Goal: Task Accomplishment & Management: Manage account settings

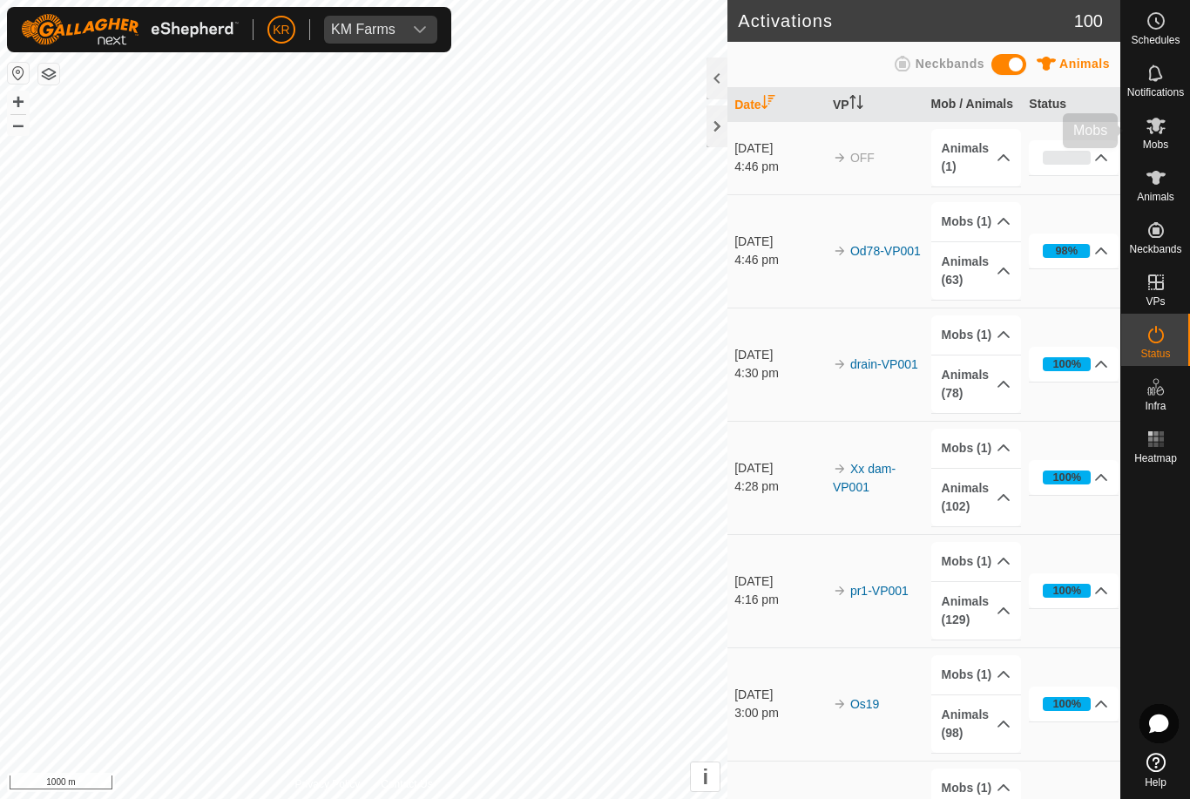
click at [1157, 147] on span "Mobs" at bounding box center [1155, 144] width 25 height 10
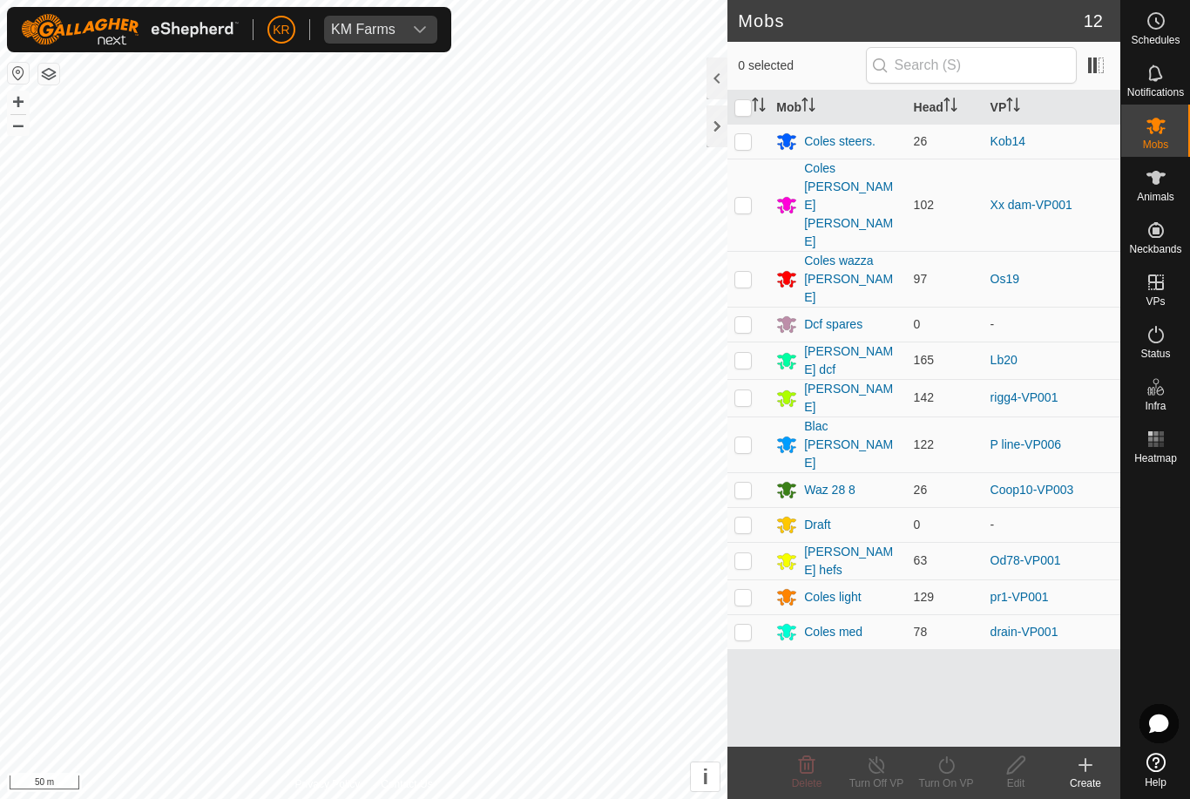
click at [749, 590] on p-checkbox at bounding box center [742, 597] width 17 height 14
checkbox input "true"
click at [943, 778] on div "Turn On VP" at bounding box center [946, 783] width 70 height 16
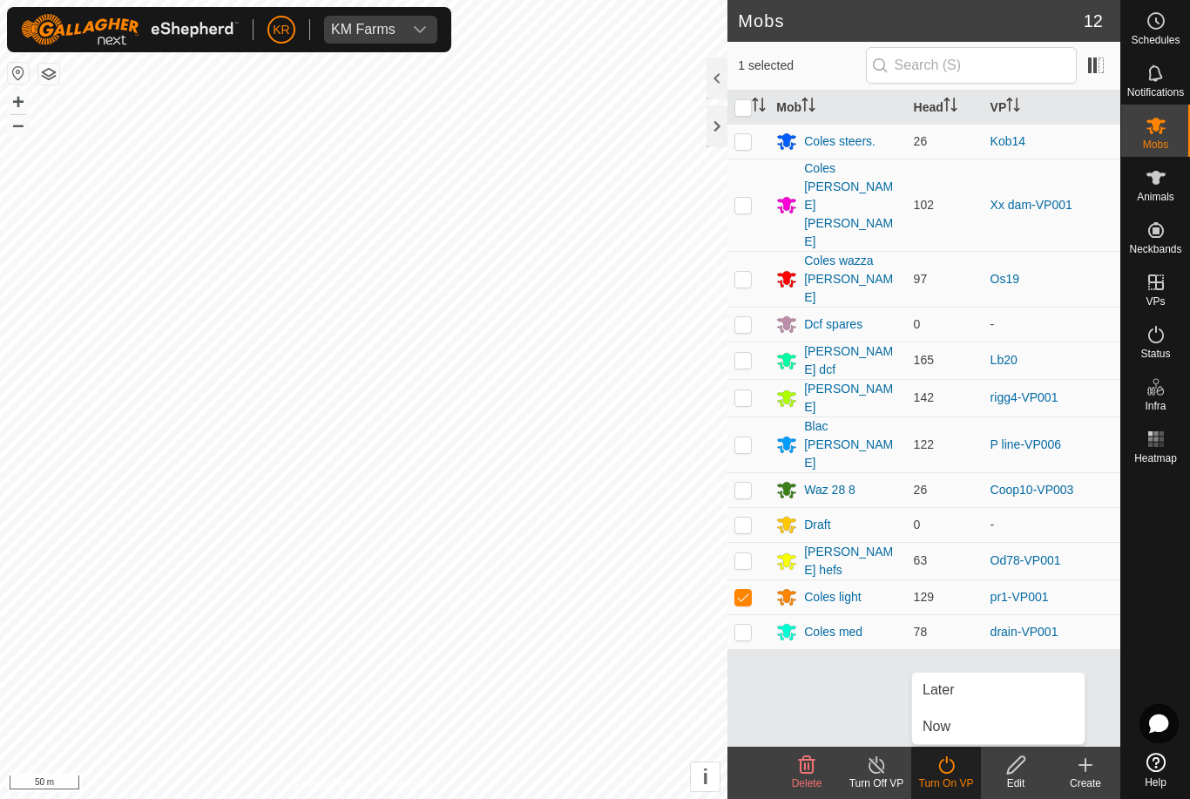
click at [950, 697] on span "Later" at bounding box center [937, 689] width 31 height 21
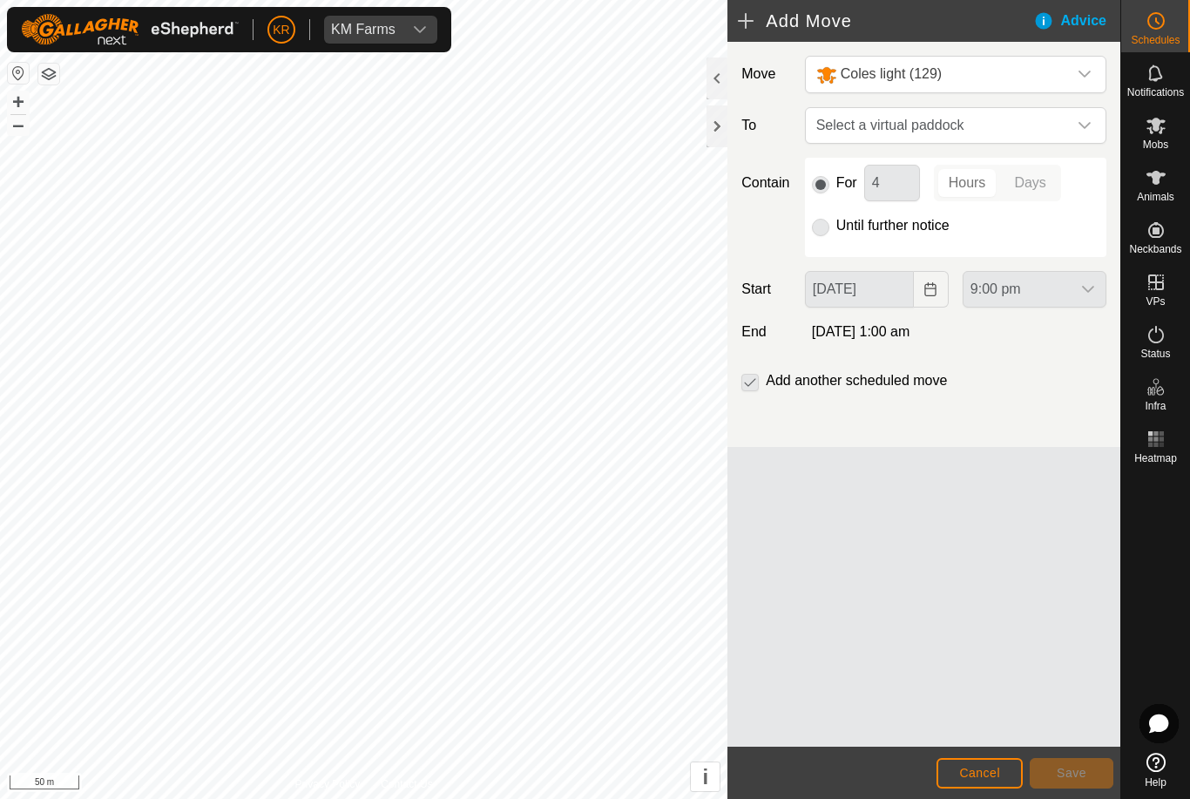
click at [1078, 125] on icon "dropdown trigger" at bounding box center [1084, 125] width 14 height 14
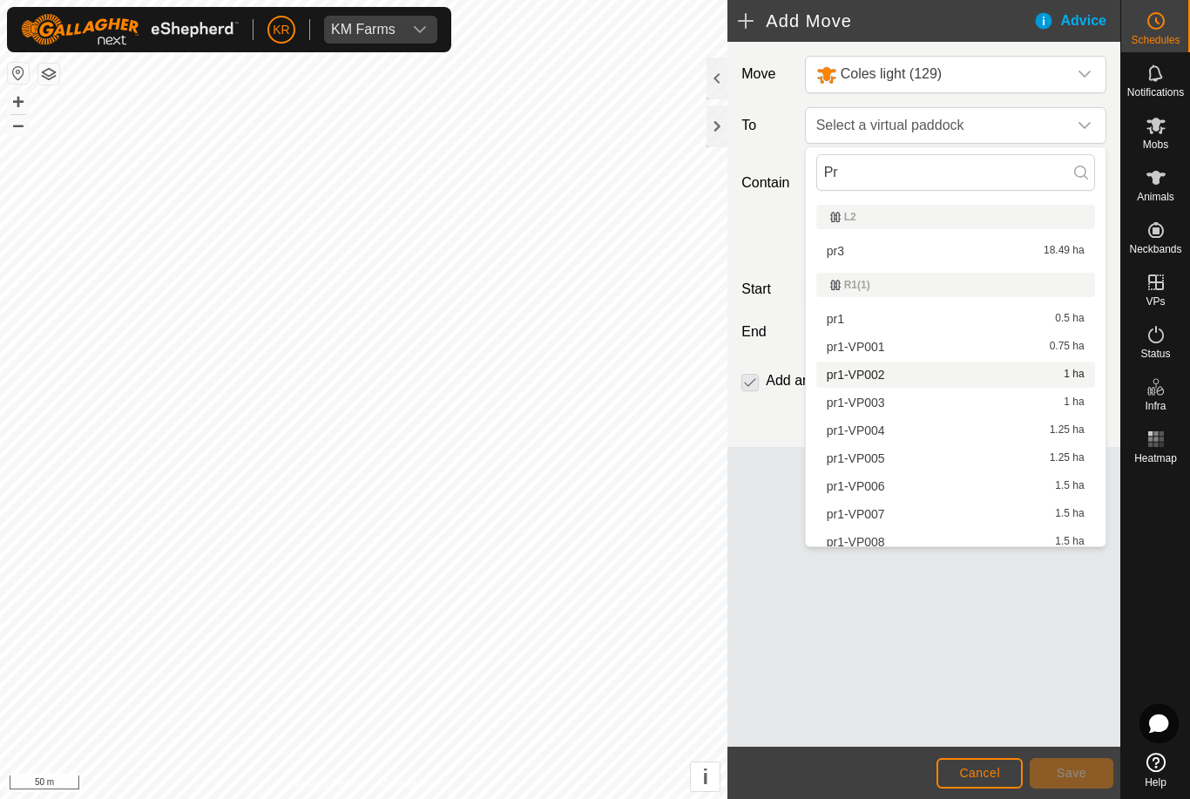
type input "Pr"
click at [870, 374] on span "pr1-VP002" at bounding box center [855, 374] width 58 height 12
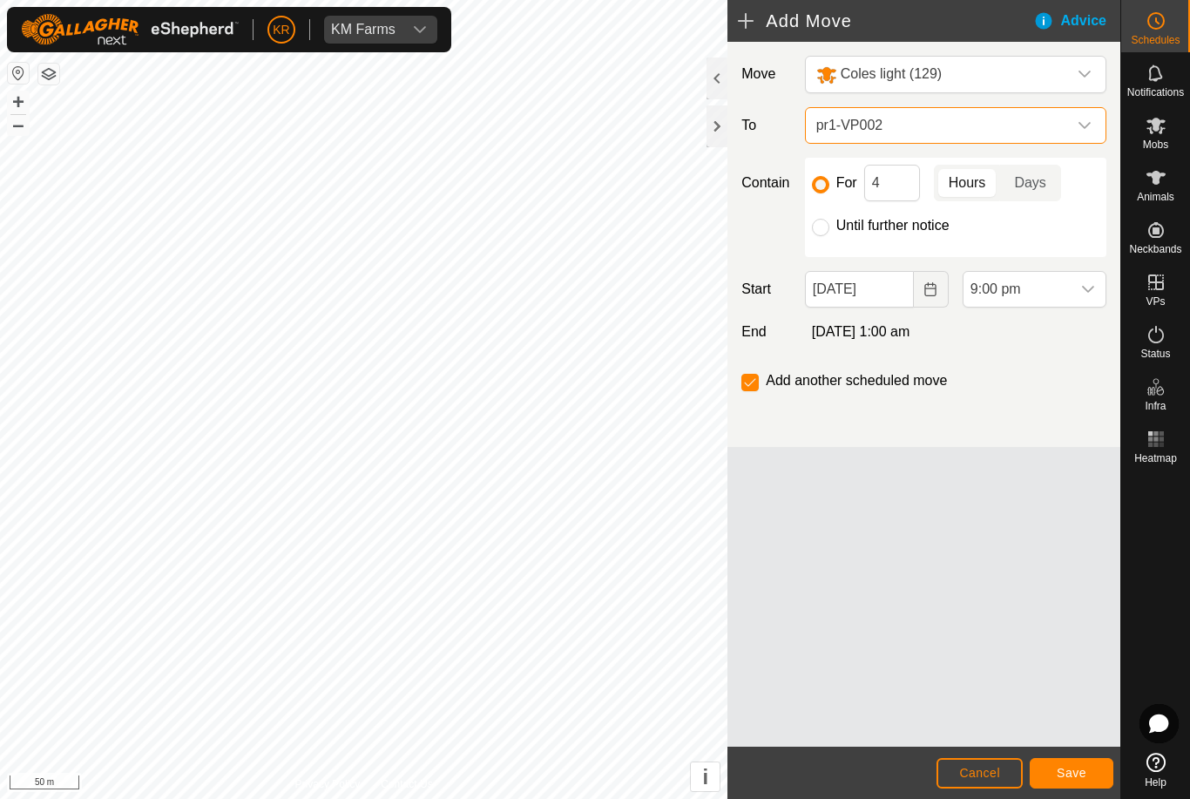
click at [913, 293] on button "Choose Date" at bounding box center [930, 289] width 35 height 37
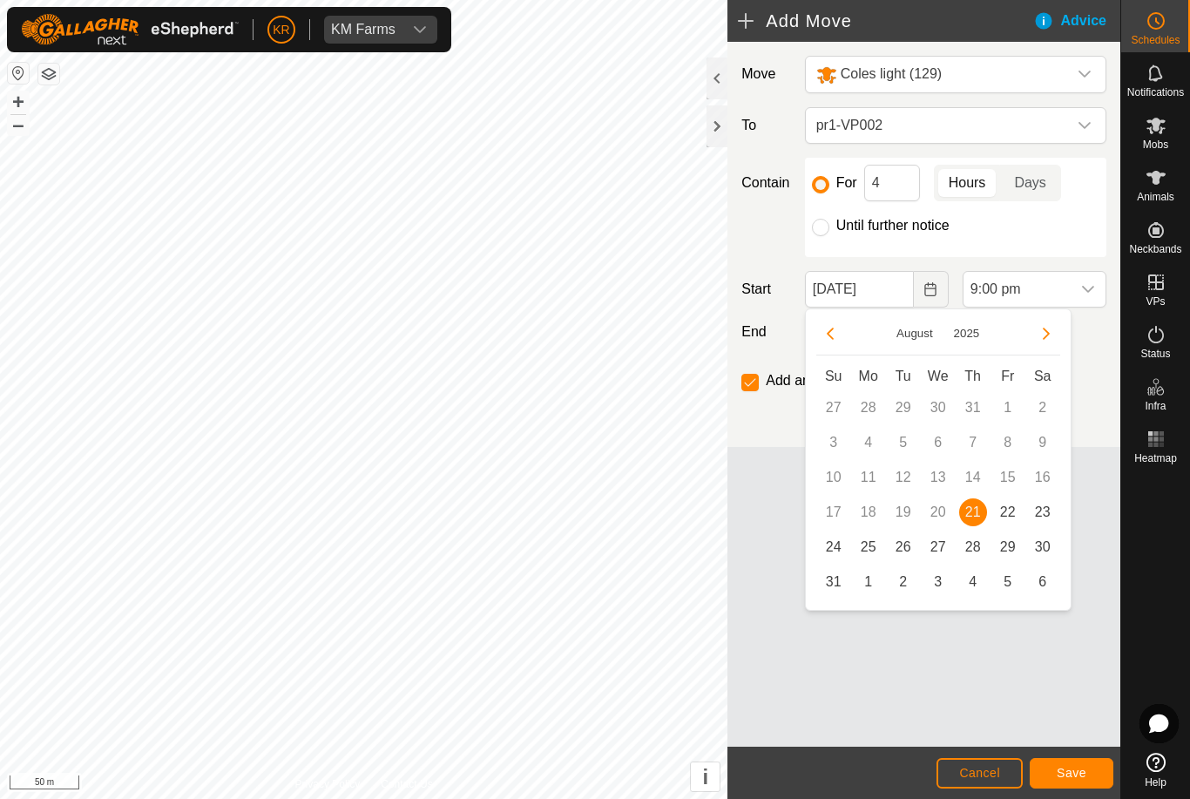
click at [1002, 516] on span "22" at bounding box center [1008, 512] width 28 height 28
type input "[DATE]"
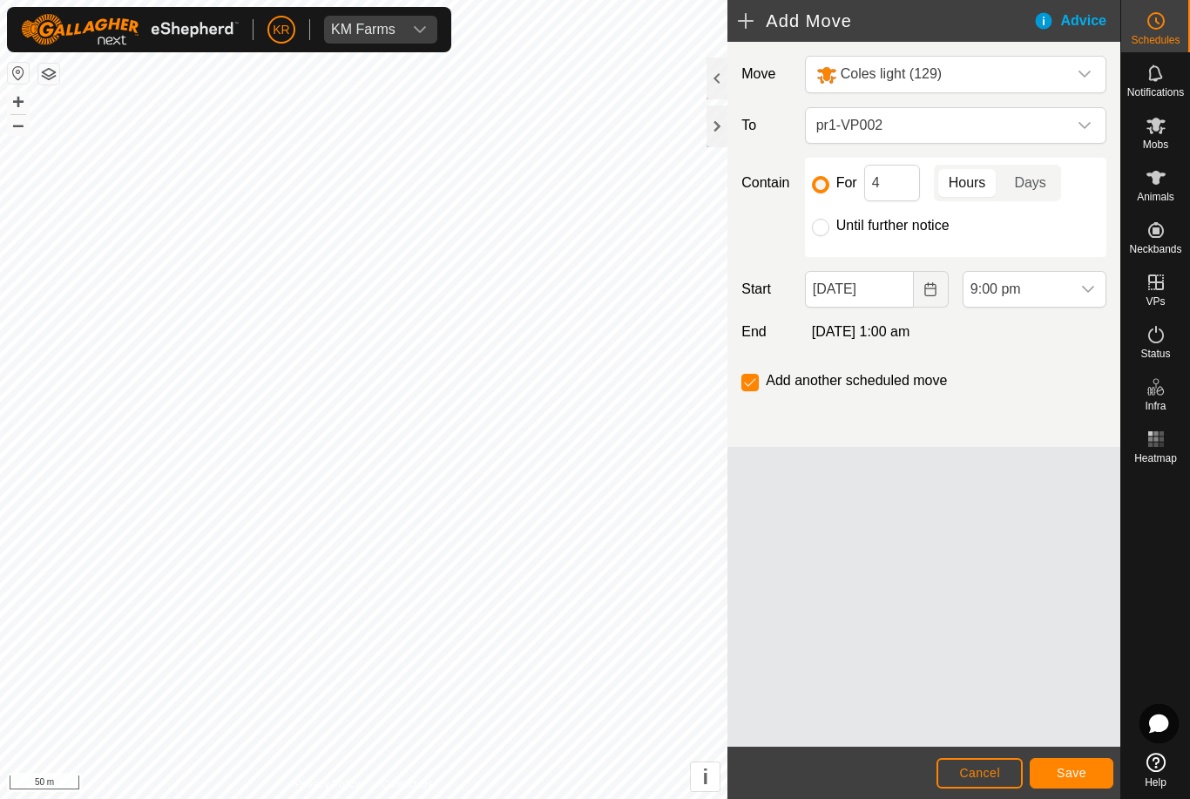
click at [1068, 291] on span "9:00 pm" at bounding box center [1016, 289] width 107 height 35
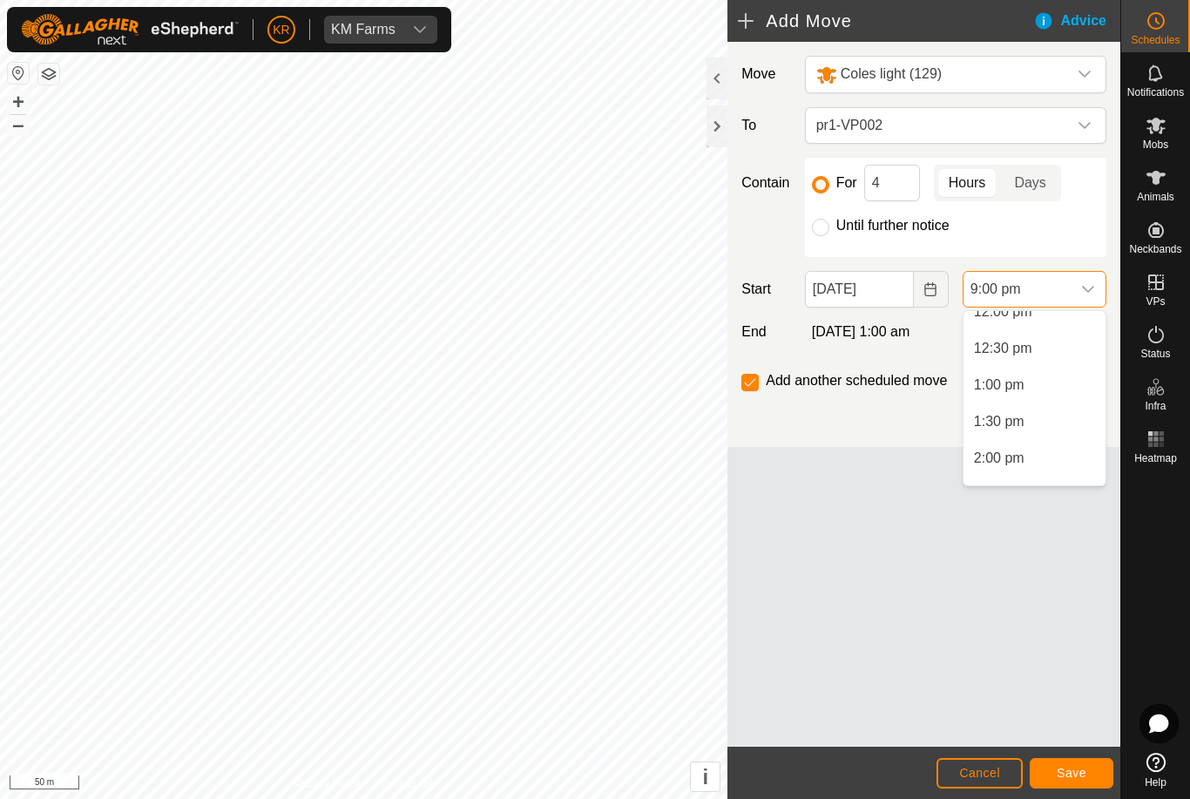
scroll to position [804, 0]
click at [1007, 362] on span "5:00 am" at bounding box center [999, 360] width 51 height 21
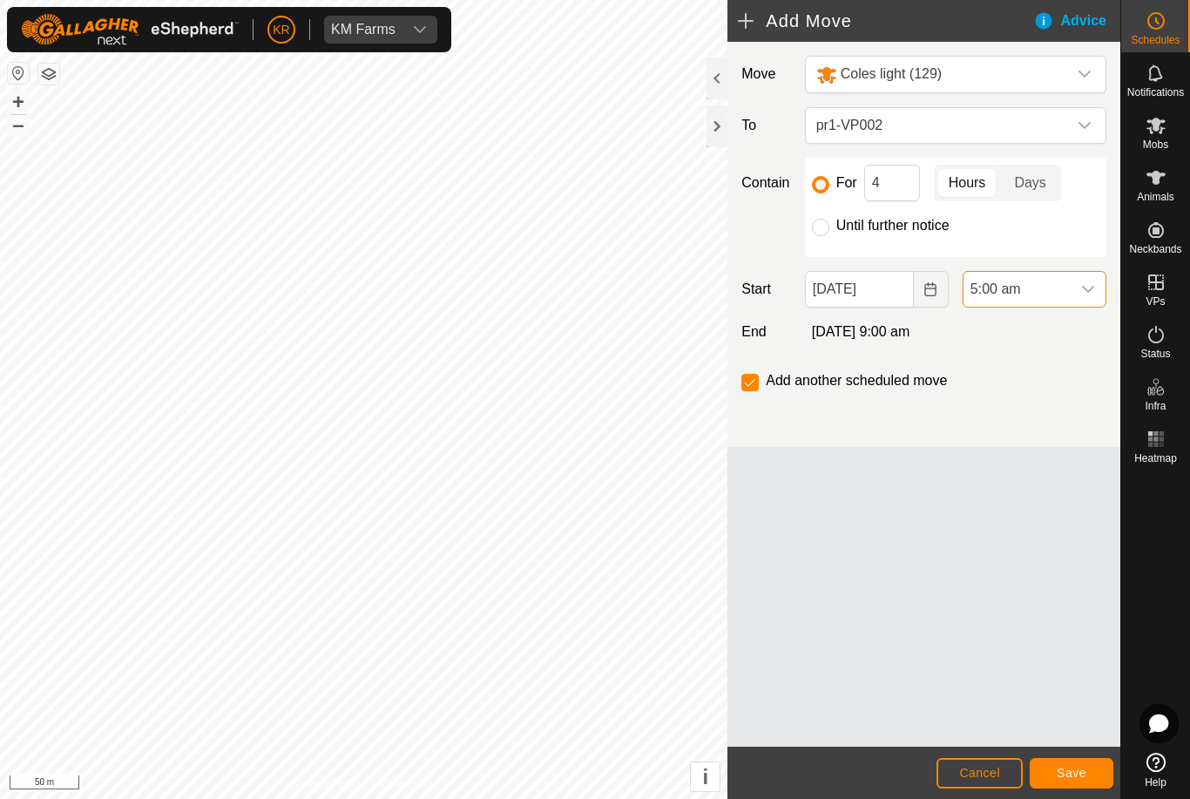
scroll to position [1397, 0]
click at [893, 185] on input "4" at bounding box center [892, 183] width 56 height 37
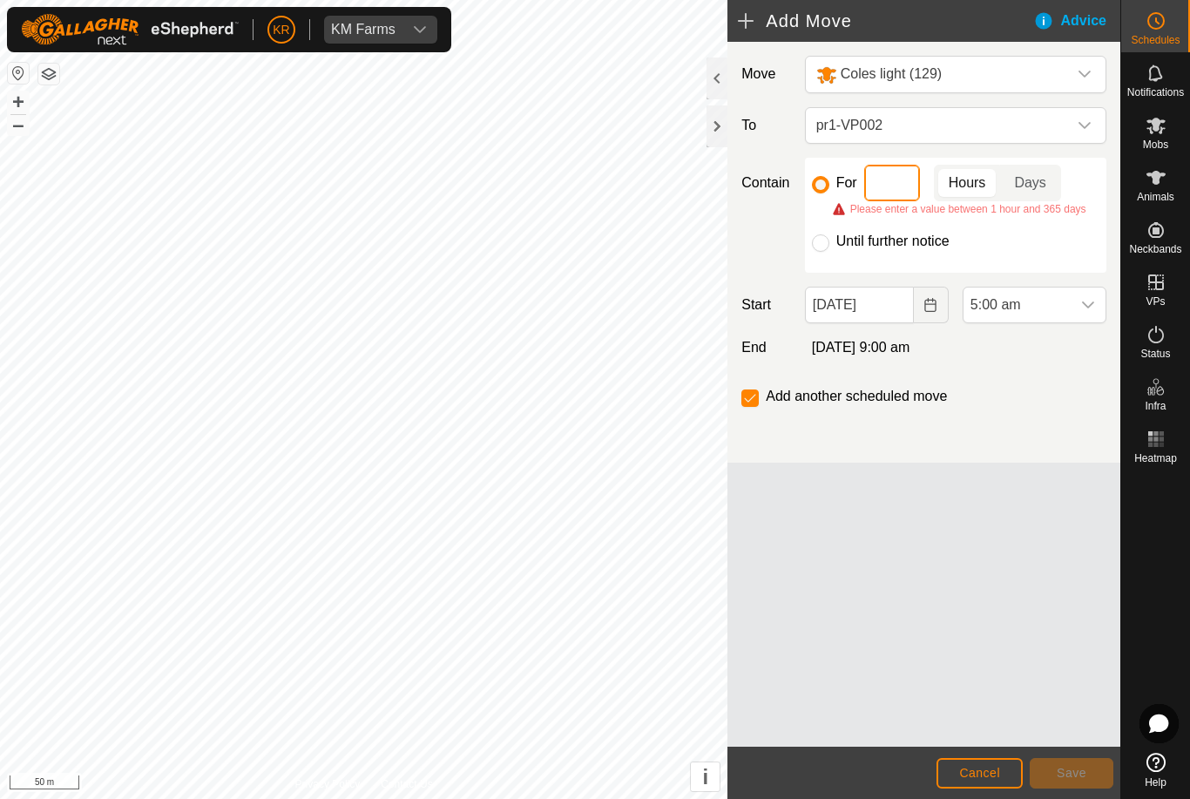
type input "2"
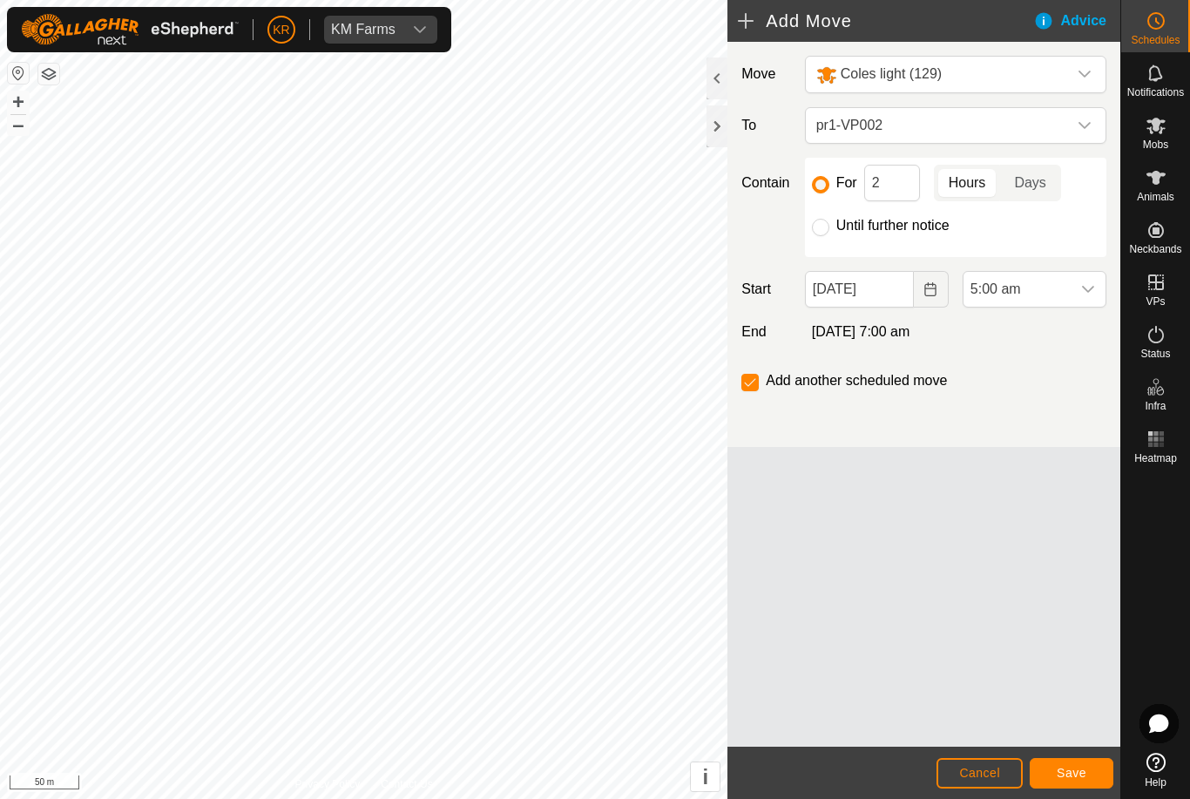
click at [1075, 770] on span "Save" at bounding box center [1071, 772] width 30 height 14
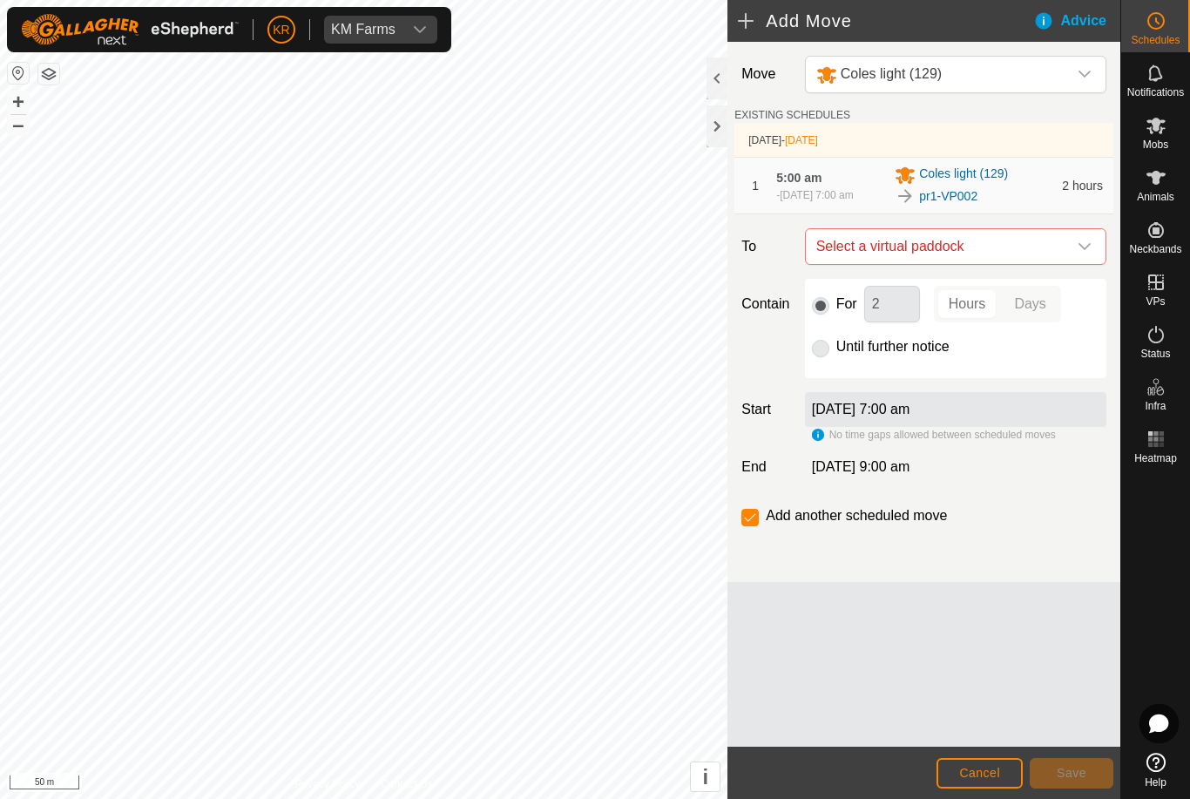
click at [1063, 239] on span "Select a virtual paddock" at bounding box center [938, 246] width 258 height 35
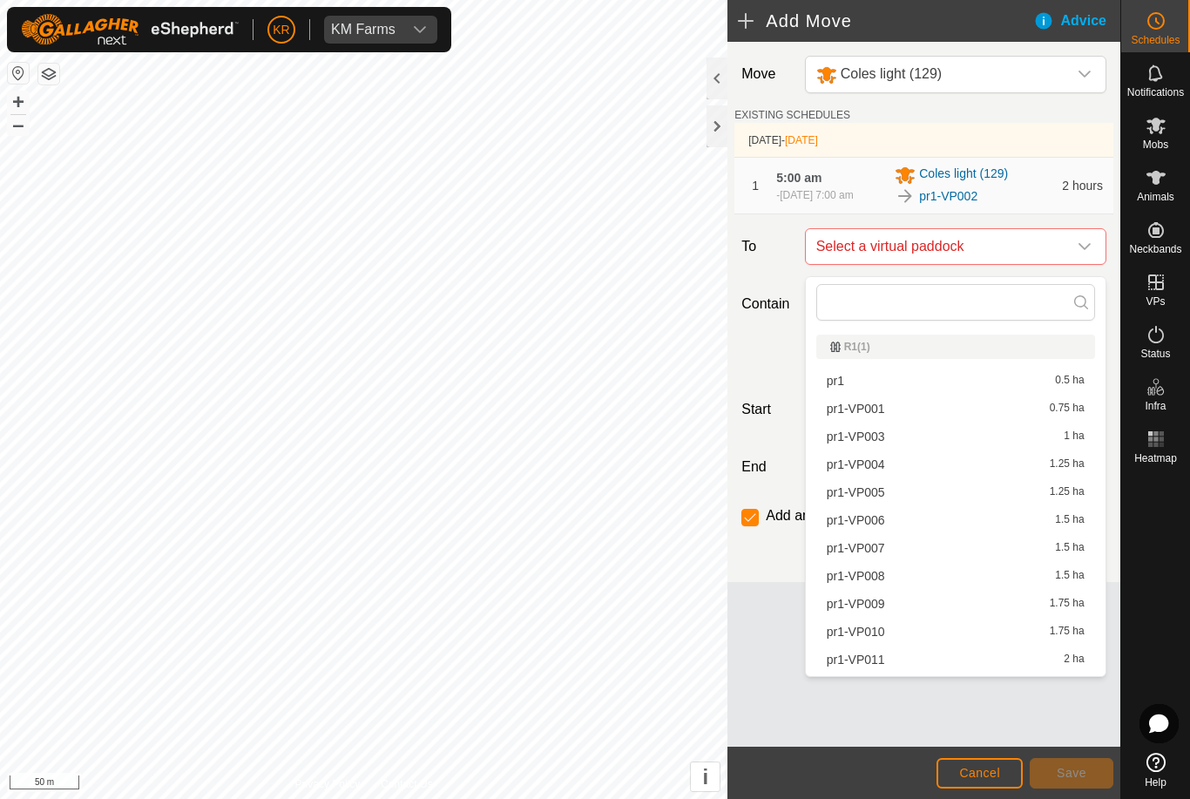
click at [872, 442] on span "pr1-VP003" at bounding box center [855, 436] width 58 height 12
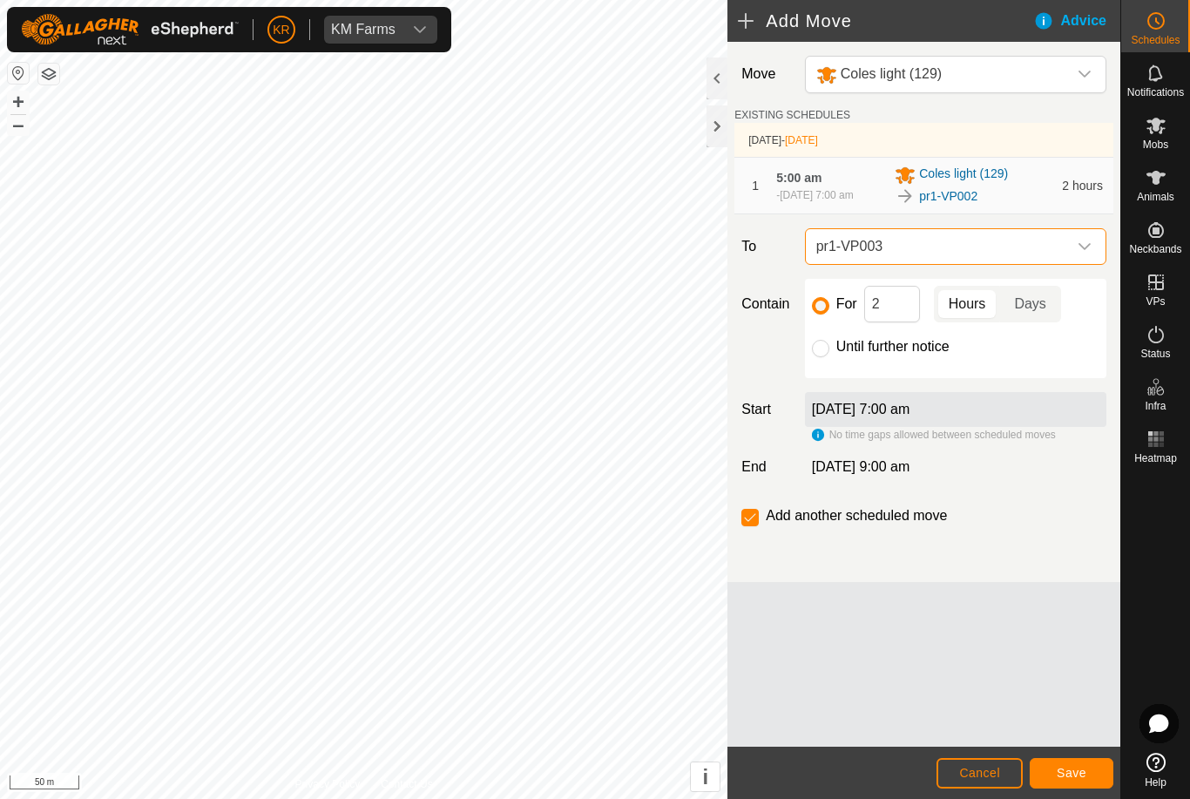
click at [1085, 774] on span "Save" at bounding box center [1071, 772] width 30 height 14
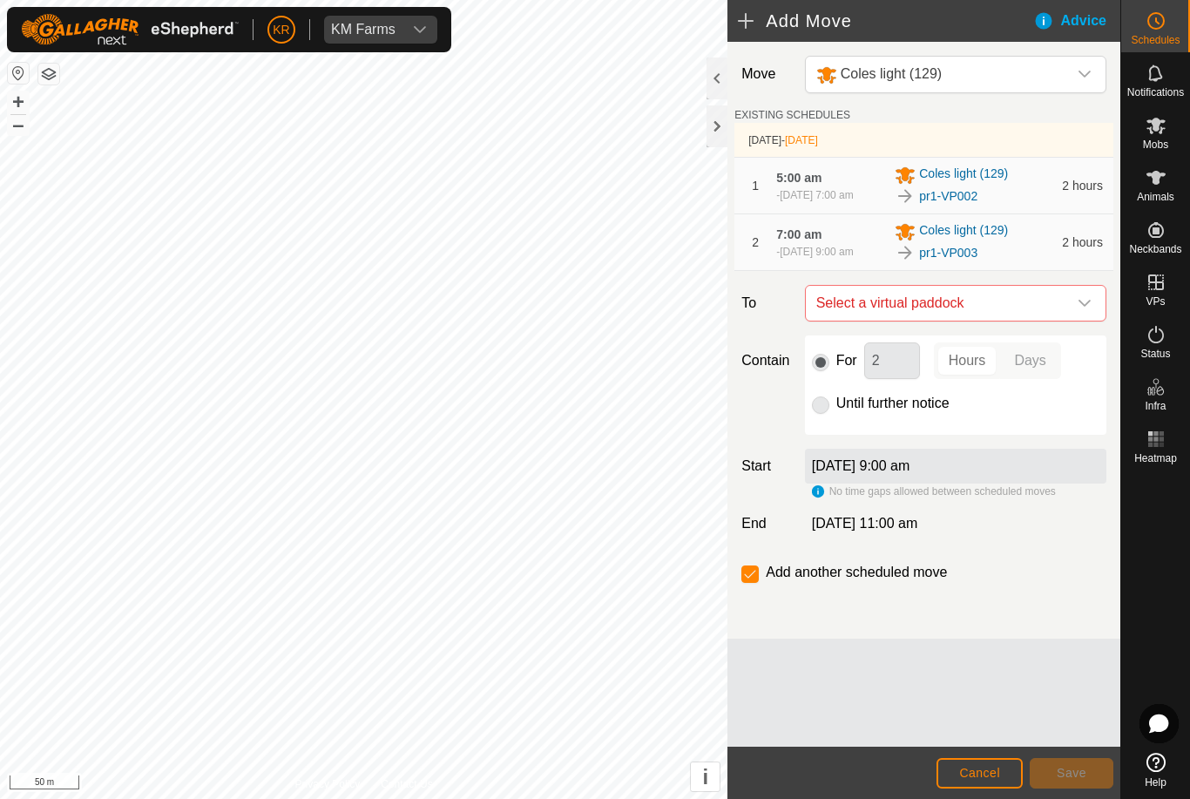
click at [1077, 310] on icon "dropdown trigger" at bounding box center [1084, 303] width 14 height 14
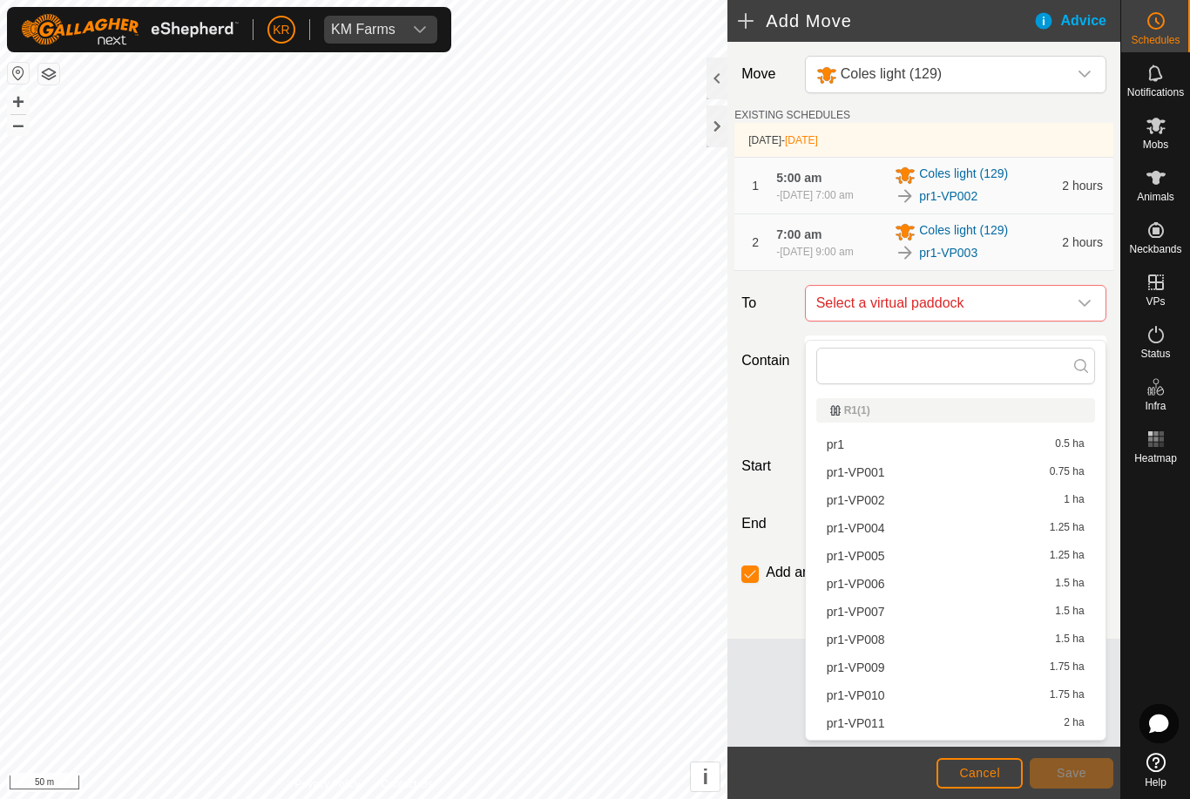
click at [878, 534] on span "pr1-VP004" at bounding box center [855, 528] width 58 height 12
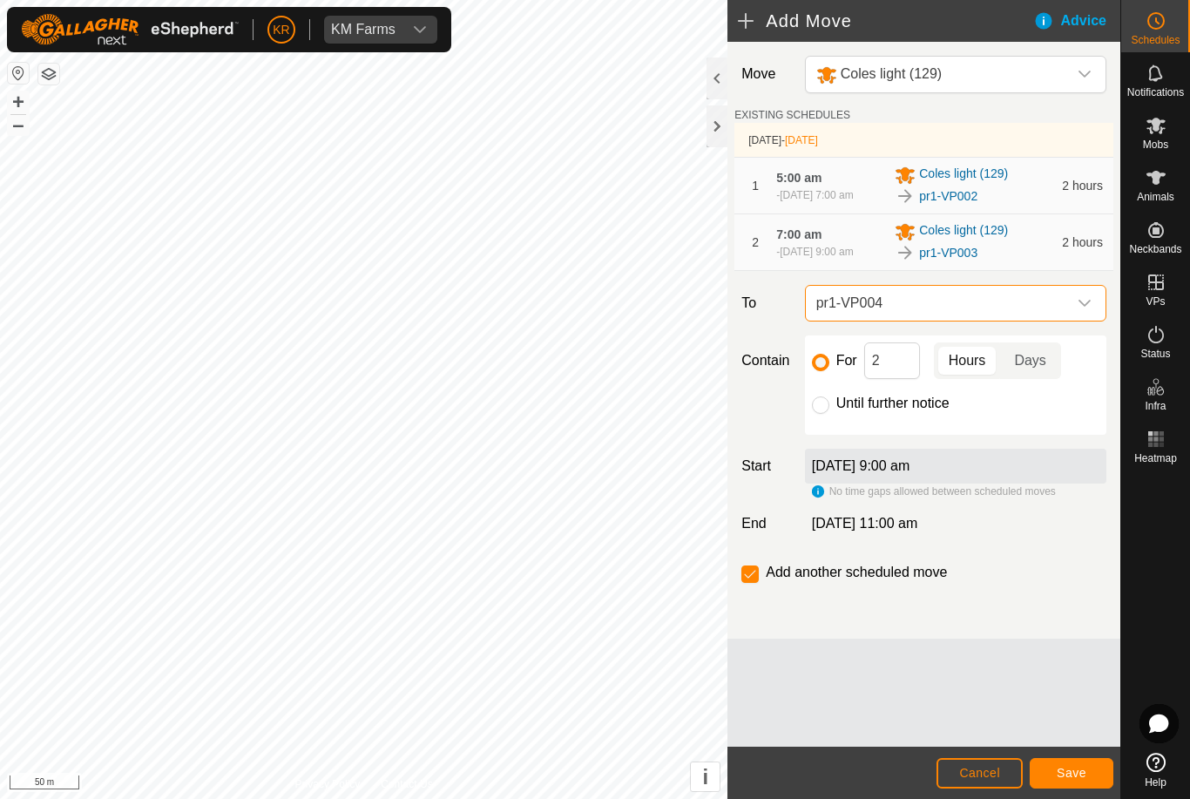
click at [1083, 774] on span "Save" at bounding box center [1071, 772] width 30 height 14
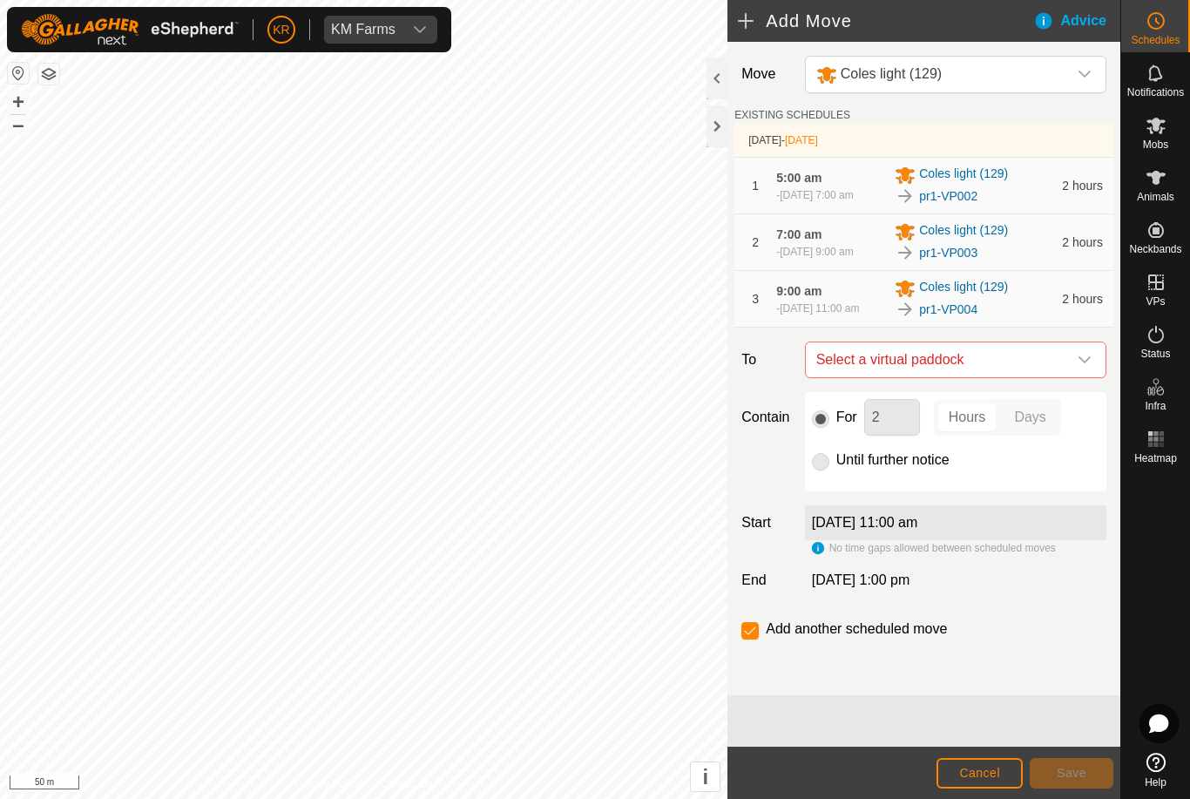
click at [1080, 367] on icon "dropdown trigger" at bounding box center [1084, 360] width 14 height 14
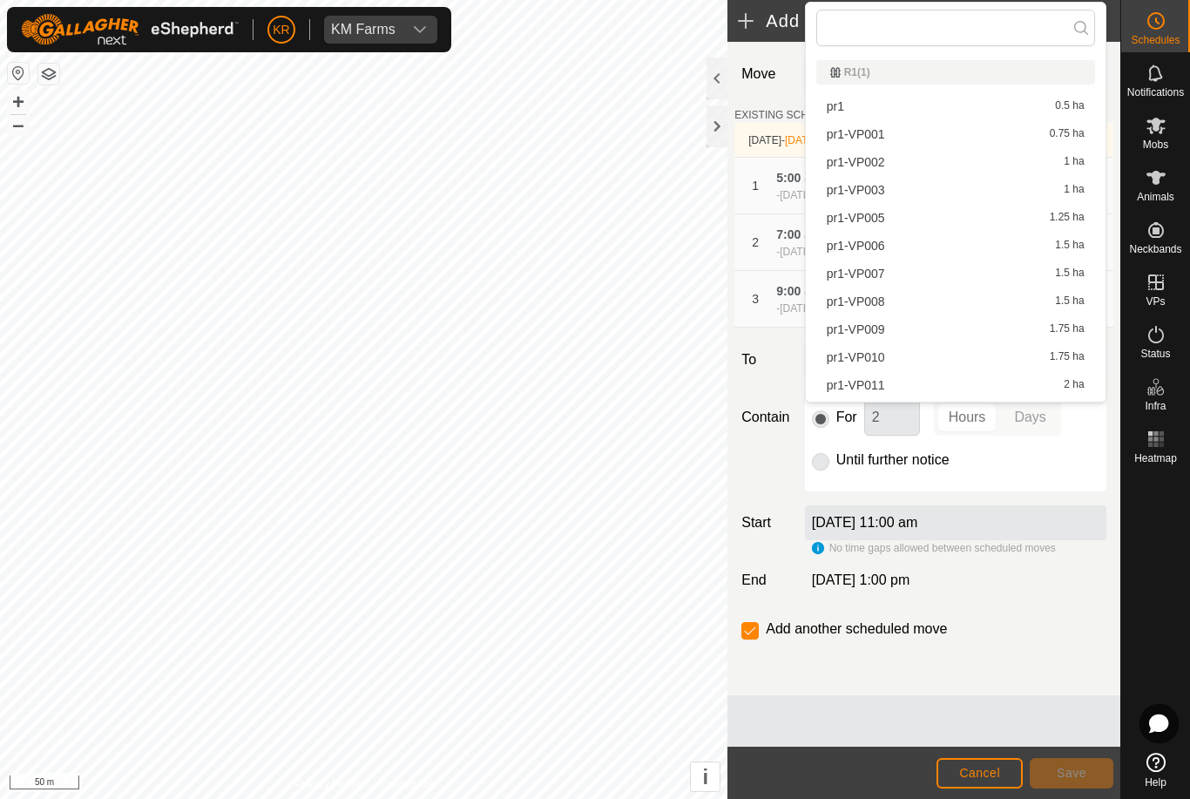
click at [1110, 625] on div "Move Coles light (129) EXISTING SCHEDULES [DATE] - [DATE] 1 5:00 am - [DATE] 7:…" at bounding box center [923, 368] width 393 height 653
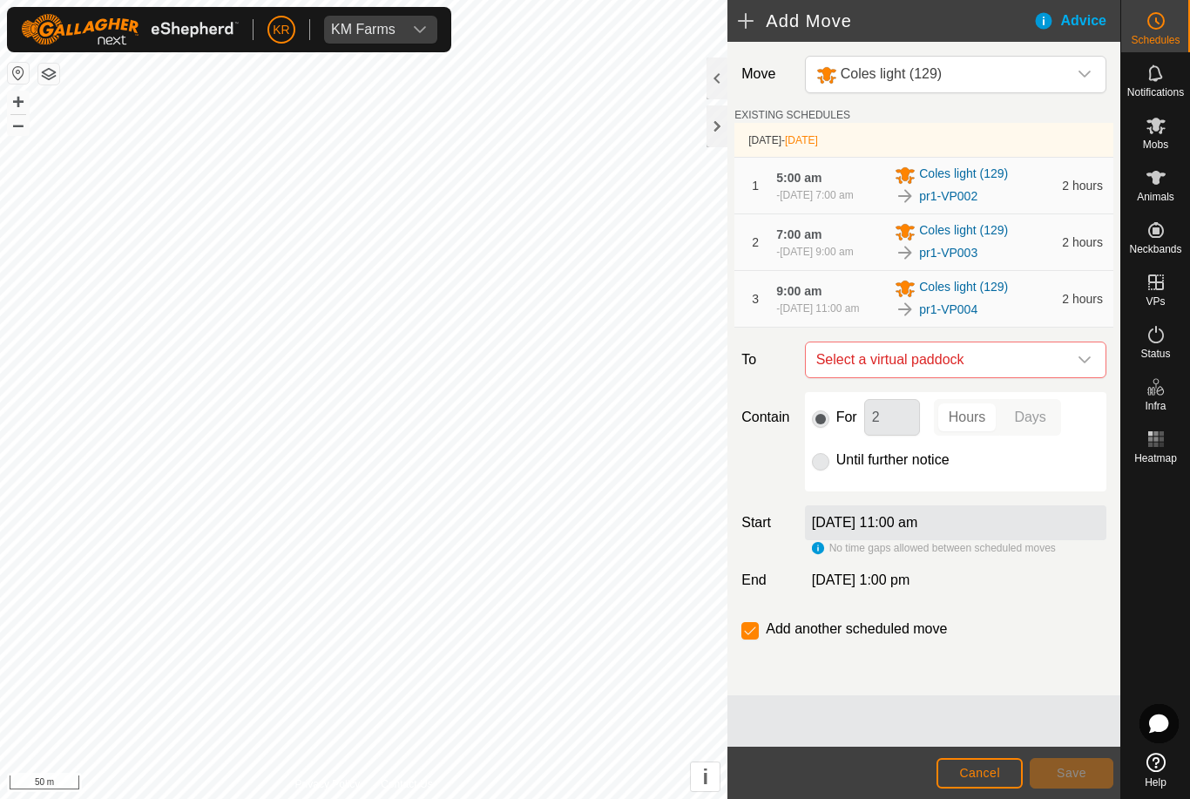
click at [1085, 363] on icon "dropdown trigger" at bounding box center [1084, 359] width 12 height 7
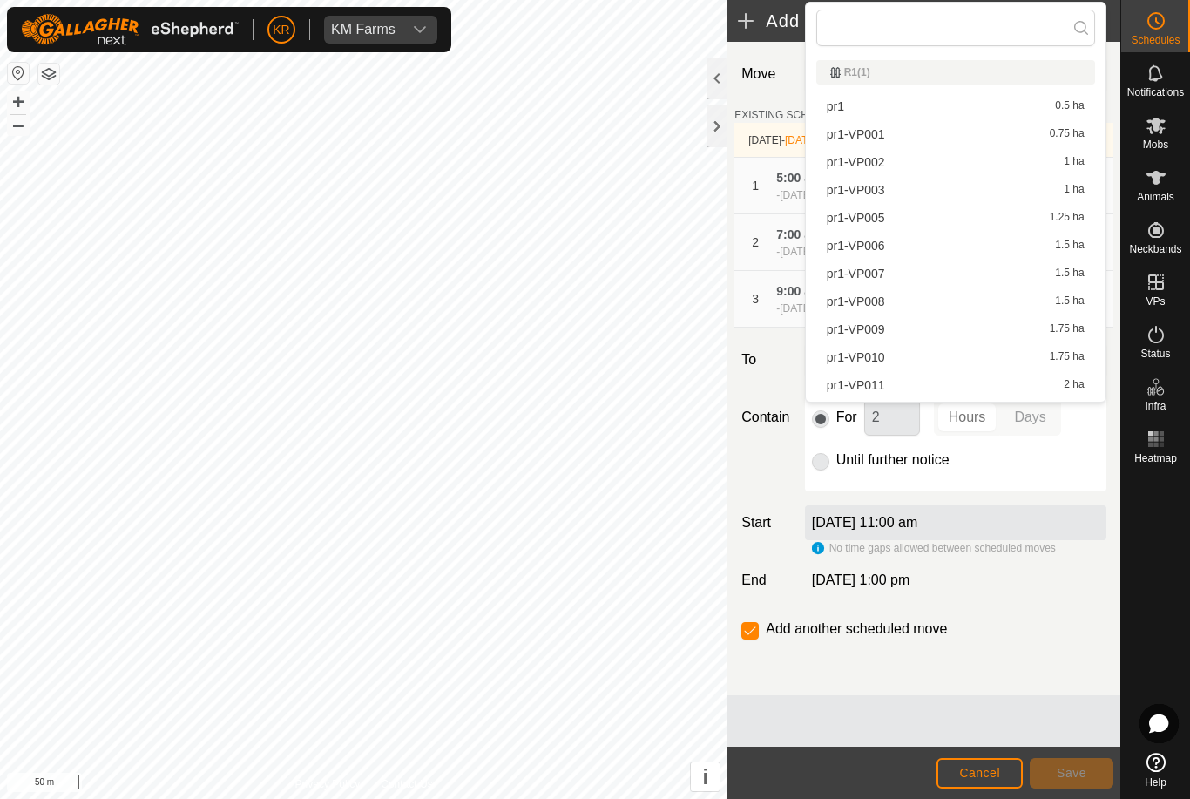
click at [870, 220] on span "pr1-VP005" at bounding box center [855, 218] width 58 height 12
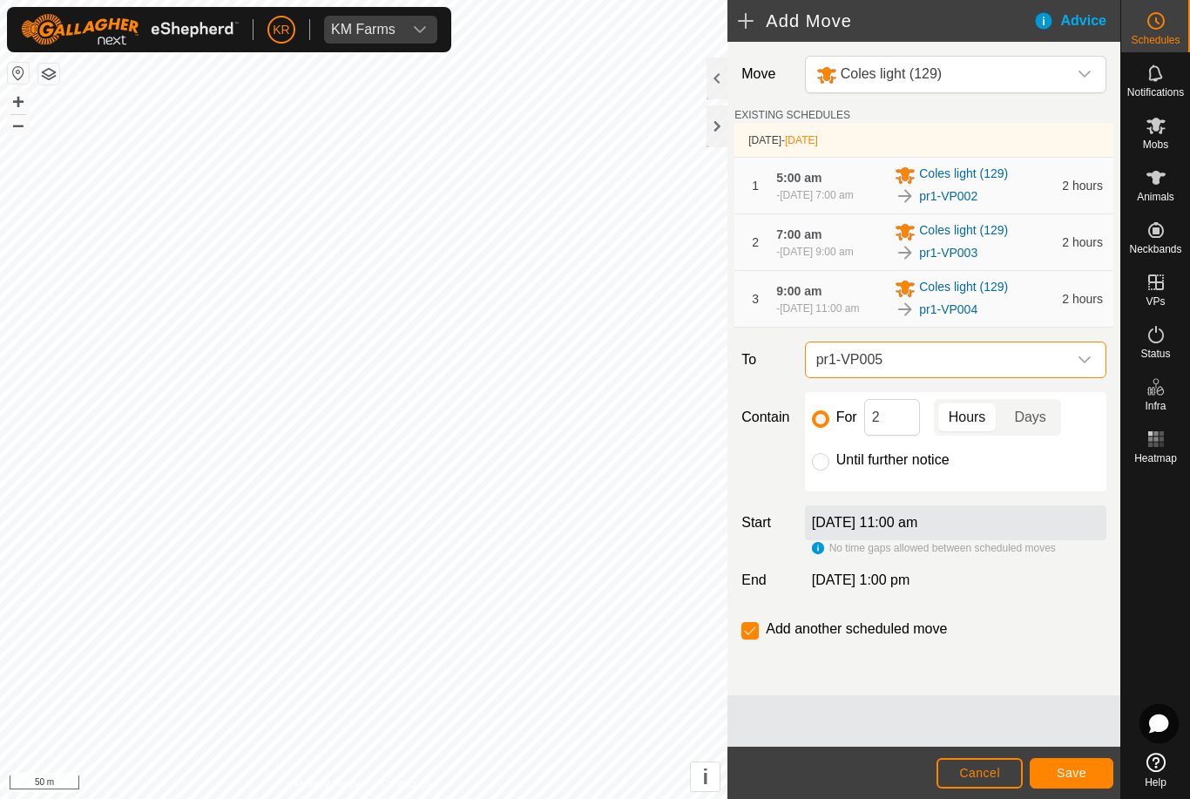
click at [1070, 768] on span "Save" at bounding box center [1071, 772] width 30 height 14
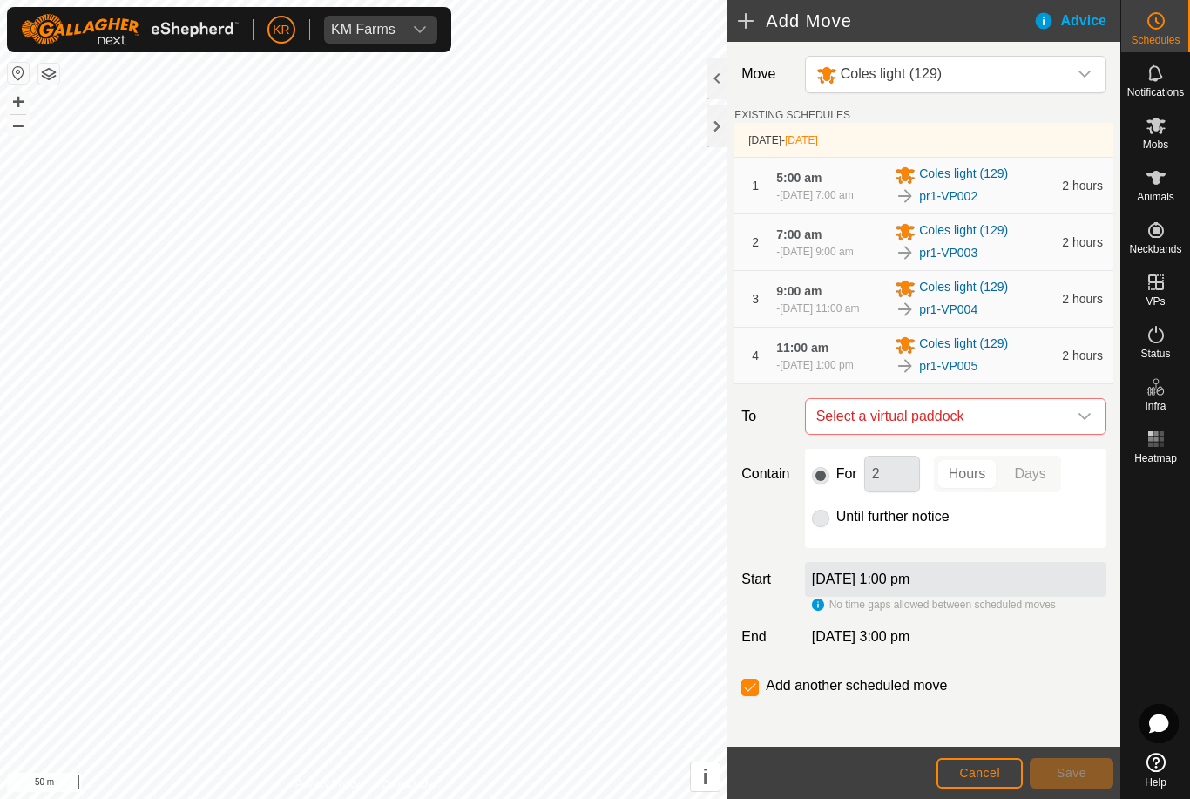
click at [1062, 434] on span "Select a virtual paddock" at bounding box center [938, 416] width 258 height 35
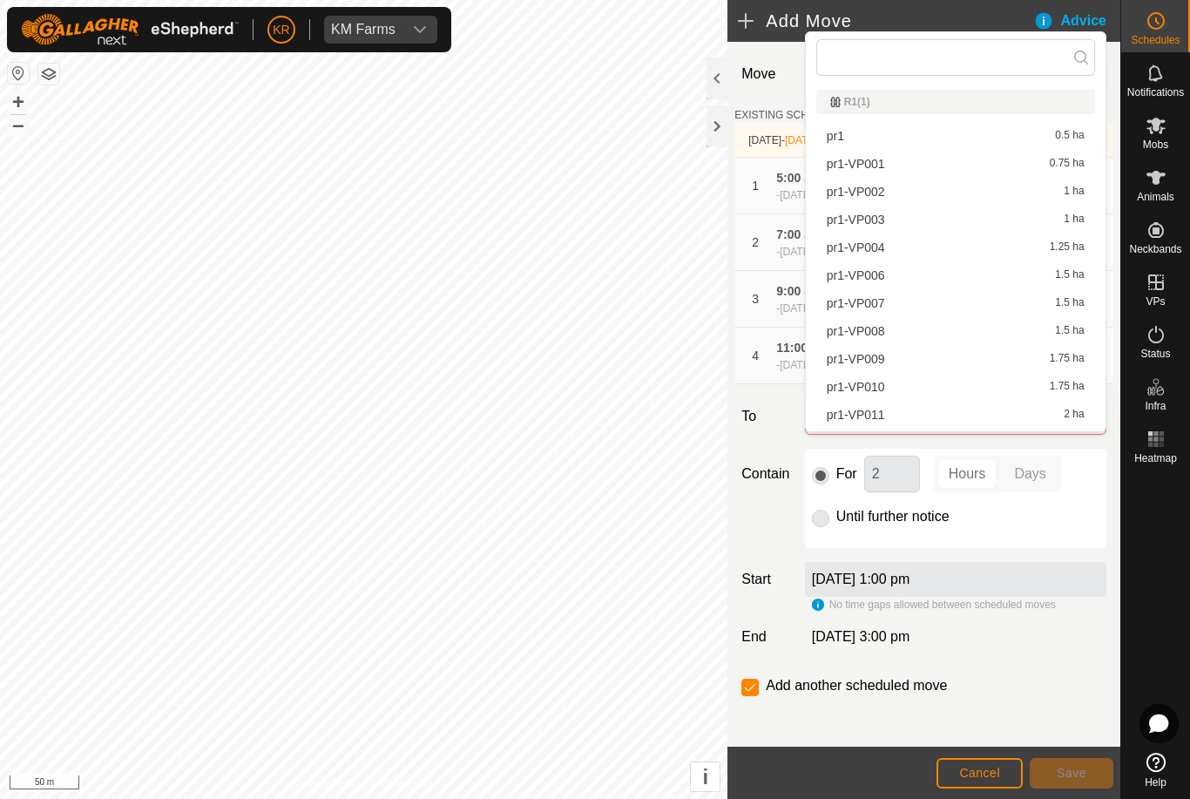
click at [877, 281] on span "pr1-VP006" at bounding box center [855, 275] width 58 height 12
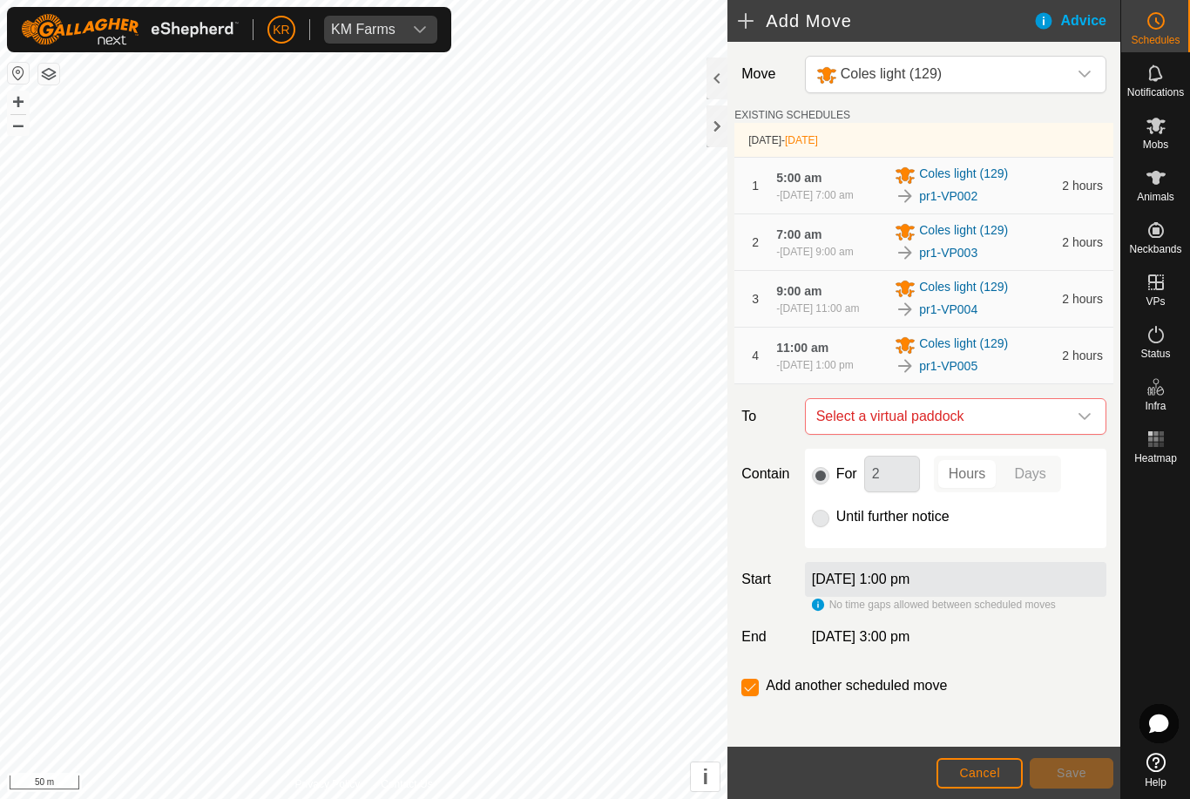
click at [1076, 771] on span "Save" at bounding box center [1071, 772] width 30 height 14
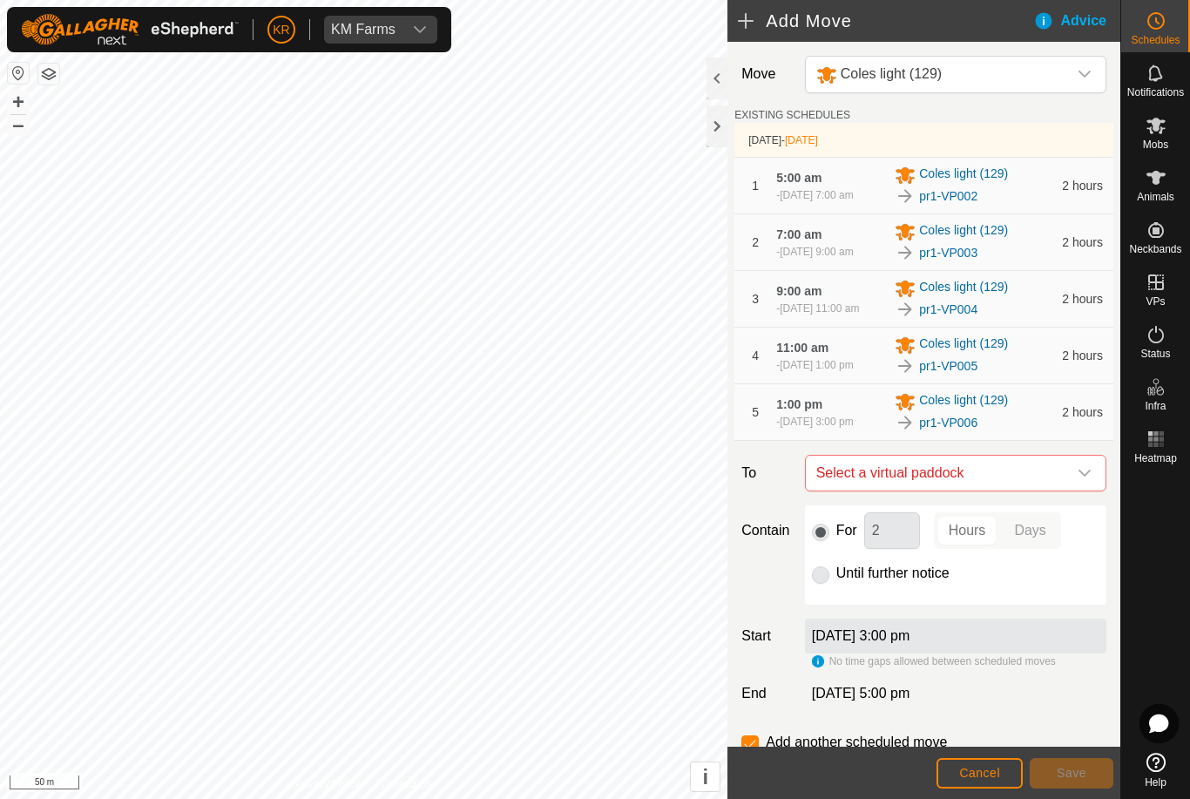
click at [1087, 480] on icon "dropdown trigger" at bounding box center [1084, 473] width 14 height 14
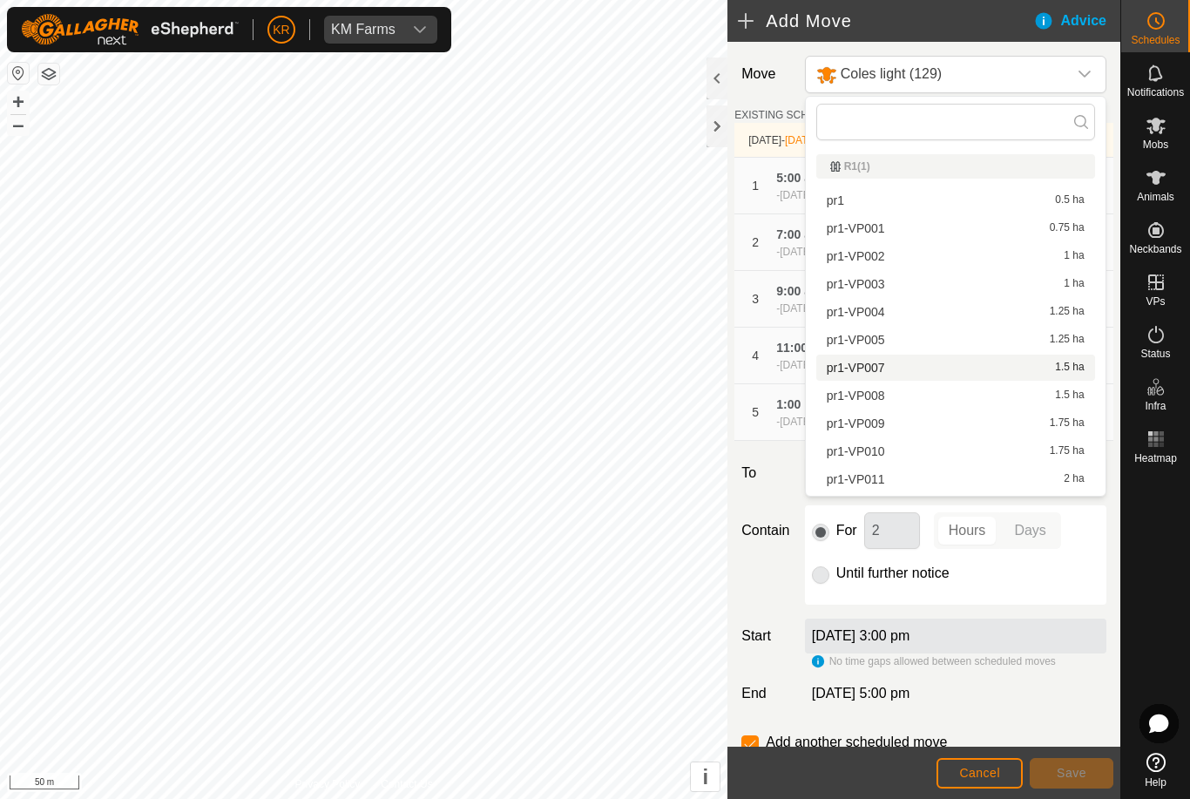
click at [873, 371] on span "pr1-VP007" at bounding box center [855, 367] width 58 height 12
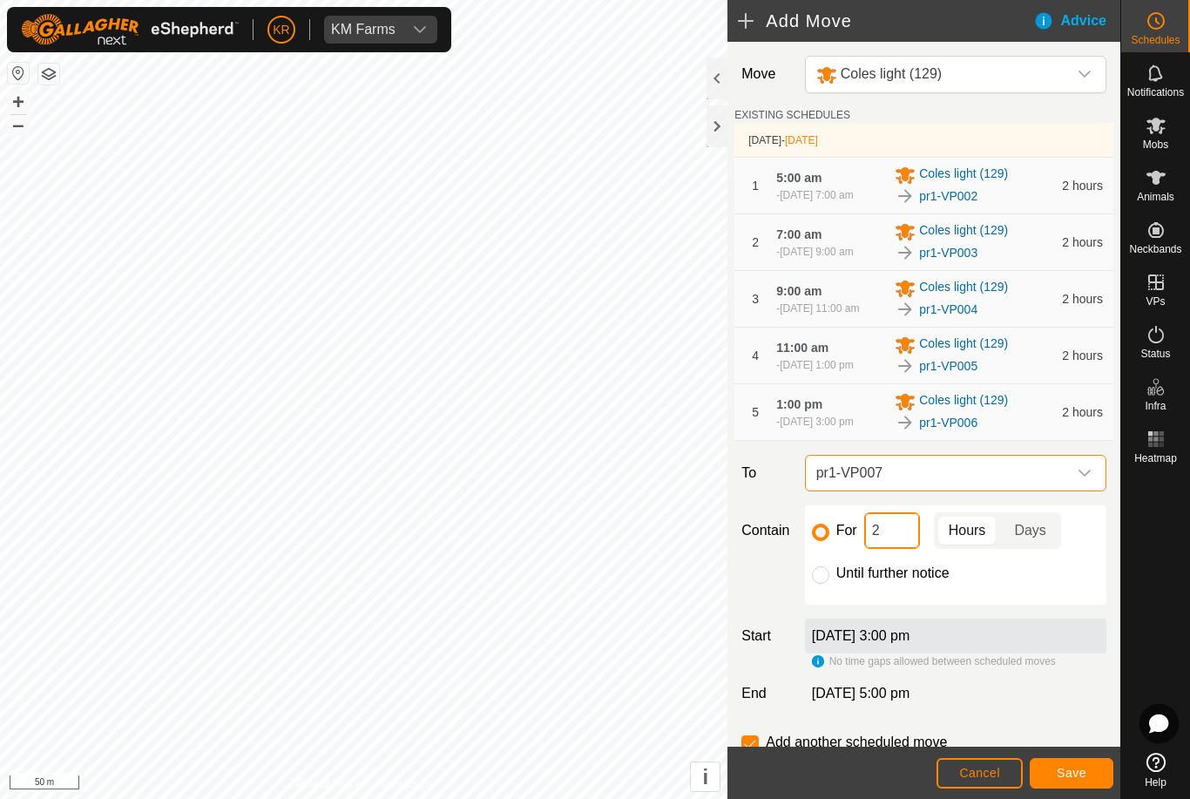
click at [900, 549] on input "2" at bounding box center [892, 530] width 56 height 37
click at [1081, 775] on span "Save" at bounding box center [1071, 772] width 30 height 14
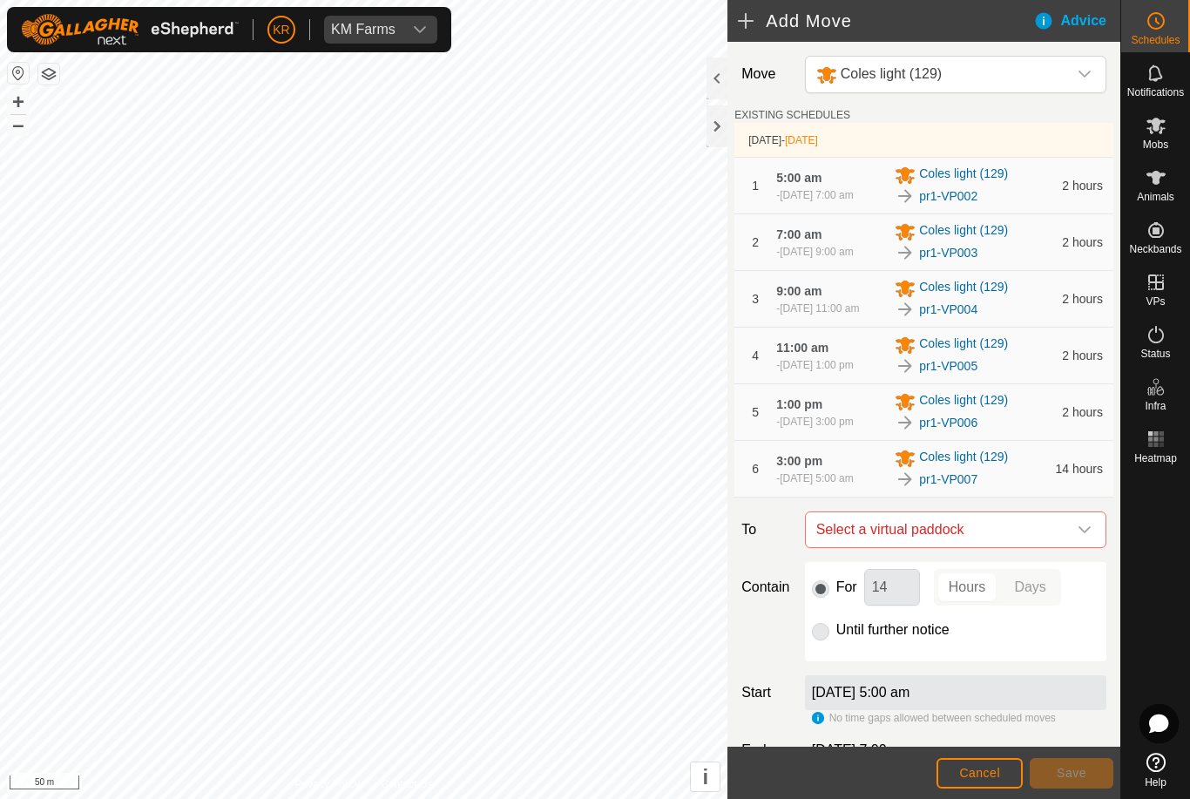
click at [1082, 536] on icon "dropdown trigger" at bounding box center [1084, 529] width 14 height 14
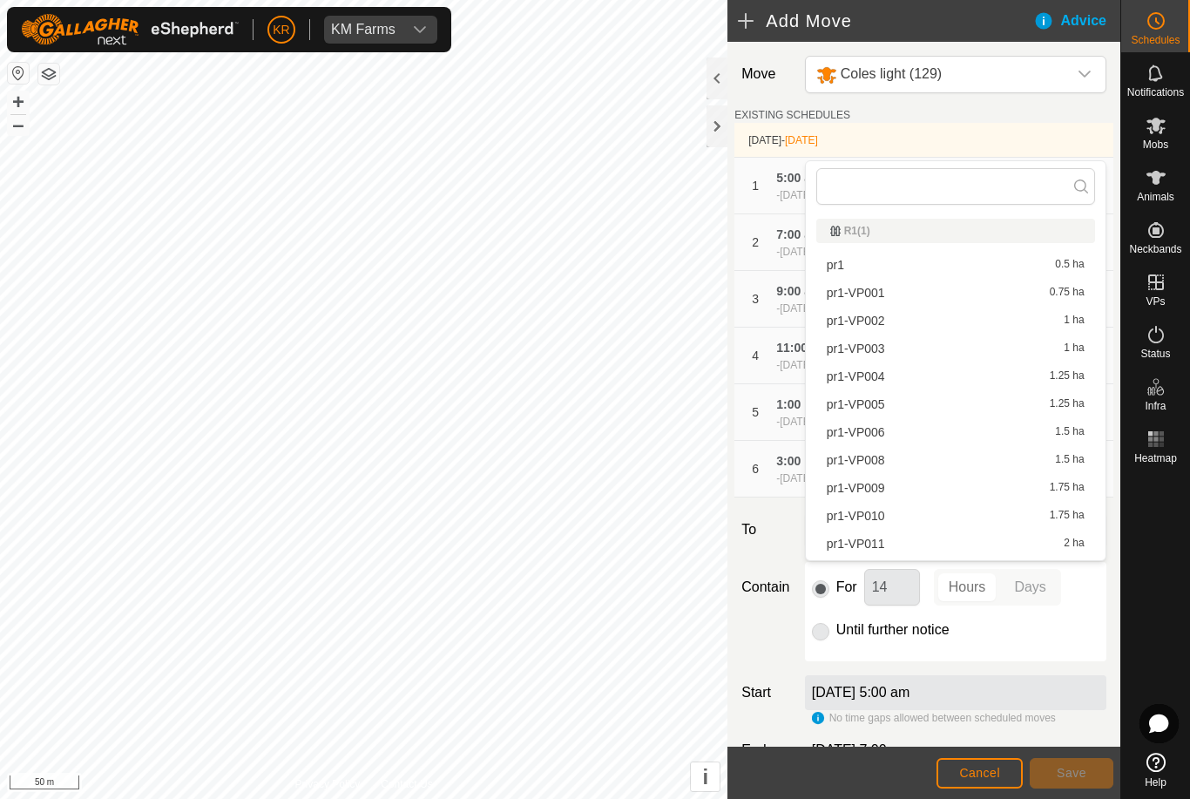
click at [879, 458] on span "pr1-VP008" at bounding box center [855, 460] width 58 height 12
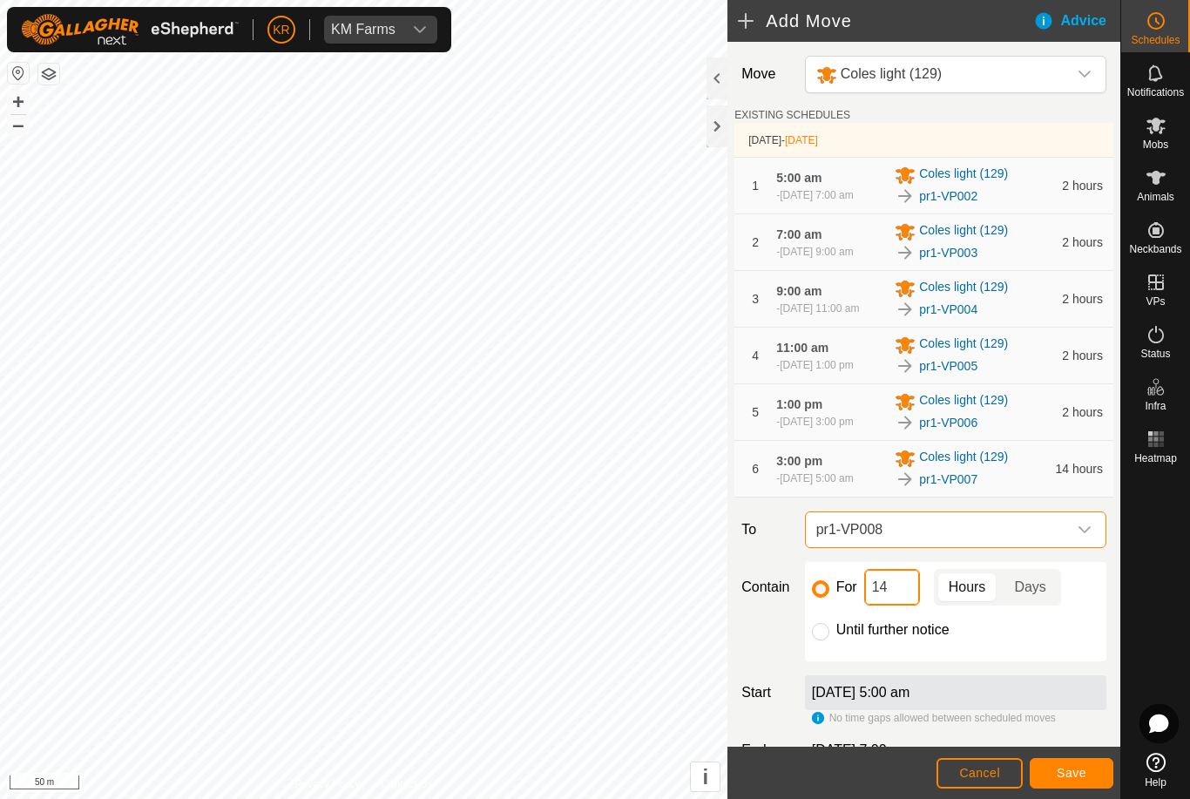
click at [906, 605] on input "14" at bounding box center [892, 587] width 56 height 37
click at [905, 605] on input "14" at bounding box center [892, 587] width 56 height 37
type input "1"
click at [1063, 776] on span "Save" at bounding box center [1071, 772] width 30 height 14
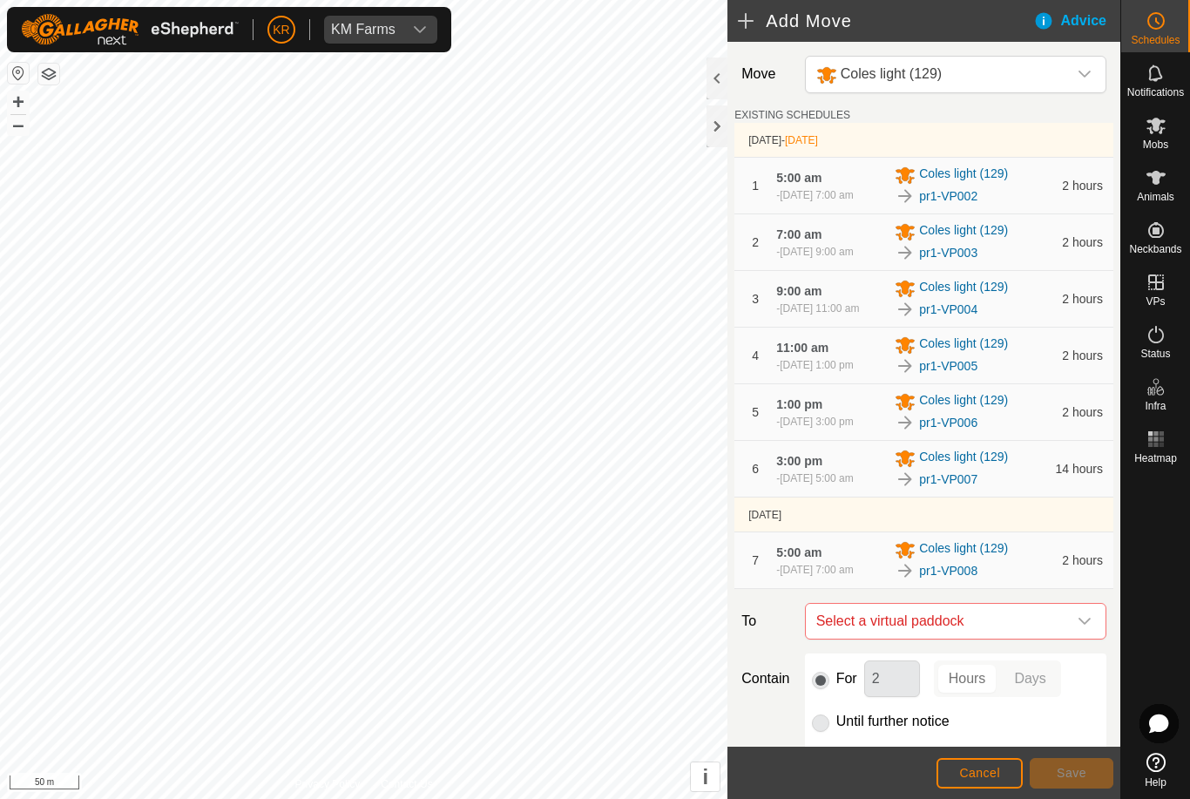
click at [1084, 624] on icon "dropdown trigger" at bounding box center [1084, 620] width 12 height 7
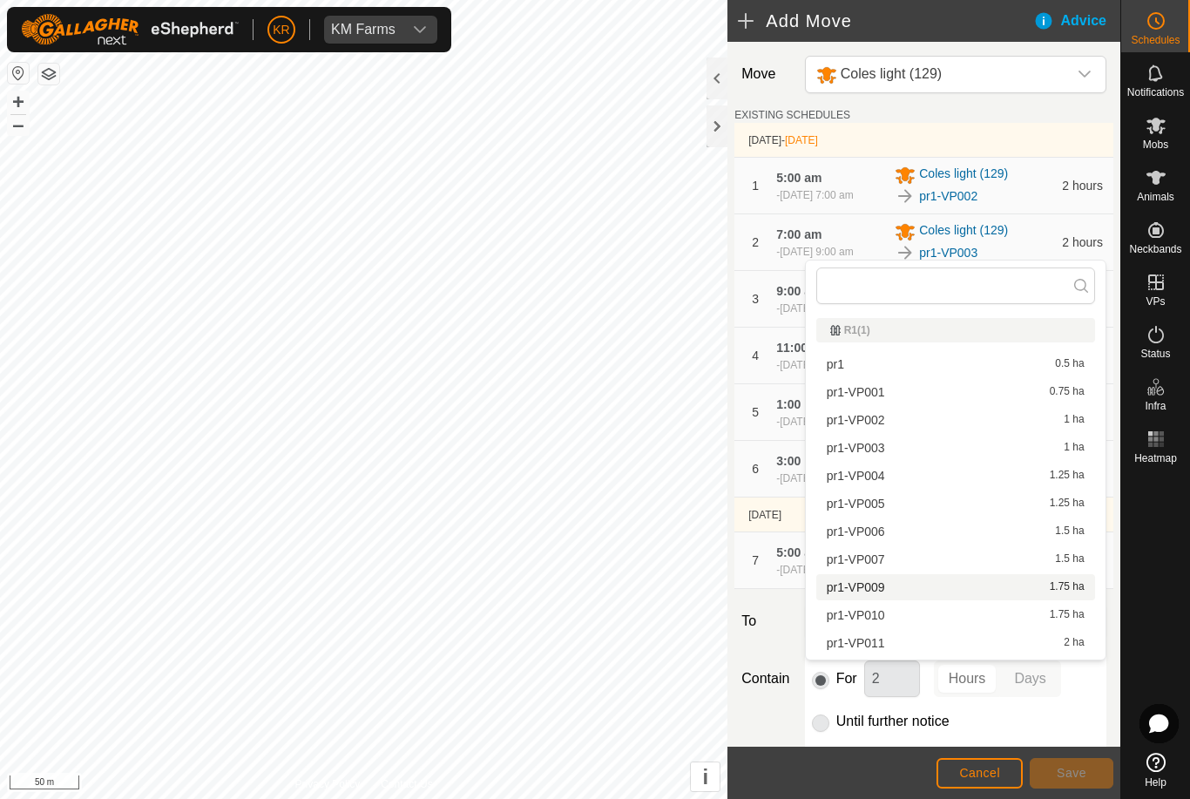
click at [880, 592] on span "pr1-VP009" at bounding box center [855, 587] width 58 height 12
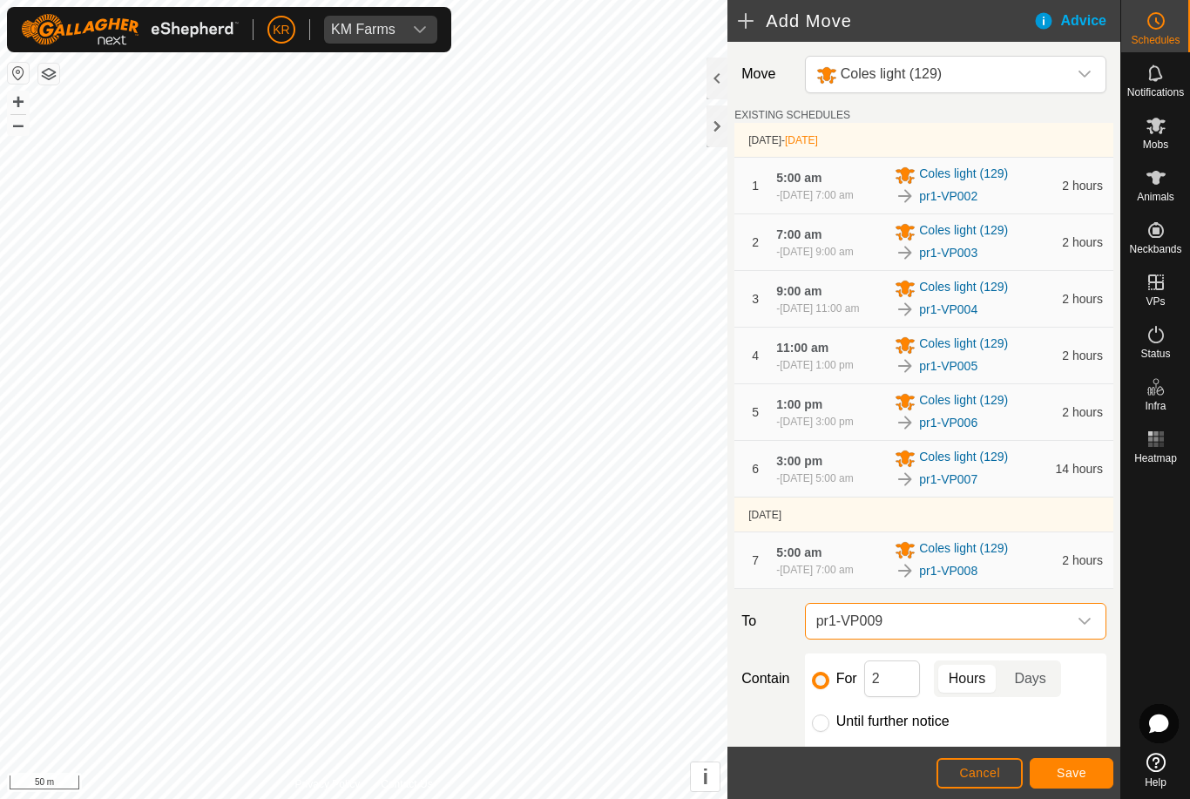
click at [1073, 770] on span "Save" at bounding box center [1071, 772] width 30 height 14
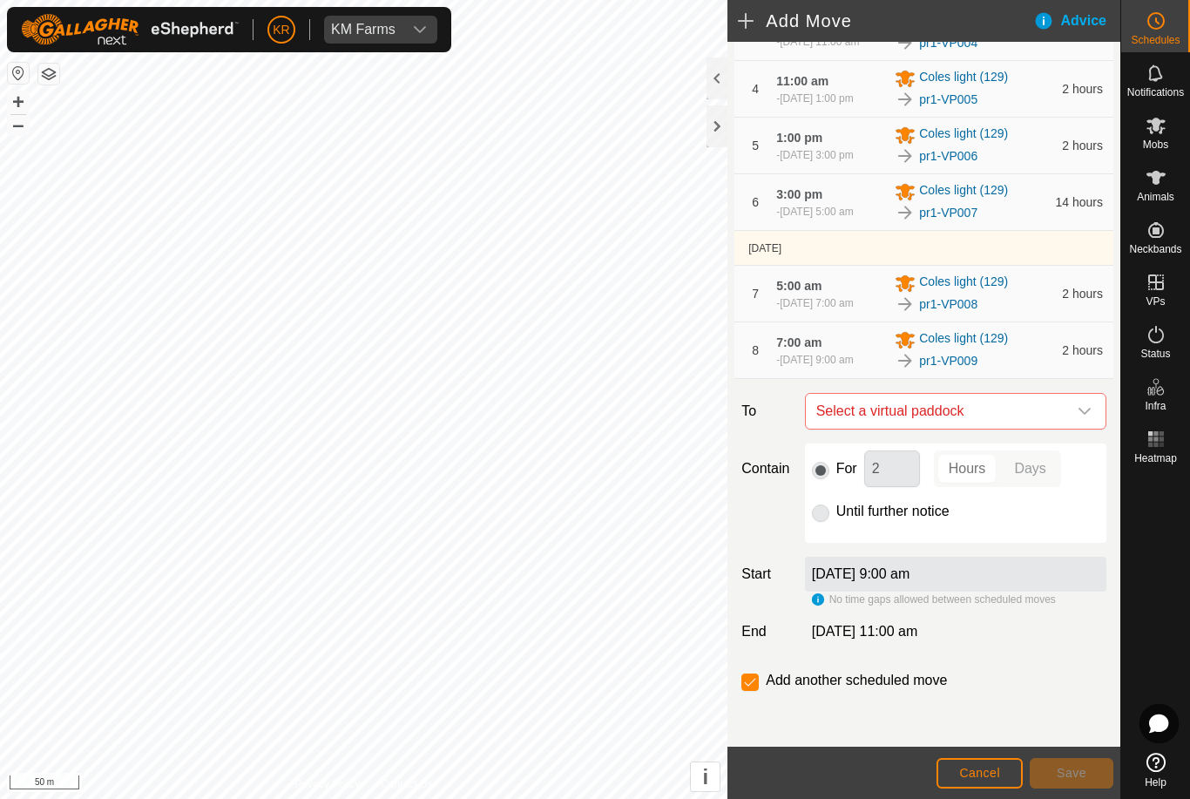
scroll to position [302, 0]
click at [1078, 418] on icon "dropdown trigger" at bounding box center [1084, 411] width 14 height 14
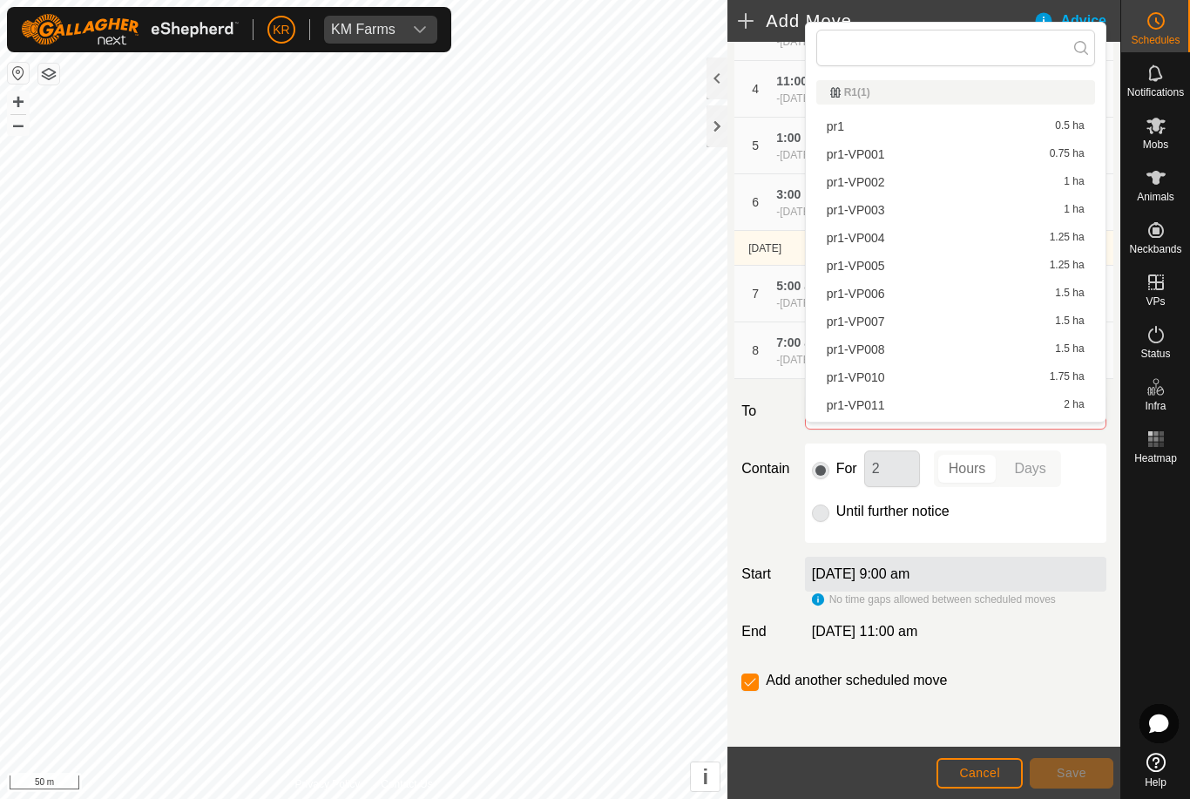
click at [879, 375] on span "pr1-VP010" at bounding box center [855, 377] width 58 height 12
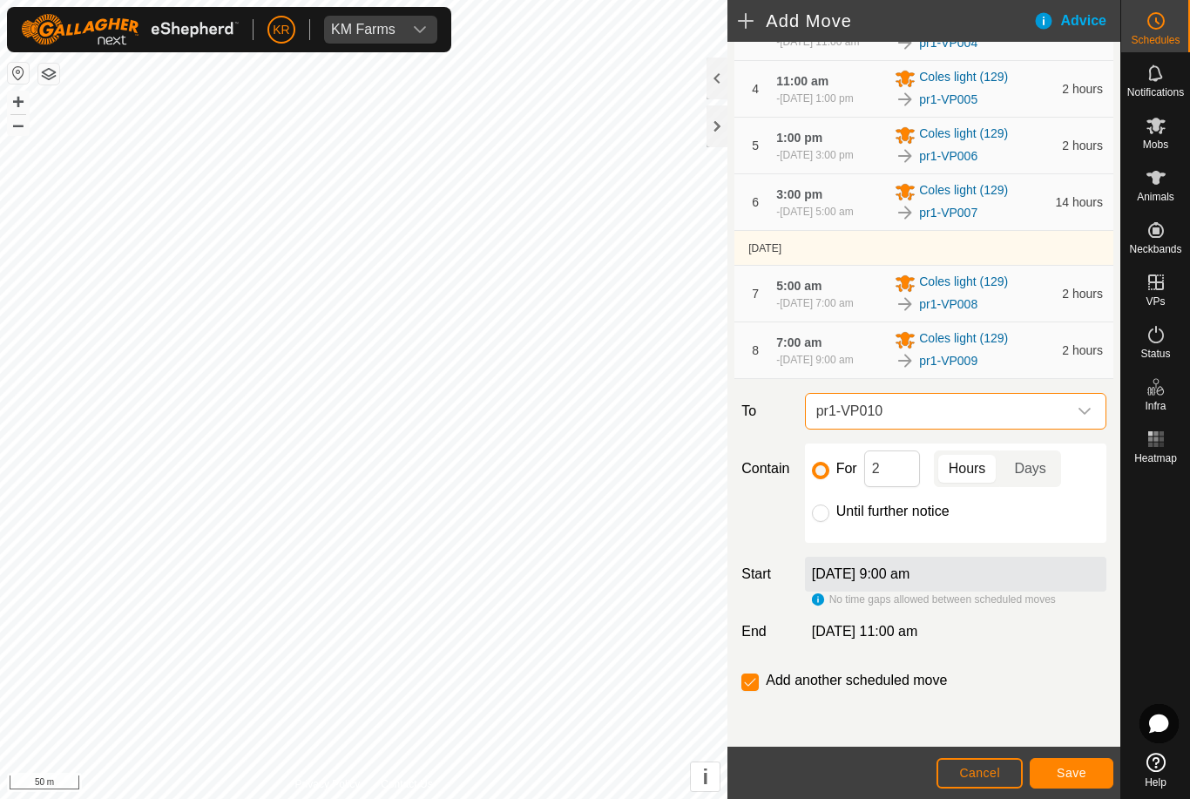
click at [1065, 771] on span "Save" at bounding box center [1071, 772] width 30 height 14
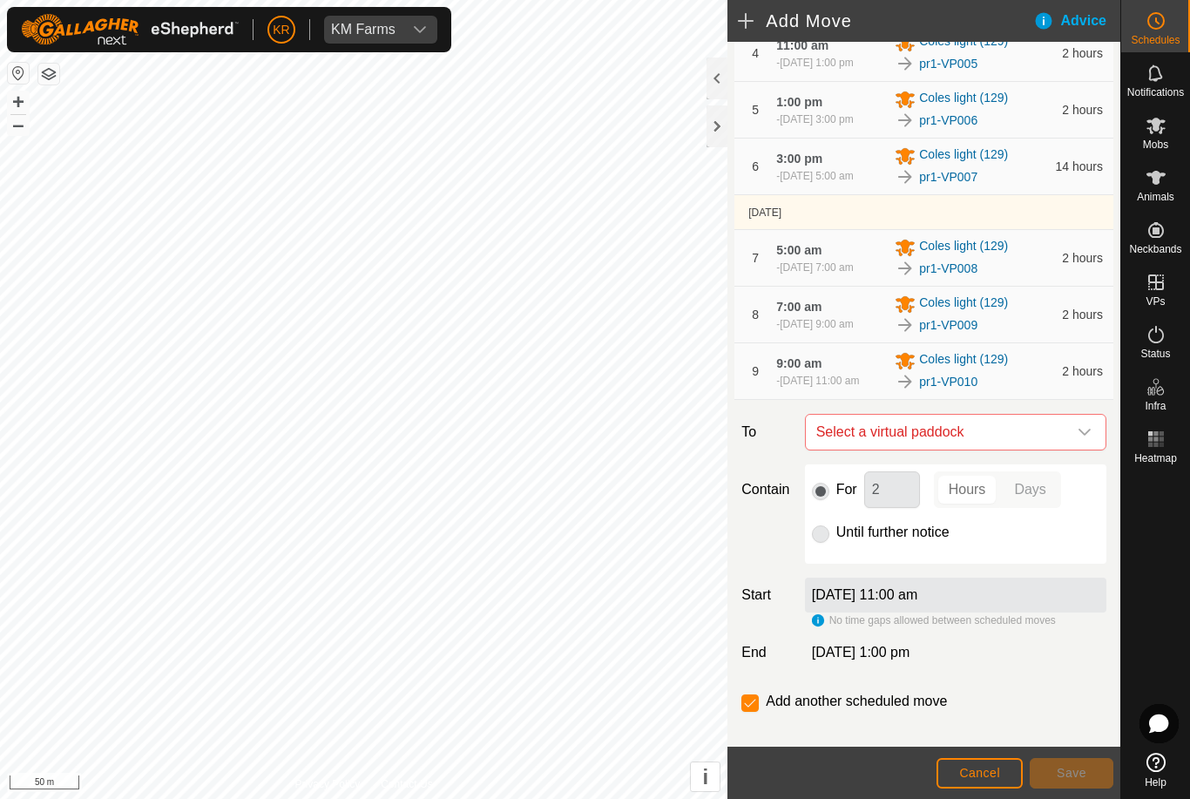
click at [1085, 449] on div "dropdown trigger" at bounding box center [1084, 432] width 35 height 35
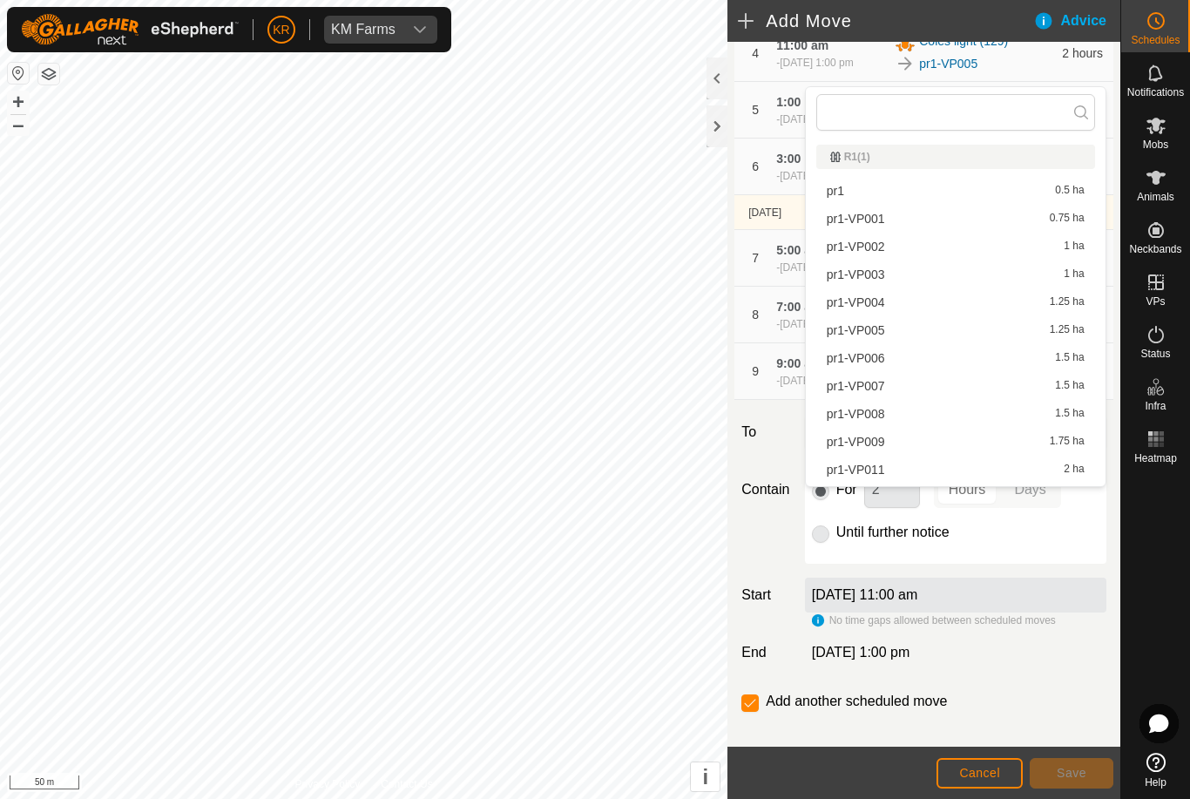
click at [878, 464] on span "pr1-VP011" at bounding box center [855, 469] width 58 height 12
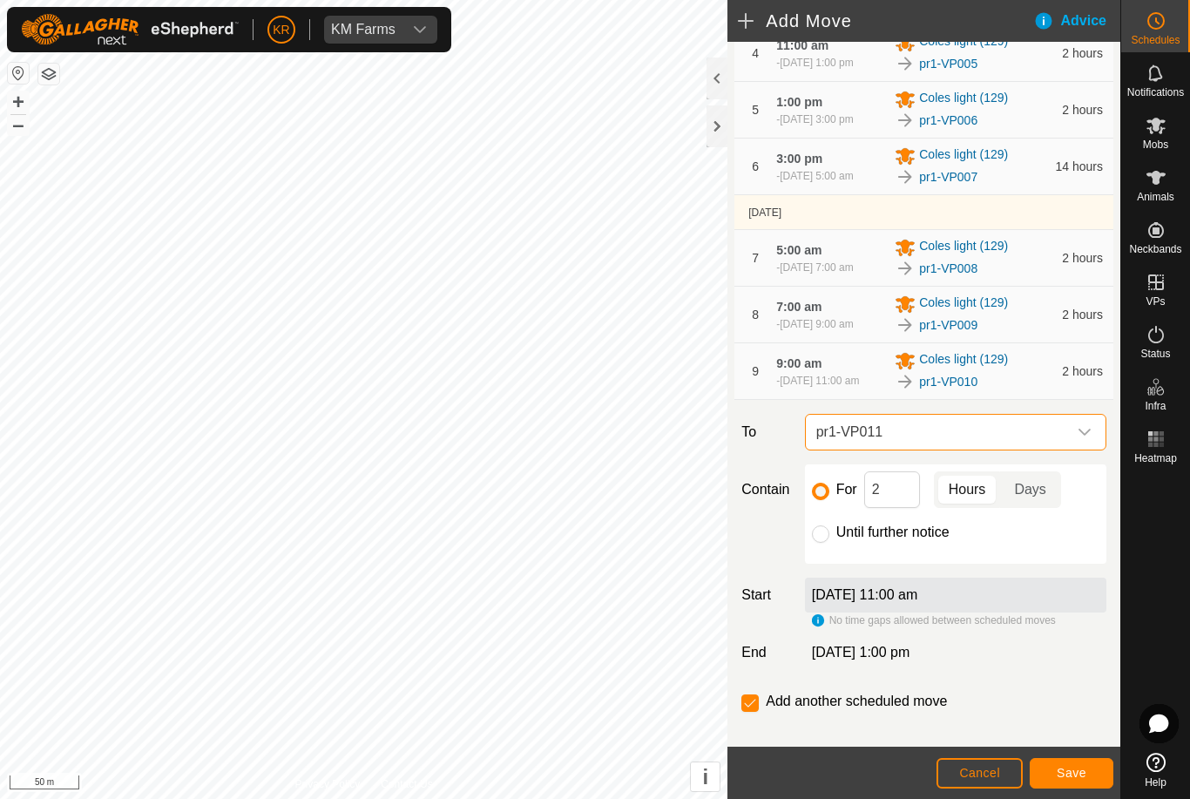
click at [1080, 770] on span "Save" at bounding box center [1071, 772] width 30 height 14
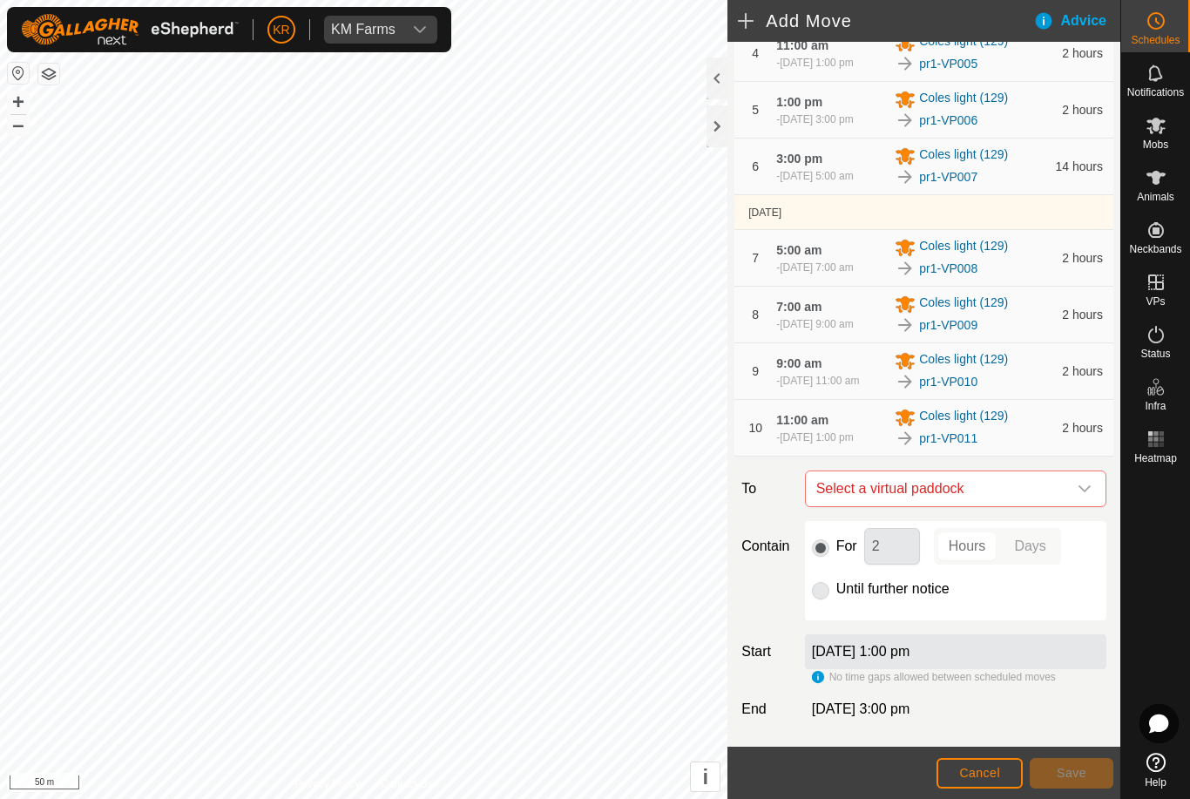
click at [1082, 495] on icon "dropdown trigger" at bounding box center [1084, 489] width 14 height 14
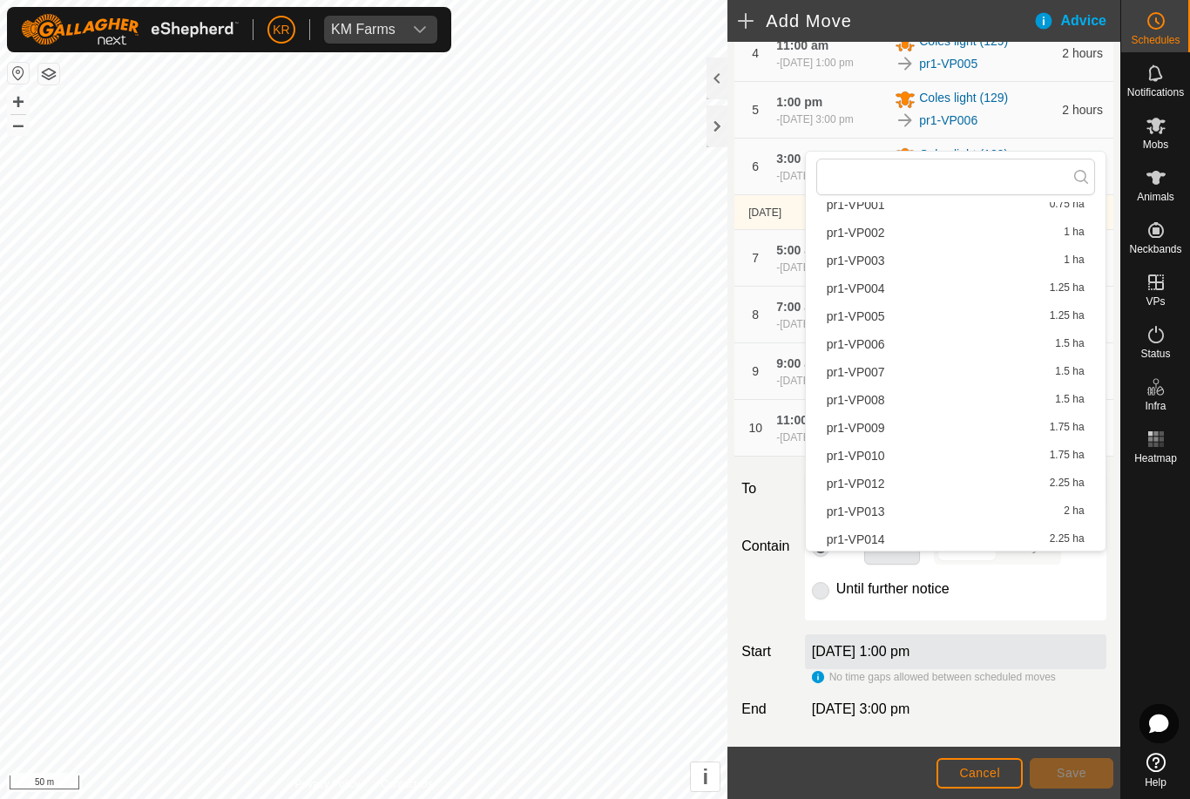
scroll to position [89, 0]
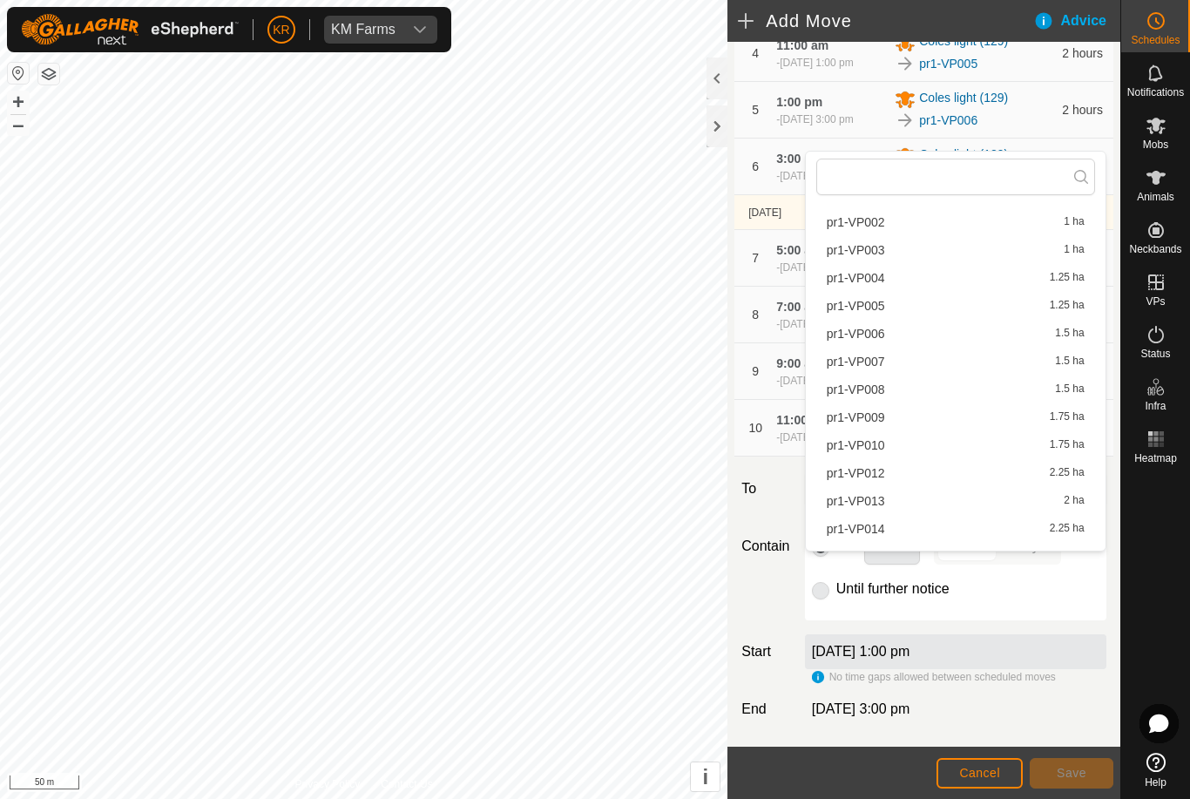
click at [873, 474] on span "pr1-VP012" at bounding box center [855, 473] width 58 height 12
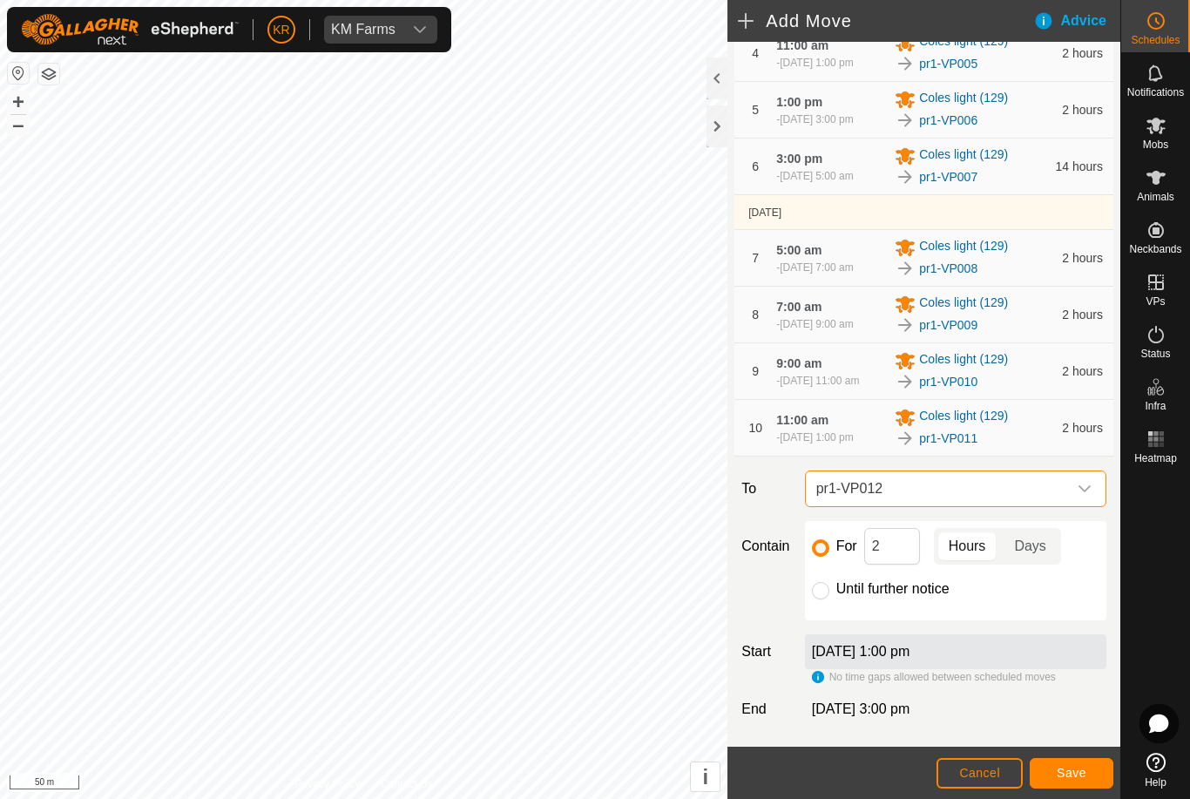
click at [1065, 771] on span "Save" at bounding box center [1071, 772] width 30 height 14
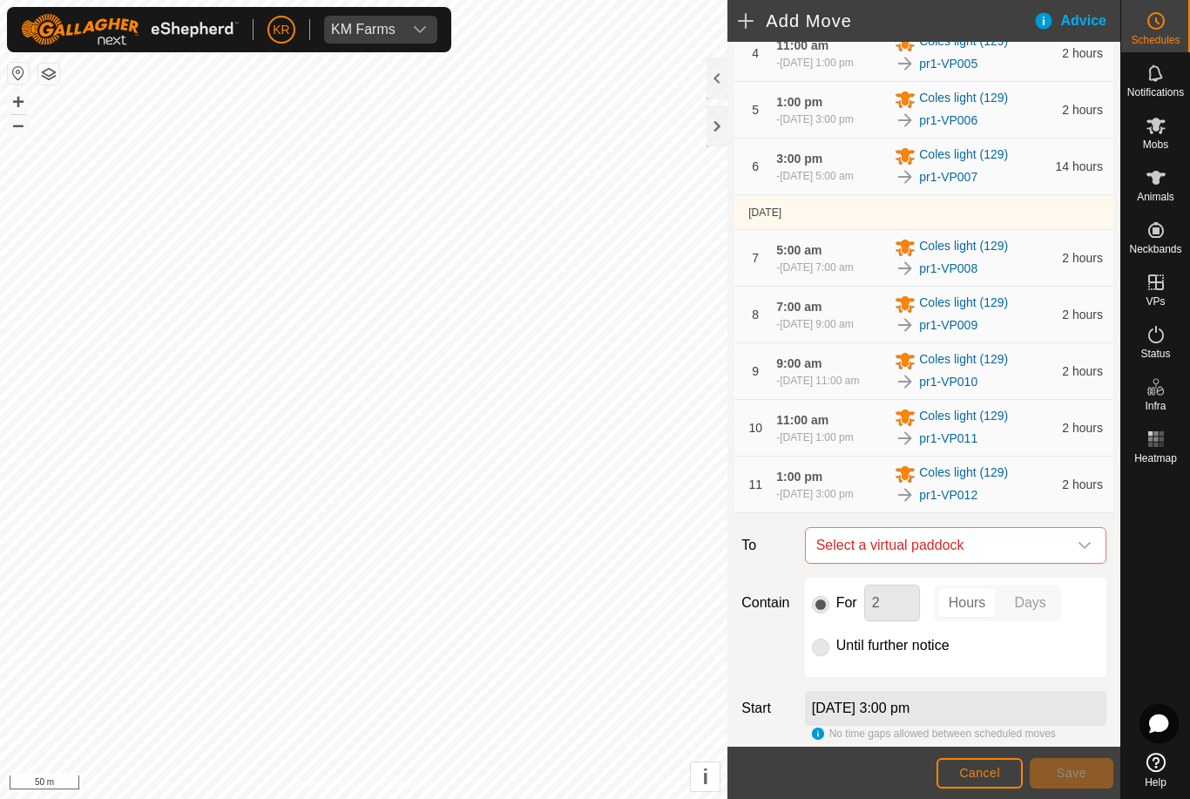
click at [1084, 552] on icon "dropdown trigger" at bounding box center [1084, 545] width 14 height 14
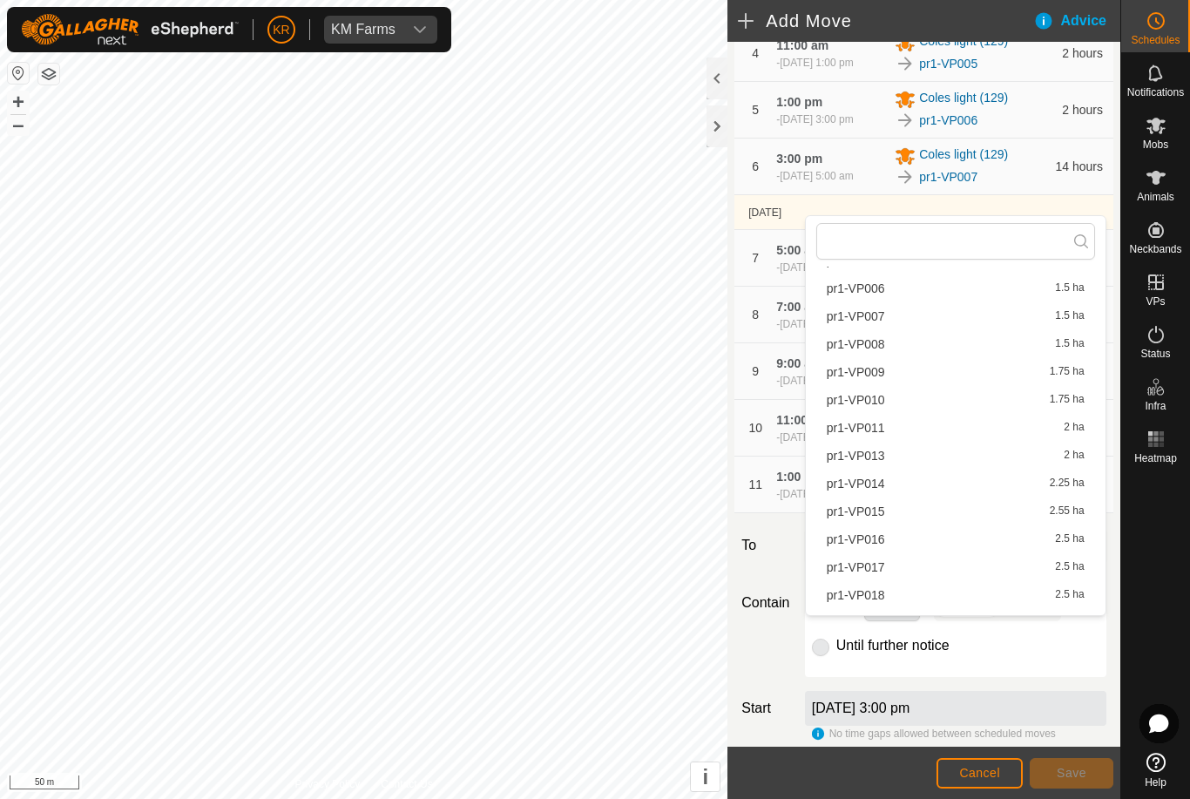
scroll to position [223, 0]
click at [878, 460] on span "pr1-VP014" at bounding box center [855, 459] width 58 height 12
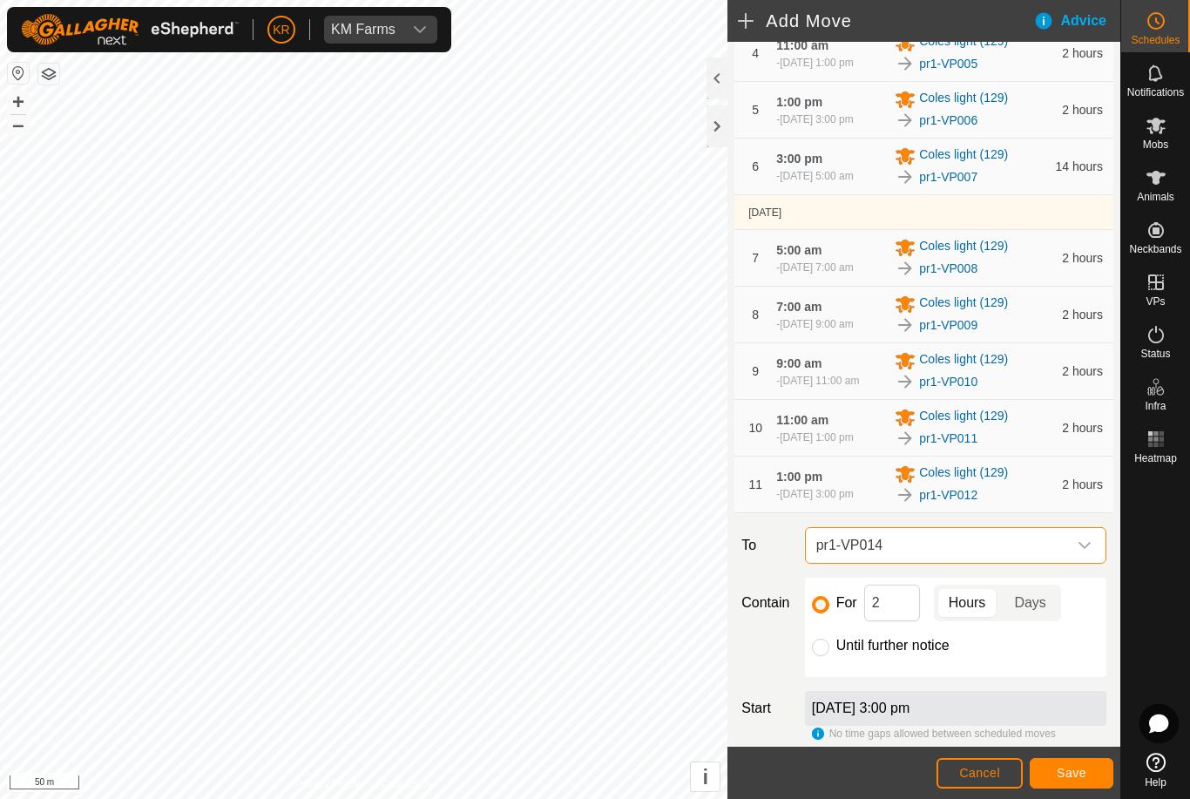
click at [1082, 549] on icon "dropdown trigger" at bounding box center [1084, 545] width 12 height 7
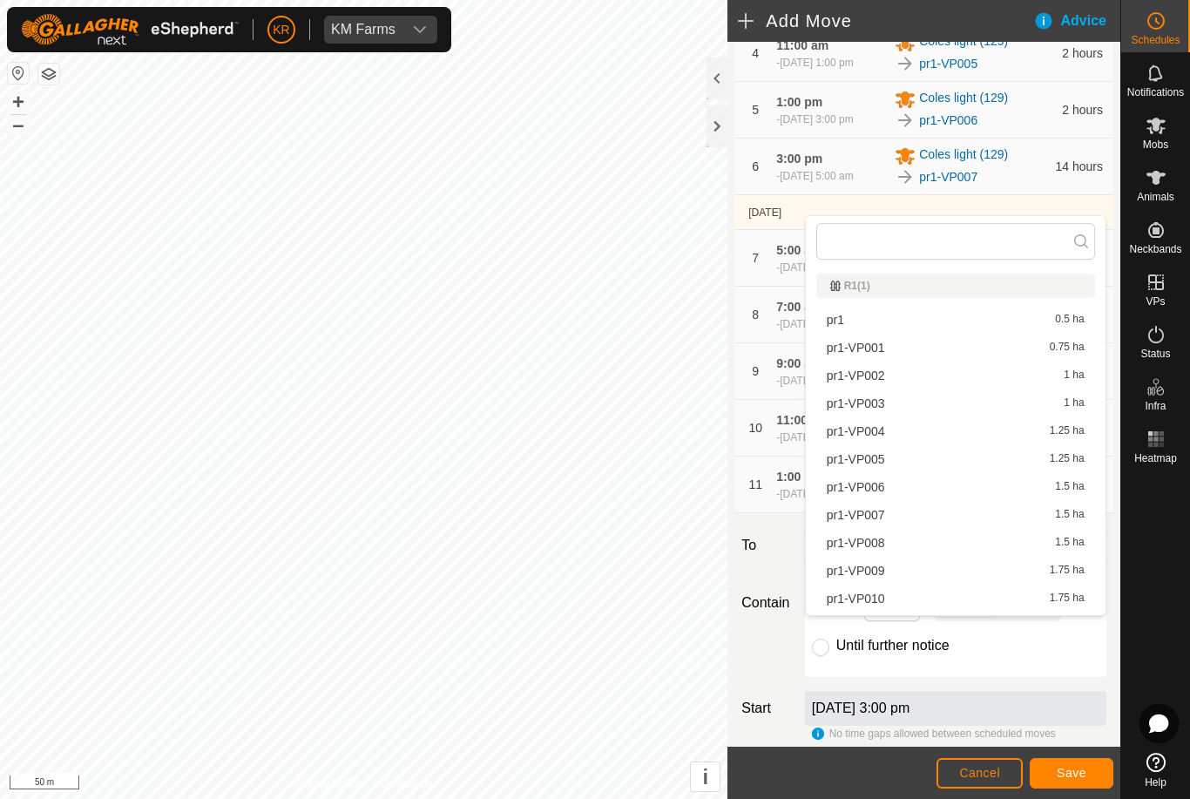
scroll to position [80, 0]
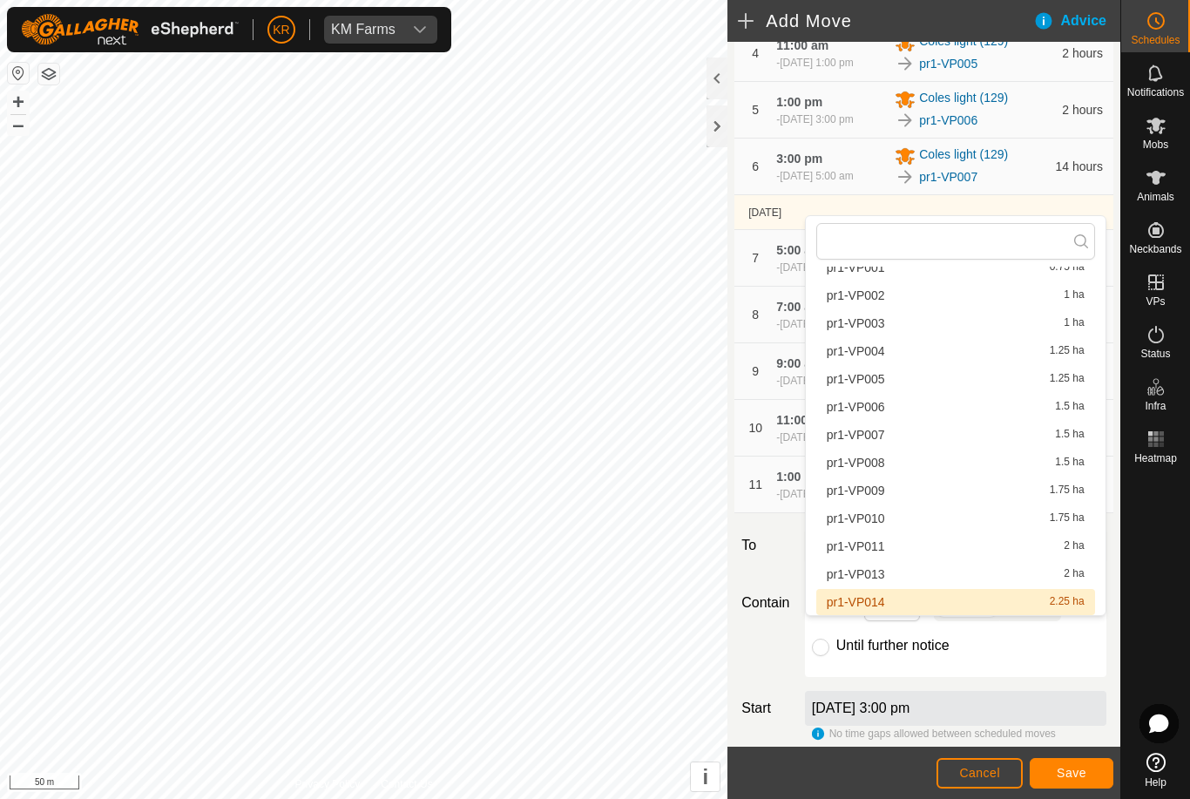
click at [878, 579] on span "pr1-VP013" at bounding box center [855, 574] width 58 height 12
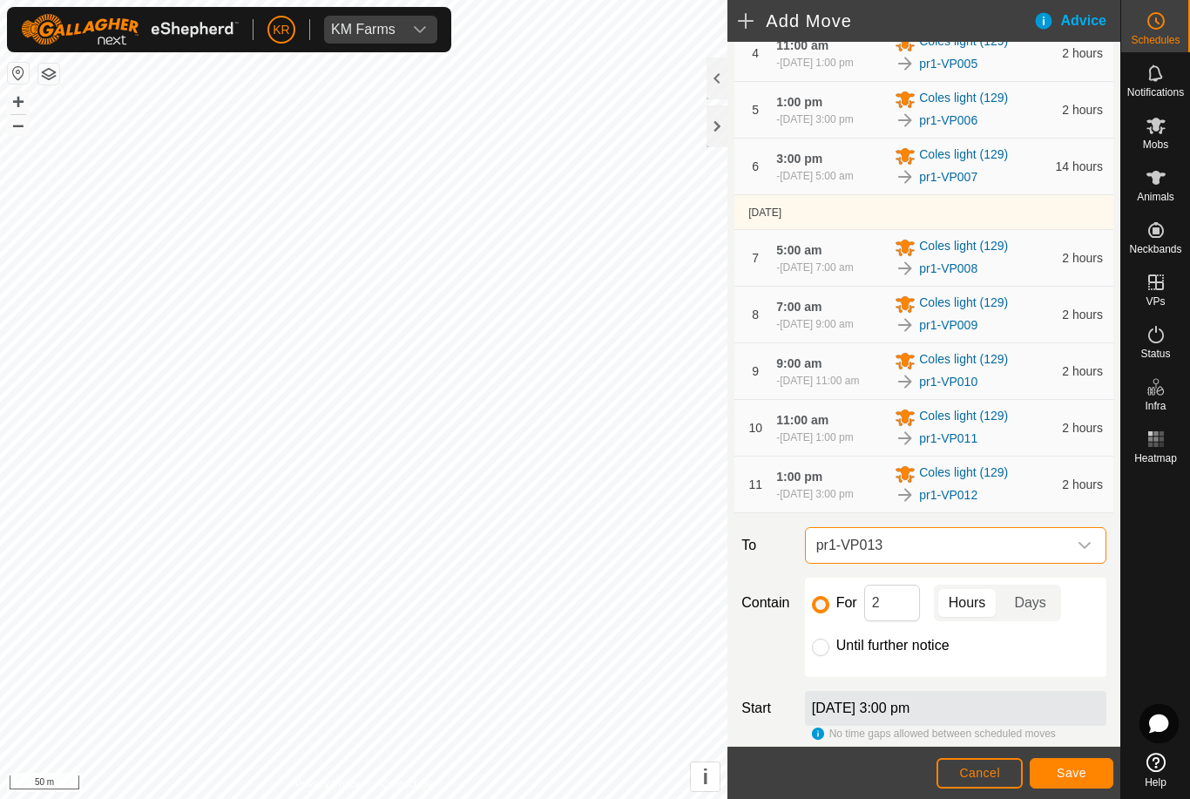
click at [1080, 552] on icon "dropdown trigger" at bounding box center [1084, 545] width 14 height 14
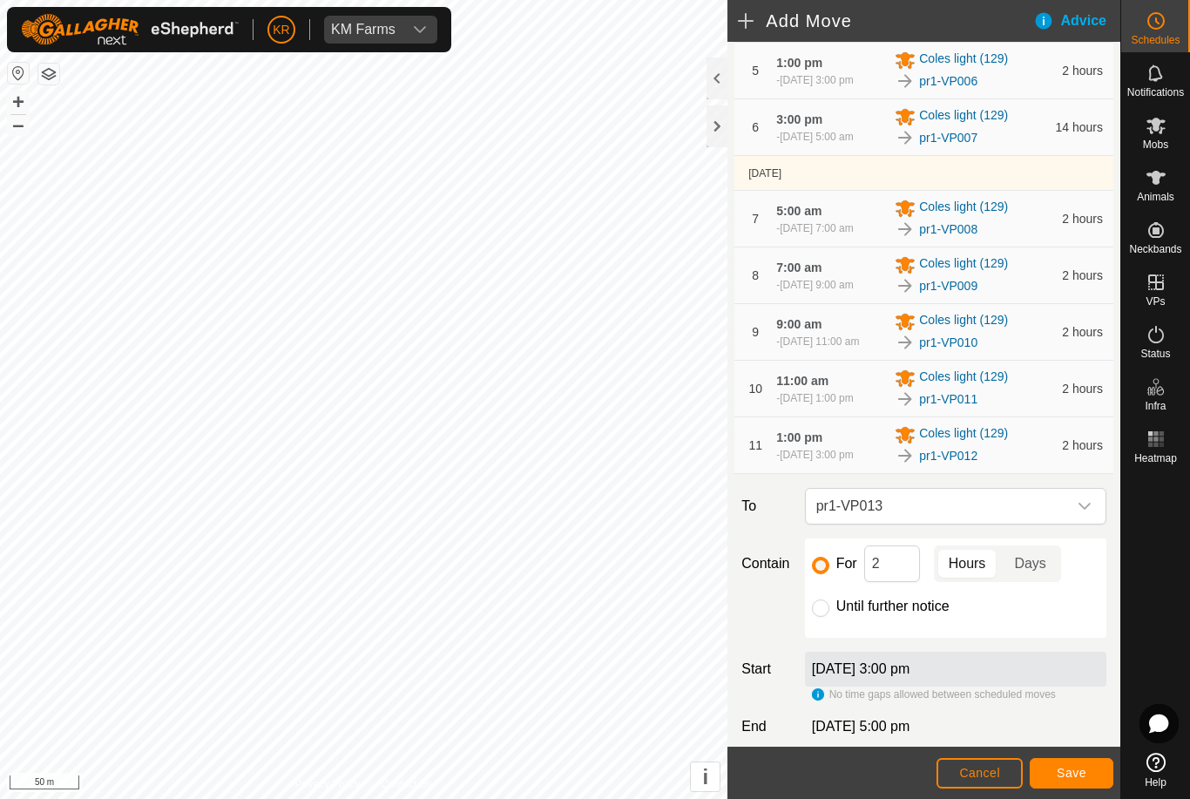
scroll to position [335, 0]
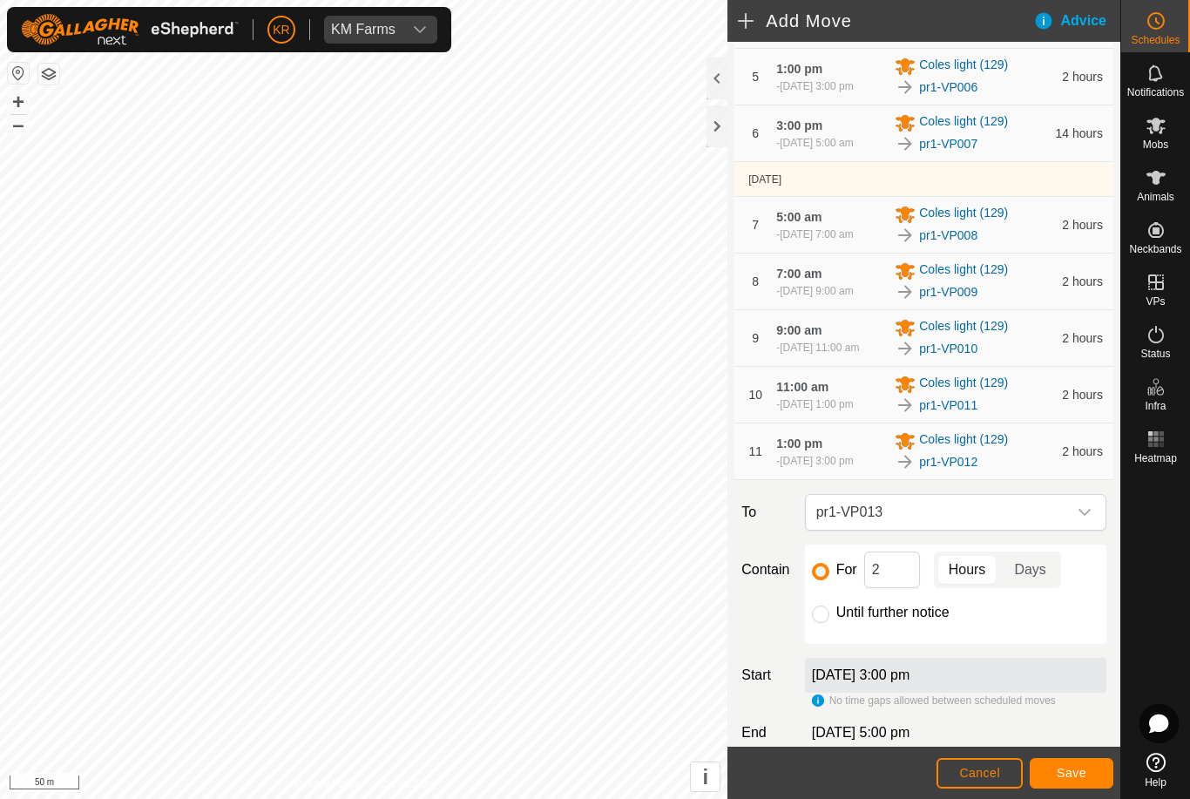
click at [1062, 529] on span "pr1-VP013" at bounding box center [938, 512] width 258 height 35
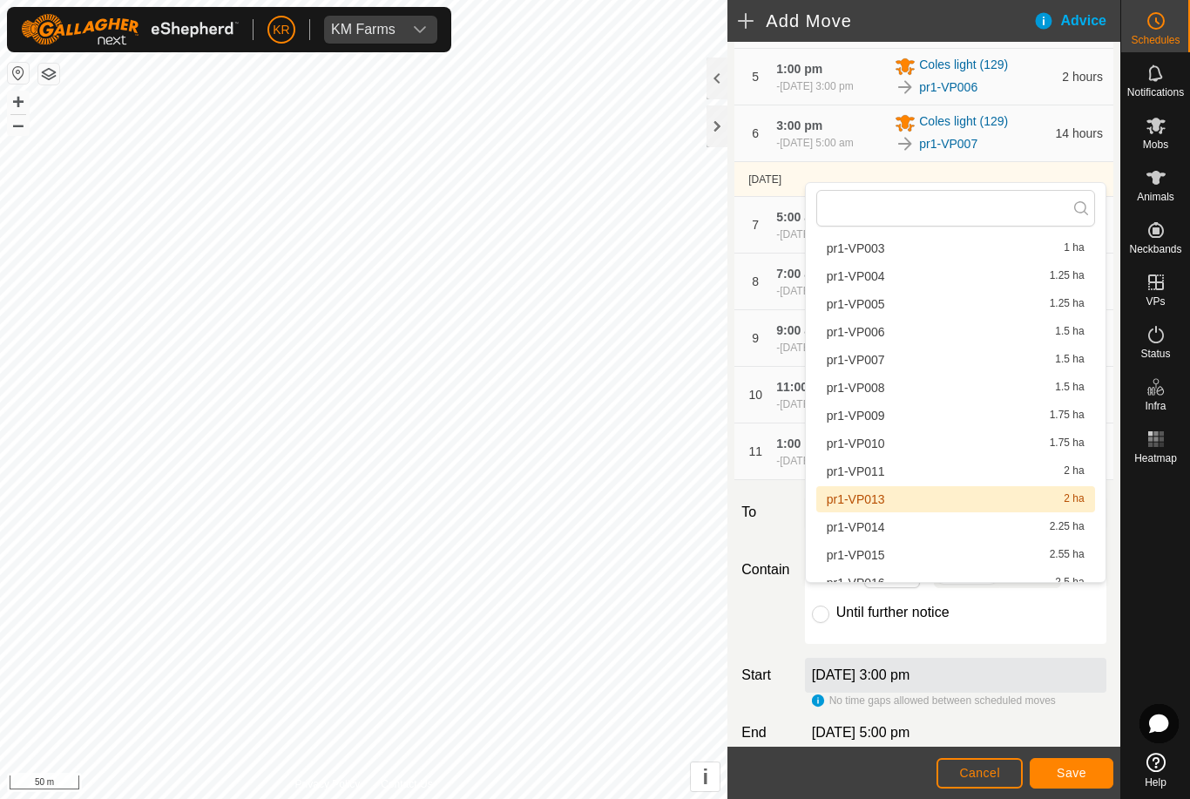
scroll to position [122, 0]
click at [875, 531] on span "pr1-VP014" at bounding box center [855, 527] width 58 height 12
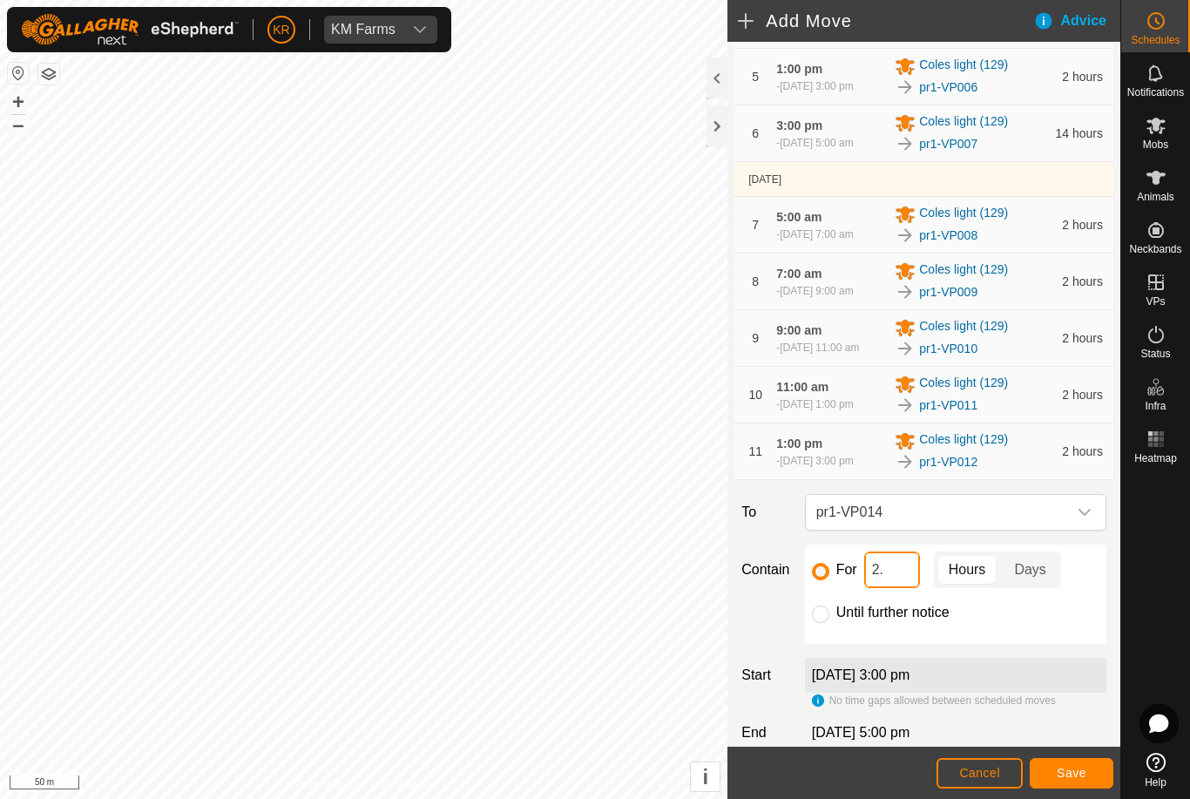
type input "2"
click at [1065, 771] on span "Save" at bounding box center [1071, 772] width 30 height 14
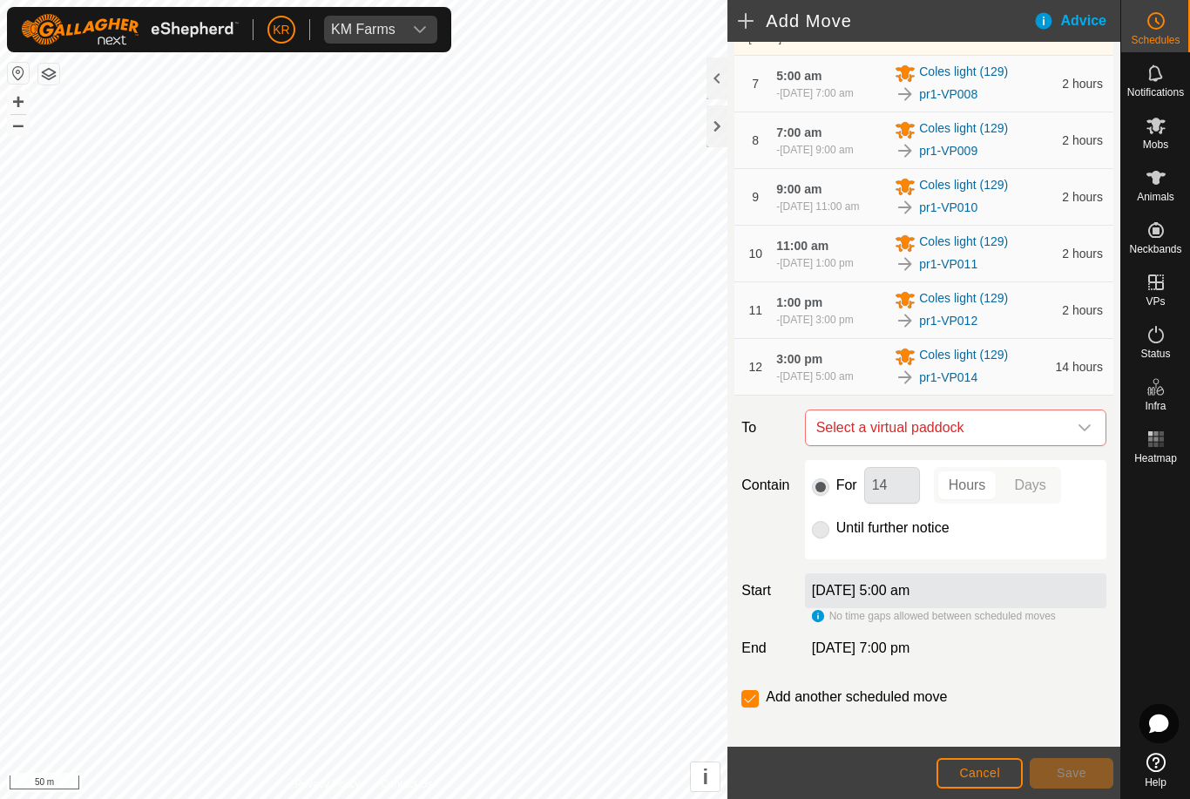
scroll to position [481, 0]
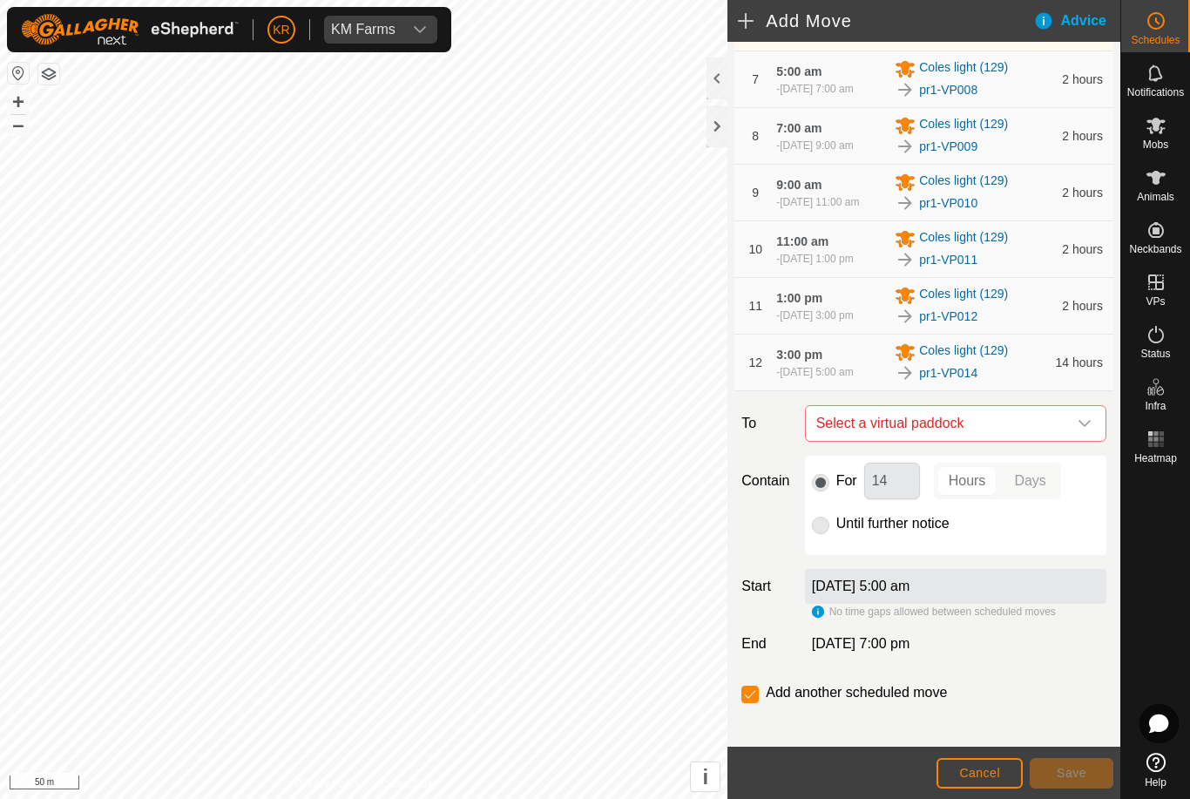
click at [1084, 430] on icon "dropdown trigger" at bounding box center [1084, 423] width 14 height 14
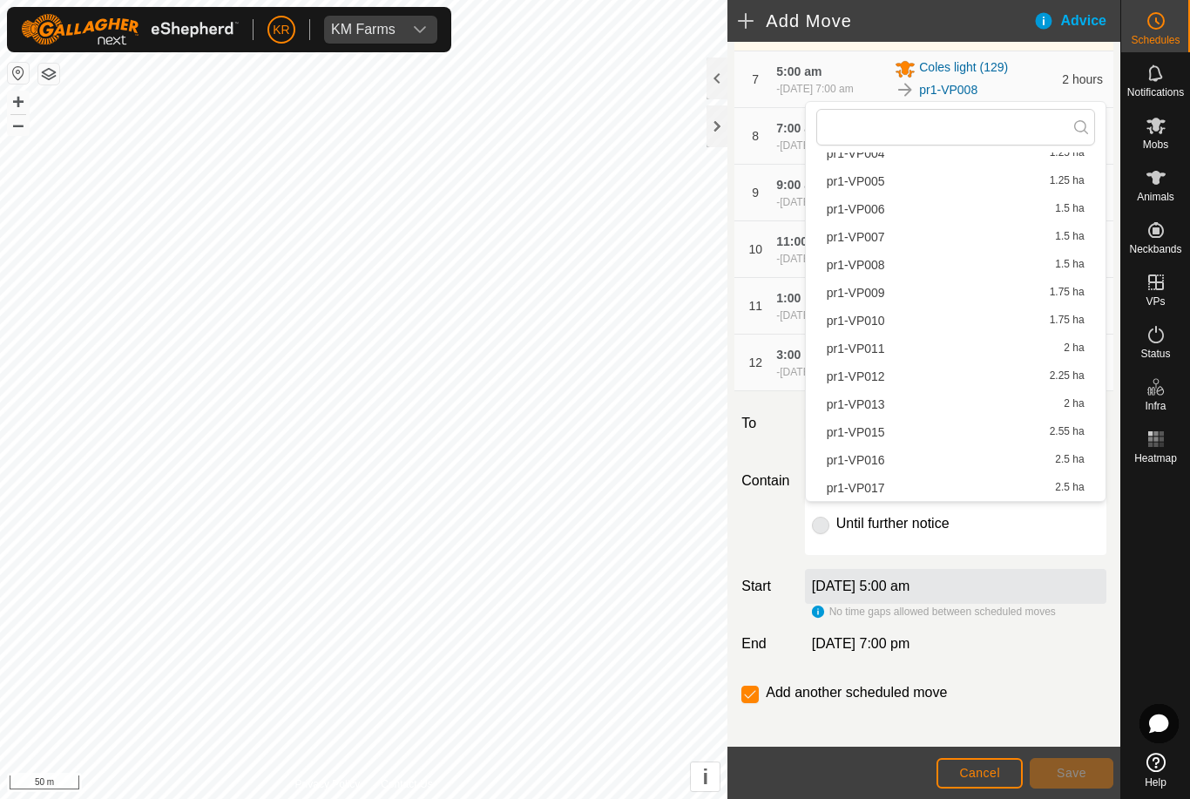
scroll to position [194, 0]
click at [879, 401] on span "pr1-VP015" at bounding box center [855, 401] width 58 height 12
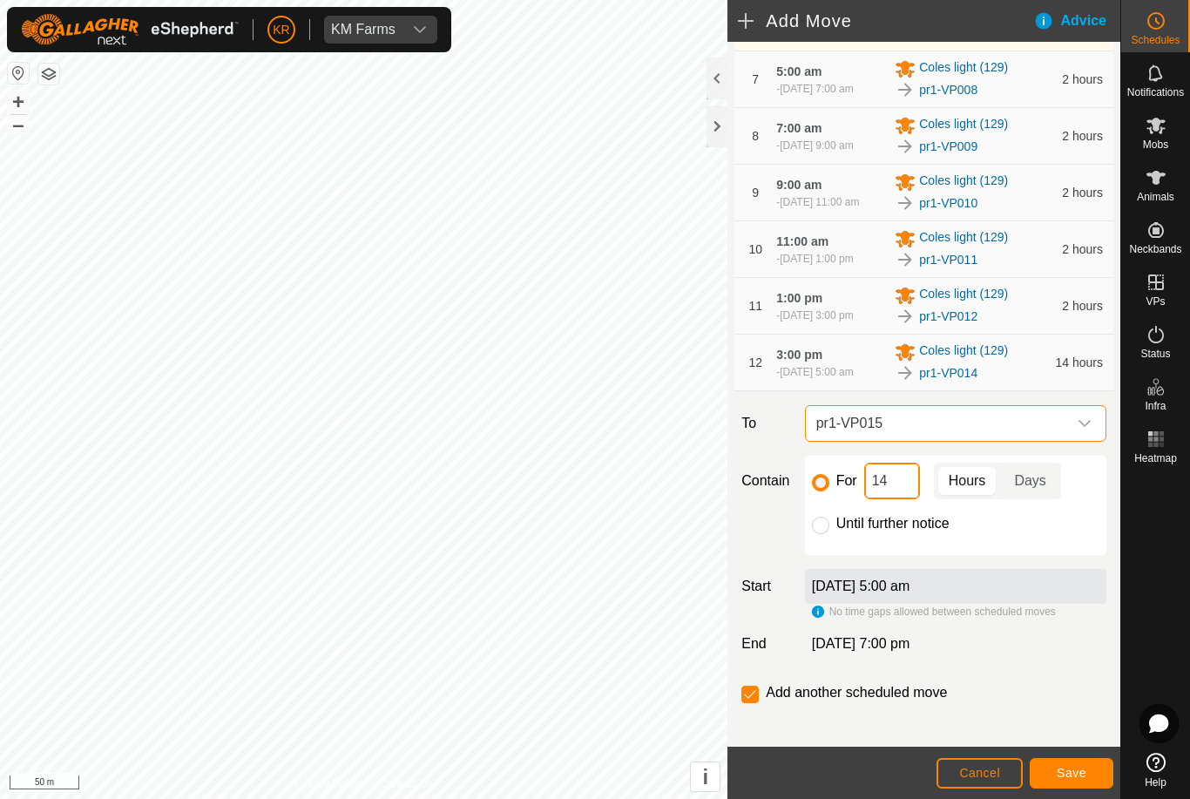
click at [893, 499] on input "14" at bounding box center [892, 480] width 56 height 37
type input "1"
type input "2"
click at [1061, 778] on span "Save" at bounding box center [1071, 772] width 30 height 14
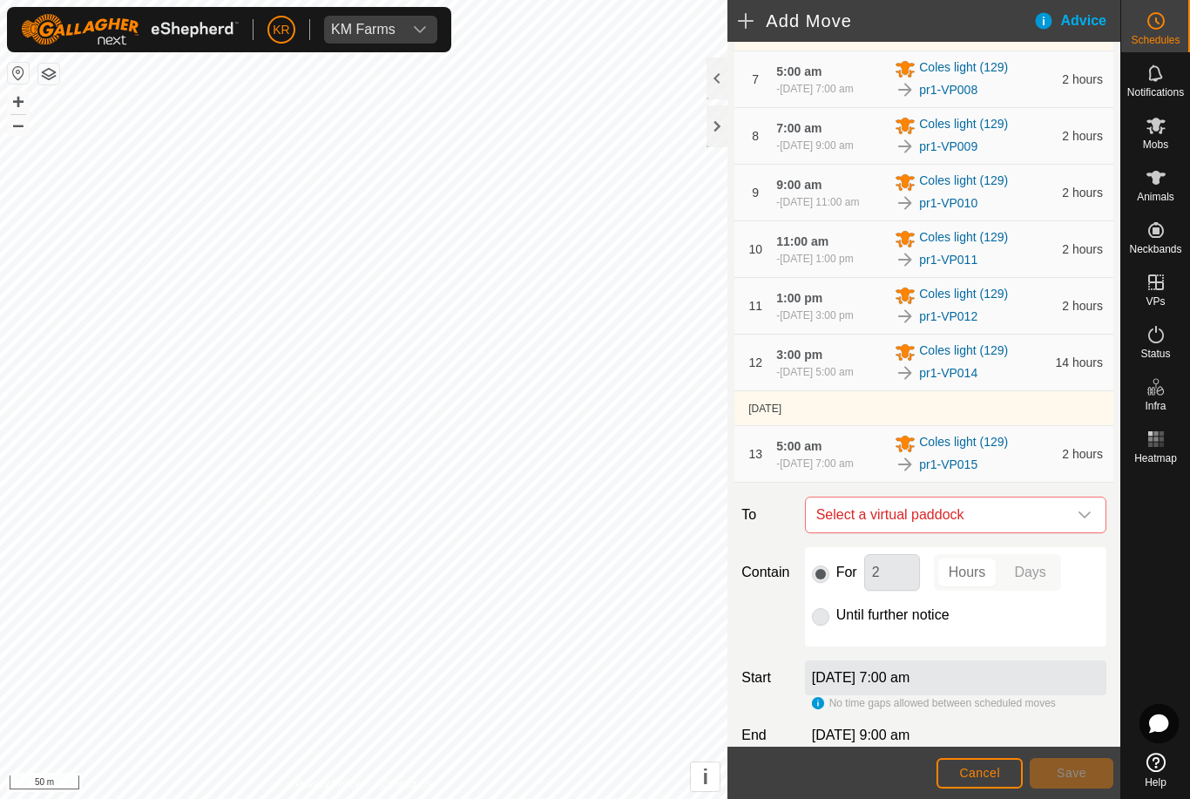
click at [1064, 532] on span "Select a virtual paddock" at bounding box center [938, 514] width 258 height 35
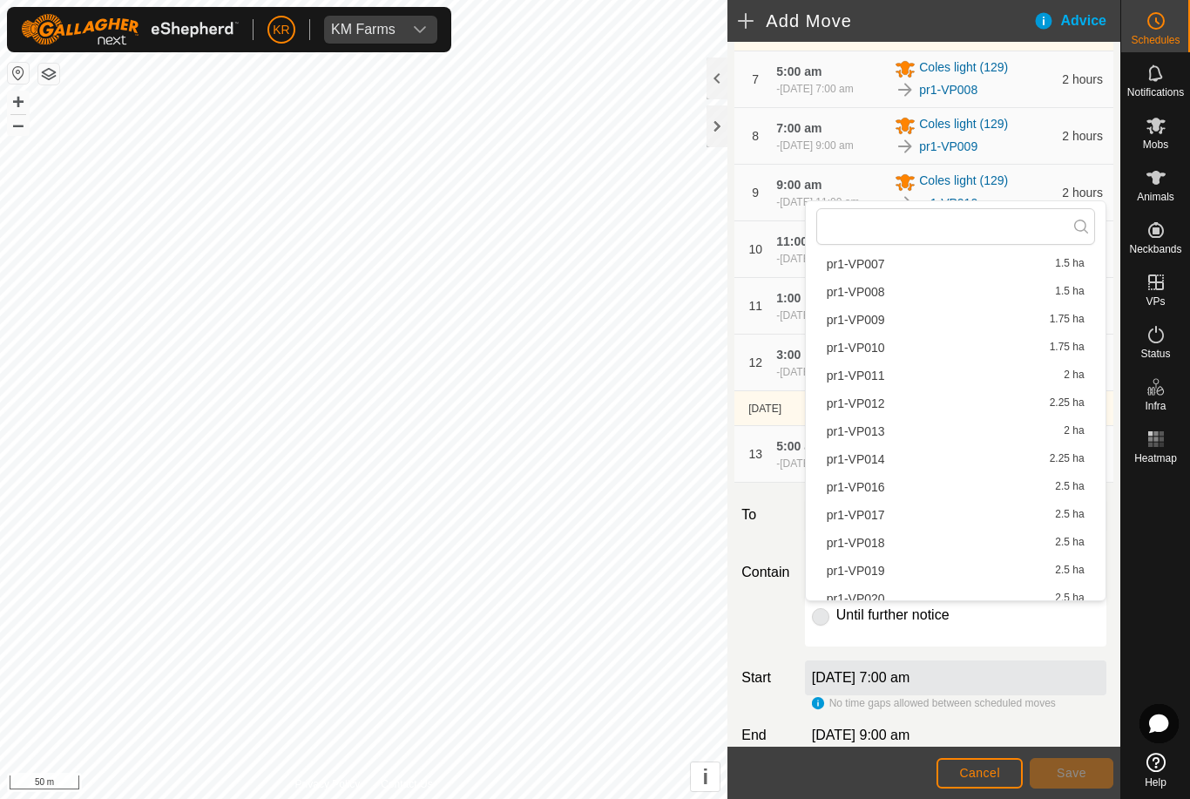
scroll to position [237, 0]
click at [881, 489] on span "pr1-VP016" at bounding box center [855, 486] width 58 height 12
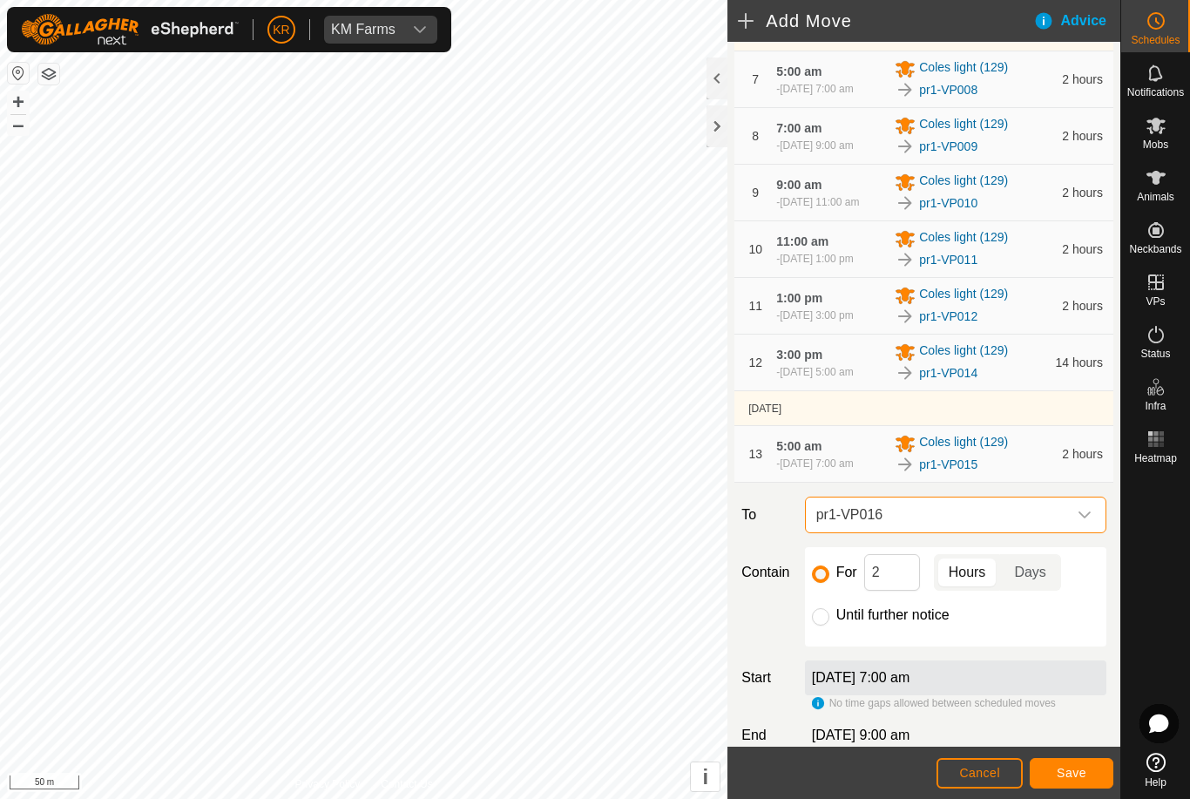
click at [1071, 775] on span "Save" at bounding box center [1071, 772] width 30 height 14
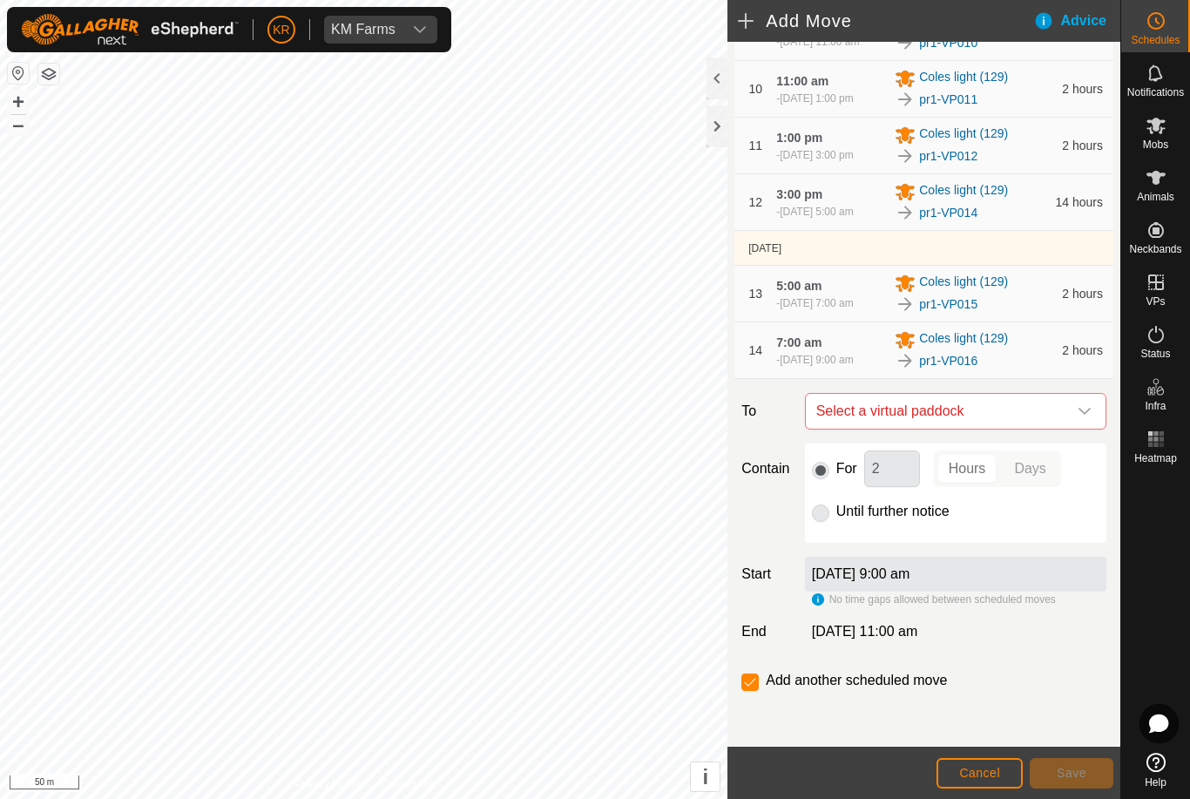
scroll to position [743, 0]
click at [1078, 418] on icon "dropdown trigger" at bounding box center [1084, 411] width 14 height 14
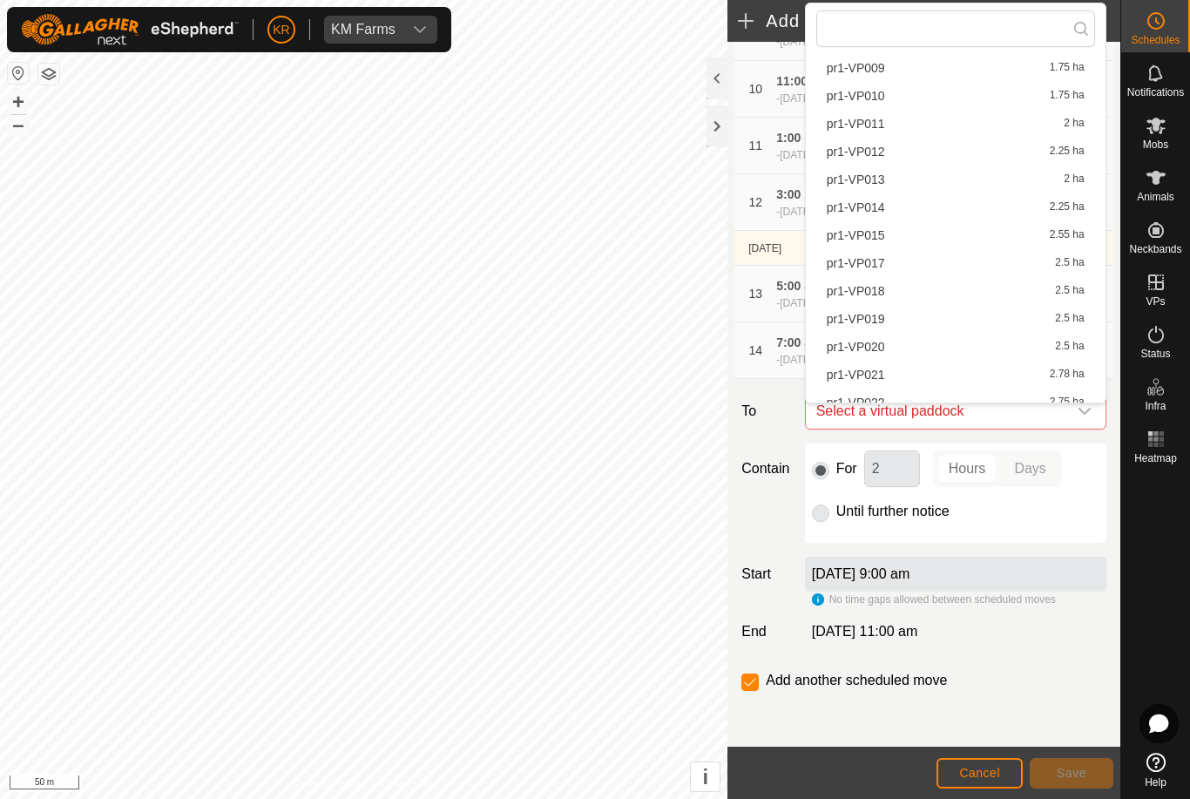
scroll to position [306, 0]
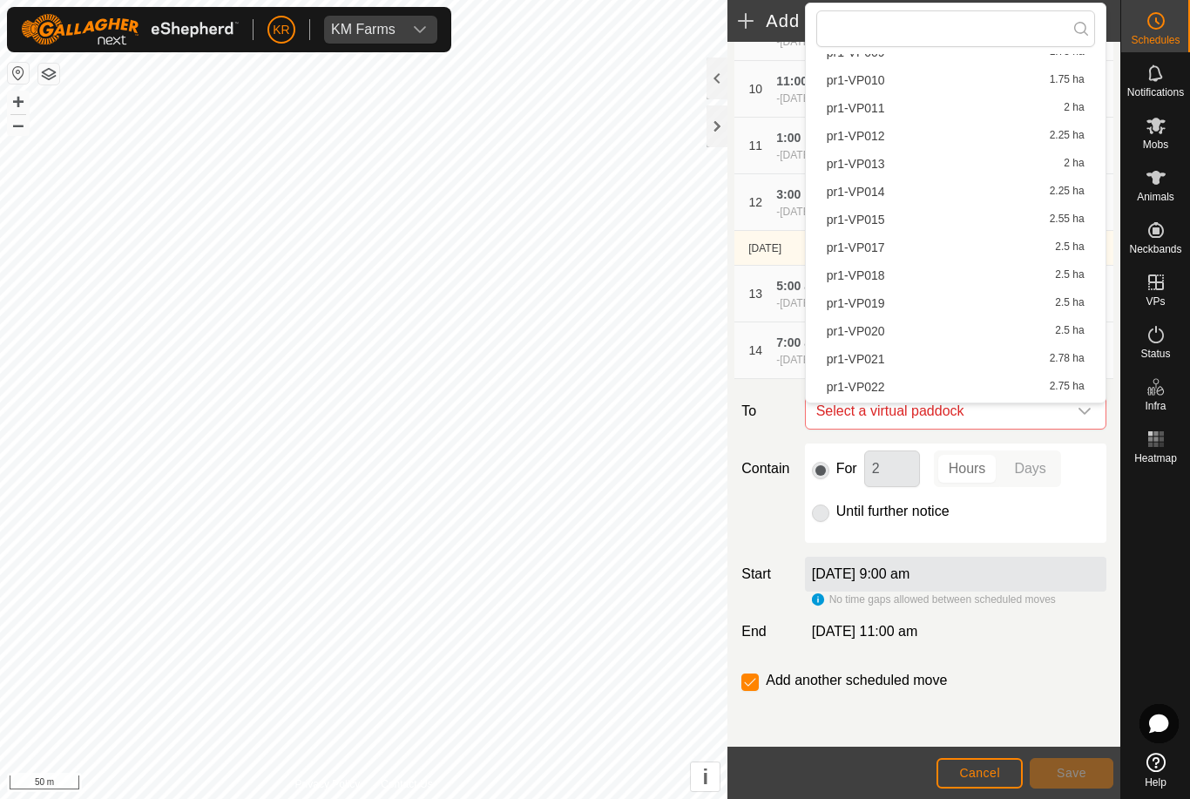
click at [863, 245] on span "pr1-VP017" at bounding box center [855, 247] width 58 height 12
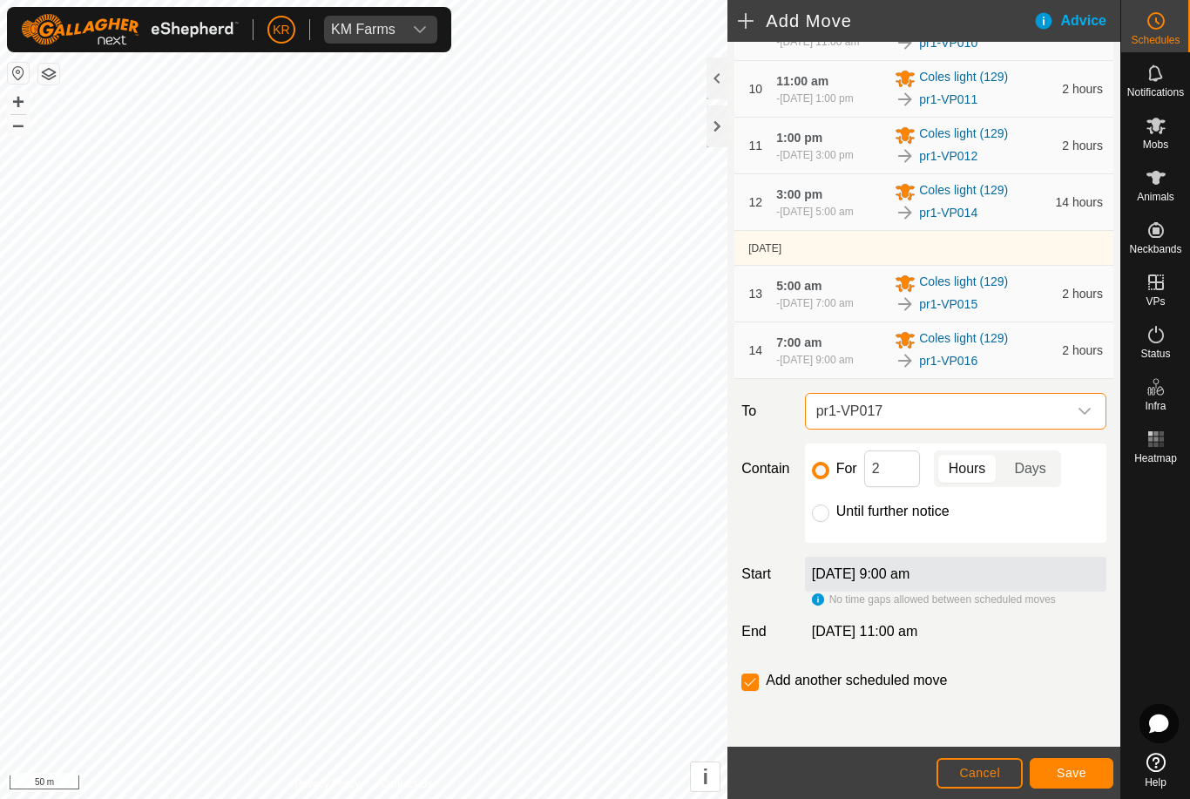
click at [1068, 773] on span "Save" at bounding box center [1071, 772] width 30 height 14
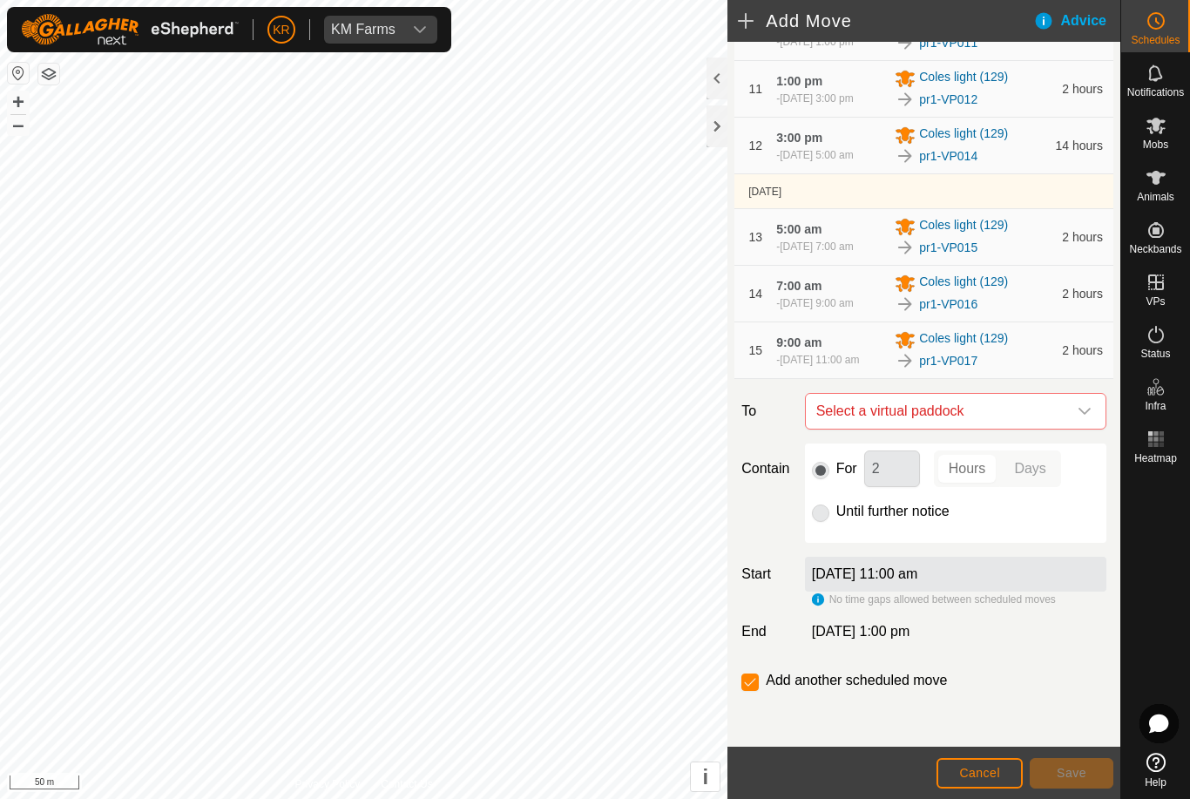
click at [1084, 418] on icon "dropdown trigger" at bounding box center [1084, 411] width 14 height 14
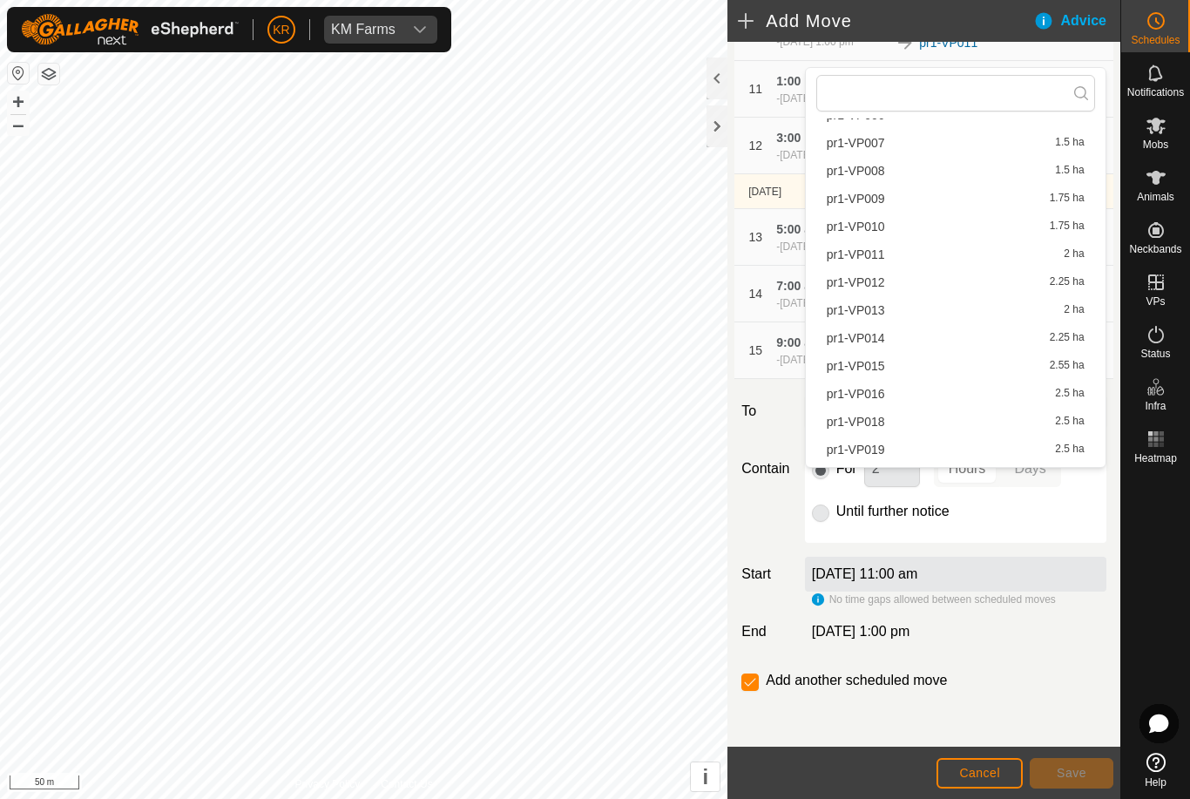
scroll to position [321, 0]
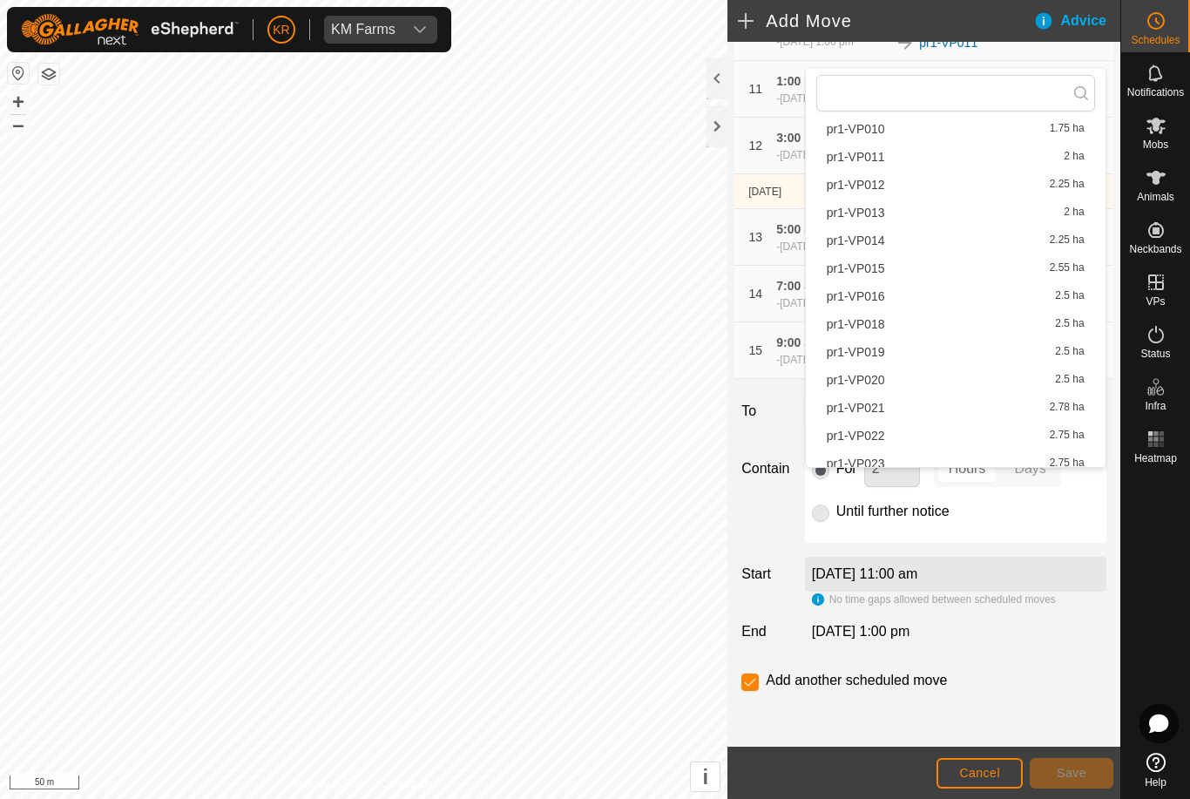
click at [874, 320] on span "pr1-VP018" at bounding box center [855, 324] width 58 height 12
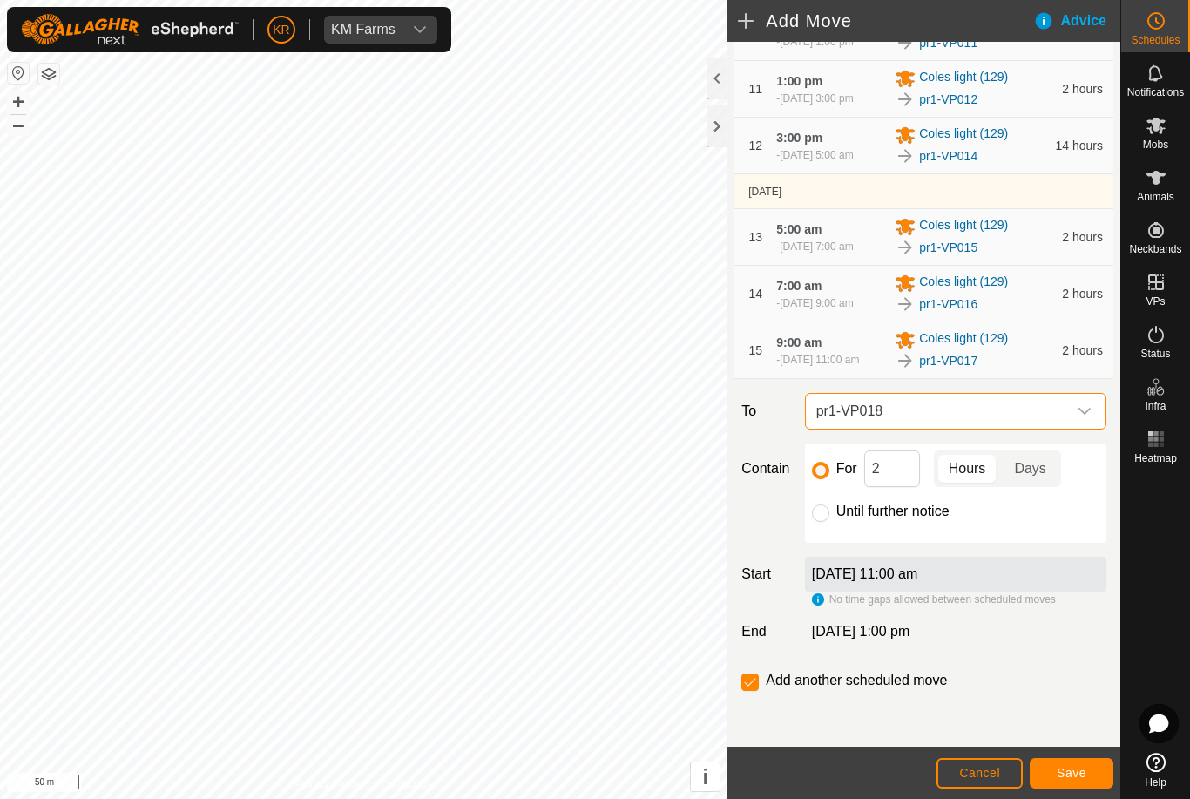
click at [1075, 772] on span "Save" at bounding box center [1071, 772] width 30 height 14
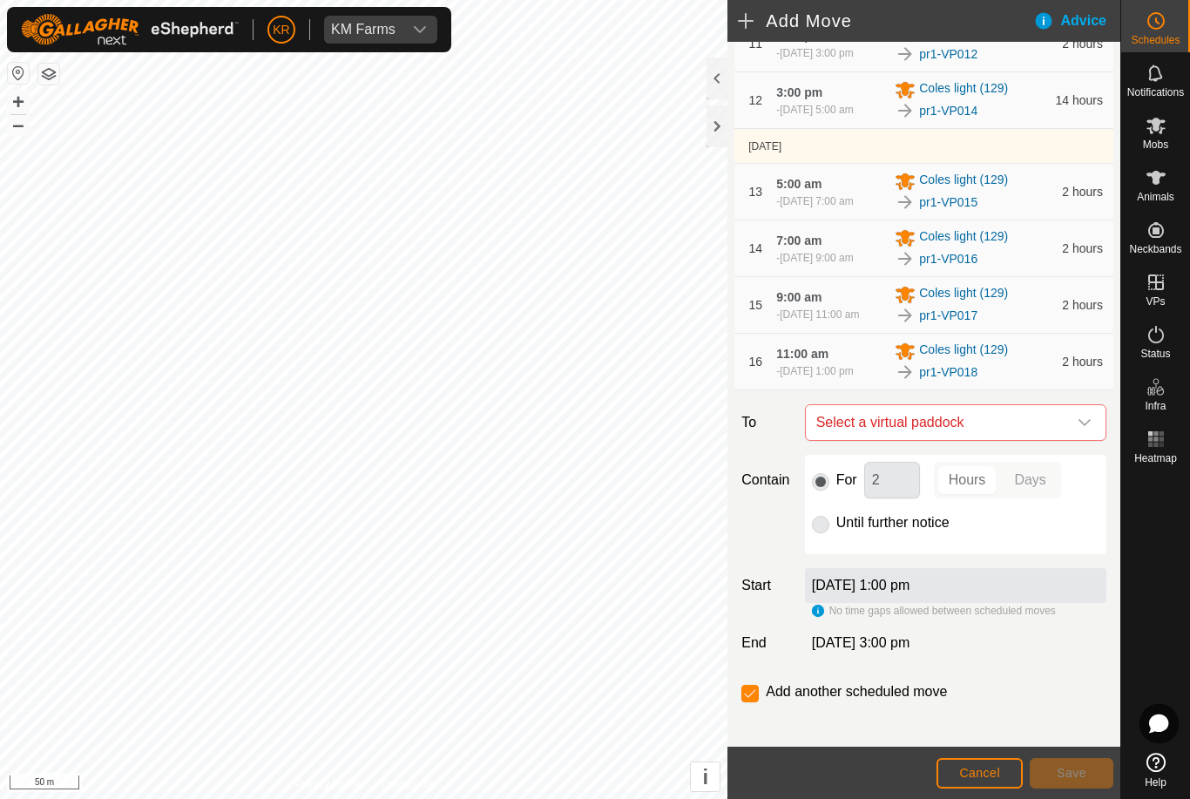
click at [1077, 440] on div "dropdown trigger" at bounding box center [1084, 422] width 35 height 35
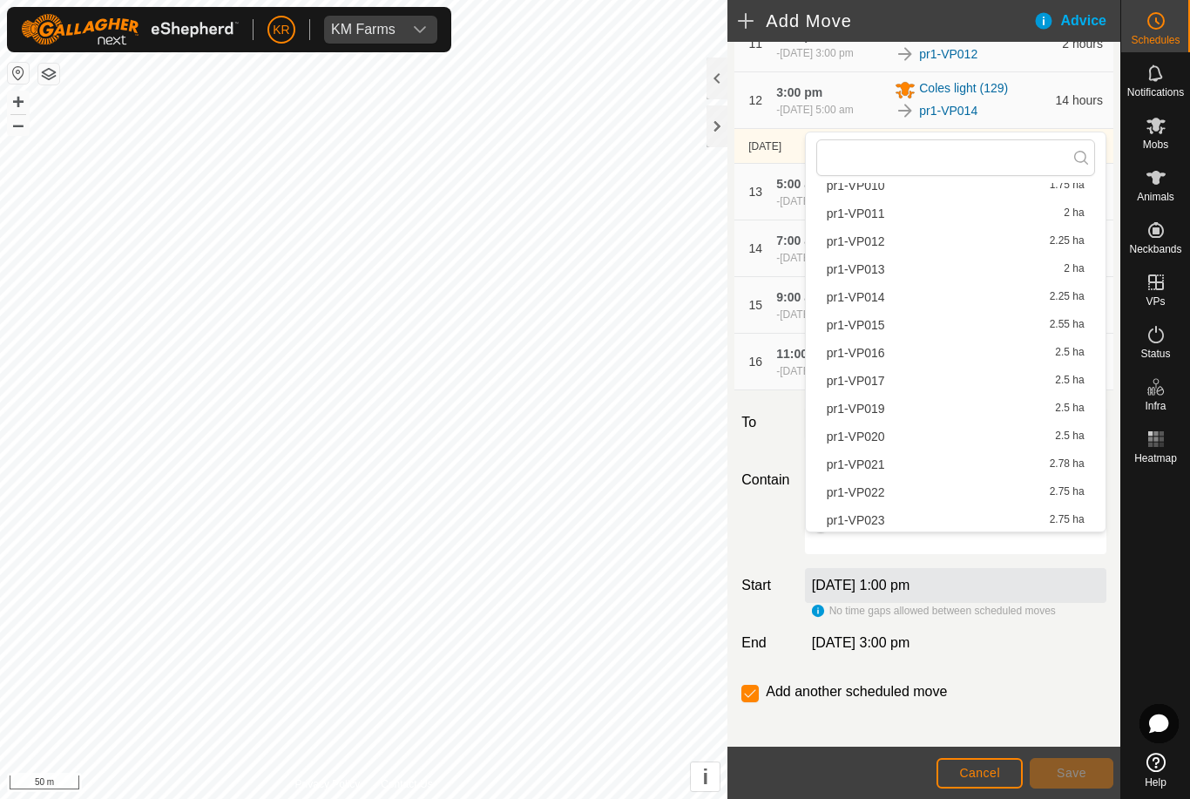
scroll to position [325, 0]
click at [893, 415] on div "pr1-VP019 2.5 ha" at bounding box center [955, 413] width 258 height 12
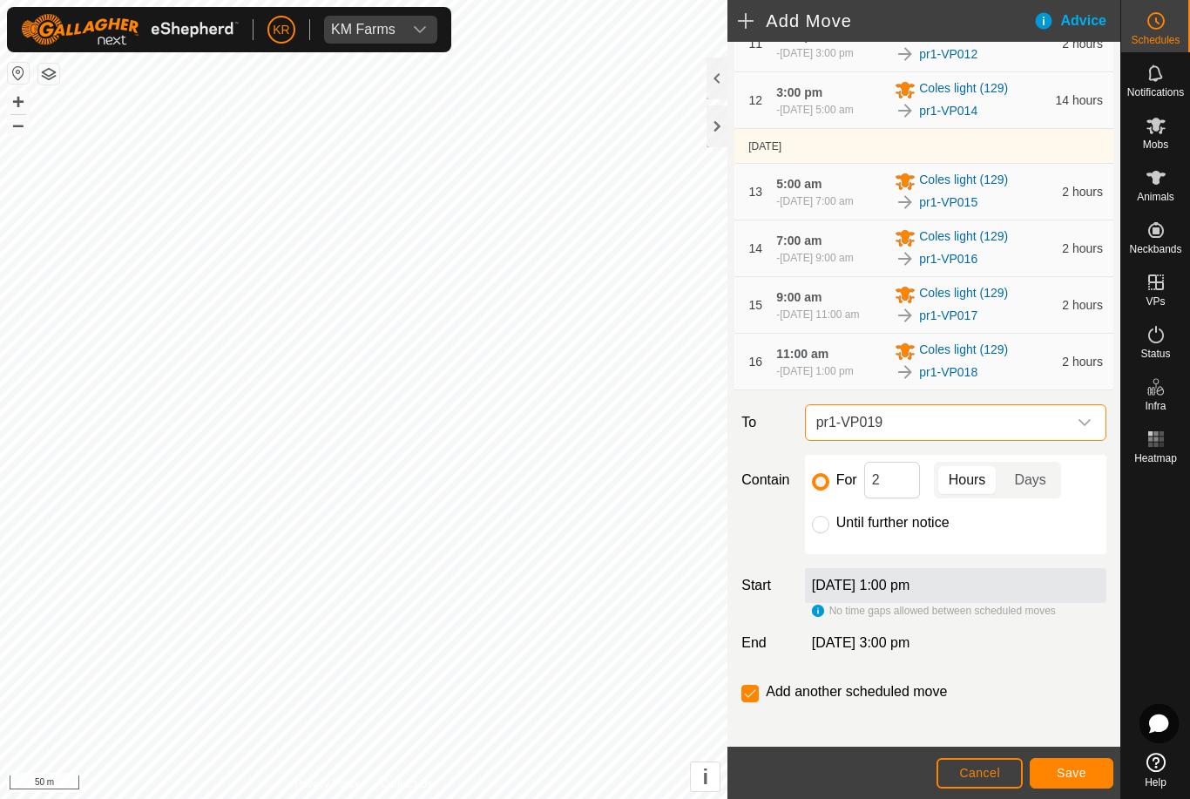
click at [1059, 771] on span "Save" at bounding box center [1071, 772] width 30 height 14
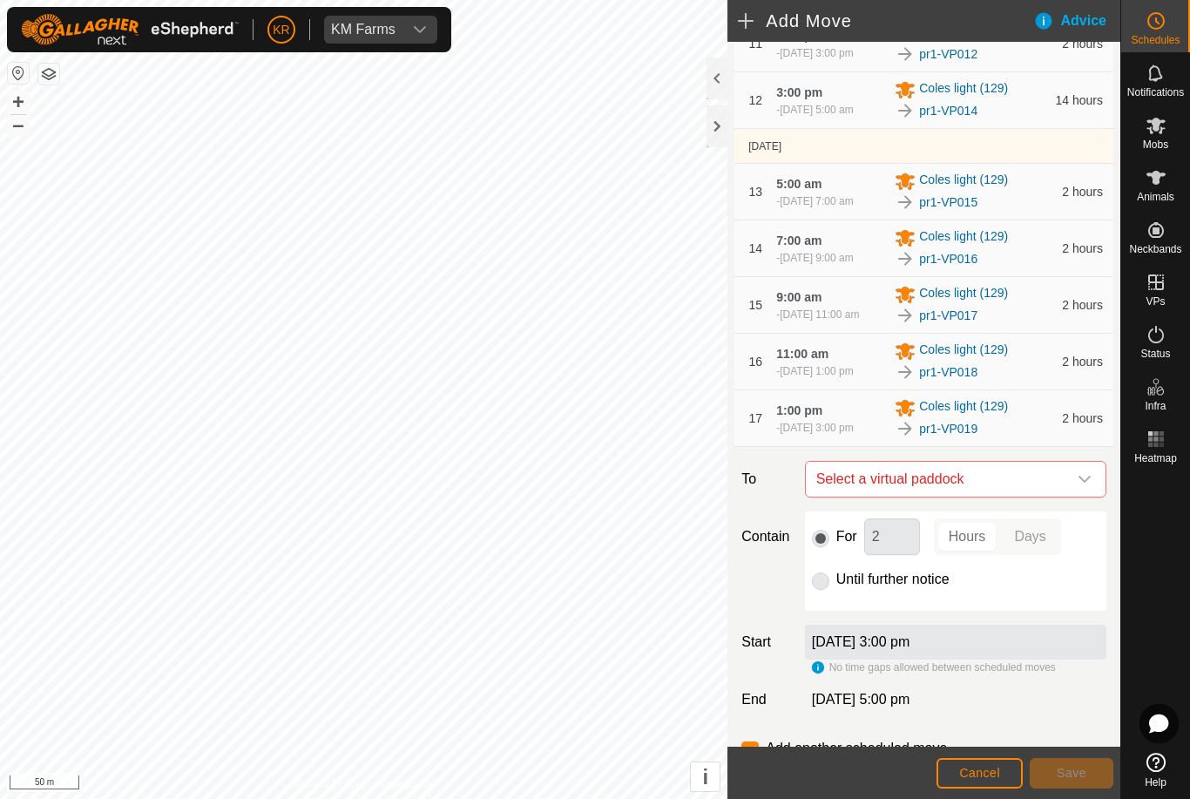
click at [1089, 486] on icon "dropdown trigger" at bounding box center [1084, 479] width 14 height 14
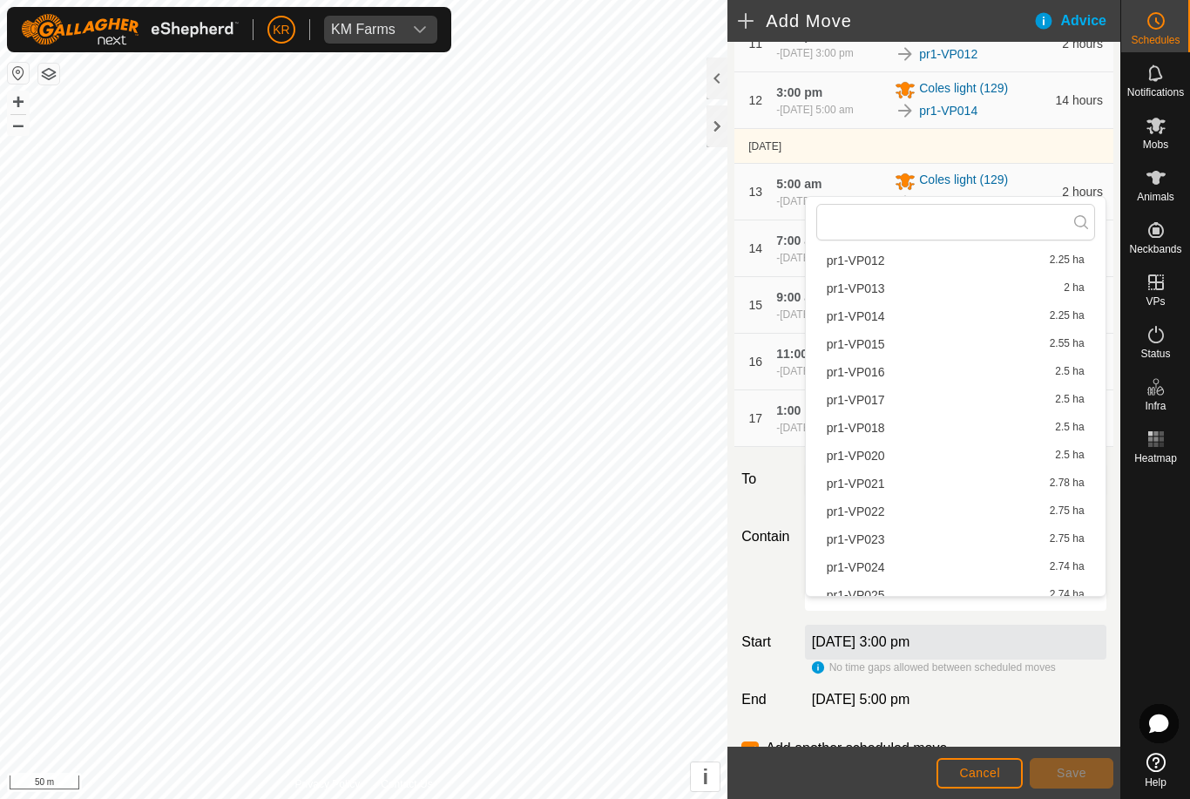
scroll to position [410, 0]
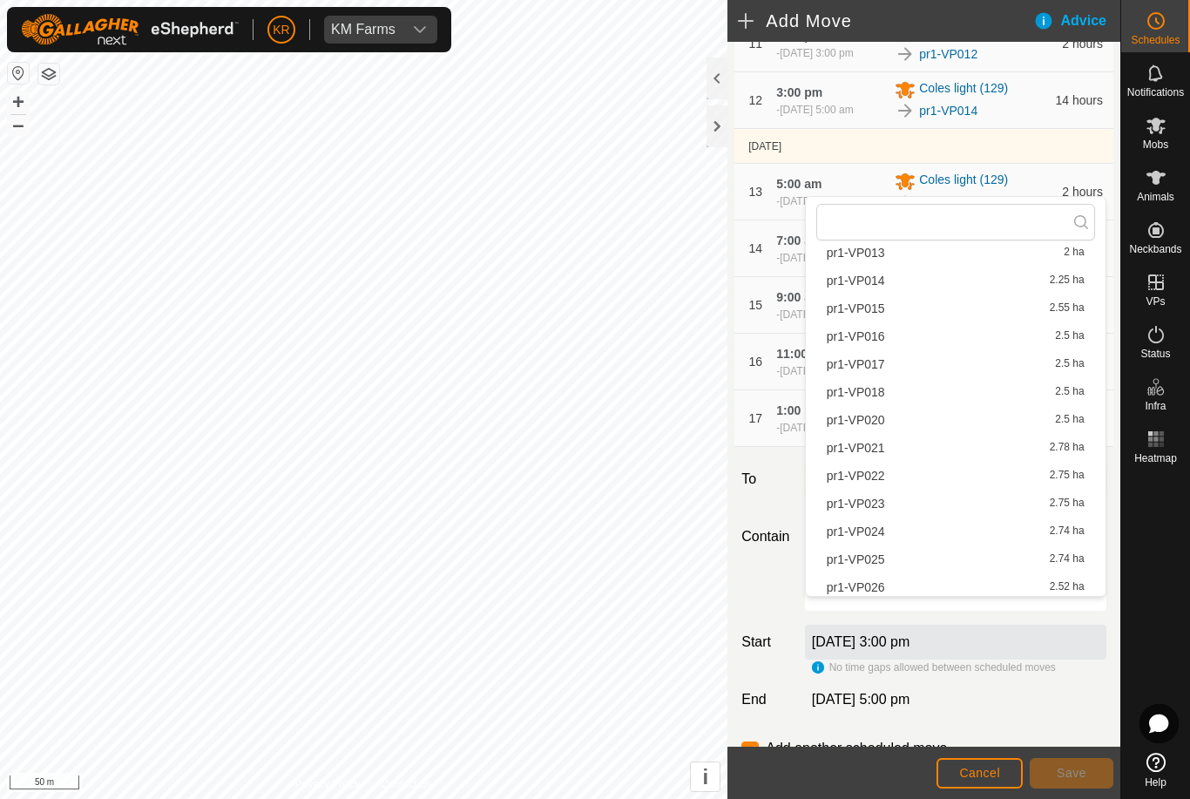
click at [880, 424] on span "pr1-VP020" at bounding box center [855, 420] width 58 height 12
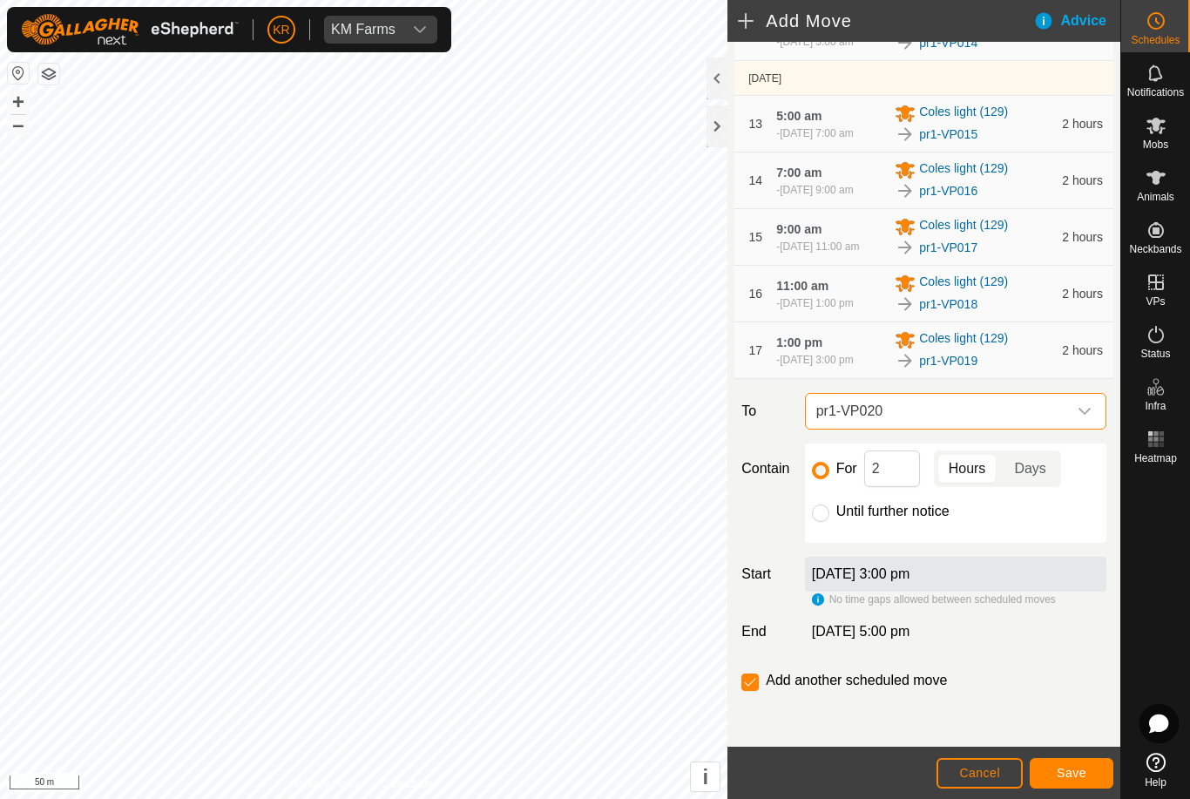
scroll to position [848, 0]
click at [902, 487] on input "2" at bounding box center [892, 468] width 56 height 37
click at [1066, 776] on span "Save" at bounding box center [1071, 772] width 30 height 14
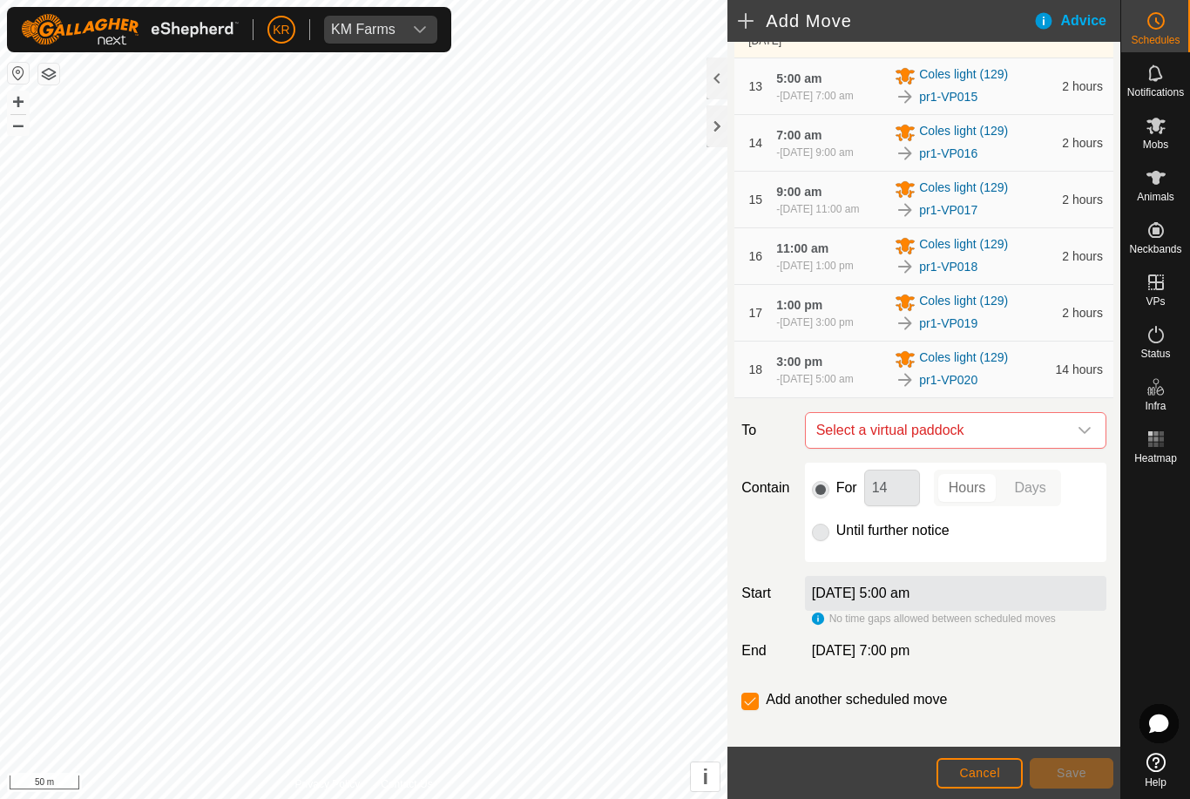
click at [1053, 448] on span "Select a virtual paddock" at bounding box center [938, 430] width 258 height 35
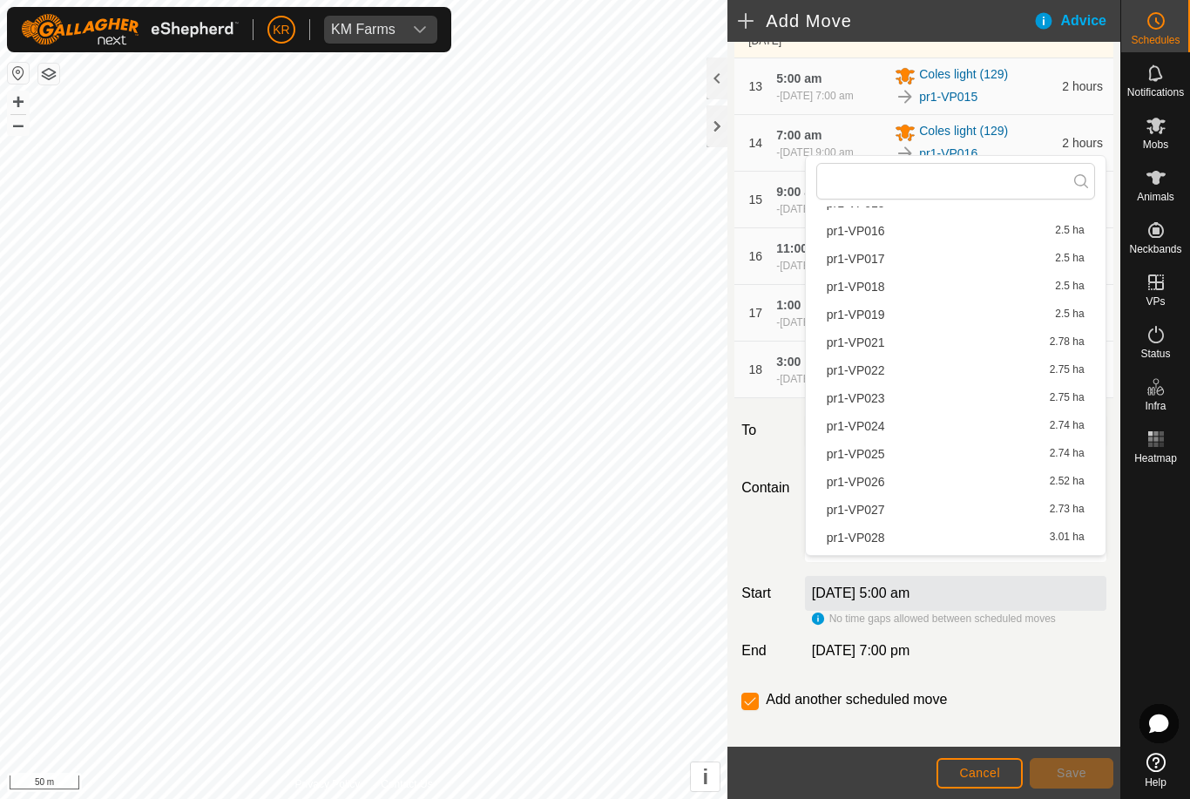
scroll to position [471, 0]
click at [882, 350] on span "pr1-VP021" at bounding box center [855, 346] width 58 height 12
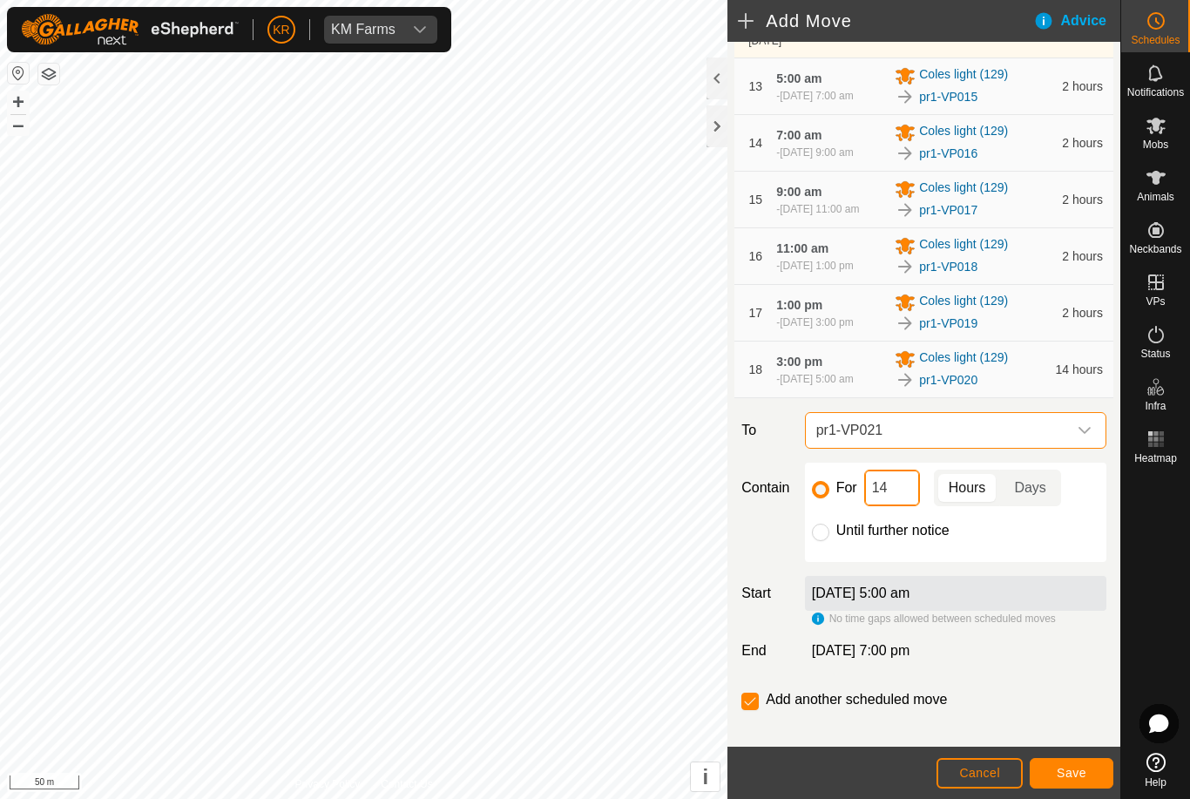
click at [895, 506] on input "14" at bounding box center [892, 487] width 56 height 37
type input "1"
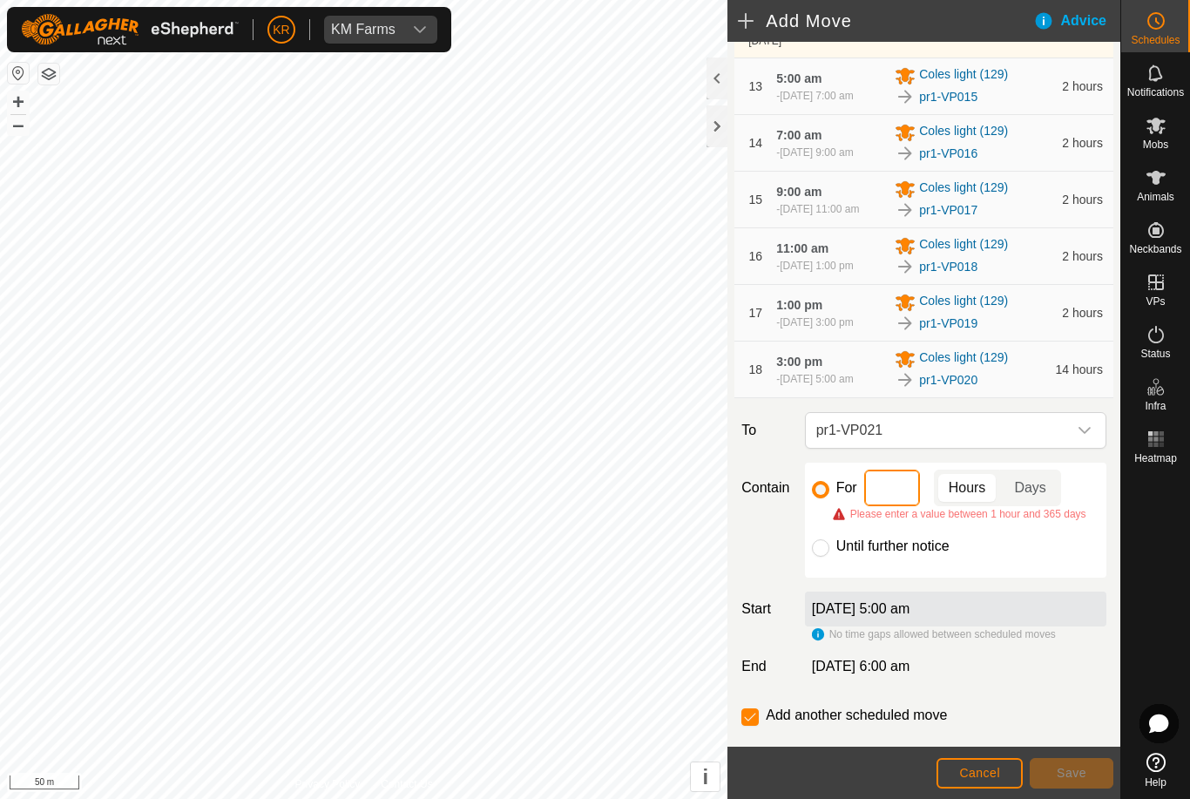
type input "2"
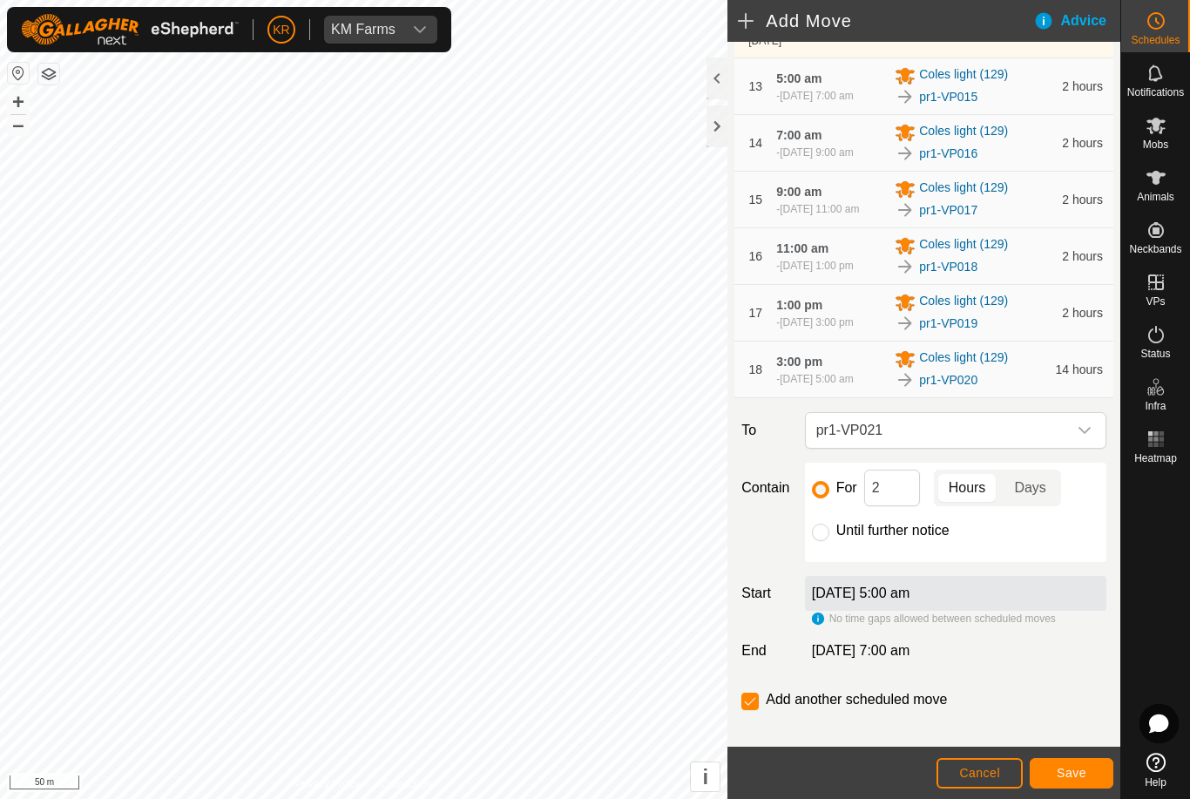
click at [1069, 770] on span "Save" at bounding box center [1071, 772] width 30 height 14
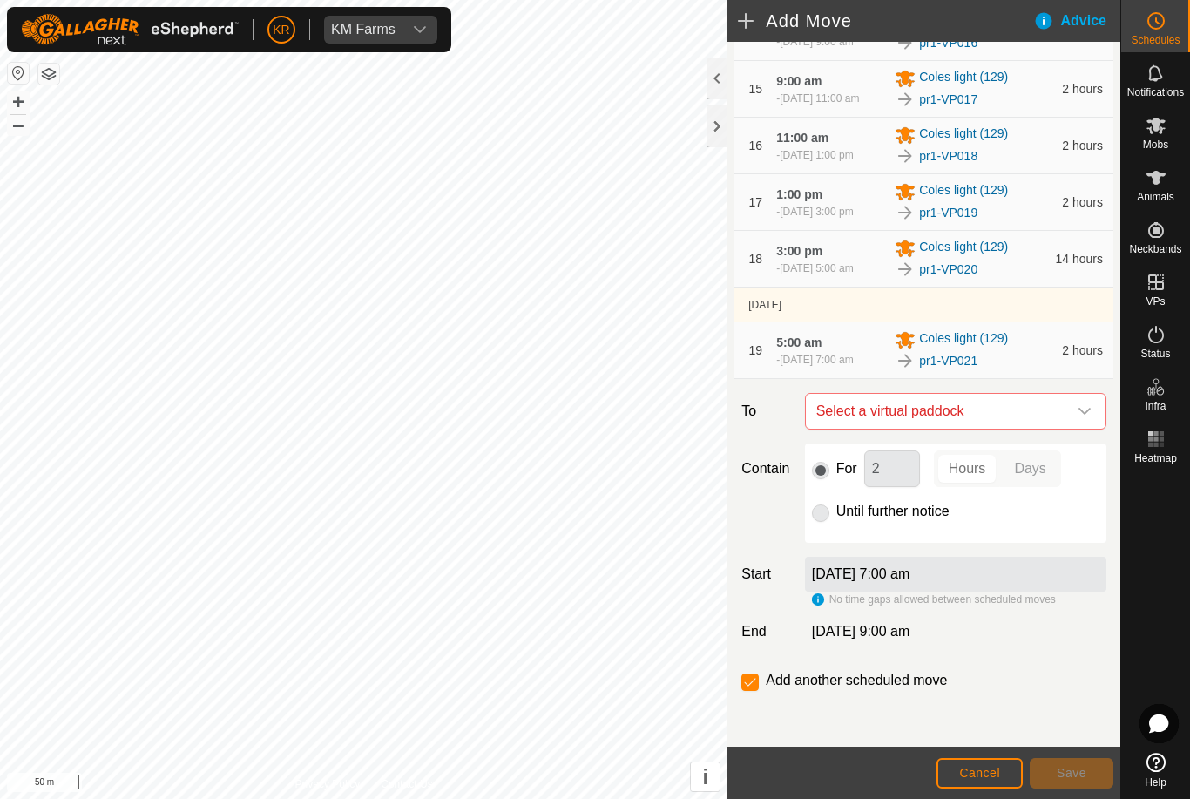
scroll to position [1109, 0]
click at [1081, 409] on icon "dropdown trigger" at bounding box center [1084, 411] width 14 height 14
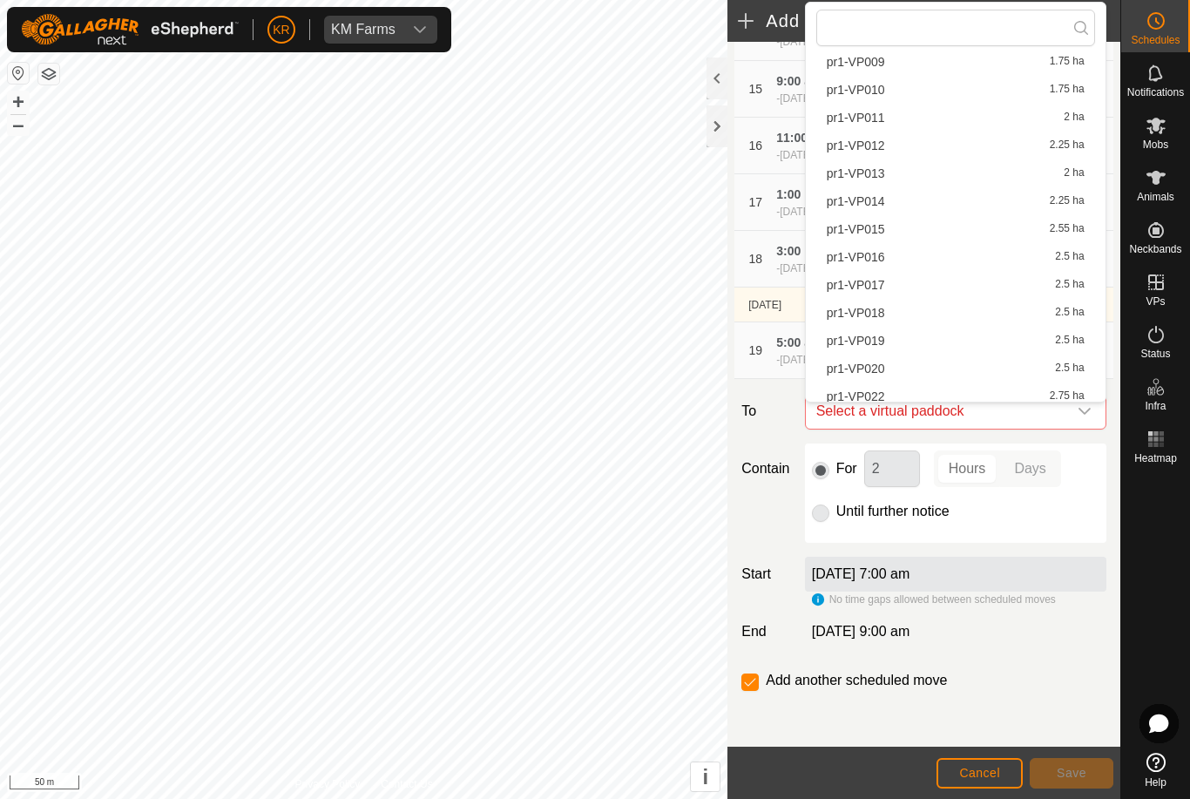
scroll to position [399, 0]
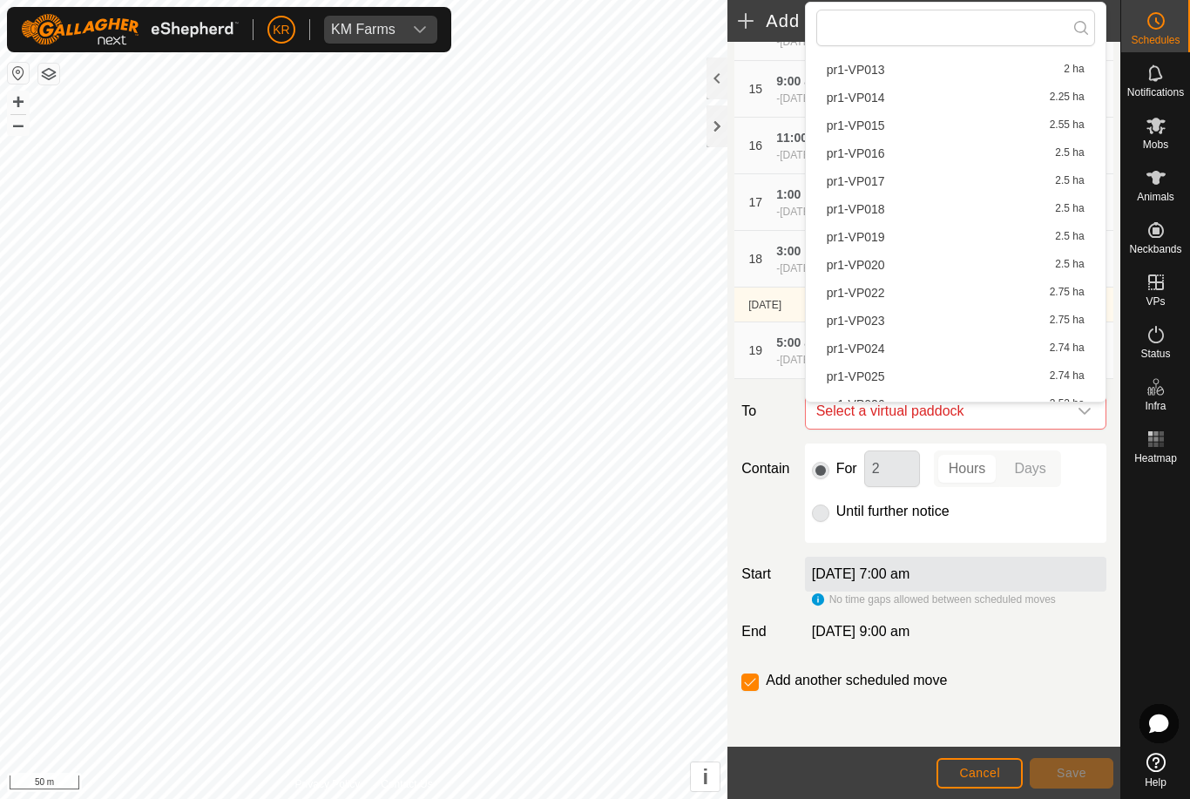
click at [874, 295] on span "pr1-VP022" at bounding box center [855, 292] width 58 height 12
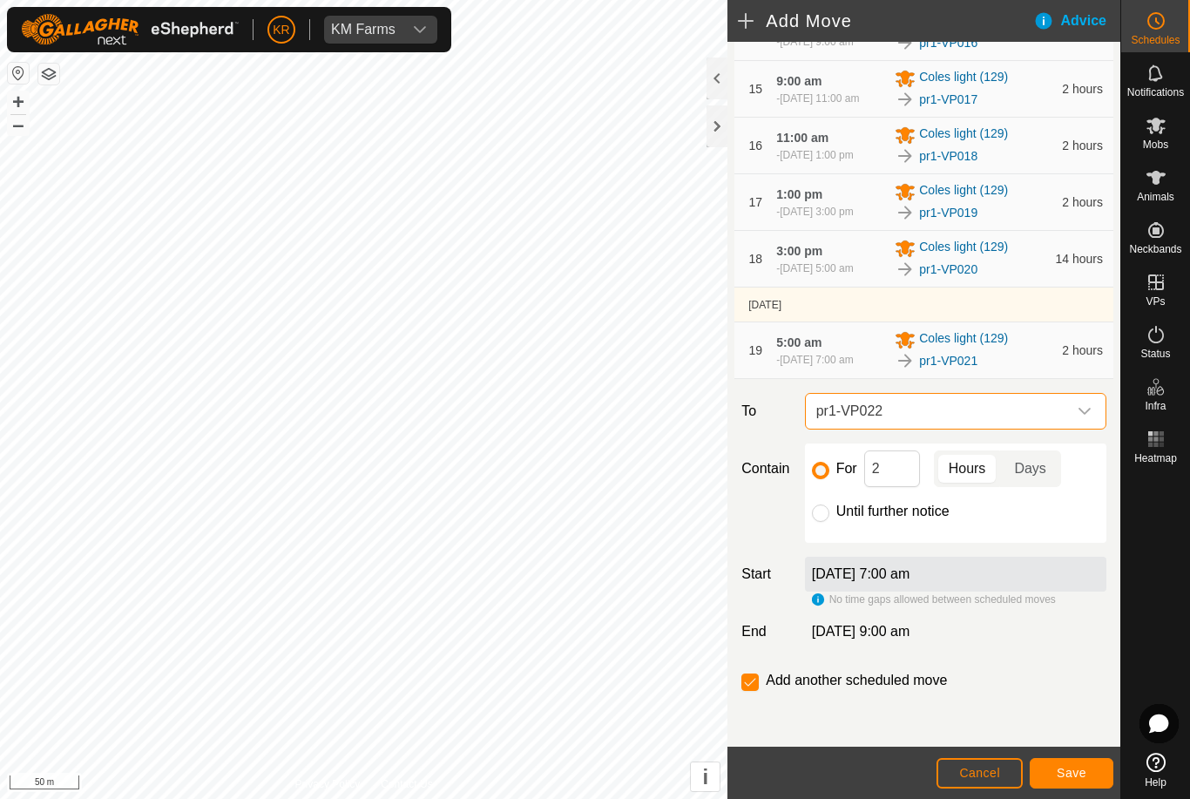
click at [1062, 765] on span "Save" at bounding box center [1071, 772] width 30 height 14
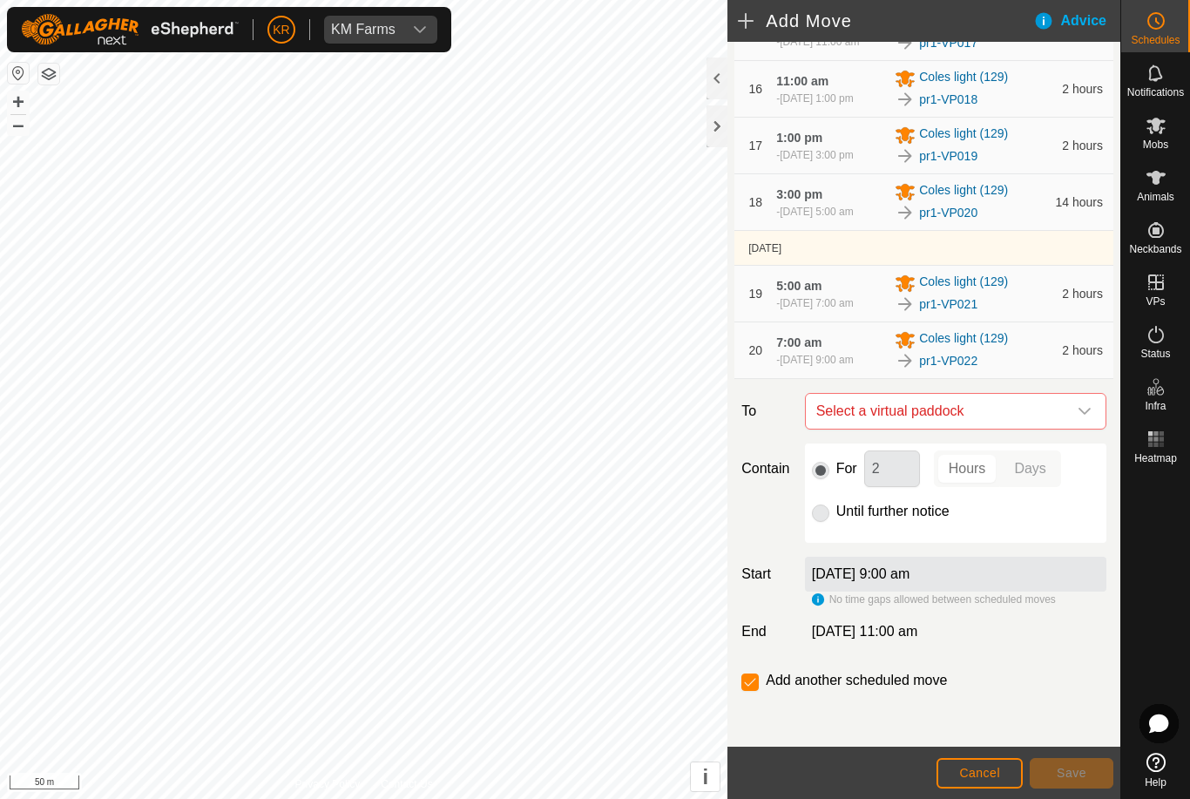
click at [1065, 428] on span "Select a virtual paddock" at bounding box center [938, 411] width 258 height 35
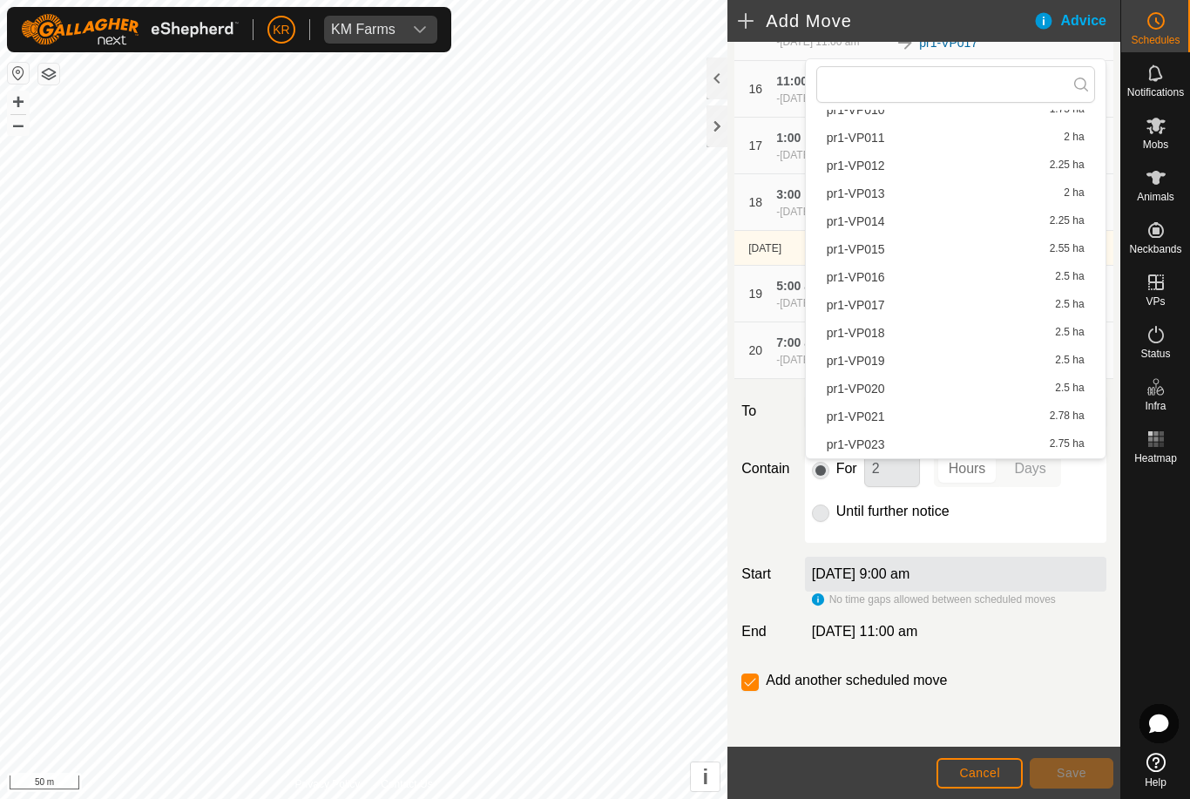
scroll to position [495, 0]
click at [871, 280] on span "pr1-VP023" at bounding box center [855, 281] width 58 height 12
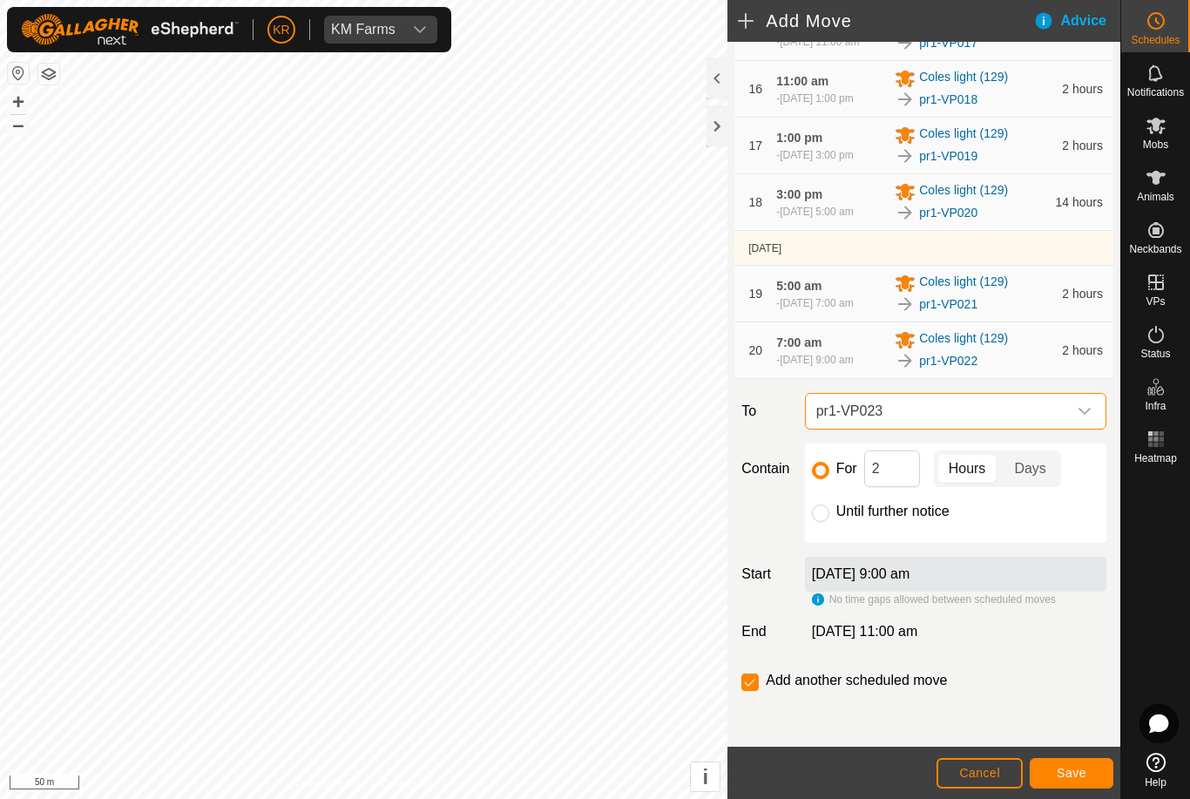
click at [1070, 783] on button "Save" at bounding box center [1071, 773] width 84 height 30
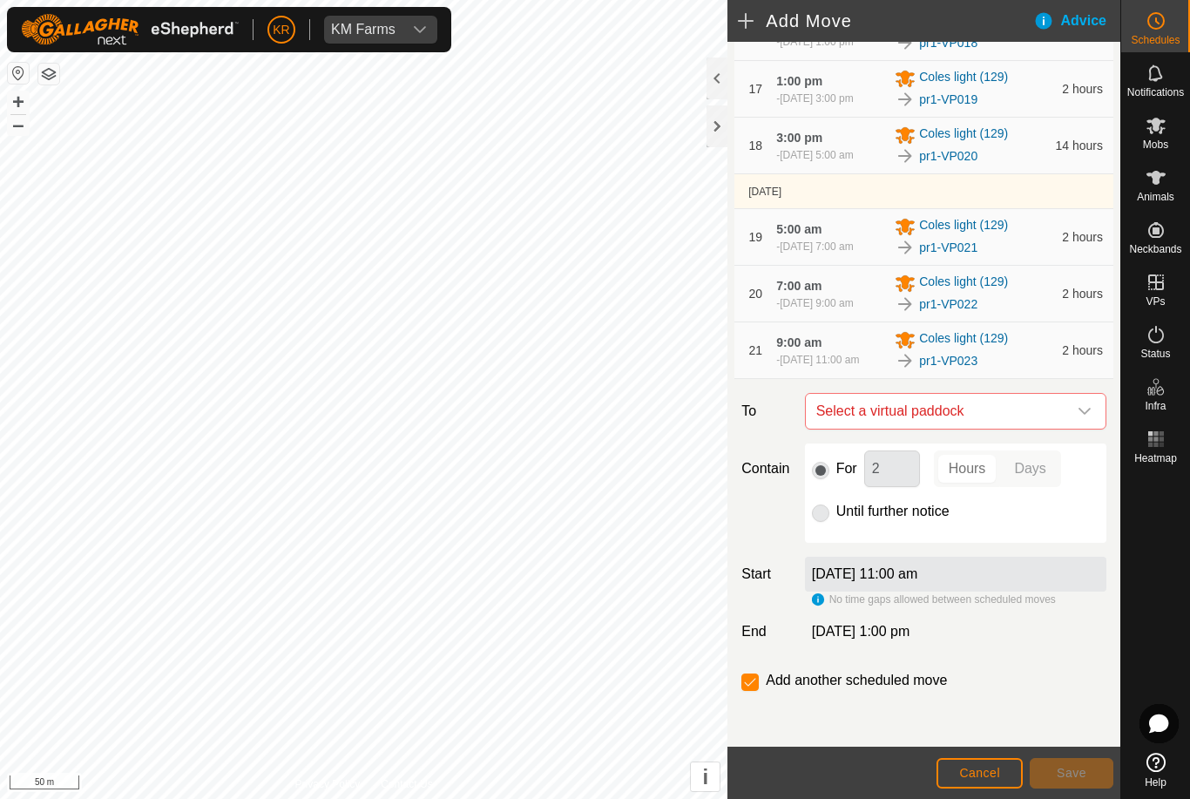
click at [1062, 428] on span "Select a virtual paddock" at bounding box center [938, 411] width 258 height 35
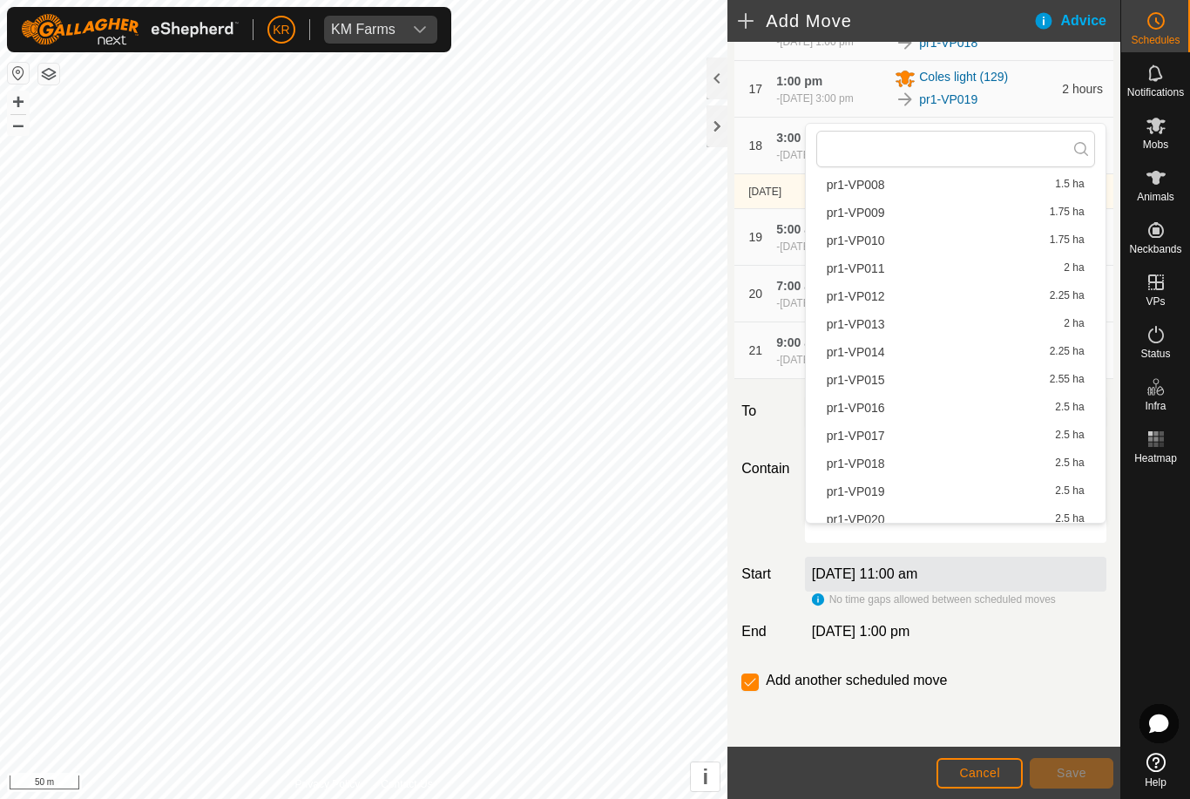
scroll to position [374, 0]
click at [879, 495] on span "pr1-VP024" at bounding box center [855, 494] width 58 height 12
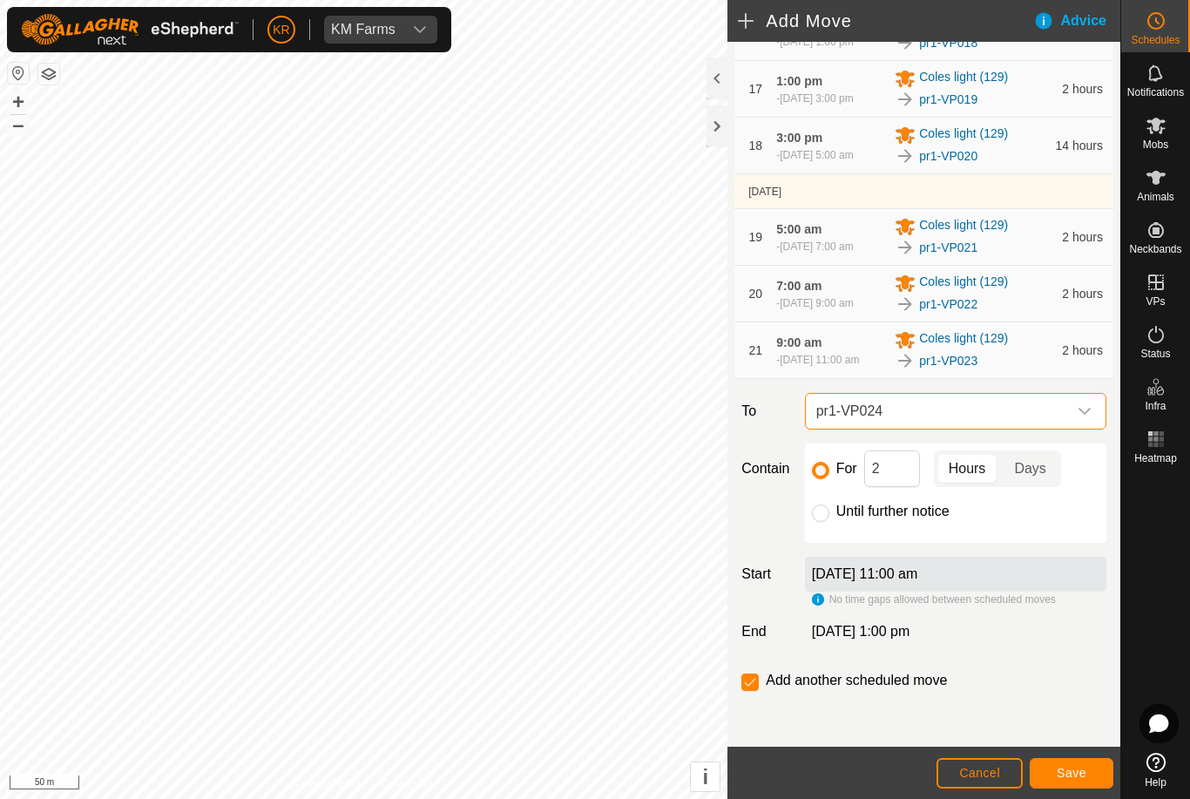
click at [1079, 765] on span "Save" at bounding box center [1071, 772] width 30 height 14
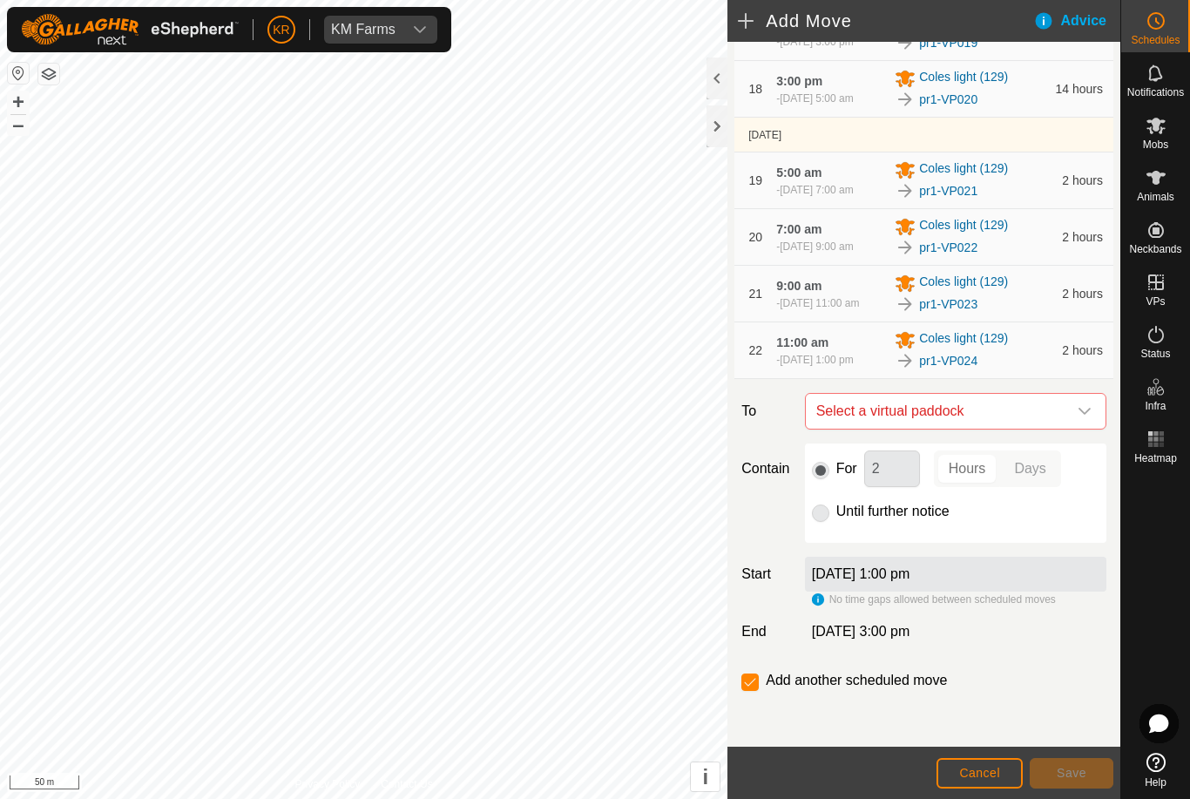
scroll to position [1302, 0]
click at [1086, 411] on icon "dropdown trigger" at bounding box center [1084, 411] width 14 height 14
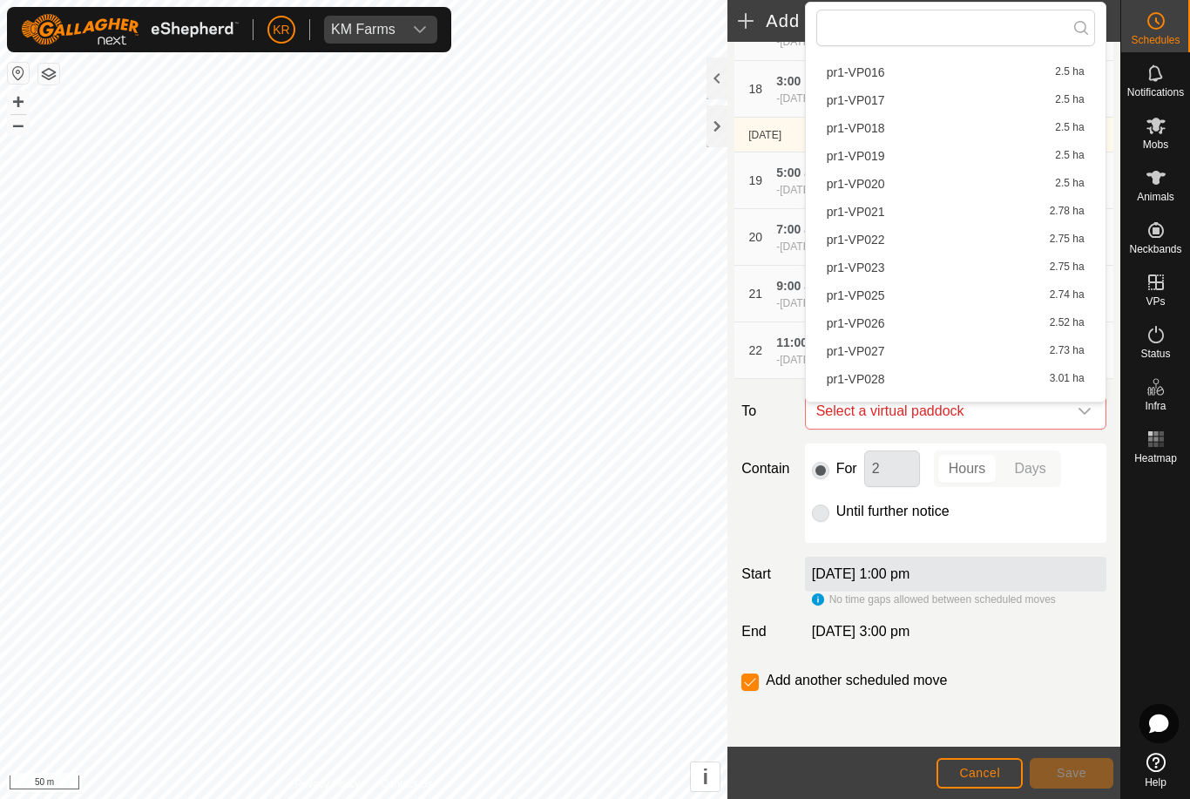
scroll to position [477, 0]
click at [866, 301] on span "pr1-VP025" at bounding box center [855, 298] width 58 height 12
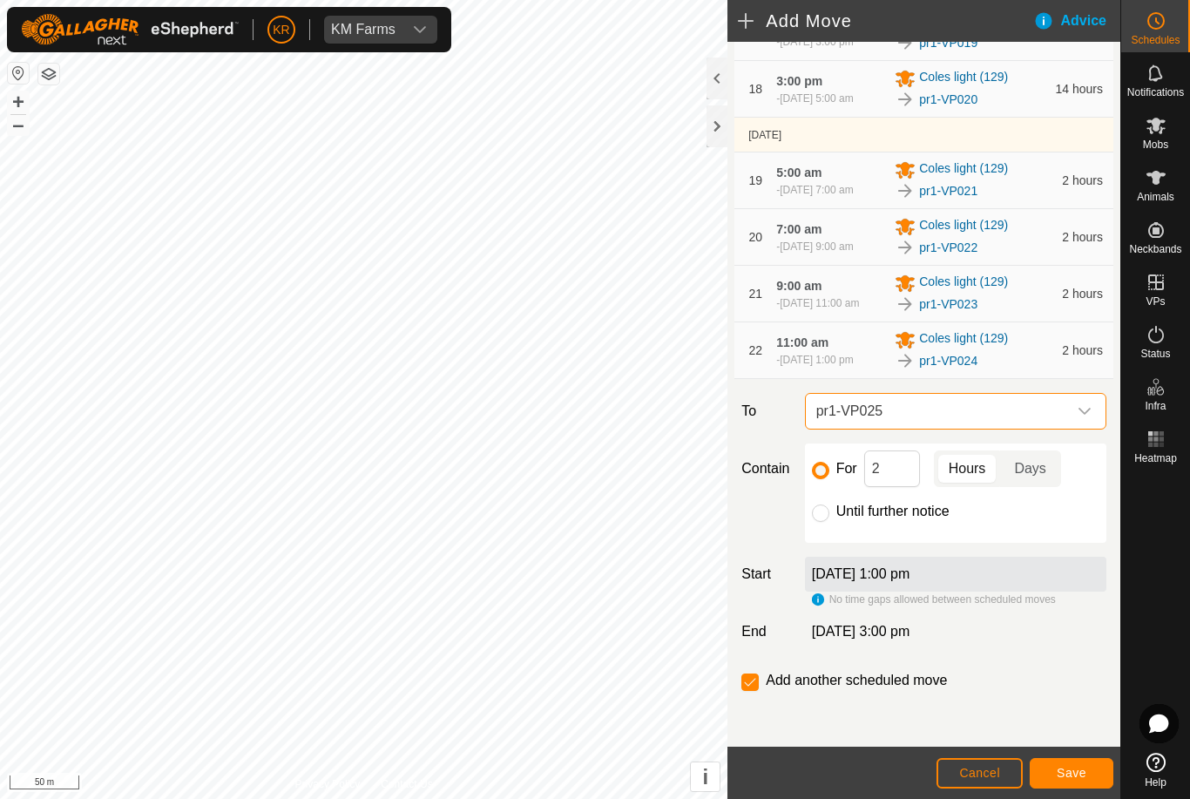
click at [1081, 777] on span "Save" at bounding box center [1071, 772] width 30 height 14
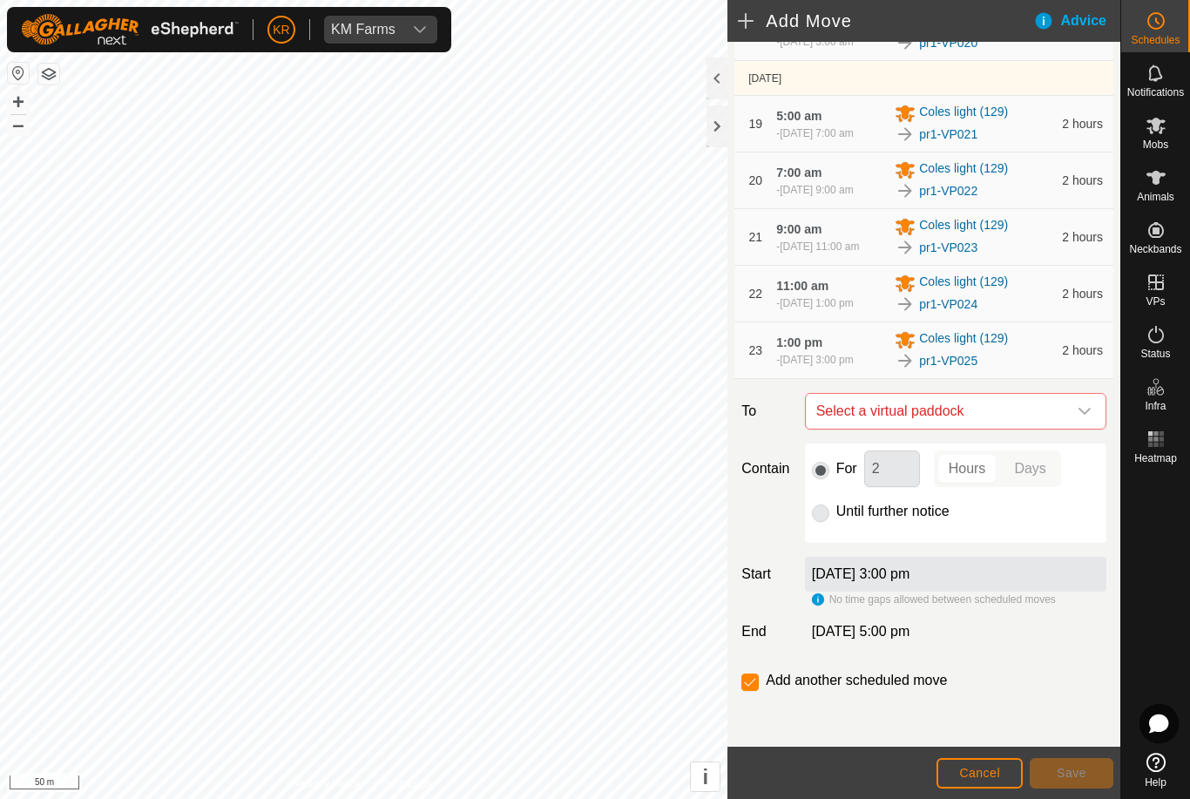
click at [1082, 418] on icon "dropdown trigger" at bounding box center [1084, 411] width 14 height 14
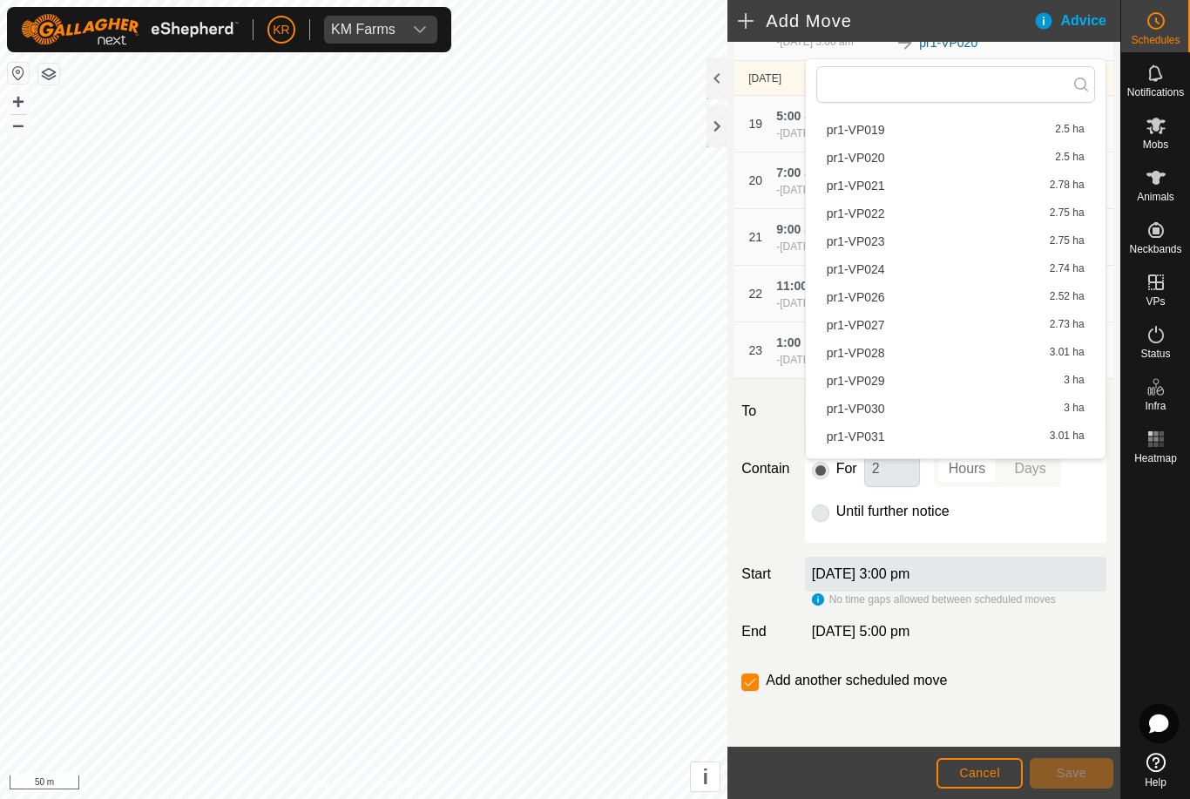
scroll to position [572, 0]
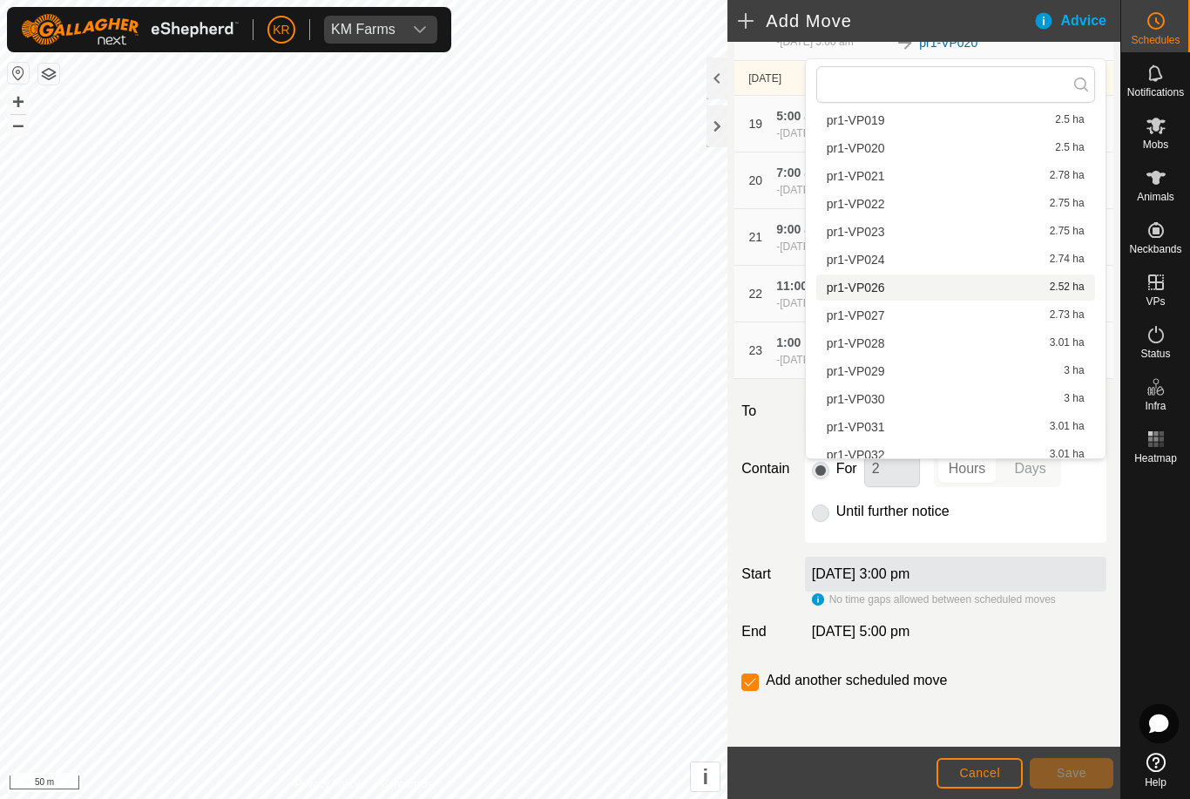
click at [864, 286] on span "pr1-VP026" at bounding box center [855, 287] width 58 height 12
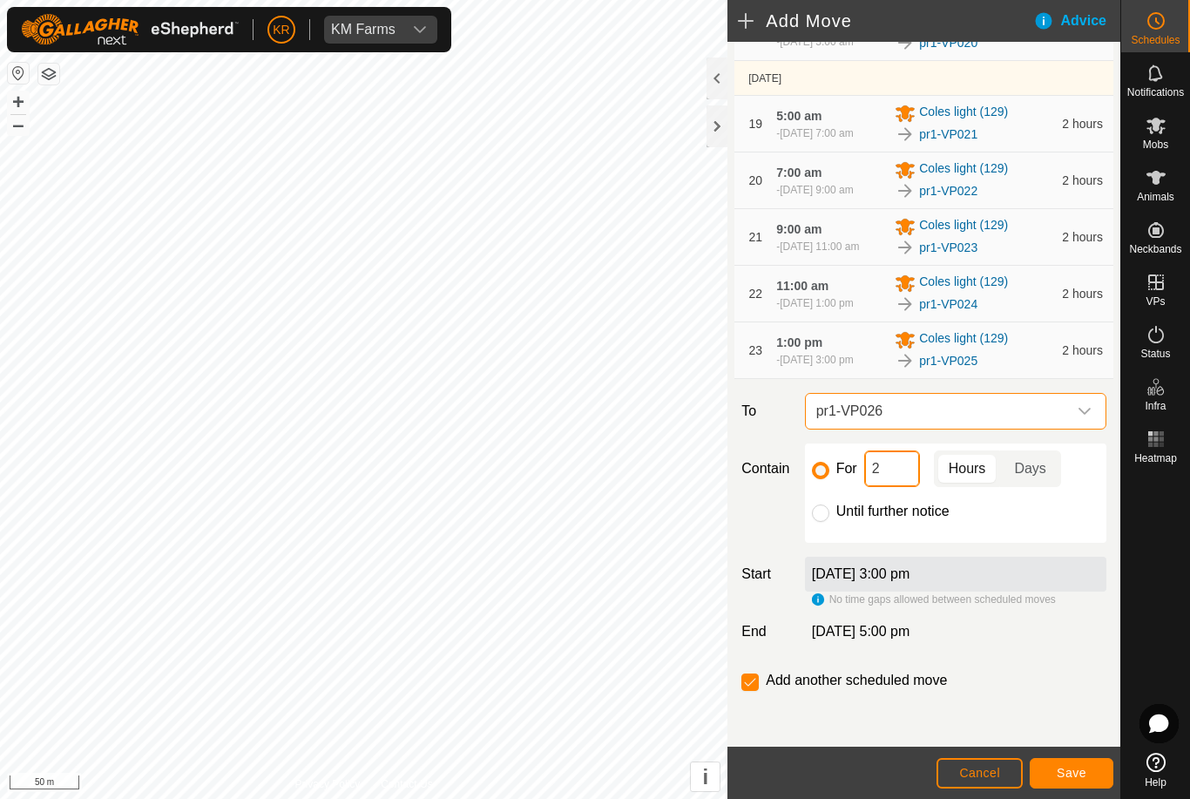
click at [893, 487] on input "2" at bounding box center [892, 468] width 56 height 37
click at [1080, 772] on span "Save" at bounding box center [1071, 772] width 30 height 14
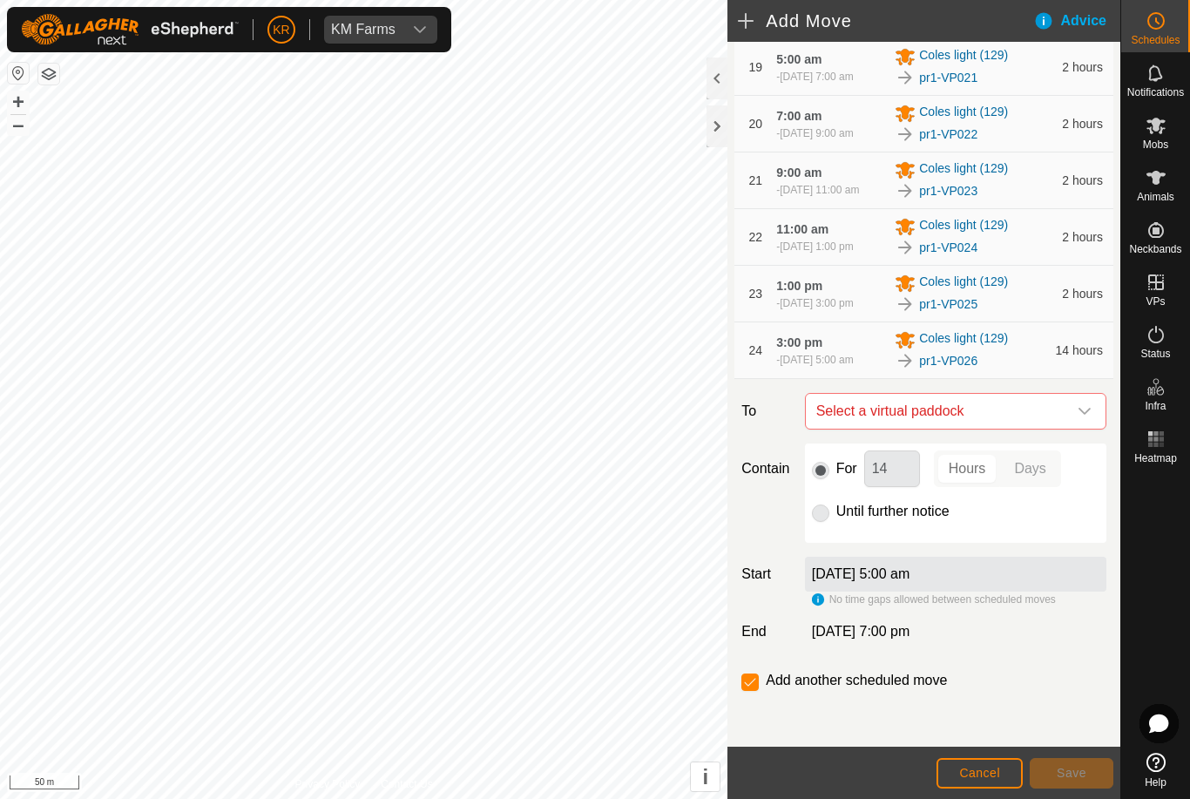
click at [1077, 428] on div "dropdown trigger" at bounding box center [1084, 411] width 35 height 35
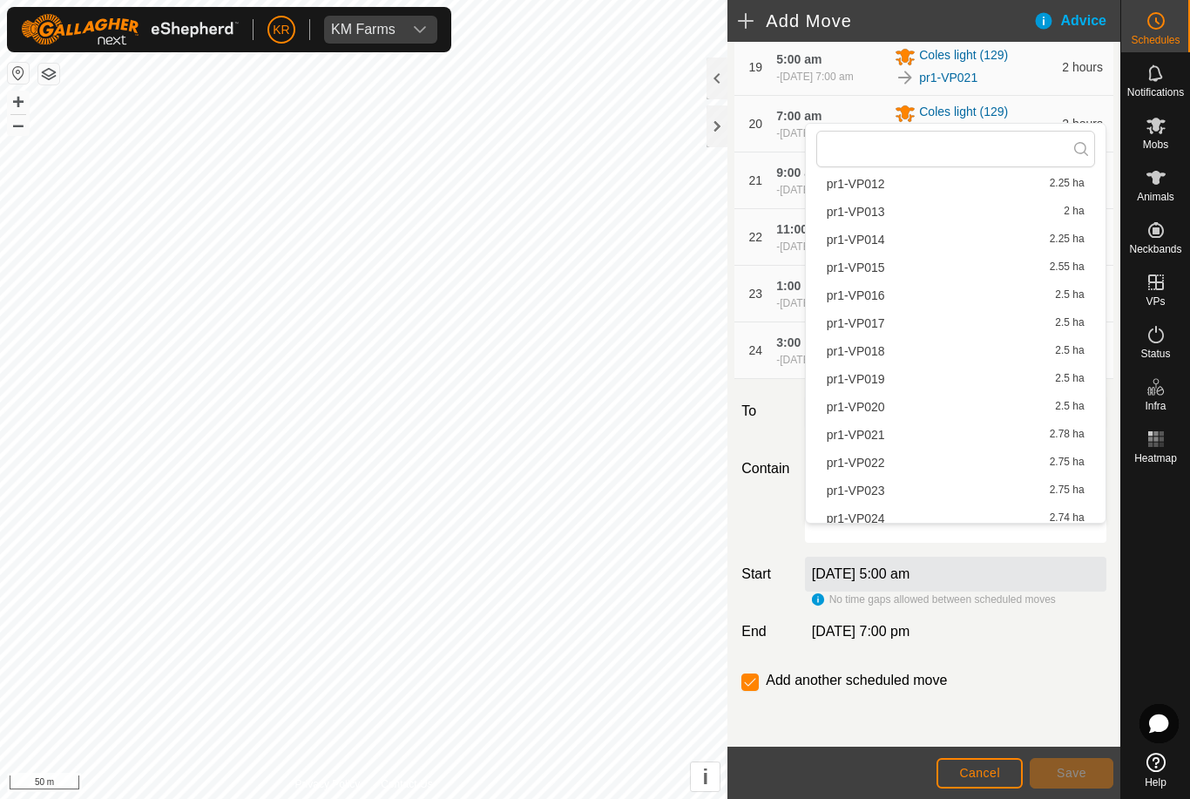
scroll to position [436, 0]
click at [883, 516] on span "pr1-VP027" at bounding box center [855, 515] width 58 height 12
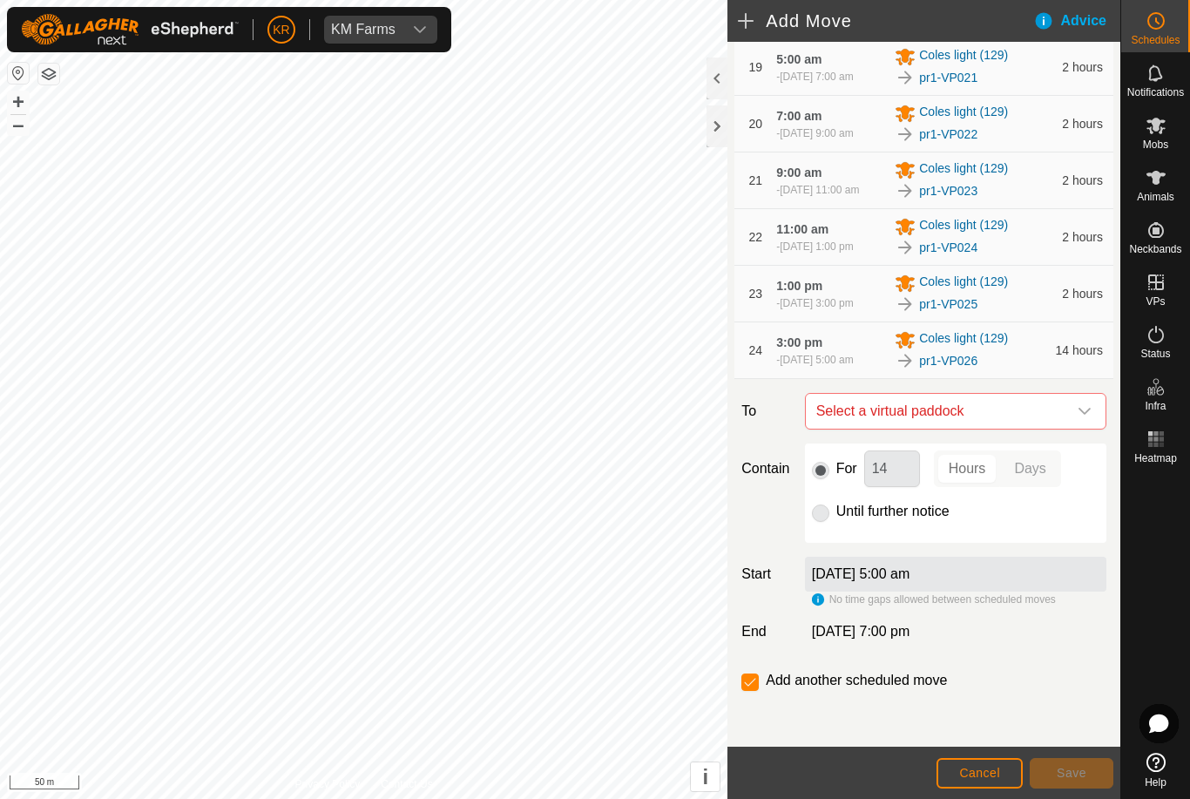
scroll to position [442, 0]
click at [907, 487] on input "14" at bounding box center [892, 468] width 56 height 37
type input "1"
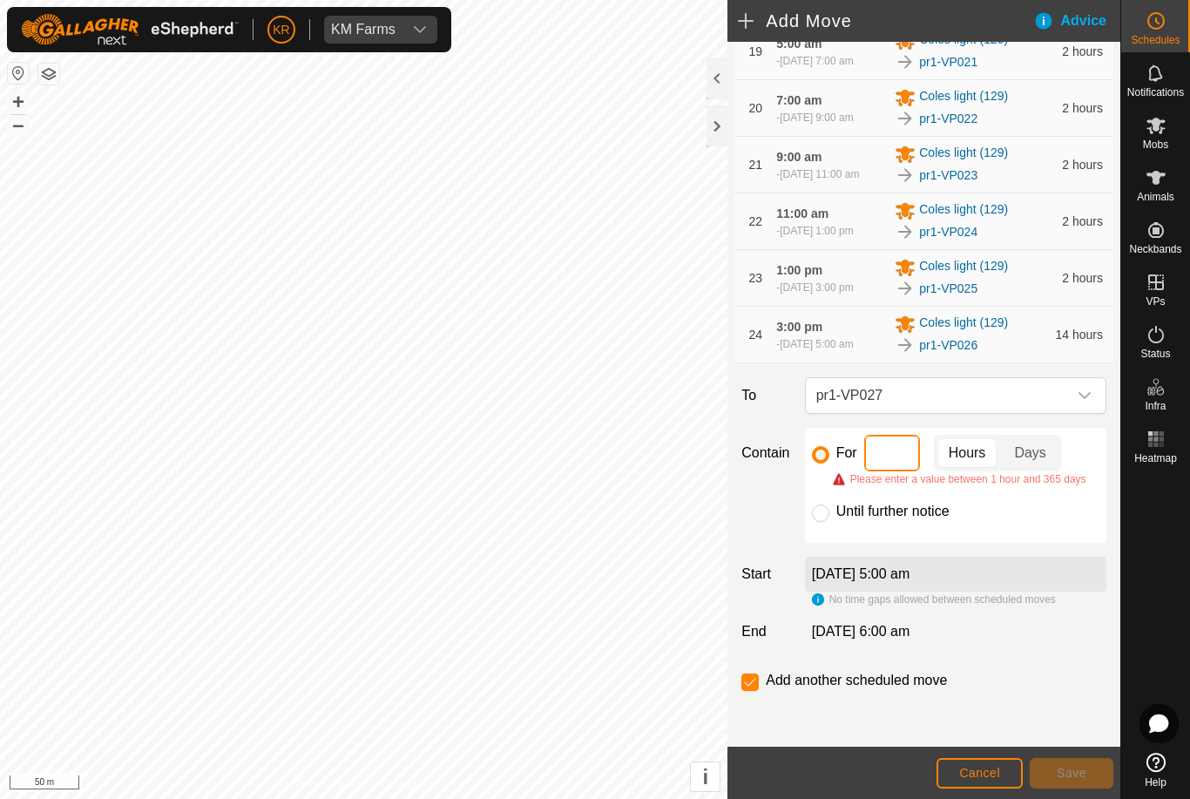
type input "2"
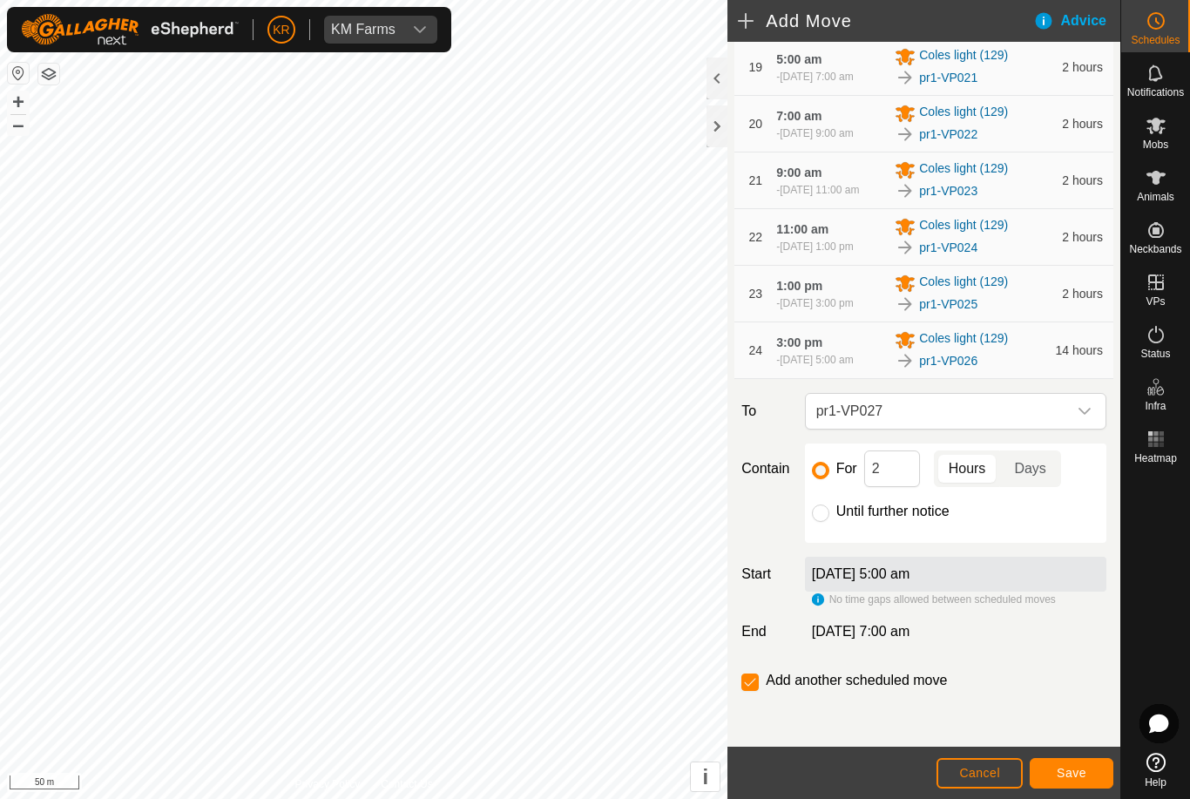
click at [1071, 774] on span "Save" at bounding box center [1071, 772] width 30 height 14
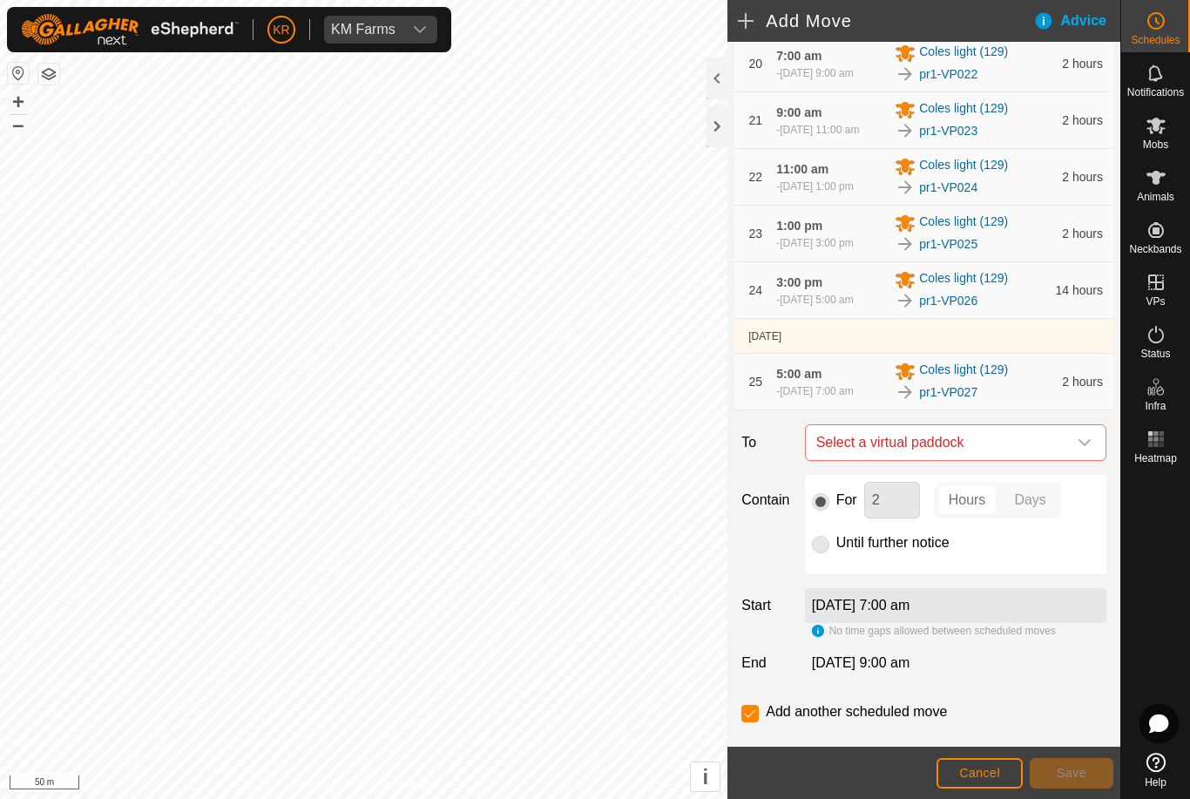
click at [1064, 460] on span "Select a virtual paddock" at bounding box center [938, 442] width 258 height 35
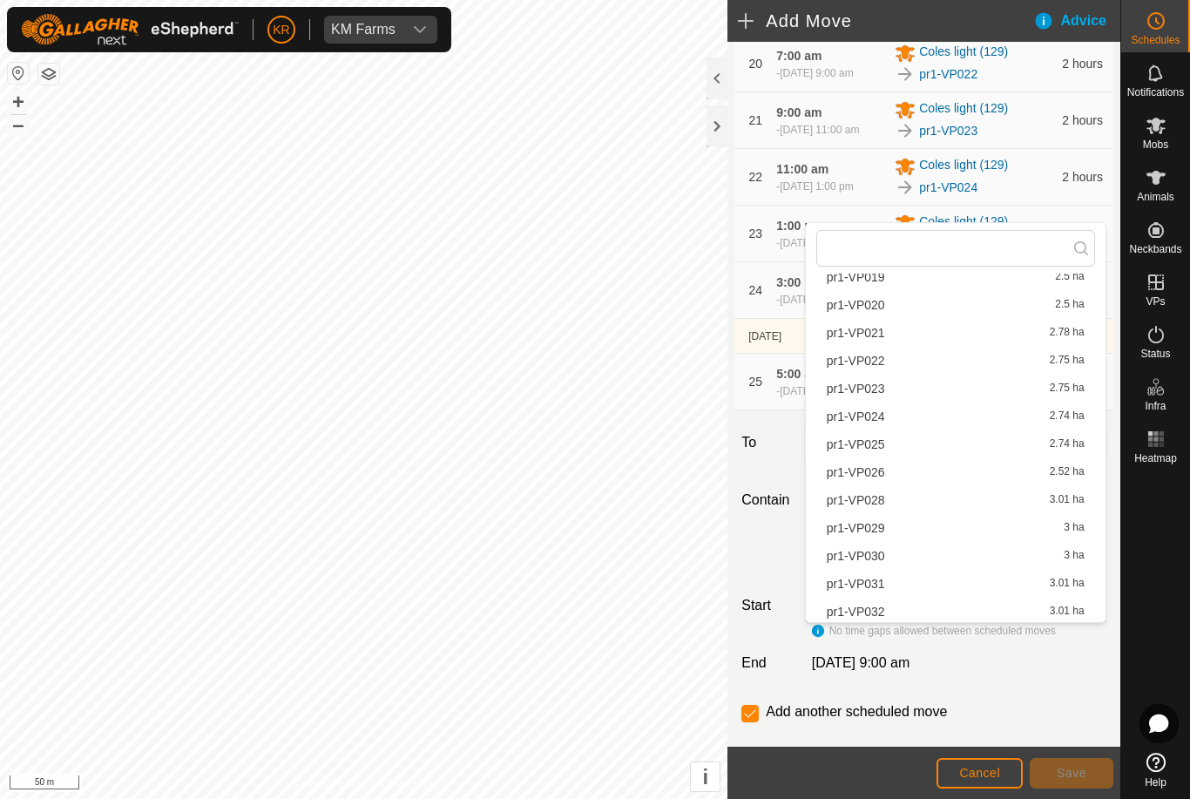
scroll to position [578, 0]
click at [879, 505] on span "pr1-VP028" at bounding box center [855, 501] width 58 height 12
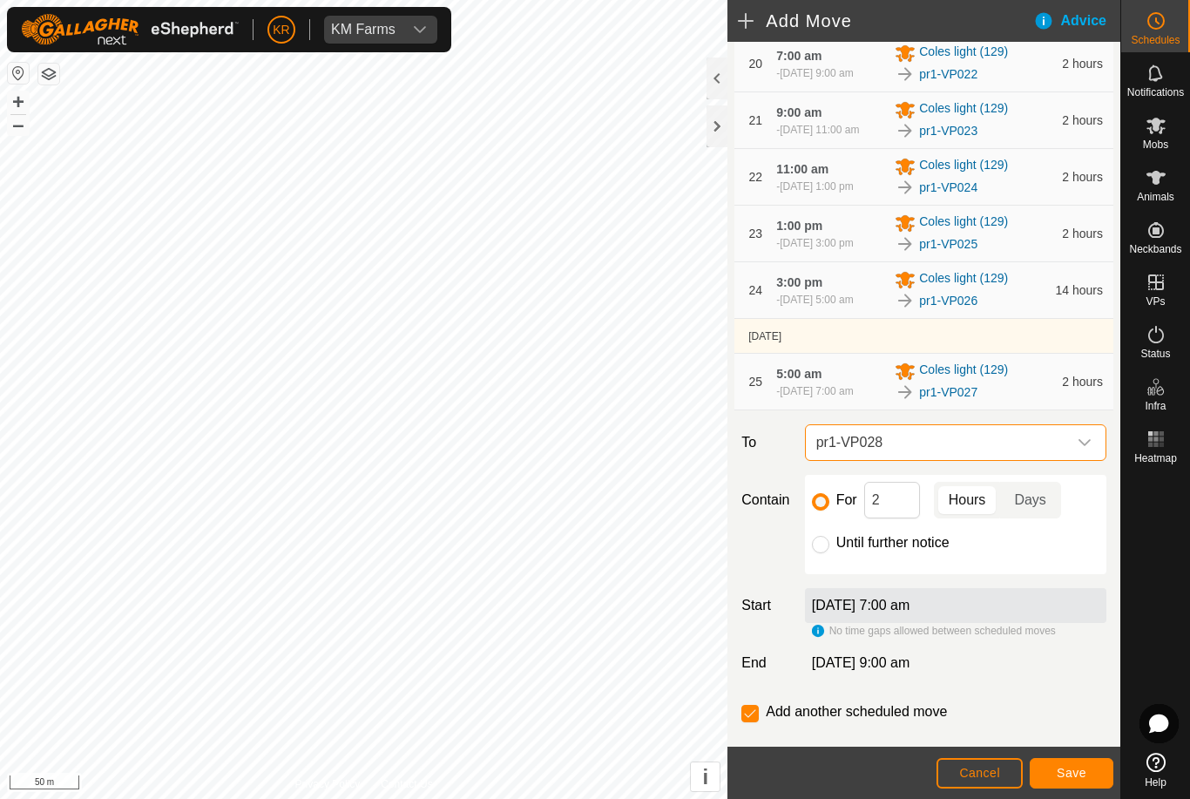
click at [1065, 768] on span "Save" at bounding box center [1071, 772] width 30 height 14
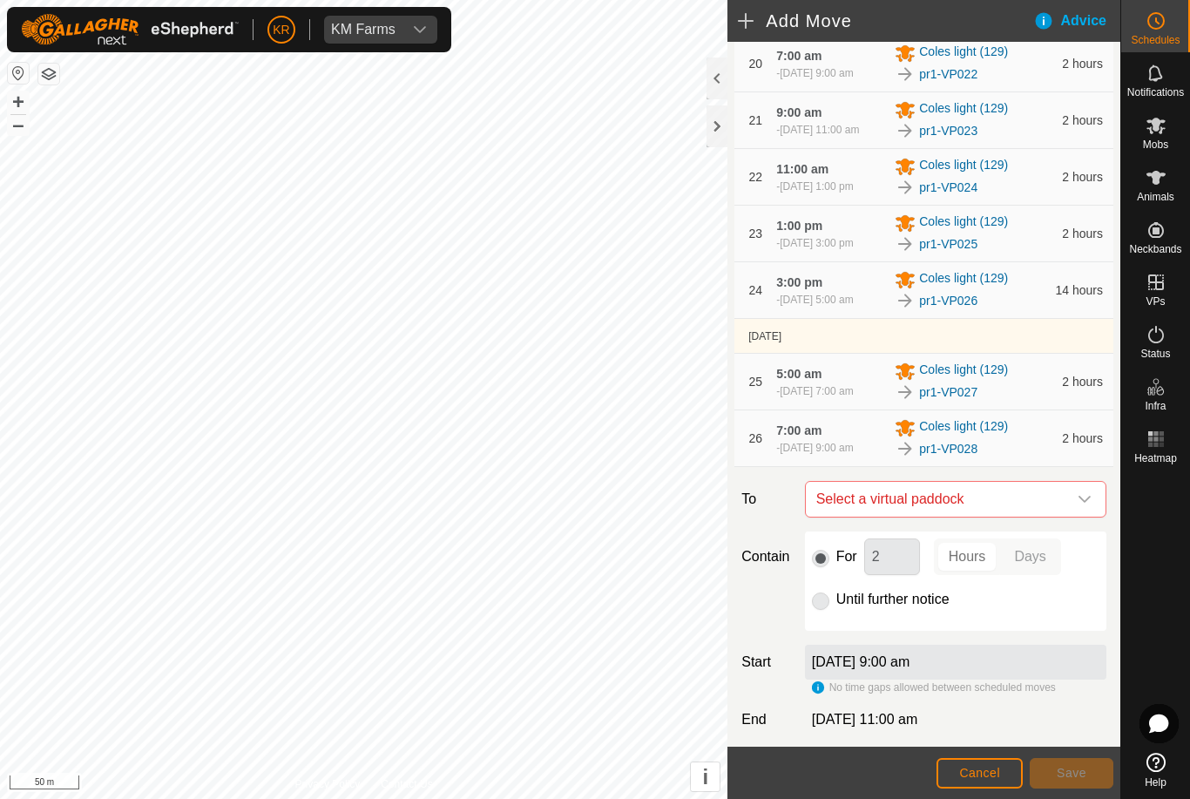
click at [1063, 516] on span "Select a virtual paddock" at bounding box center [938, 499] width 258 height 35
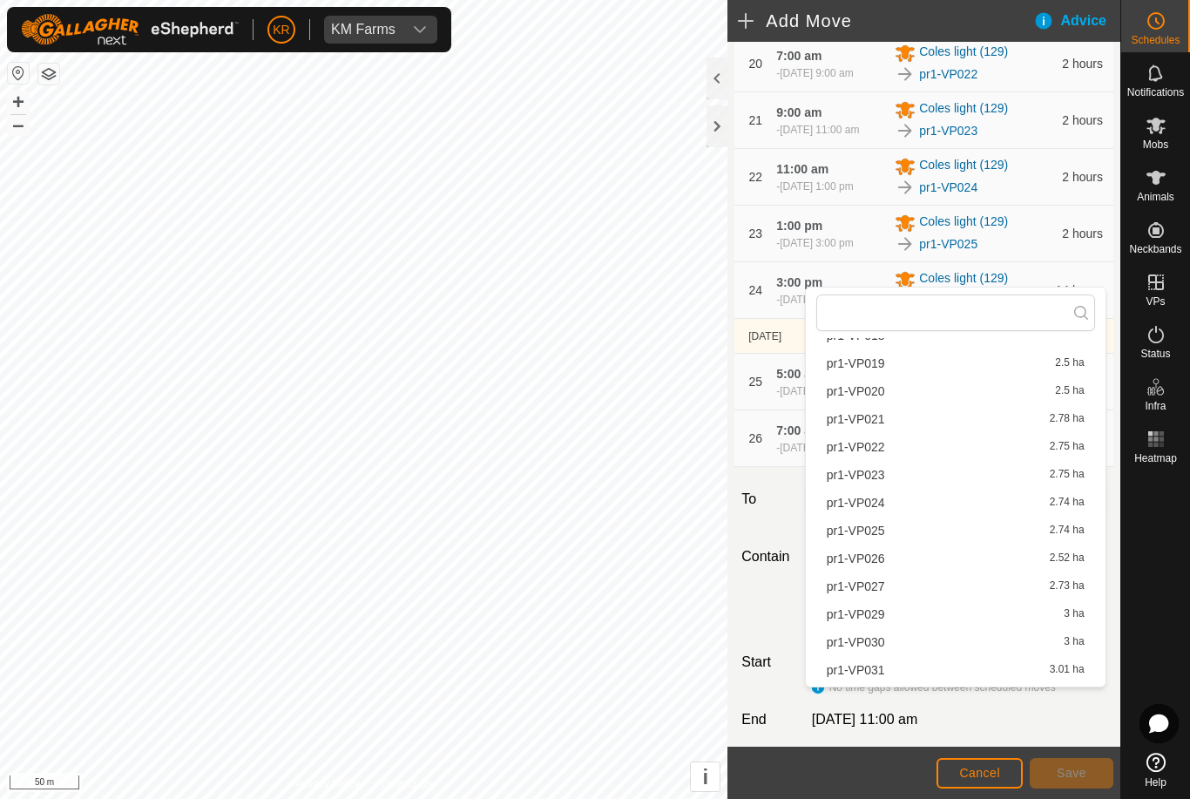
scroll to position [570, 0]
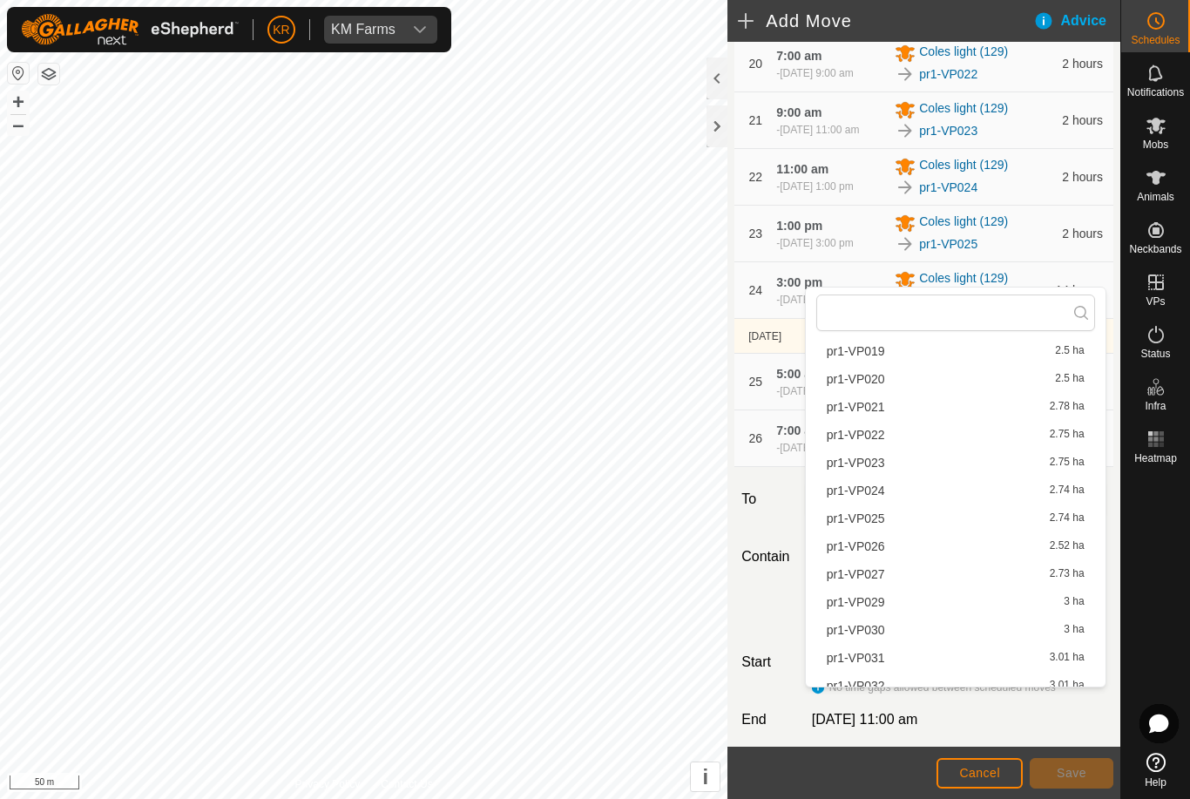
click at [877, 608] on span "pr1-VP029" at bounding box center [855, 602] width 58 height 12
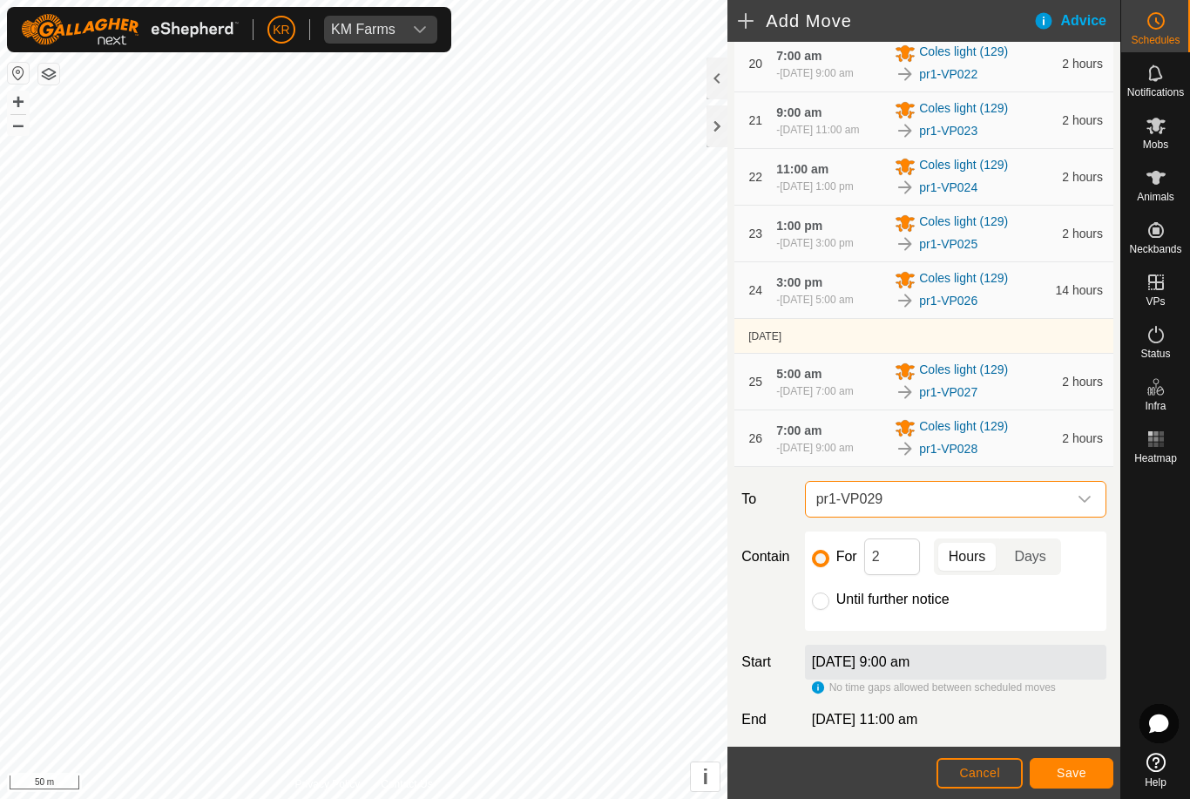
click at [1083, 771] on span "Save" at bounding box center [1071, 772] width 30 height 14
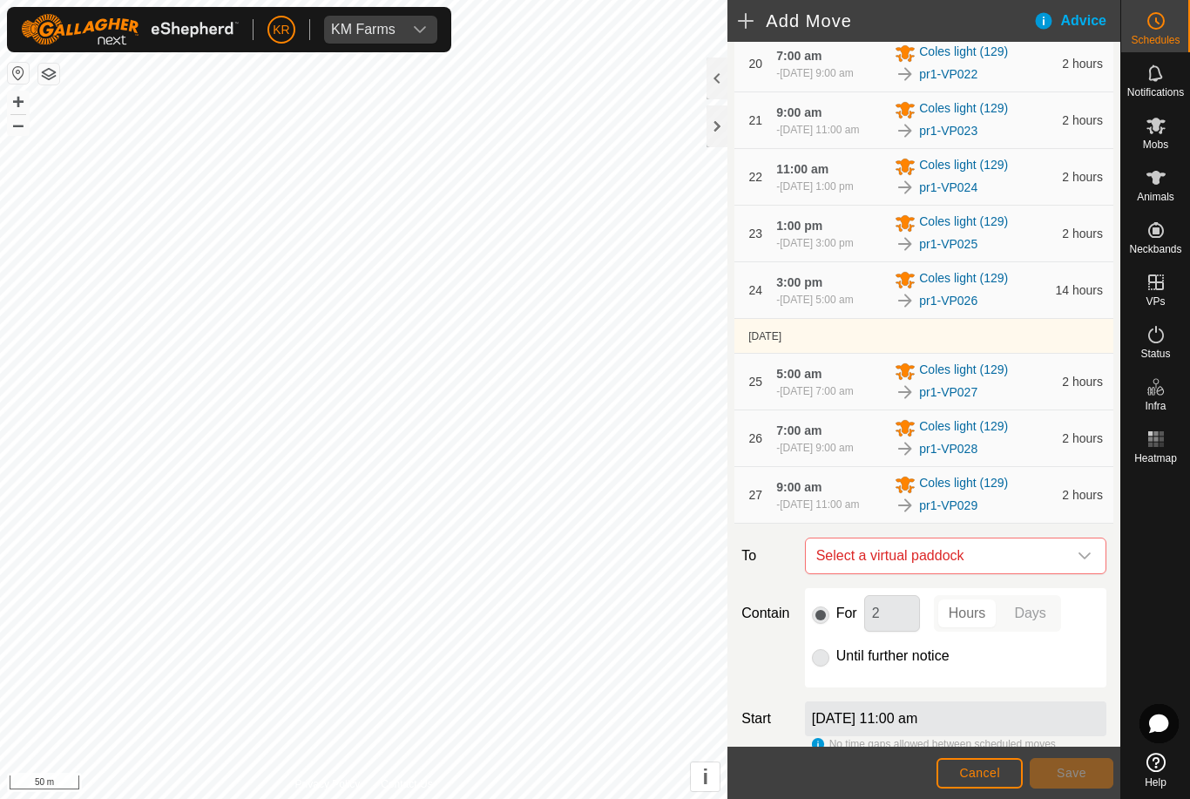
click at [1080, 549] on icon "dropdown trigger" at bounding box center [1084, 556] width 14 height 14
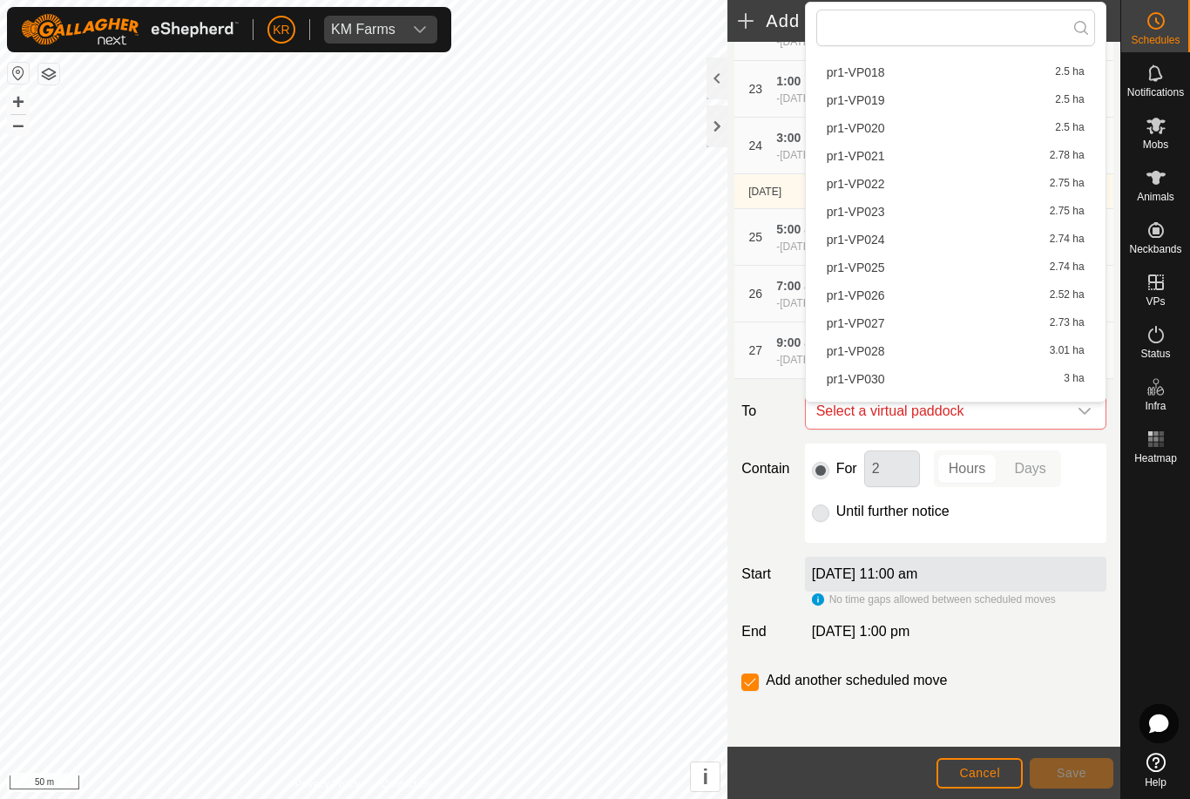
scroll to position [595, 0]
click at [871, 319] on span "pr1-VP030" at bounding box center [855, 319] width 58 height 12
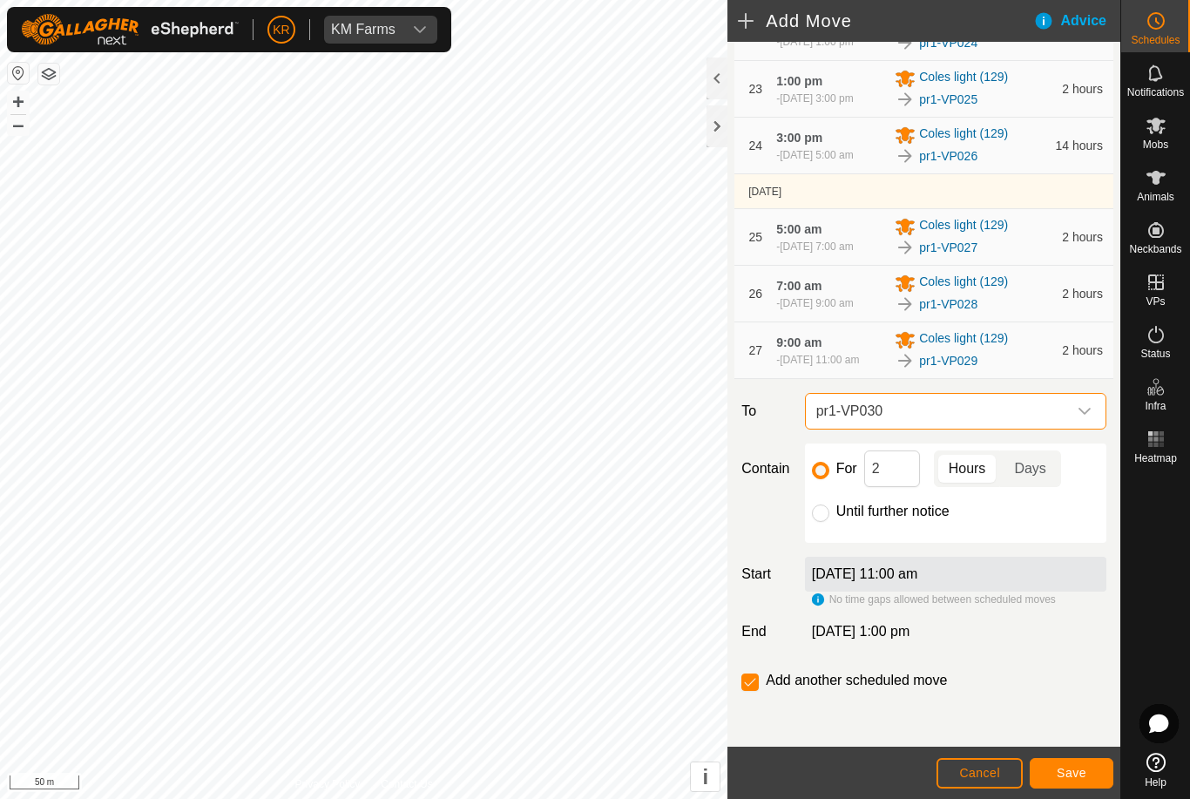
click at [1052, 765] on button "Save" at bounding box center [1071, 773] width 84 height 30
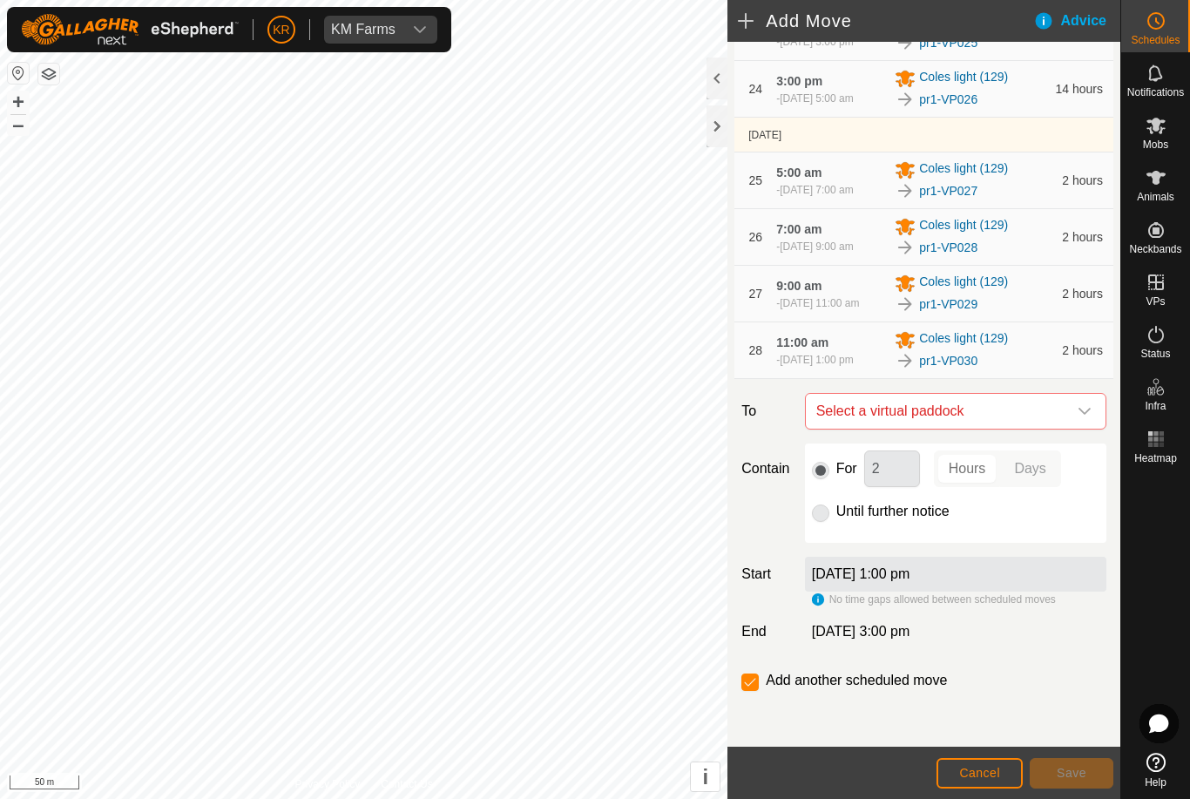
click at [1084, 418] on icon "dropdown trigger" at bounding box center [1084, 411] width 14 height 14
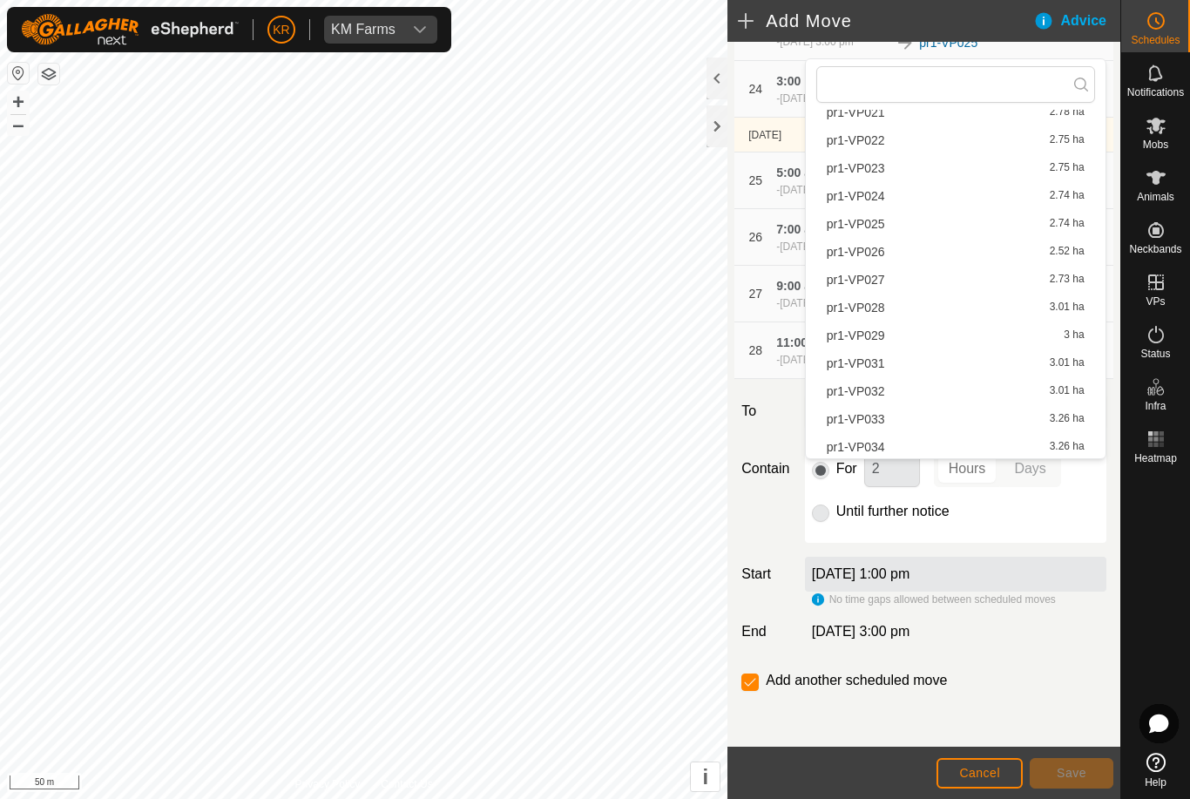
scroll to position [637, 0]
click at [868, 367] on span "pr1-VP031" at bounding box center [855, 361] width 58 height 12
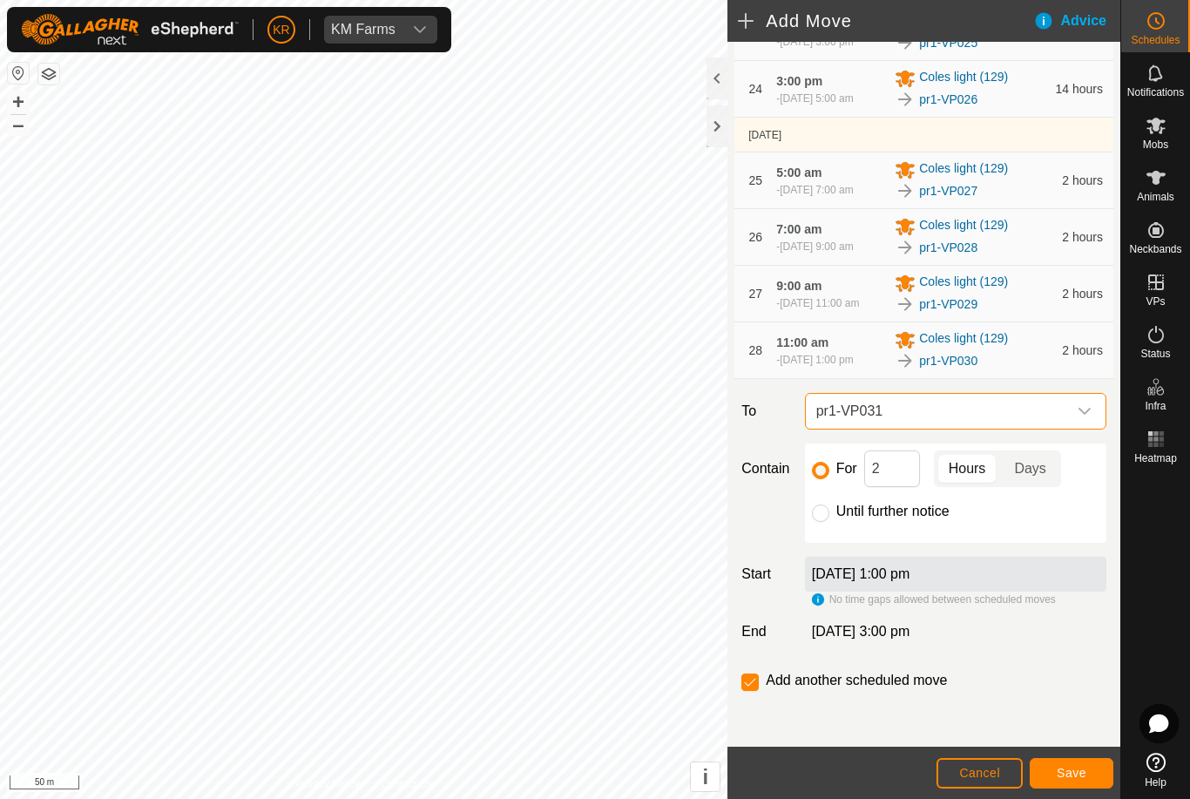
click at [1066, 771] on span "Save" at bounding box center [1071, 772] width 30 height 14
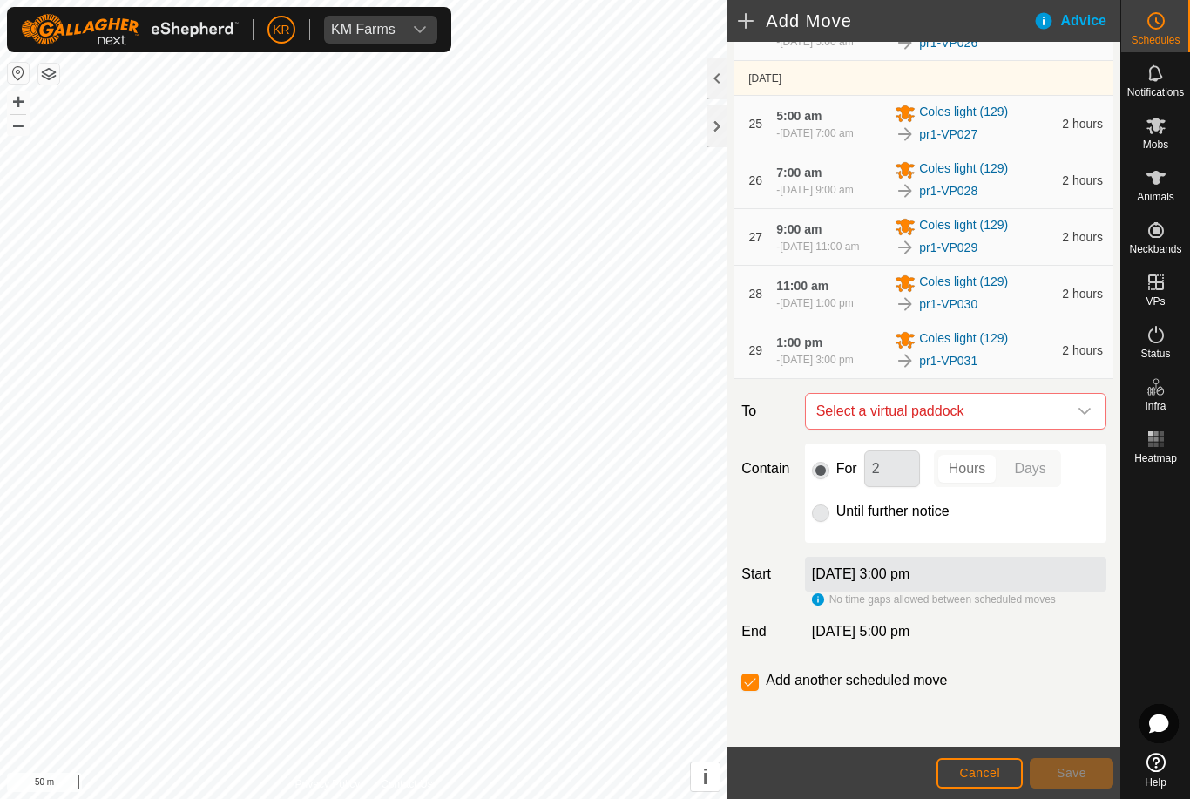
click at [1062, 428] on span "Select a virtual paddock" at bounding box center [938, 411] width 258 height 35
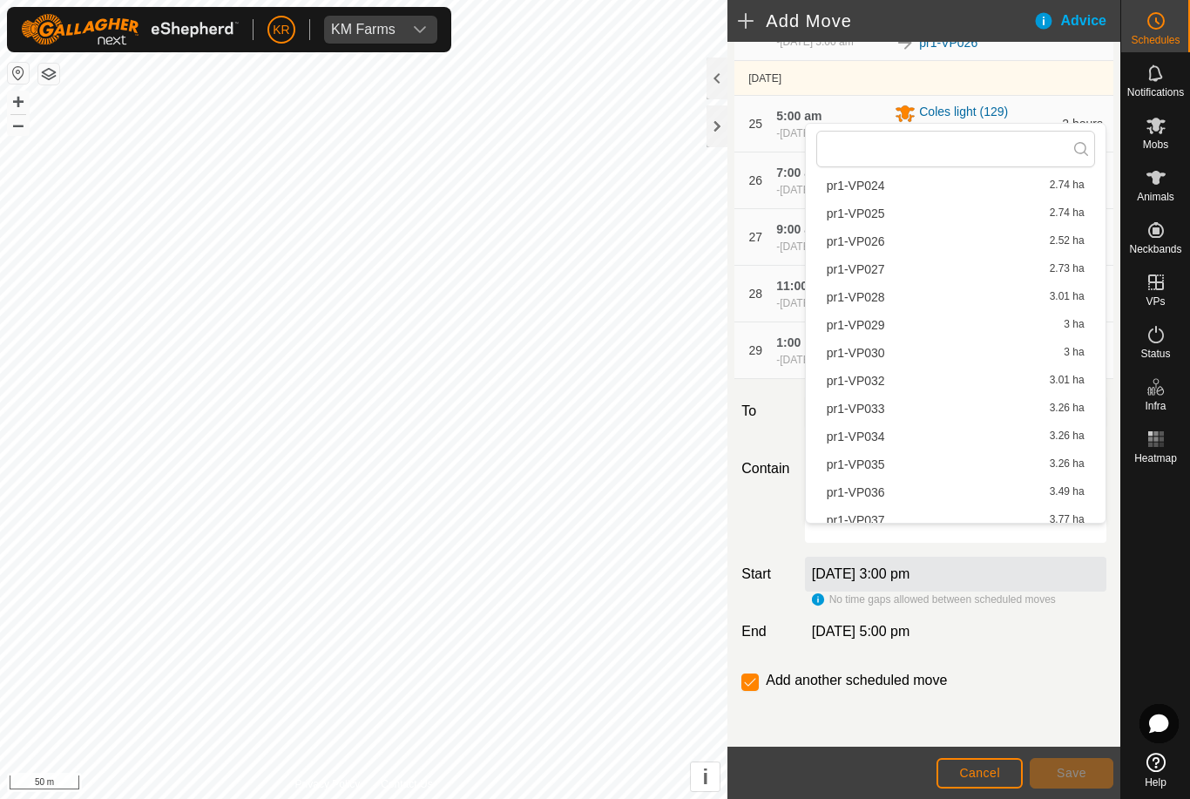
scroll to position [717, 0]
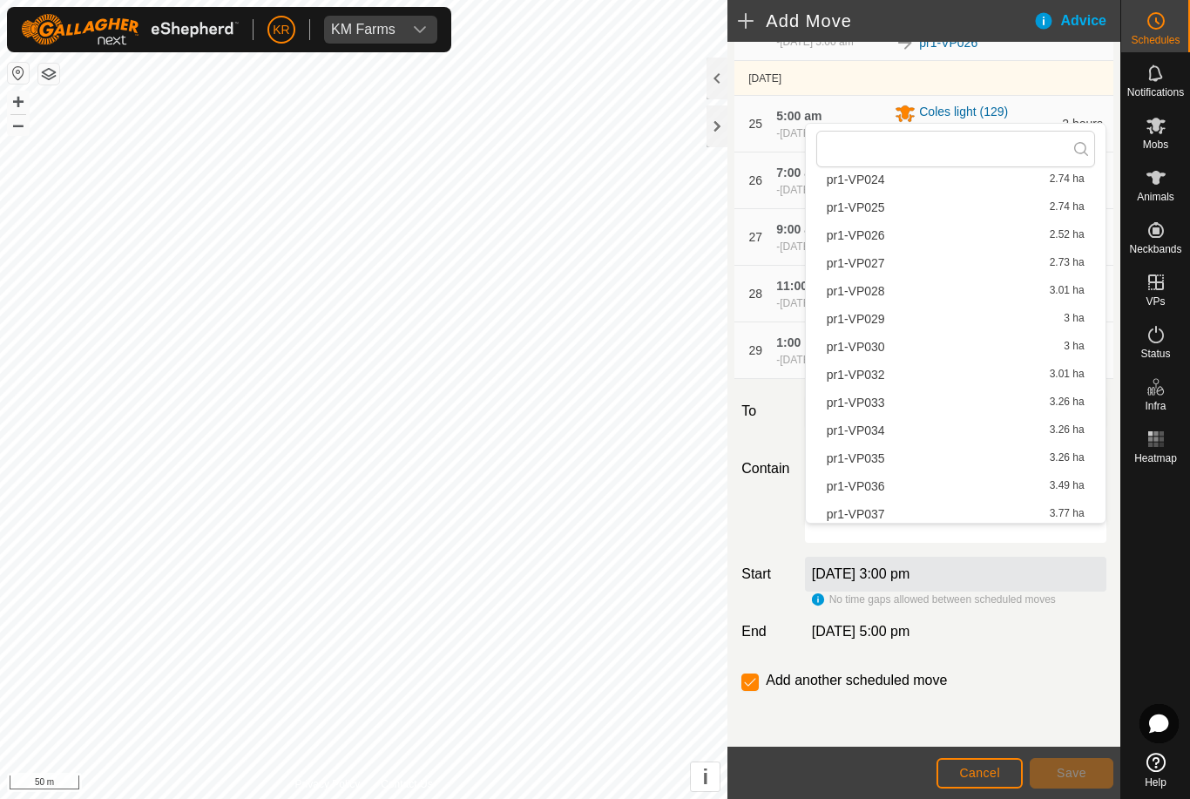
click at [878, 379] on span "pr1-VP032" at bounding box center [855, 374] width 58 height 12
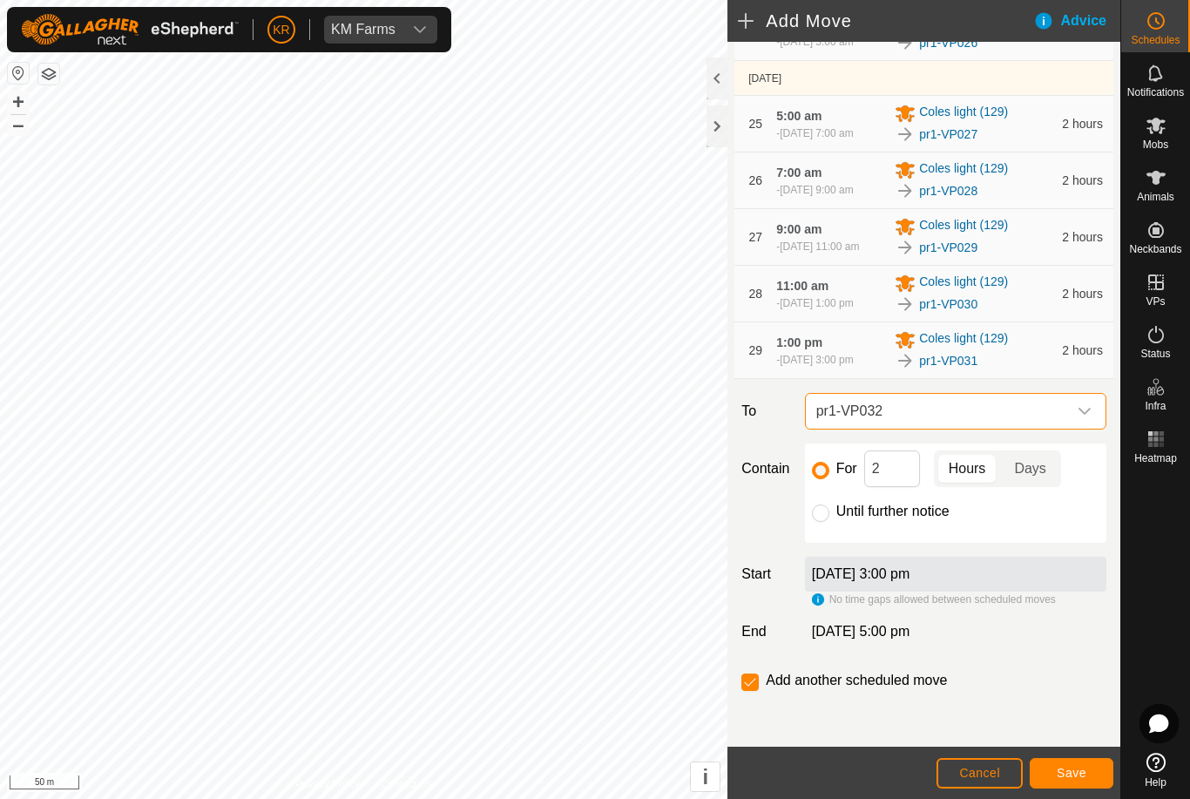
scroll to position [1742, 0]
click at [899, 487] on input "2" at bounding box center [892, 468] width 56 height 37
click at [1088, 776] on button "Save" at bounding box center [1071, 773] width 84 height 30
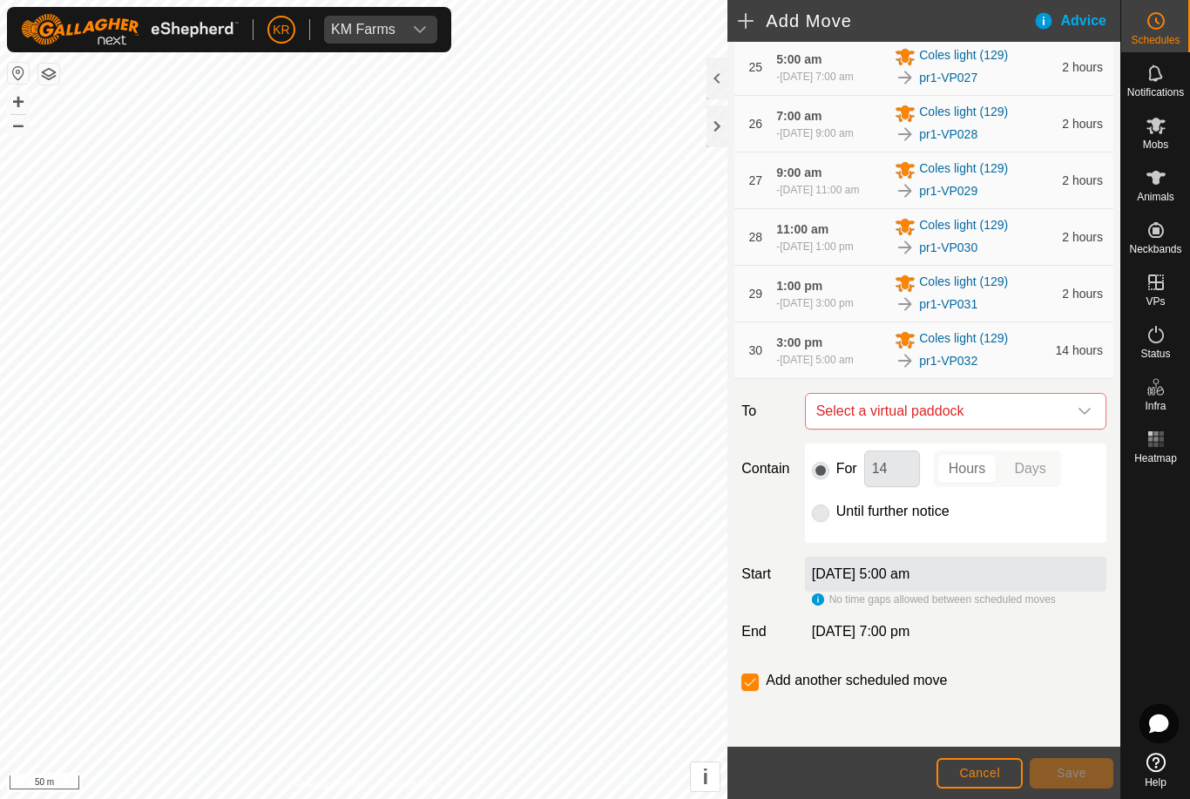
click at [1085, 418] on icon "dropdown trigger" at bounding box center [1084, 411] width 14 height 14
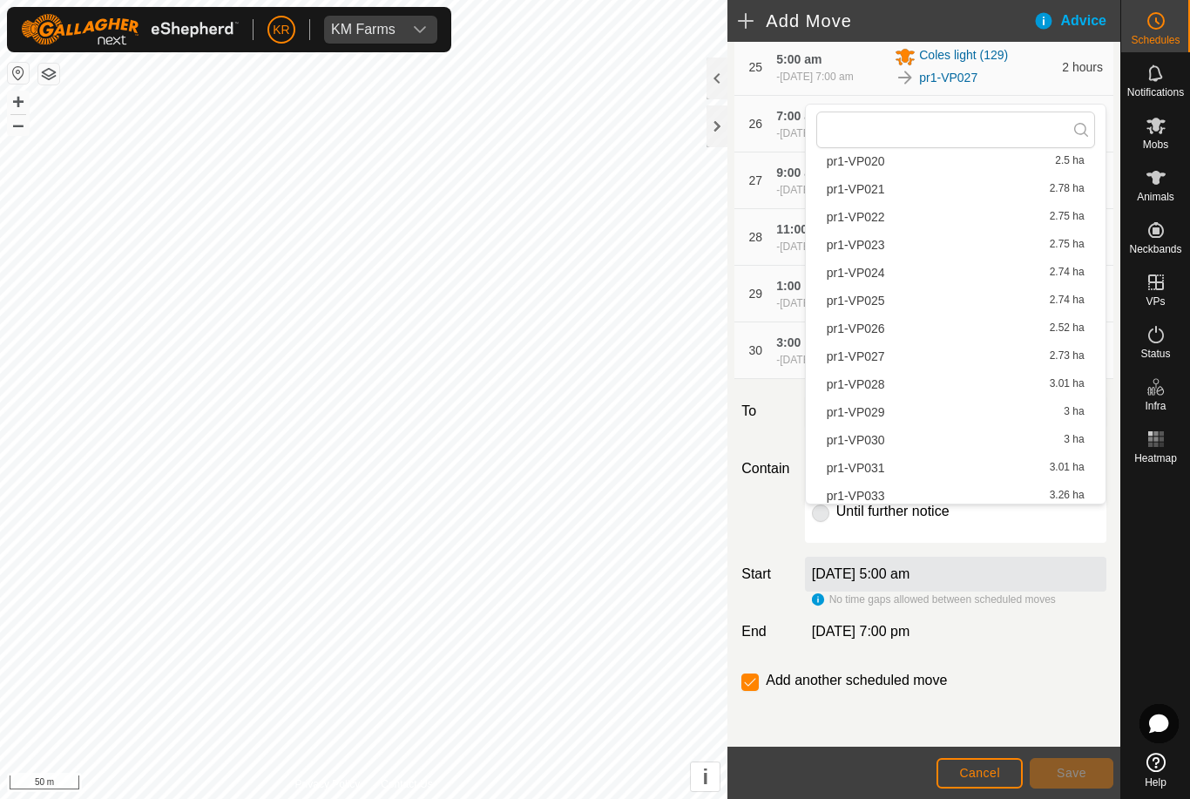
click at [873, 499] on li "pr1-VP033 3.26 ha" at bounding box center [955, 495] width 279 height 26
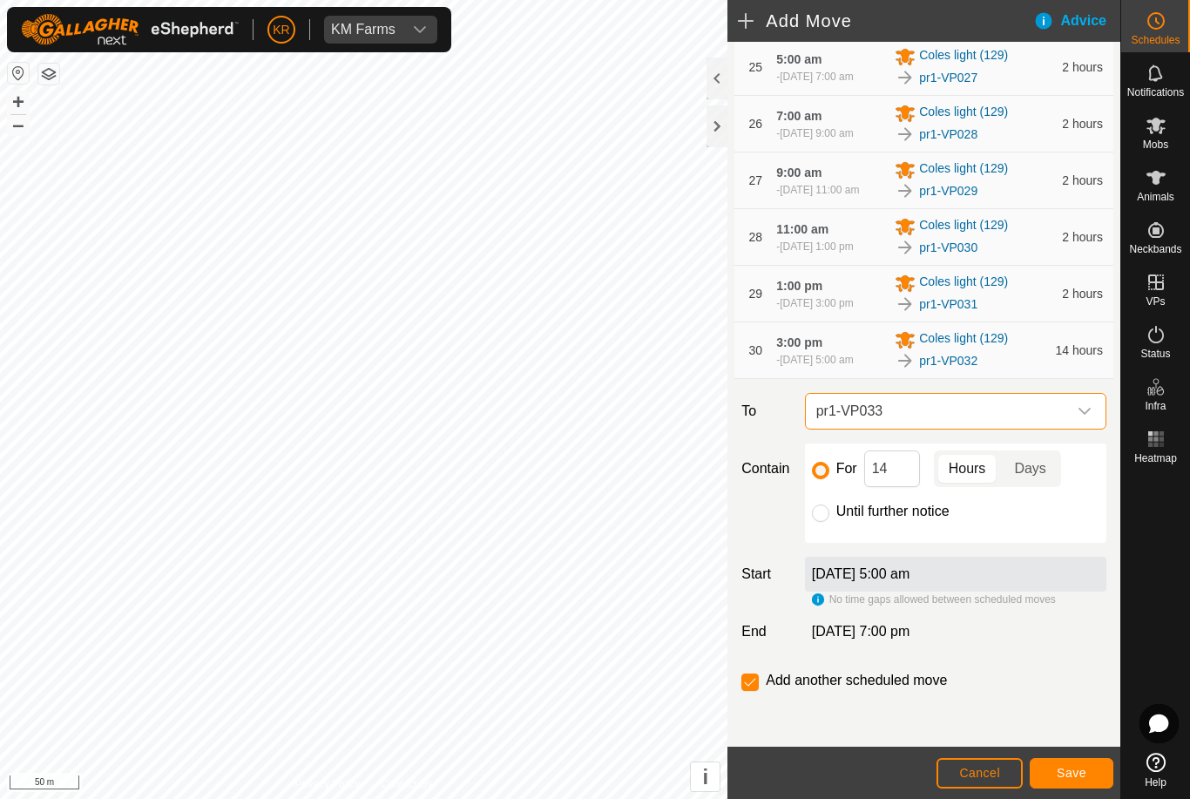
scroll to position [610, 0]
click at [906, 487] on input "14" at bounding box center [892, 468] width 56 height 37
type input "2. . 4"
click at [915, 487] on input "2. . 4" at bounding box center [892, 468] width 56 height 37
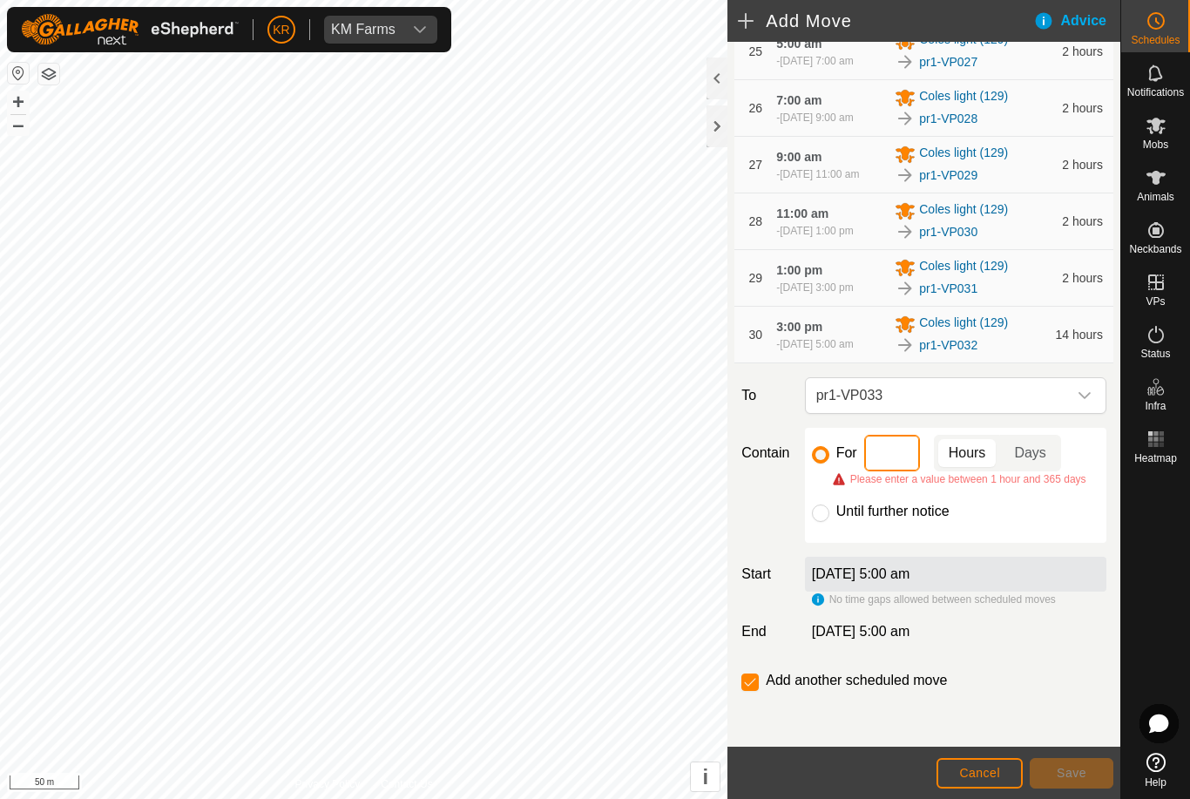
type input "2"
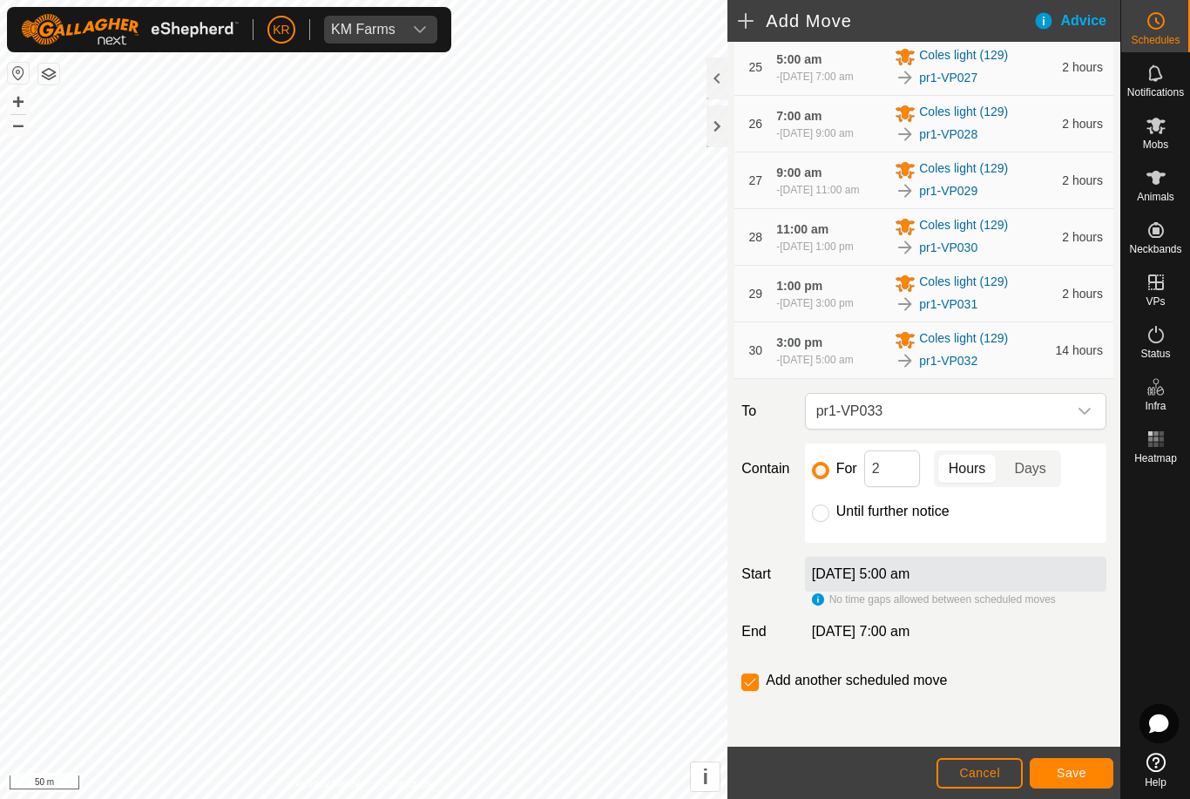
click at [1072, 776] on span "Save" at bounding box center [1071, 772] width 30 height 14
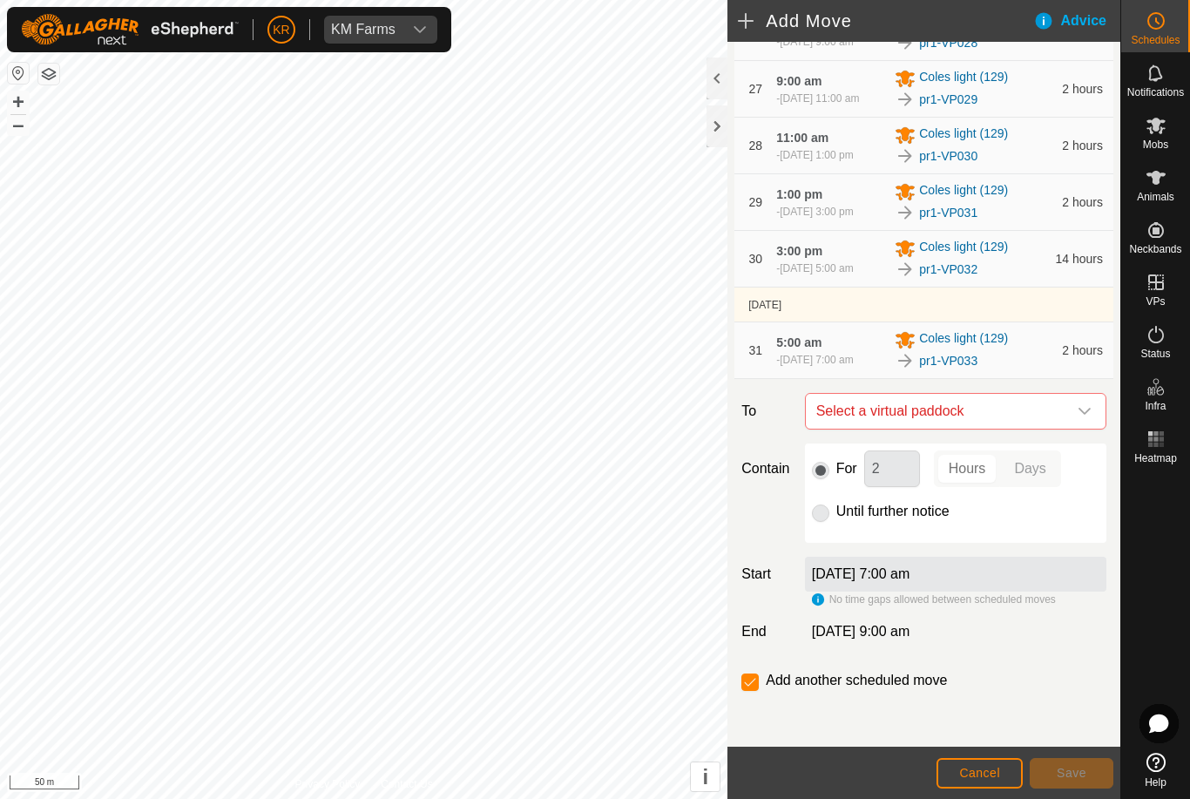
click at [1075, 428] on div "dropdown trigger" at bounding box center [1084, 411] width 35 height 35
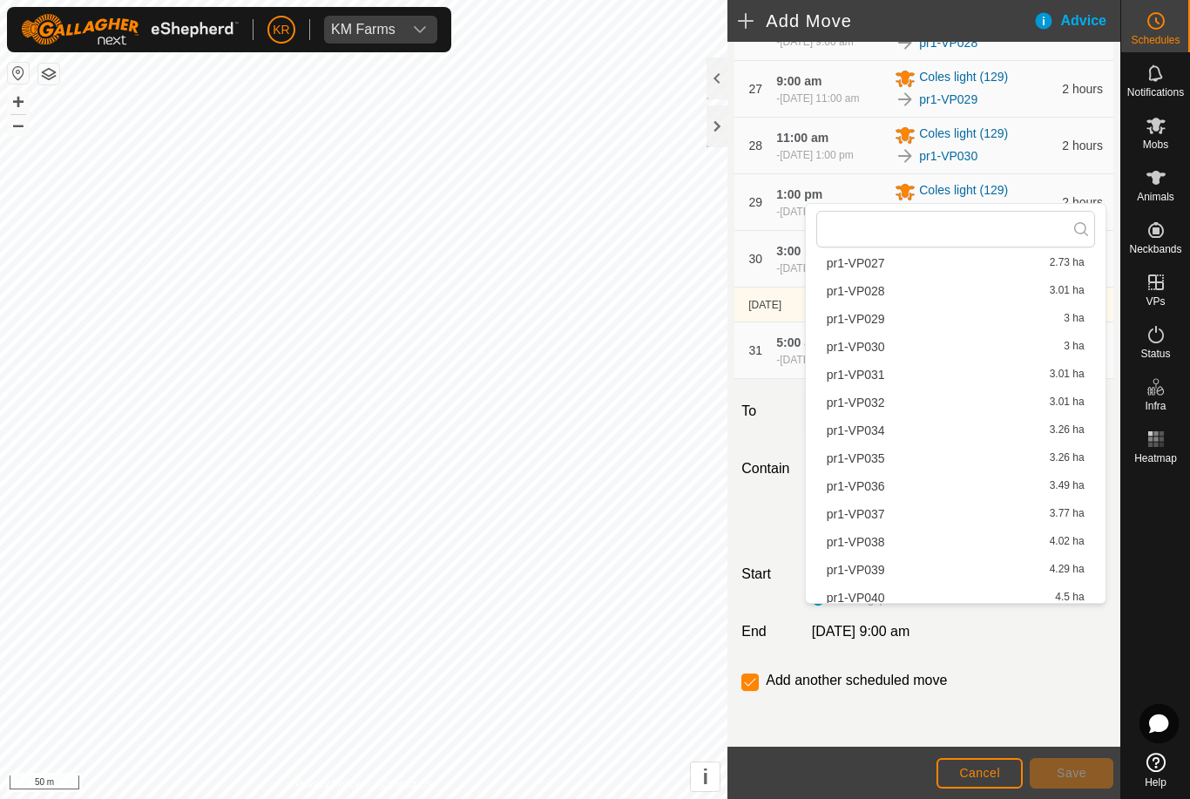
scroll to position [827, 0]
click at [884, 401] on span "pr1-VP034" at bounding box center [855, 400] width 58 height 12
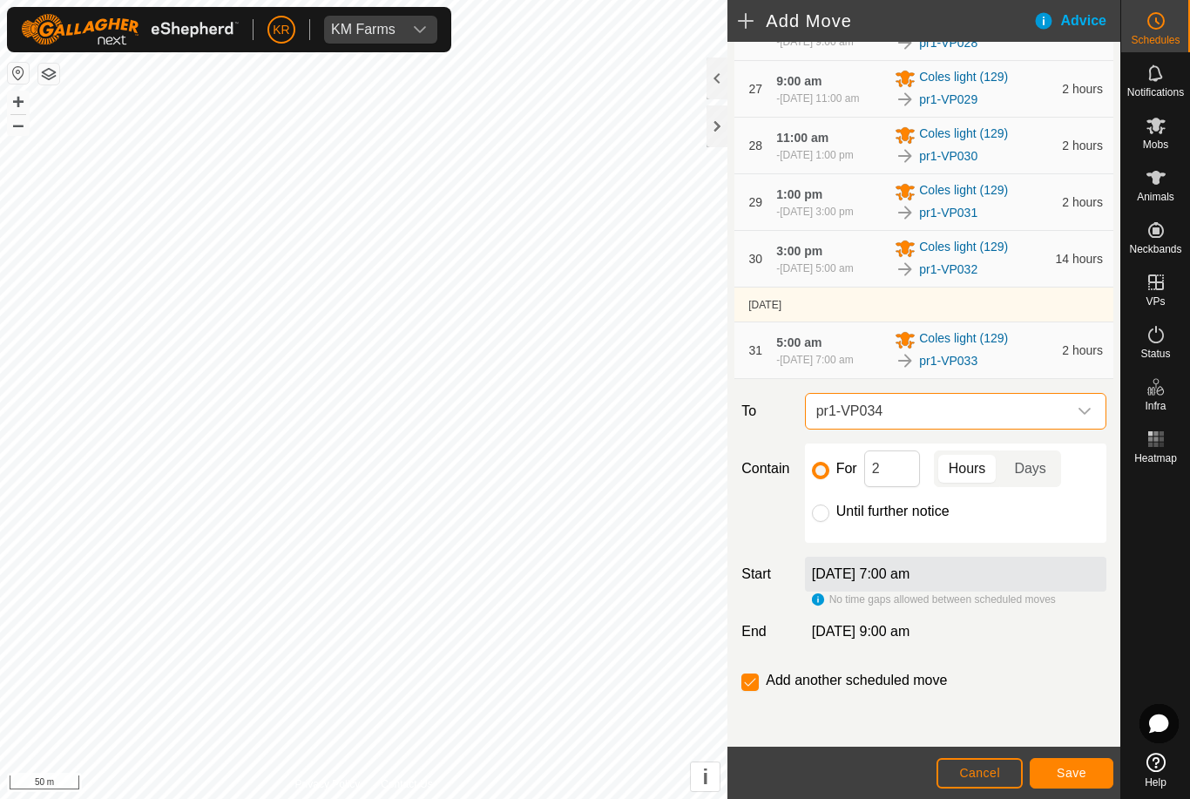
click at [1069, 766] on span "Save" at bounding box center [1071, 772] width 30 height 14
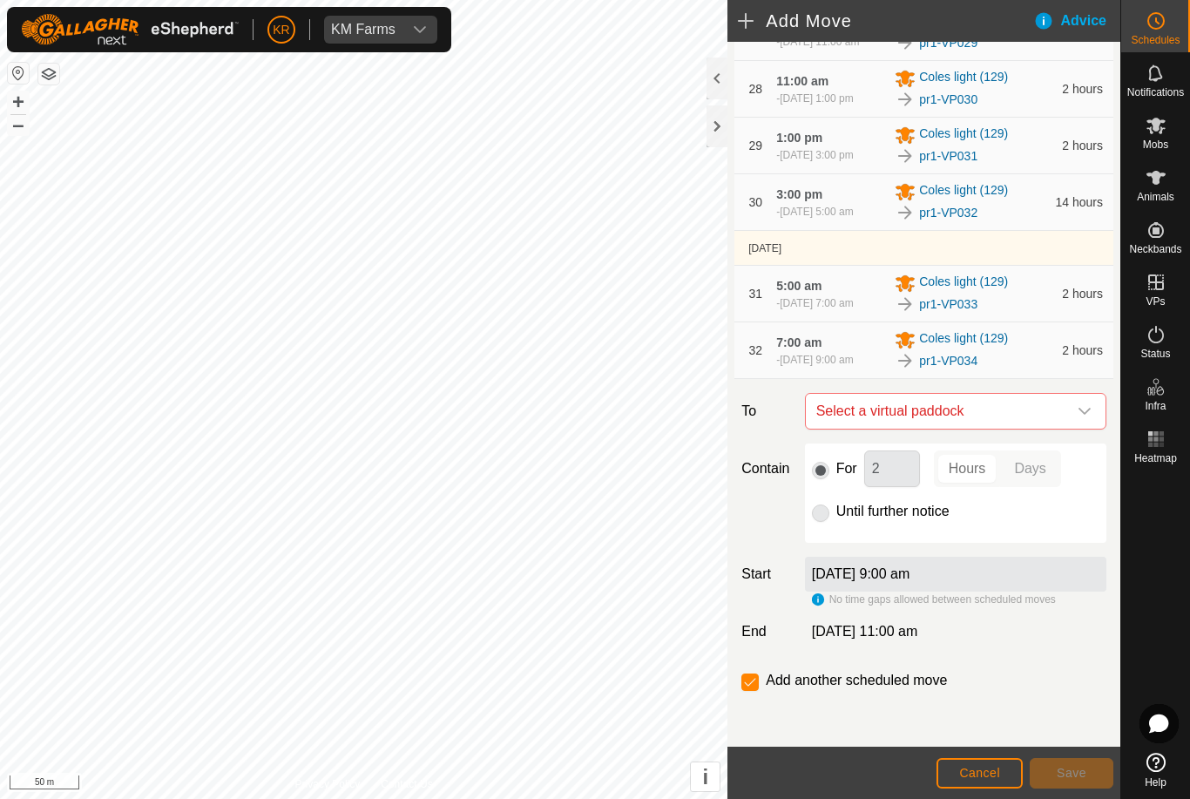
scroll to position [2016, 0]
click at [1082, 415] on icon "dropdown trigger" at bounding box center [1084, 411] width 14 height 14
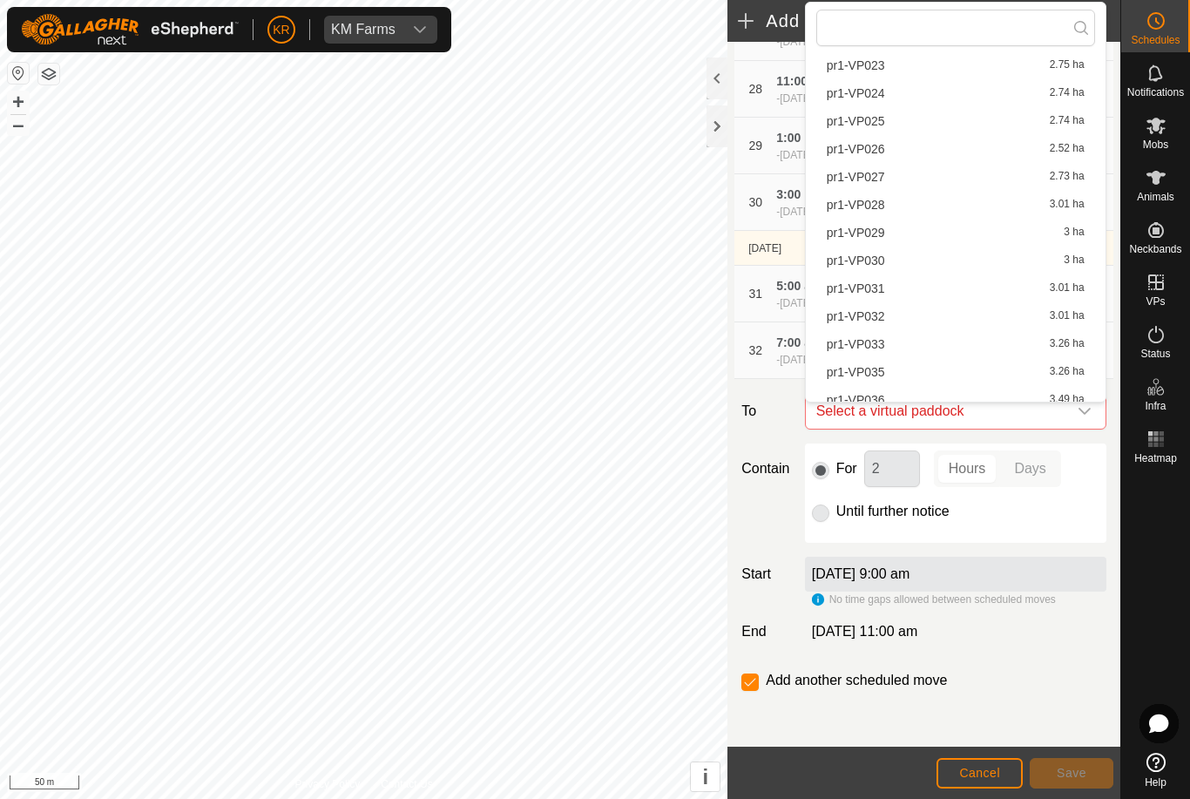
scroll to position [683, 0]
click at [873, 373] on span "pr1-VP035" at bounding box center [855, 371] width 58 height 12
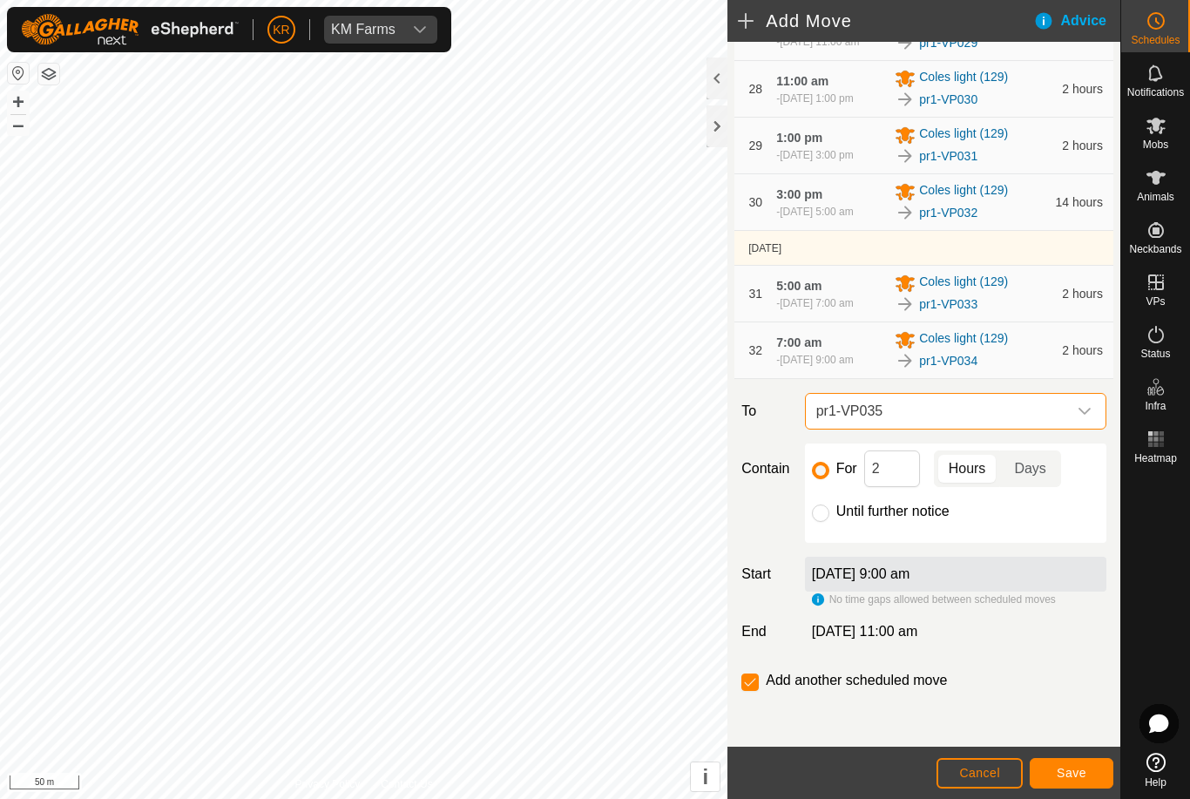
click at [1079, 768] on span "Save" at bounding box center [1071, 772] width 30 height 14
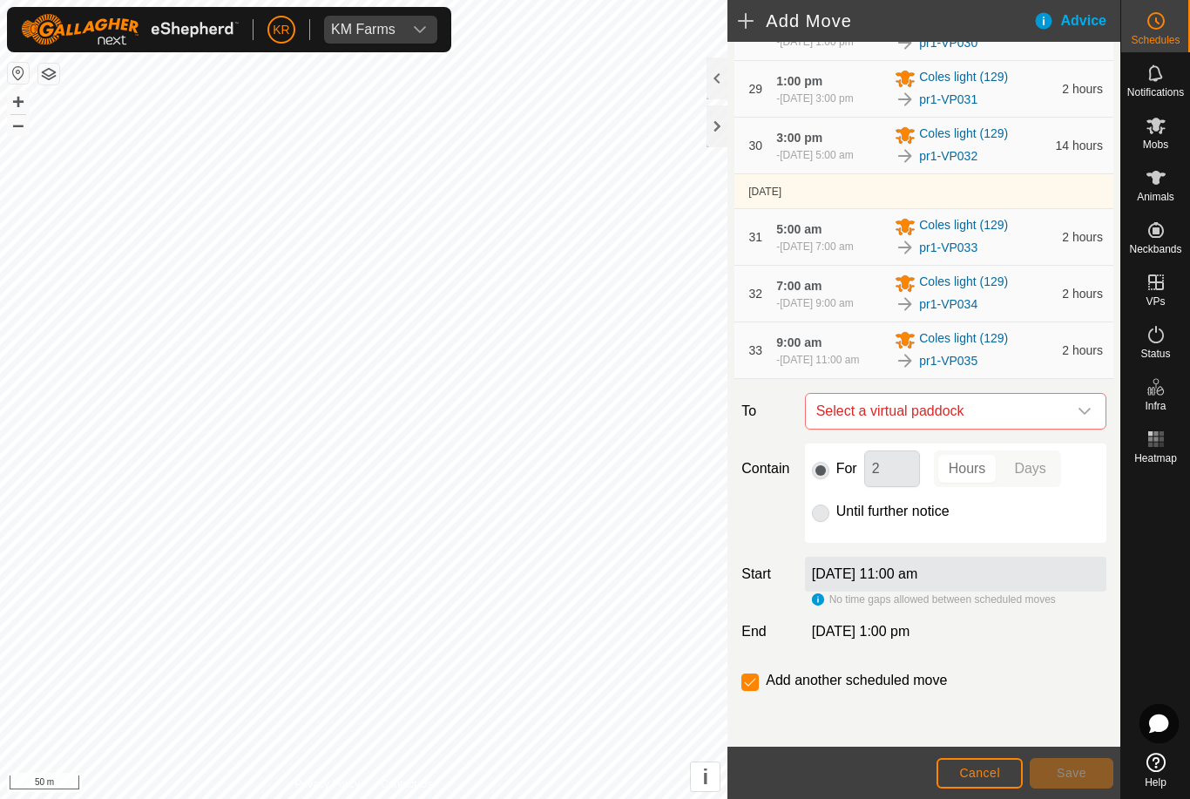
click at [1065, 428] on span "Select a virtual paddock" at bounding box center [938, 411] width 258 height 35
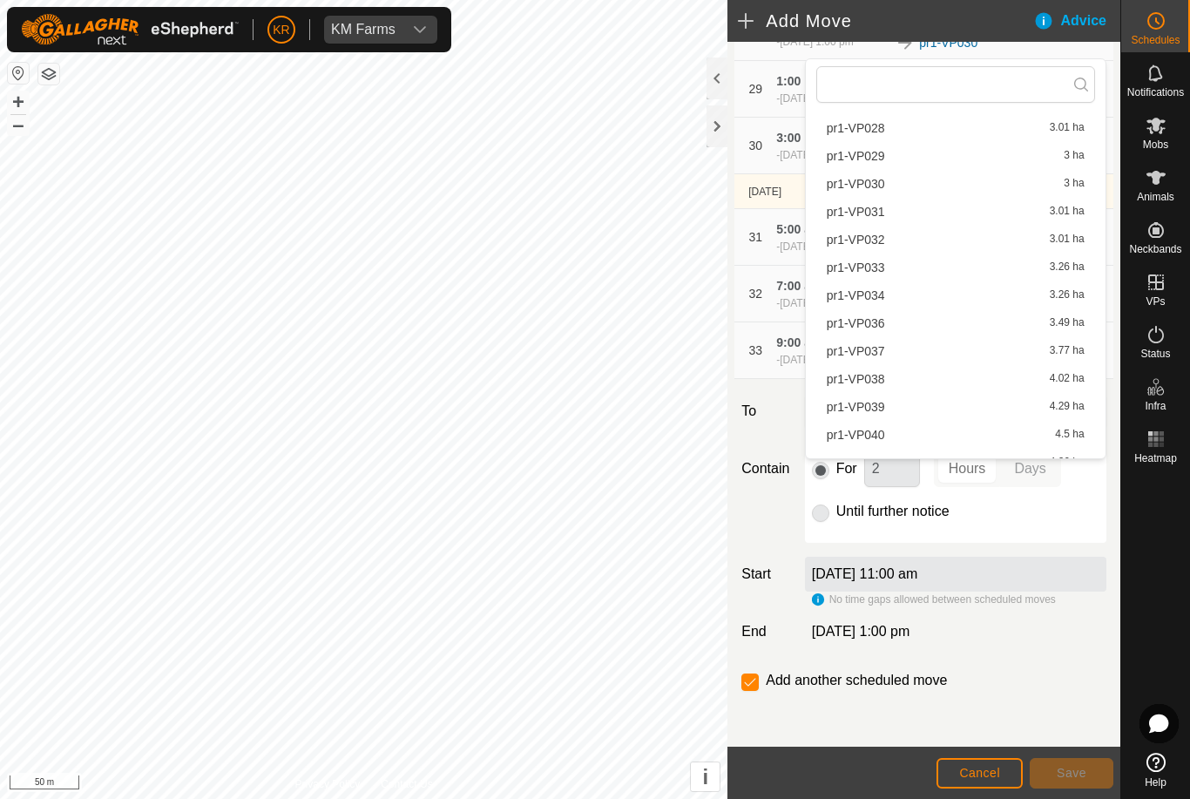
scroll to position [818, 0]
click at [873, 326] on span "pr1-VP036" at bounding box center [855, 320] width 58 height 12
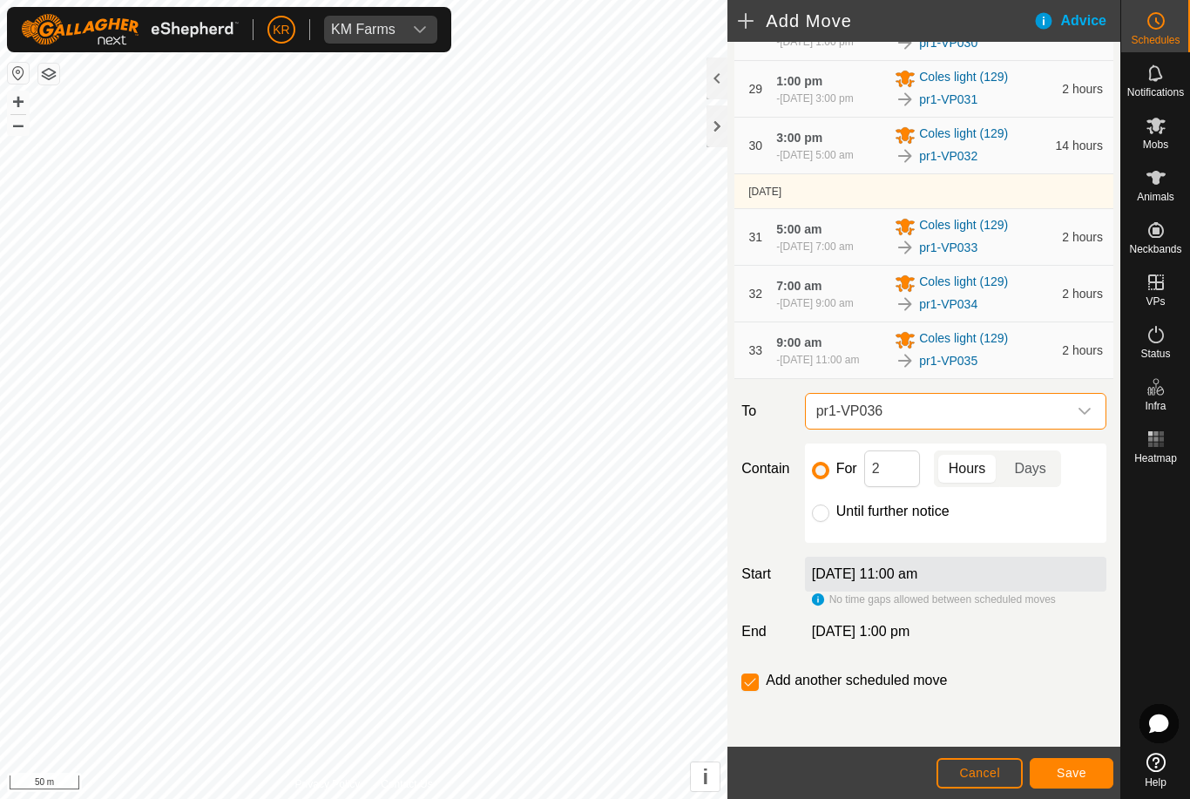
click at [1068, 765] on span "Save" at bounding box center [1071, 772] width 30 height 14
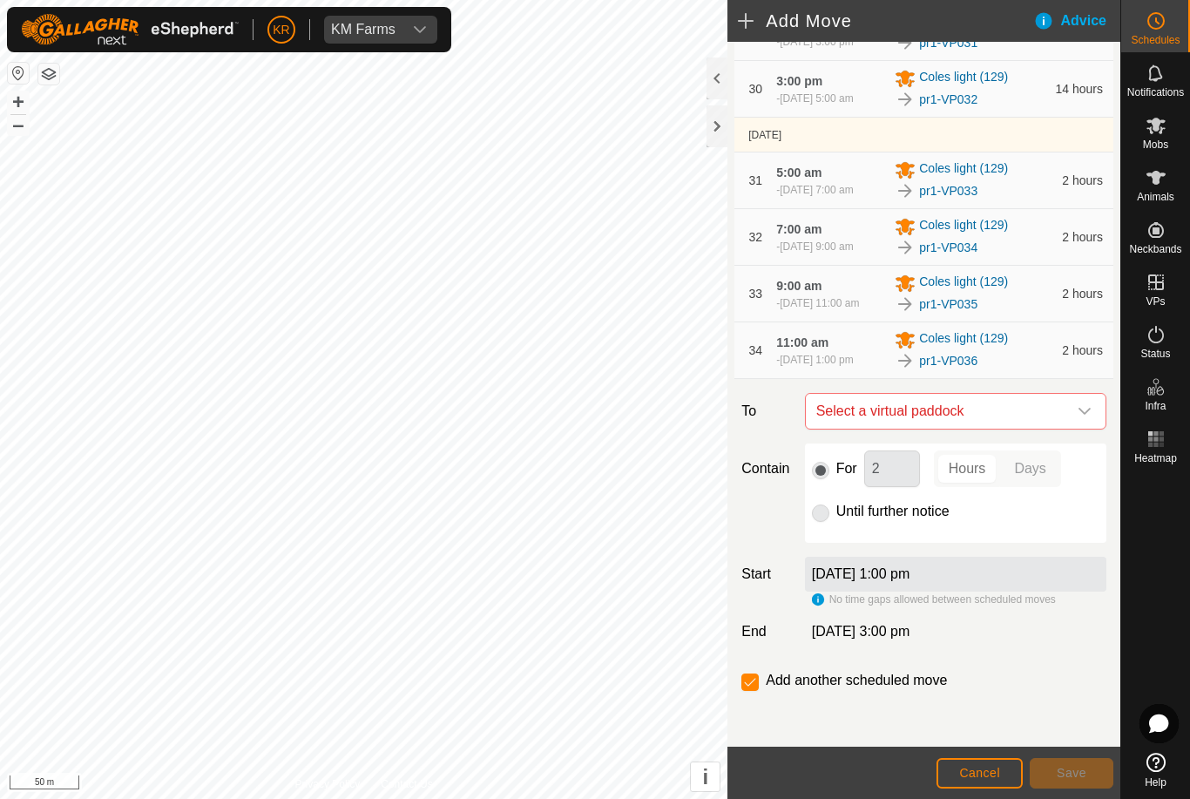
click at [1080, 418] on icon "dropdown trigger" at bounding box center [1084, 411] width 14 height 14
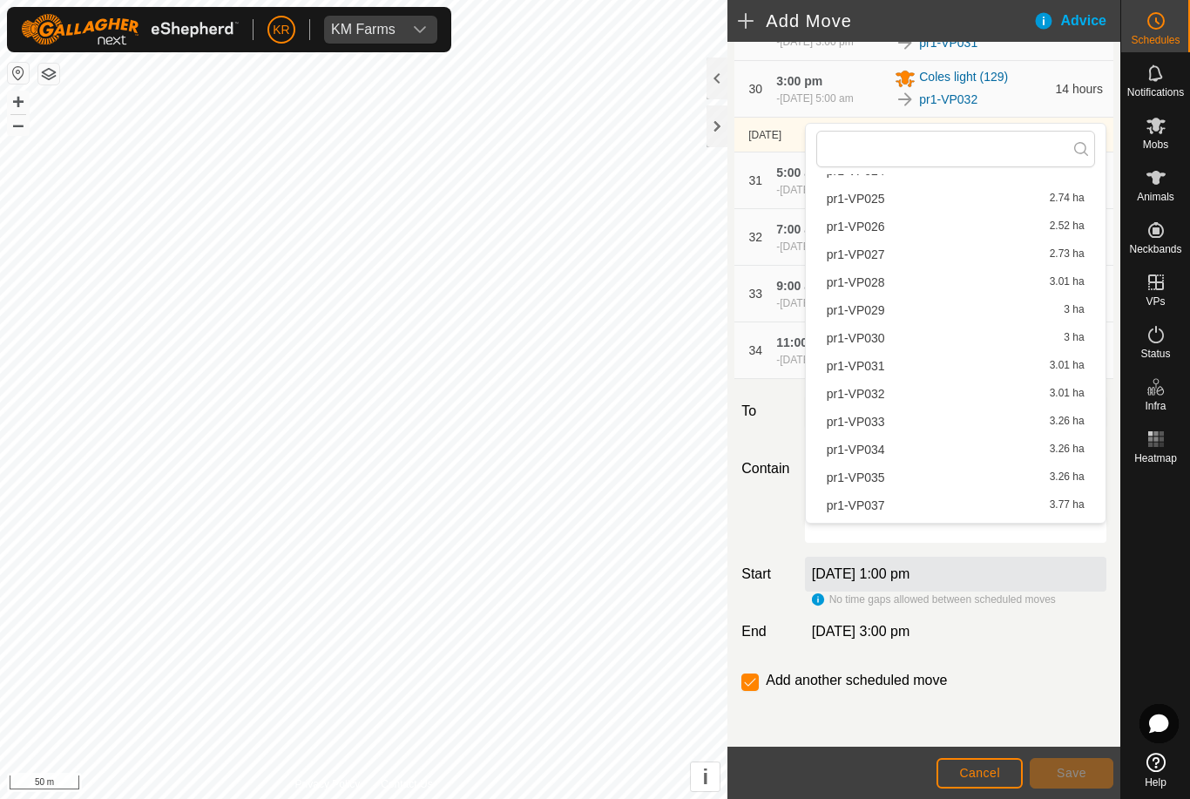
scroll to position [723, 0]
click at [879, 514] on span "pr1-VP037" at bounding box center [855, 508] width 58 height 12
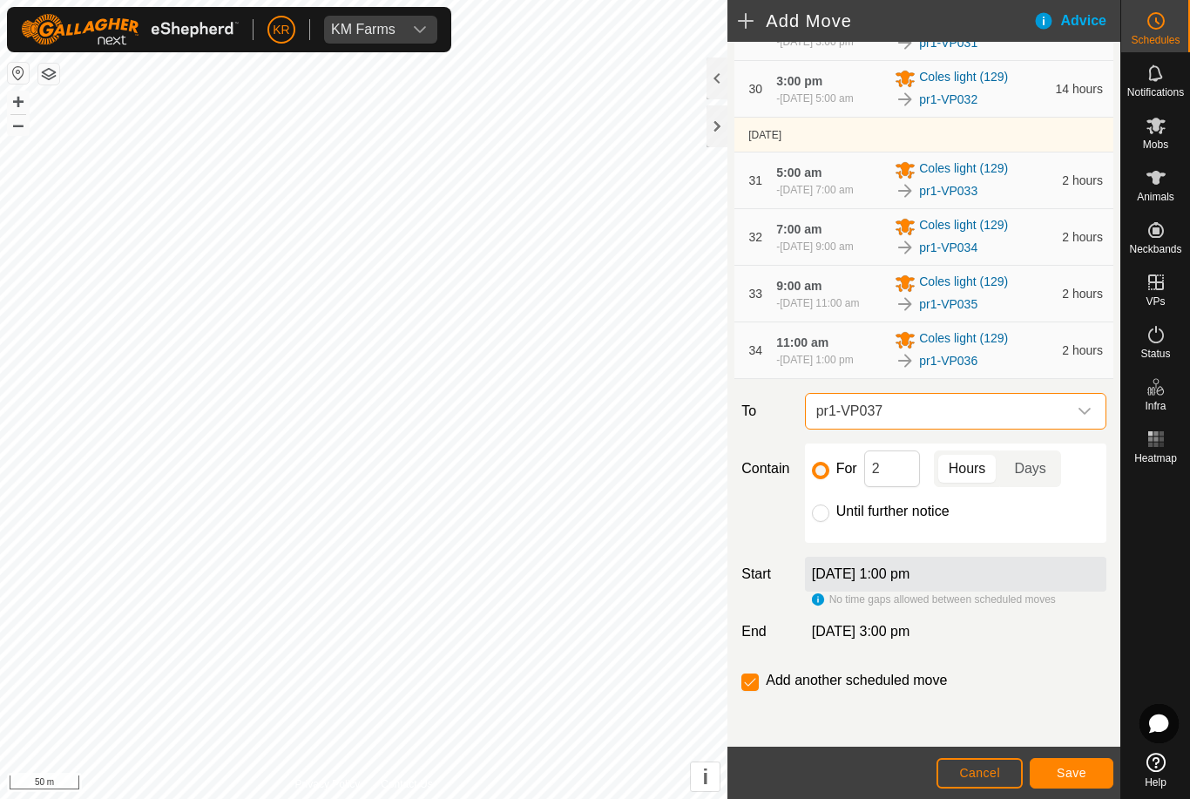
click at [1059, 773] on span "Save" at bounding box center [1071, 772] width 30 height 14
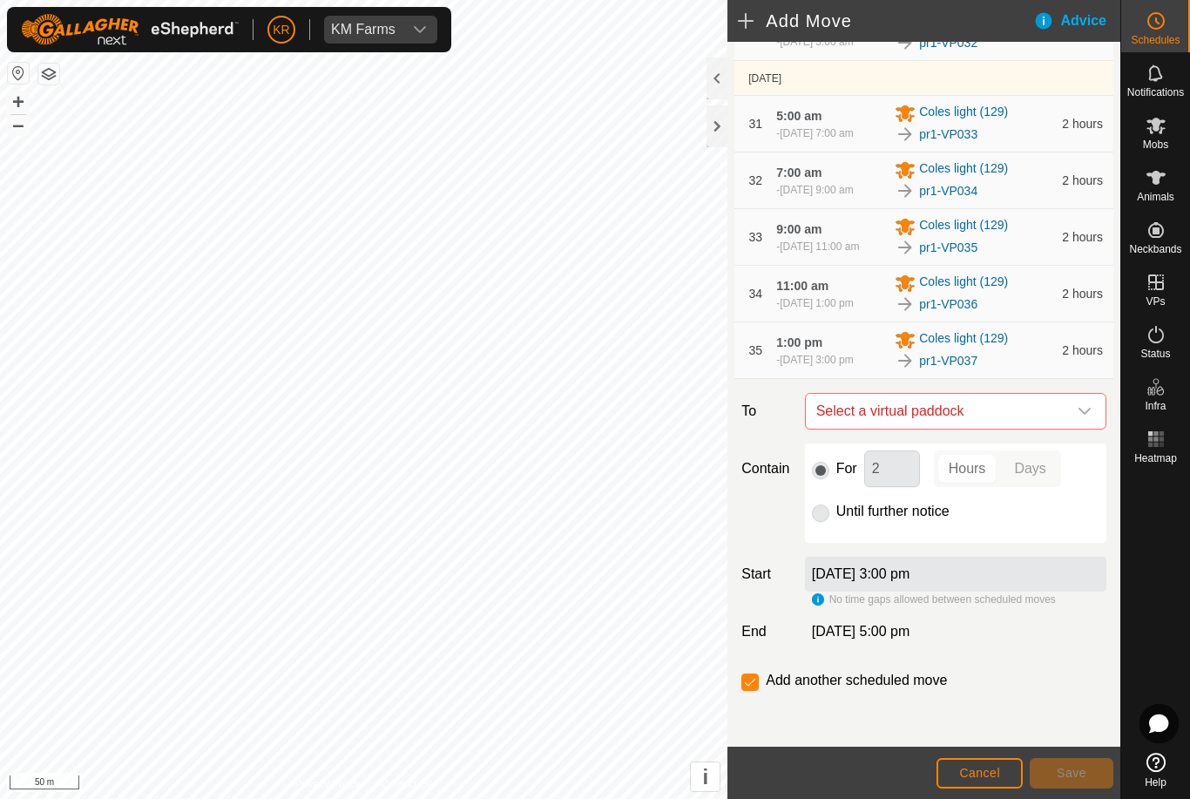
scroll to position [2142, 0]
click at [1077, 418] on icon "dropdown trigger" at bounding box center [1084, 411] width 14 height 14
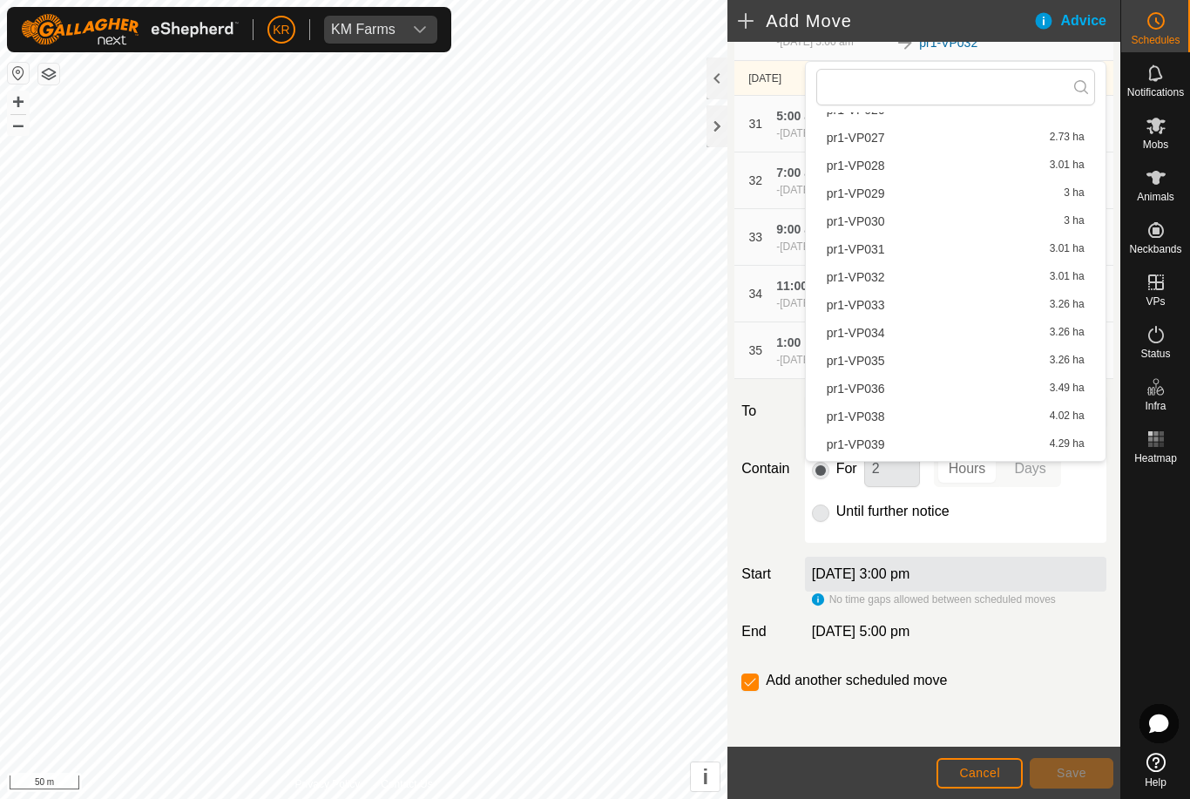
scroll to position [780, 0]
click at [877, 420] on span "pr1-VP038" at bounding box center [855, 416] width 58 height 12
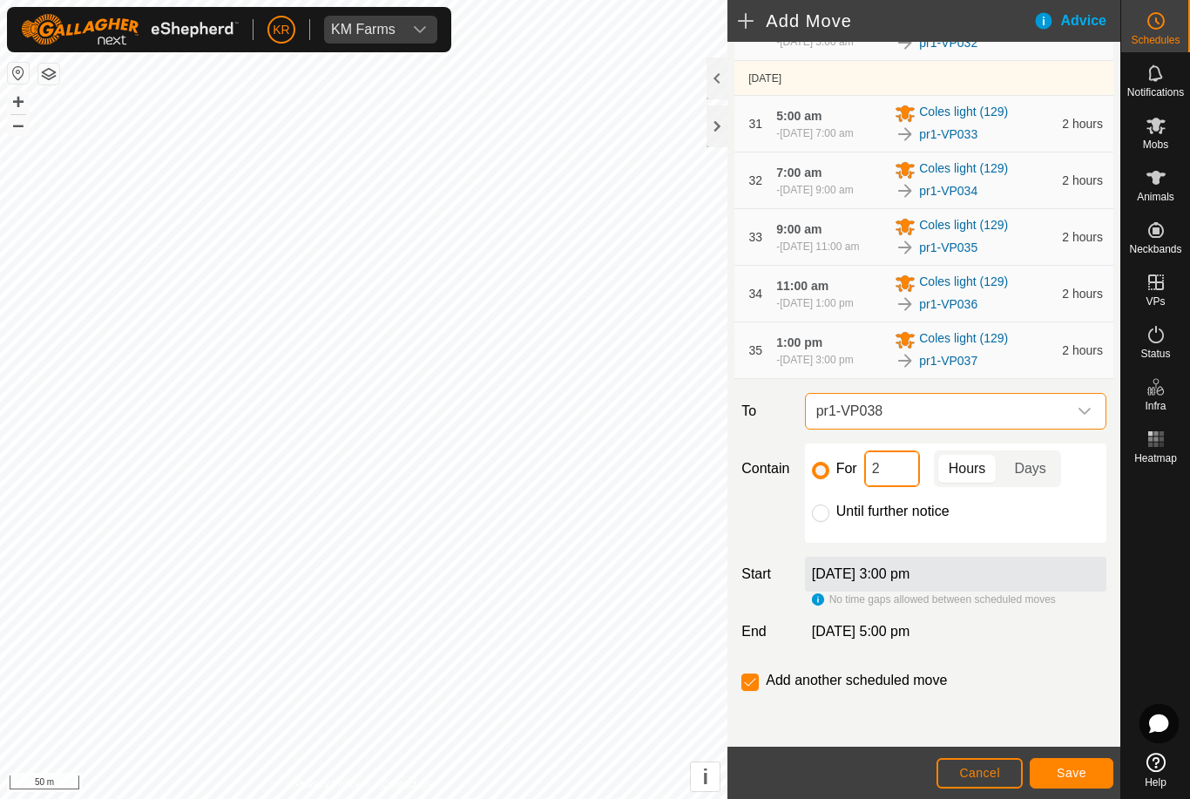
click at [902, 487] on input "2" at bounding box center [892, 468] width 56 height 37
click at [1085, 778] on span "Save" at bounding box center [1071, 772] width 30 height 14
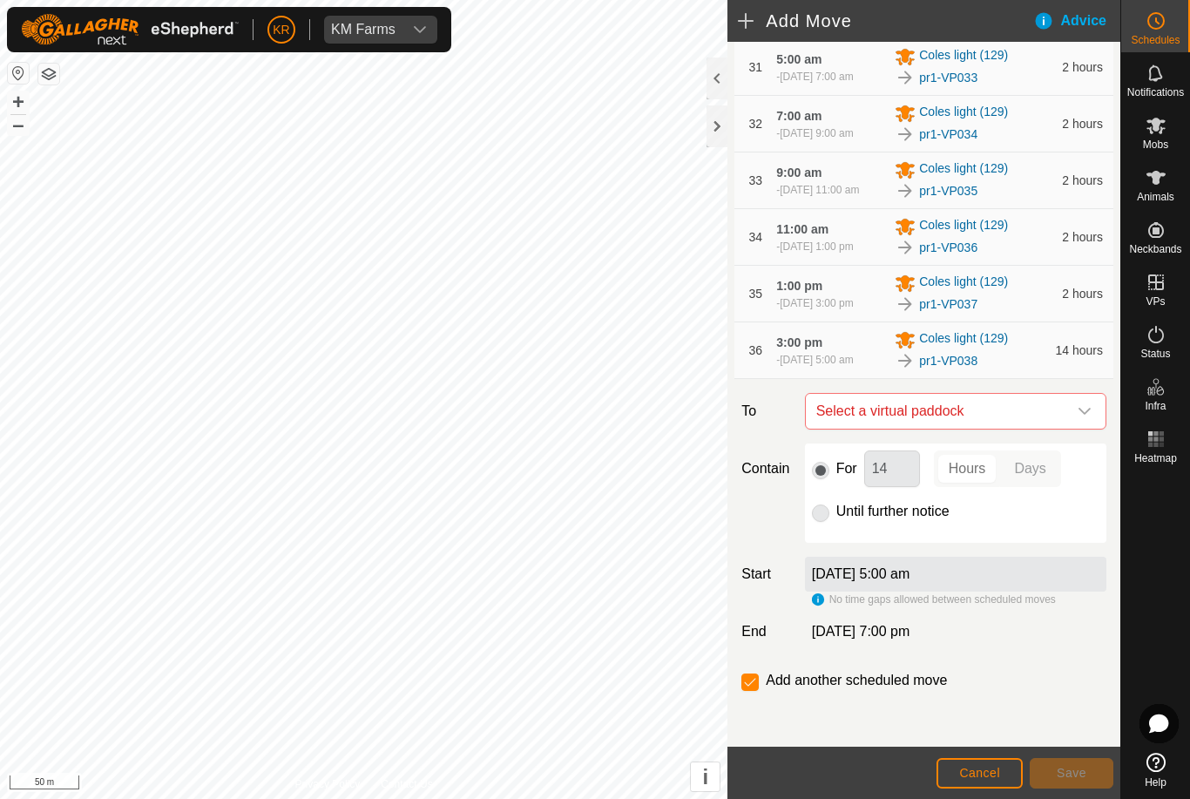
click at [1081, 418] on icon "dropdown trigger" at bounding box center [1084, 411] width 14 height 14
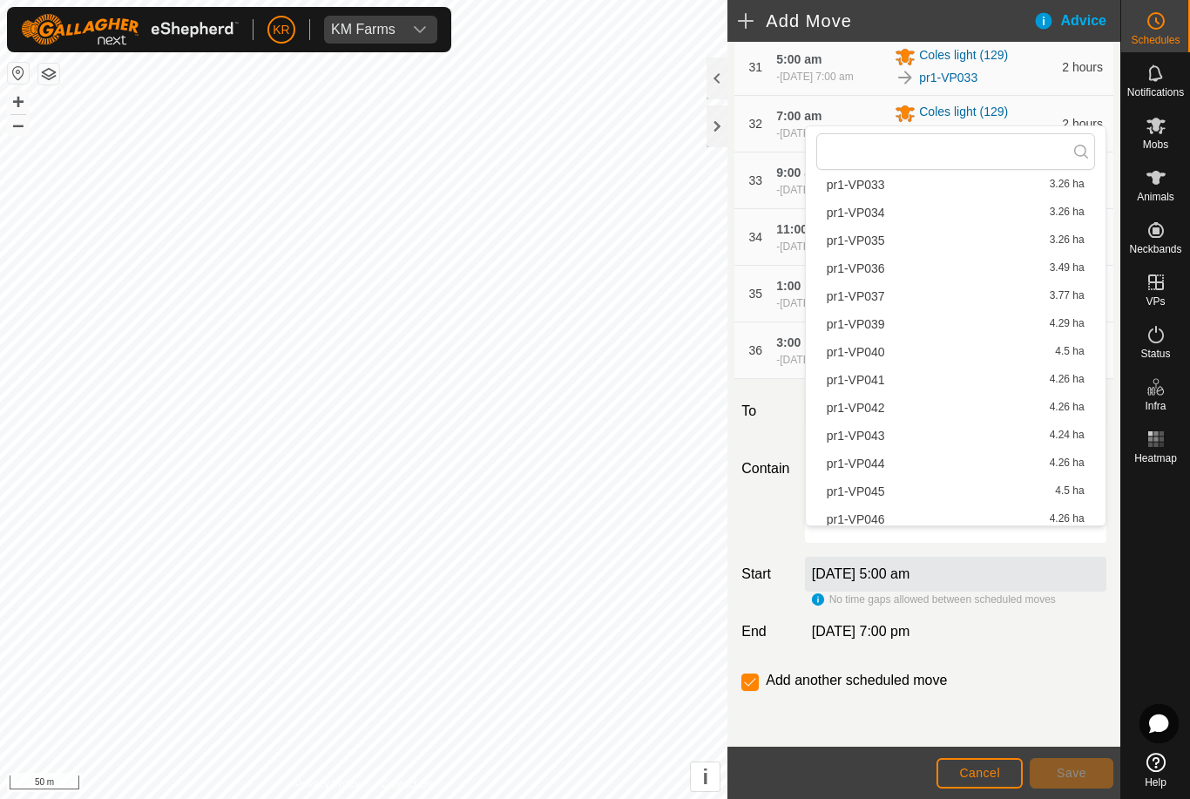
scroll to position [984, 0]
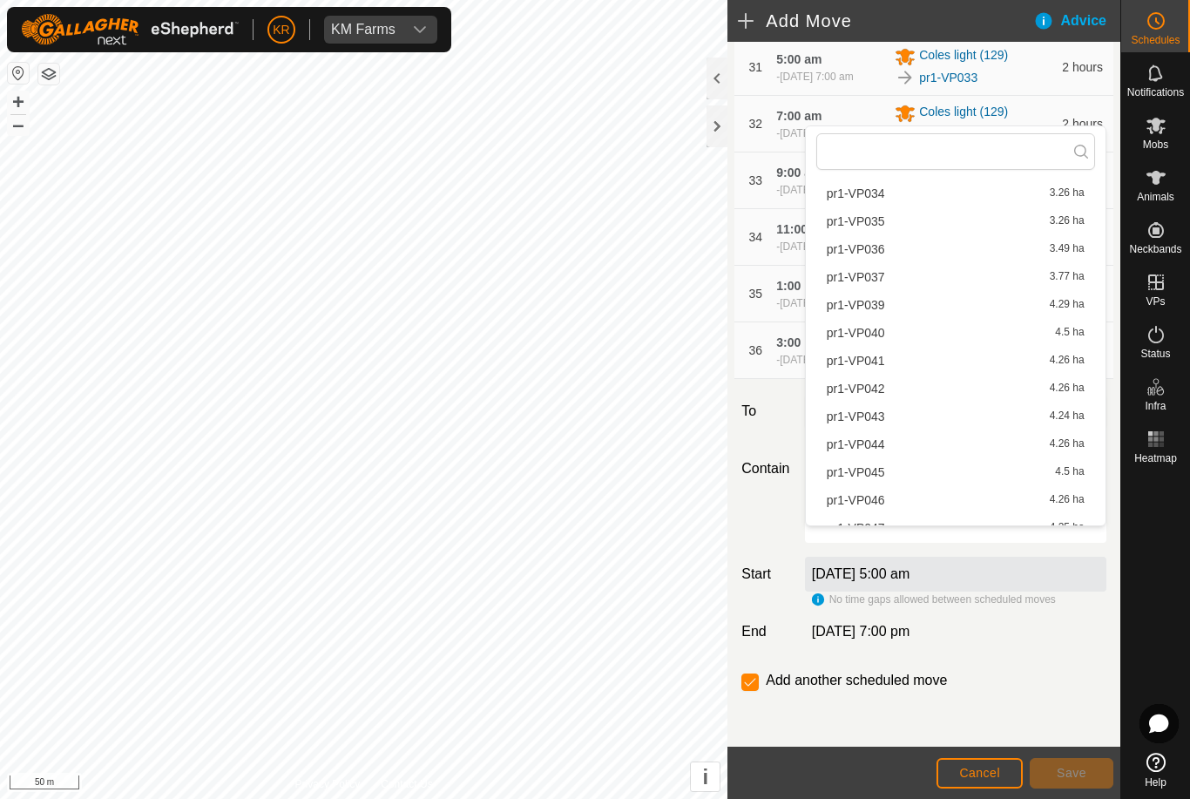
click at [876, 306] on span "pr1-VP039" at bounding box center [855, 305] width 58 height 12
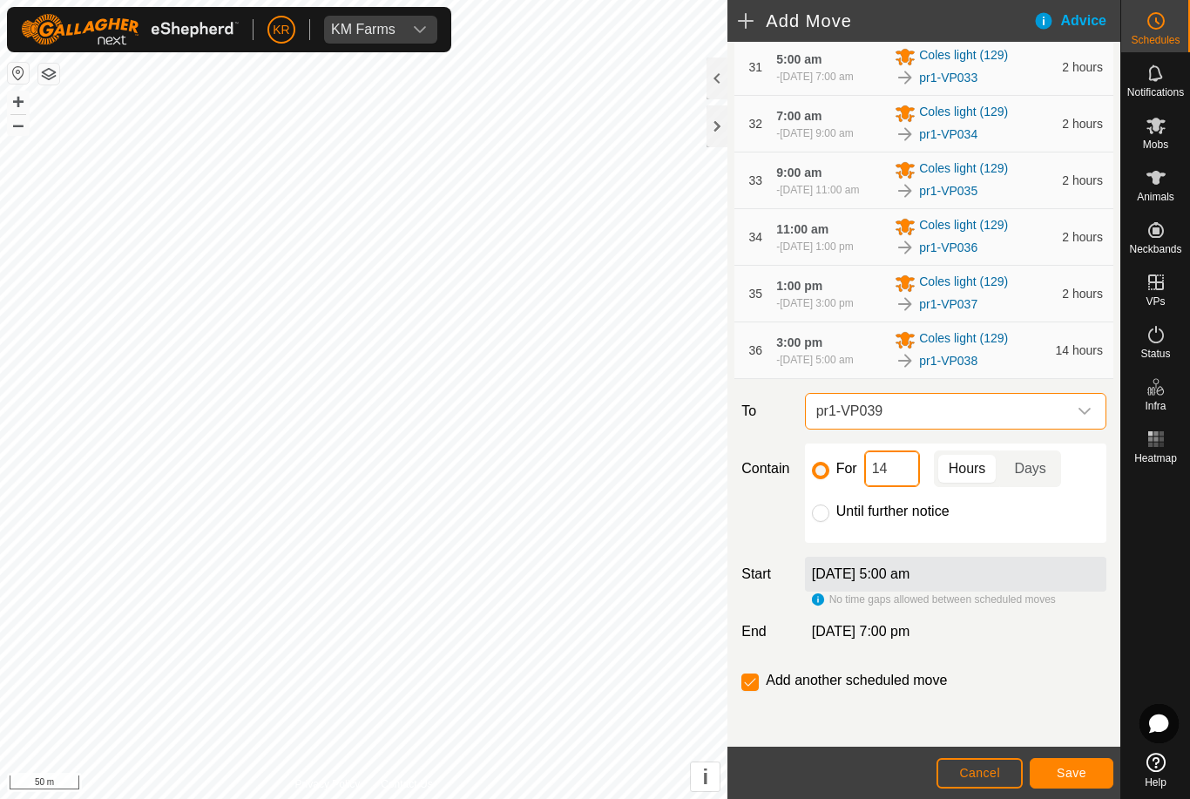
click at [904, 487] on input "14" at bounding box center [892, 468] width 56 height 37
type input "1"
click at [1080, 768] on span "Save" at bounding box center [1071, 772] width 30 height 14
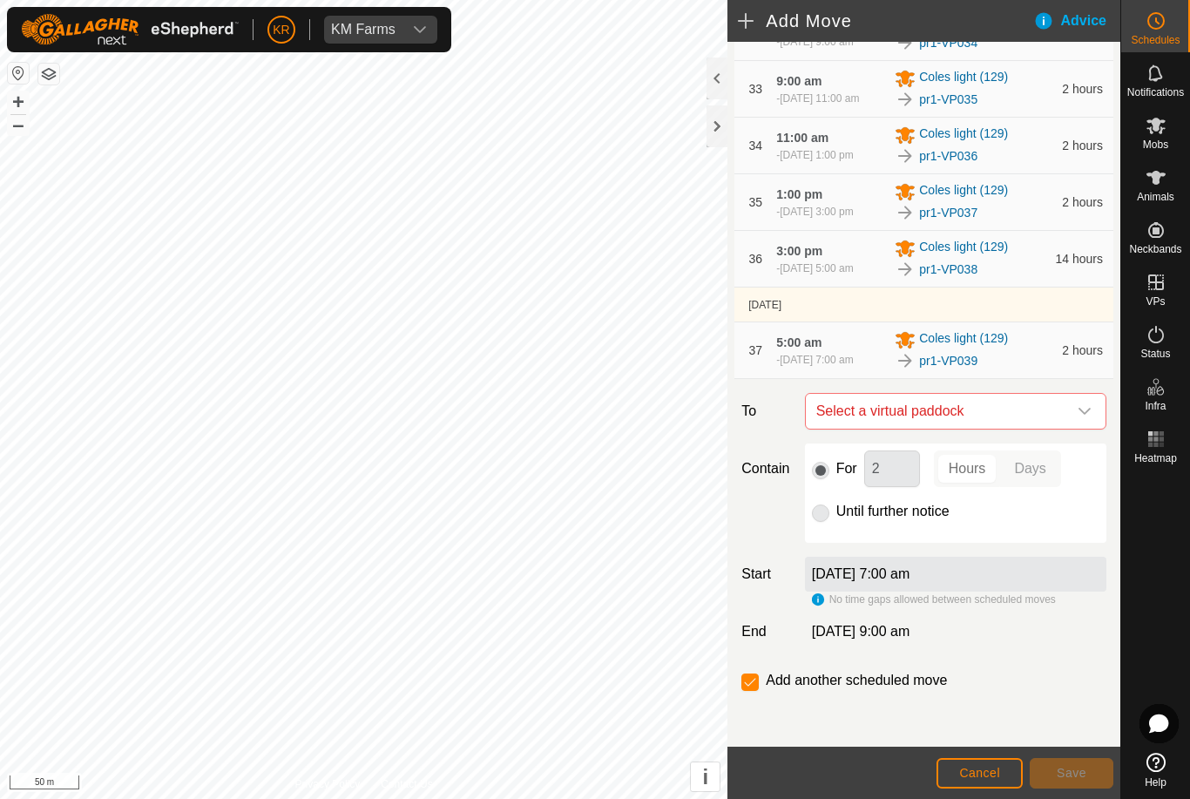
scroll to position [2373, 0]
click at [1082, 415] on icon "dropdown trigger" at bounding box center [1084, 411] width 14 height 14
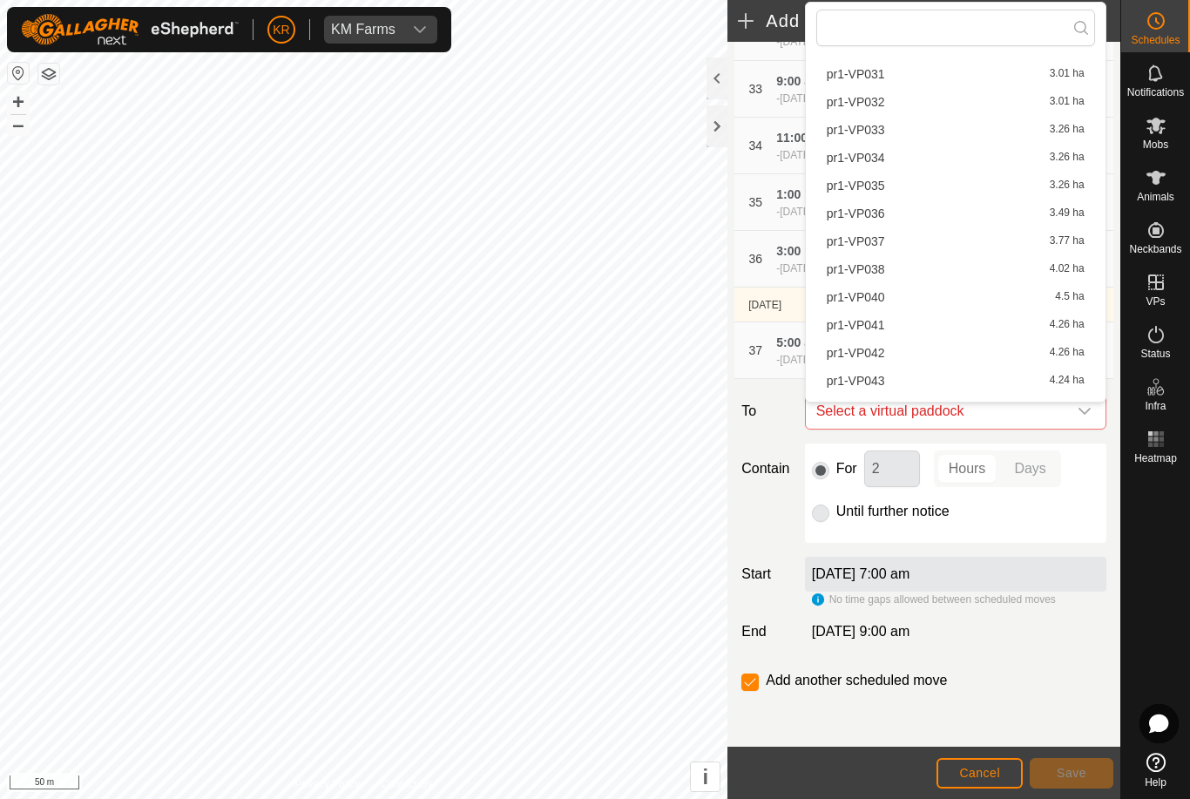
scroll to position [894, 0]
click at [873, 300] on span "pr1-VP040" at bounding box center [855, 299] width 58 height 12
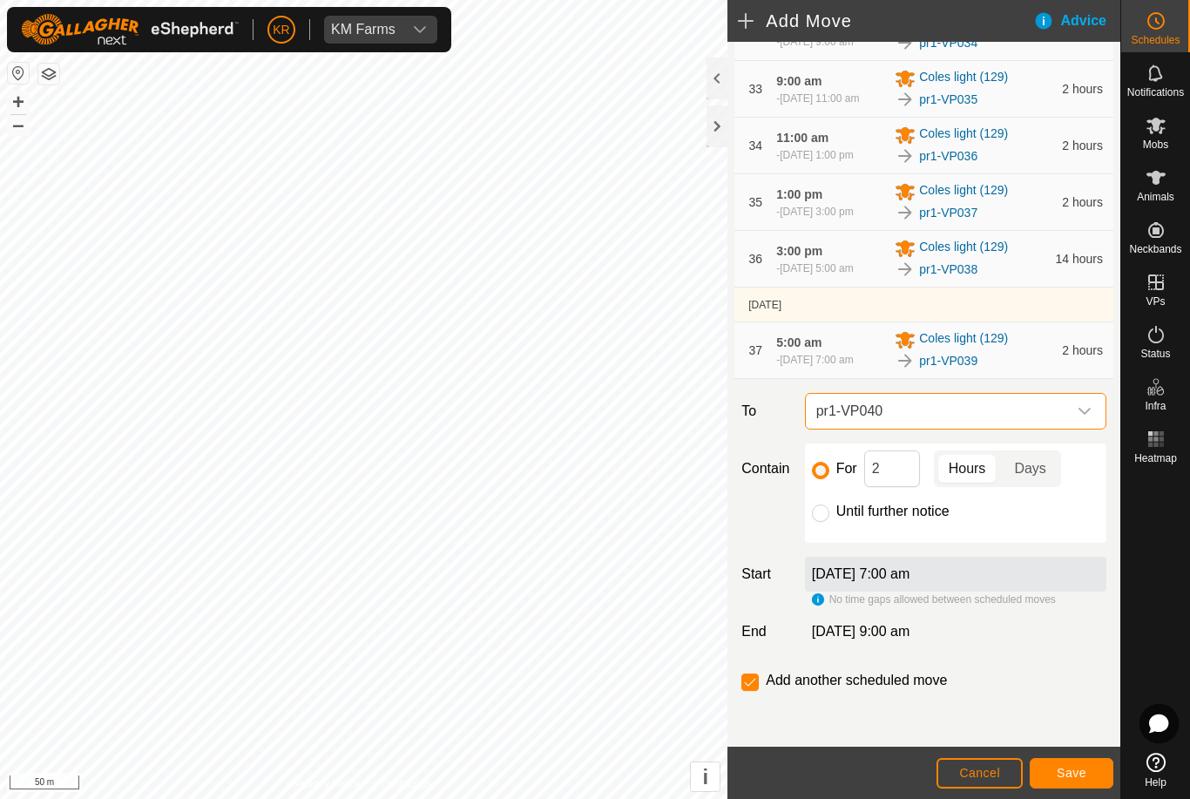
click at [1078, 771] on span "Save" at bounding box center [1071, 772] width 30 height 14
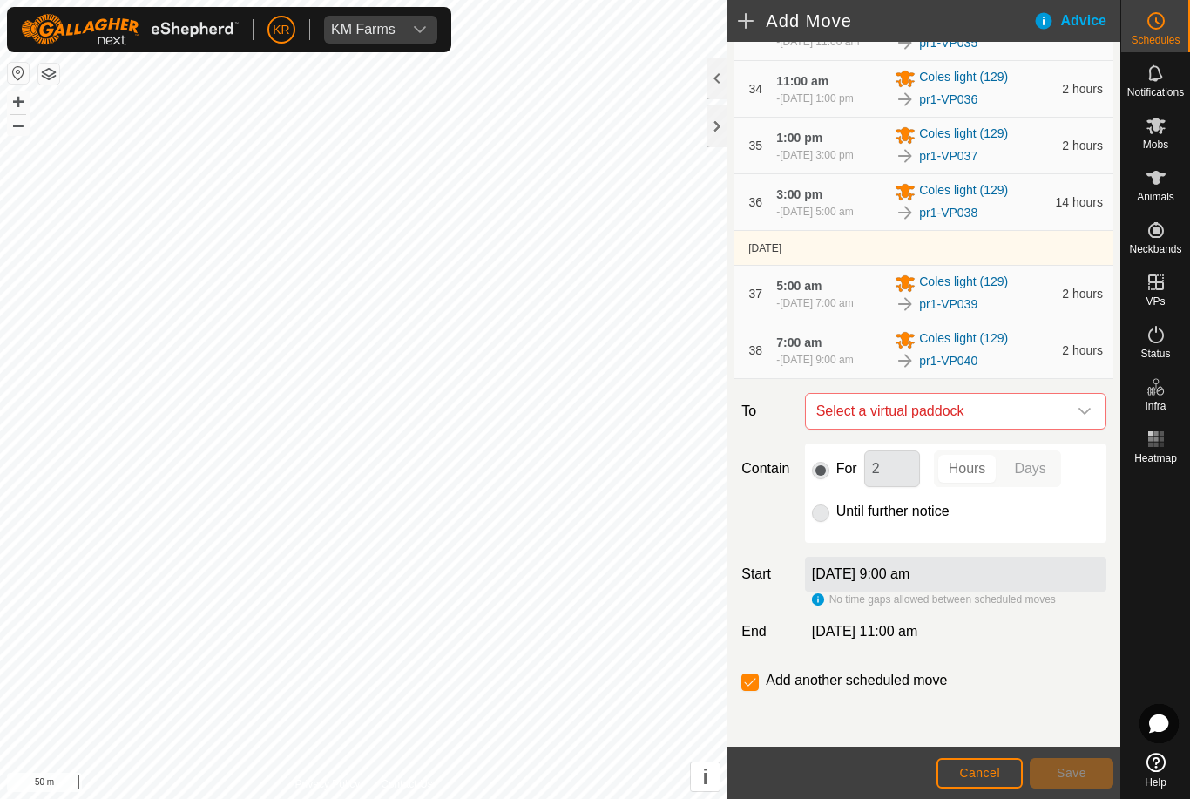
click at [1085, 418] on icon "dropdown trigger" at bounding box center [1084, 411] width 14 height 14
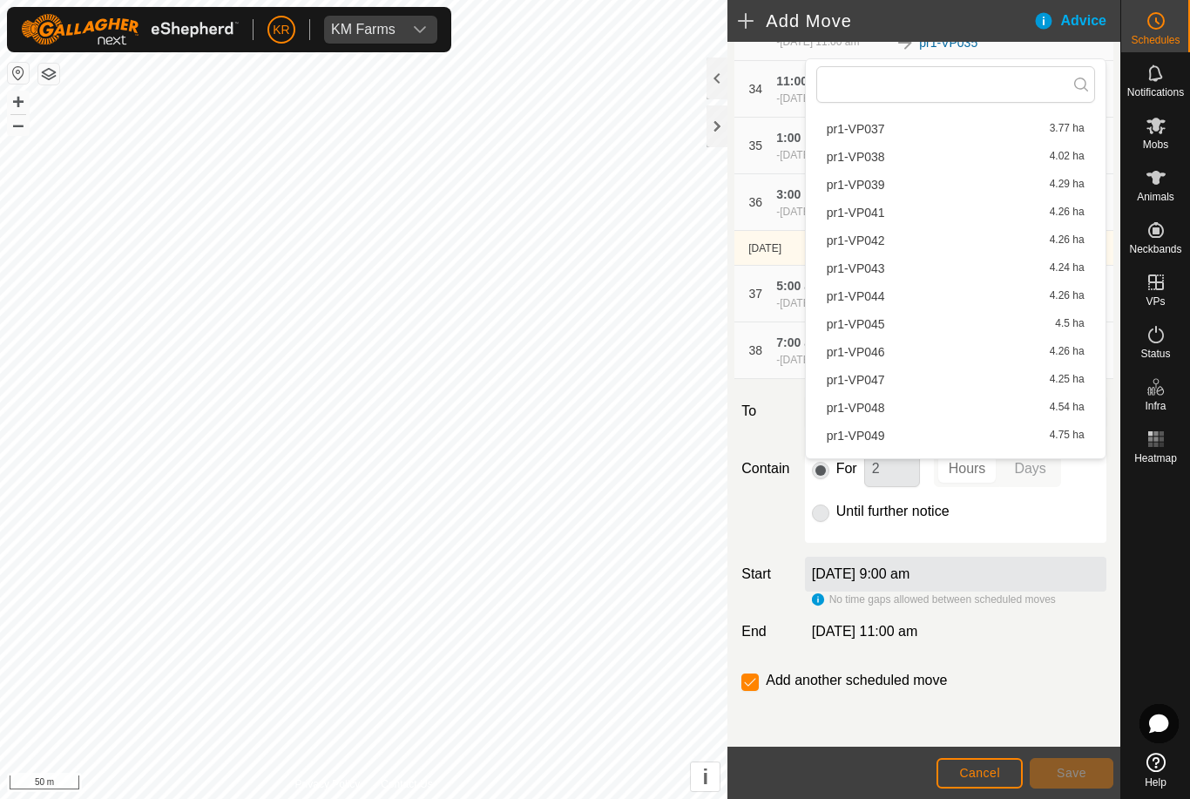
scroll to position [1080, 0]
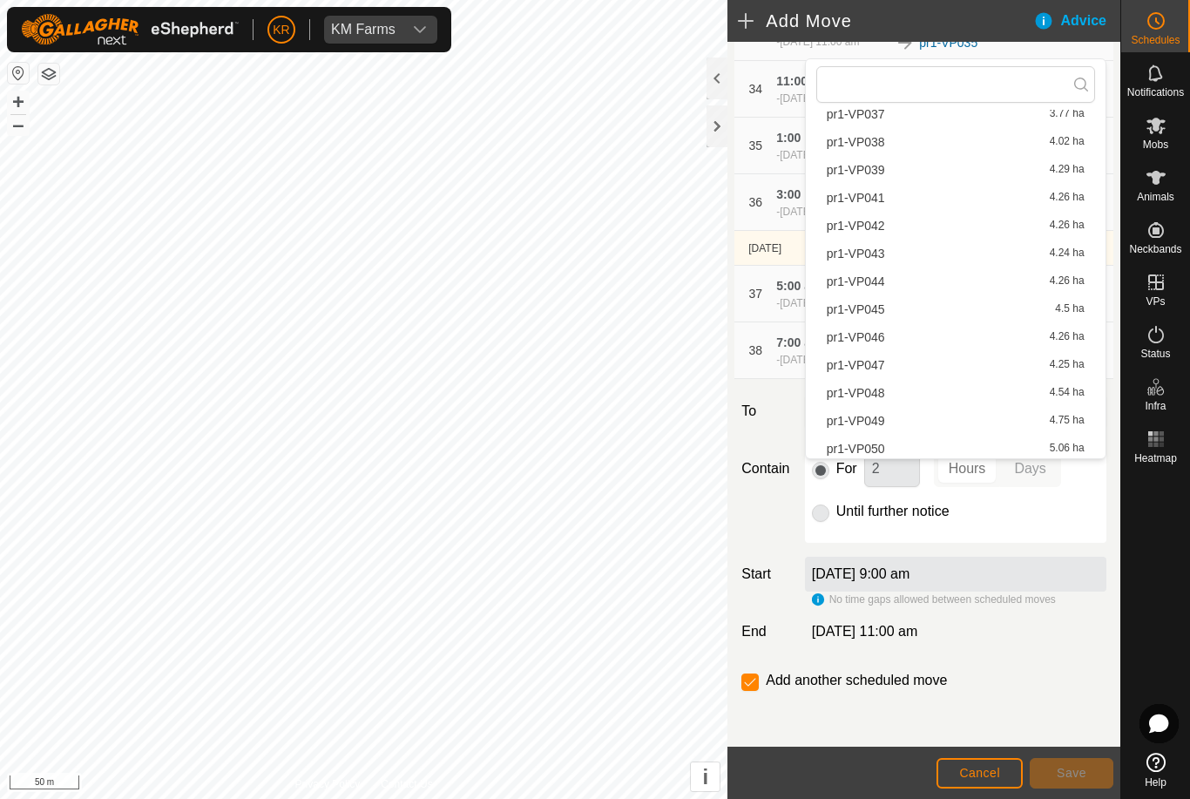
click at [867, 204] on span "pr1-VP041" at bounding box center [855, 198] width 58 height 12
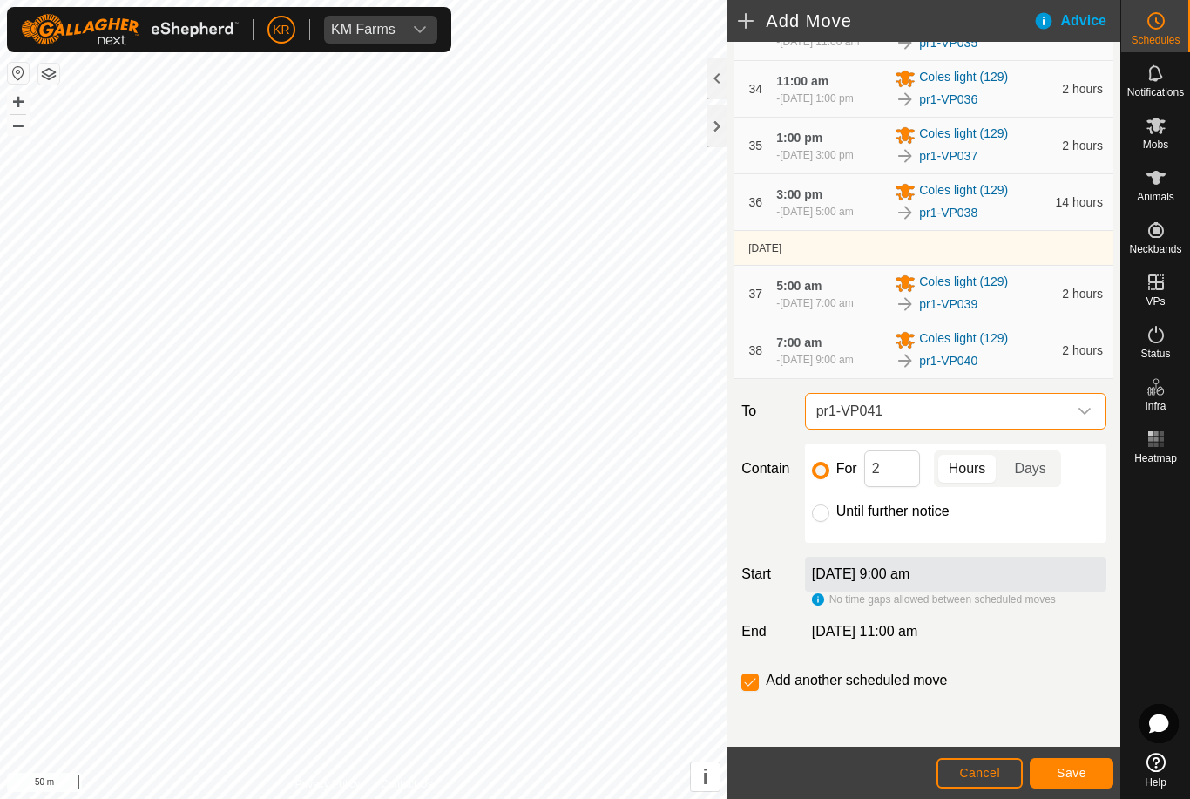
click at [1055, 768] on button "Save" at bounding box center [1071, 773] width 84 height 30
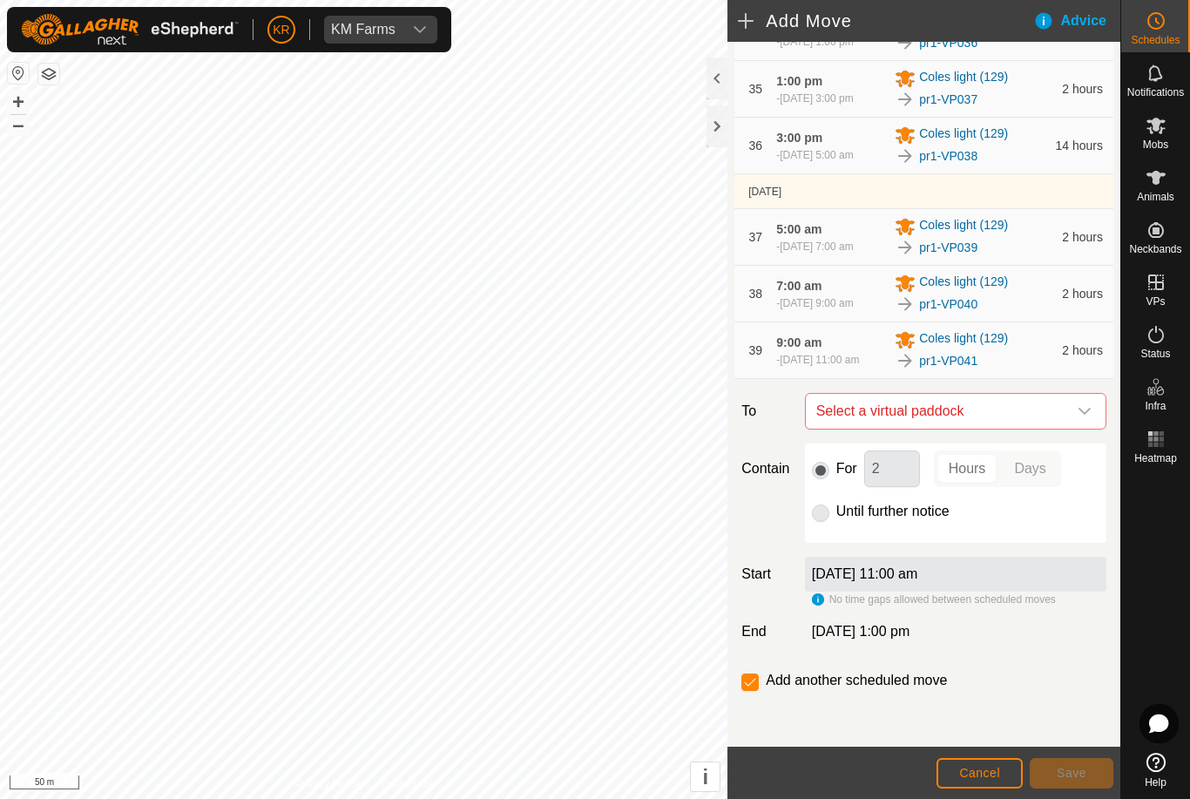
click at [1081, 418] on icon "dropdown trigger" at bounding box center [1084, 411] width 14 height 14
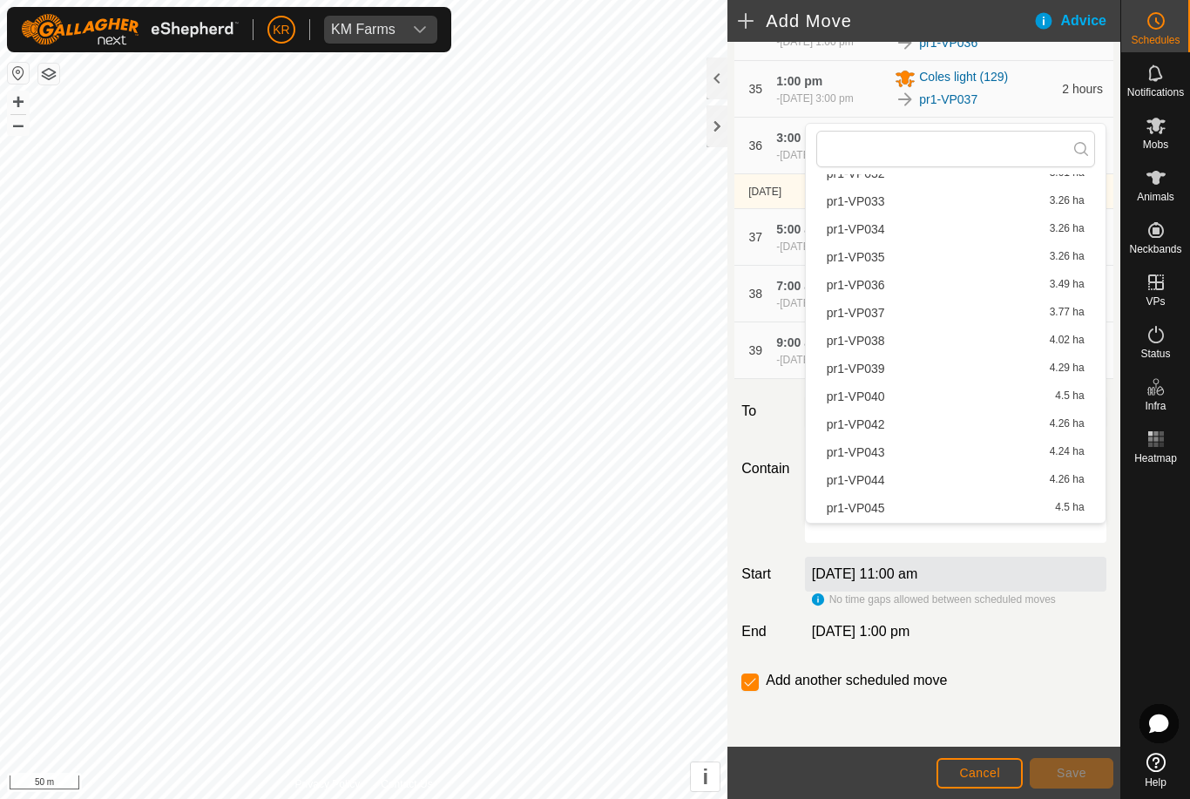
scroll to position [1017, 0]
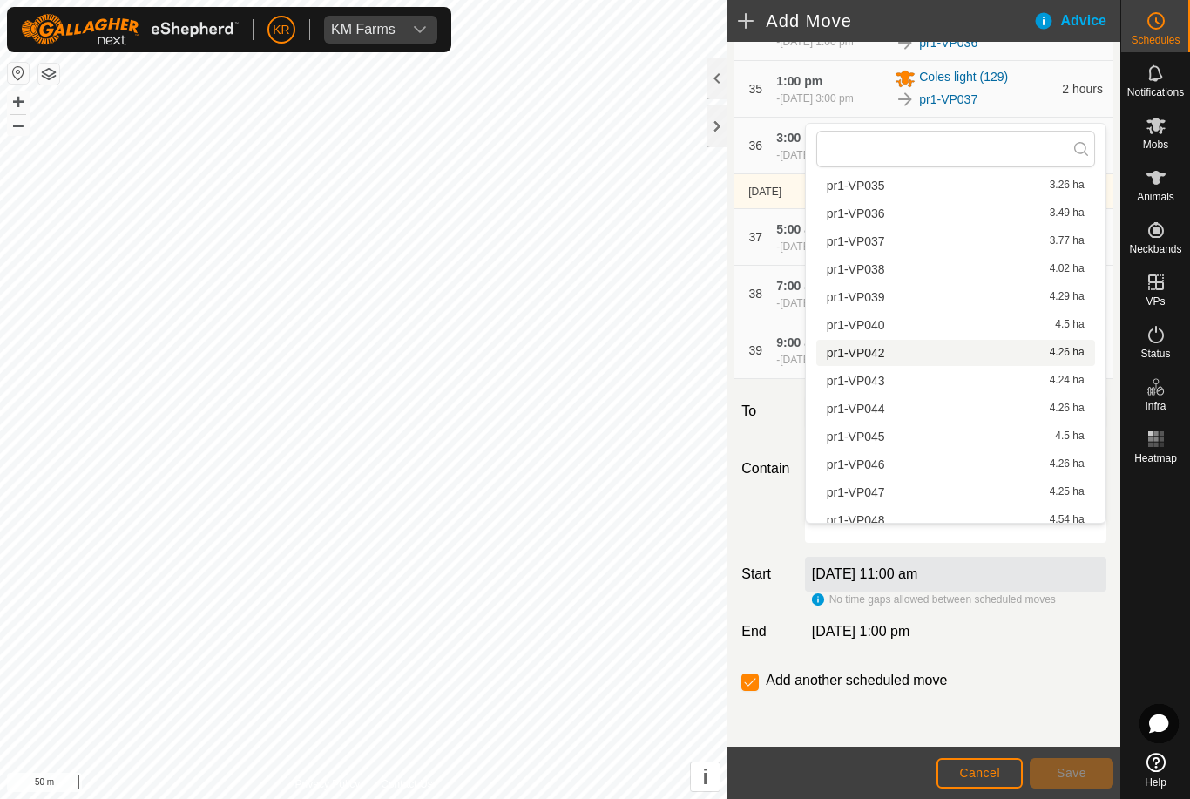
click at [879, 358] on span "pr1-VP042" at bounding box center [855, 353] width 58 height 12
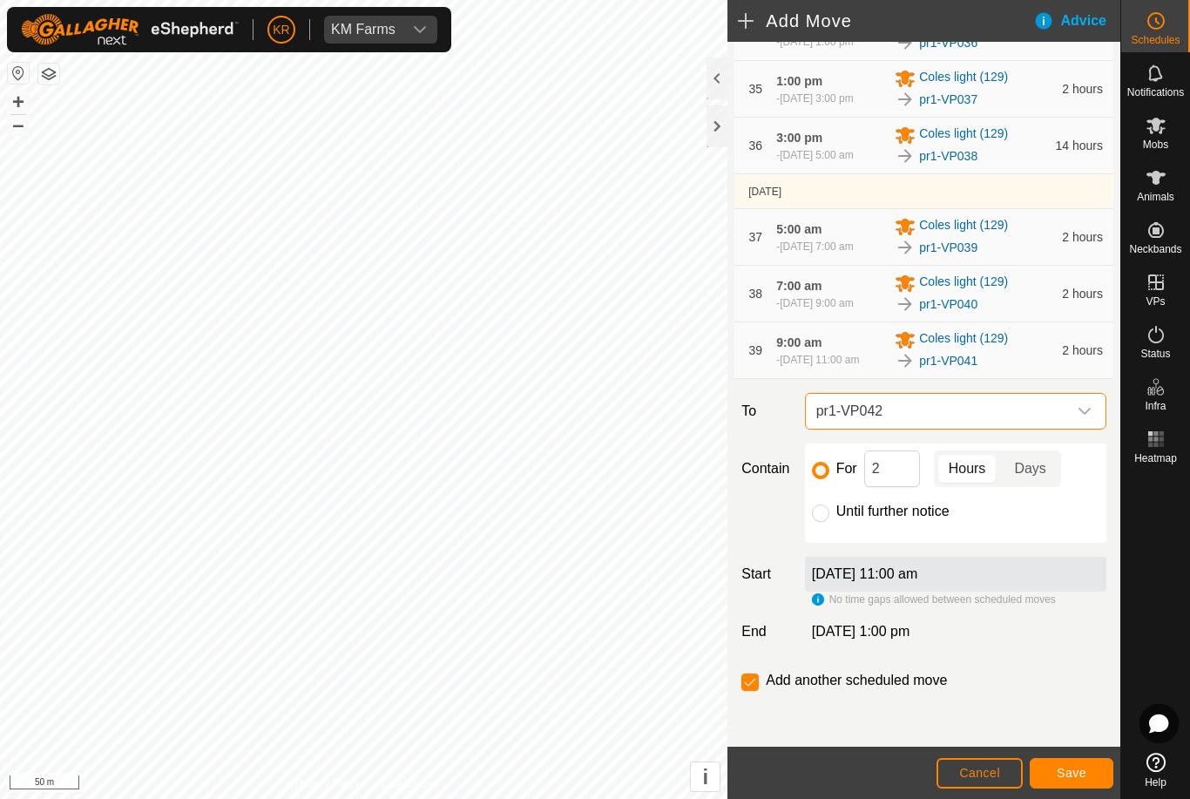
click at [1069, 770] on span "Save" at bounding box center [1071, 772] width 30 height 14
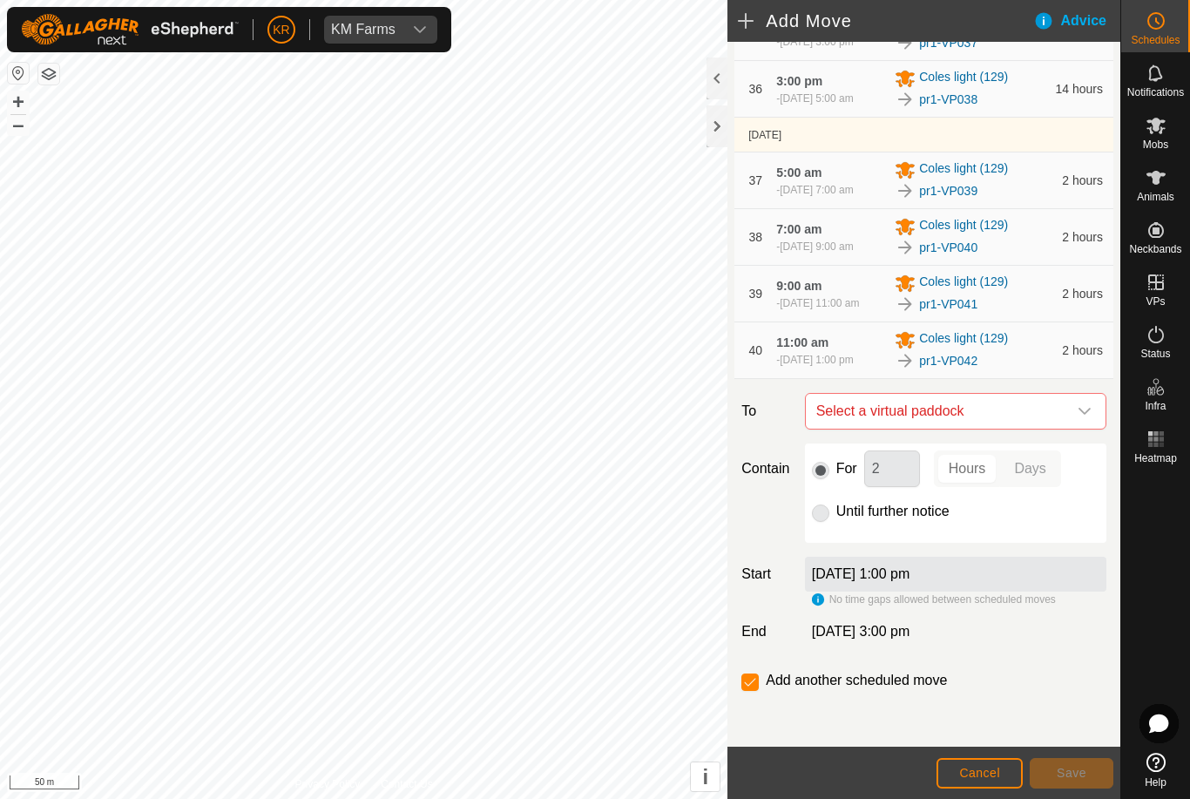
scroll to position [2521, 0]
click at [1082, 415] on icon "dropdown trigger" at bounding box center [1084, 411] width 12 height 7
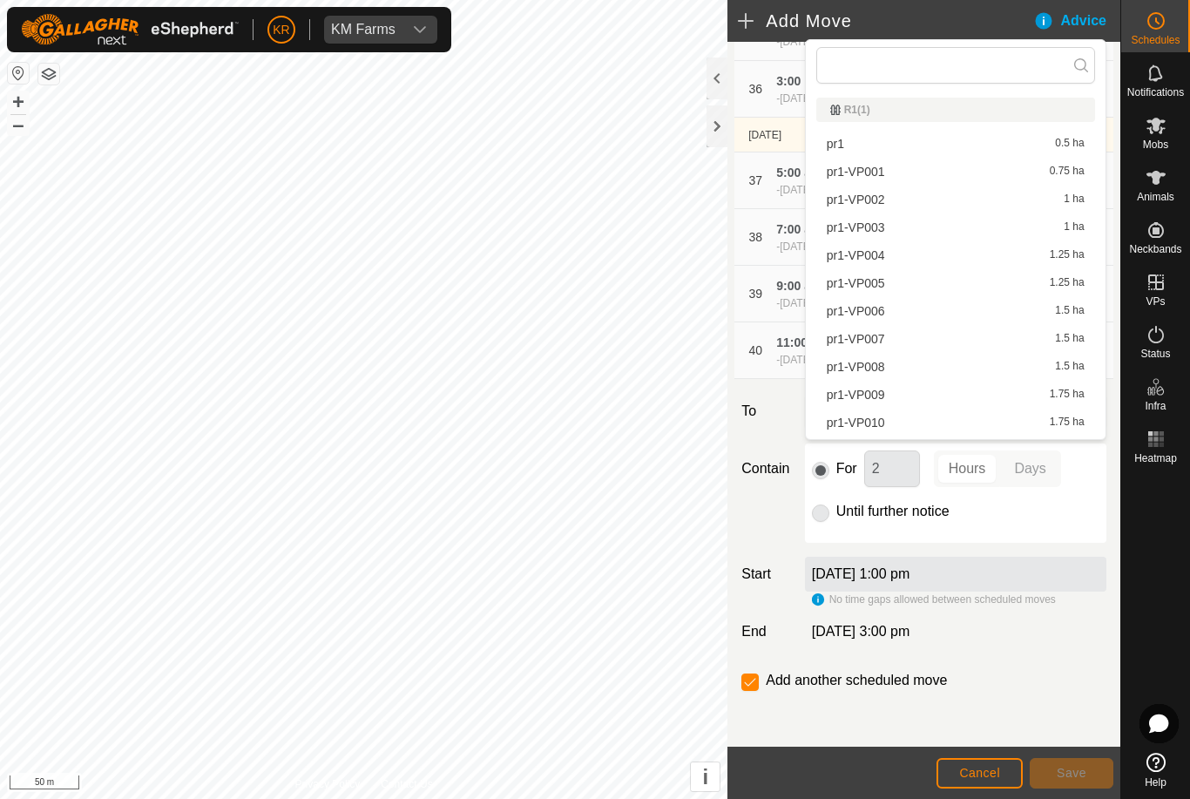
click at [1078, 487] on div "For 2 Hours Days" at bounding box center [955, 468] width 287 height 37
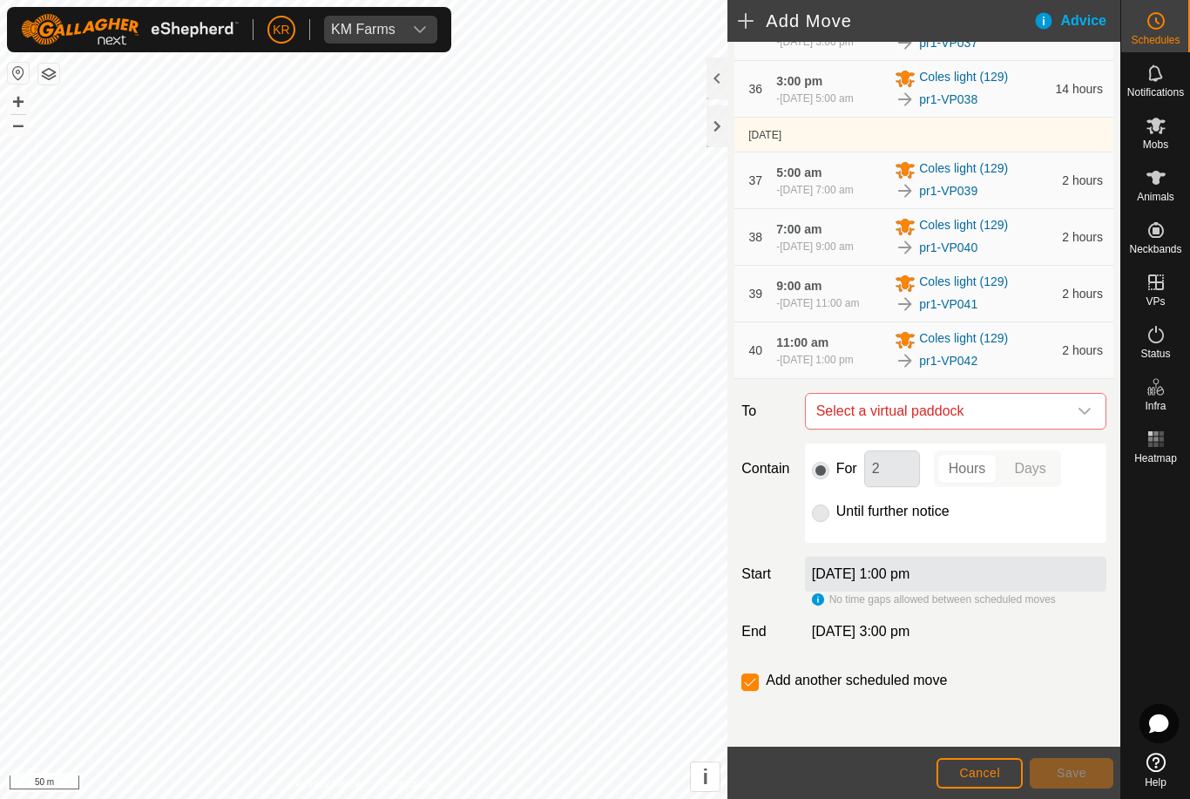
click at [1064, 428] on span "Select a virtual paddock" at bounding box center [938, 411] width 258 height 35
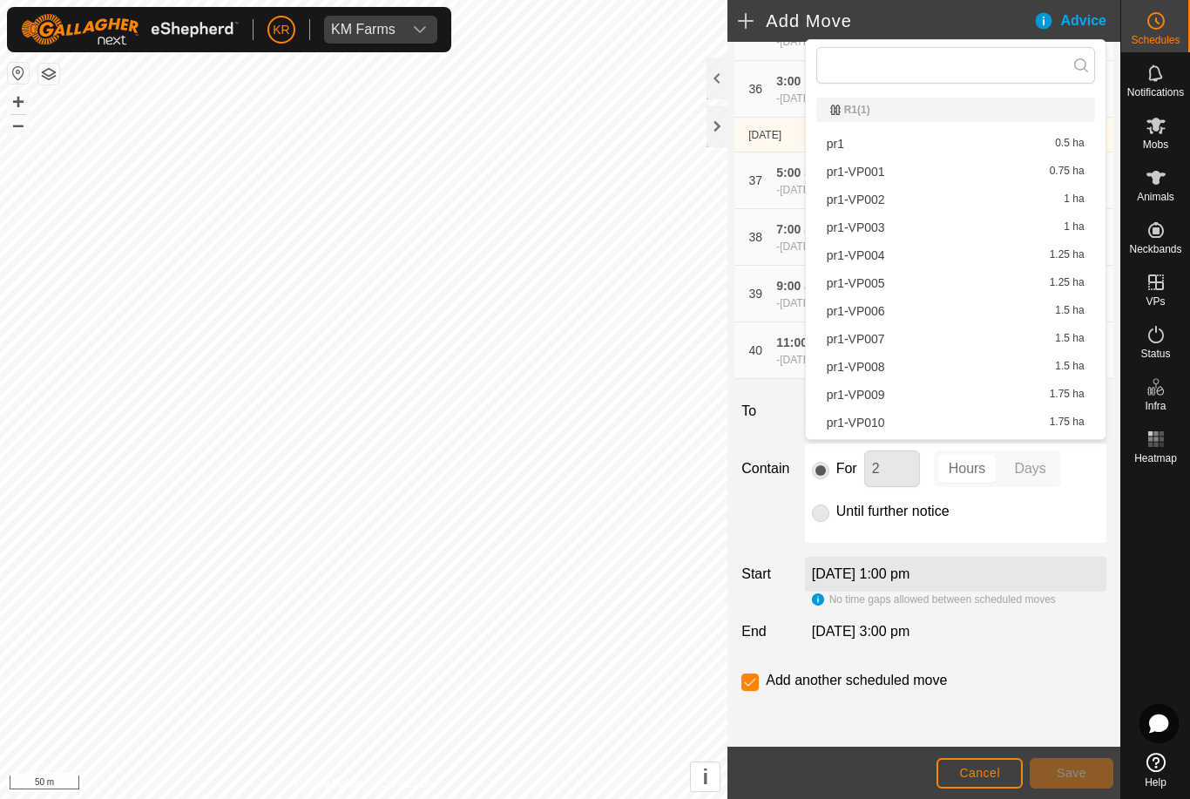
scroll to position [1014, 0]
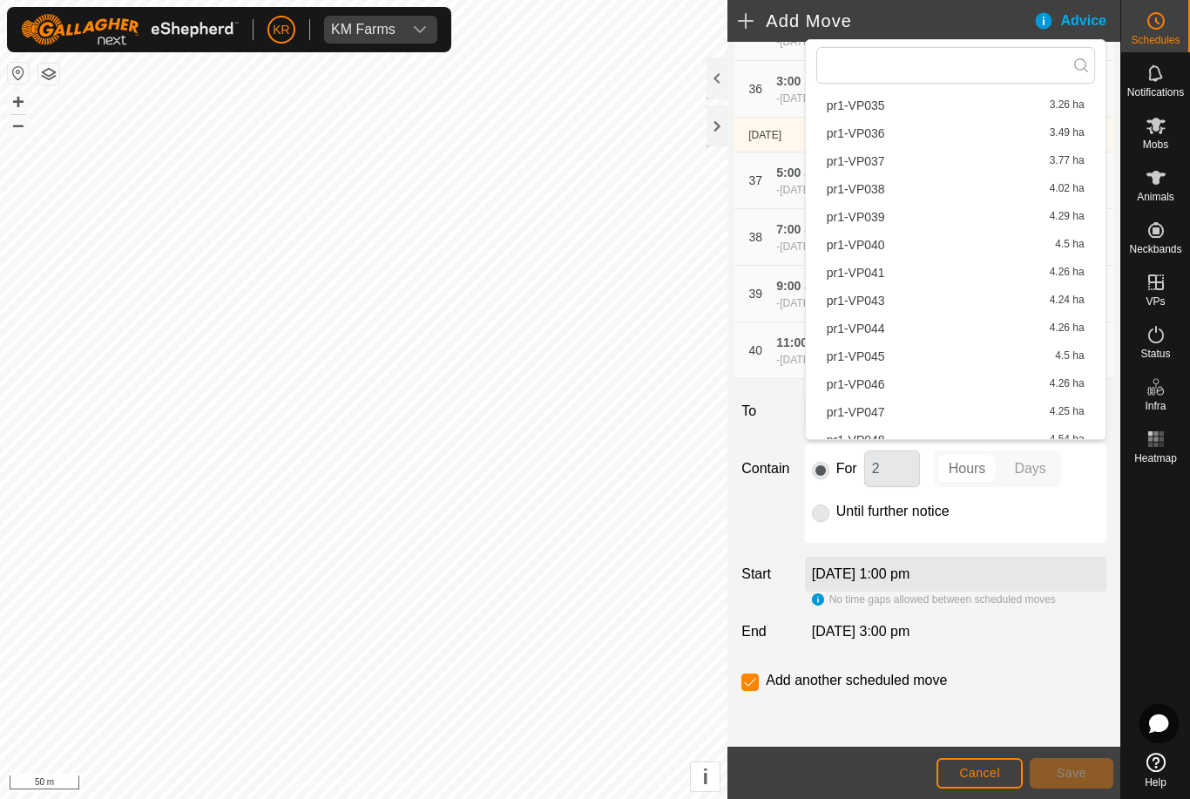
click at [869, 302] on span "pr1-VP043" at bounding box center [855, 300] width 58 height 12
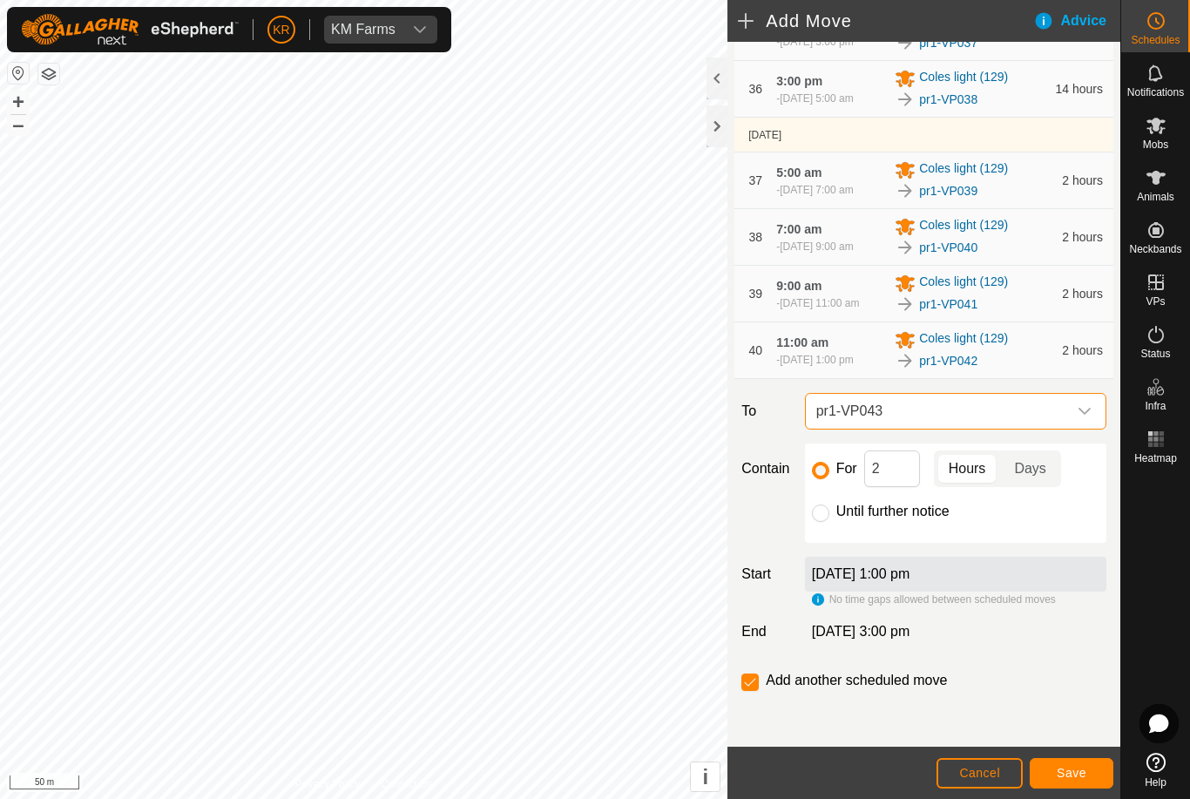
click at [1073, 775] on span "Save" at bounding box center [1071, 772] width 30 height 14
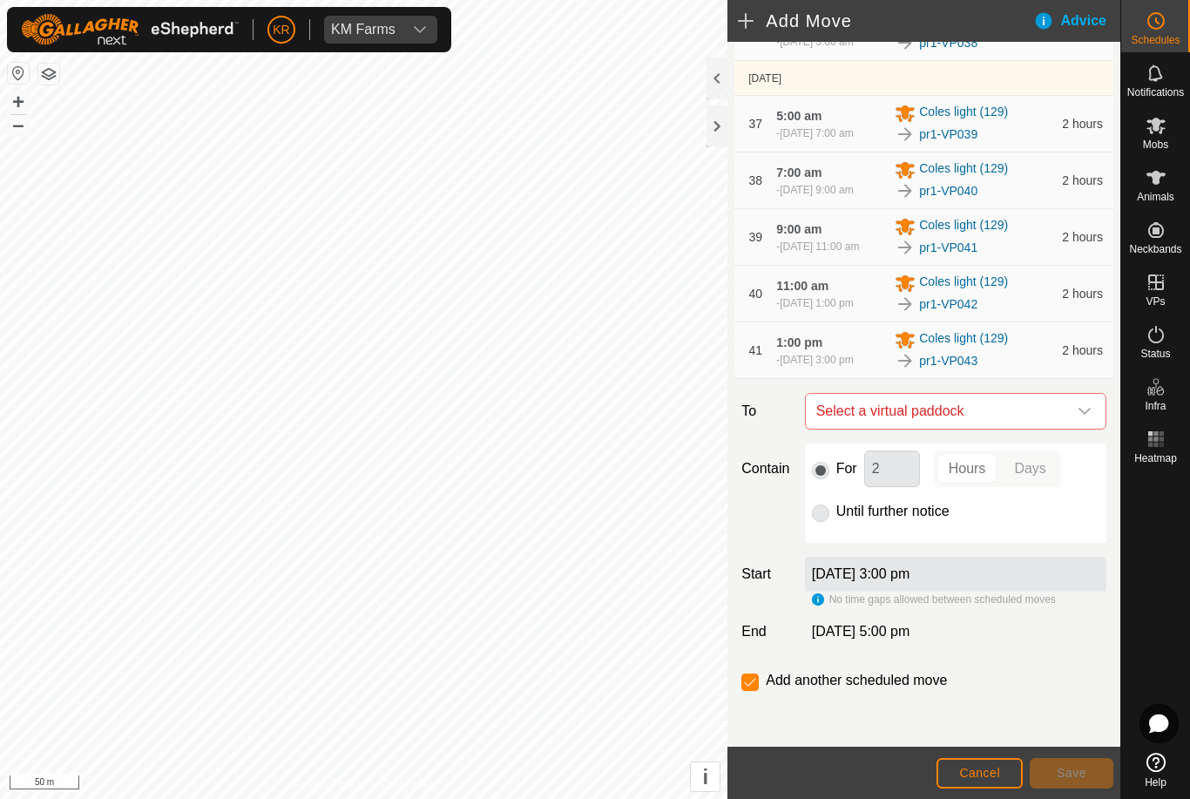
click at [1080, 418] on icon "dropdown trigger" at bounding box center [1084, 411] width 14 height 14
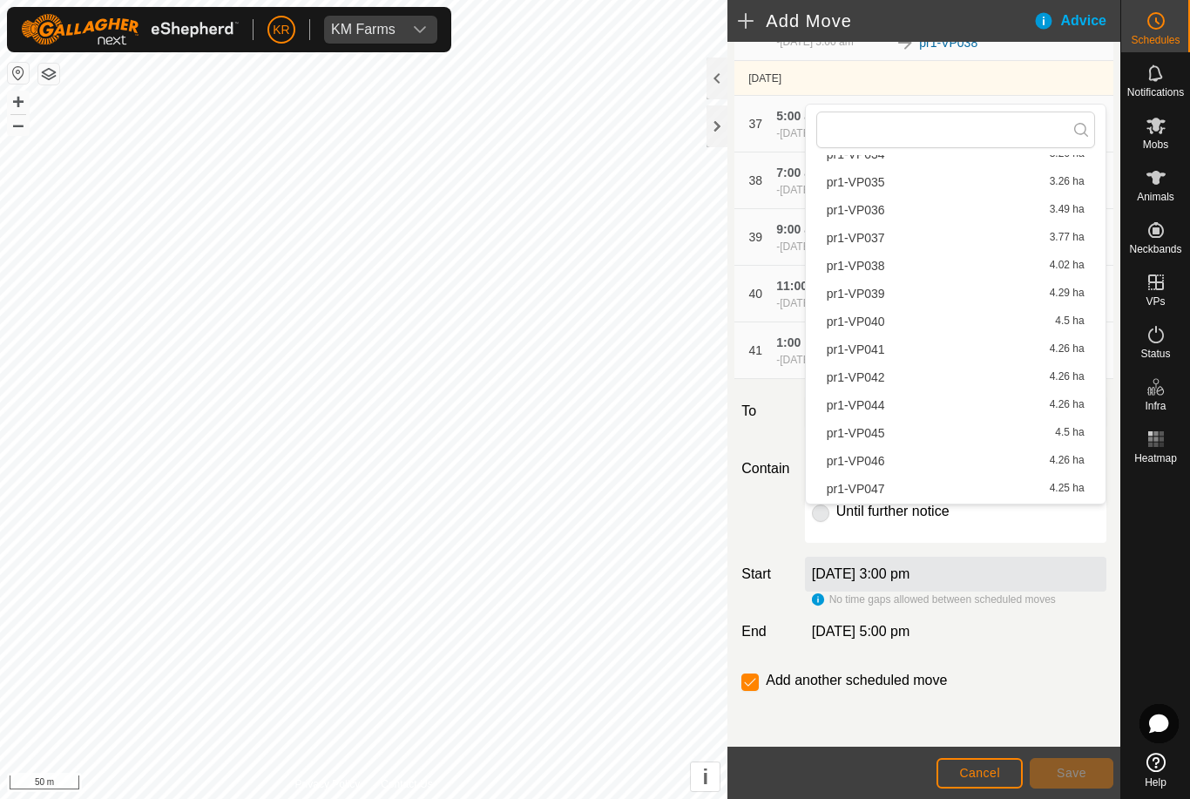
scroll to position [1005, 0]
click at [877, 402] on span "pr1-VP044" at bounding box center [855, 401] width 58 height 12
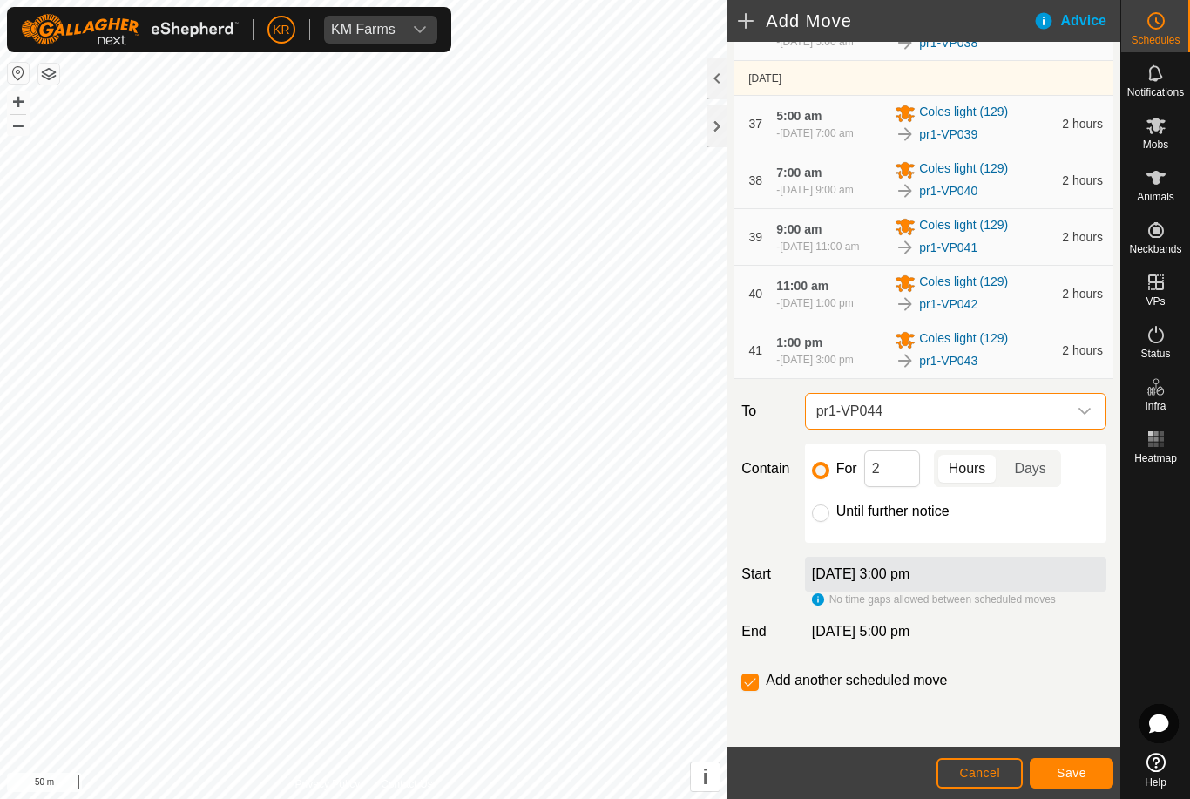
scroll to position [2600, 0]
type input "2"
click at [1082, 767] on span "Save" at bounding box center [1071, 772] width 30 height 14
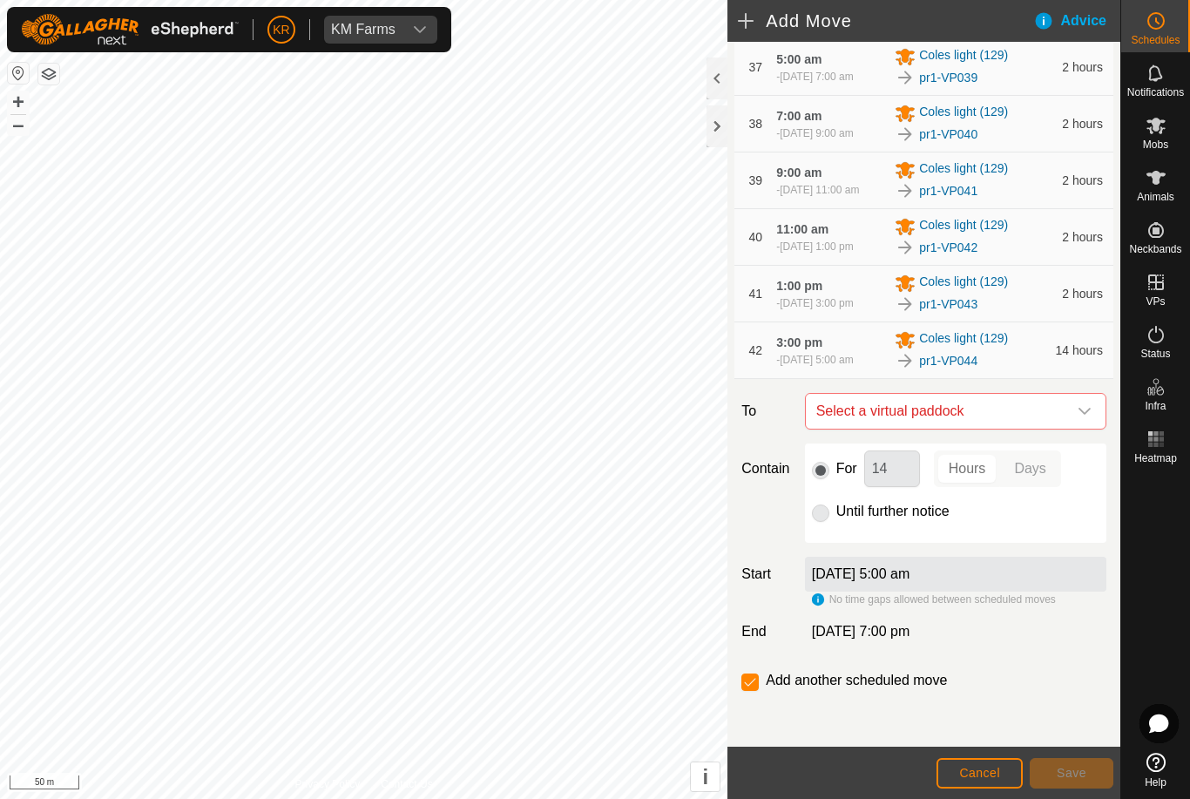
click at [1061, 428] on span "Select a virtual paddock" at bounding box center [938, 411] width 258 height 35
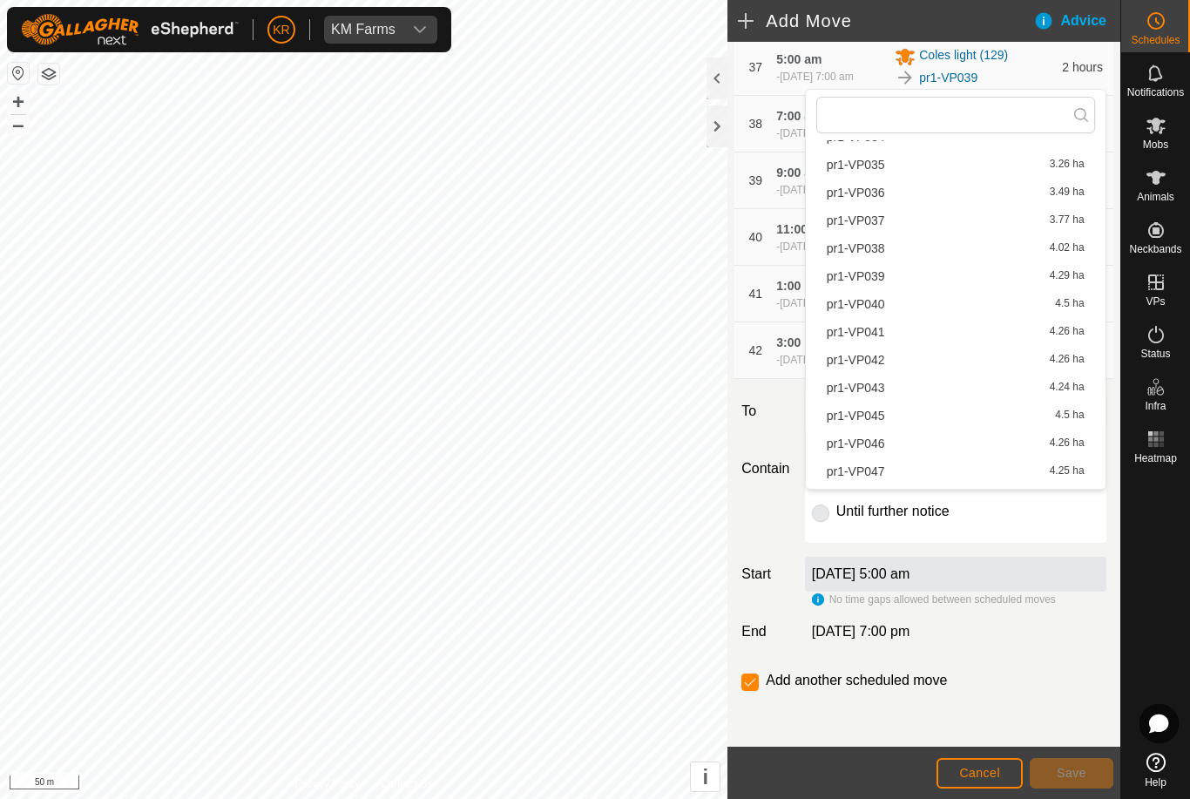
scroll to position [1008, 0]
click at [875, 416] on span "pr1-VP045" at bounding box center [855, 411] width 58 height 12
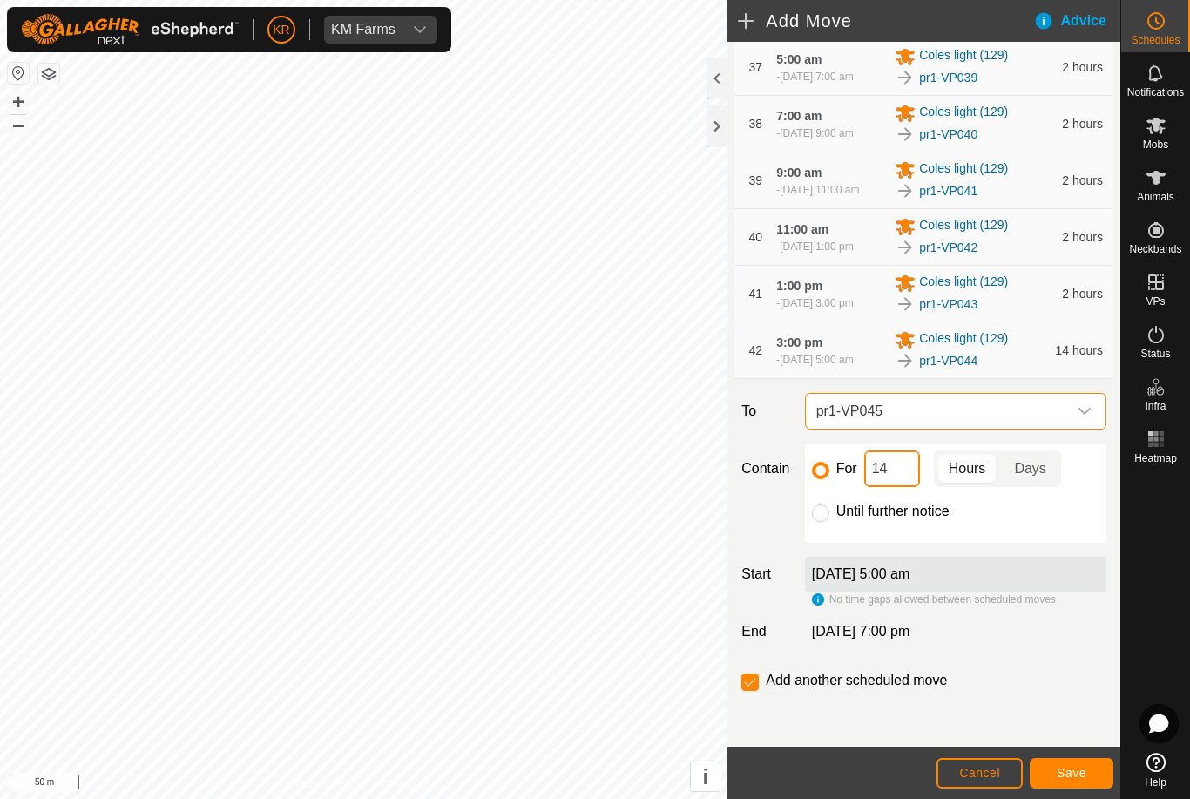
click at [901, 487] on input "14" at bounding box center [892, 468] width 56 height 37
type input "1"
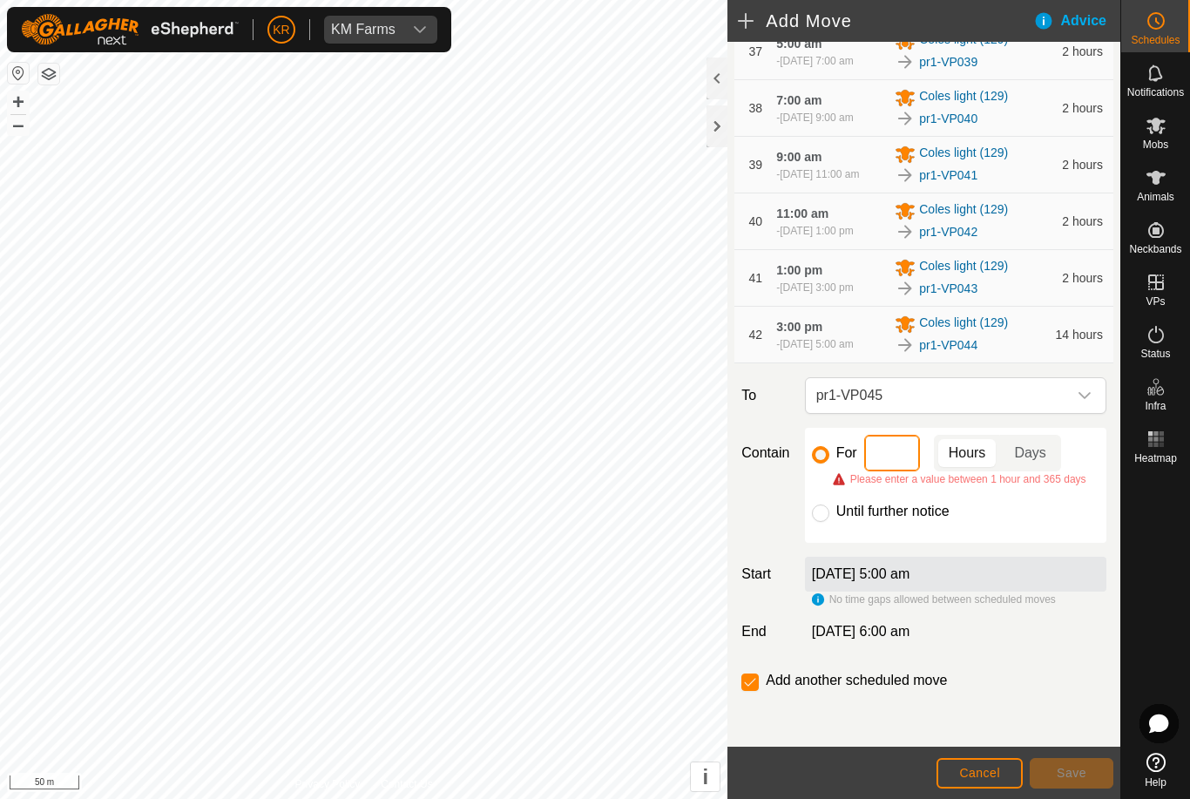
type input "2"
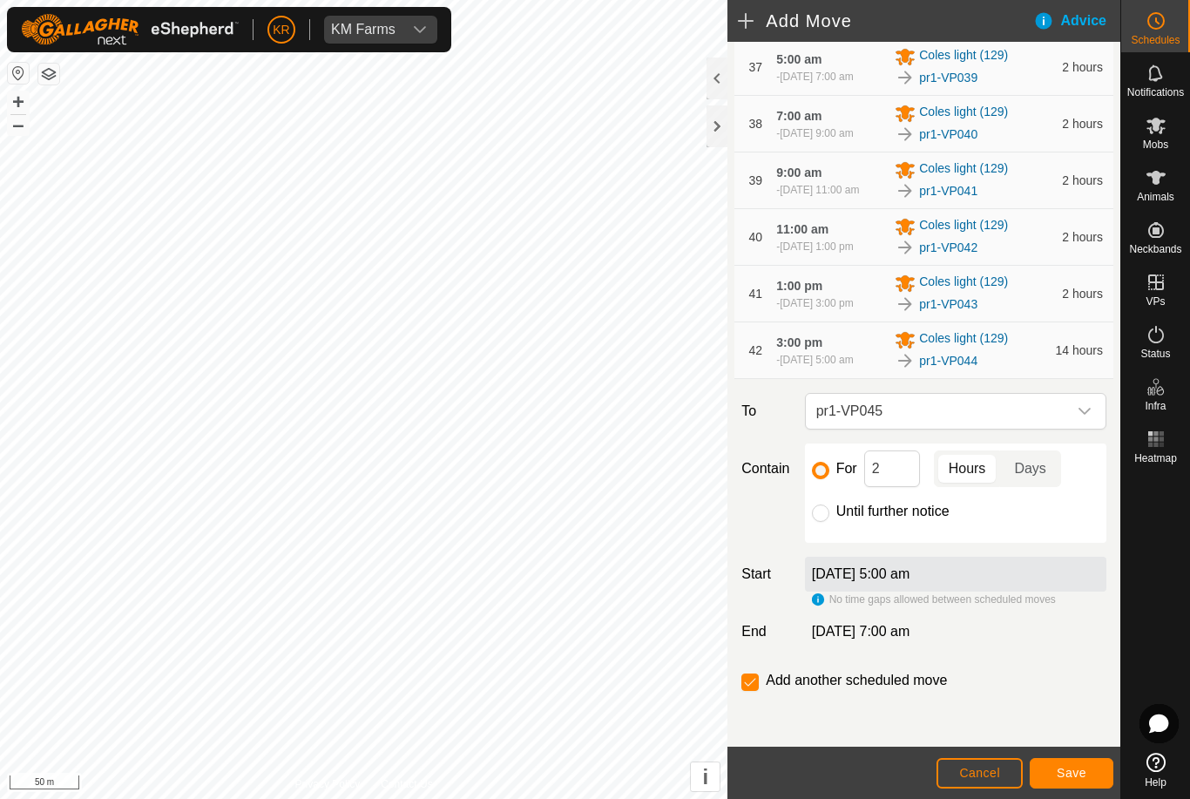
click at [1055, 780] on button "Save" at bounding box center [1071, 773] width 84 height 30
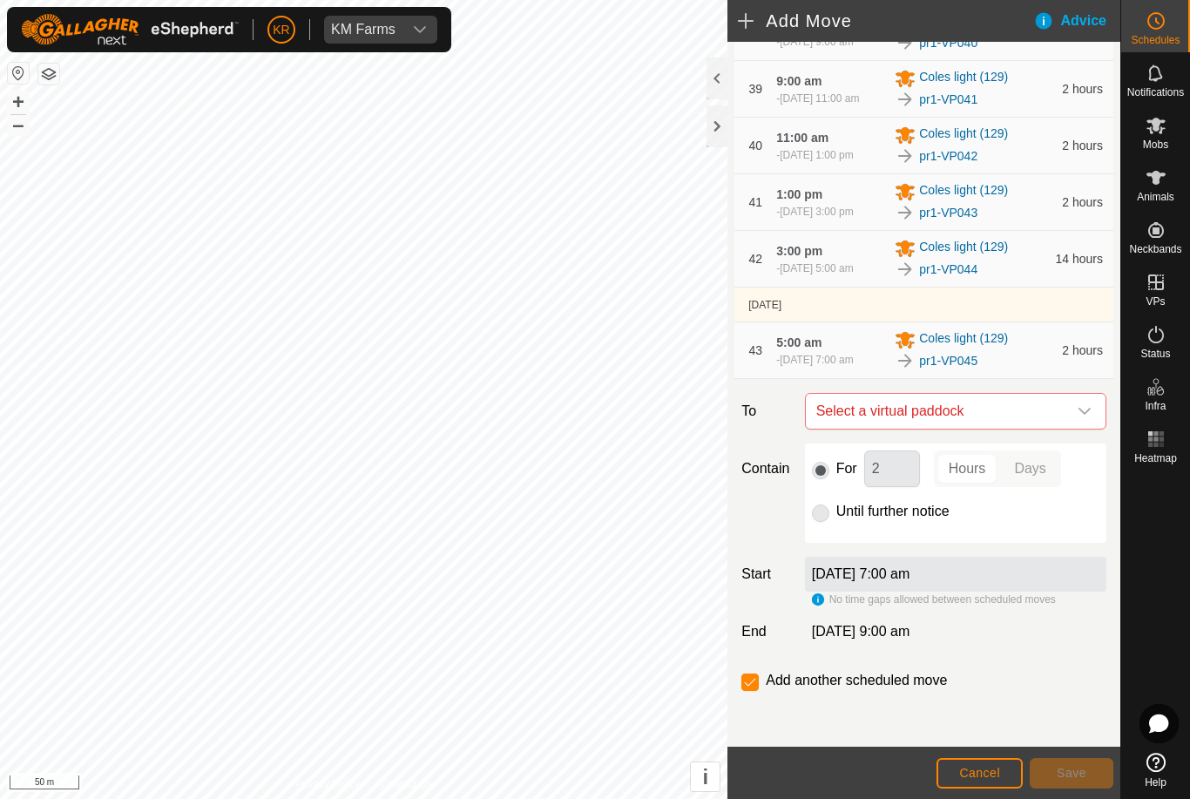
click at [1090, 418] on icon "dropdown trigger" at bounding box center [1084, 411] width 14 height 14
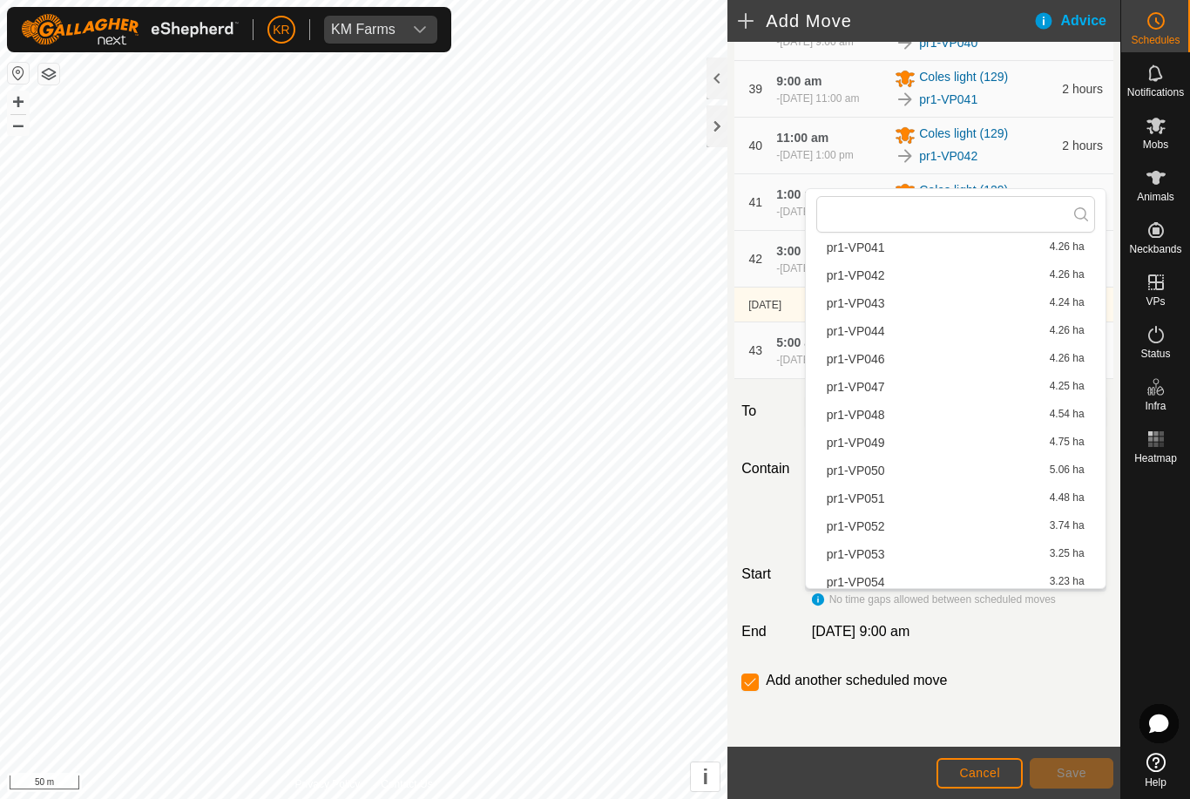
scroll to position [1212, 0]
click at [877, 337] on span "pr1-VP046" at bounding box center [855, 334] width 58 height 12
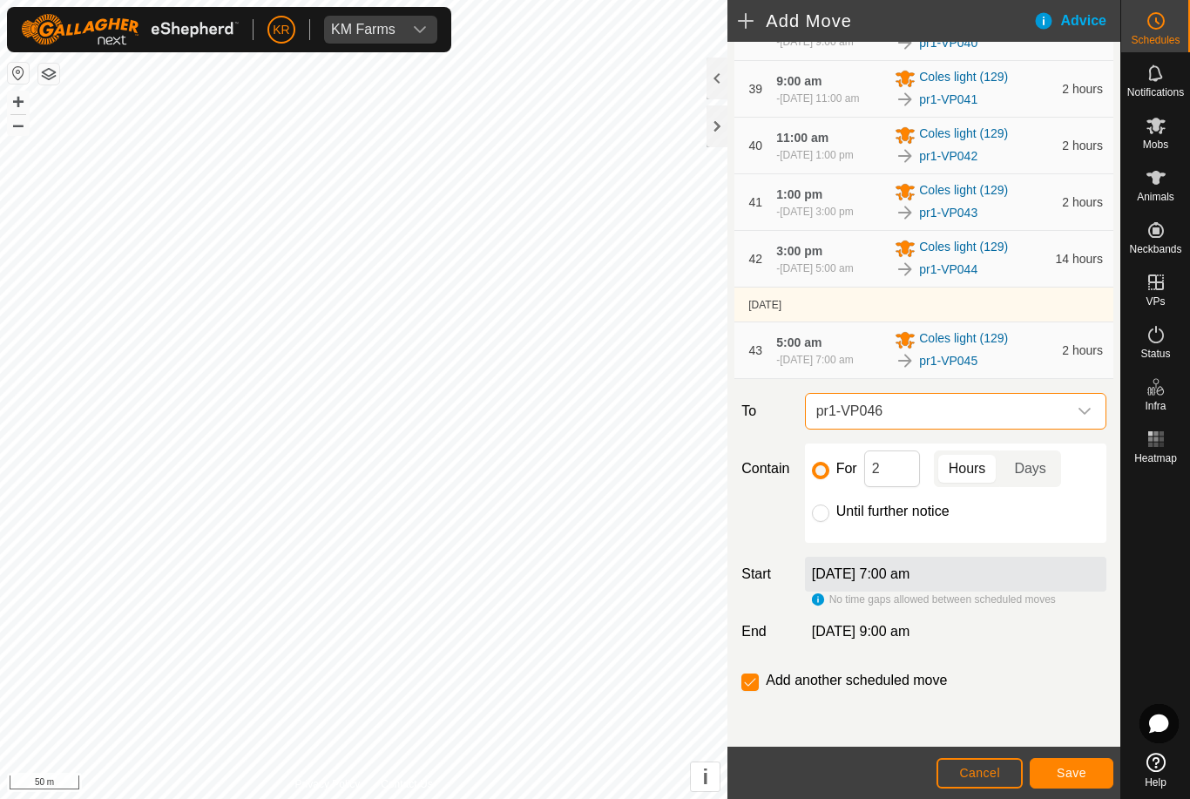
click at [1094, 778] on button "Save" at bounding box center [1071, 773] width 84 height 30
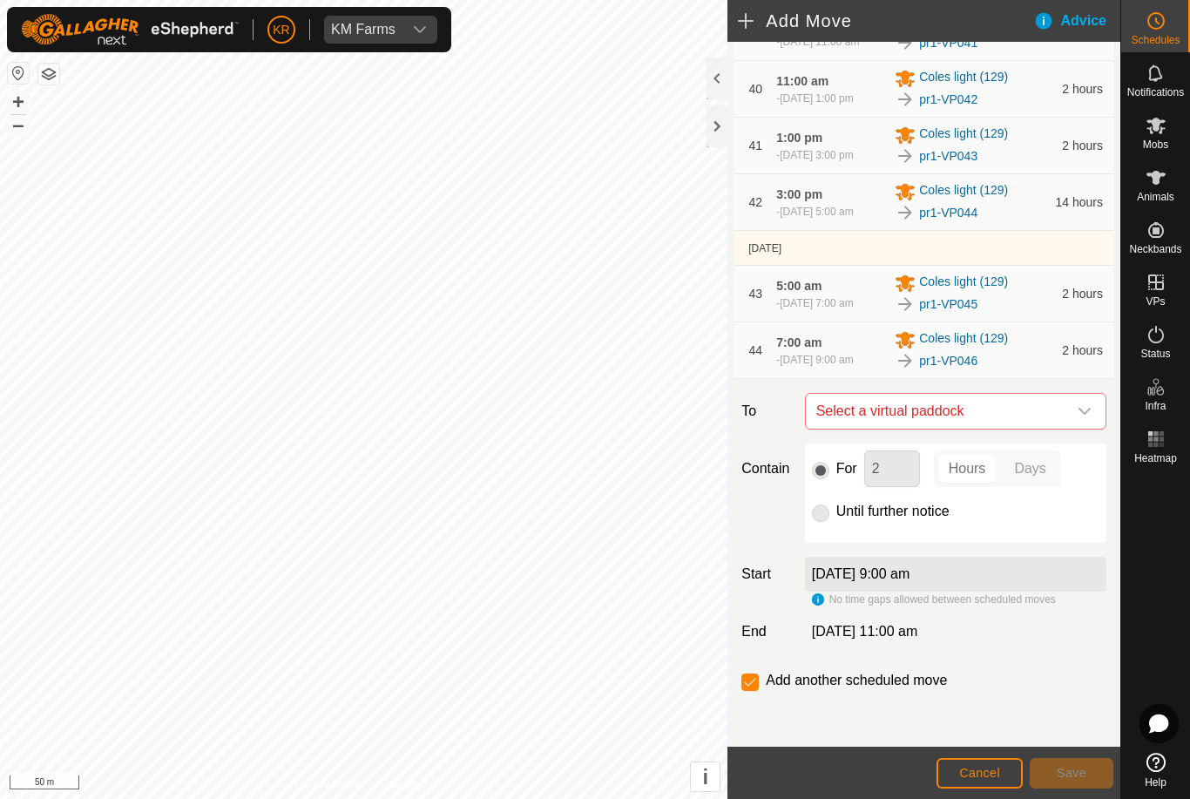
click at [1084, 418] on icon "dropdown trigger" at bounding box center [1084, 411] width 14 height 14
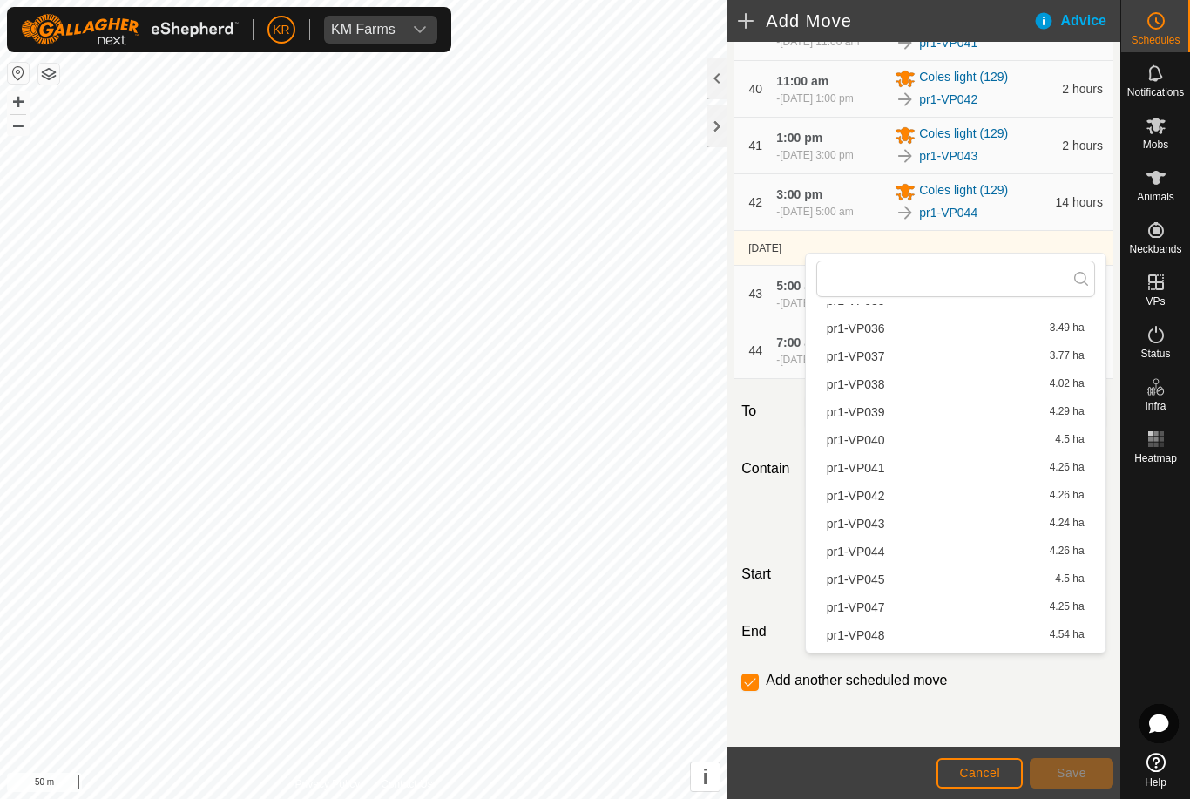
scroll to position [1034, 0]
click at [873, 606] on span "pr1-VP047" at bounding box center [855, 605] width 58 height 12
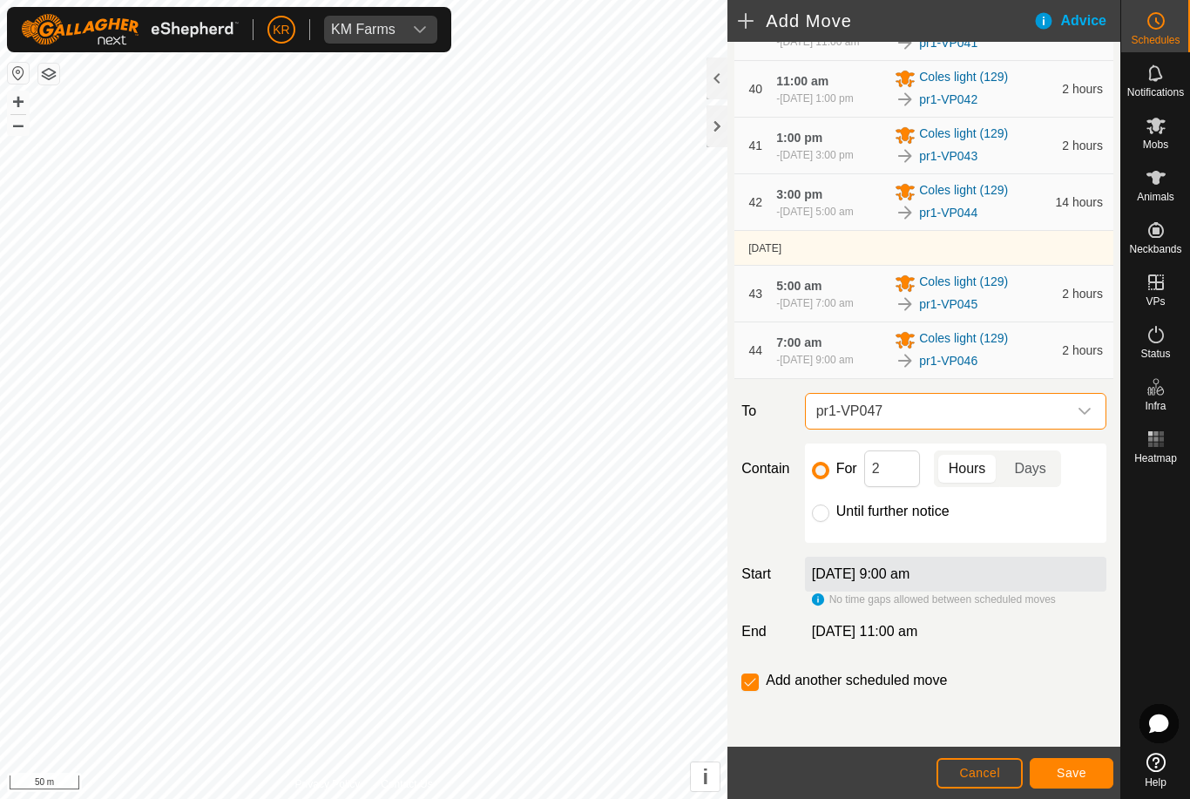
click at [1069, 772] on span "Save" at bounding box center [1071, 772] width 30 height 14
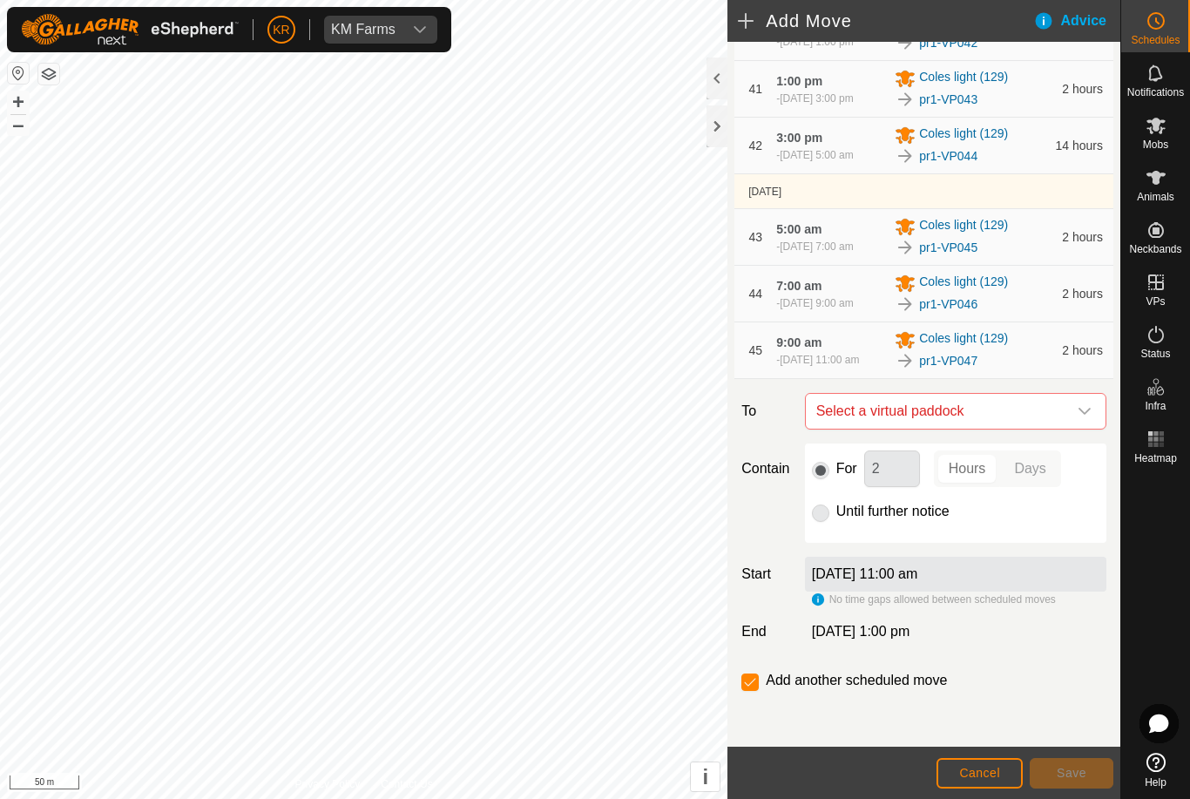
scroll to position [2923, 0]
click at [1085, 411] on icon "dropdown trigger" at bounding box center [1084, 411] width 14 height 14
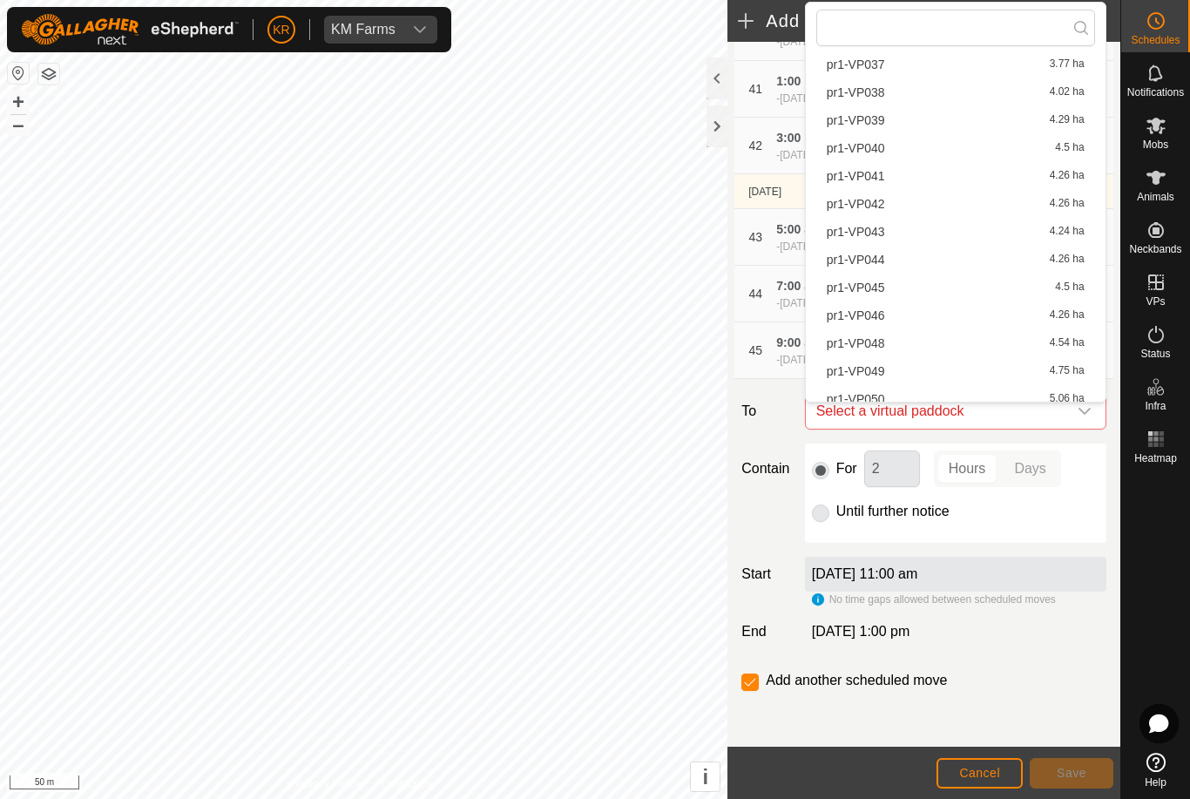
scroll to position [1082, 0]
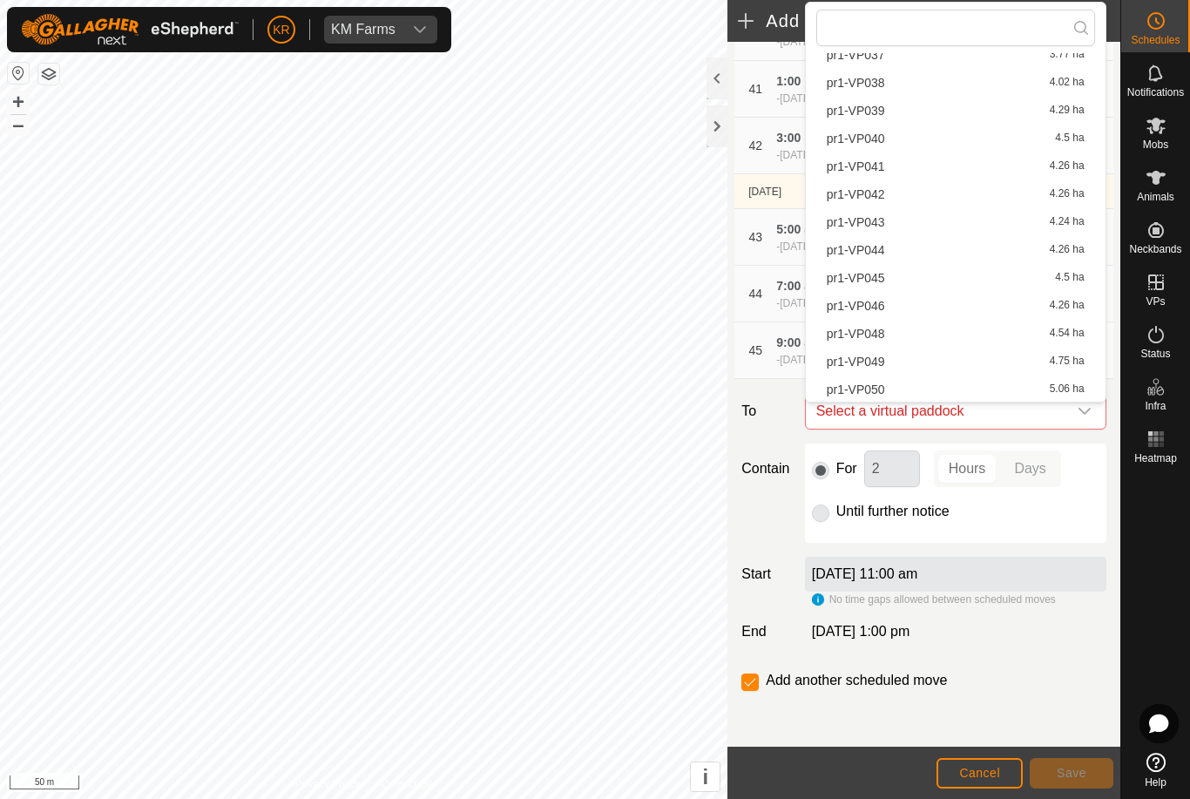
click at [882, 335] on span "pr1-VP048" at bounding box center [855, 333] width 58 height 12
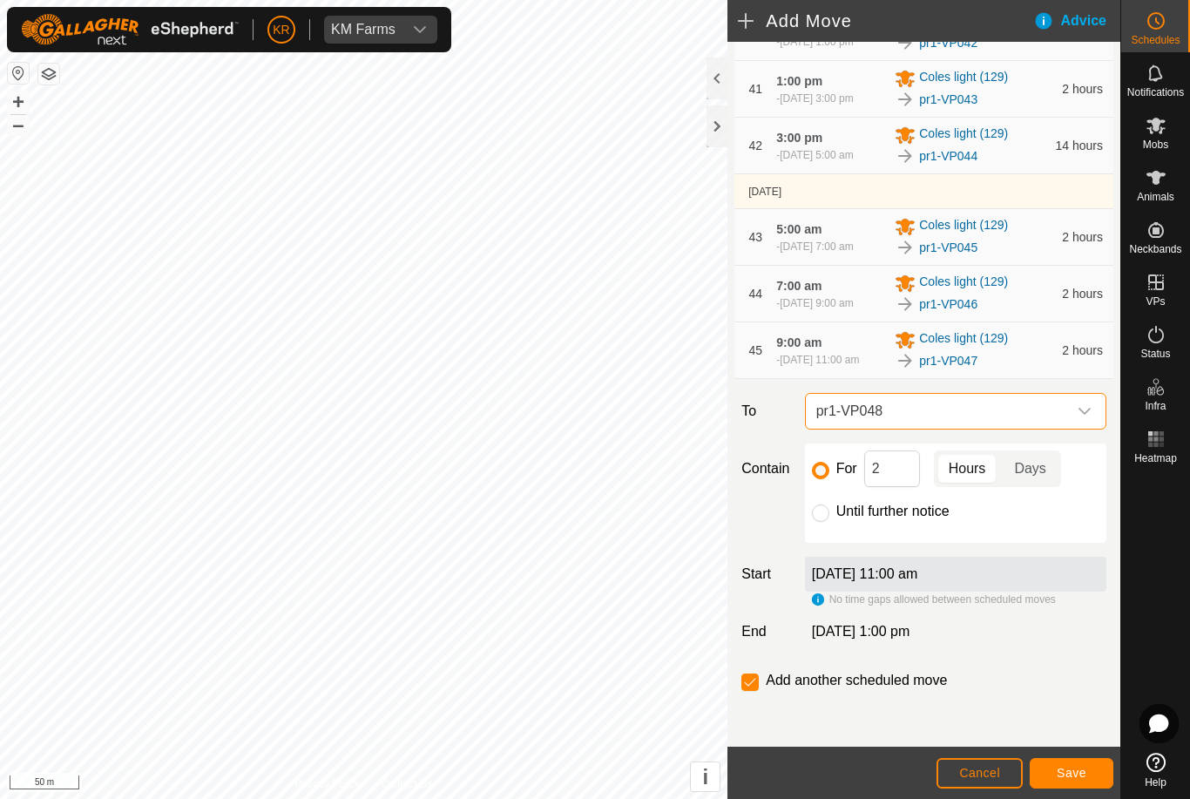
click at [1079, 771] on span "Save" at bounding box center [1071, 772] width 30 height 14
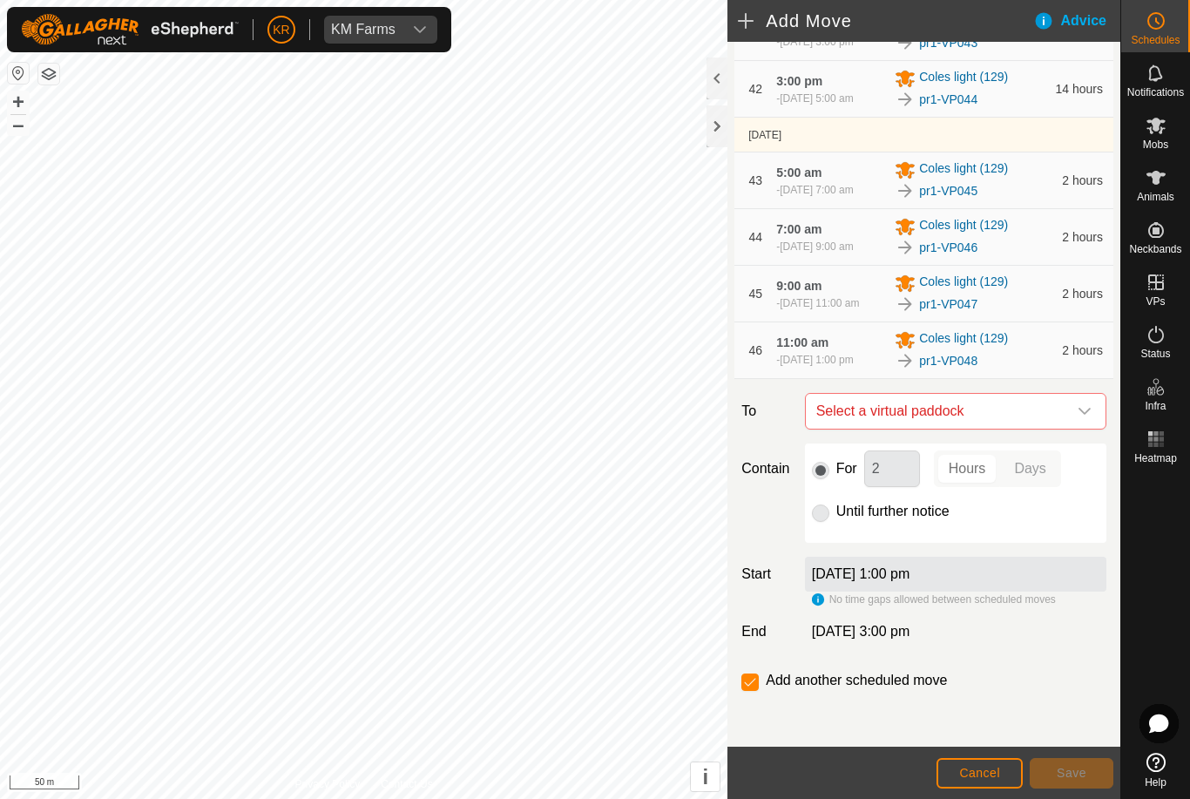
click at [1079, 418] on icon "dropdown trigger" at bounding box center [1084, 411] width 14 height 14
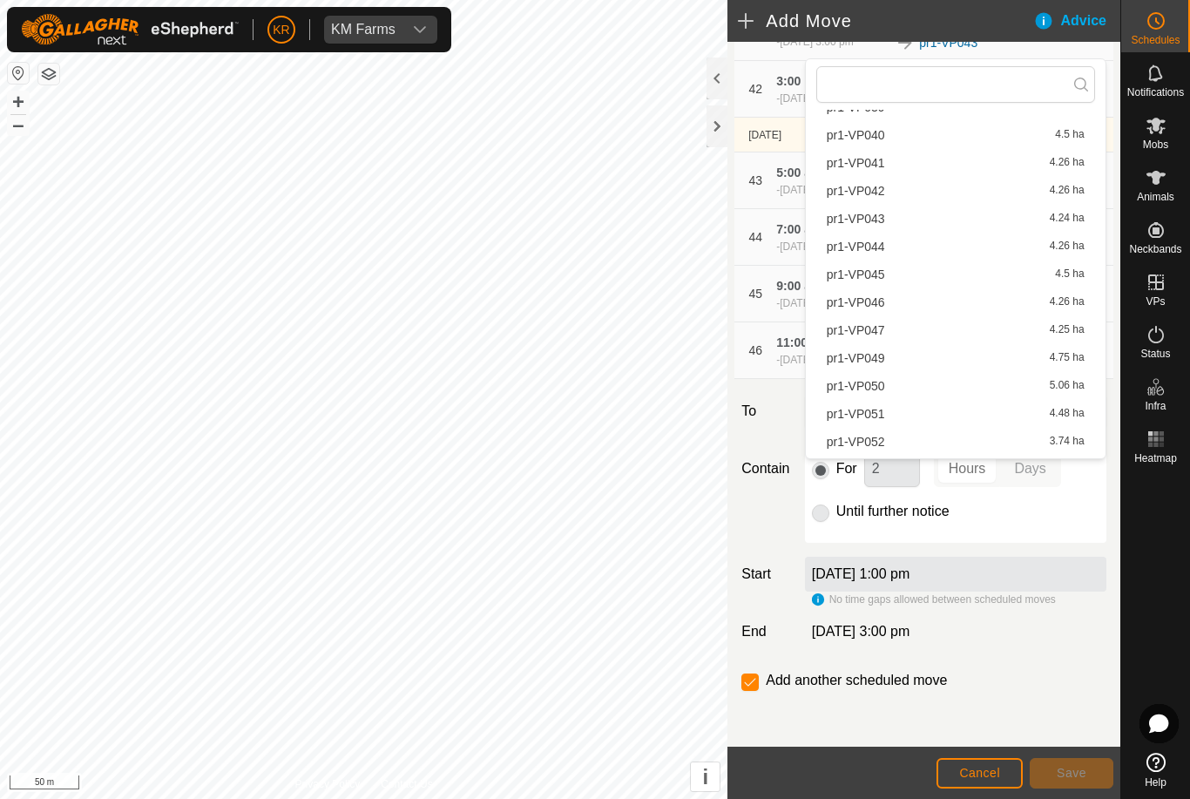
scroll to position [1143, 0]
click at [887, 361] on div "pr1-VP049 4.75 ha" at bounding box center [955, 357] width 258 height 12
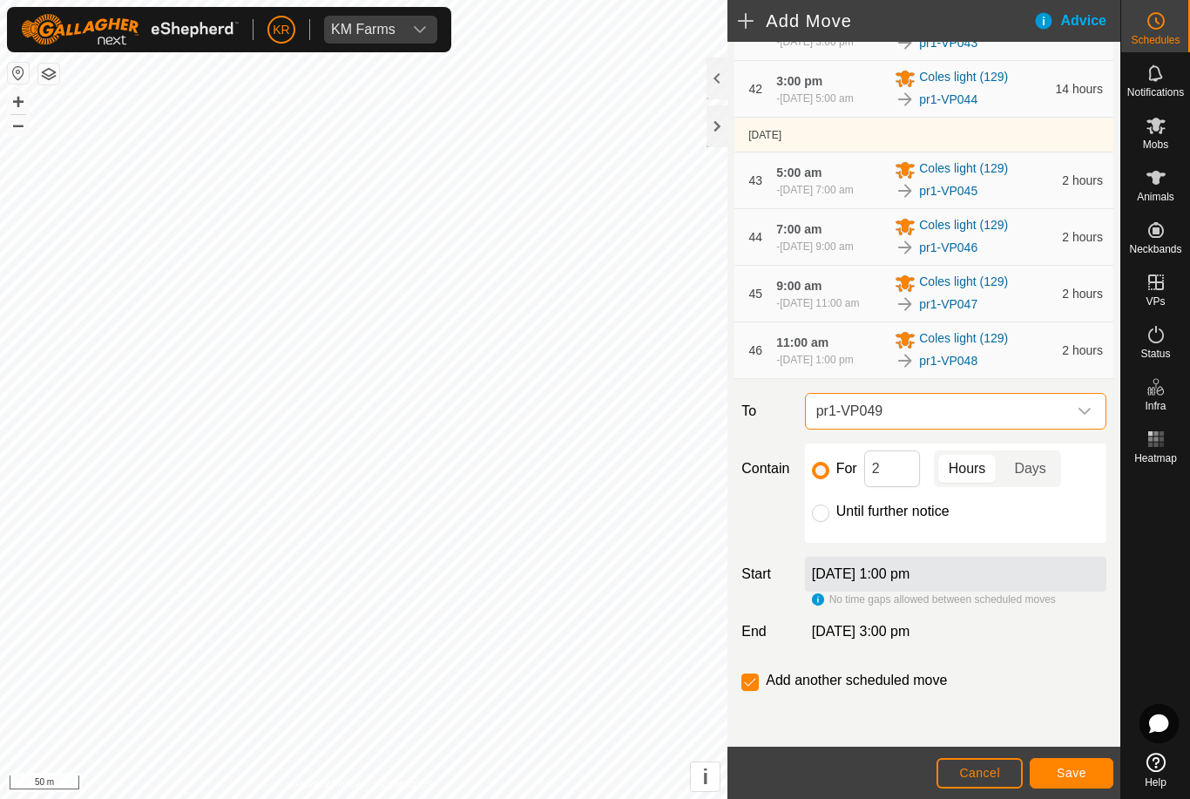
click at [1070, 765] on span "Save" at bounding box center [1071, 772] width 30 height 14
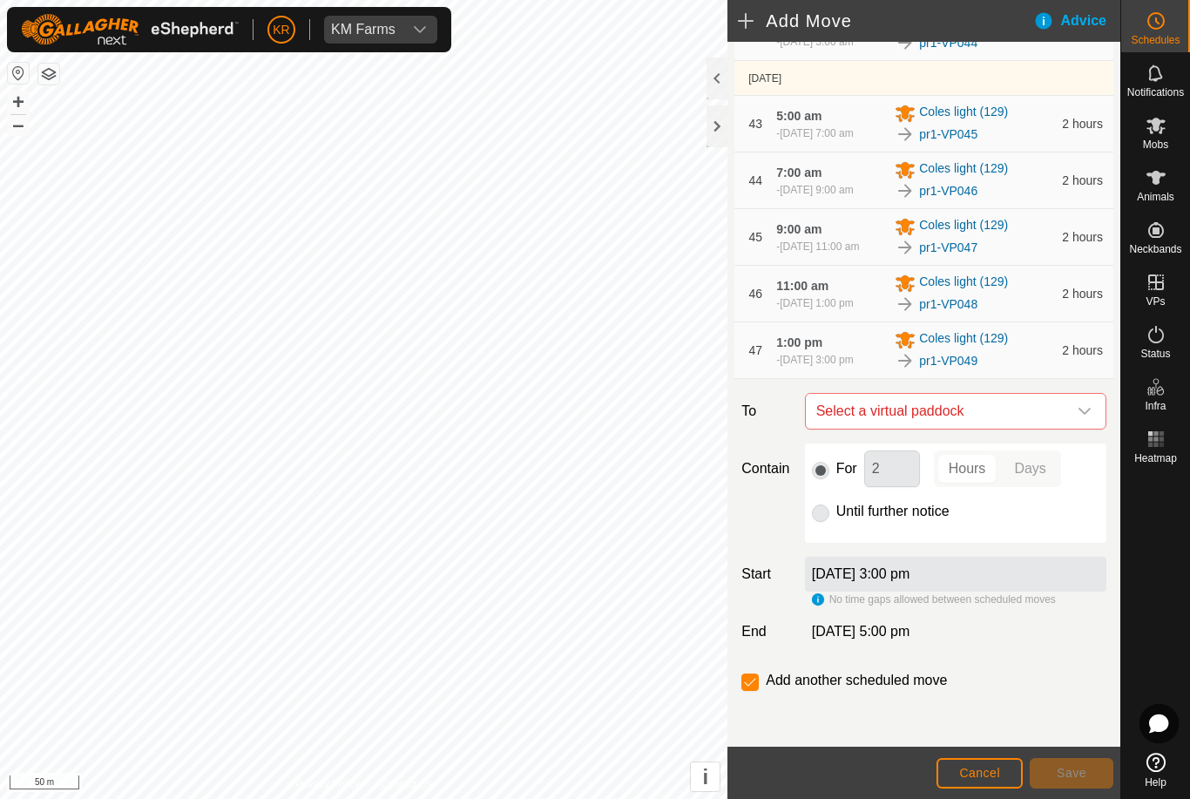
click at [1081, 418] on icon "dropdown trigger" at bounding box center [1084, 411] width 14 height 14
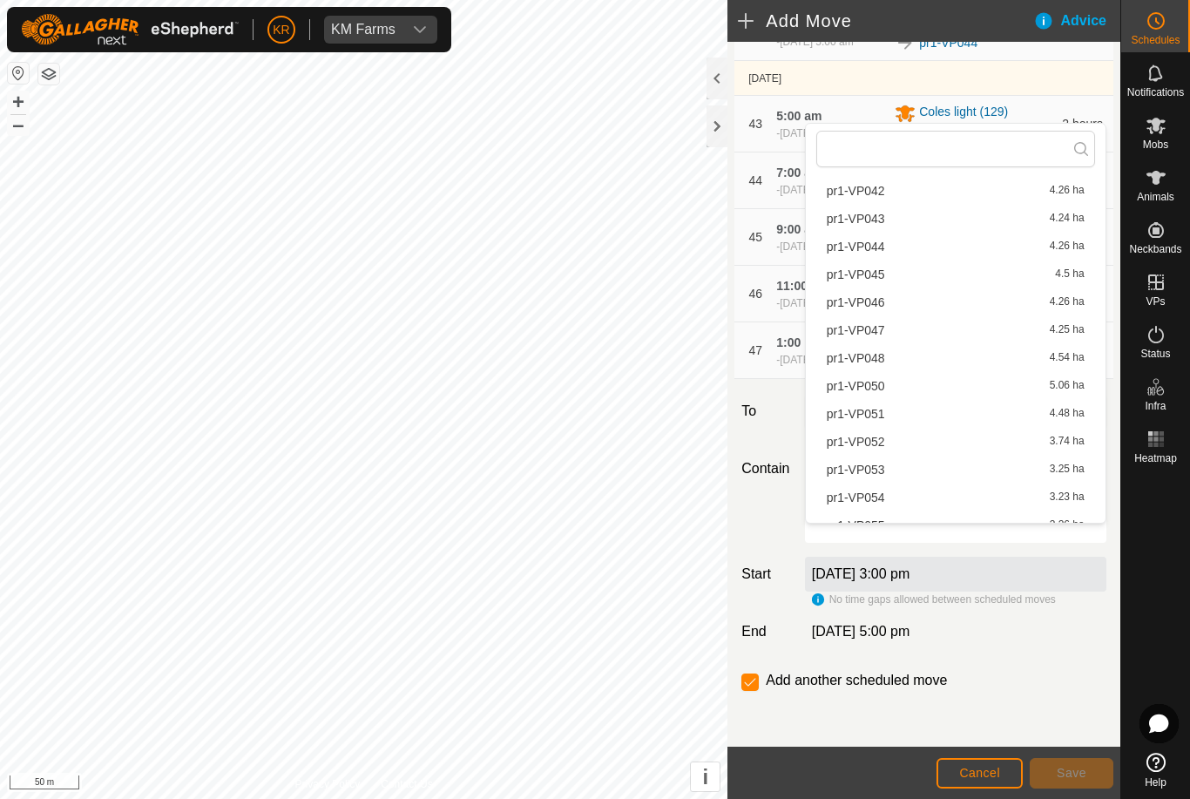
scroll to position [1270, 0]
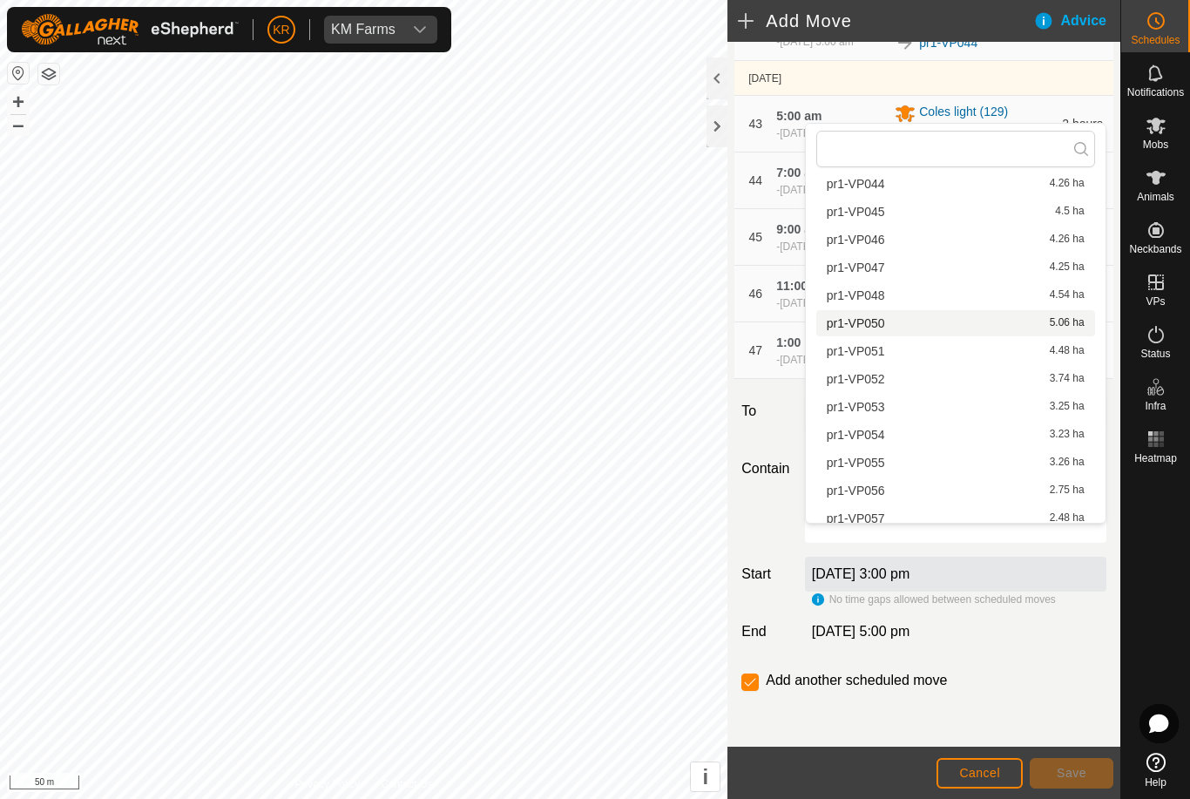
click at [875, 329] on span "pr1-VP050" at bounding box center [855, 323] width 58 height 12
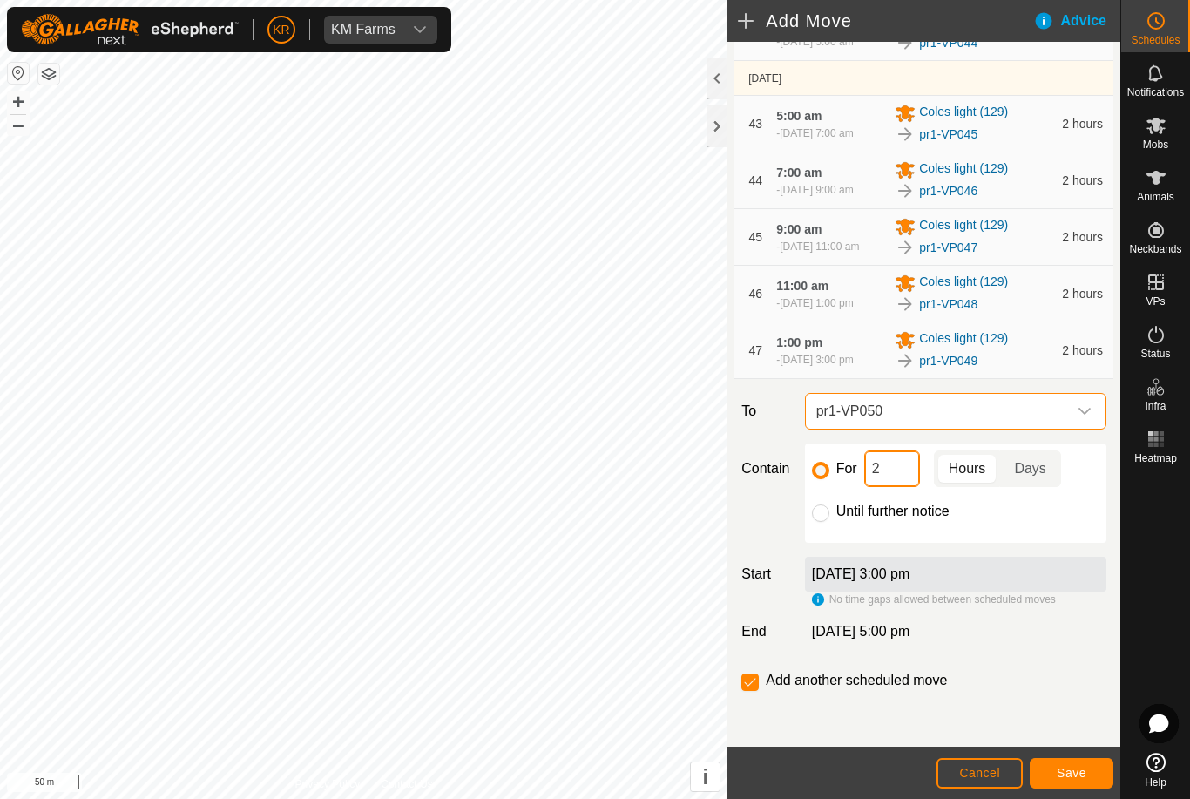
click at [897, 487] on input "2" at bounding box center [892, 468] width 56 height 37
click at [1075, 768] on span "Save" at bounding box center [1071, 772] width 30 height 14
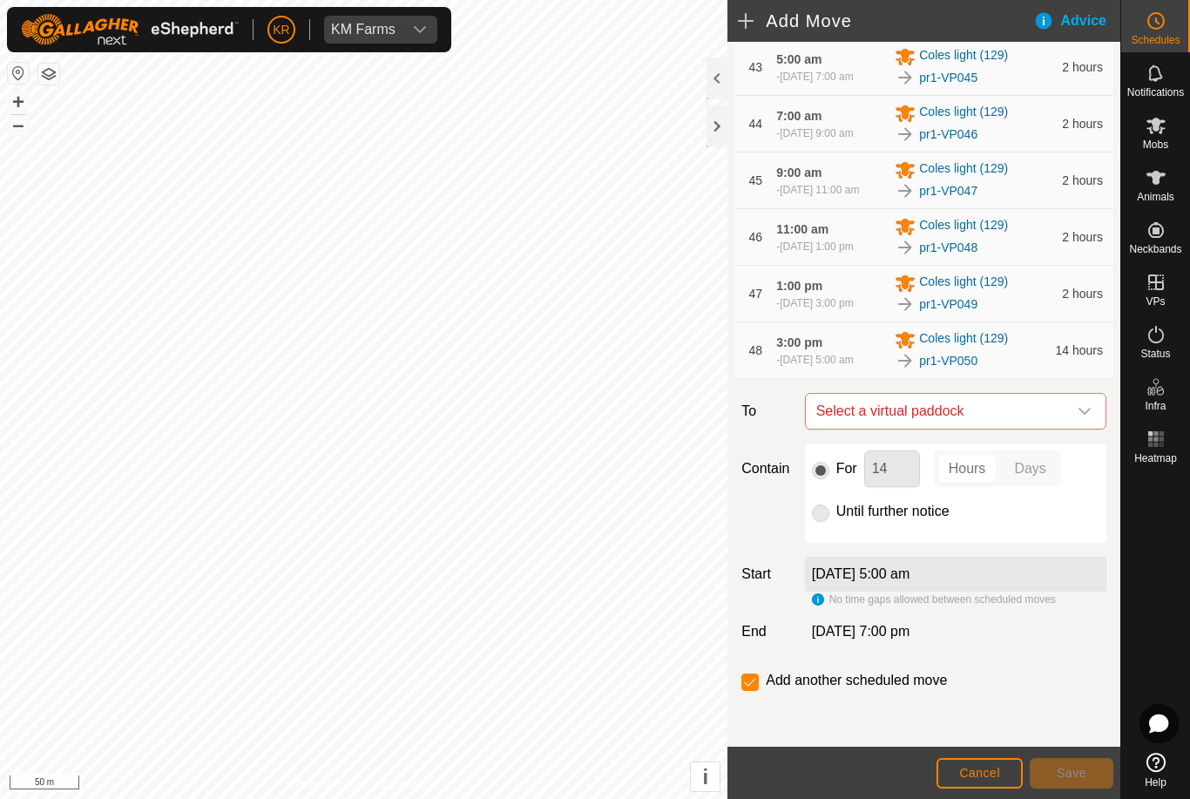
click at [1065, 428] on span "Select a virtual paddock" at bounding box center [938, 411] width 258 height 35
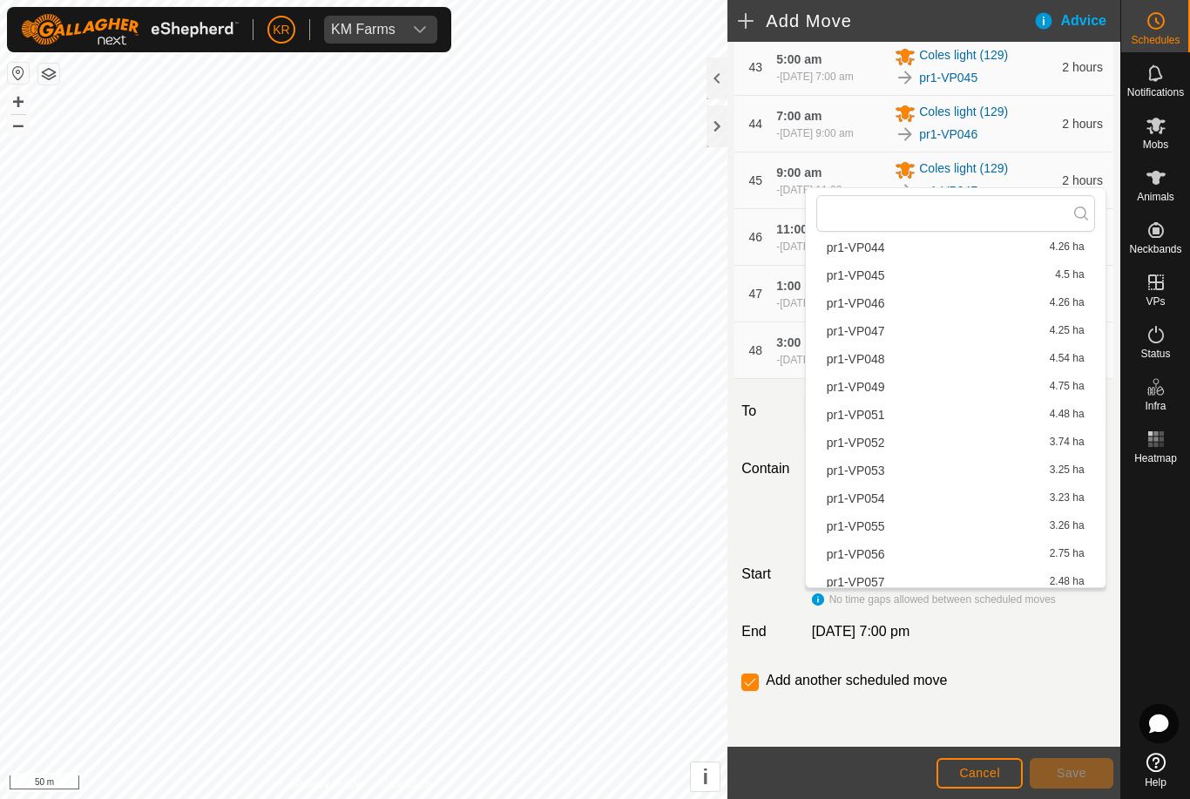
scroll to position [1247, 0]
click at [877, 441] on span "pr1-VP051" at bounding box center [855, 438] width 58 height 12
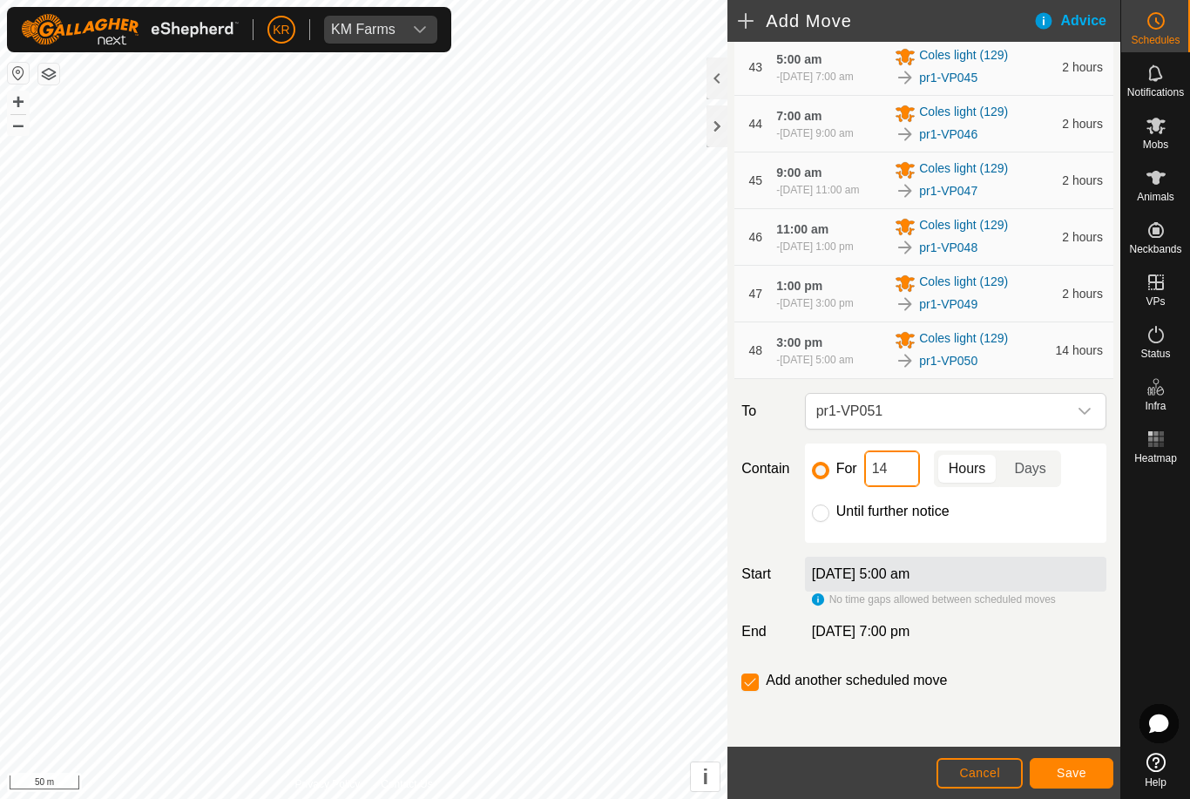
type input "1"
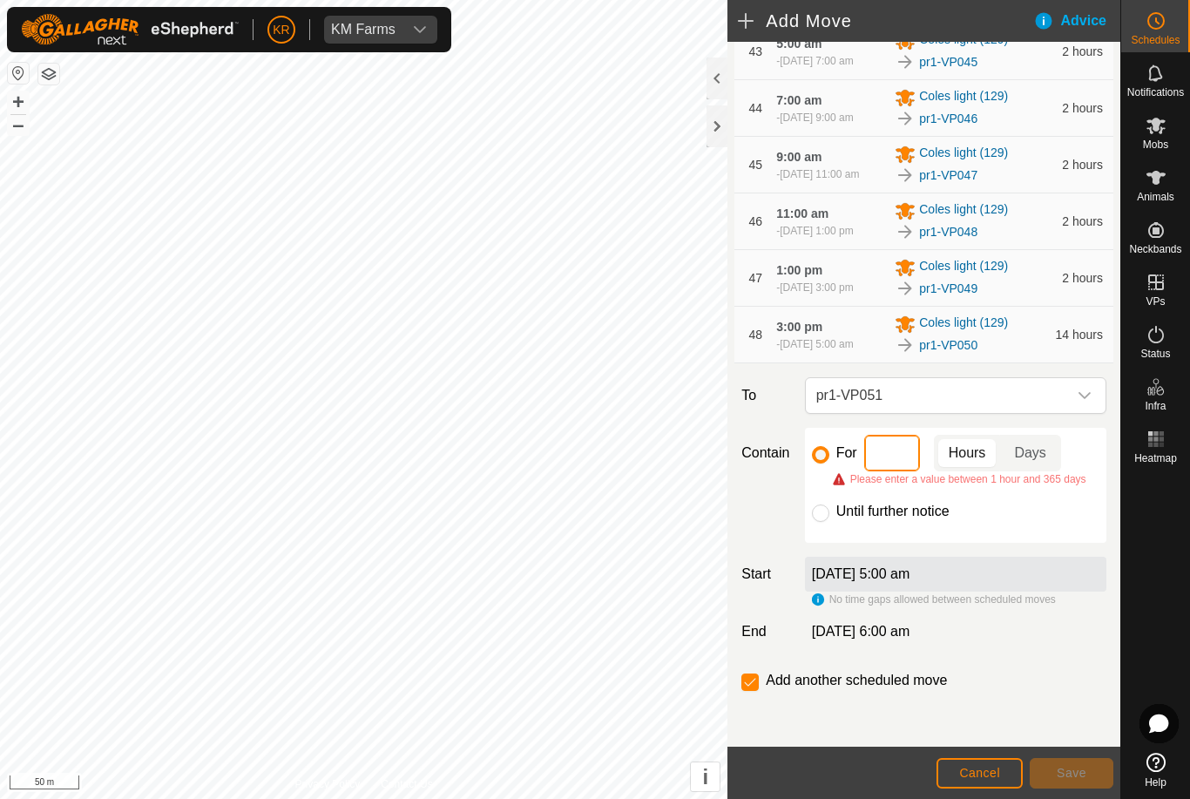
type input "2"
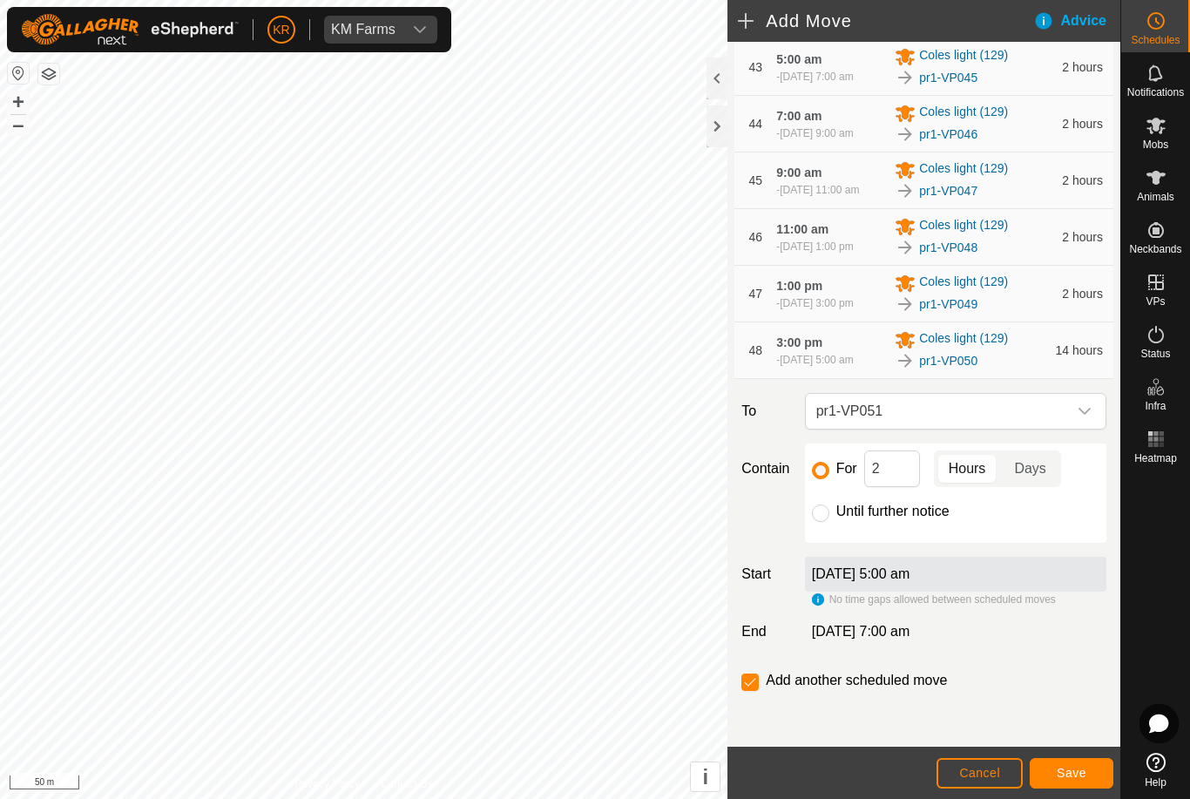
click at [1065, 769] on span "Save" at bounding box center [1071, 772] width 30 height 14
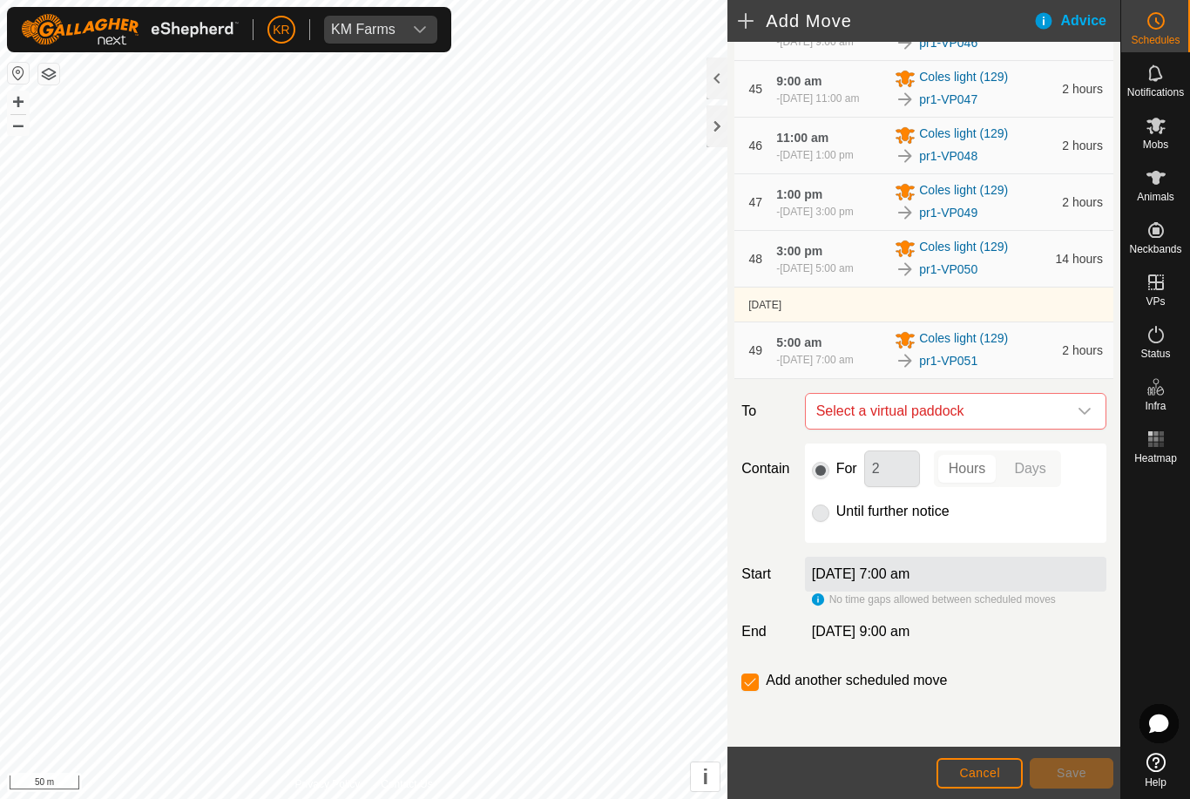
scroll to position [3216, 0]
click at [1065, 407] on span "Select a virtual paddock" at bounding box center [938, 411] width 258 height 35
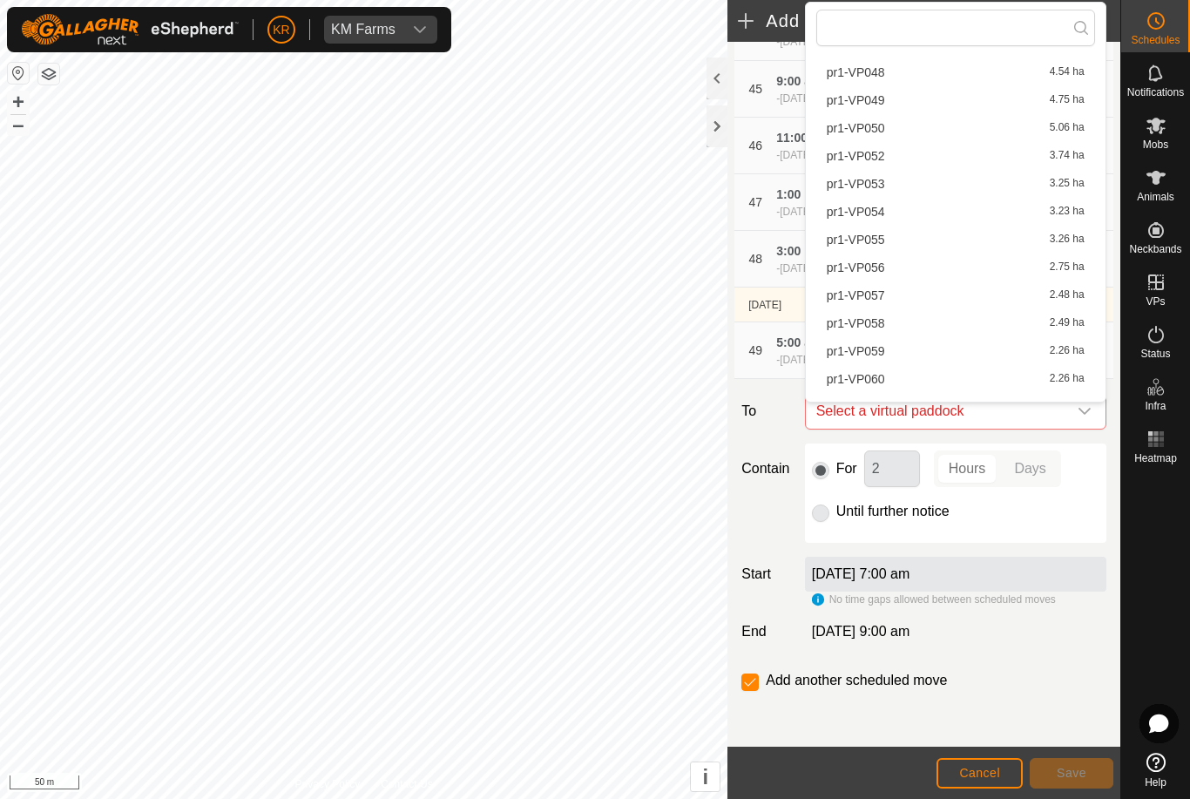
scroll to position [1371, 0]
click at [877, 157] on span "pr1-VP052" at bounding box center [855, 157] width 58 height 12
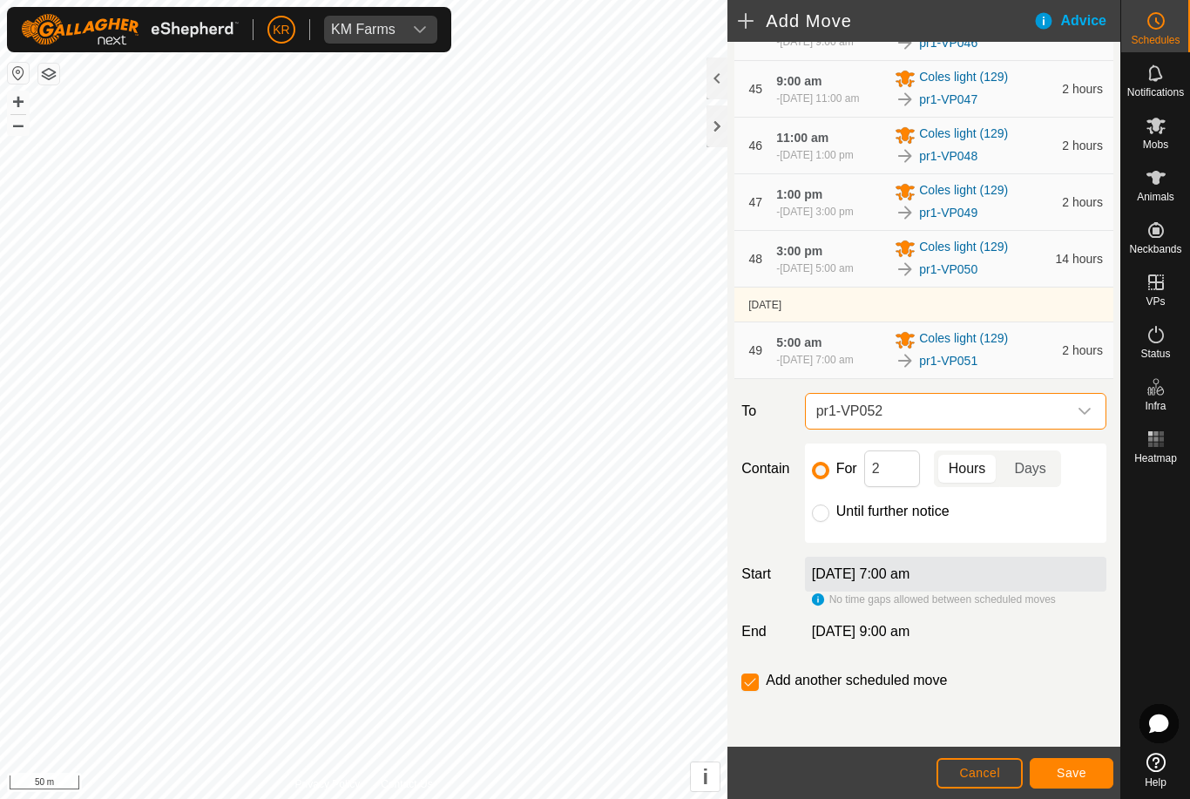
click at [1079, 773] on span "Save" at bounding box center [1071, 772] width 30 height 14
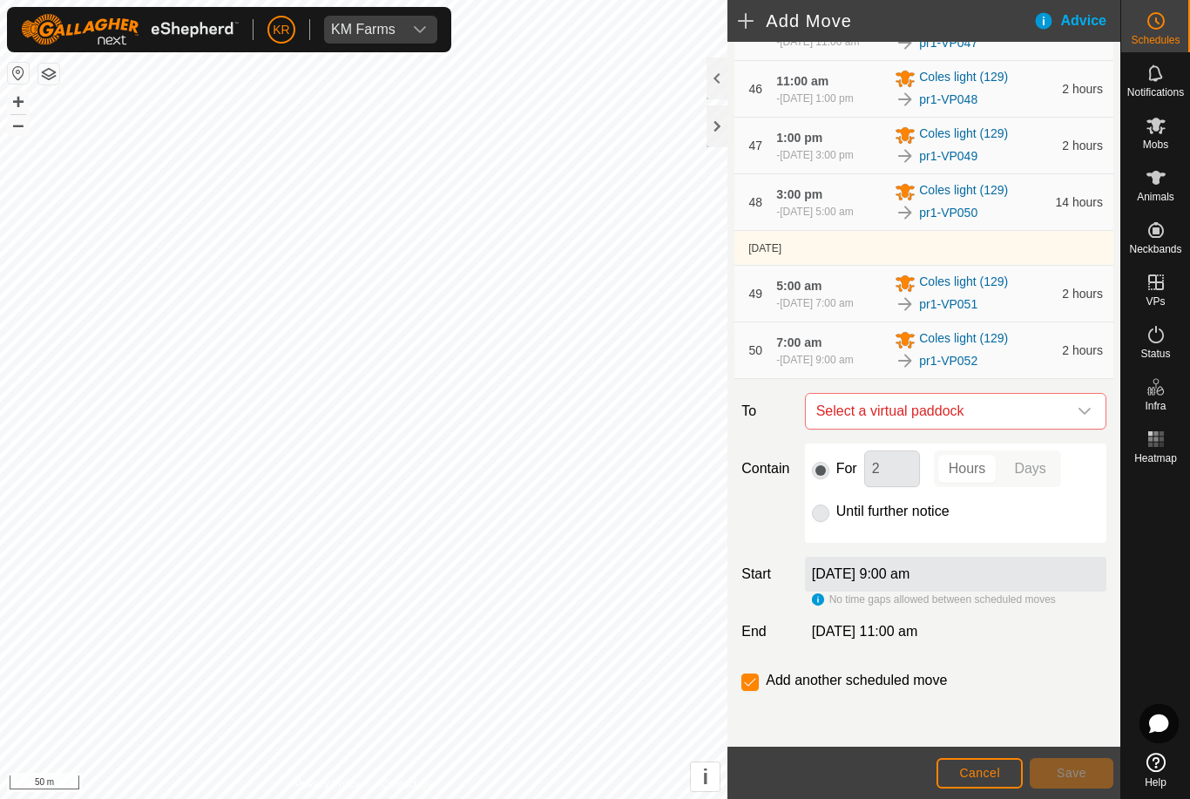
click at [1062, 428] on span "Select a virtual paddock" at bounding box center [938, 411] width 258 height 35
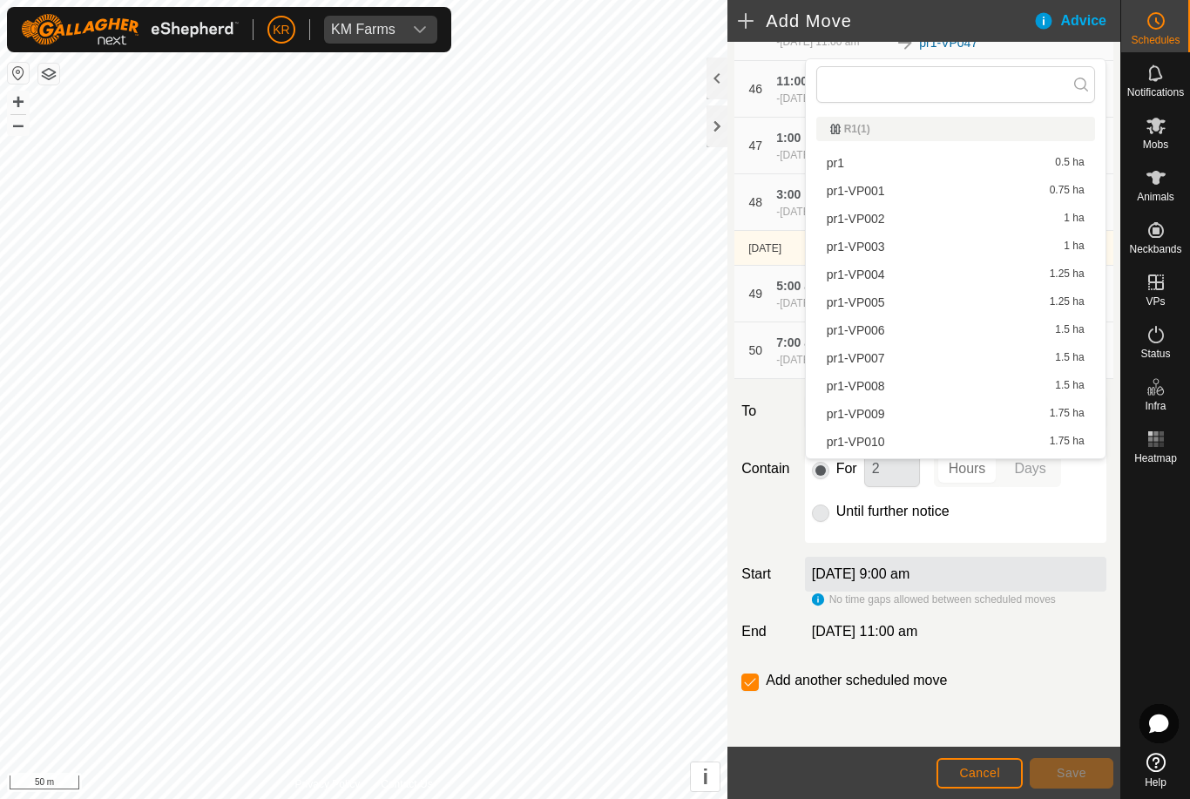
scroll to position [1238, 0]
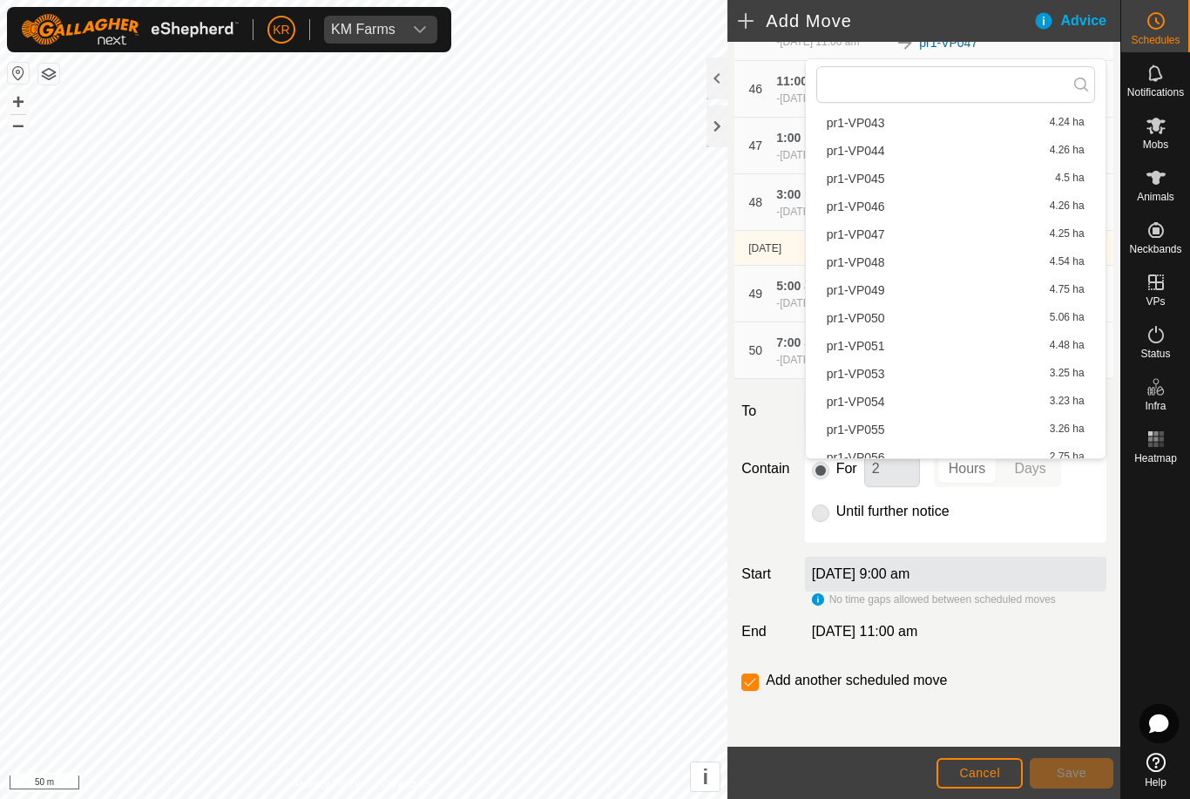
click at [890, 375] on div "pr1-VP053 3.25 ha" at bounding box center [955, 373] width 258 height 12
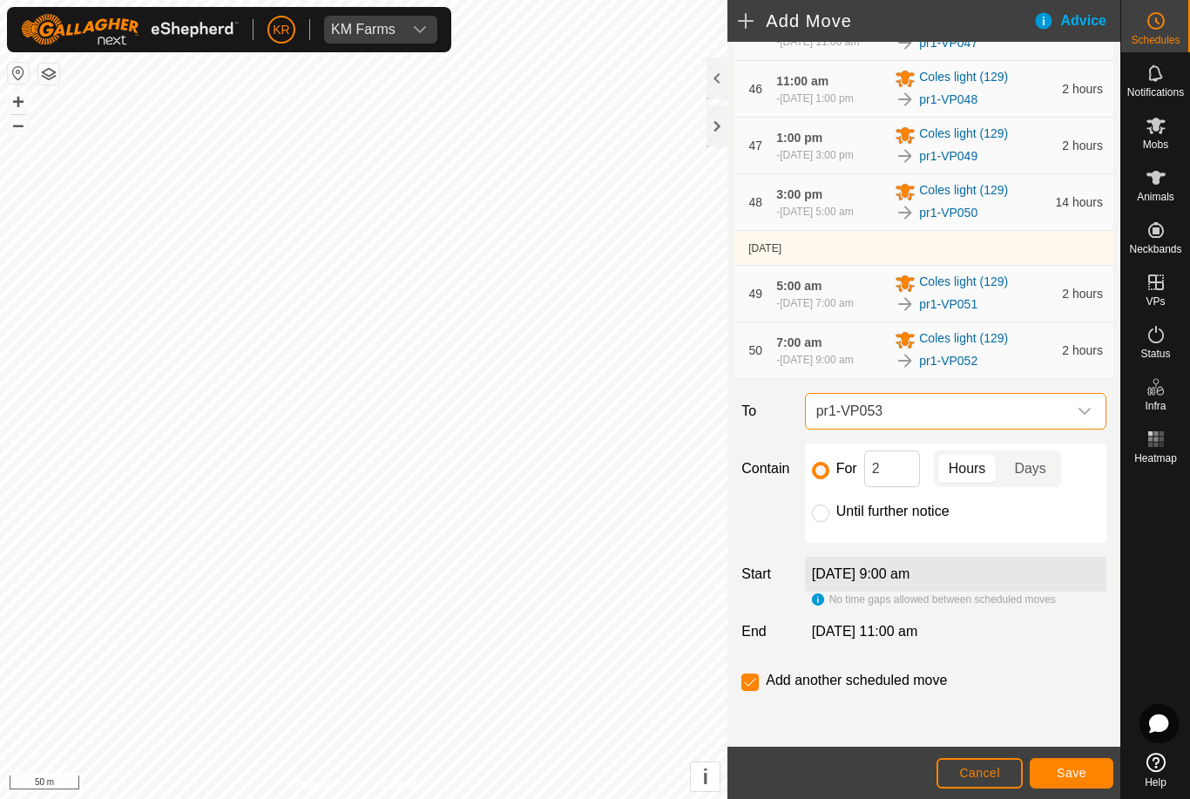
click at [1070, 774] on span "Save" at bounding box center [1071, 772] width 30 height 14
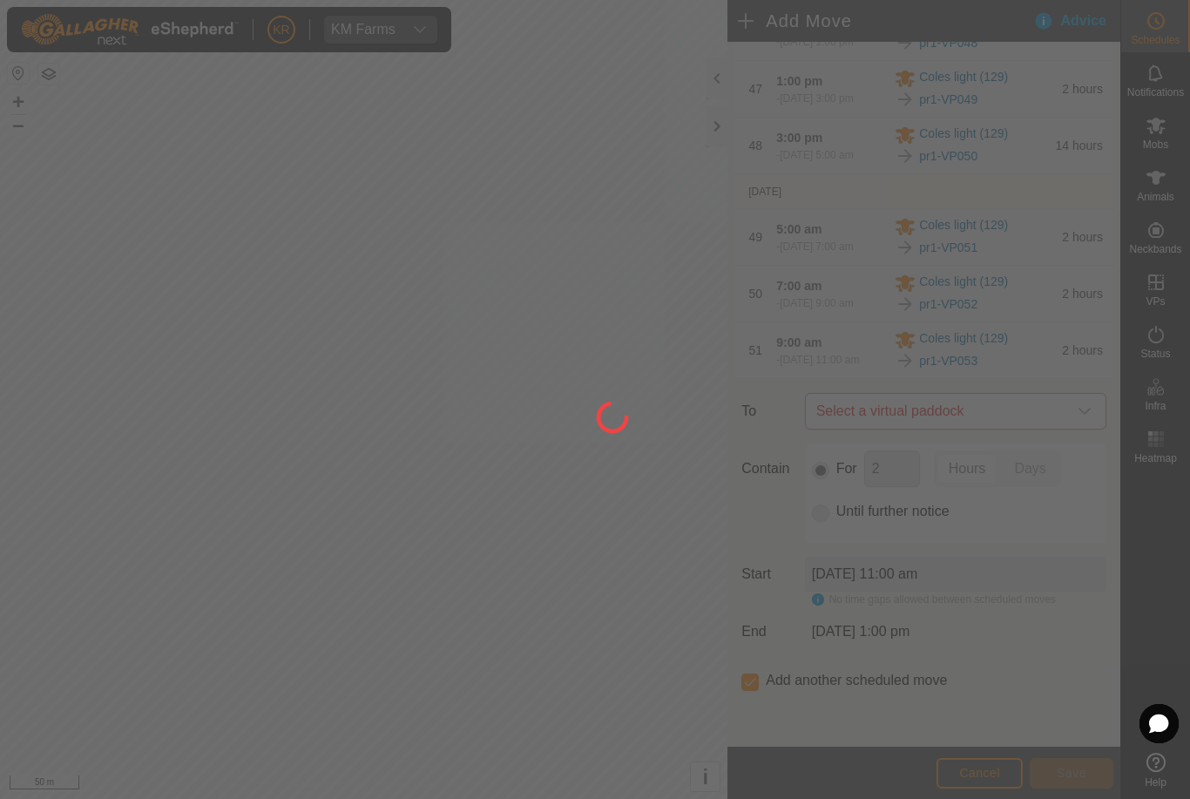
click at [1065, 531] on div at bounding box center [595, 399] width 1190 height 799
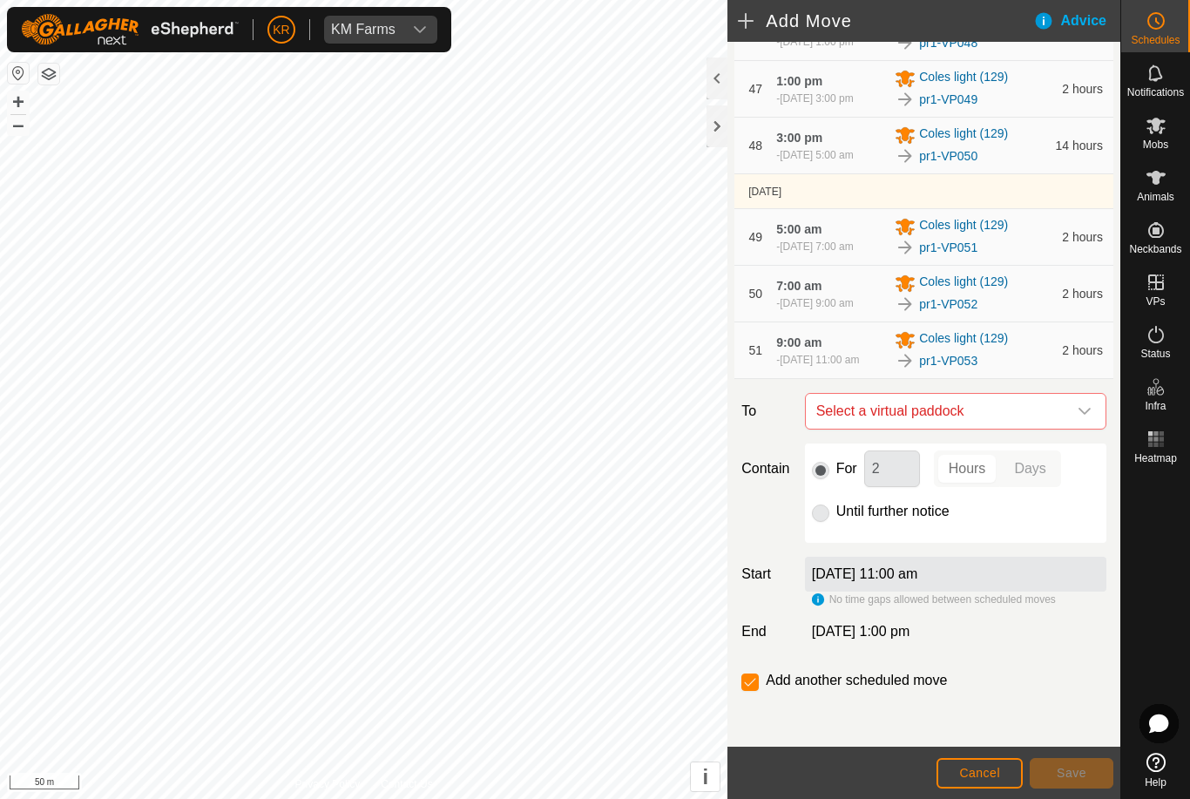
click at [1080, 418] on icon "dropdown trigger" at bounding box center [1084, 411] width 14 height 14
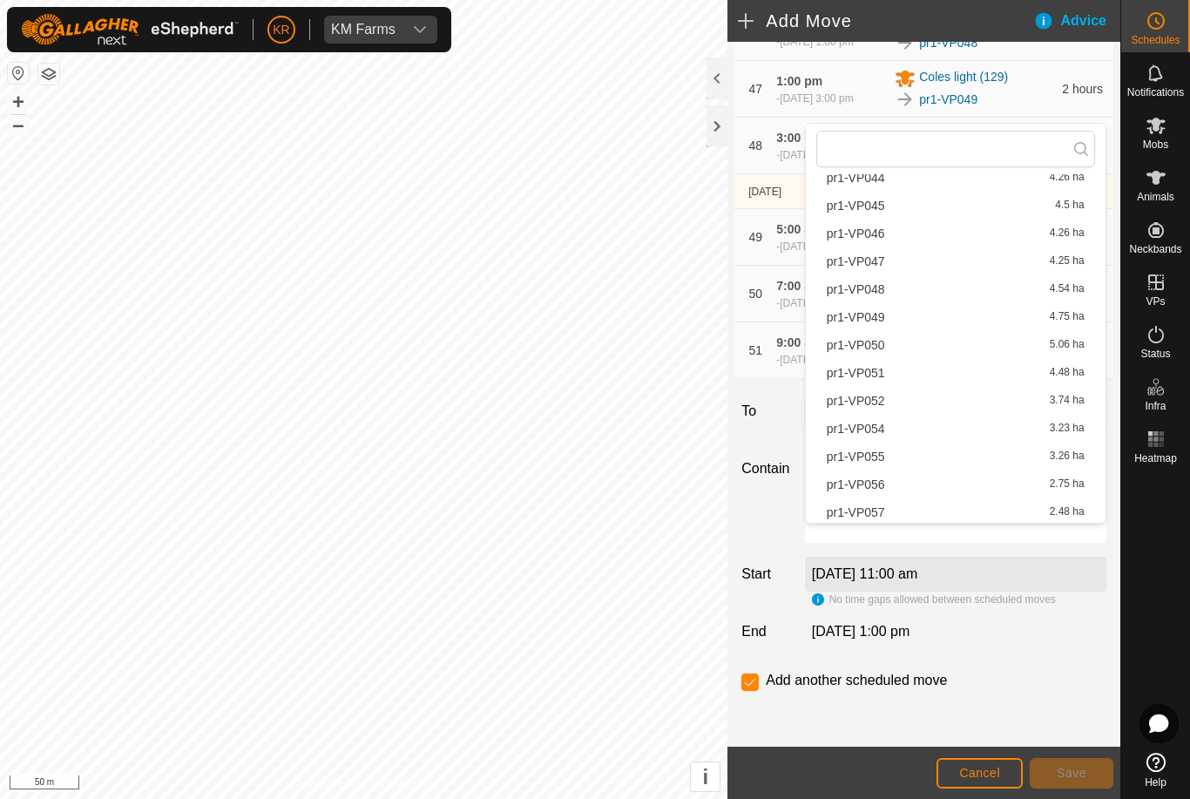
scroll to position [1311, 0]
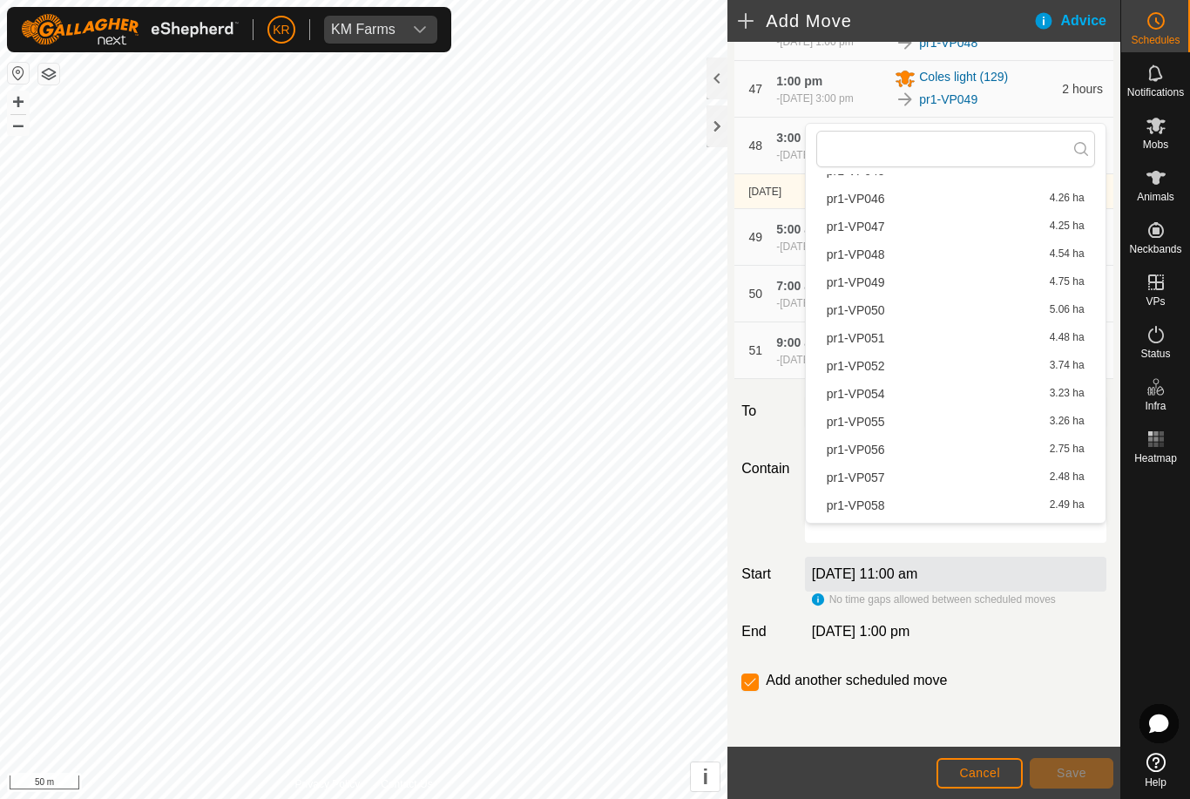
click at [874, 400] on span "pr1-VP054" at bounding box center [855, 394] width 58 height 12
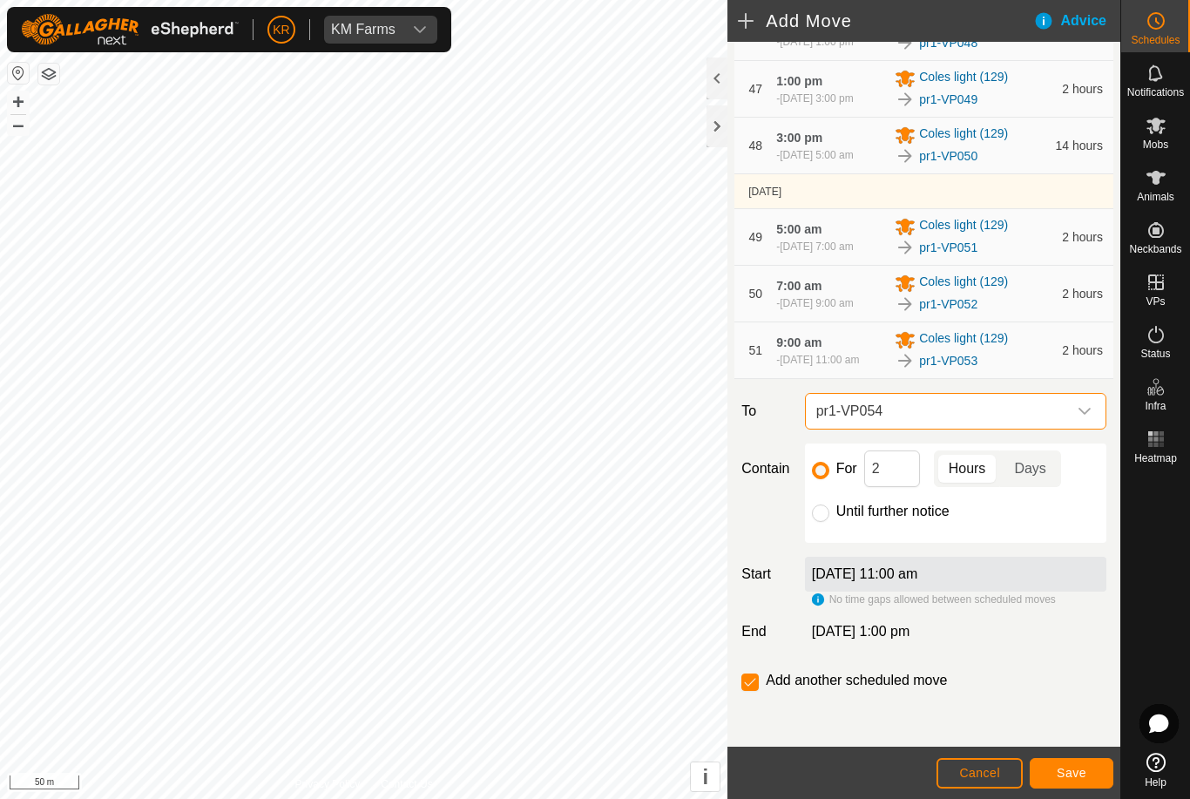
scroll to position [3305, 0]
click at [1098, 772] on button "Save" at bounding box center [1071, 773] width 84 height 30
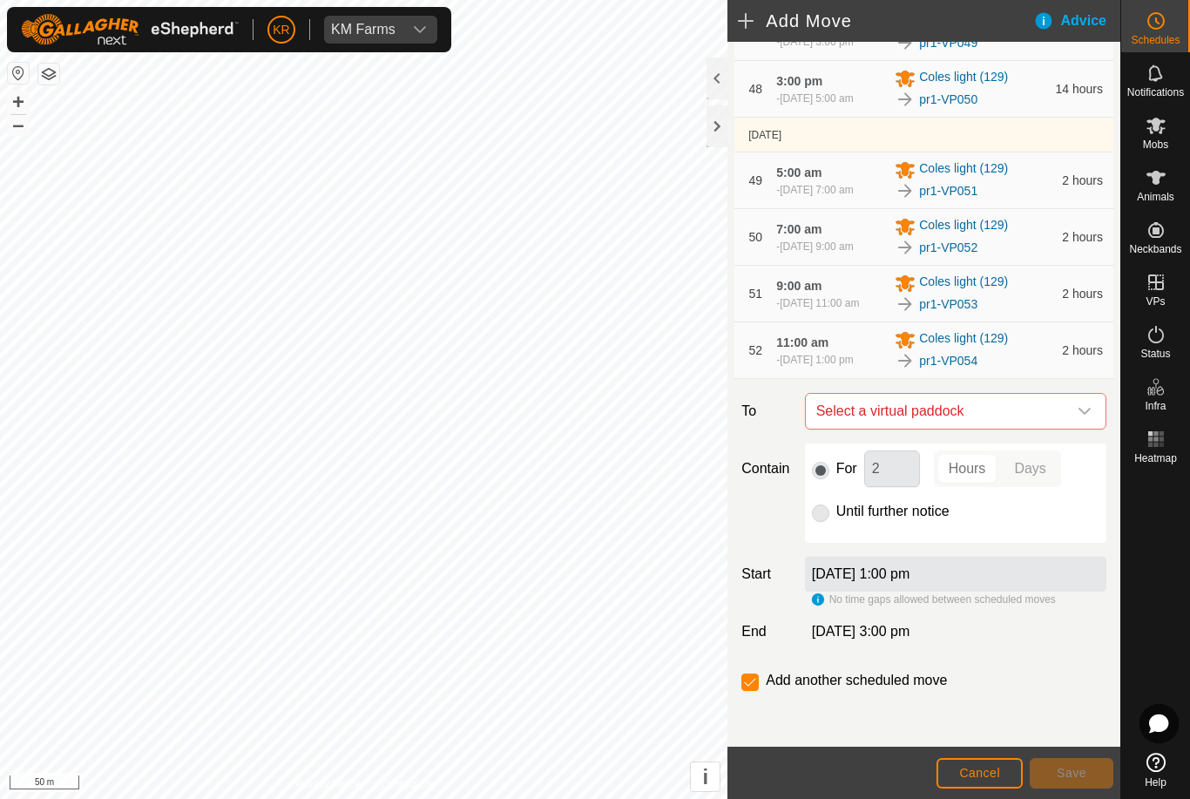
click at [1086, 418] on icon "dropdown trigger" at bounding box center [1084, 411] width 14 height 14
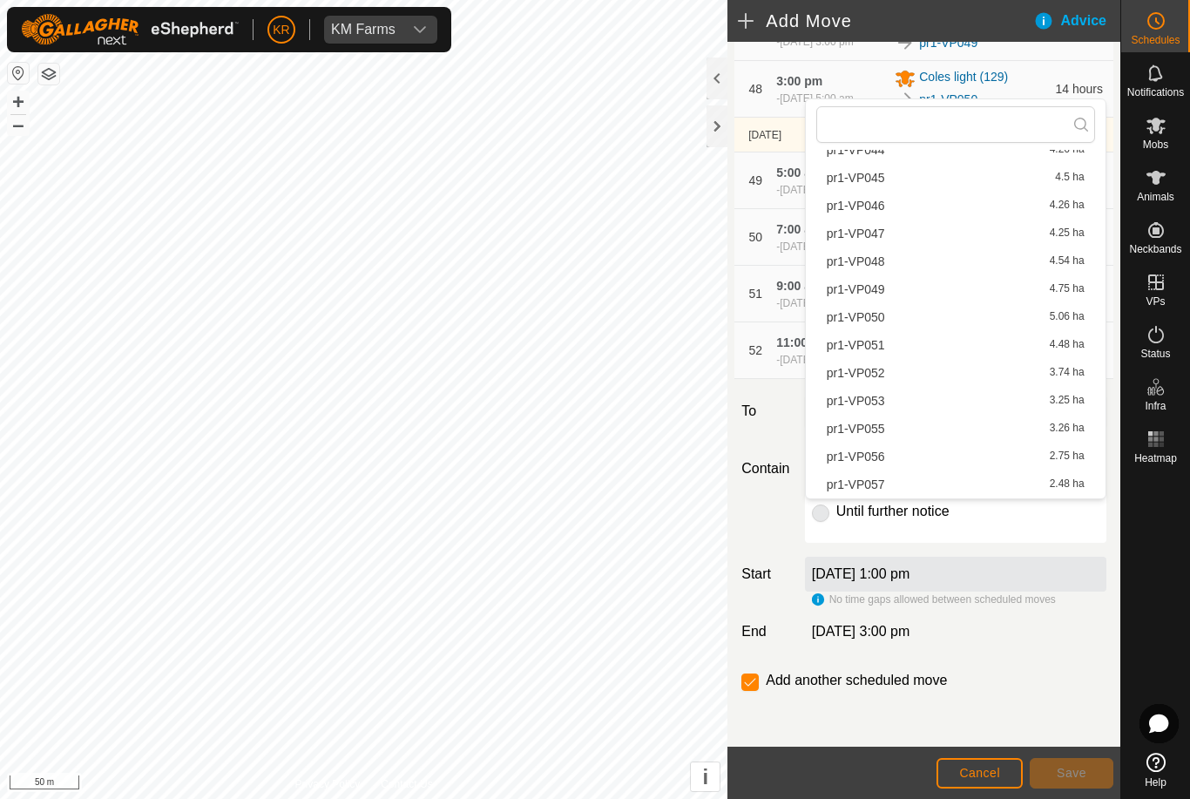
scroll to position [1284, 0]
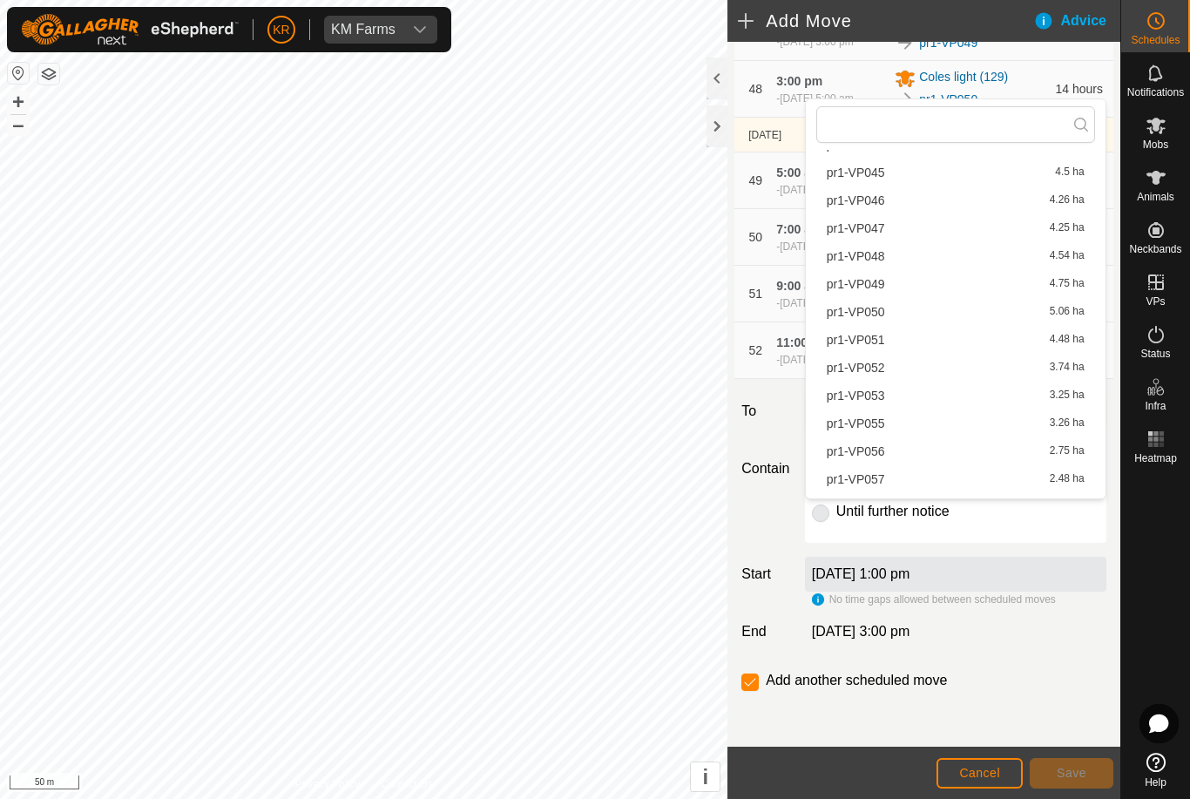
click at [875, 426] on span "pr1-VP055" at bounding box center [855, 423] width 58 height 12
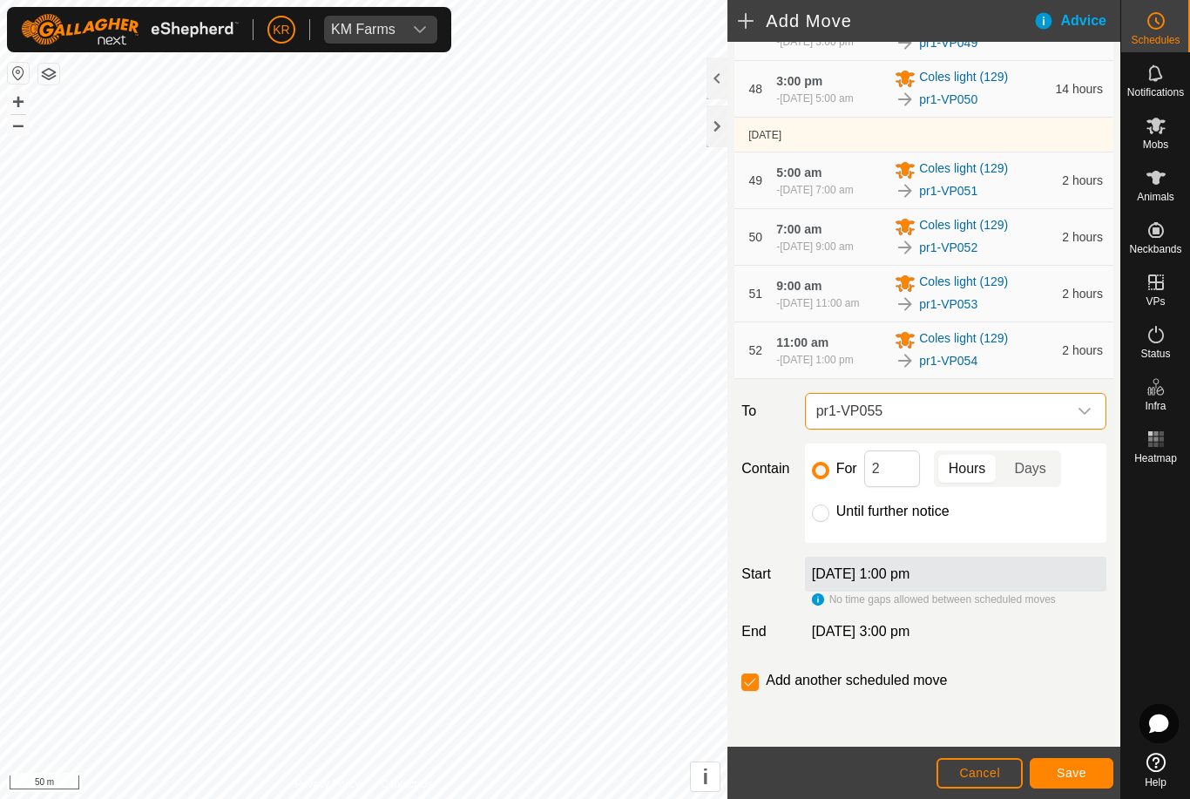
scroll to position [3365, 0]
click at [1076, 766] on span "Save" at bounding box center [1071, 772] width 30 height 14
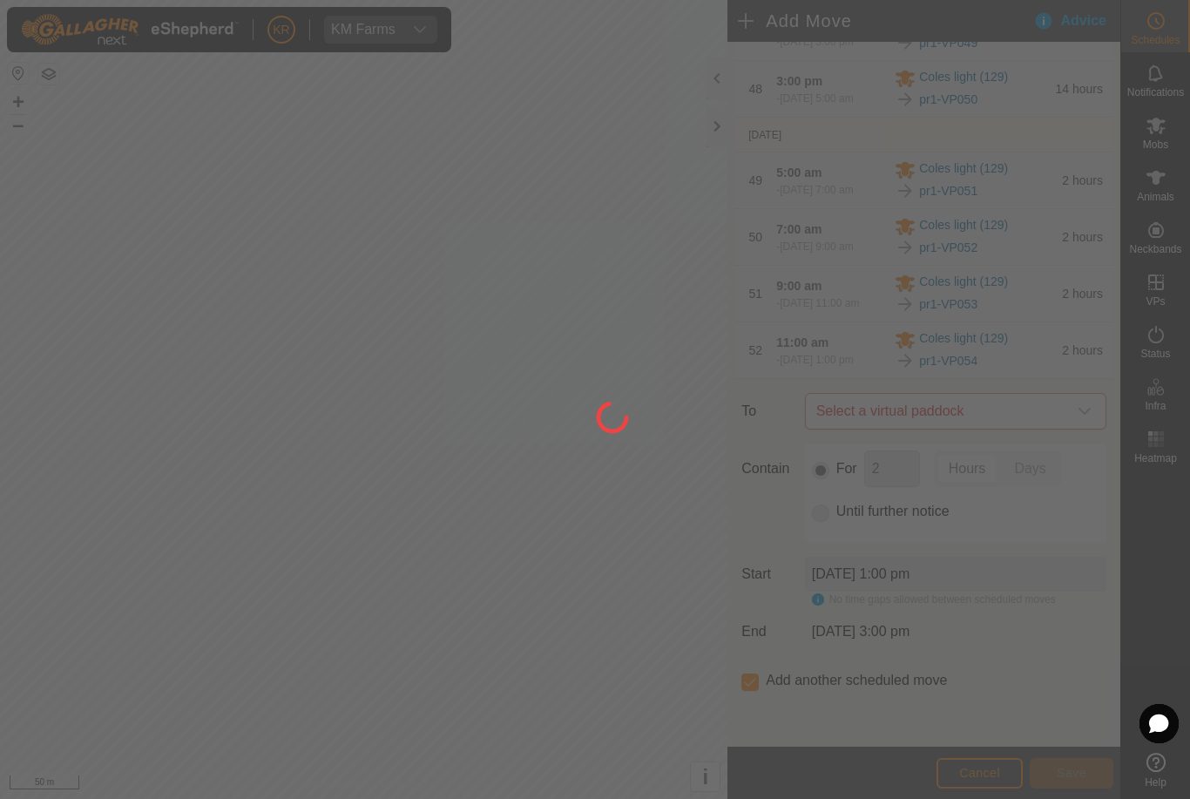
click at [1075, 765] on div at bounding box center [595, 399] width 1190 height 799
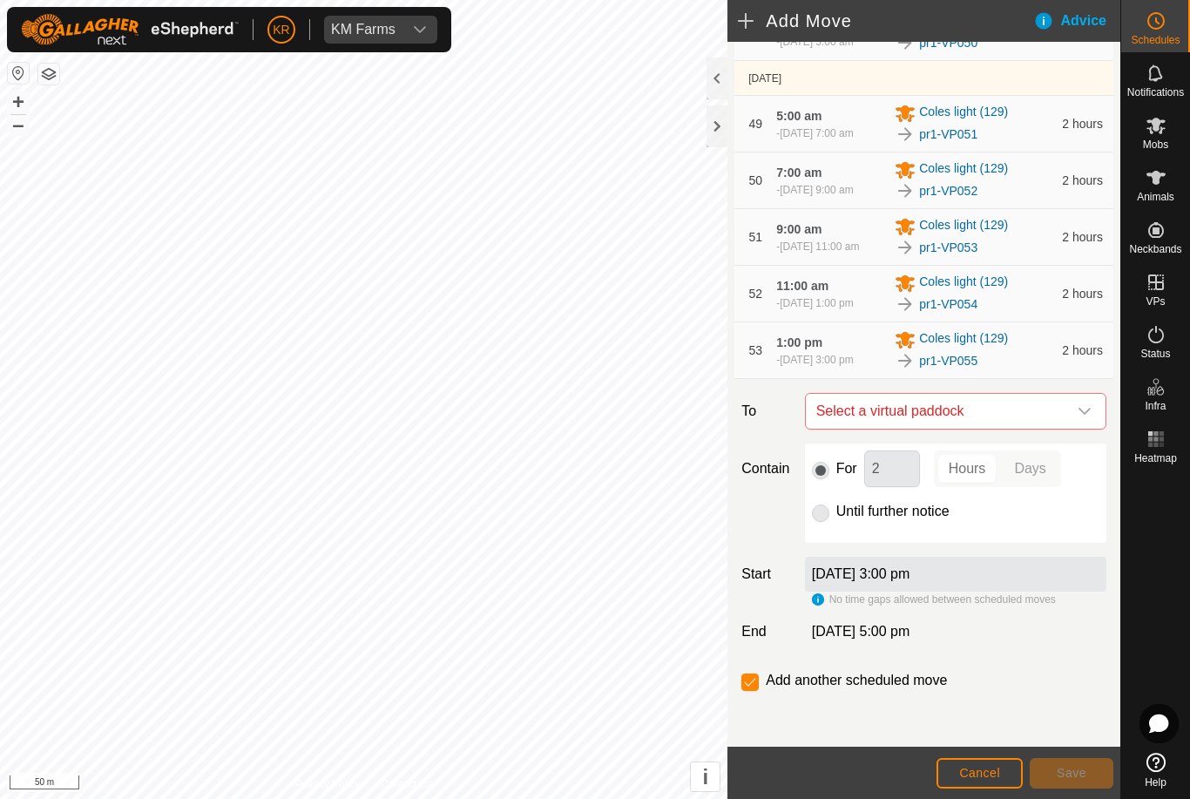
click at [1079, 418] on icon "dropdown trigger" at bounding box center [1084, 411] width 14 height 14
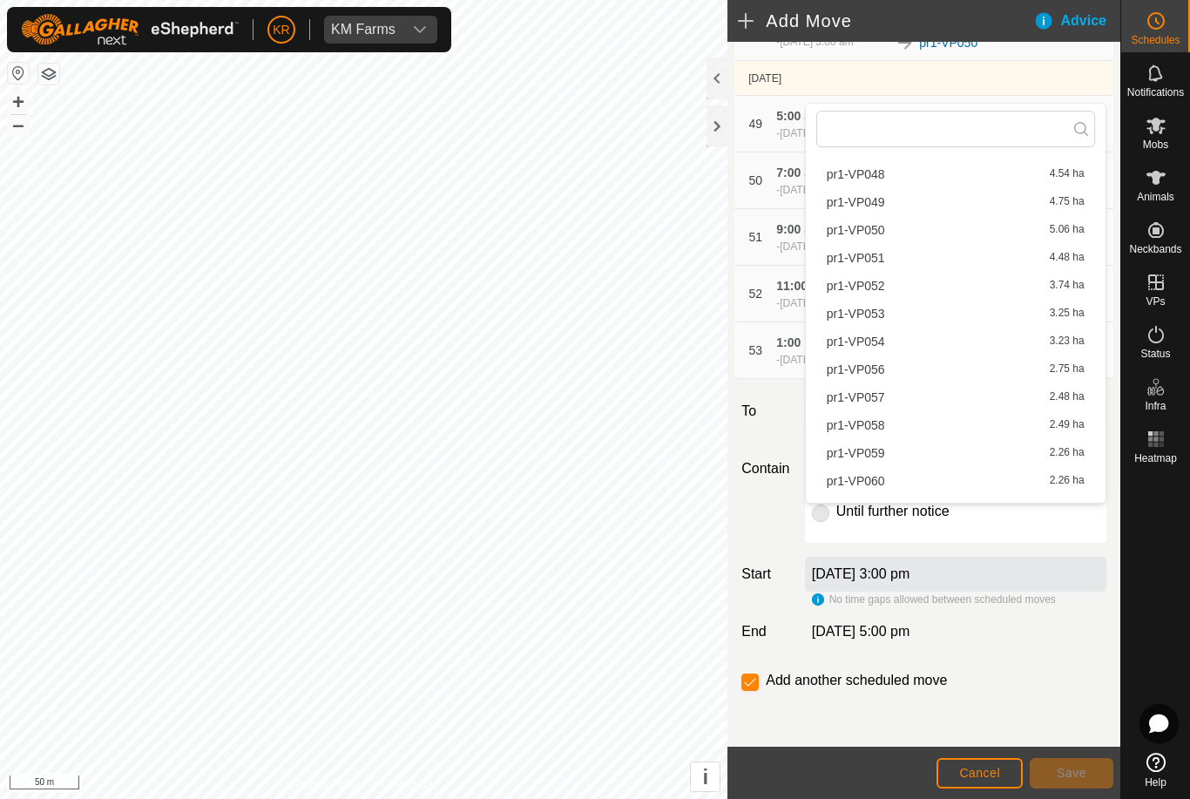
scroll to position [1399, 0]
click at [873, 347] on span "pr1-VP056" at bounding box center [855, 340] width 58 height 12
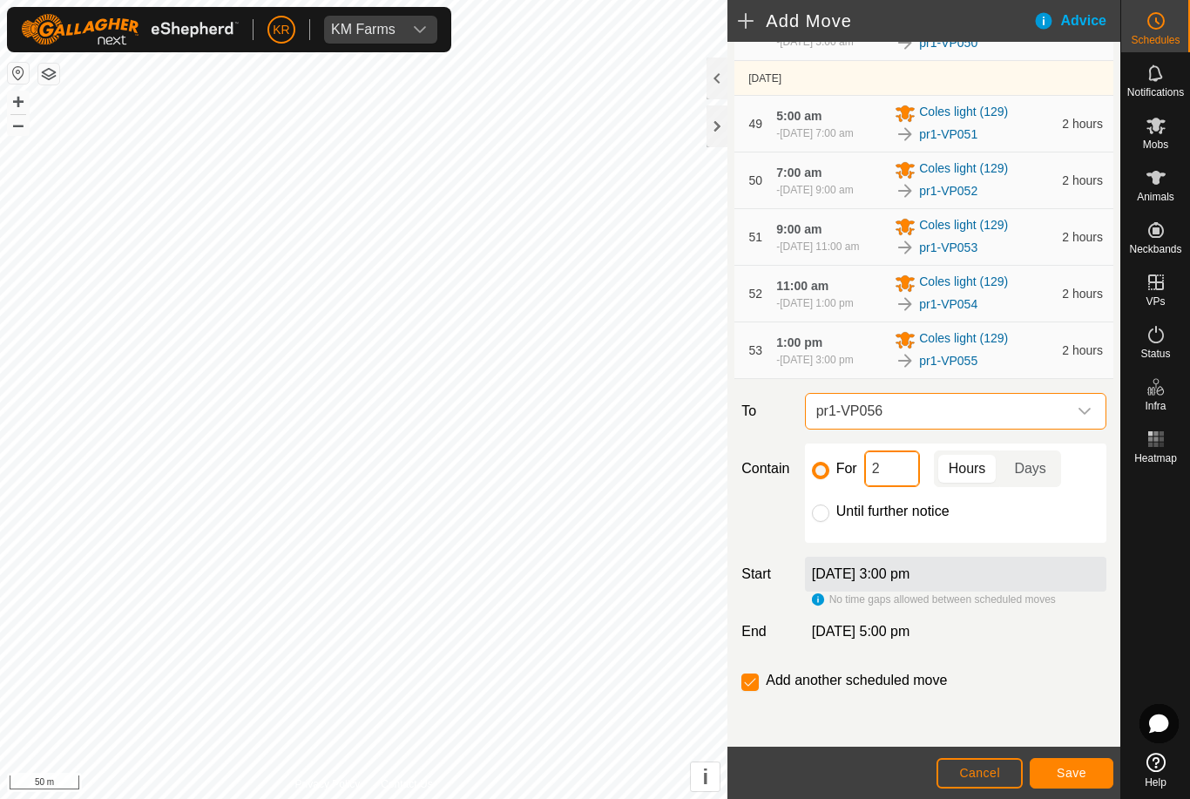
click at [909, 487] on input "2" at bounding box center [892, 468] width 56 height 37
click at [1074, 778] on span "Save" at bounding box center [1071, 772] width 30 height 14
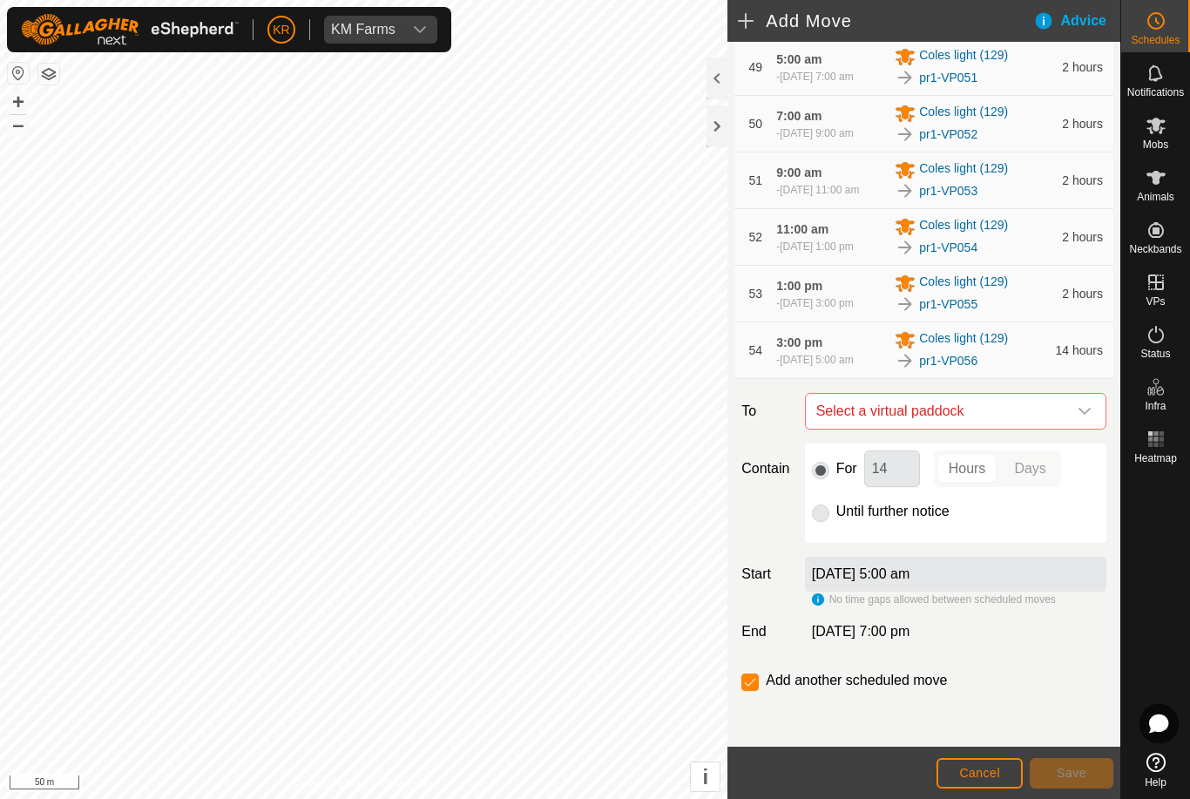
scroll to position [3274, 0]
click at [1077, 418] on icon "dropdown trigger" at bounding box center [1084, 411] width 14 height 14
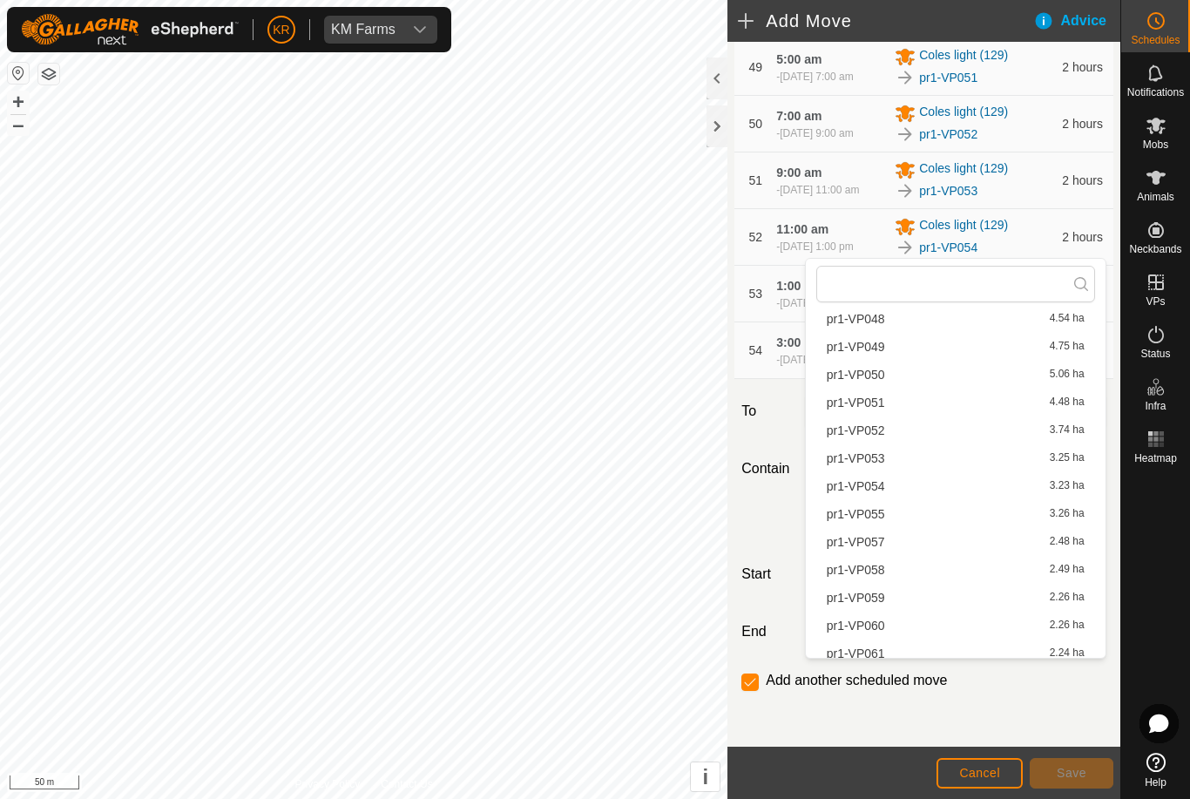
scroll to position [1464, 0]
click at [877, 459] on span "pr1-VP057" at bounding box center [855, 459] width 58 height 12
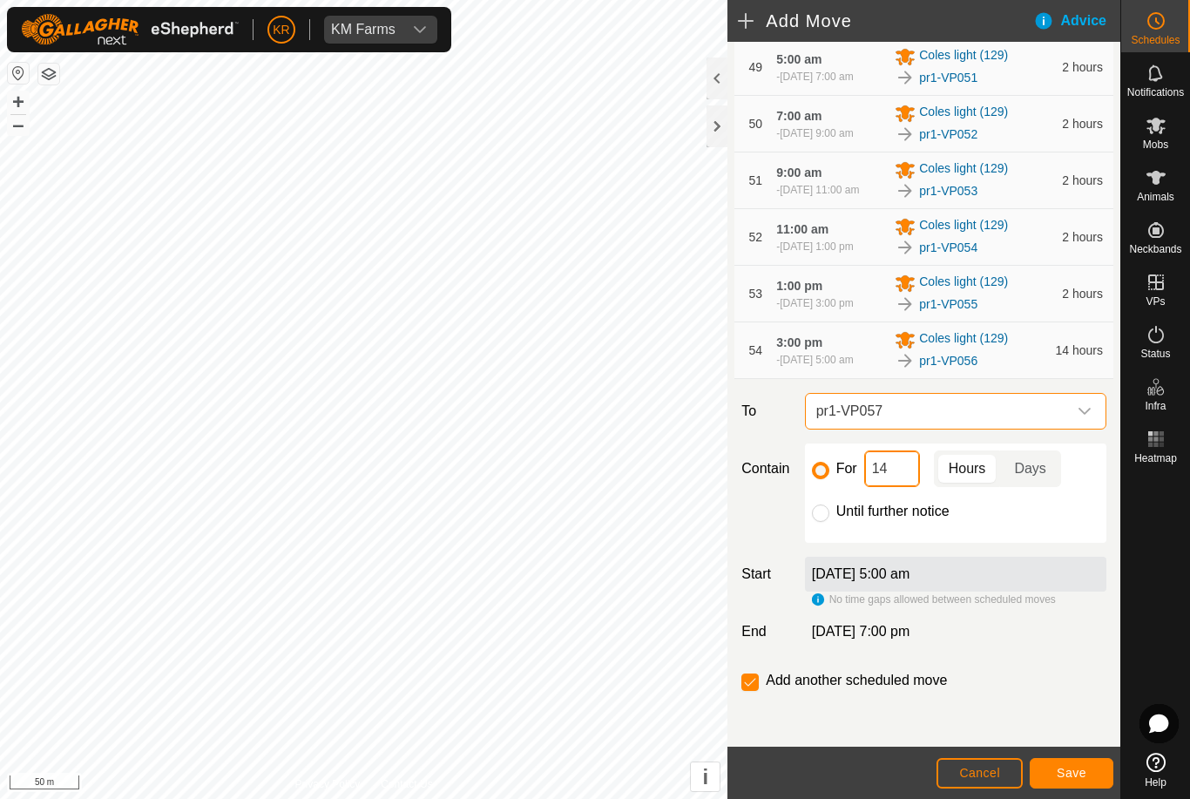
click at [900, 487] on input "14" at bounding box center [892, 468] width 56 height 37
type input "1"
click at [1088, 773] on button "Save" at bounding box center [1071, 773] width 84 height 30
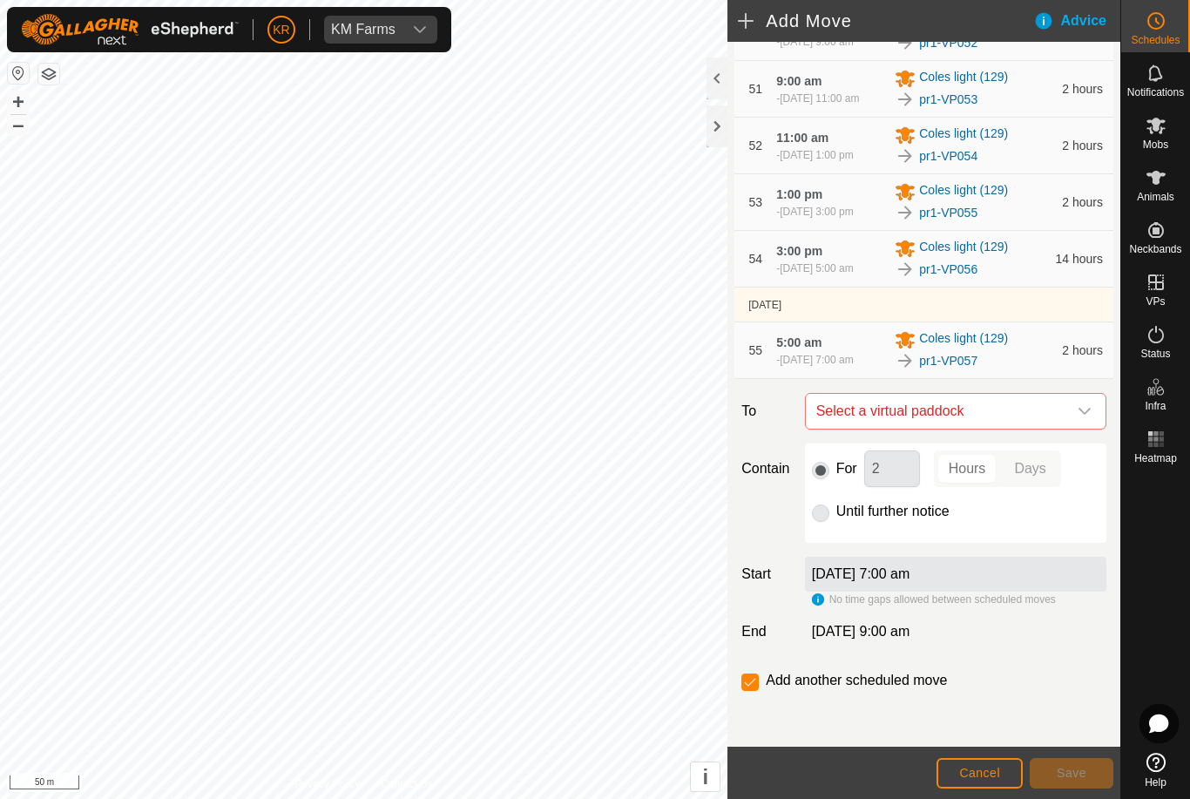
scroll to position [3637, 0]
click at [1095, 411] on div "dropdown trigger" at bounding box center [1084, 411] width 35 height 35
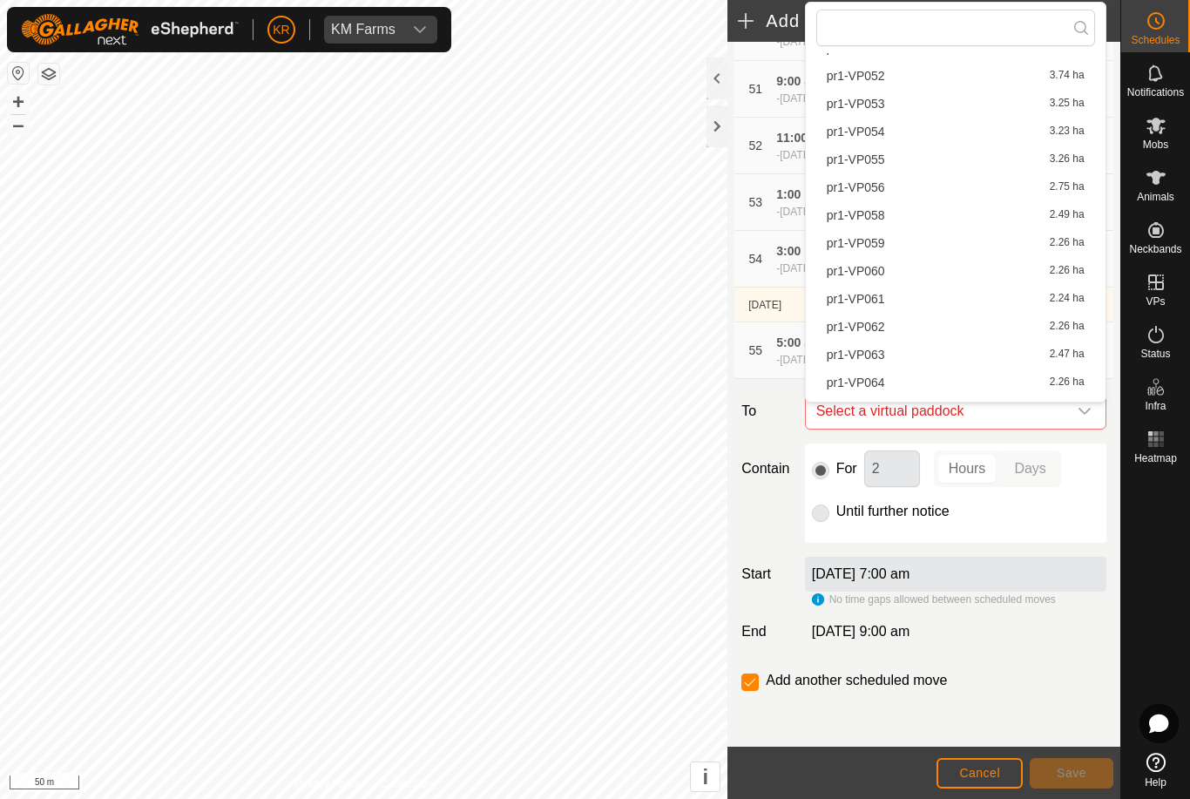
scroll to position [1481, 0]
click at [888, 218] on div "pr1-VP058 2.49 ha" at bounding box center [955, 213] width 258 height 12
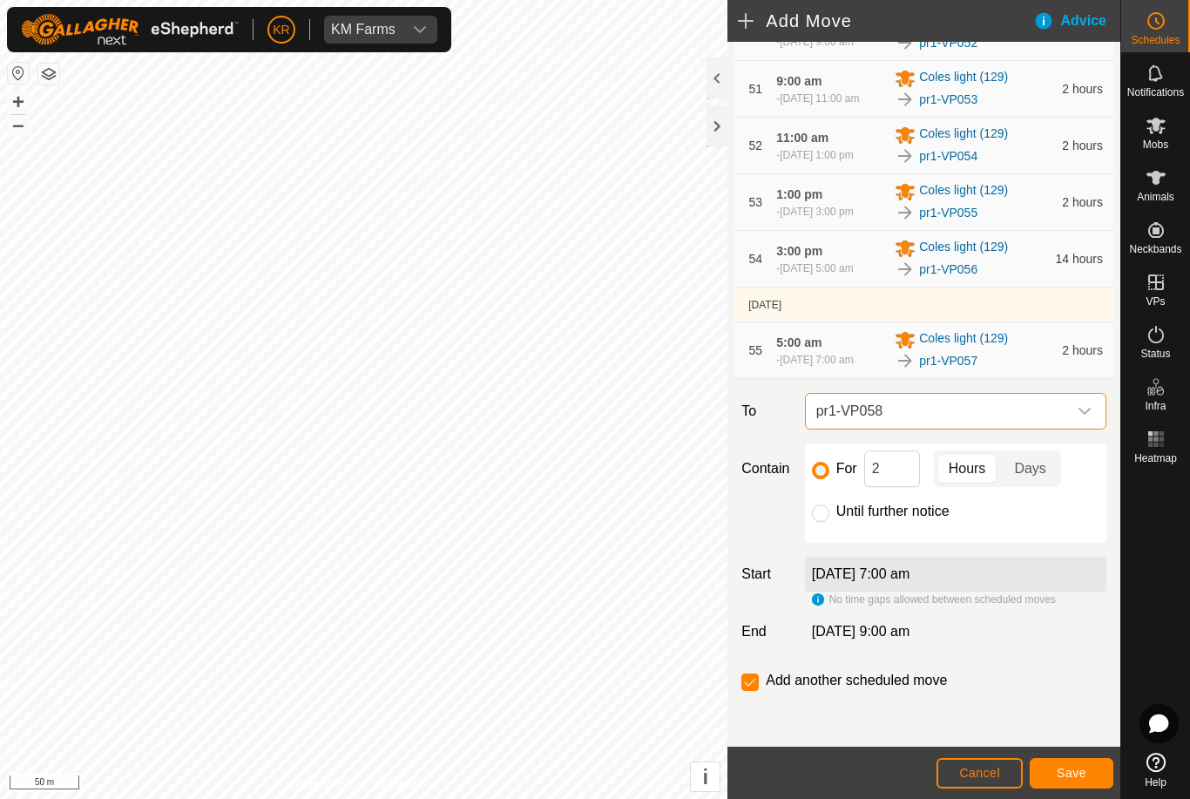
click at [1102, 780] on button "Save" at bounding box center [1071, 773] width 84 height 30
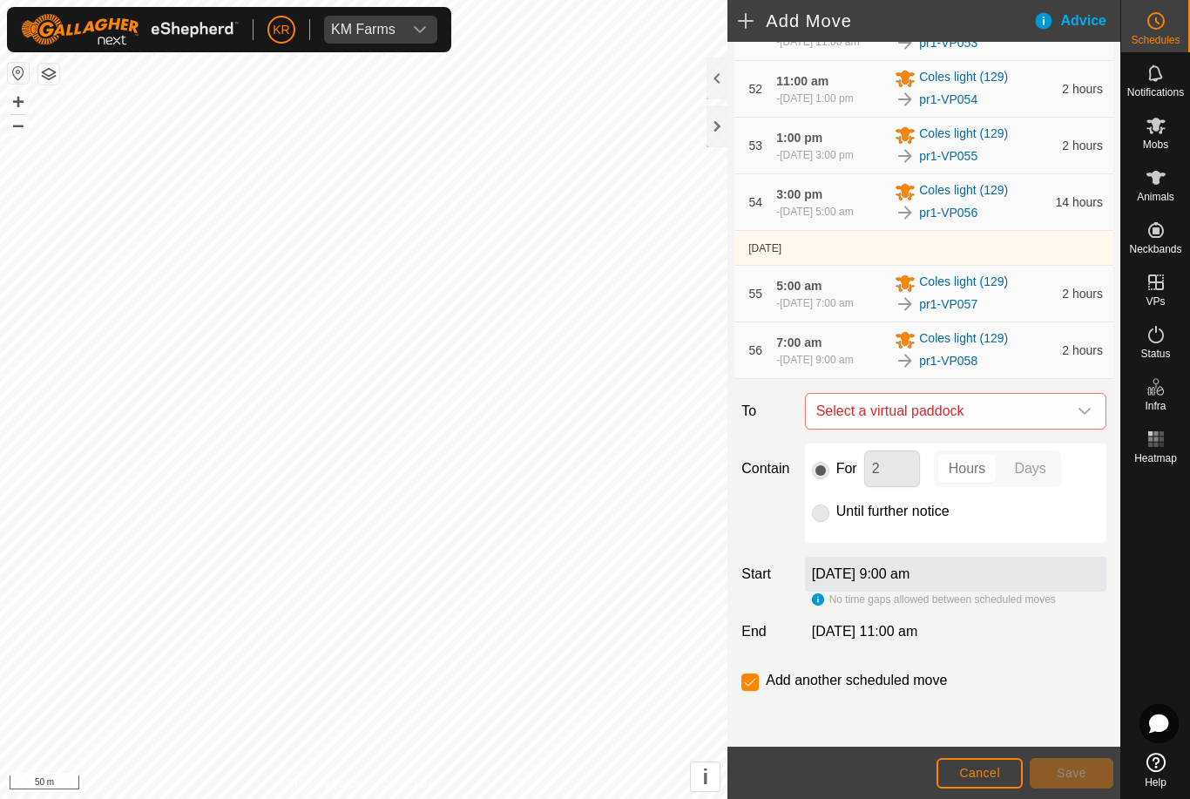
click at [1083, 415] on icon "dropdown trigger" at bounding box center [1084, 411] width 12 height 7
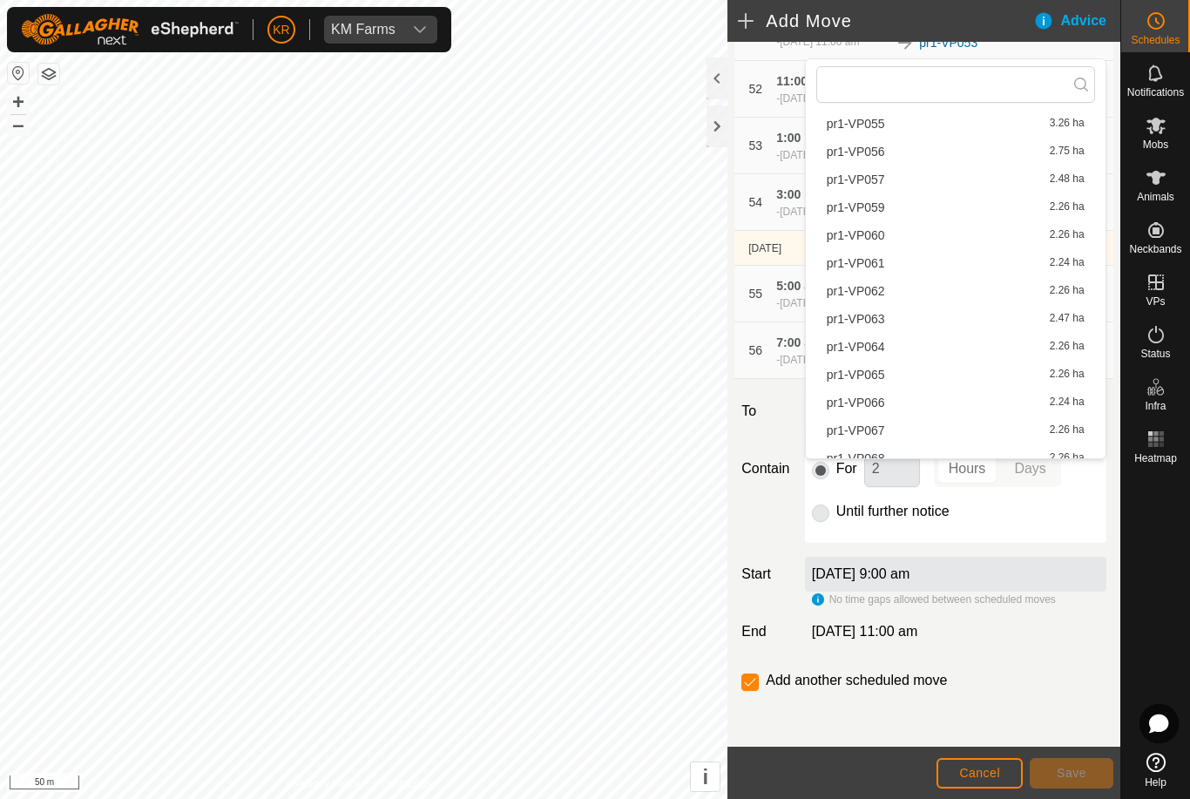
scroll to position [1570, 0]
click at [870, 211] on span "pr1-VP059" at bounding box center [855, 209] width 58 height 12
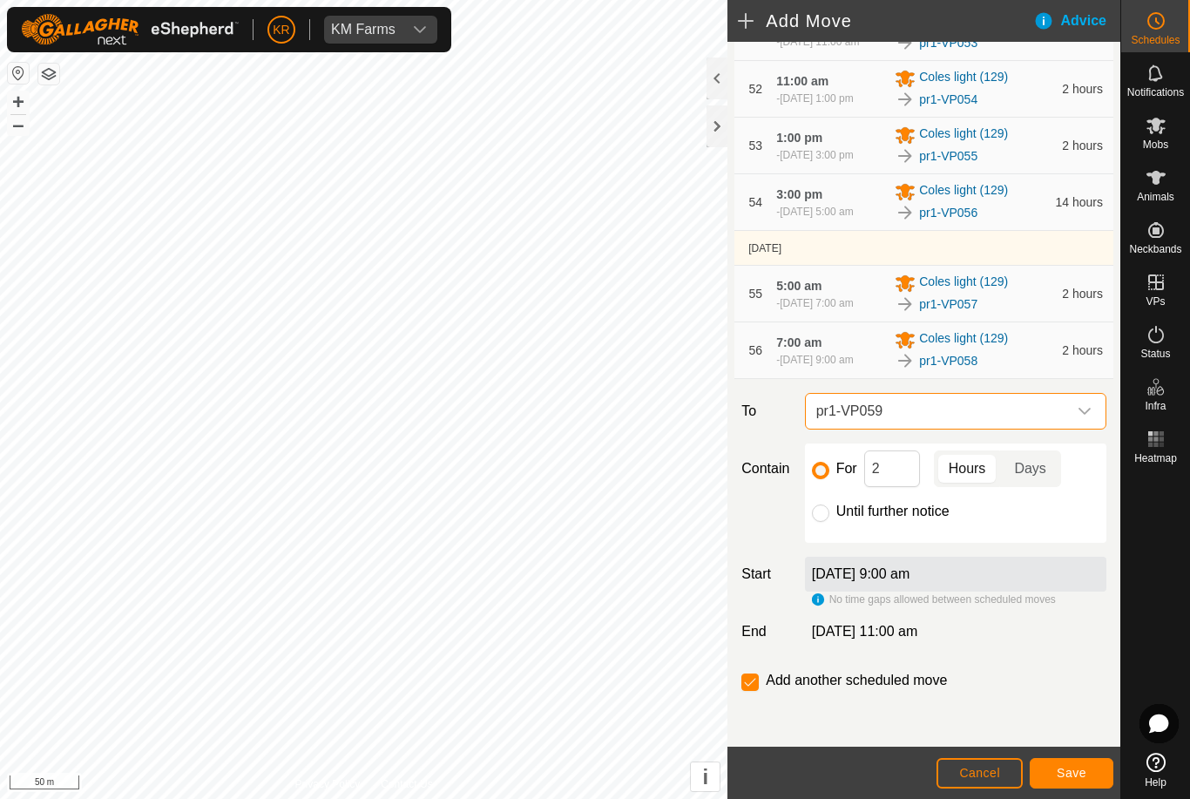
click at [1056, 767] on span "Save" at bounding box center [1071, 772] width 30 height 14
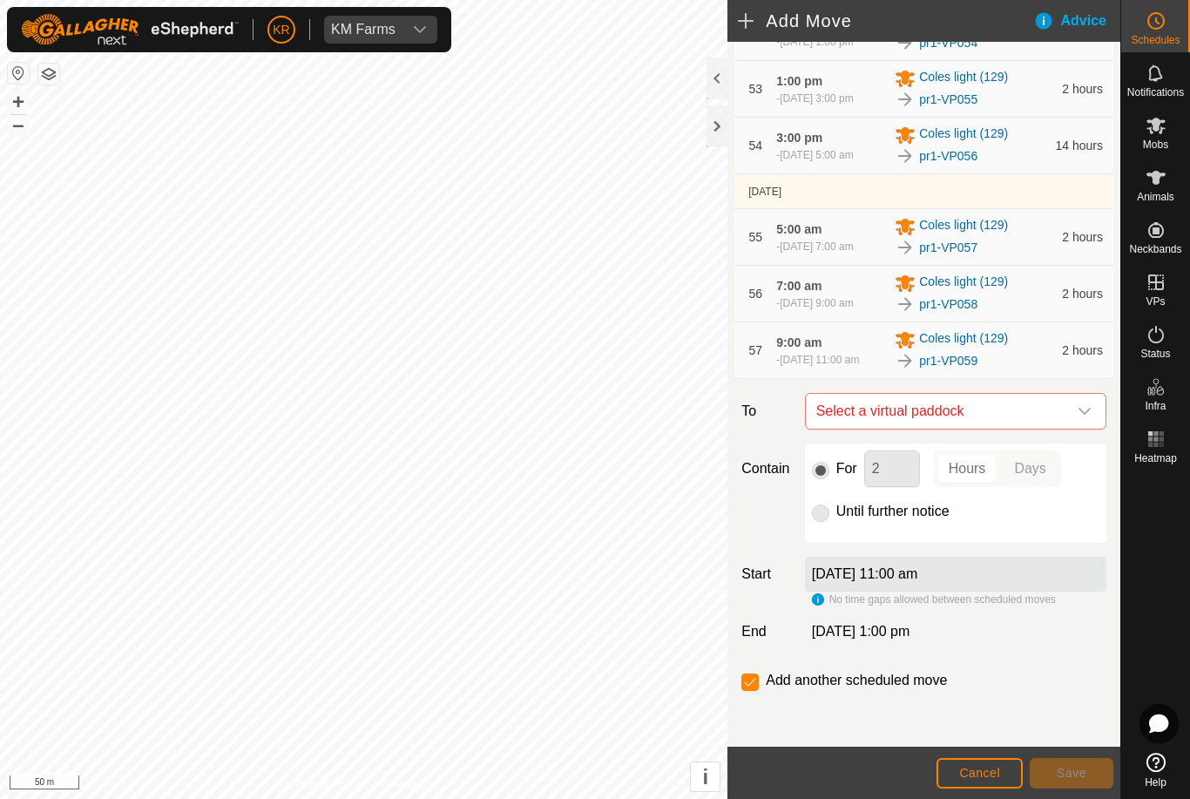
click at [1065, 428] on span "Select a virtual paddock" at bounding box center [938, 411] width 258 height 35
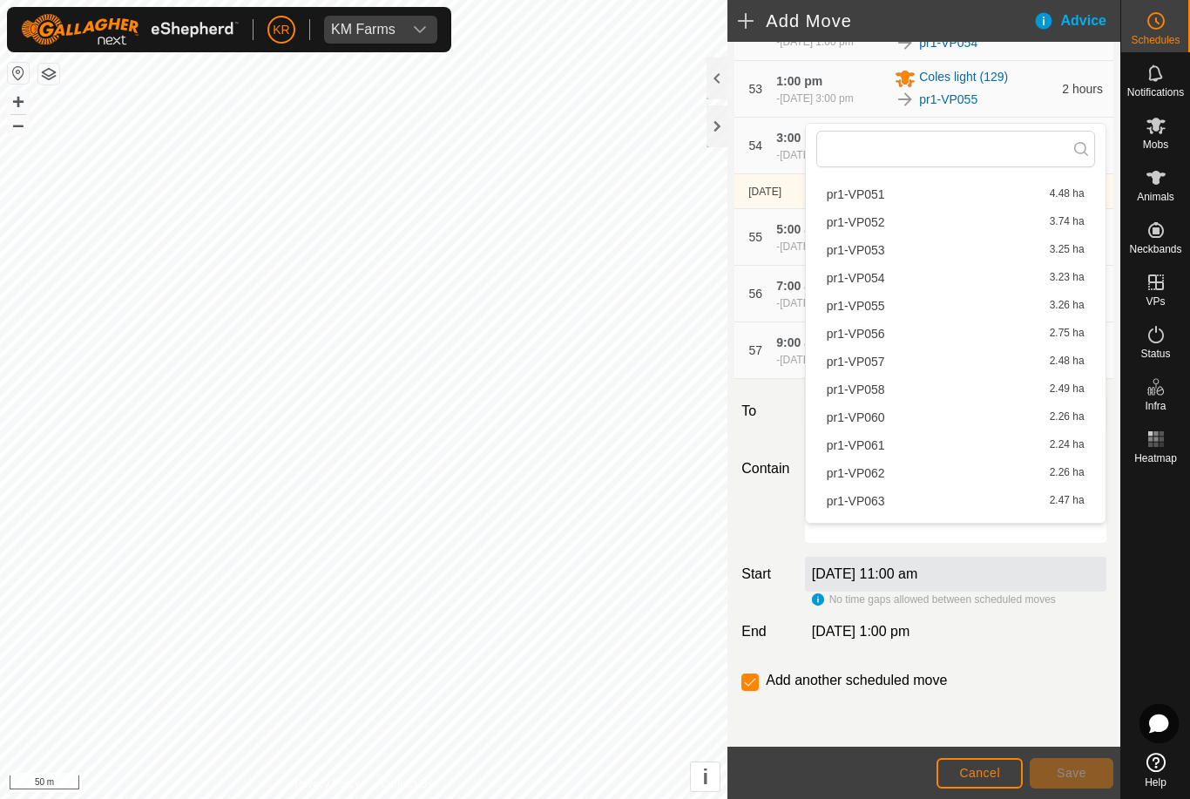
scroll to position [1453, 0]
click at [881, 421] on span "pr1-VP060" at bounding box center [855, 419] width 58 height 12
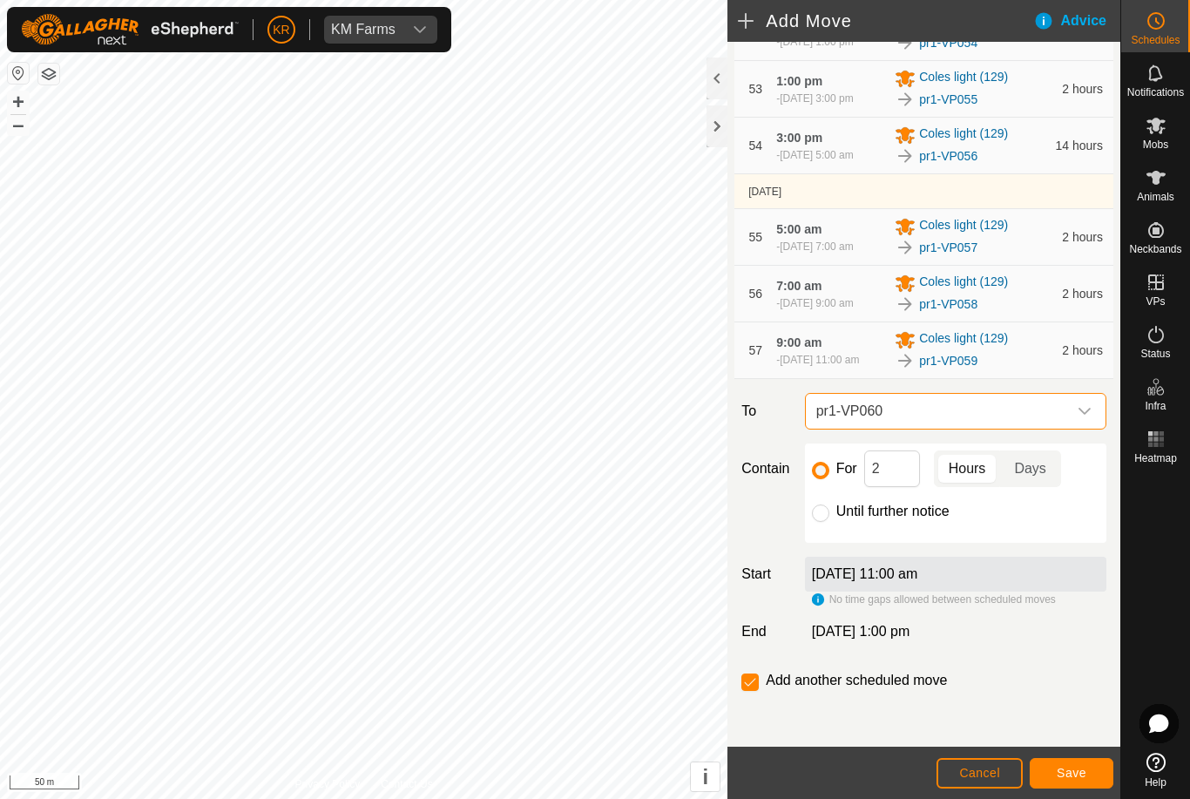
click at [1075, 769] on span "Save" at bounding box center [1071, 772] width 30 height 14
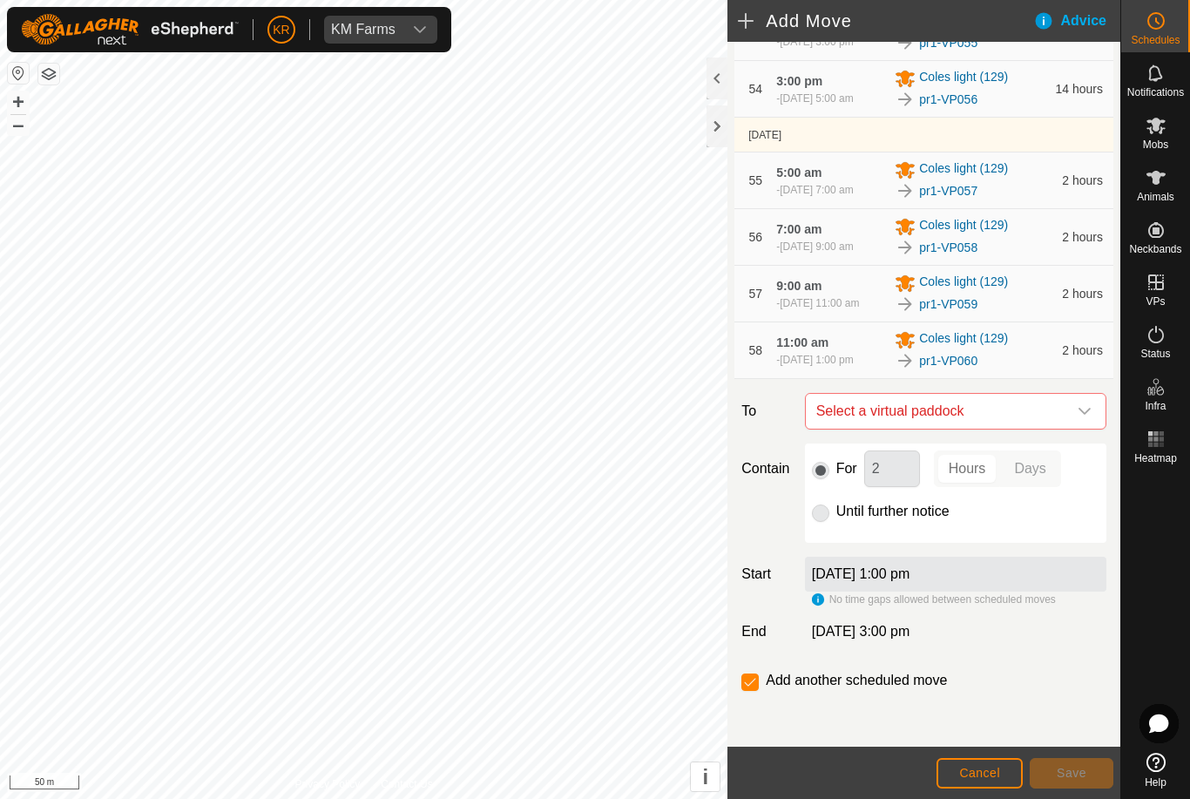
click at [1080, 418] on icon "dropdown trigger" at bounding box center [1084, 411] width 14 height 14
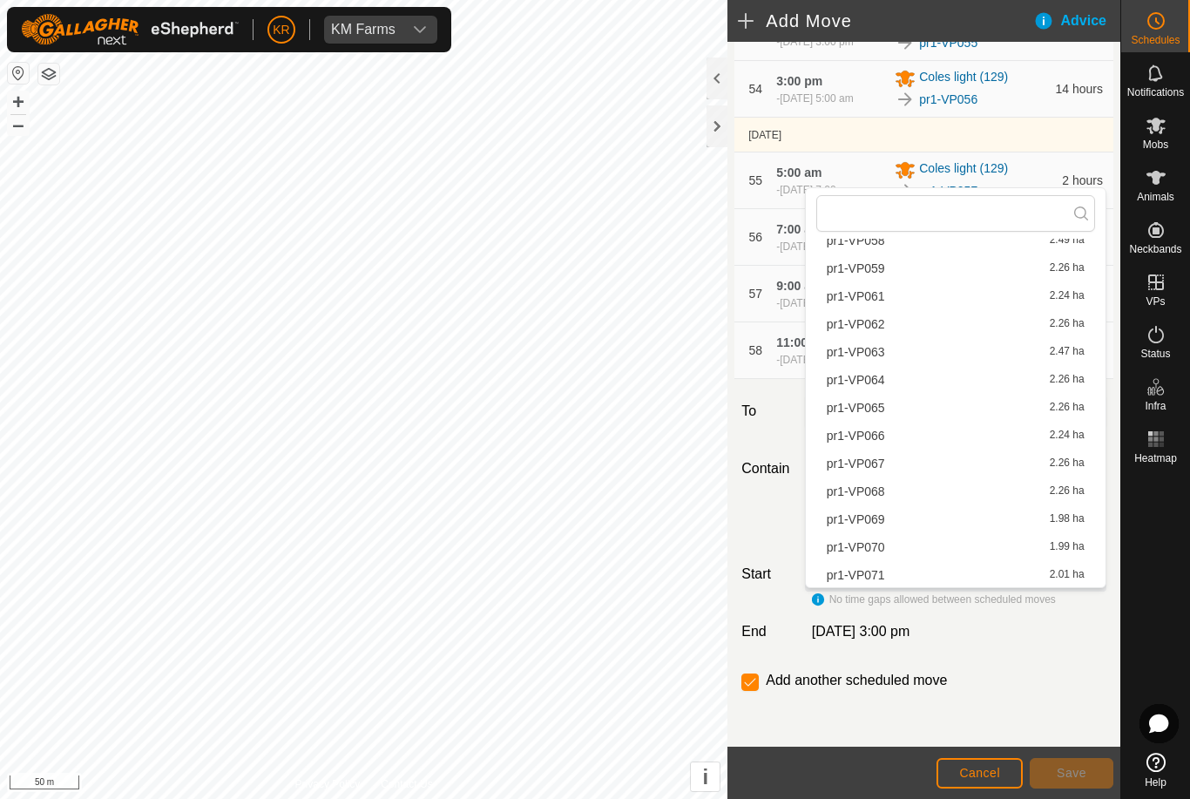
scroll to position [1668, 0]
click at [876, 300] on span "pr1-VP061" at bounding box center [855, 295] width 58 height 12
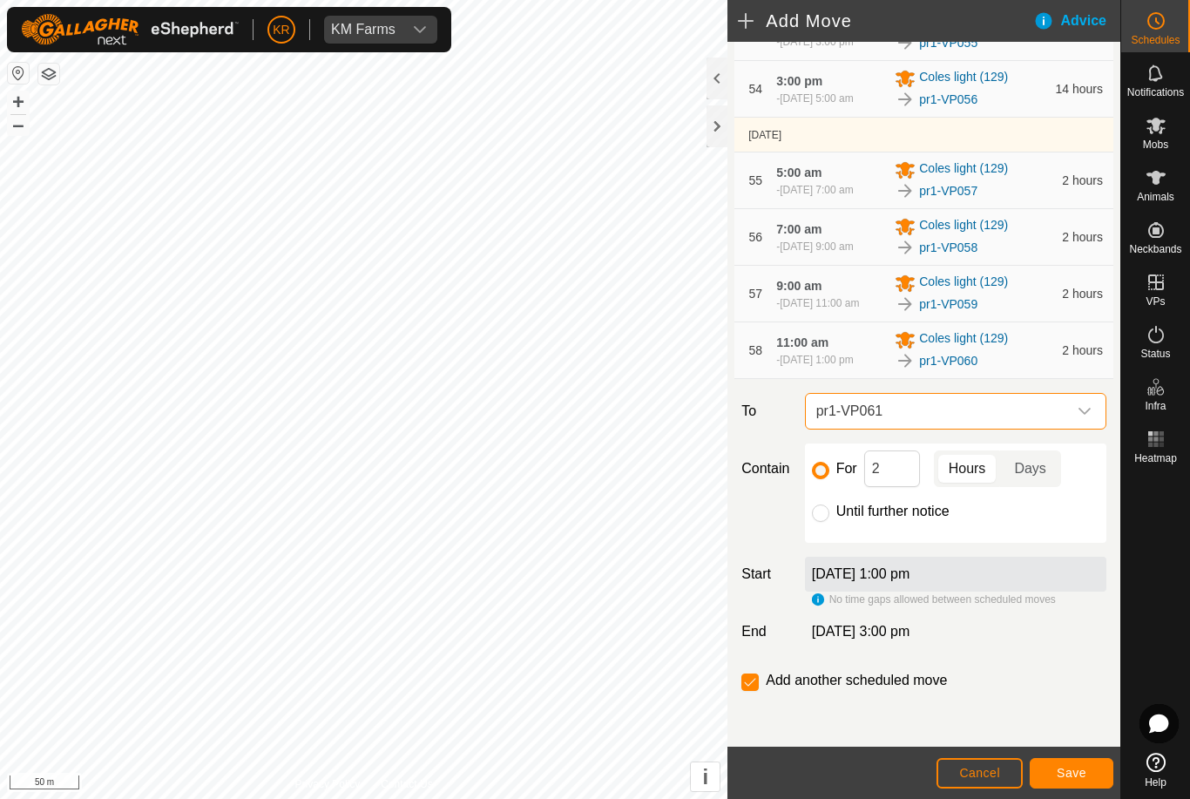
scroll to position [3760, 0]
click at [1053, 761] on button "Save" at bounding box center [1071, 773] width 84 height 30
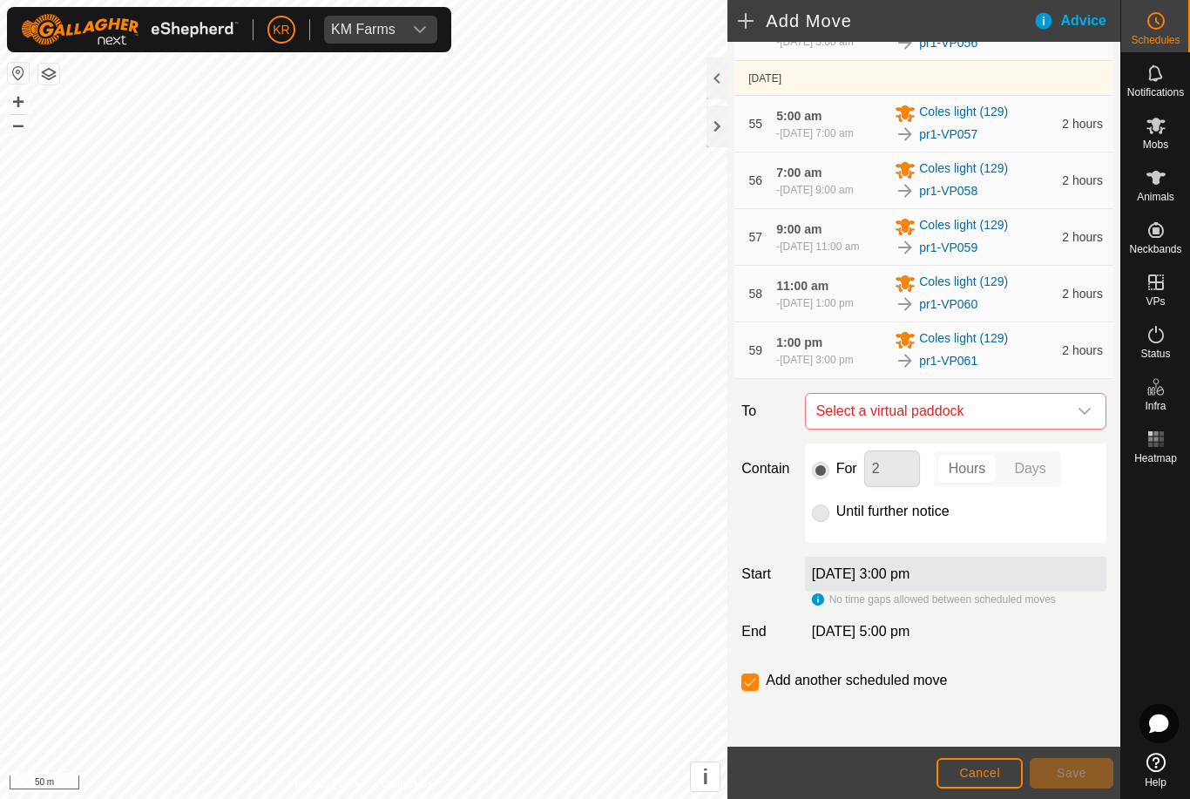
click at [1075, 428] on div "dropdown trigger" at bounding box center [1084, 411] width 35 height 35
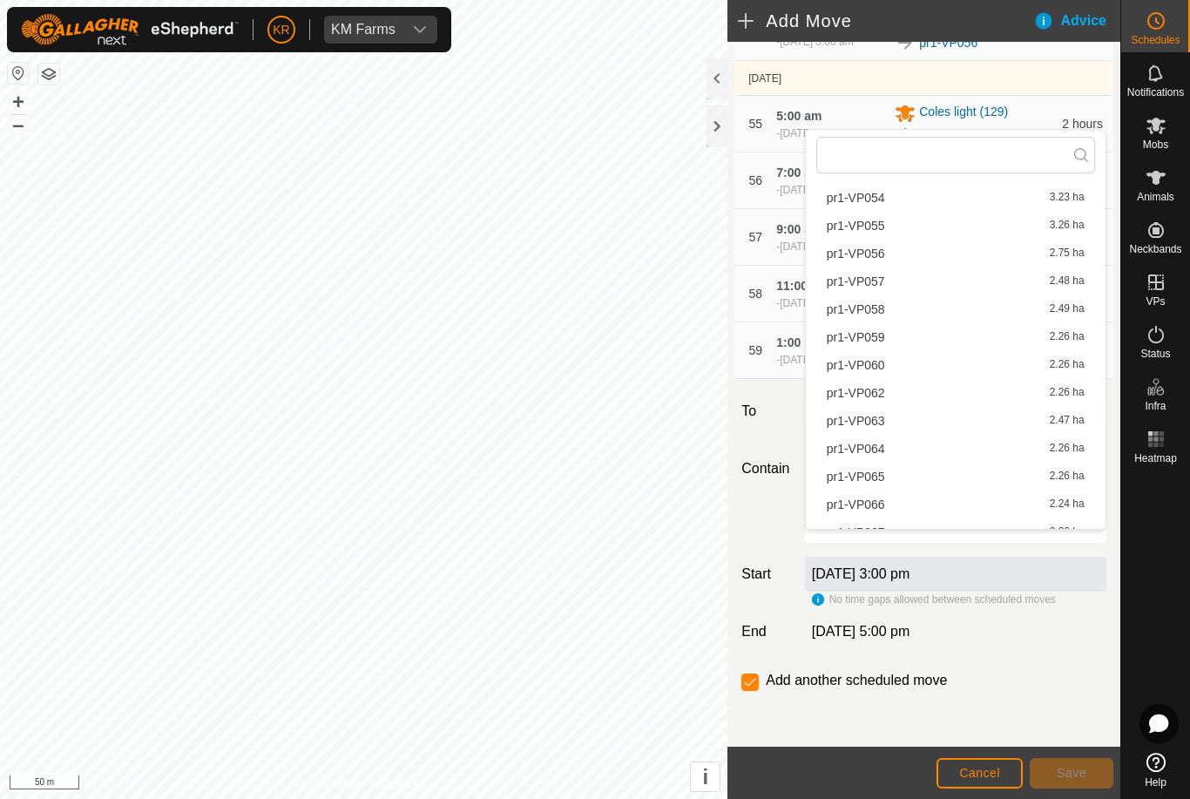
scroll to position [1542, 0]
click at [877, 392] on span "pr1-VP062" at bounding box center [855, 391] width 58 height 12
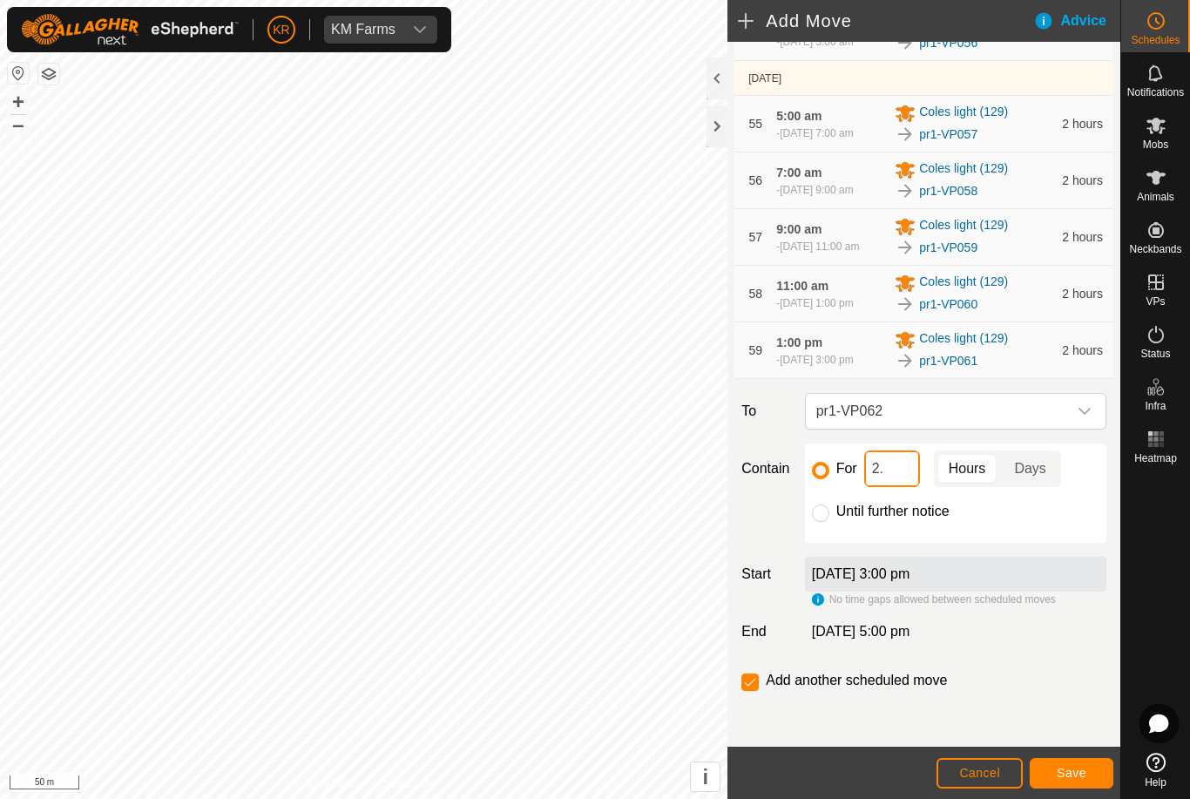
type input "2"
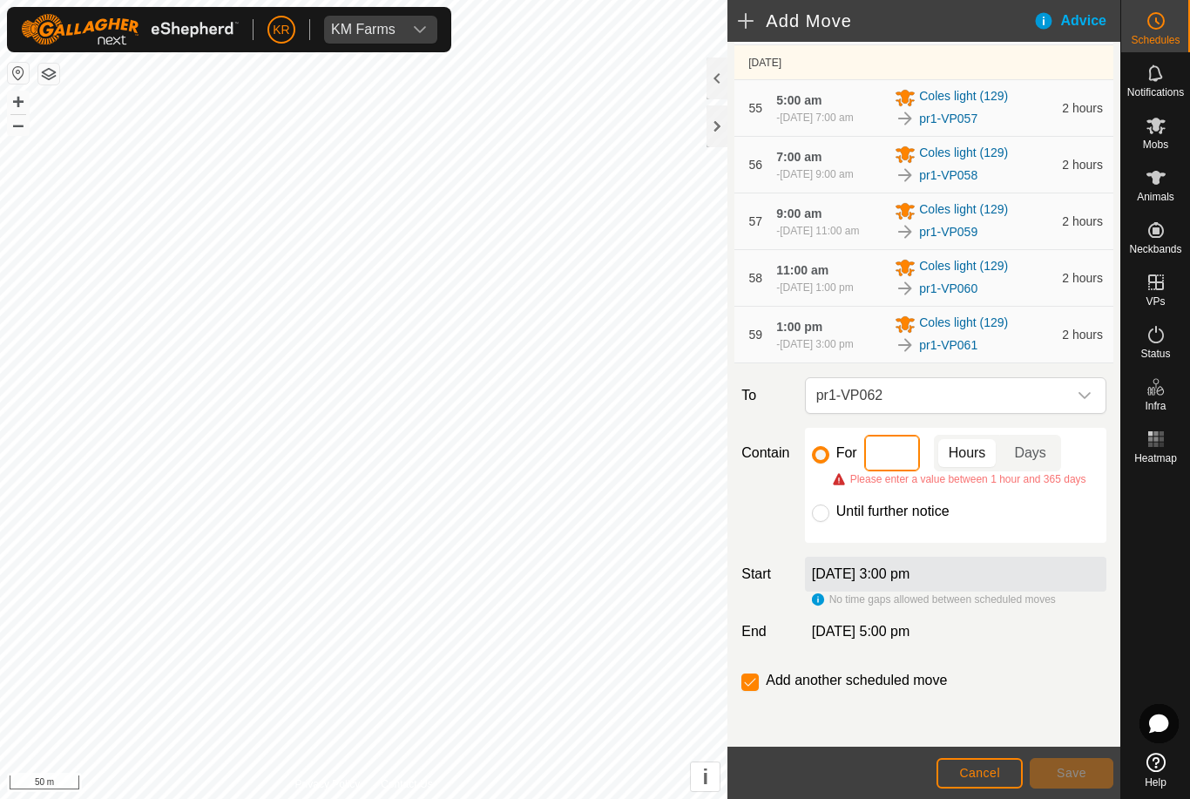
type input "4"
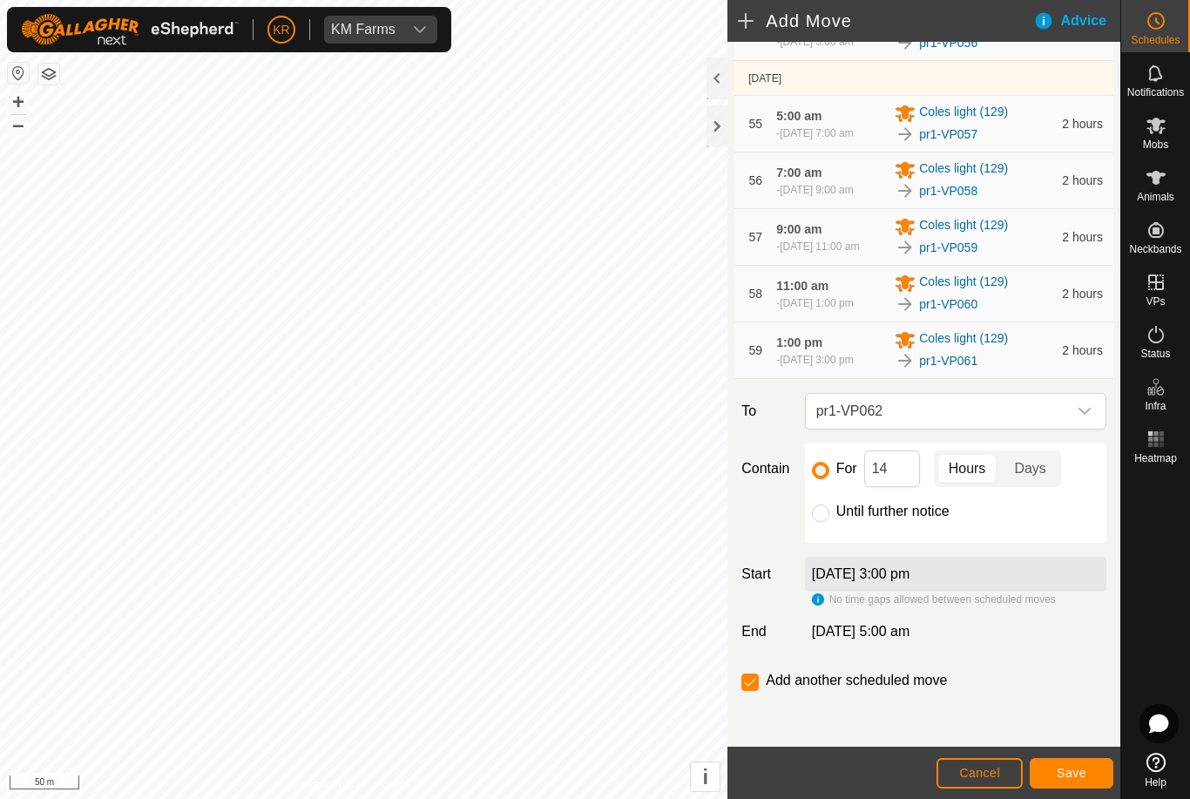
click at [1058, 786] on button "Save" at bounding box center [1071, 773] width 84 height 30
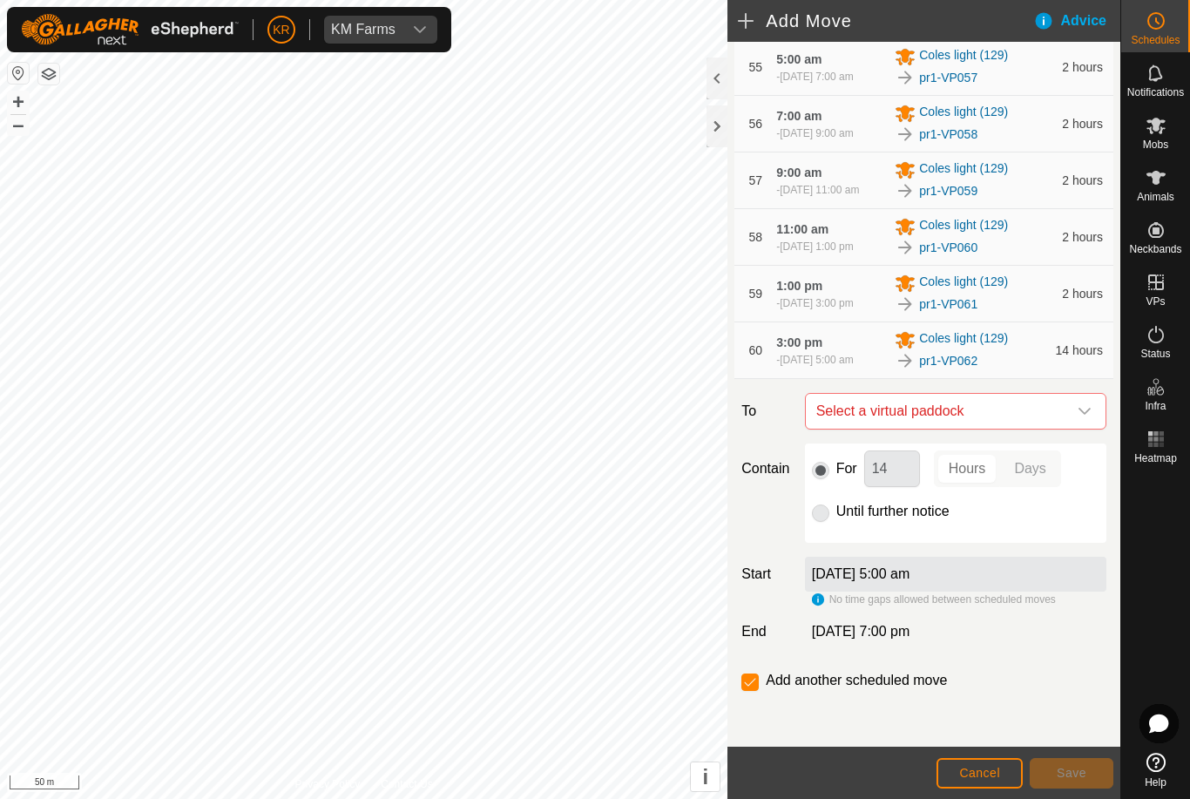
click at [1083, 418] on icon "dropdown trigger" at bounding box center [1084, 411] width 14 height 14
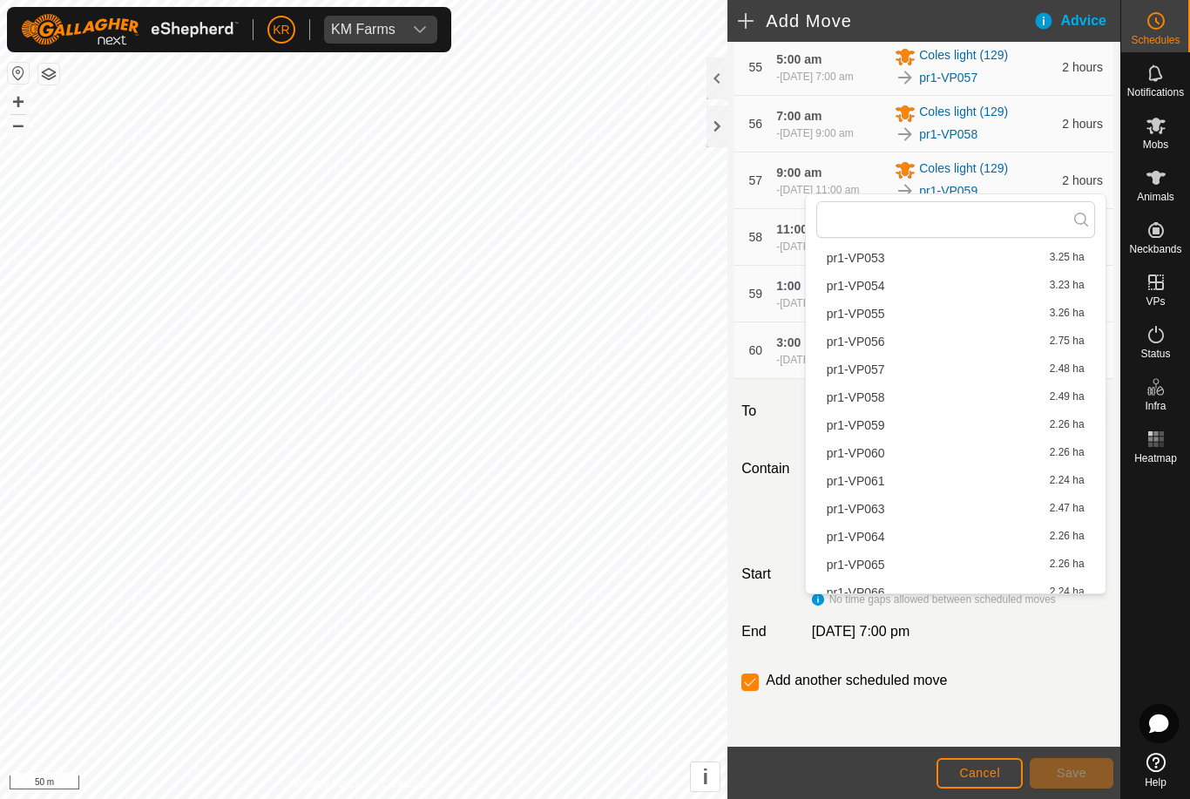
scroll to position [1516, 0]
click at [878, 511] on span "pr1-VP063" at bounding box center [855, 509] width 58 height 12
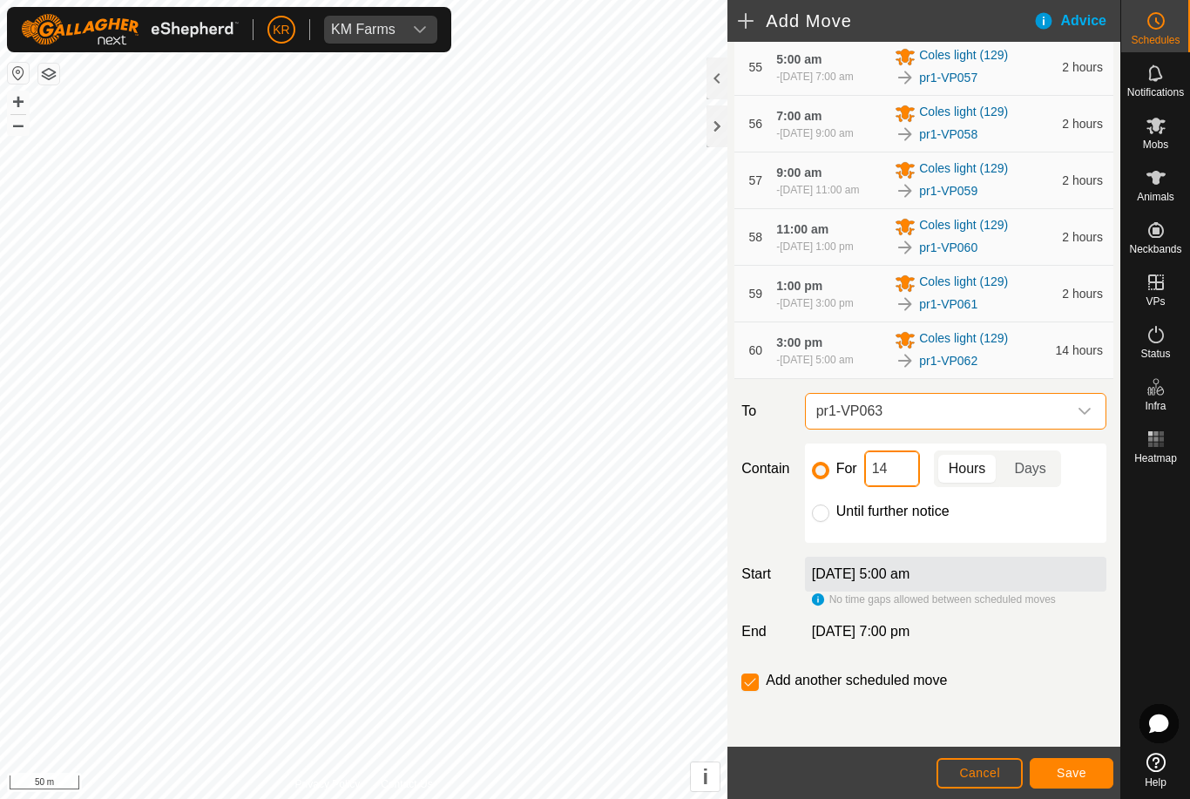
click at [901, 487] on input "14" at bounding box center [892, 468] width 56 height 37
type input "1"
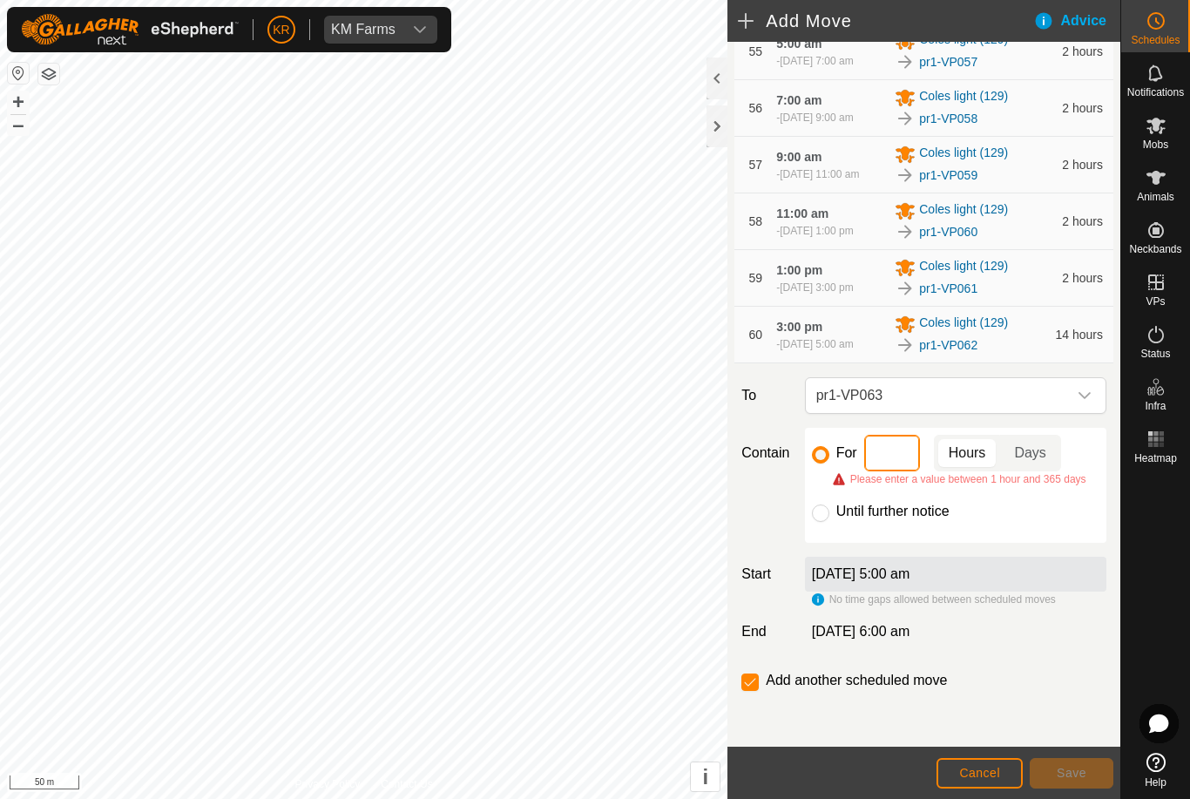
type input "2"
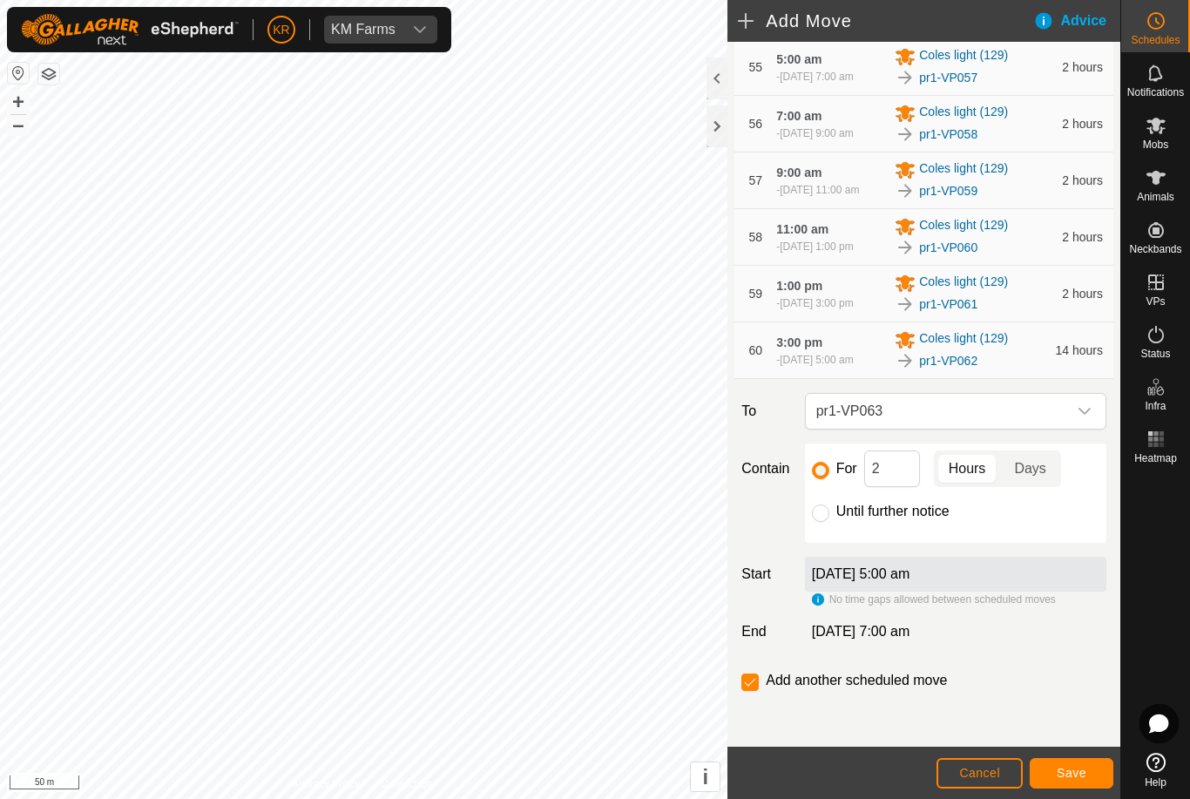
click at [1060, 771] on span "Save" at bounding box center [1071, 772] width 30 height 14
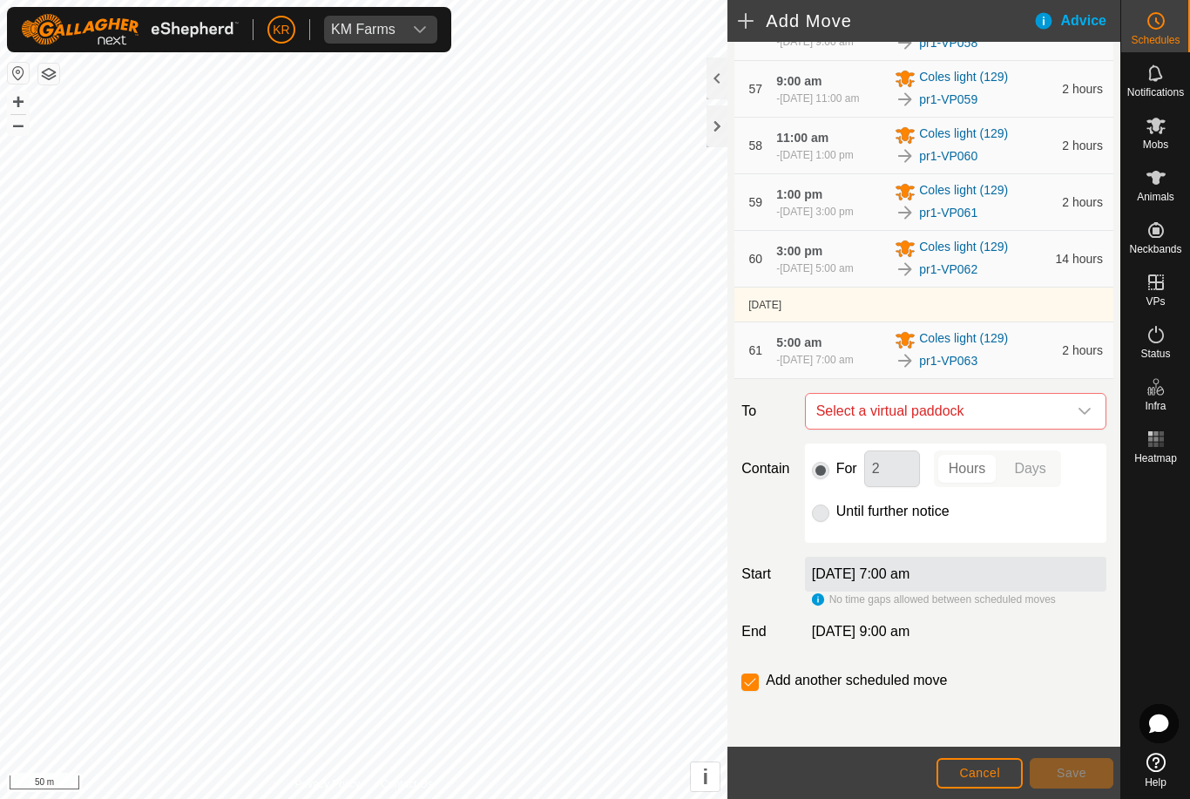
click at [1077, 418] on icon "dropdown trigger" at bounding box center [1084, 411] width 14 height 14
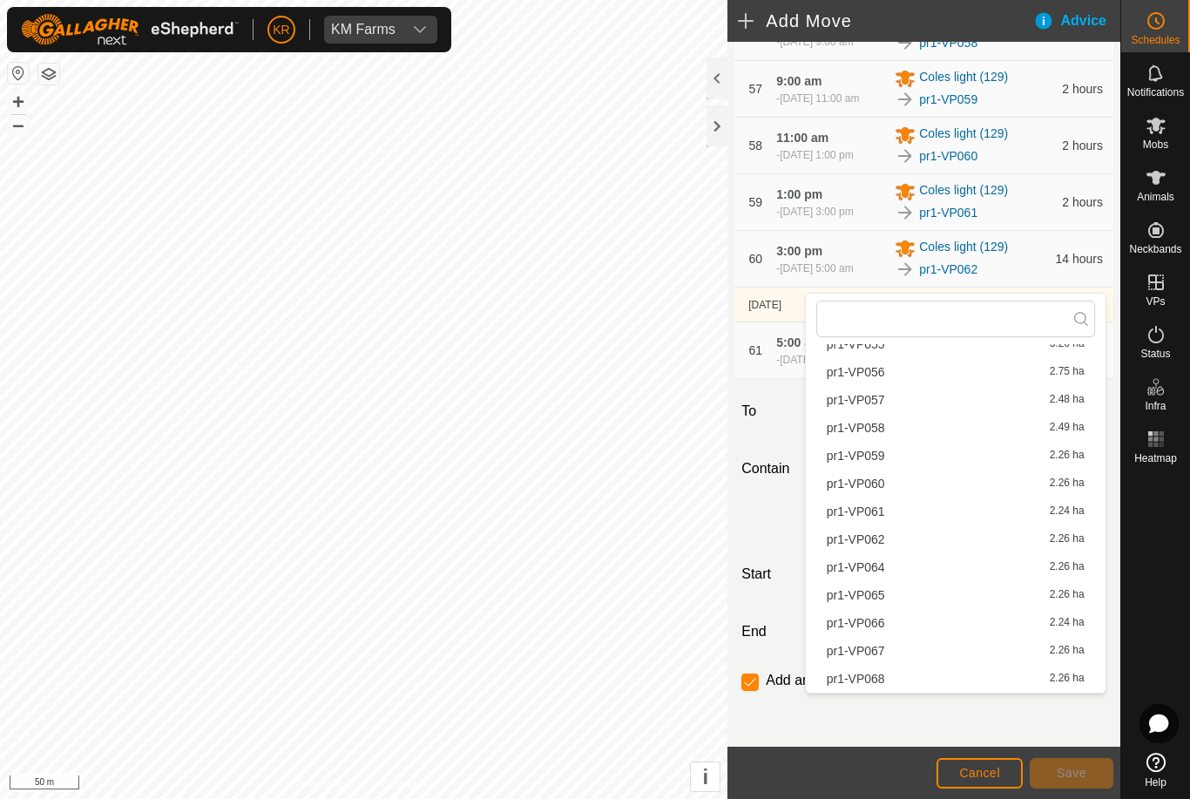
scroll to position [1587, 0]
click at [875, 565] on span "pr1-VP064" at bounding box center [855, 565] width 58 height 12
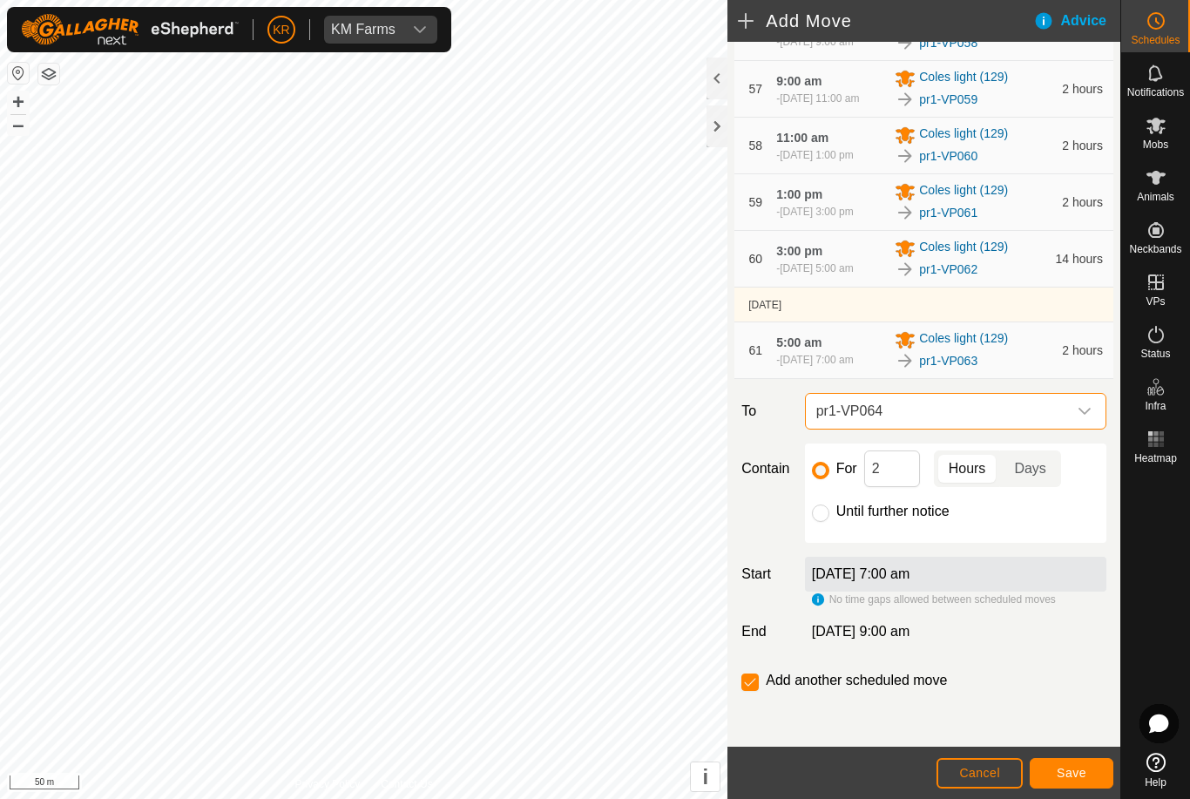
click at [1074, 769] on span "Save" at bounding box center [1071, 772] width 30 height 14
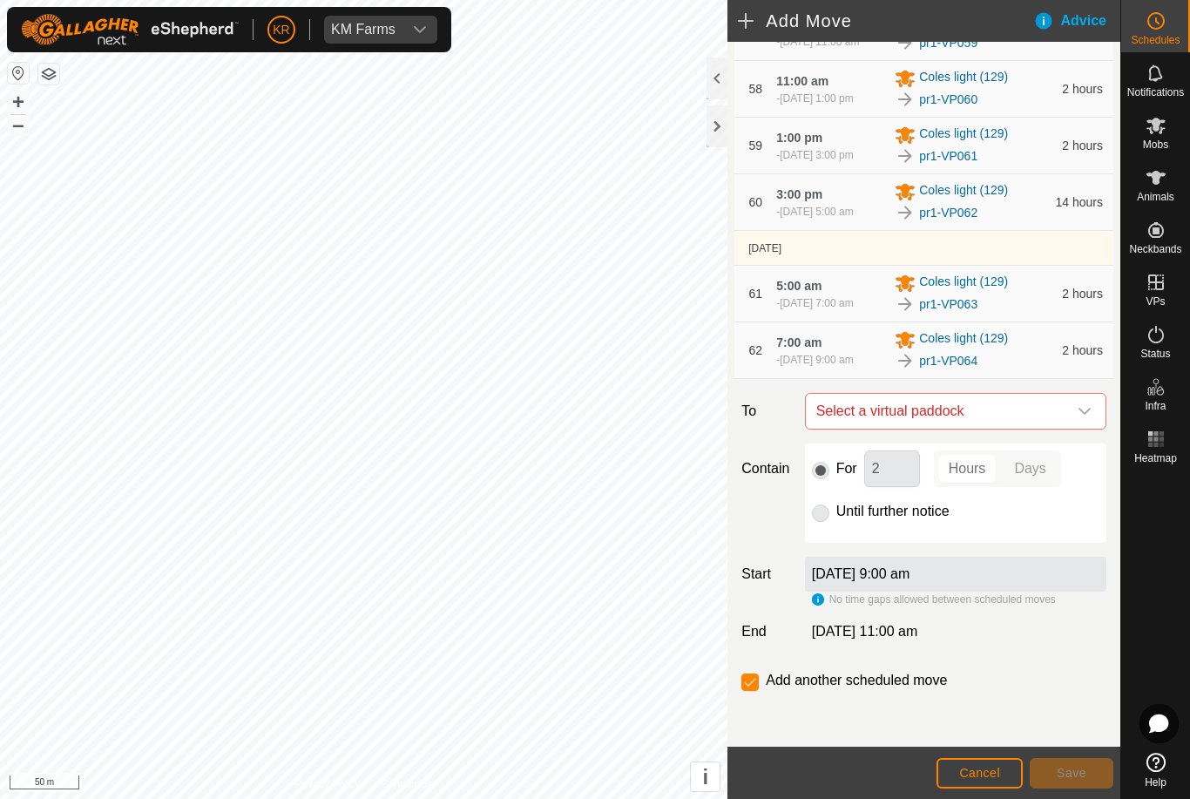
scroll to position [4123, 0]
click at [1077, 414] on icon "dropdown trigger" at bounding box center [1084, 411] width 14 height 14
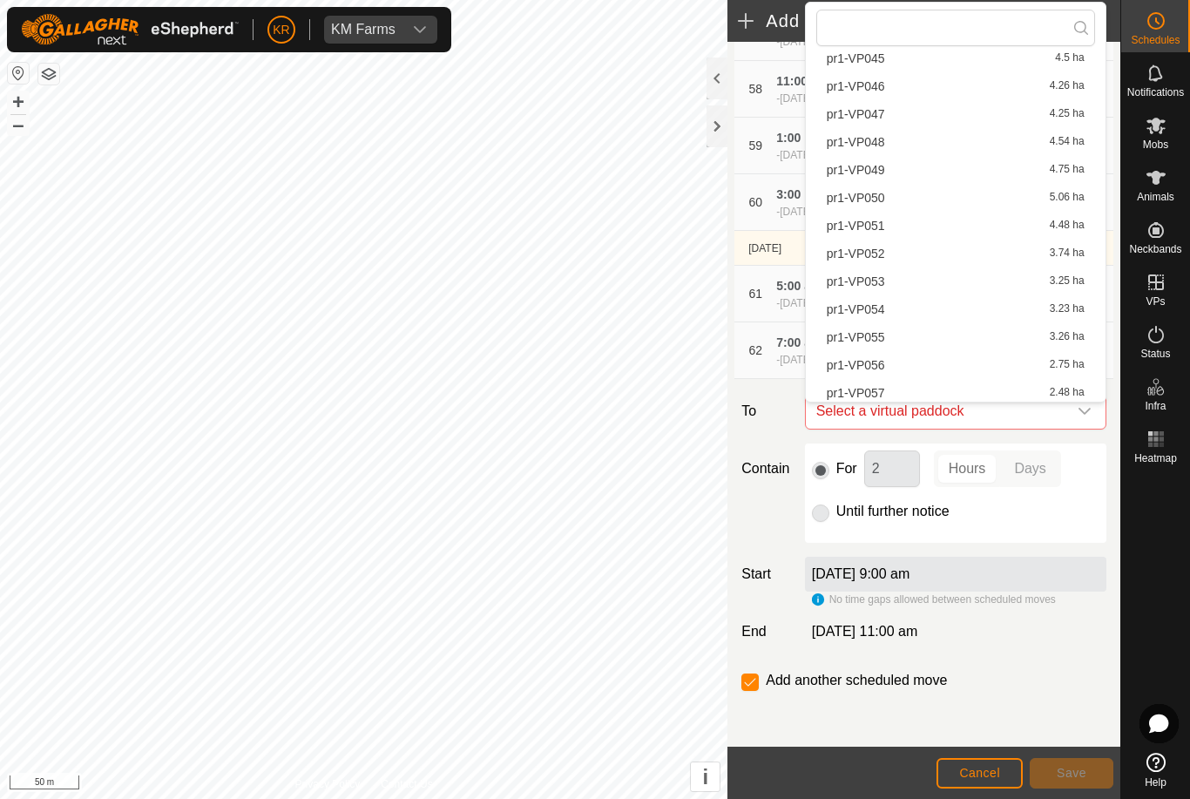
scroll to position [1449, 0]
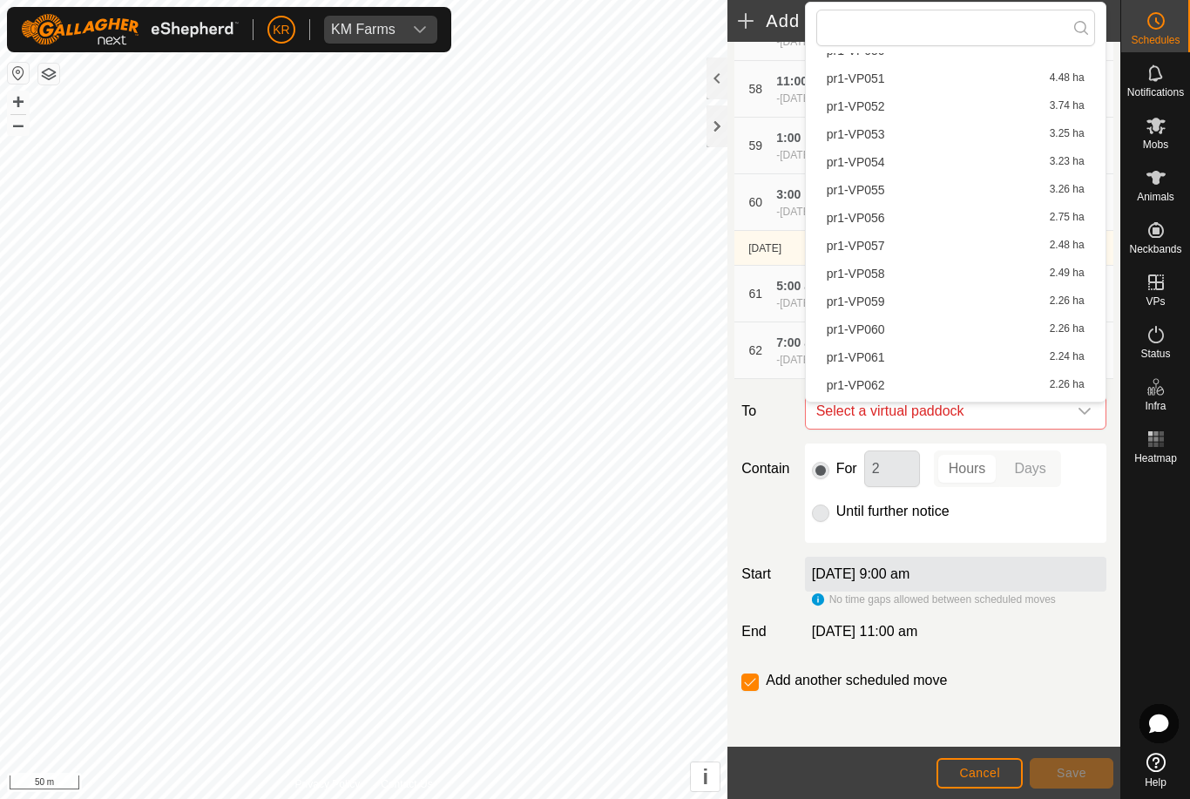
click at [951, 263] on li "pr1-VP058 2.49 ha" at bounding box center [955, 273] width 279 height 26
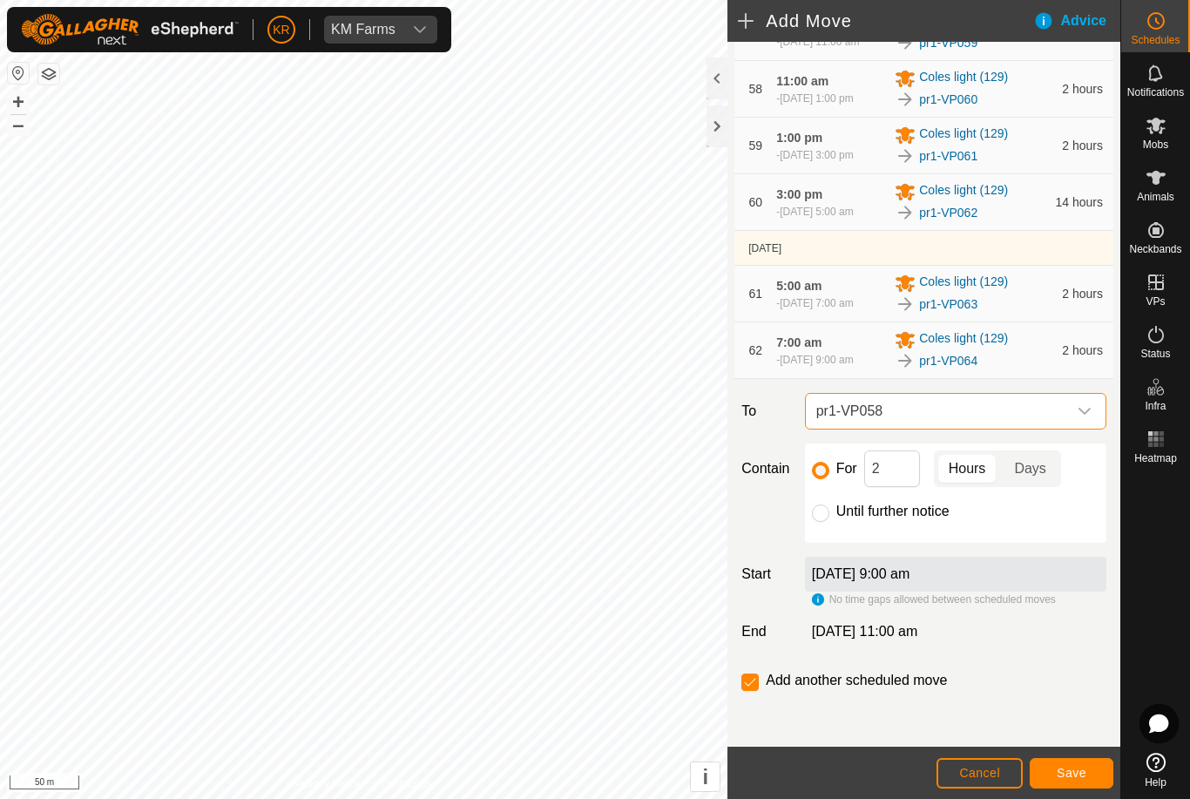
click at [1065, 408] on span "pr1-VP058" at bounding box center [938, 411] width 258 height 35
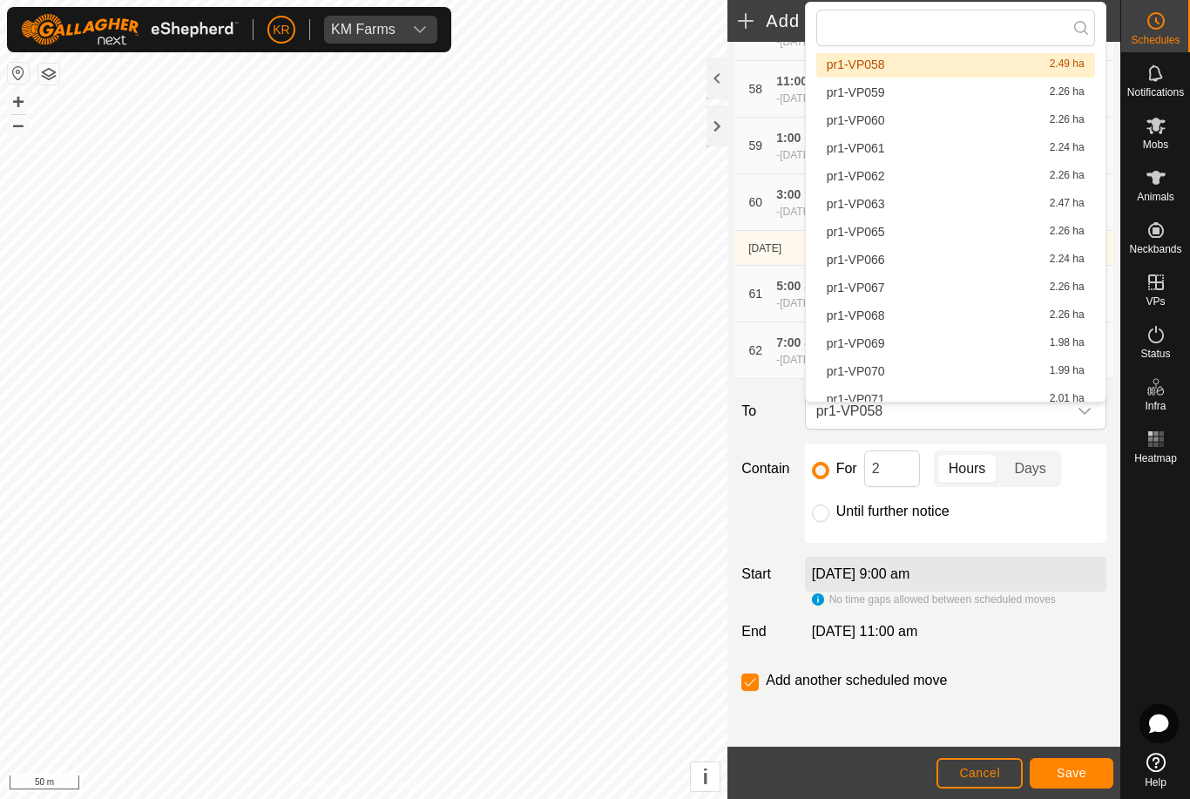
click at [882, 236] on span "pr1-VP065" at bounding box center [855, 232] width 58 height 12
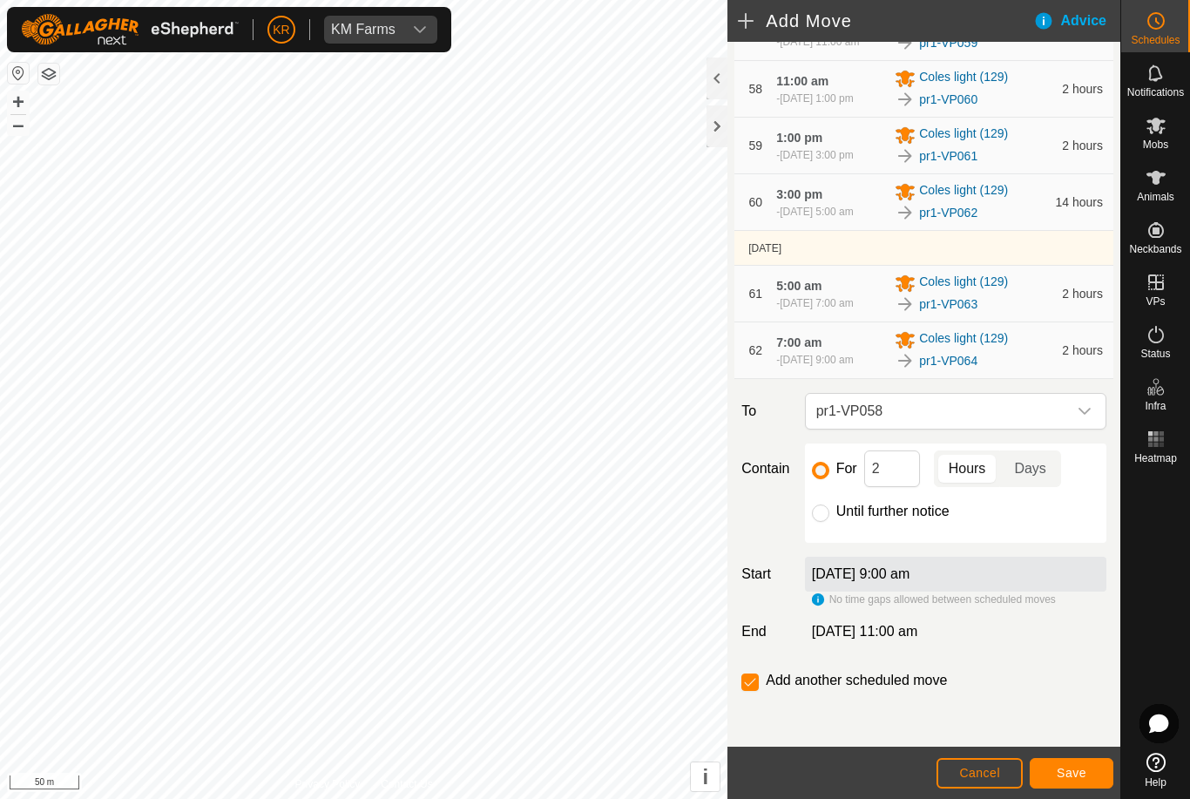
scroll to position [1656, 0]
click at [1055, 766] on button "Save" at bounding box center [1071, 773] width 84 height 30
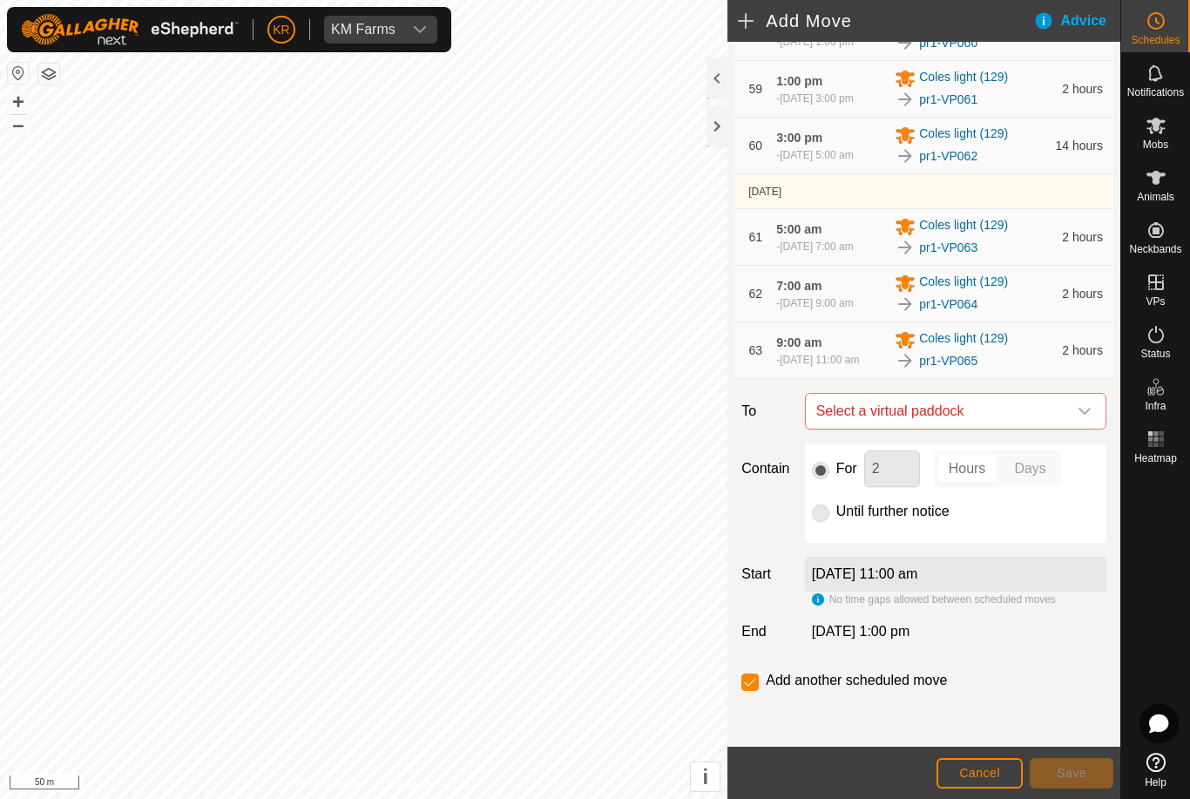
click at [1082, 418] on icon "dropdown trigger" at bounding box center [1084, 411] width 14 height 14
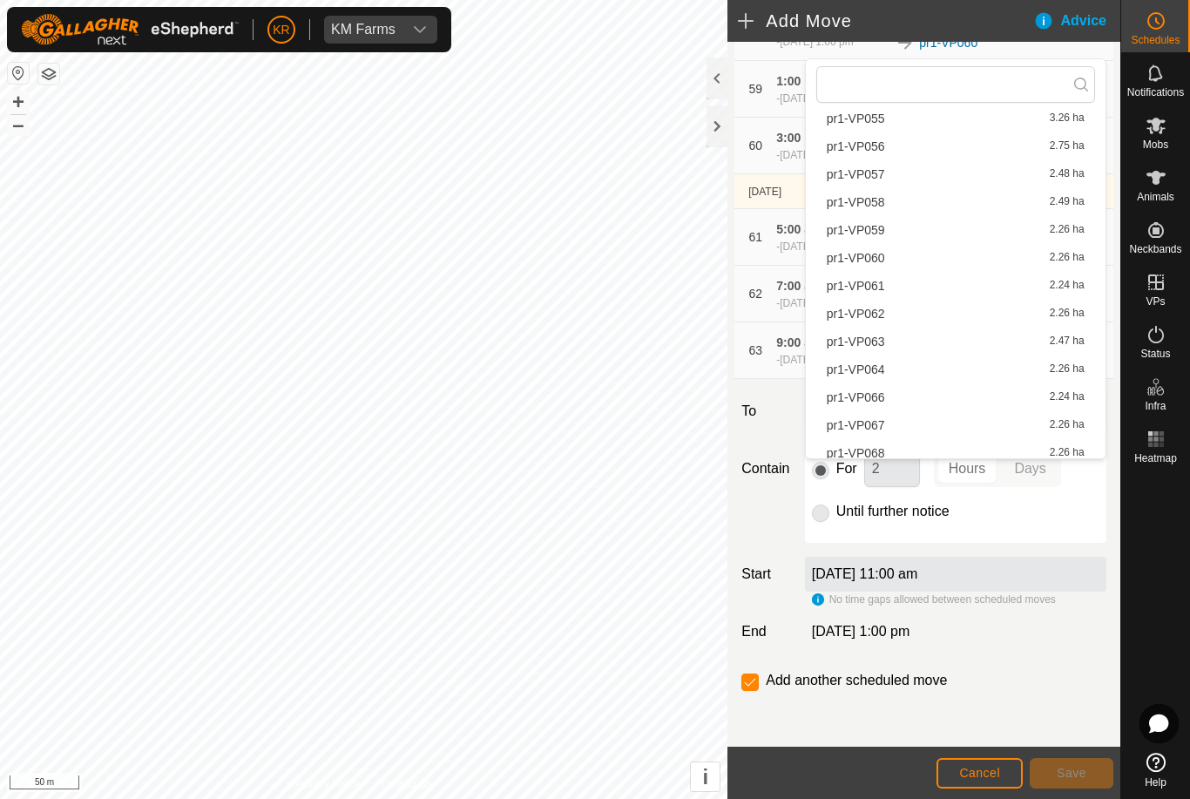
scroll to position [1579, 0]
click at [878, 396] on span "pr1-VP066" at bounding box center [855, 395] width 58 height 12
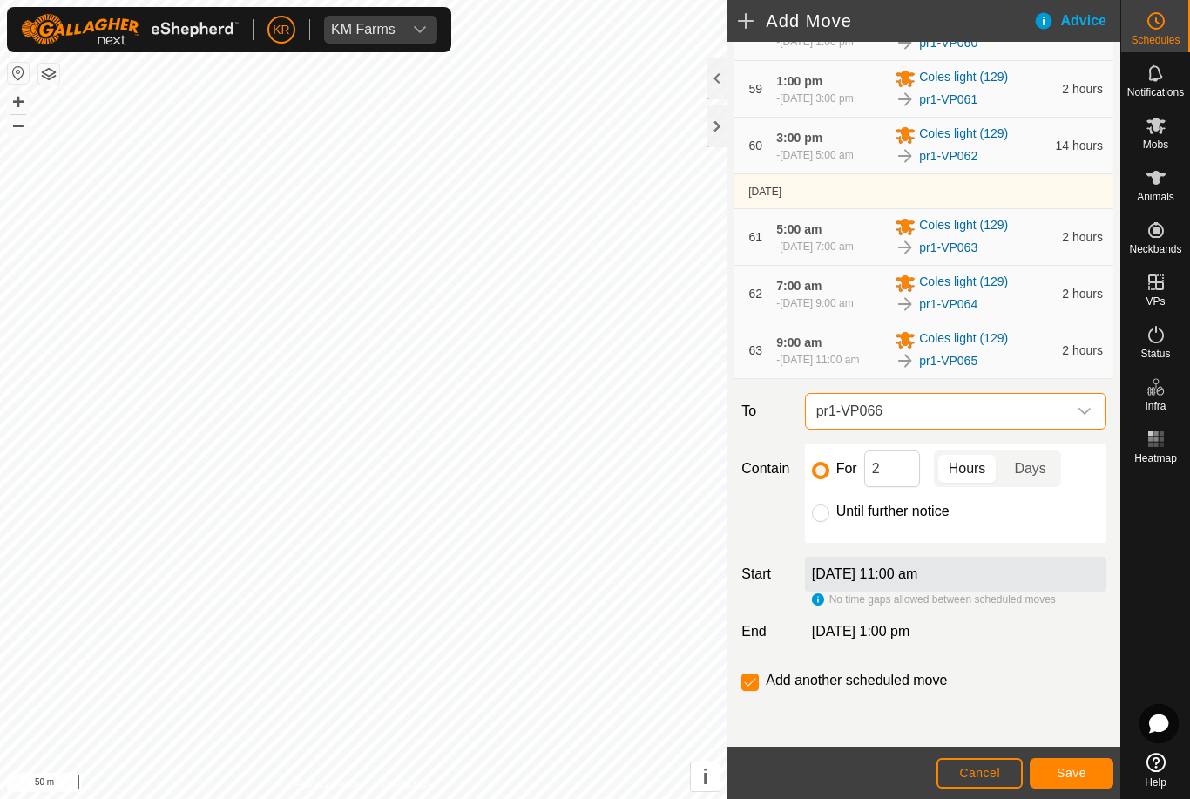
click at [1071, 764] on button "Save" at bounding box center [1071, 773] width 84 height 30
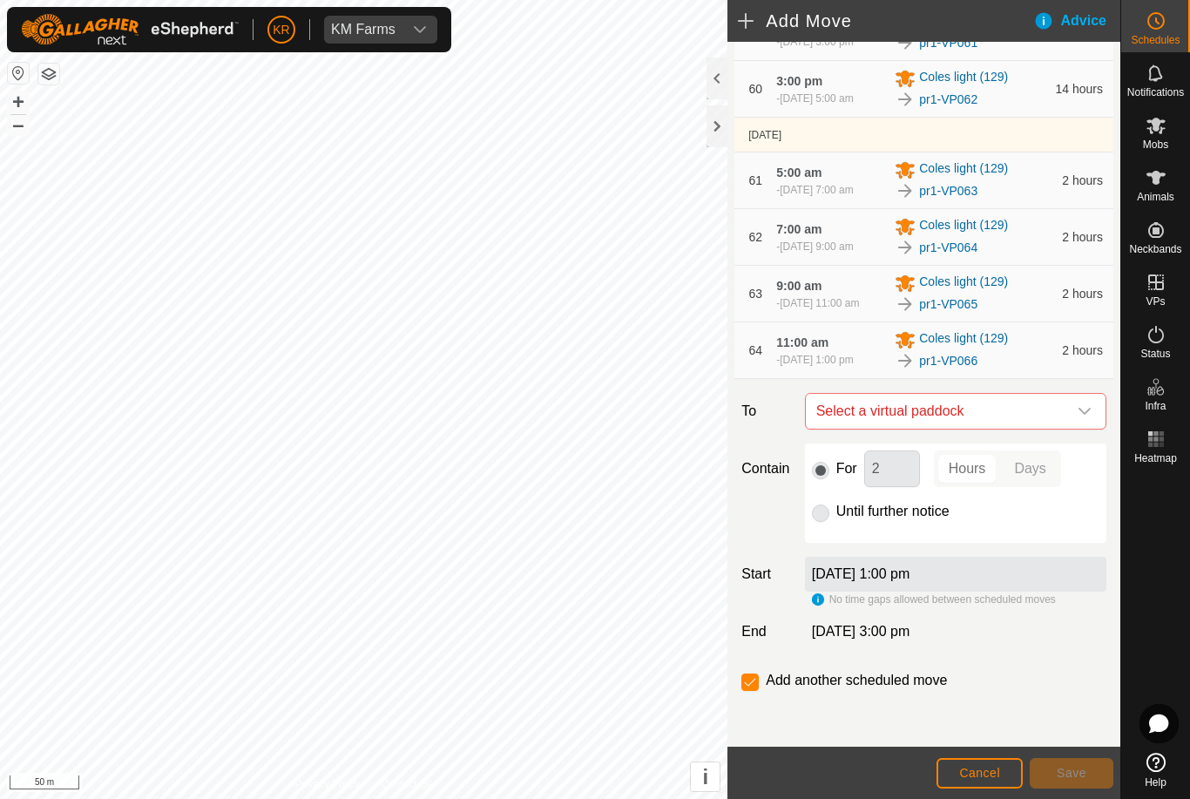
click at [1085, 418] on icon "dropdown trigger" at bounding box center [1084, 411] width 14 height 14
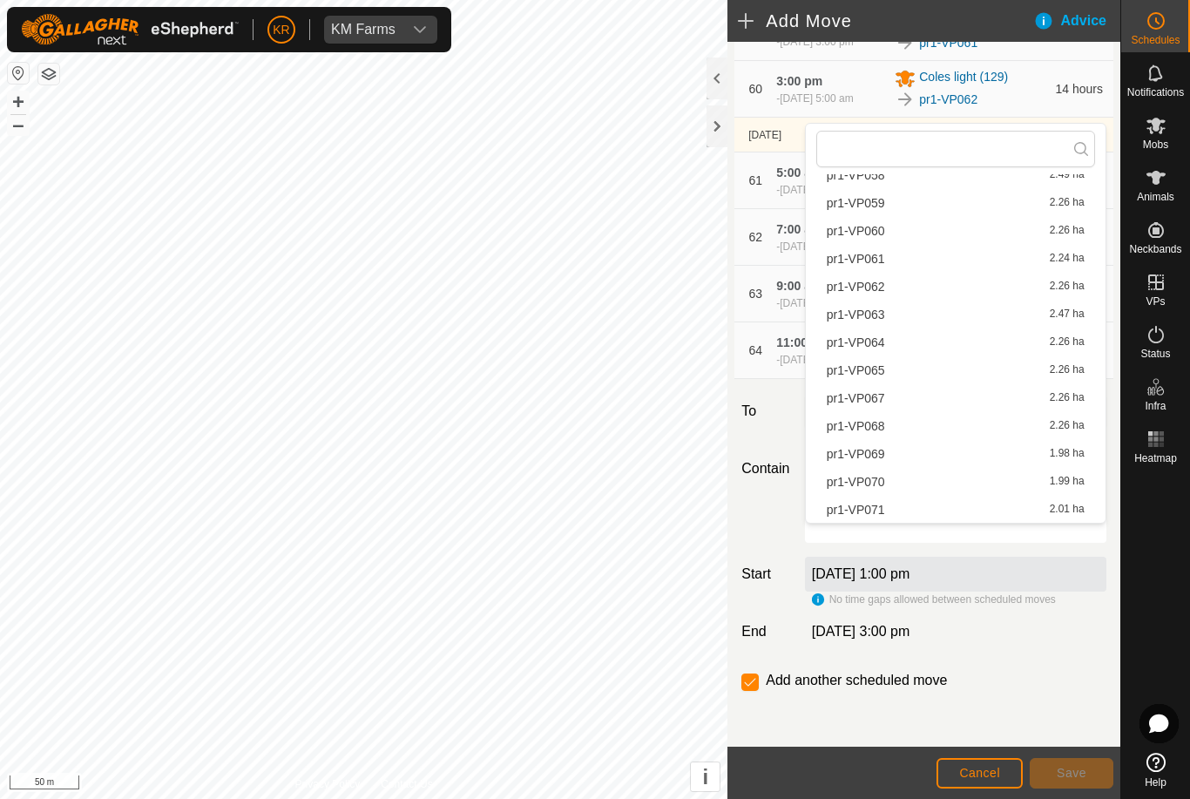
scroll to position [1668, 0]
click at [880, 401] on span "pr1-VP067" at bounding box center [855, 398] width 58 height 12
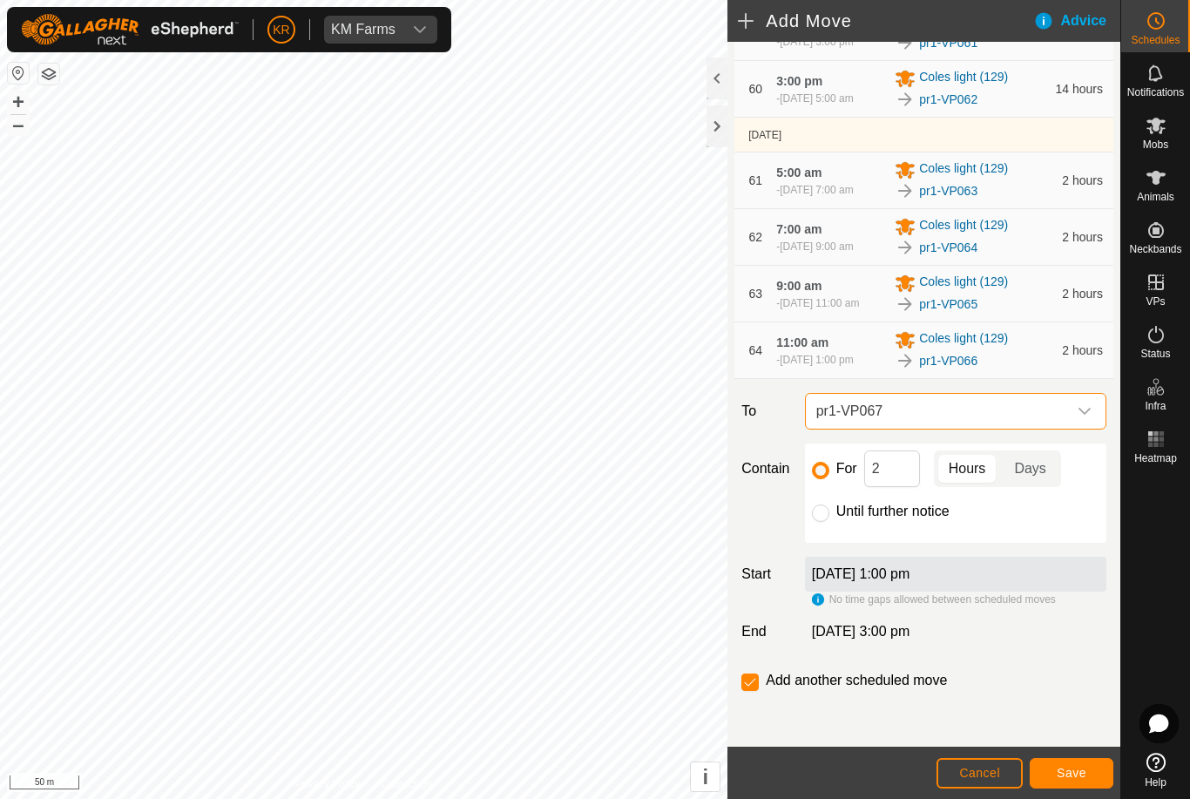
scroll to position [4249, 0]
click at [1069, 767] on span "Save" at bounding box center [1071, 772] width 30 height 14
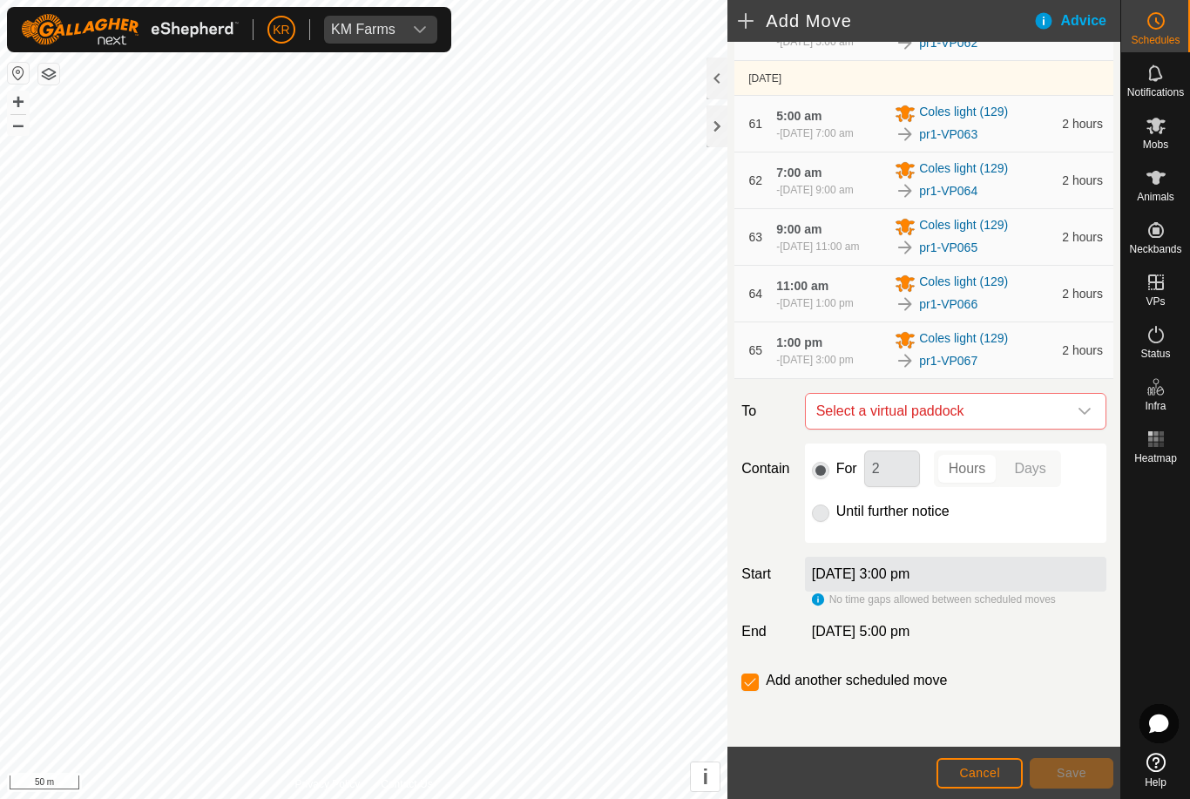
scroll to position [4246, 0]
click at [1075, 428] on div "dropdown trigger" at bounding box center [1084, 411] width 35 height 35
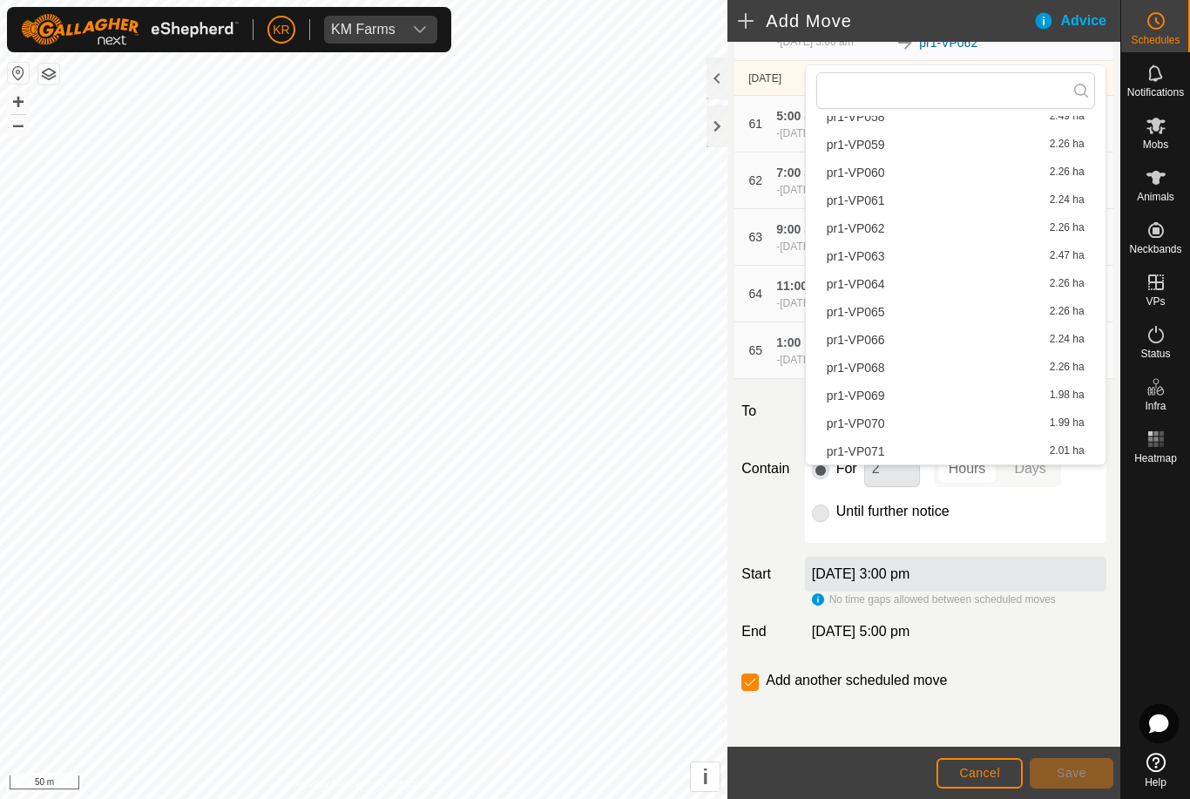
scroll to position [1668, 0]
click at [880, 367] on span "pr1-VP068" at bounding box center [855, 367] width 58 height 12
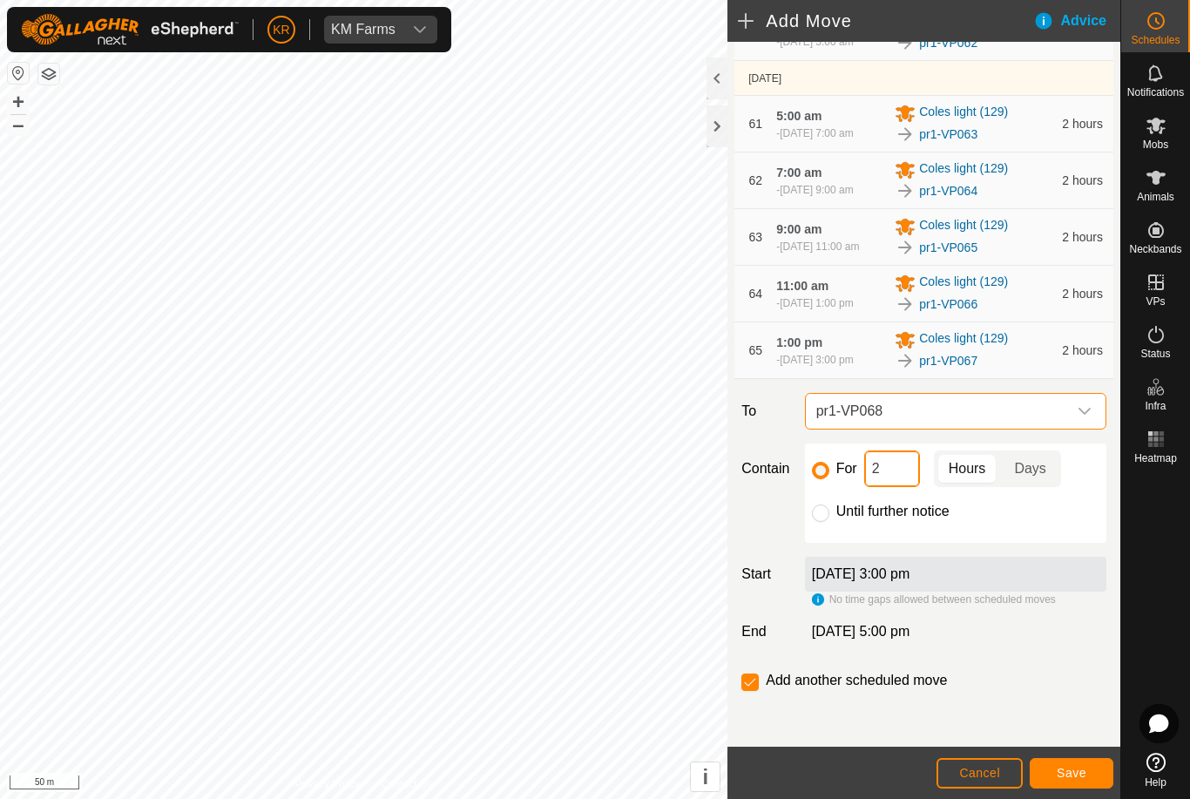
click at [892, 487] on input "2" at bounding box center [892, 468] width 56 height 37
click at [1082, 774] on span "Save" at bounding box center [1071, 772] width 30 height 14
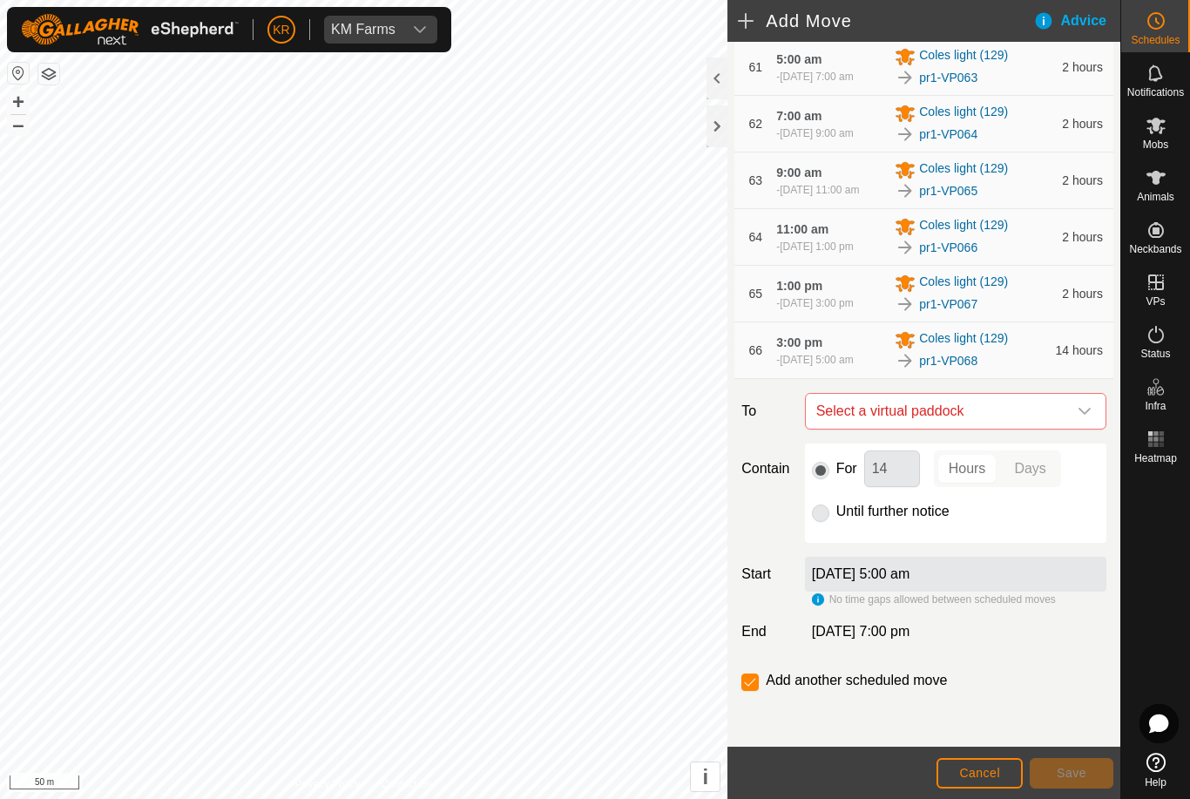
click at [1079, 418] on icon "dropdown trigger" at bounding box center [1084, 411] width 14 height 14
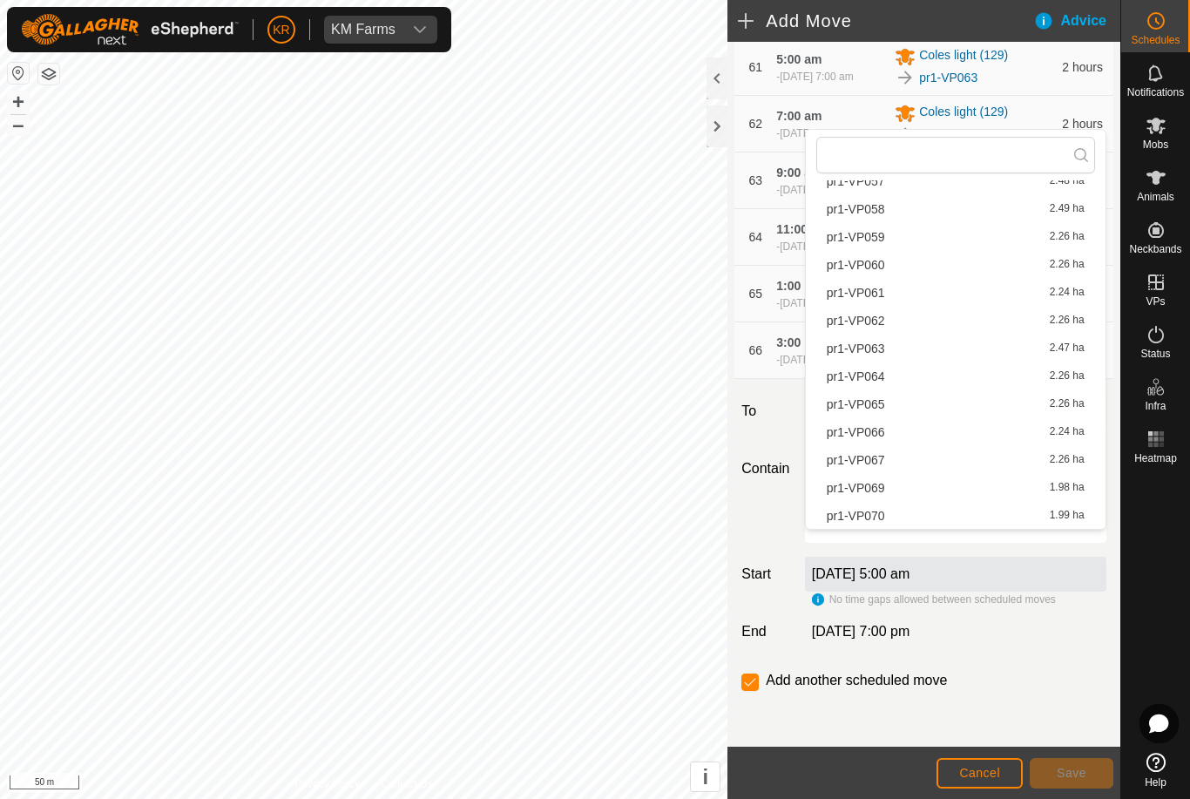
scroll to position [1641, 0]
click at [881, 489] on span "pr1-VP069" at bounding box center [855, 487] width 58 height 12
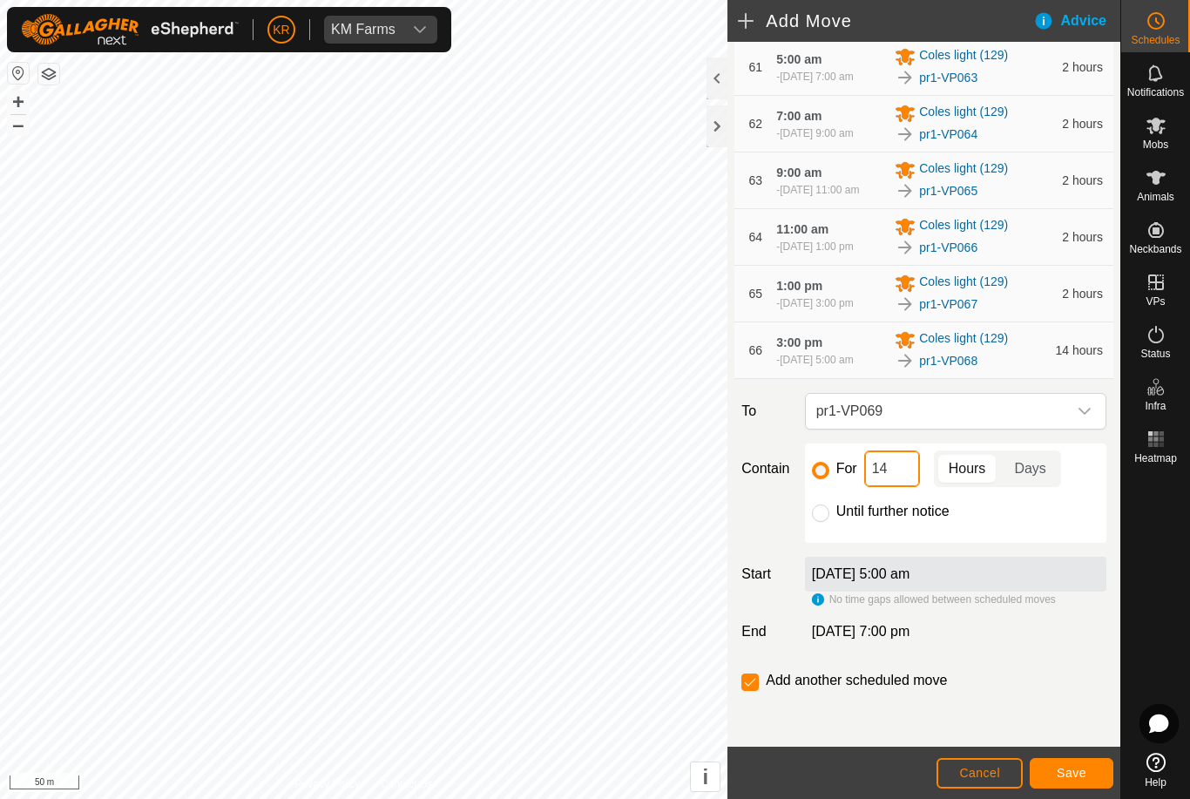
type input "1"
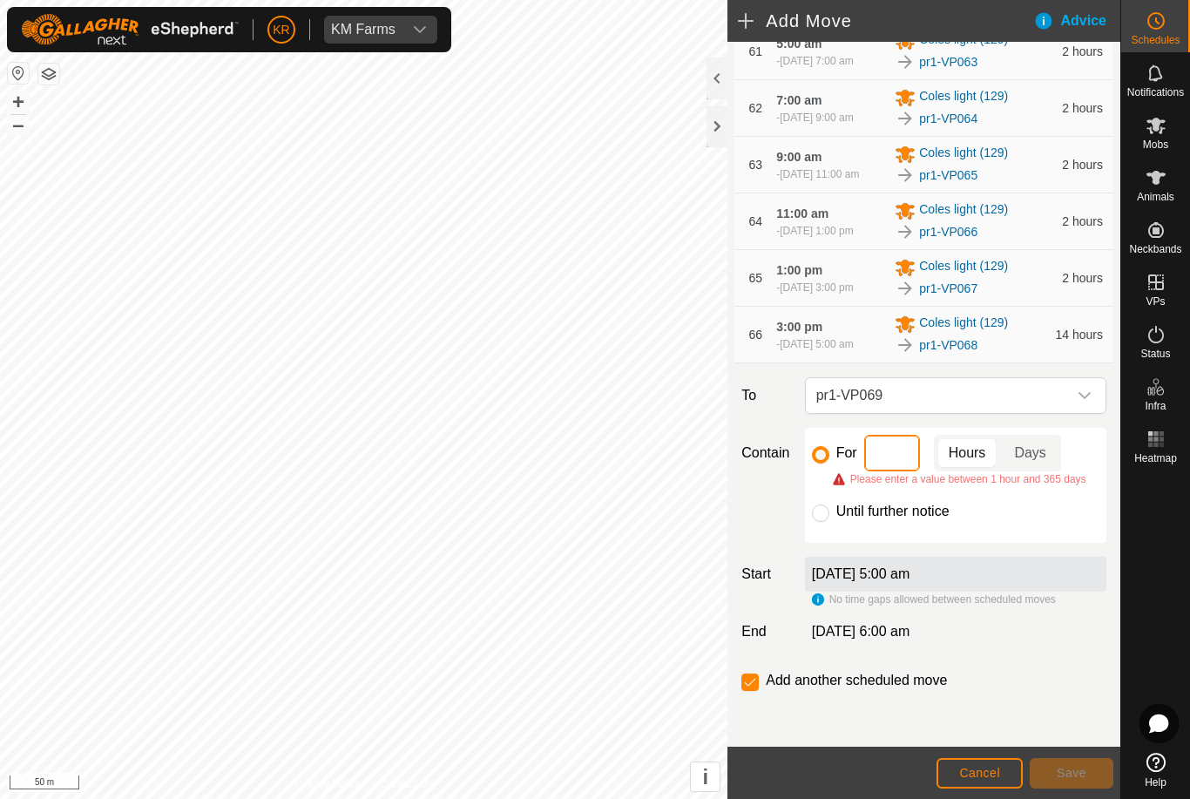
type input "2"
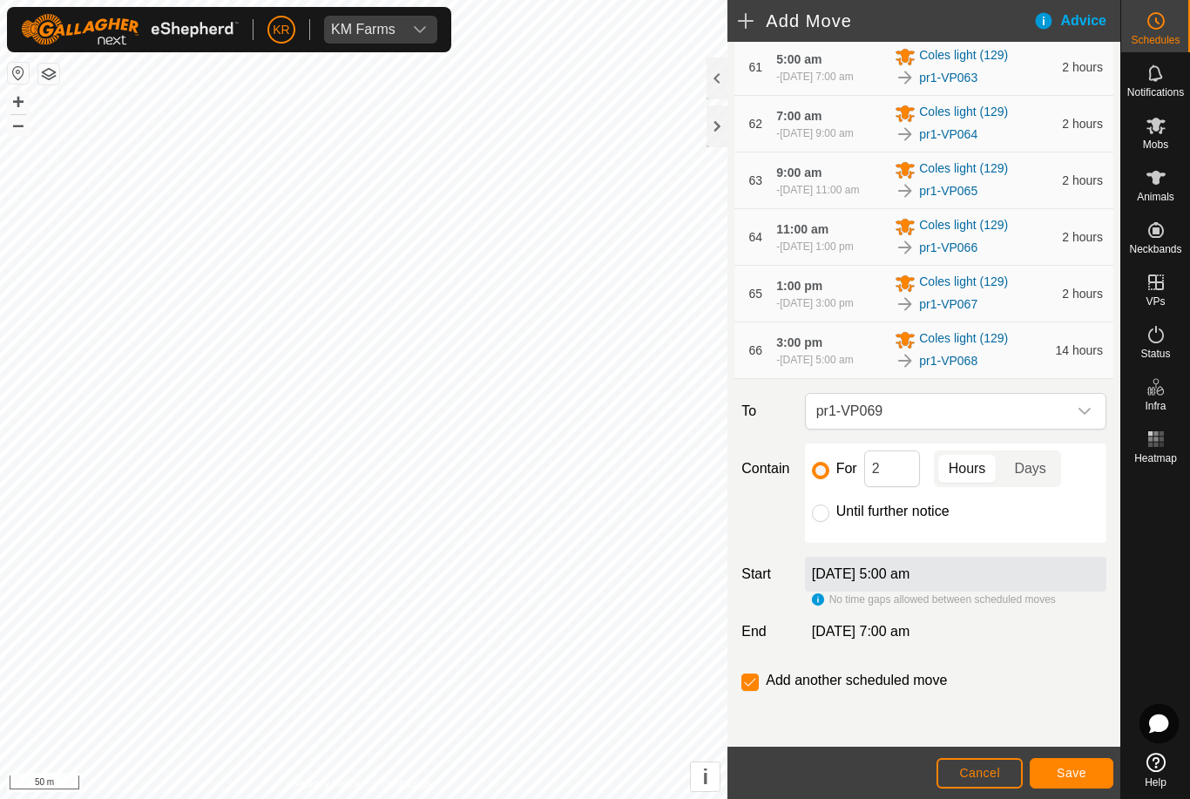
click at [1081, 768] on span "Save" at bounding box center [1071, 772] width 30 height 14
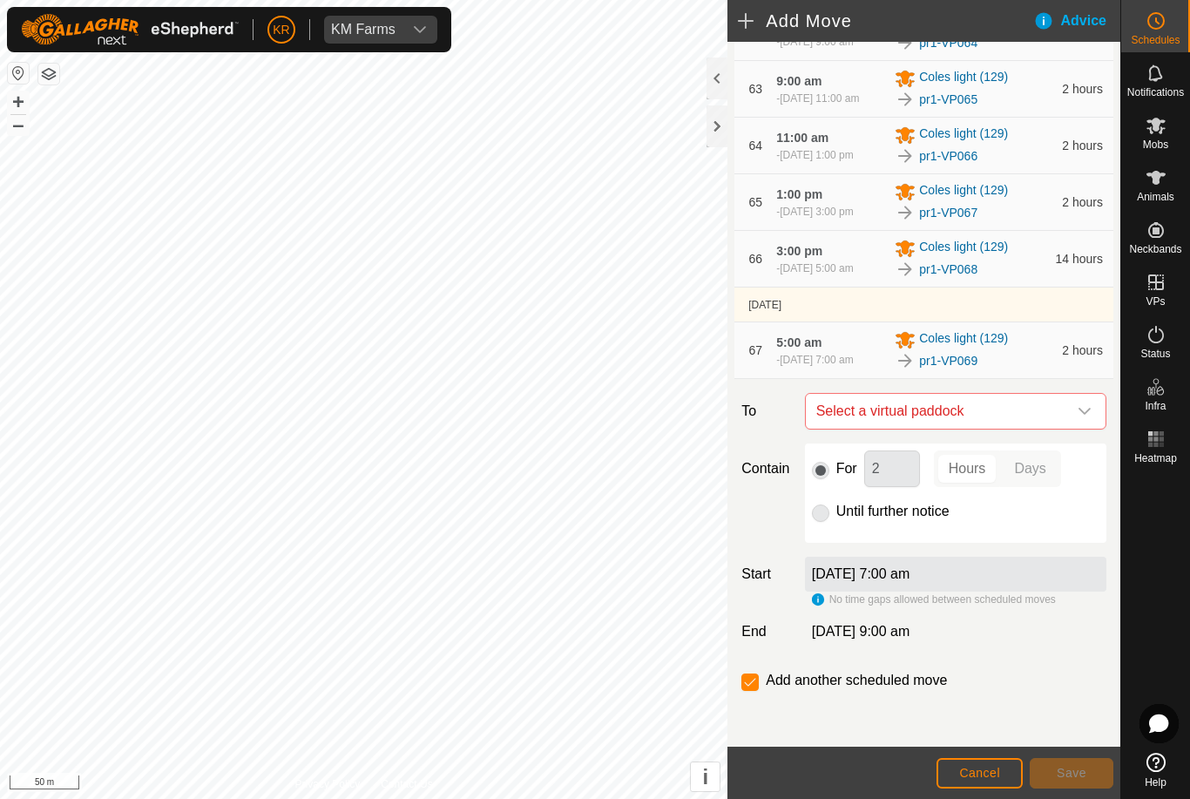
click at [1082, 418] on icon "dropdown trigger" at bounding box center [1084, 411] width 14 height 14
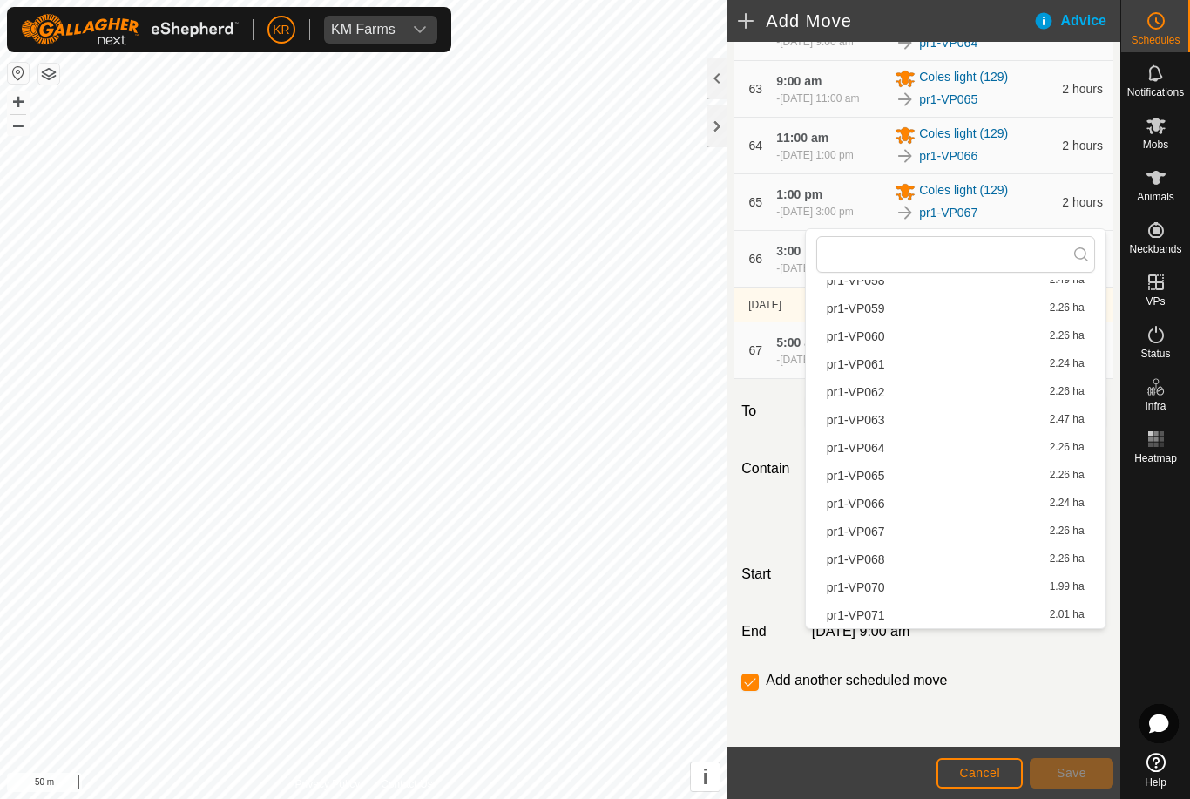
scroll to position [1668, 0]
click at [873, 590] on span "pr1-VP070" at bounding box center [855, 587] width 58 height 12
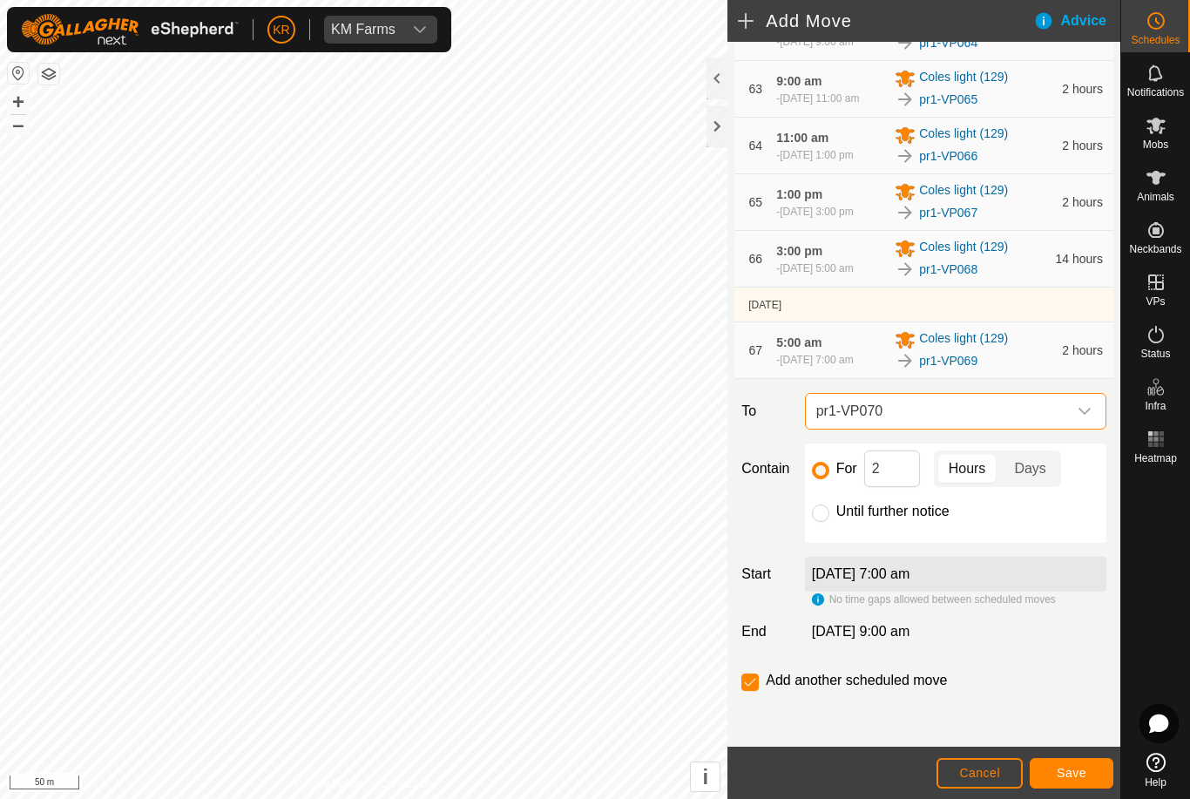
scroll to position [4378, 0]
click at [1068, 776] on span "Save" at bounding box center [1071, 772] width 30 height 14
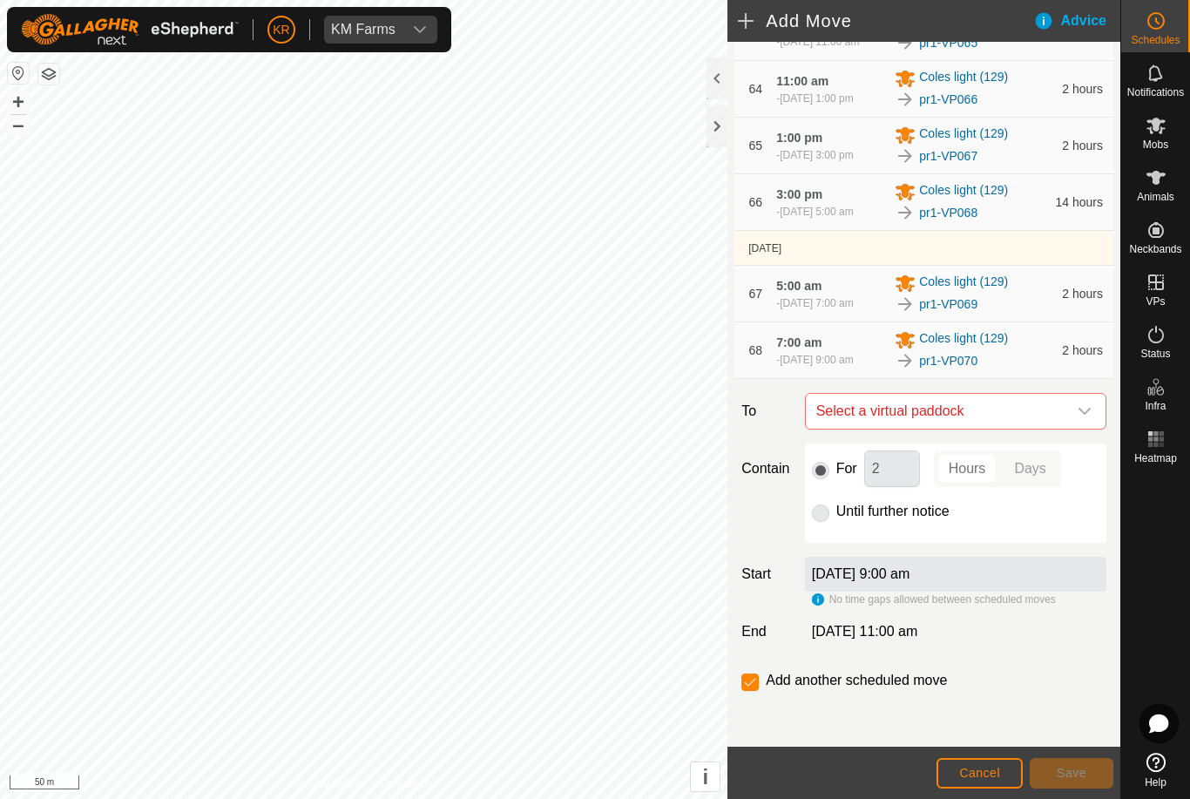
click at [1083, 415] on icon "dropdown trigger" at bounding box center [1084, 411] width 12 height 7
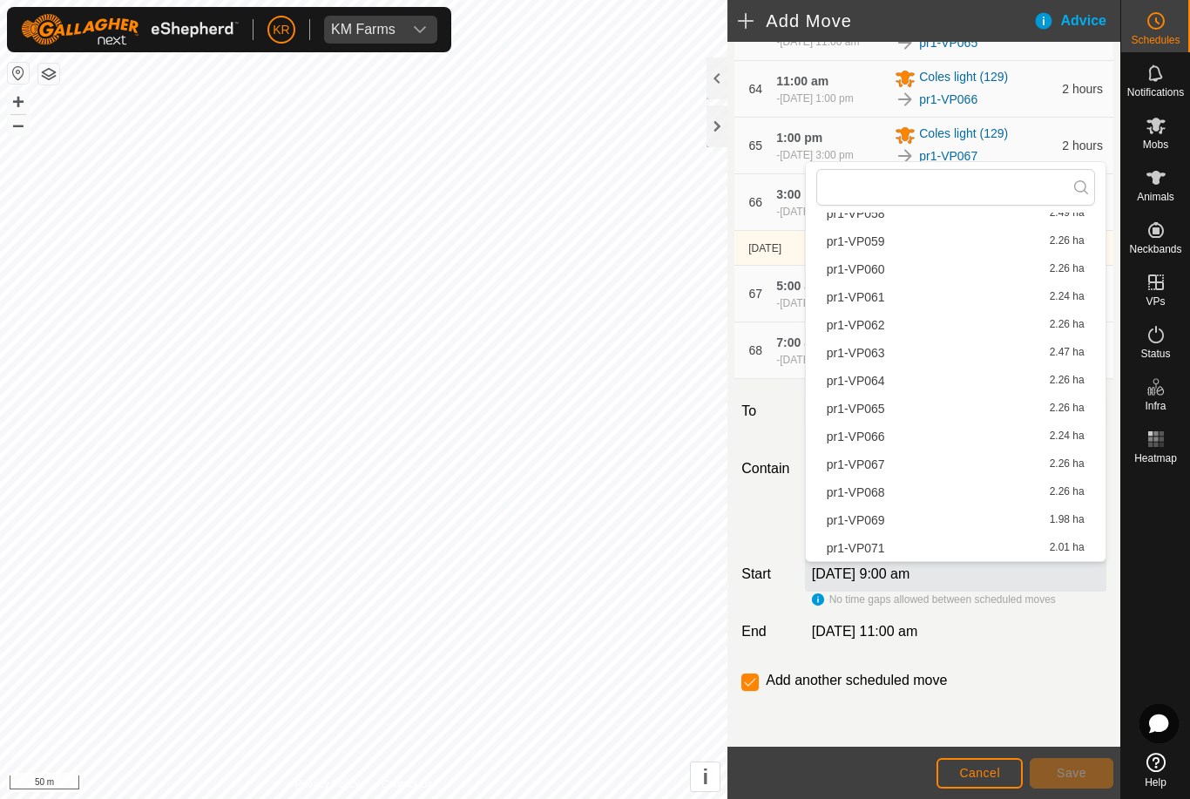
scroll to position [1668, 0]
click at [875, 544] on span "pr1-VP071" at bounding box center [855, 548] width 58 height 12
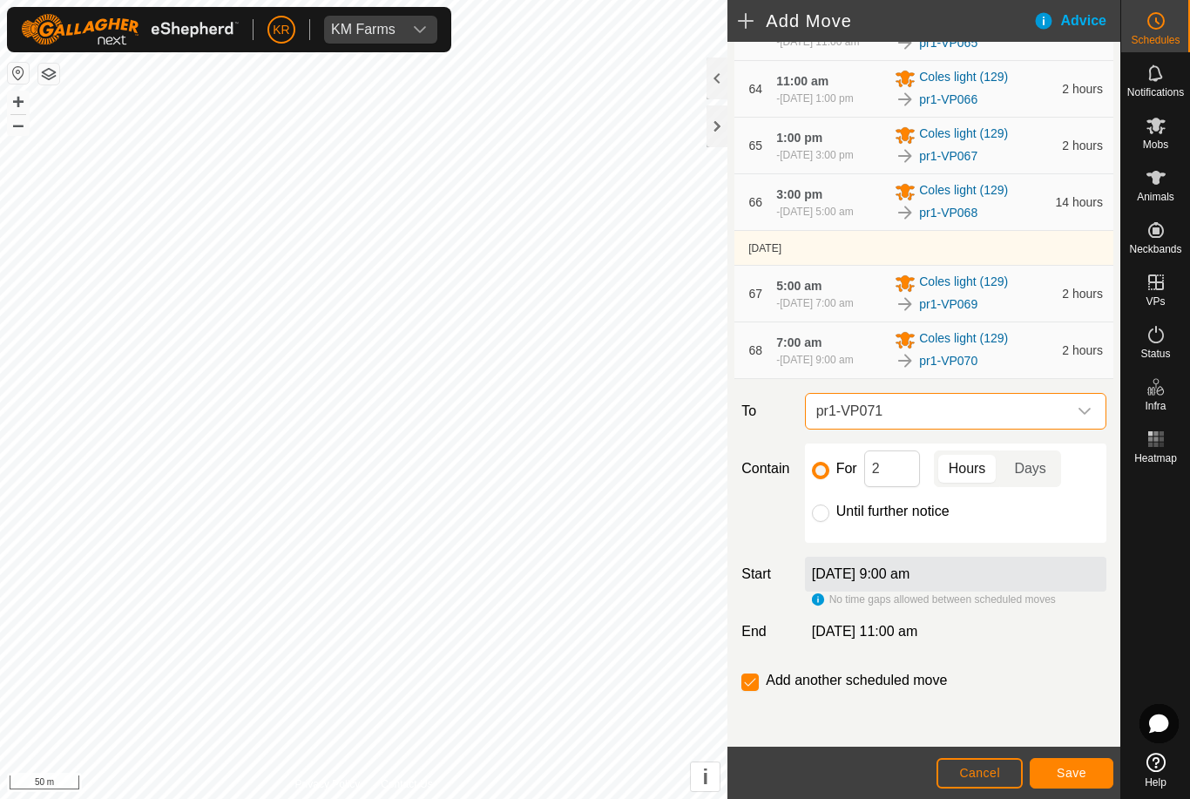
click at [818, 522] on input "Until further notice" at bounding box center [820, 512] width 17 height 17
radio input "true"
checkbox input "false"
click at [1082, 772] on span "Save" at bounding box center [1071, 772] width 30 height 14
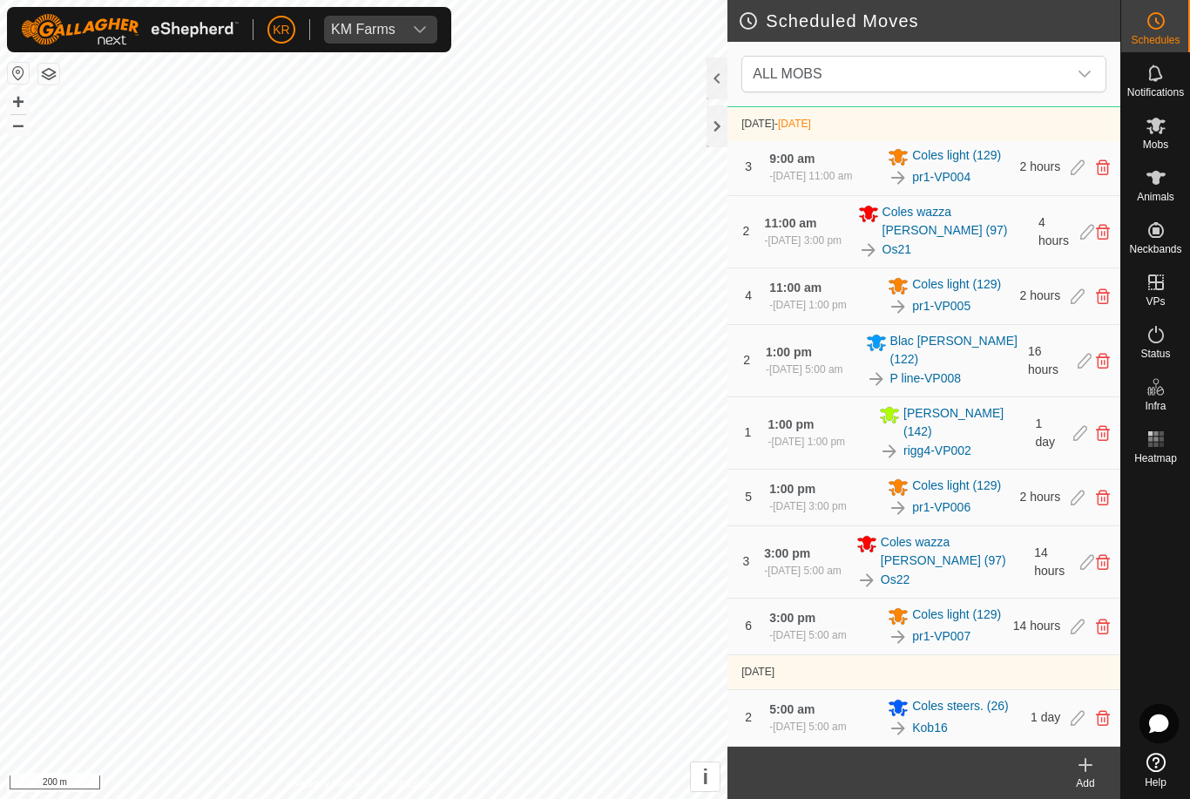
scroll to position [952, 0]
click at [1065, 64] on span "ALL MOBS" at bounding box center [905, 74] width 321 height 35
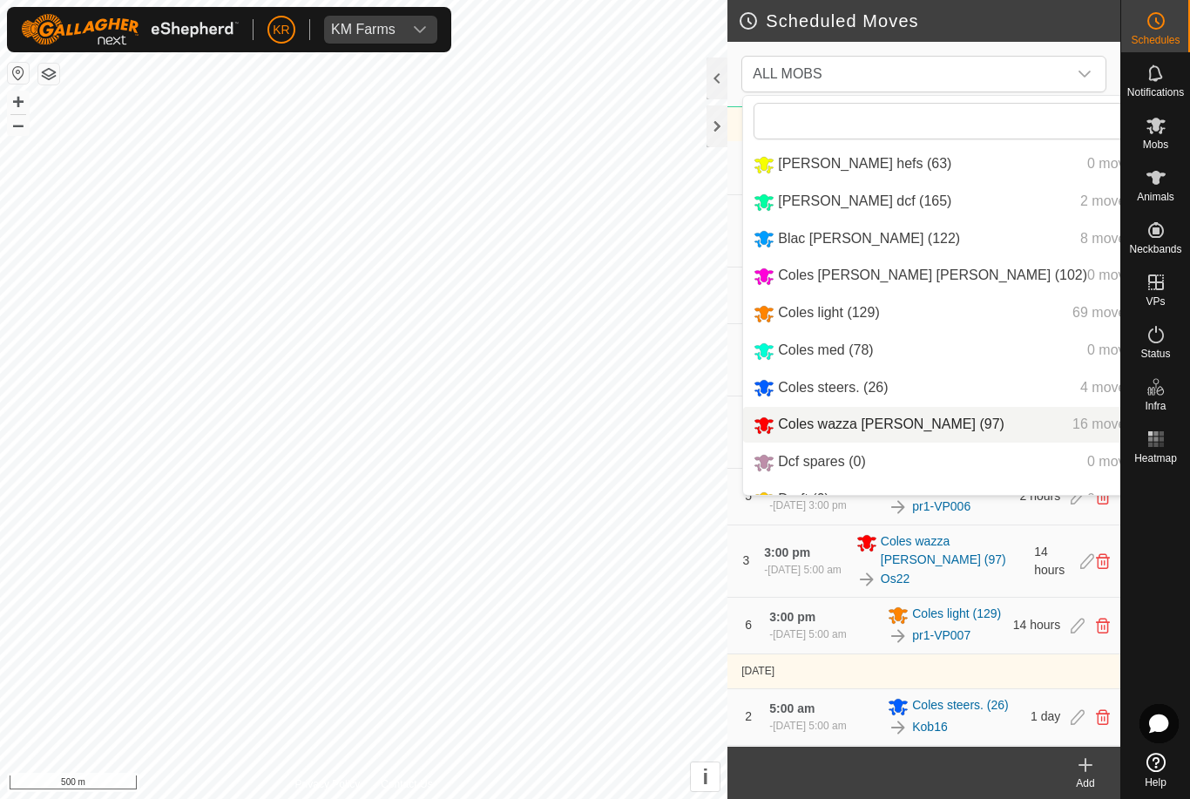
click at [835, 428] on span "Coles wazza [PERSON_NAME] (97)" at bounding box center [891, 423] width 226 height 15
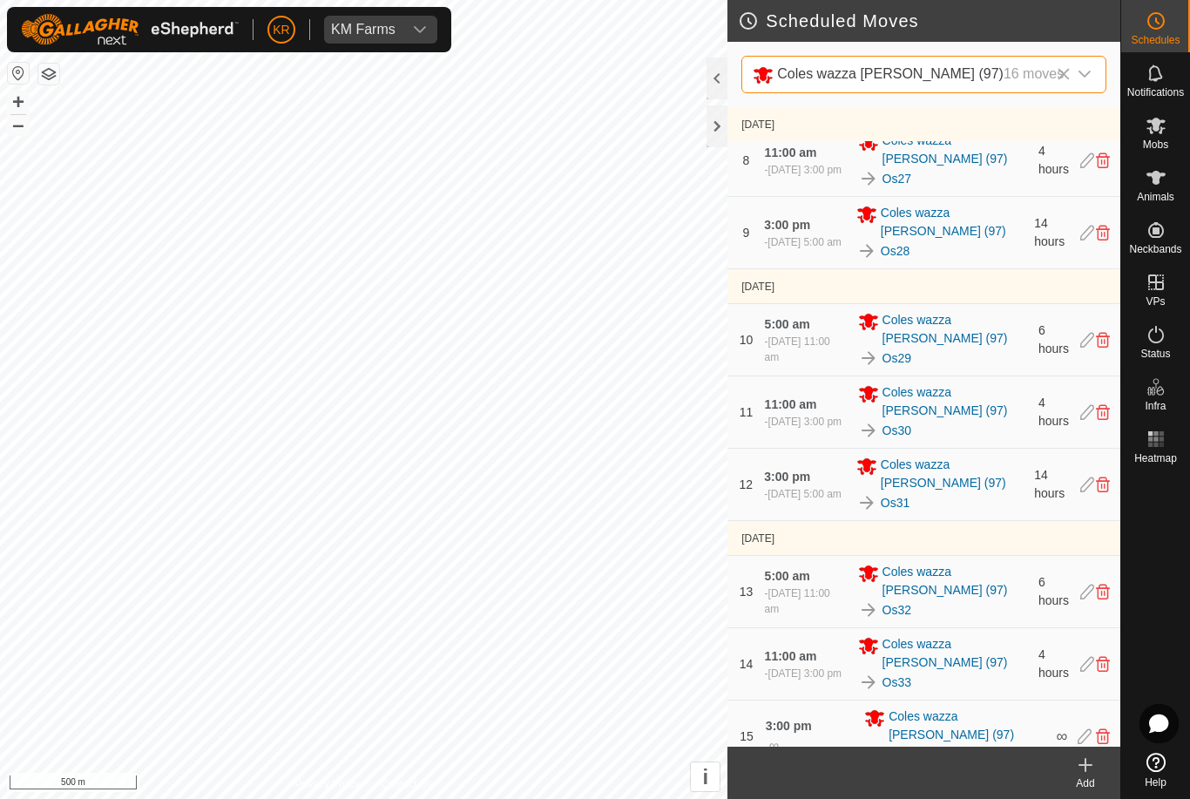
scroll to position [718, 0]
click at [1087, 68] on icon "dropdown trigger" at bounding box center [1084, 74] width 14 height 14
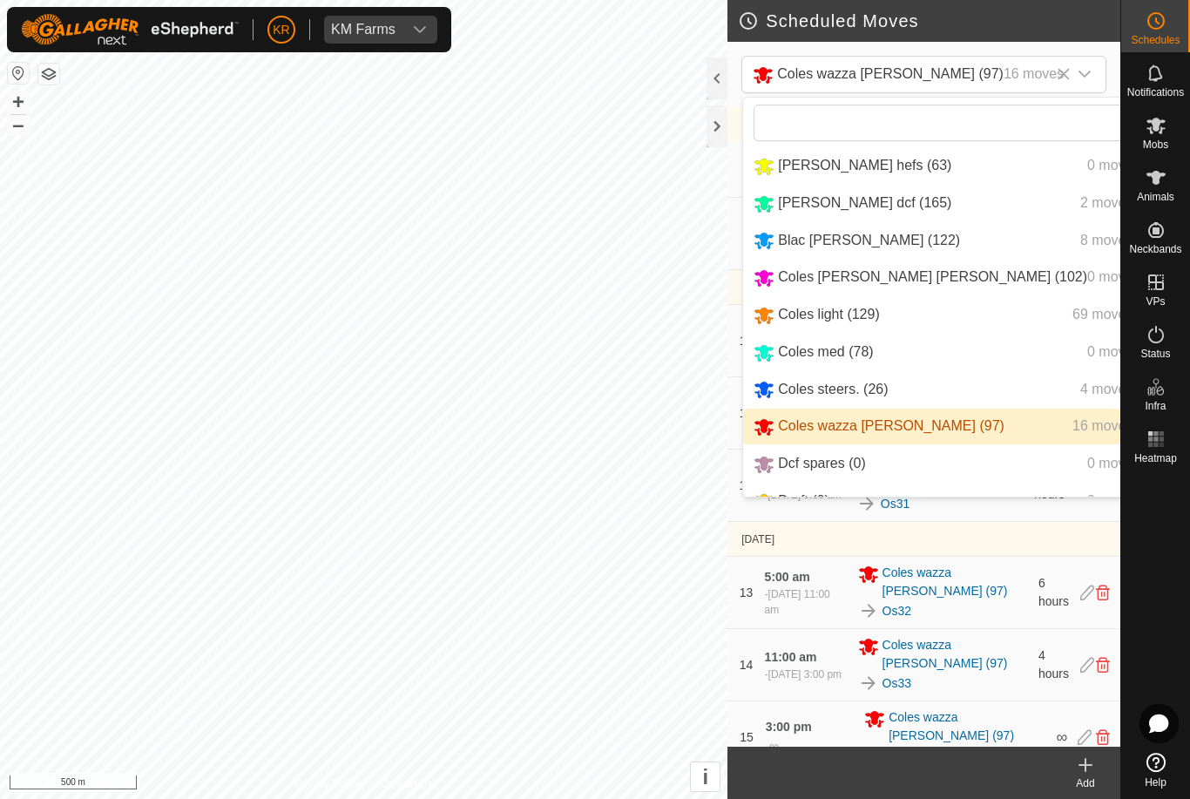
click at [853, 315] on span "Coles light (129)" at bounding box center [829, 314] width 102 height 15
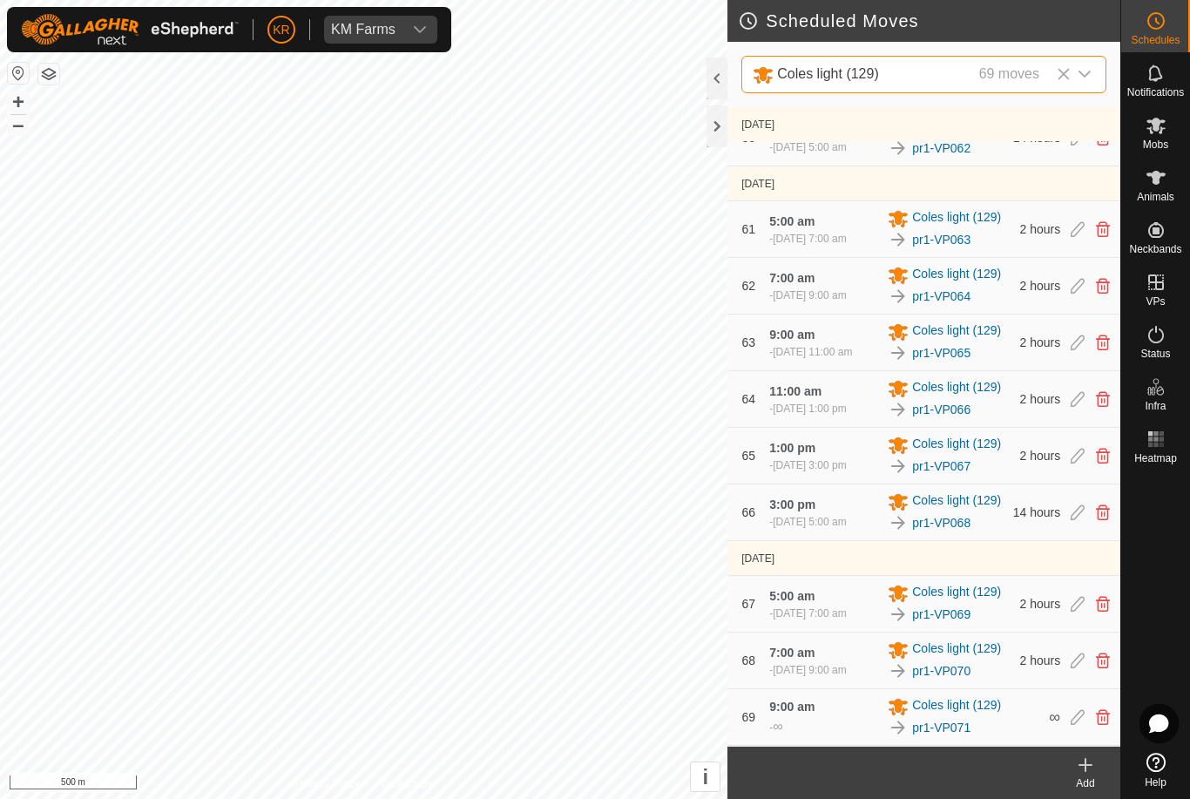
scroll to position [4219, 0]
click at [1164, 82] on icon at bounding box center [1155, 73] width 21 height 21
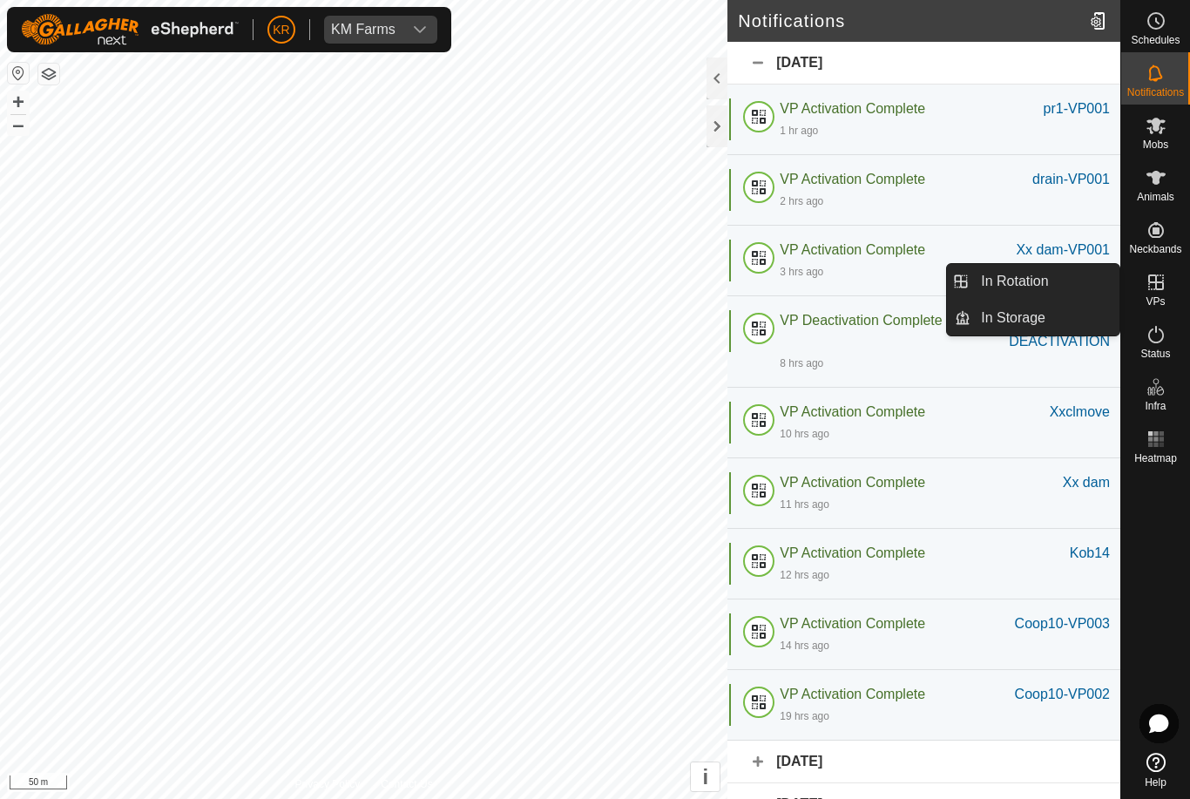
click at [1091, 292] on link "In Rotation" at bounding box center [1044, 281] width 149 height 35
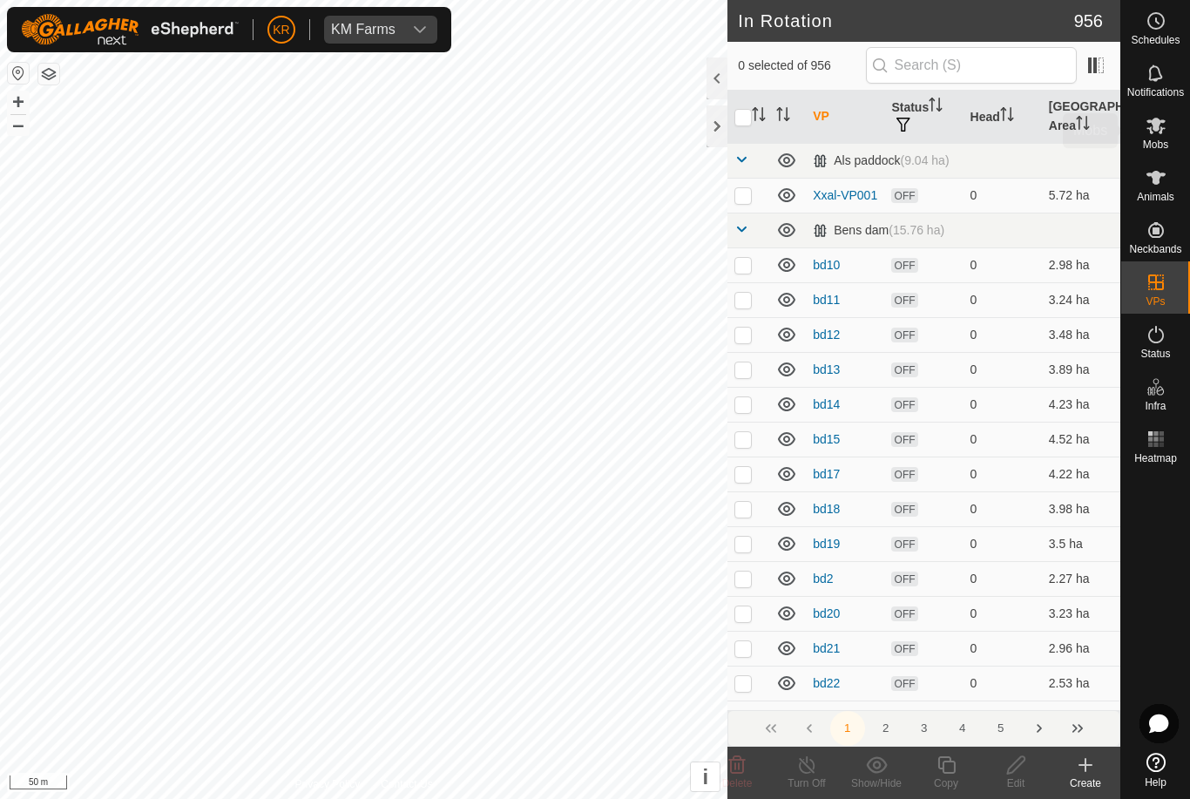
click at [1170, 132] on es-mob-svg-icon at bounding box center [1155, 125] width 31 height 28
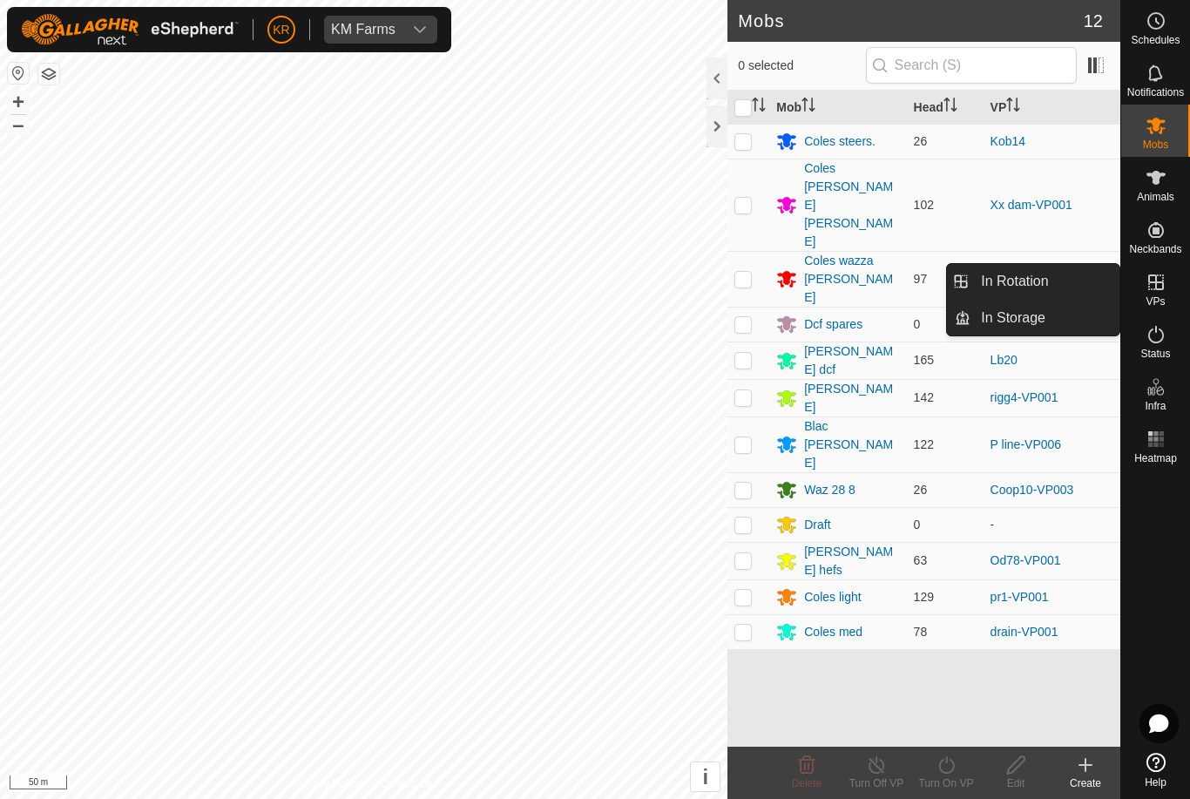
click at [1078, 280] on link "In Rotation" at bounding box center [1044, 281] width 149 height 35
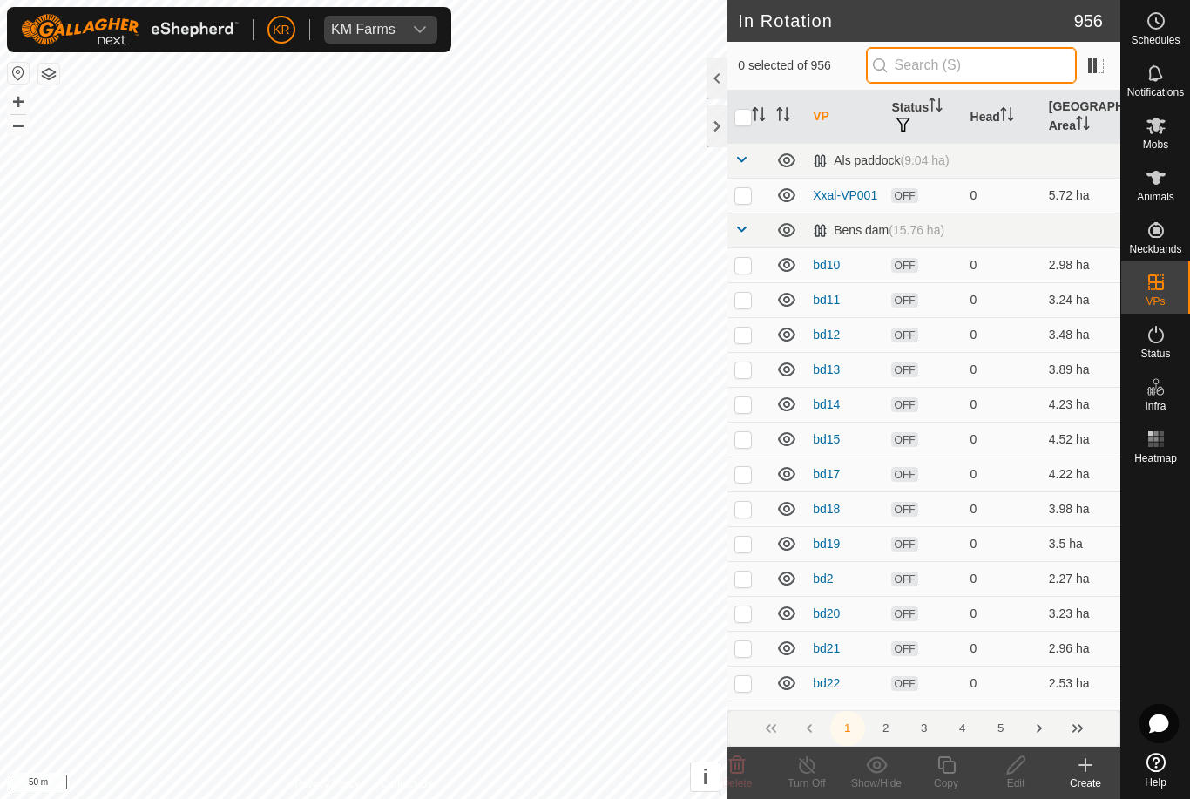
click at [971, 73] on input "text" at bounding box center [971, 65] width 211 height 37
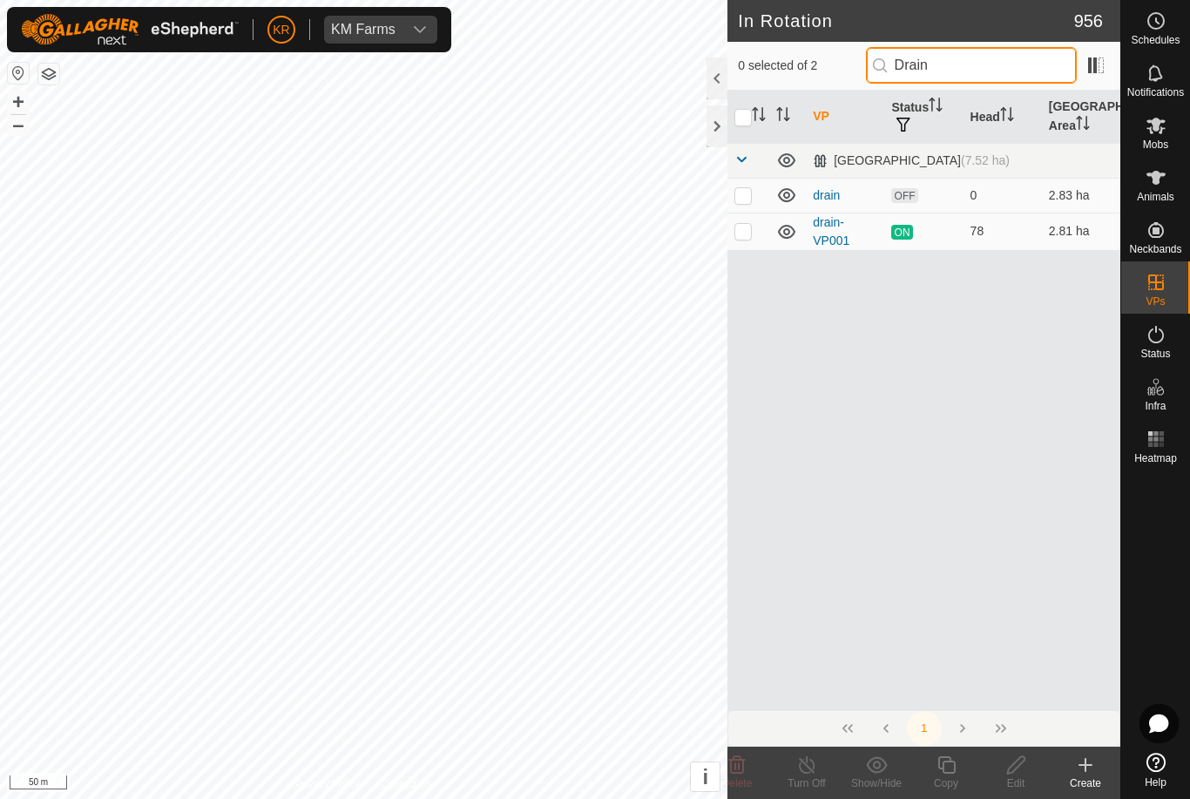
type input "Drain"
click at [742, 237] on p-checkbox at bounding box center [742, 231] width 17 height 14
checkbox input "true"
click at [949, 770] on icon at bounding box center [946, 764] width 22 height 21
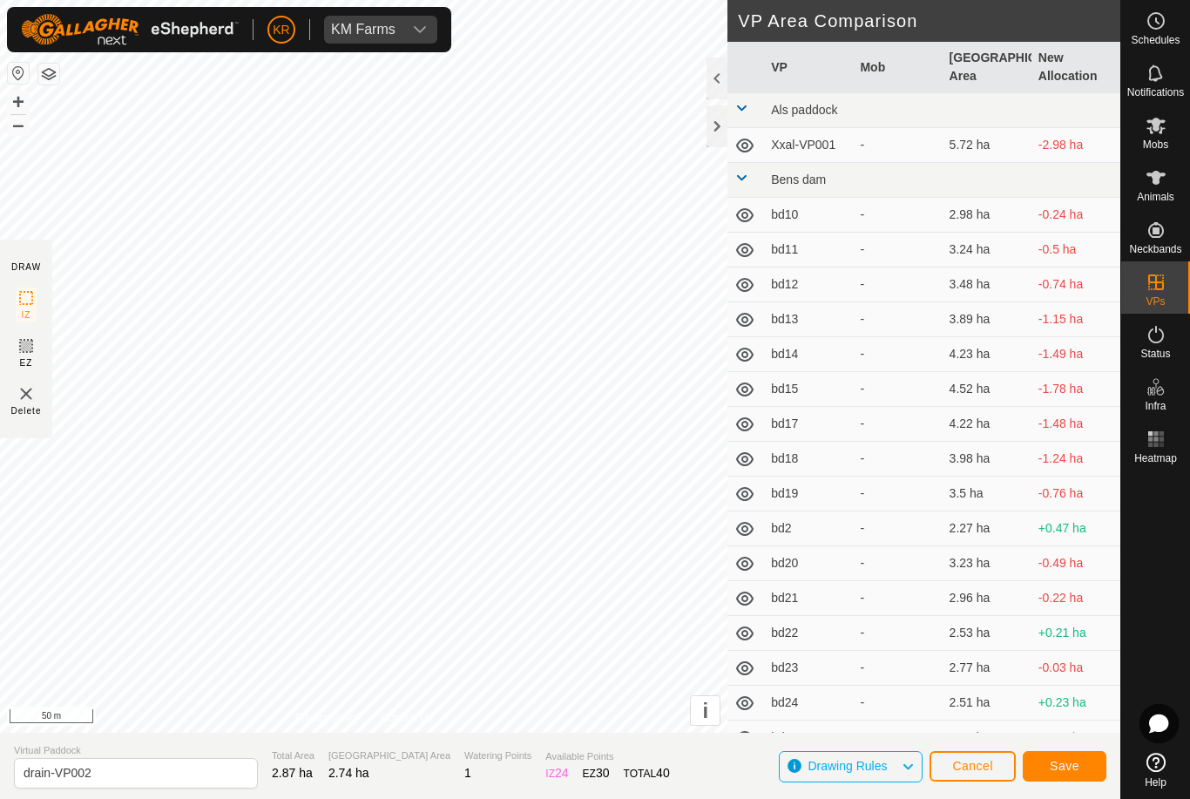
click at [1062, 778] on button "Save" at bounding box center [1064, 766] width 84 height 30
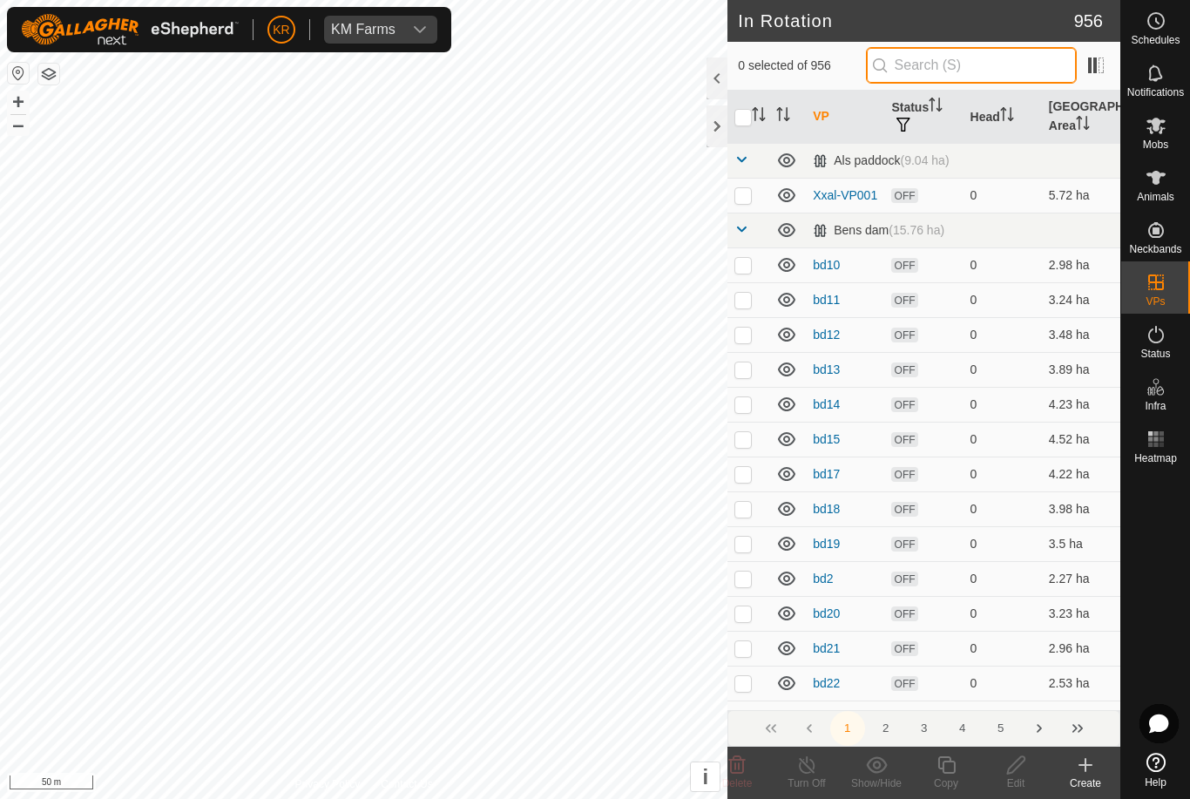
click at [957, 78] on input "text" at bounding box center [971, 65] width 211 height 37
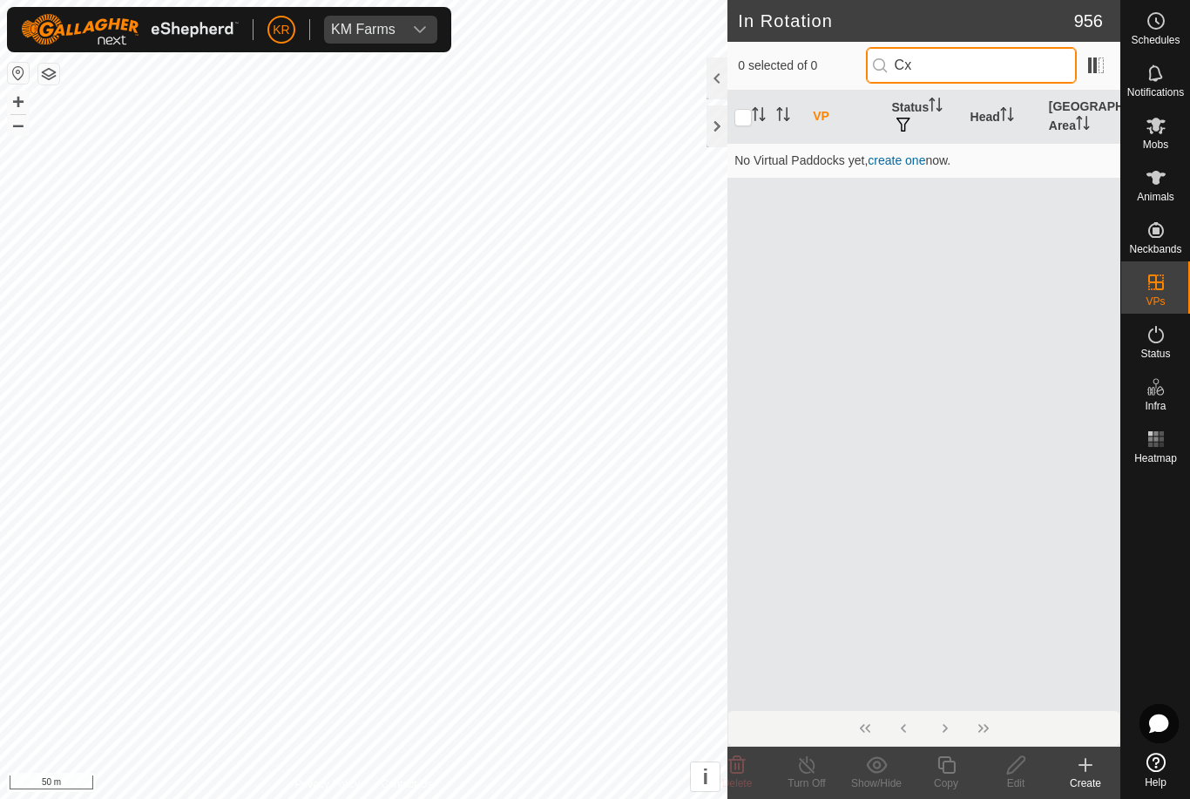
type input "C"
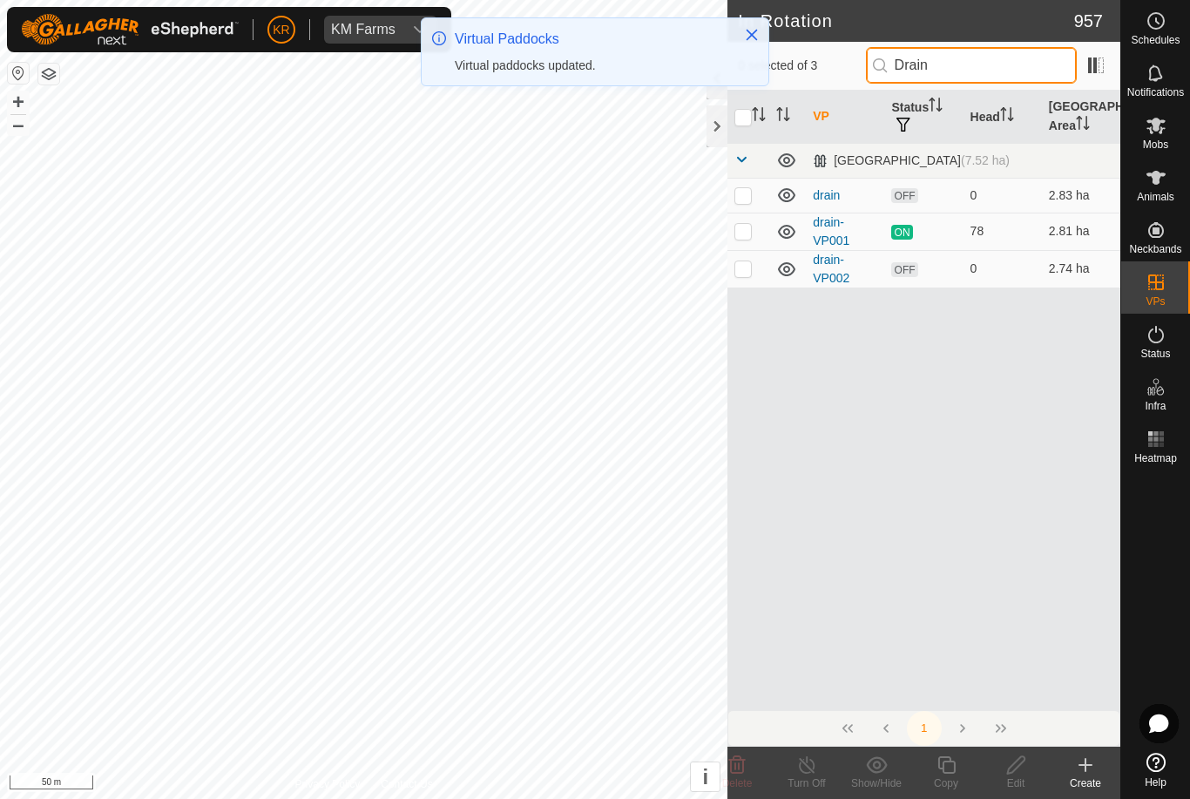
type input "Drain"
click at [748, 267] on p-checkbox at bounding box center [742, 268] width 17 height 14
checkbox input "true"
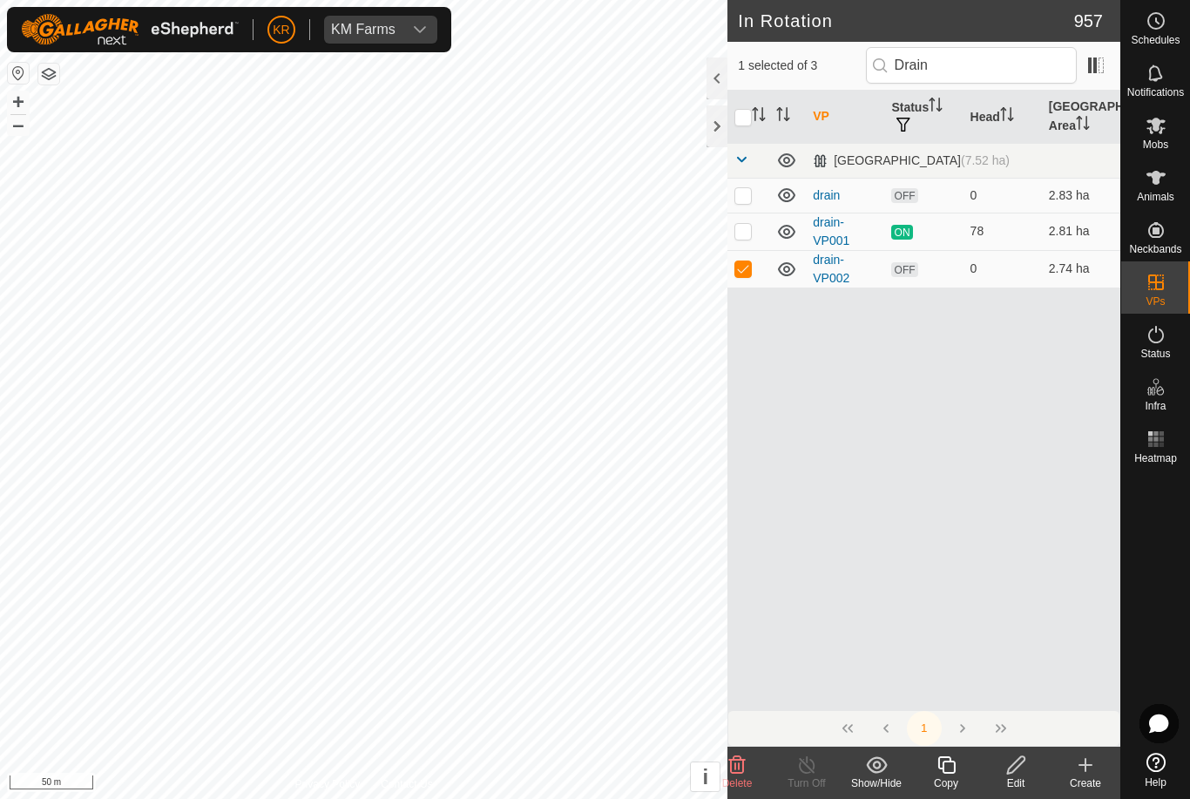
click at [945, 773] on icon at bounding box center [945, 764] width 17 height 17
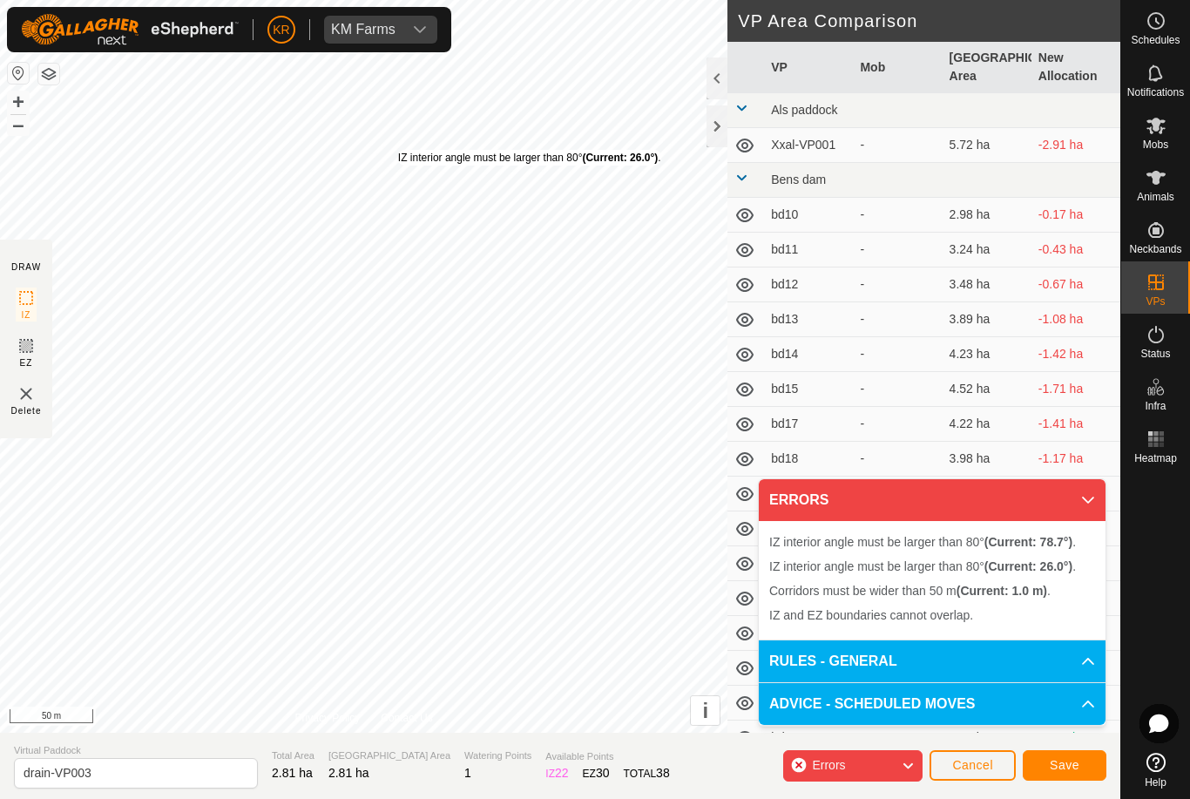
click at [398, 151] on div "IZ interior angle must be larger than 80° (Current: 26.0°) ." at bounding box center [529, 158] width 263 height 16
click at [0, 0] on div "IZ interior angle must be larger than 80° (Current: 14.8°) ." at bounding box center [0, 0] width 0 height 0
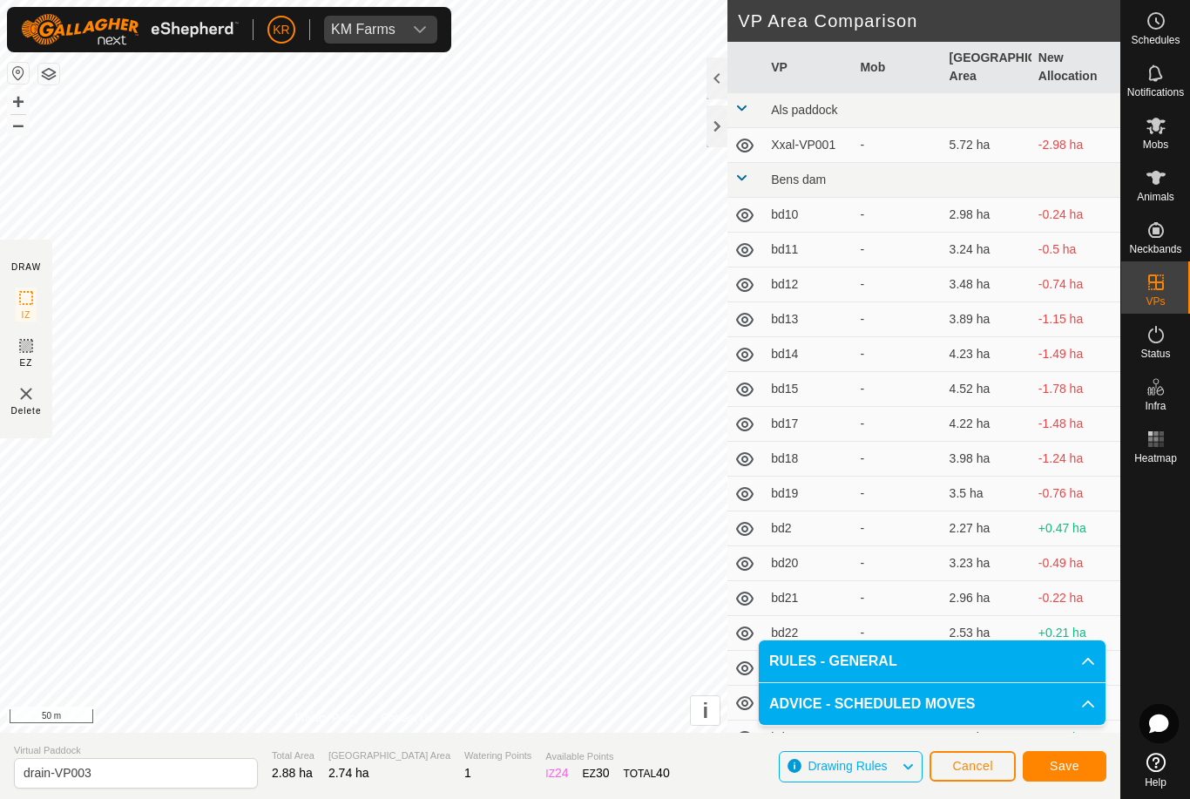
click at [1071, 765] on span "Save" at bounding box center [1064, 765] width 30 height 14
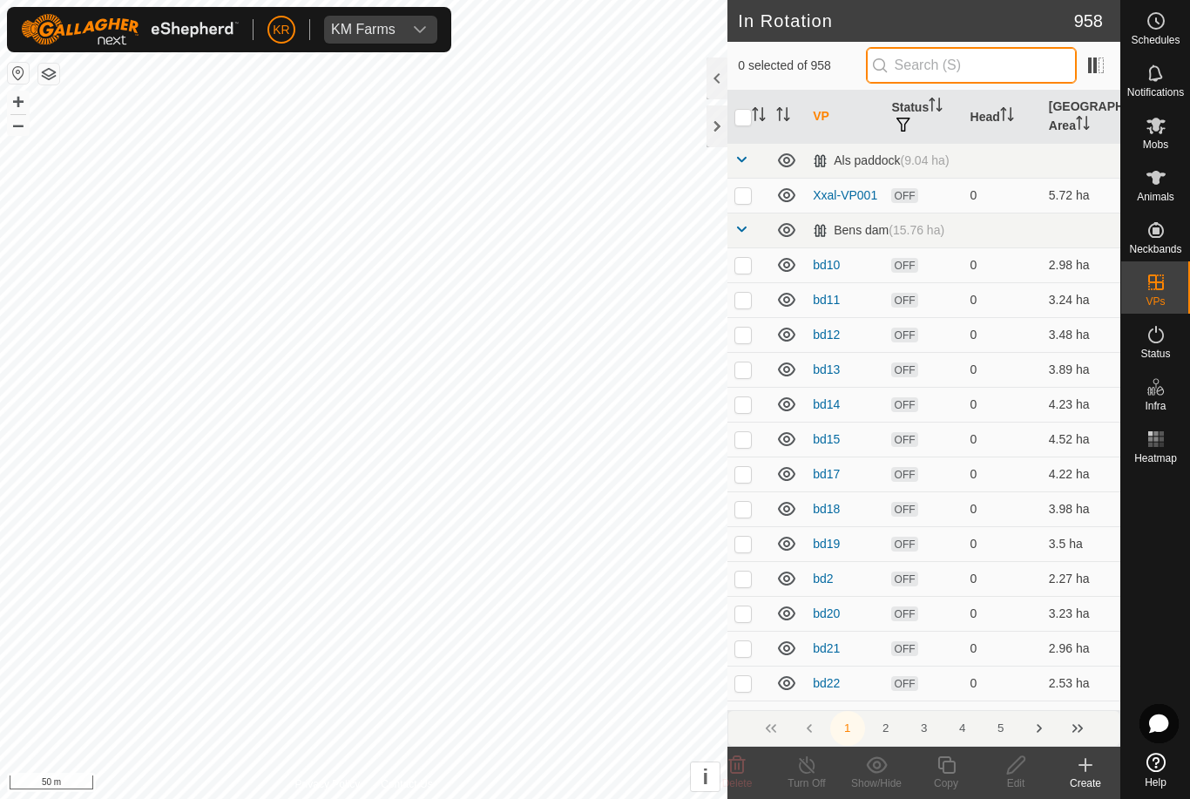
click at [981, 63] on input "text" at bounding box center [971, 65] width 211 height 37
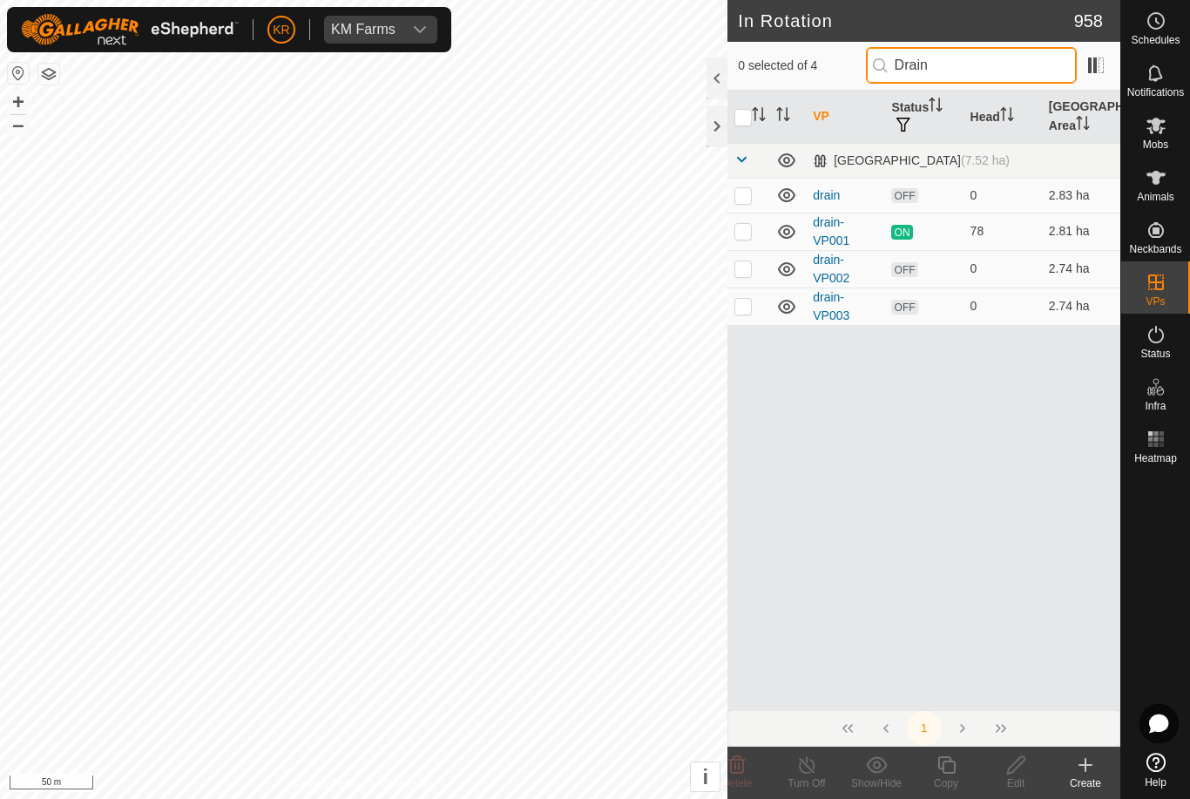
type input "Drain"
click at [745, 314] on td at bounding box center [748, 305] width 42 height 37
checkbox input "true"
click at [945, 767] on icon at bounding box center [946, 764] width 22 height 21
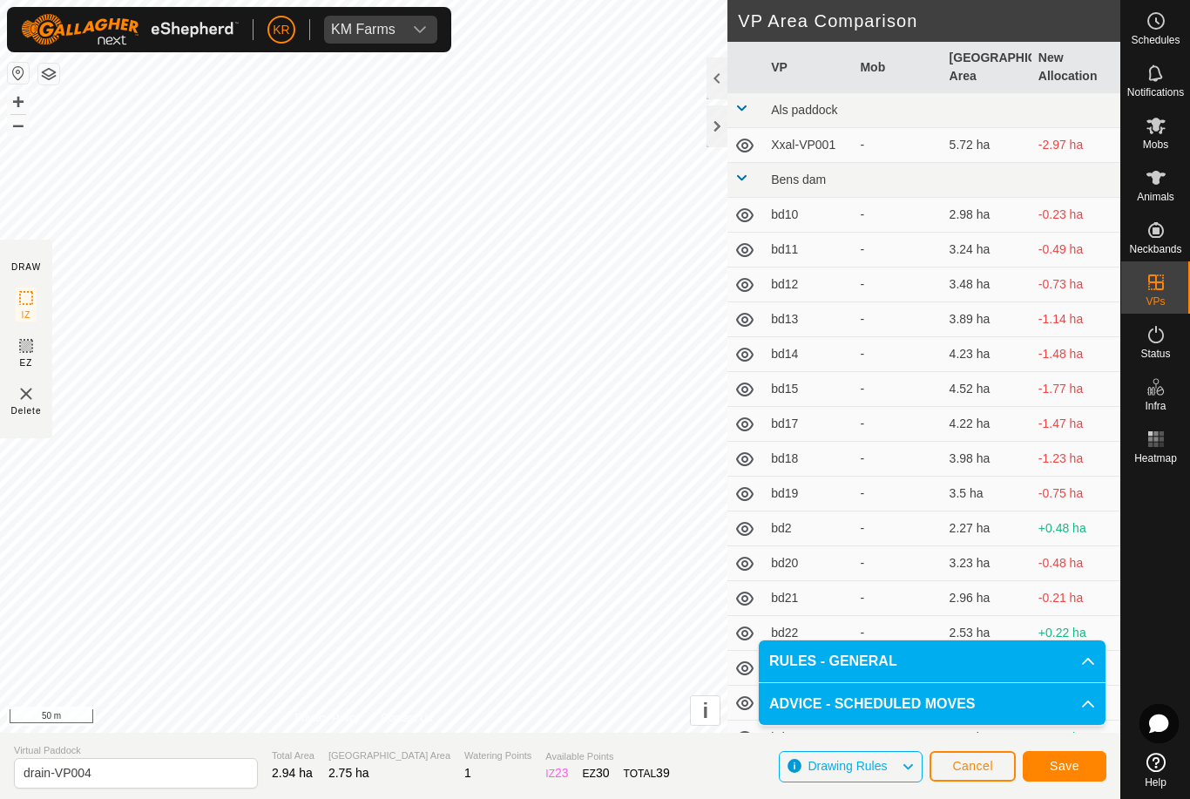
click at [1075, 764] on span "Save" at bounding box center [1064, 765] width 30 height 14
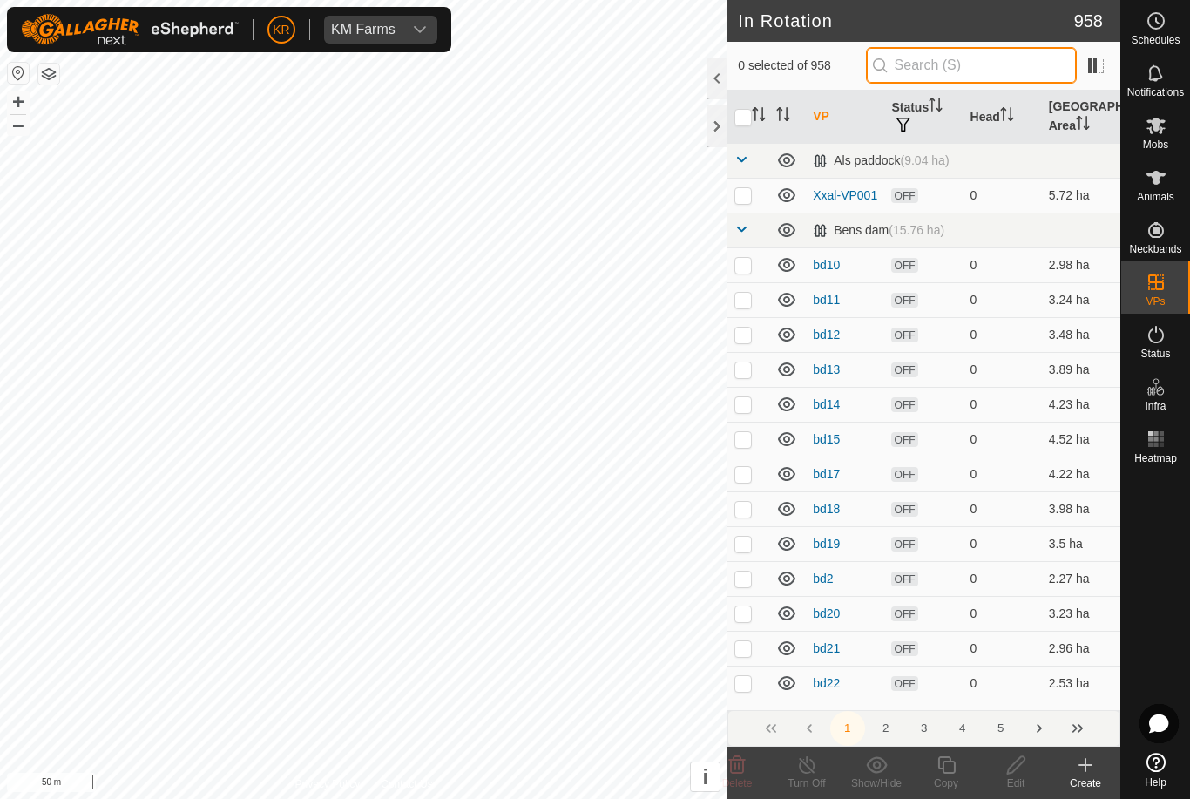
click at [1024, 66] on input "text" at bounding box center [971, 65] width 211 height 37
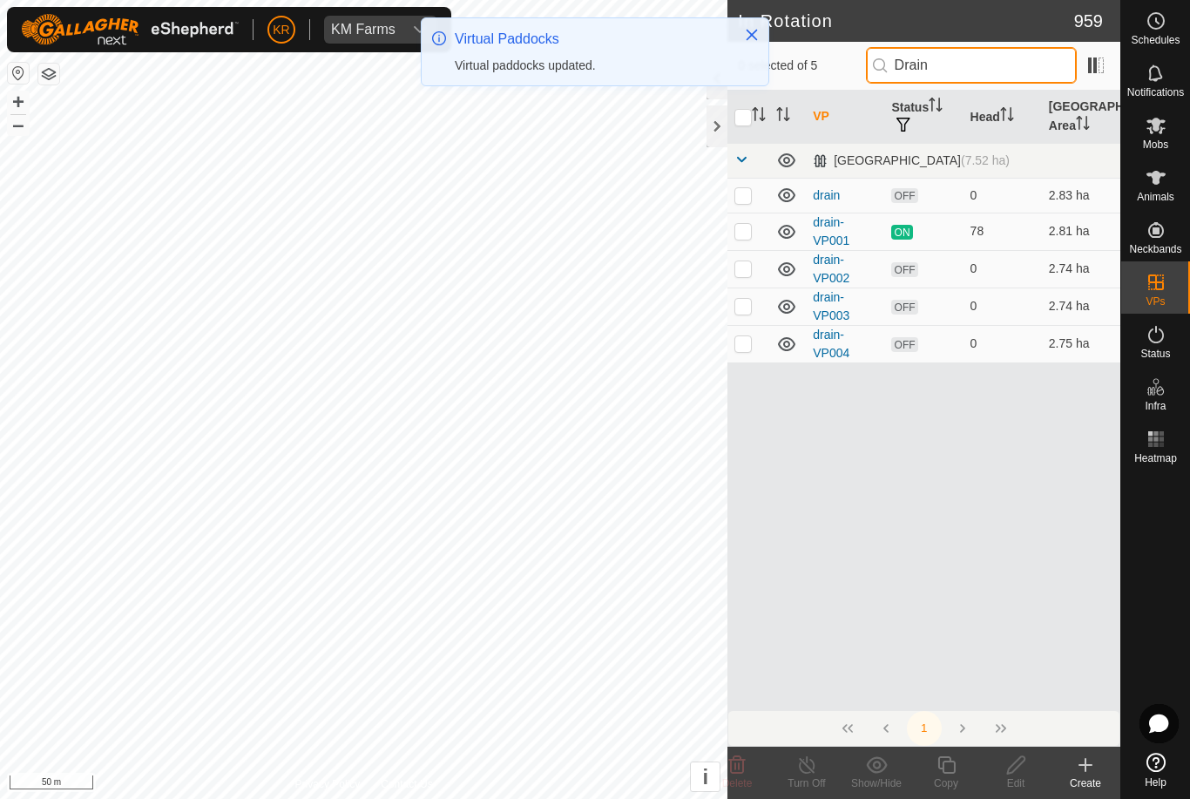
type input "Drain"
click at [749, 337] on p-checkbox at bounding box center [742, 343] width 17 height 14
checkbox input "true"
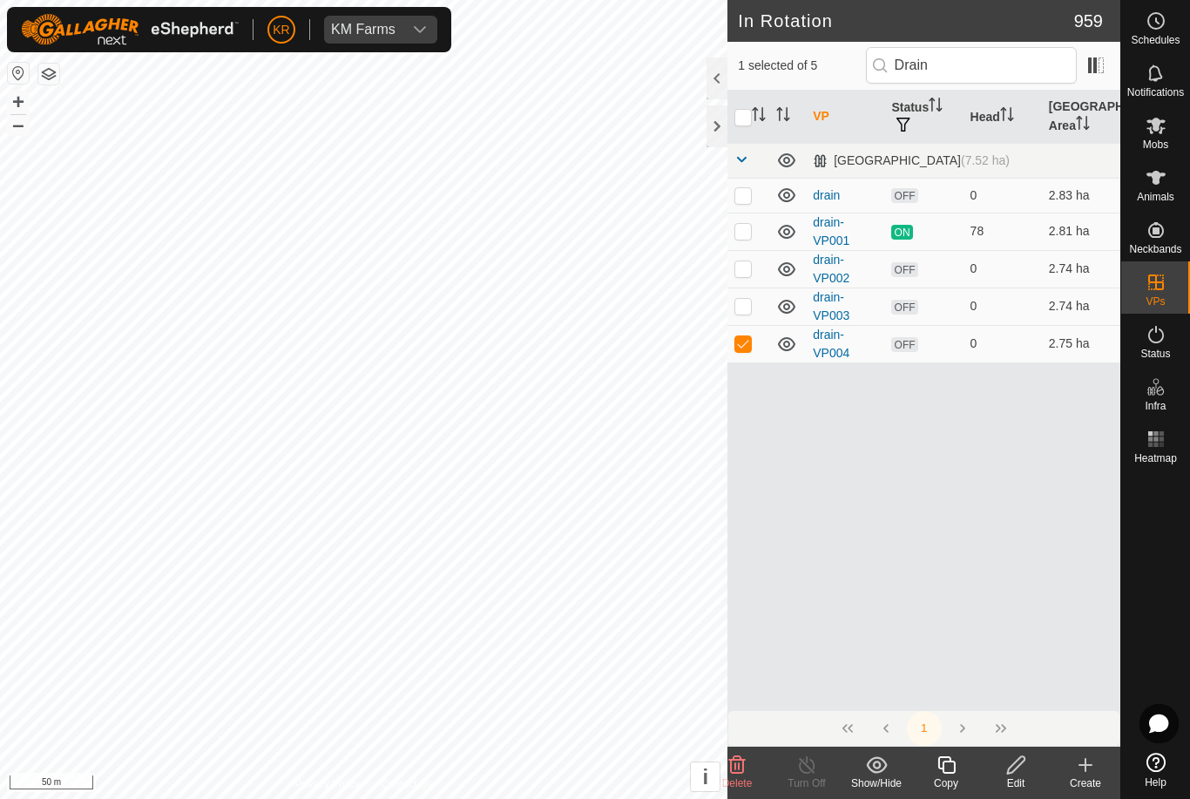
click at [947, 770] on icon at bounding box center [946, 764] width 22 height 21
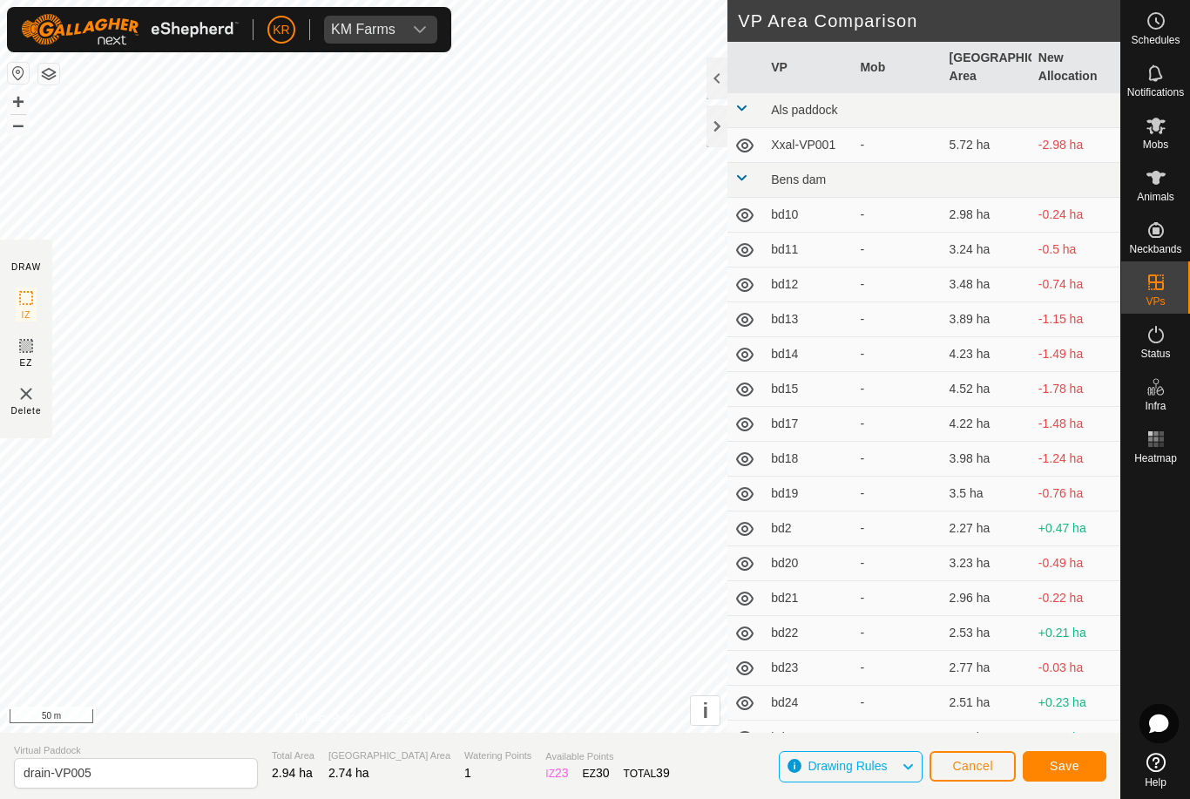
click at [1062, 763] on span "Save" at bounding box center [1064, 765] width 30 height 14
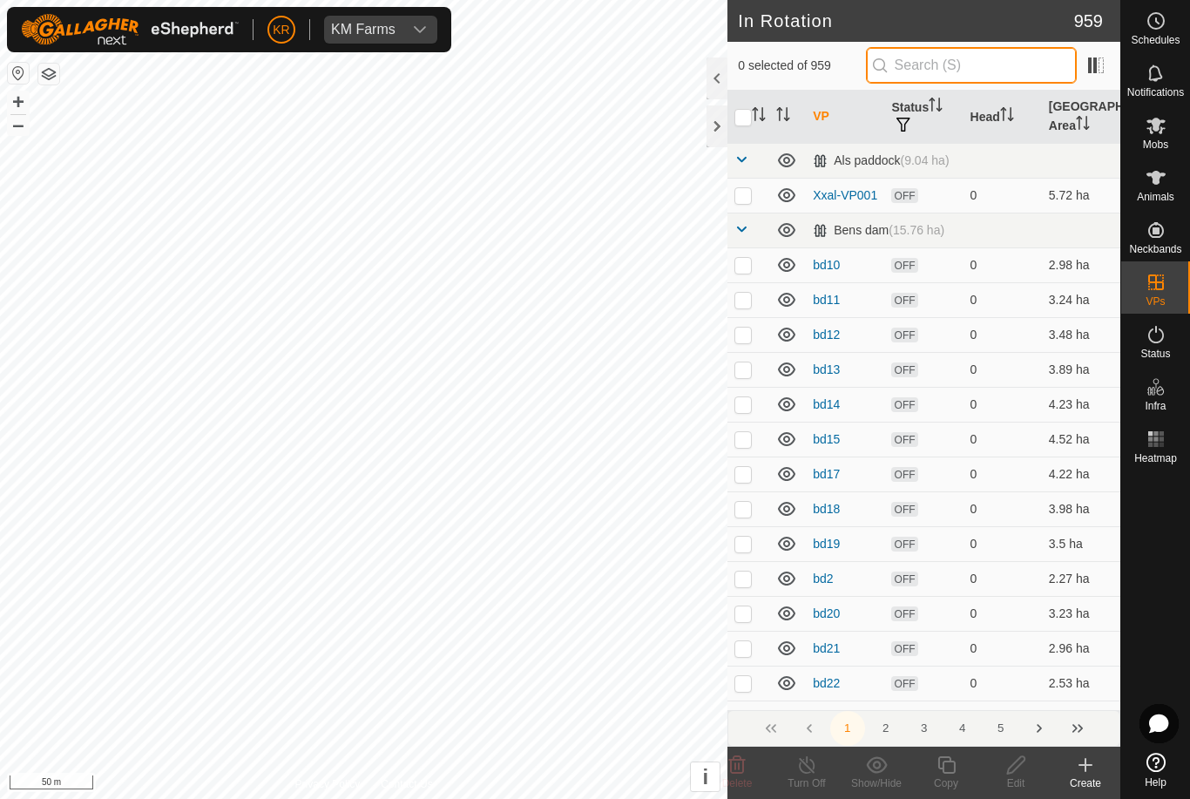
click at [972, 71] on input "text" at bounding box center [971, 65] width 211 height 37
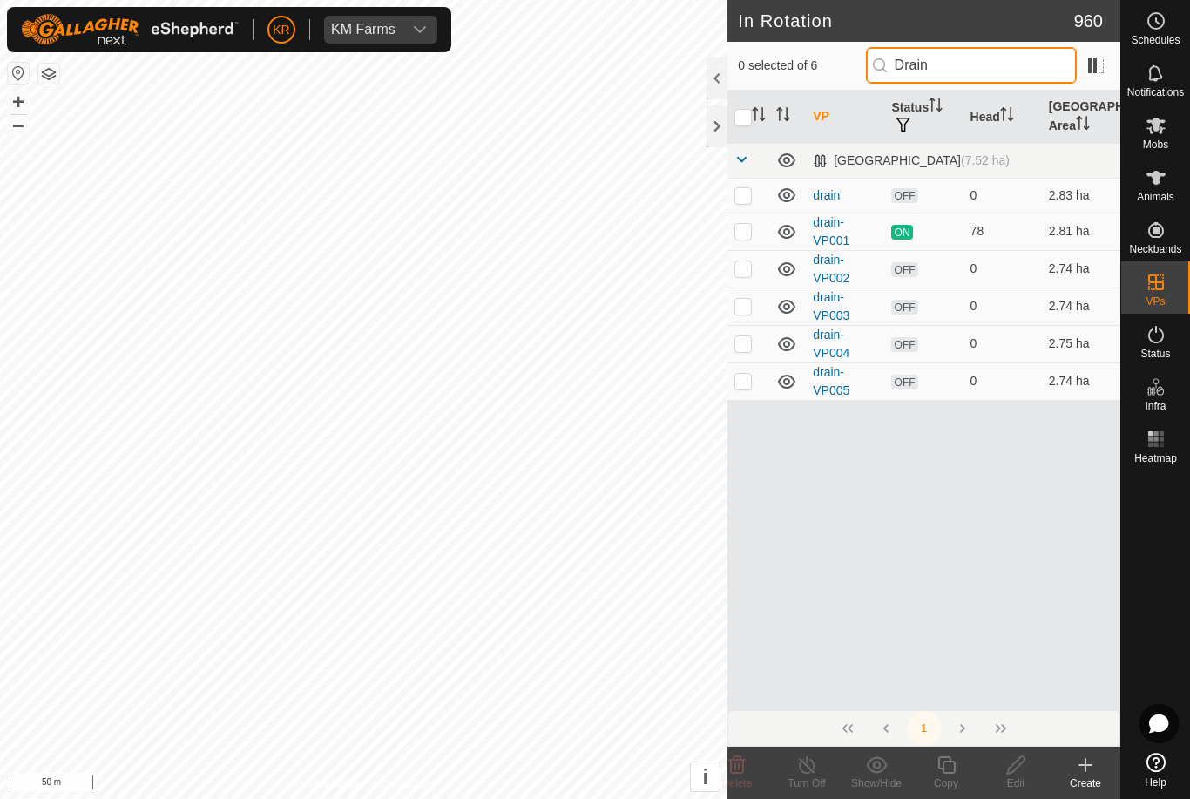
type input "Drain"
click at [749, 390] on td at bounding box center [748, 380] width 42 height 37
checkbox input "true"
click at [947, 765] on icon at bounding box center [946, 764] width 22 height 21
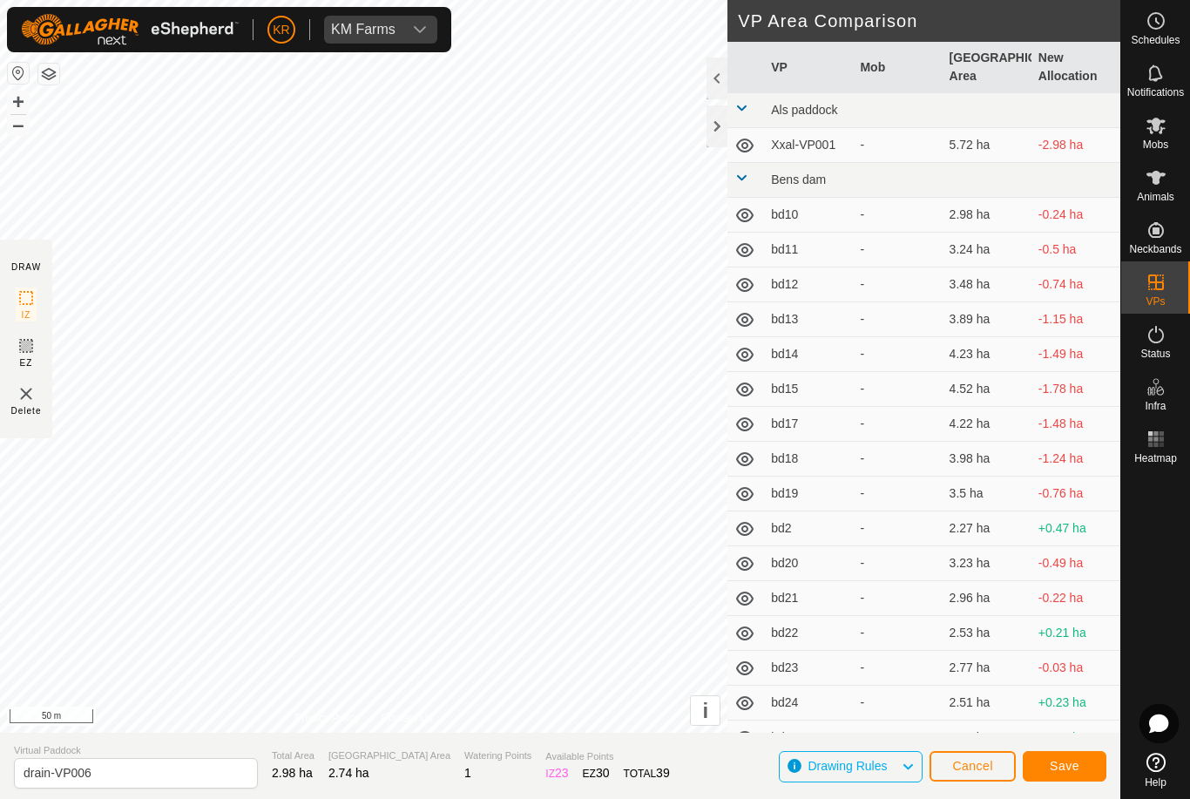
click at [1069, 765] on span "Save" at bounding box center [1064, 765] width 30 height 14
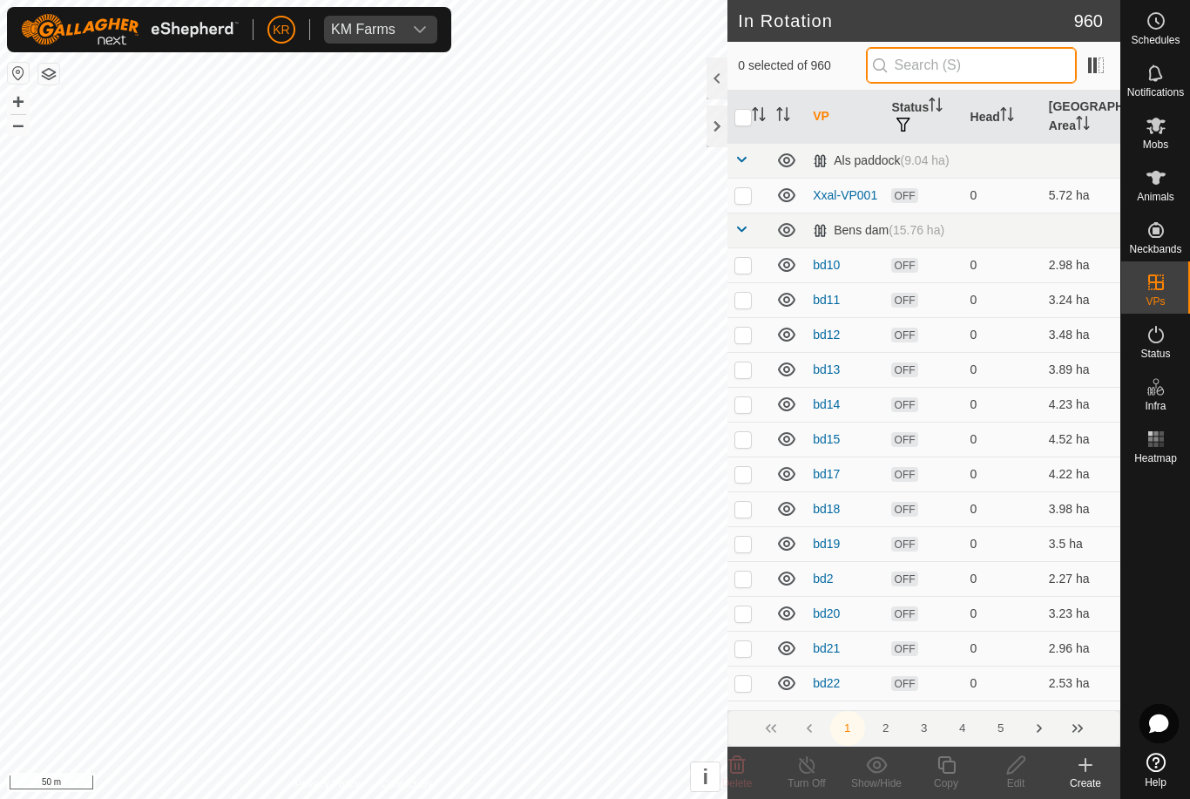
type input "."
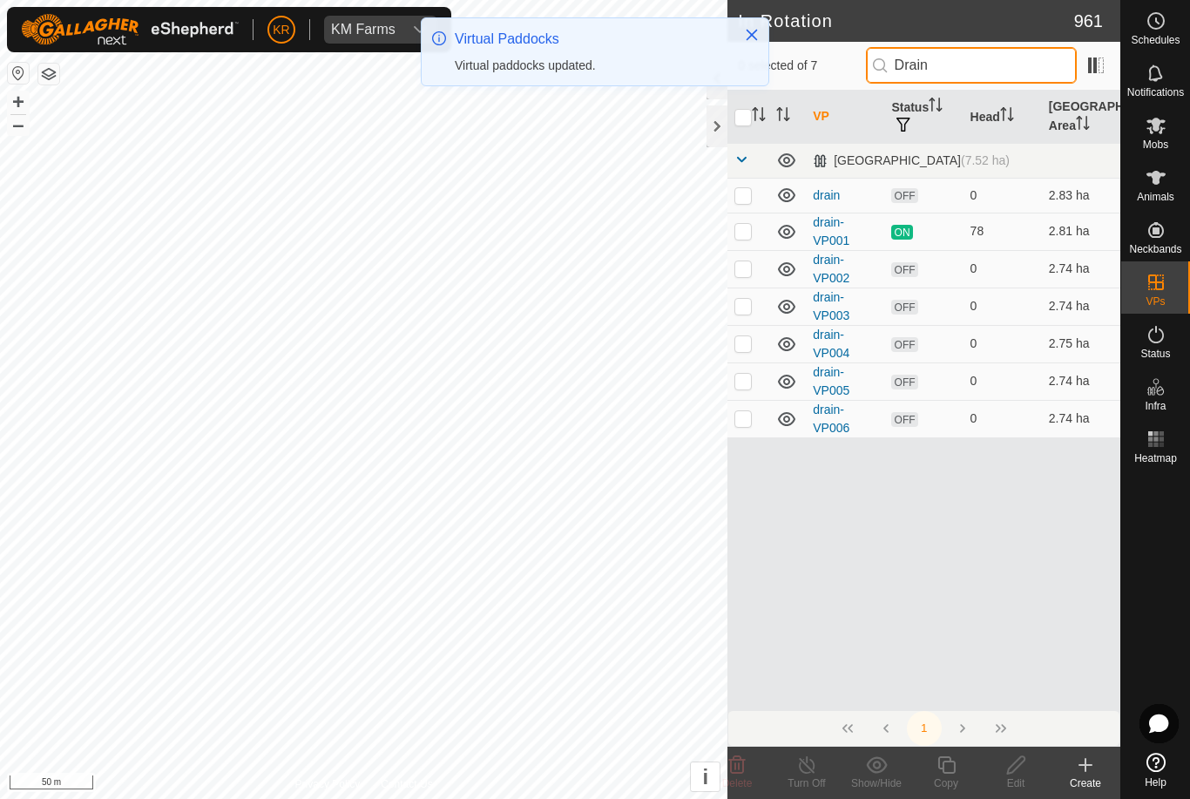
type input "Drain"
click at [745, 421] on p-checkbox at bounding box center [742, 418] width 17 height 14
checkbox input "true"
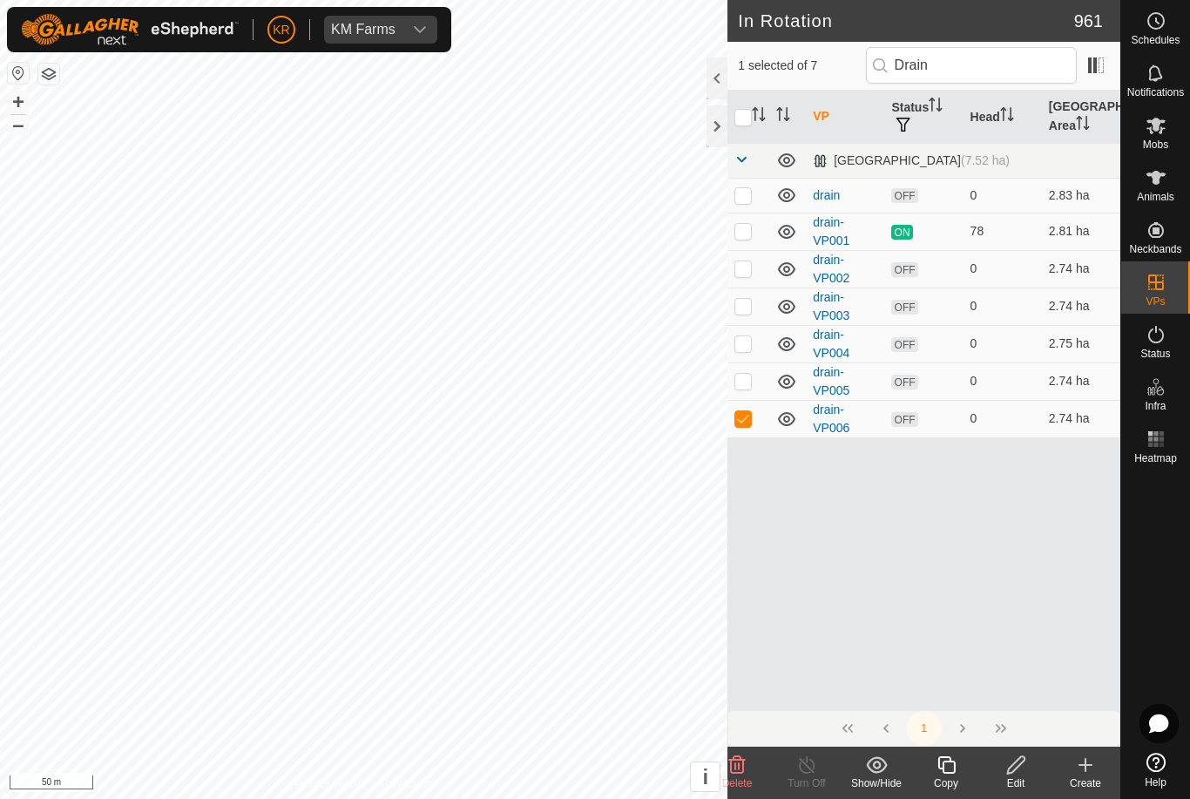
click at [945, 777] on div "Copy" at bounding box center [946, 783] width 70 height 16
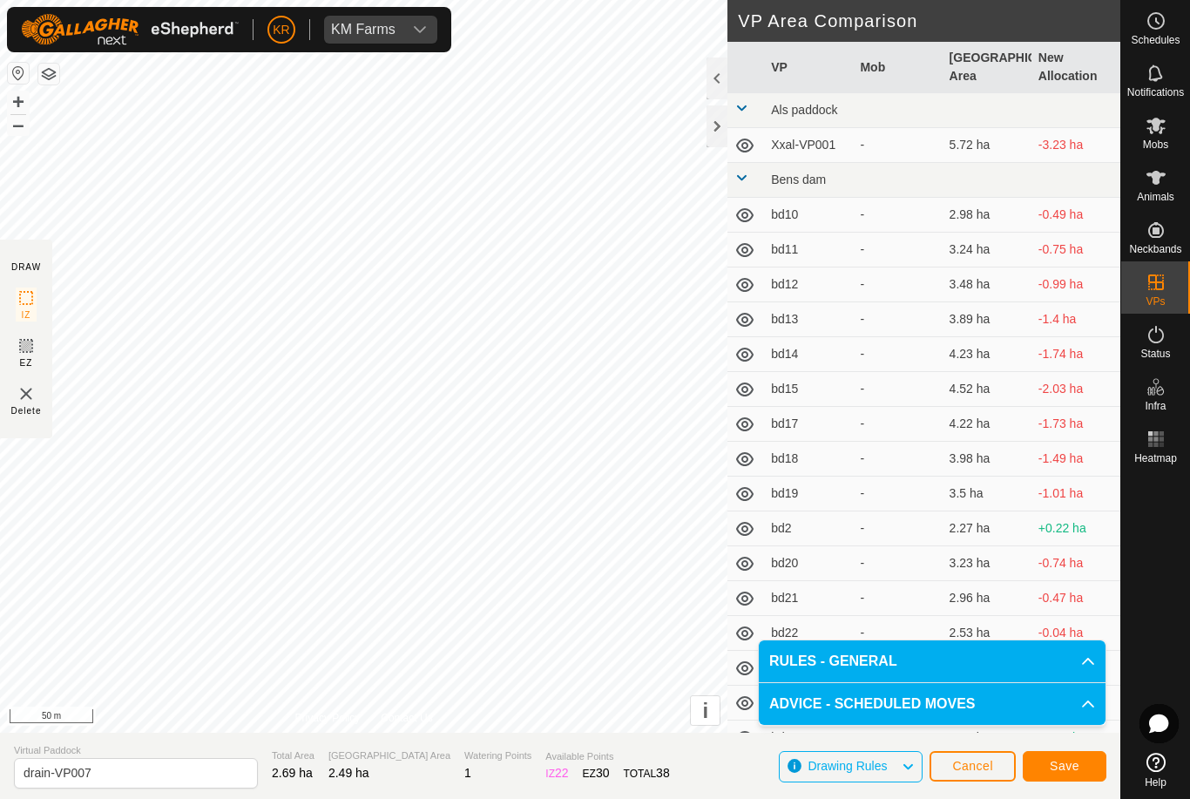
click at [1083, 775] on button "Save" at bounding box center [1064, 766] width 84 height 30
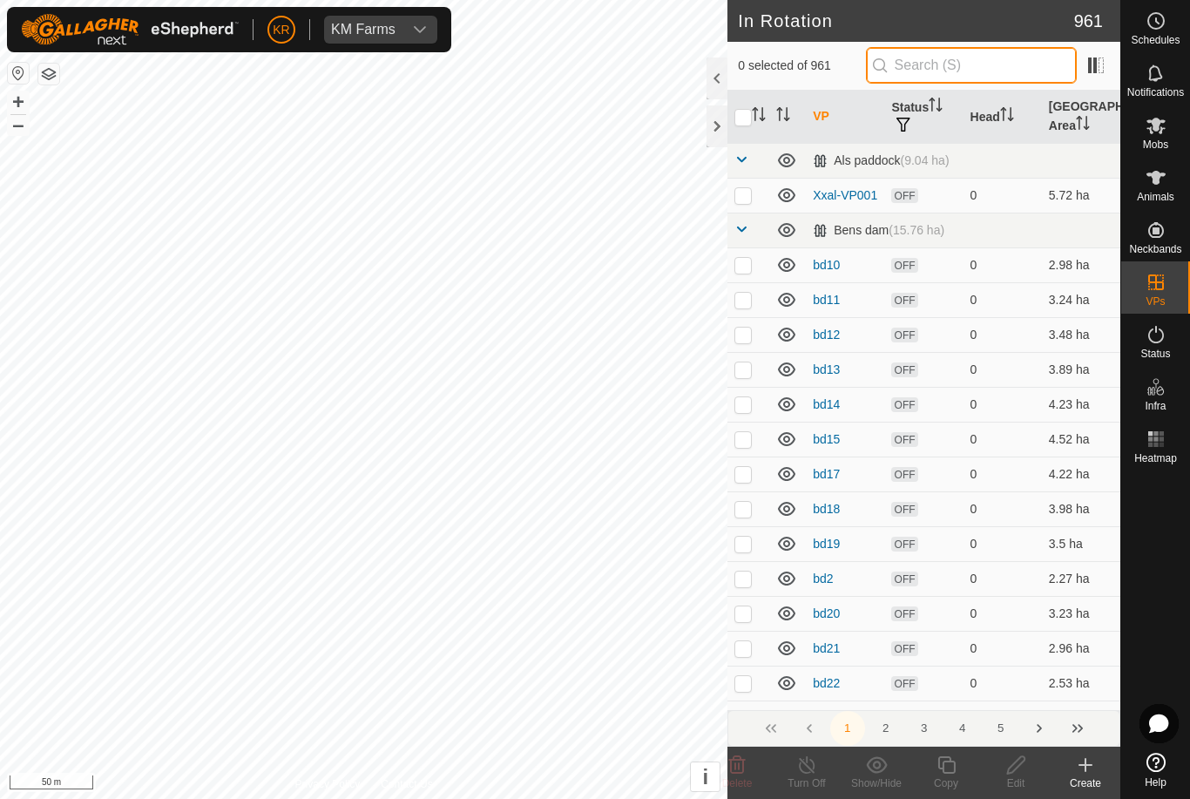
click at [1014, 68] on input "text" at bounding box center [971, 65] width 211 height 37
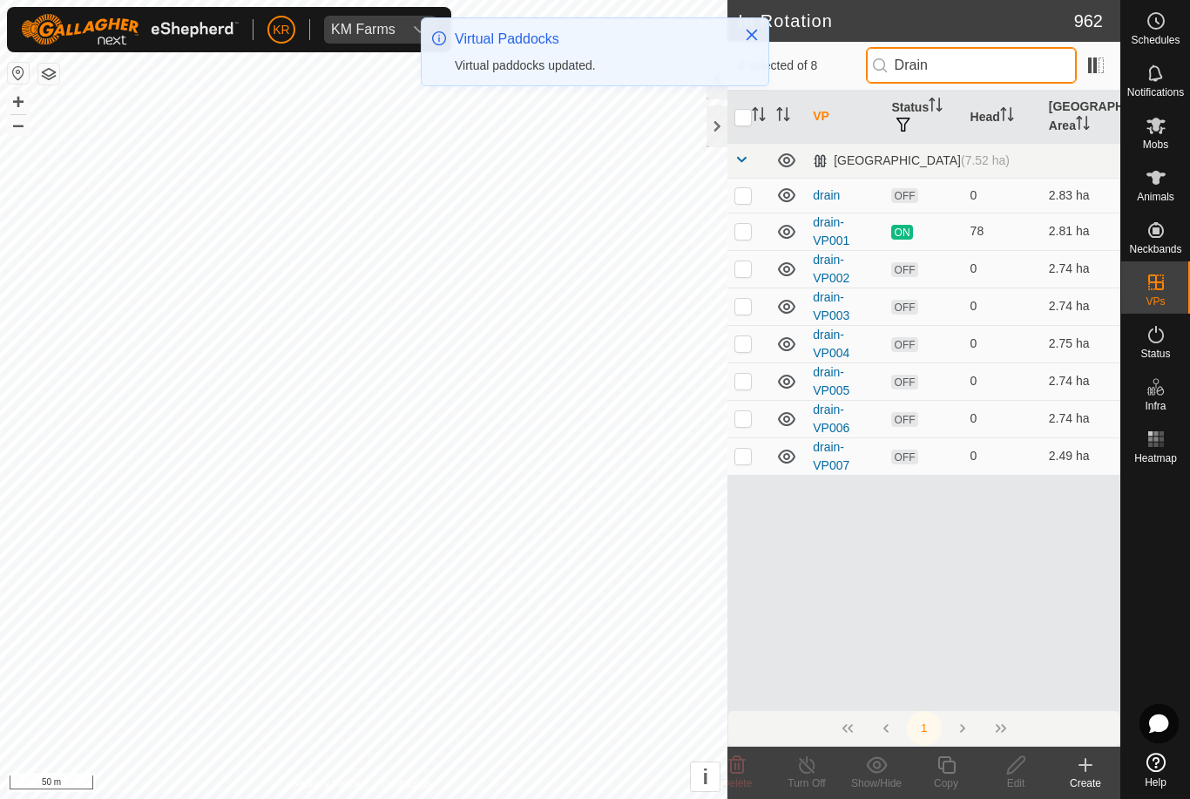
type input "Drain"
click at [747, 465] on td at bounding box center [748, 455] width 42 height 37
checkbox input "true"
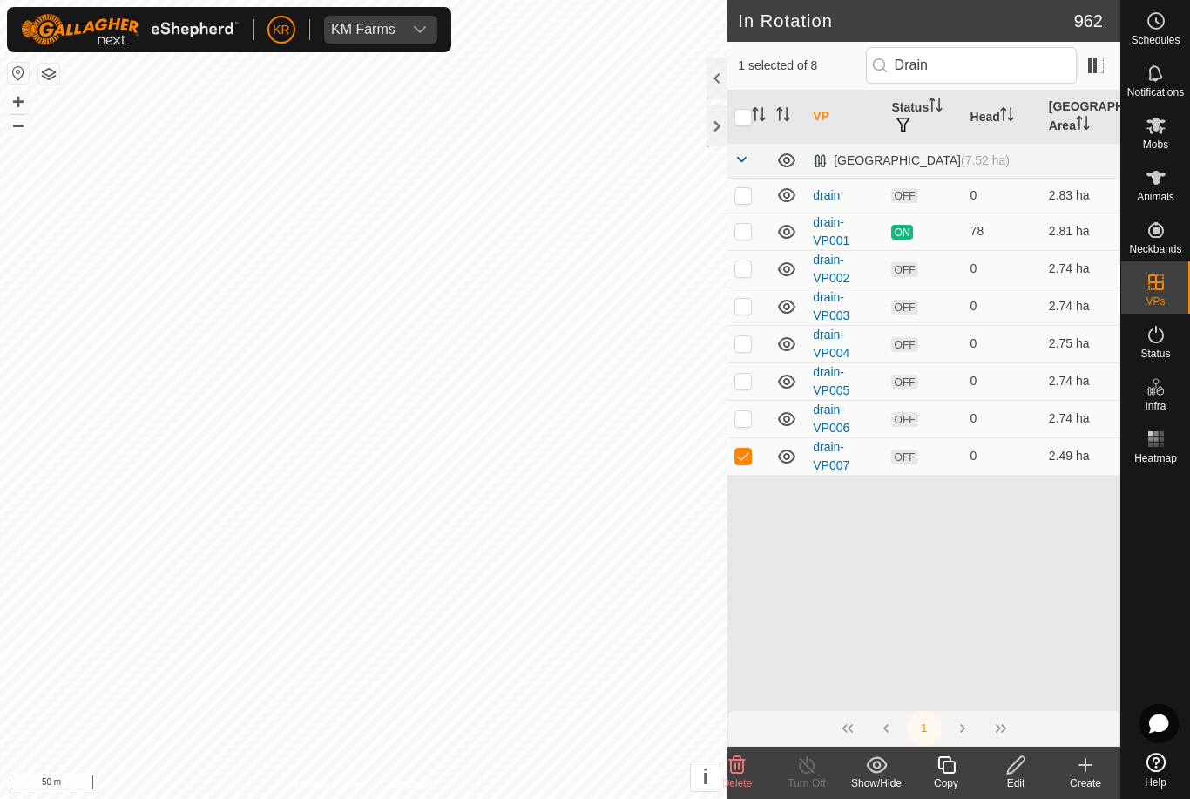
click at [949, 768] on icon at bounding box center [946, 764] width 22 height 21
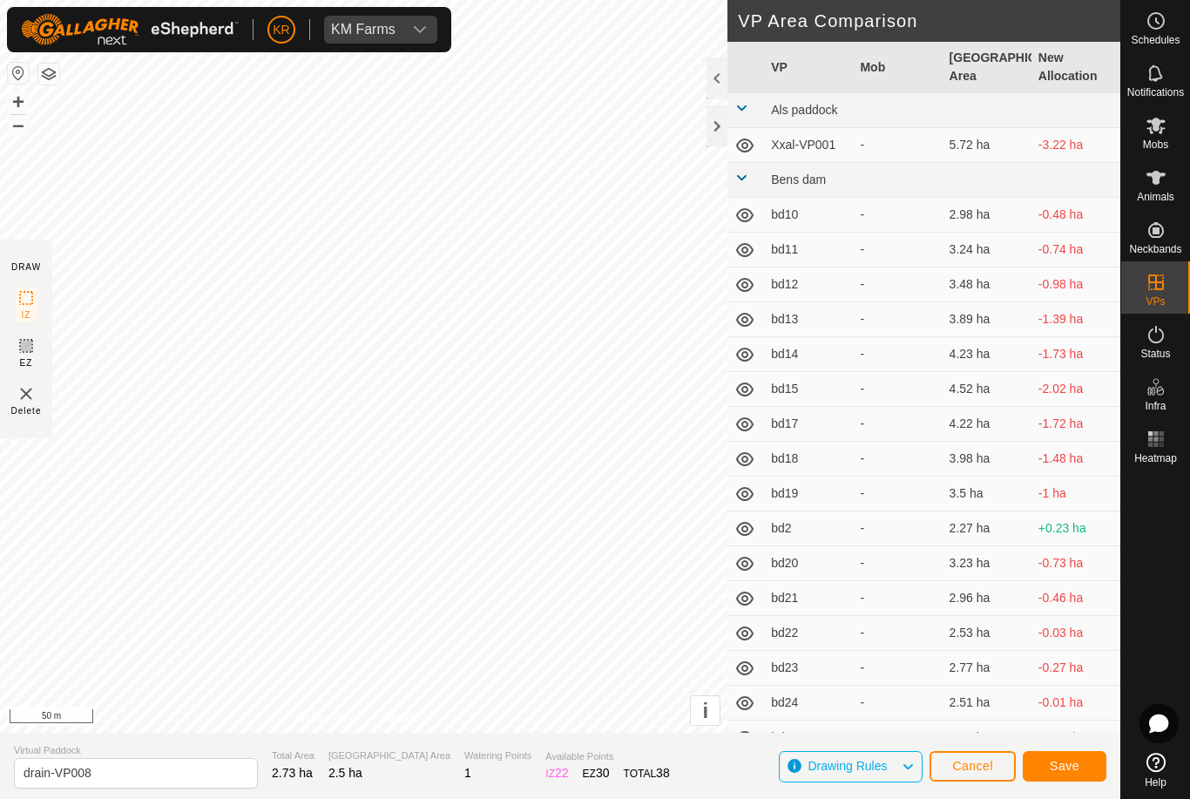
click at [1072, 760] on span "Save" at bounding box center [1064, 765] width 30 height 14
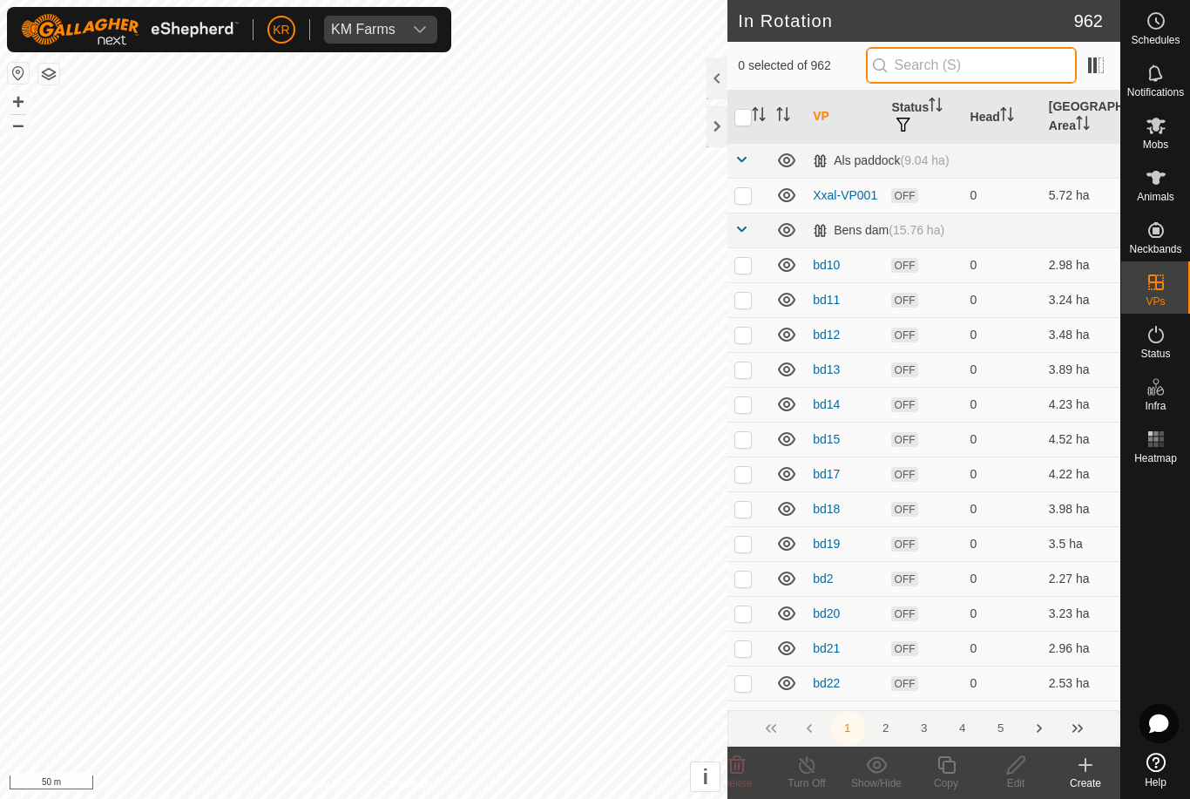
click at [974, 71] on input "text" at bounding box center [971, 65] width 211 height 37
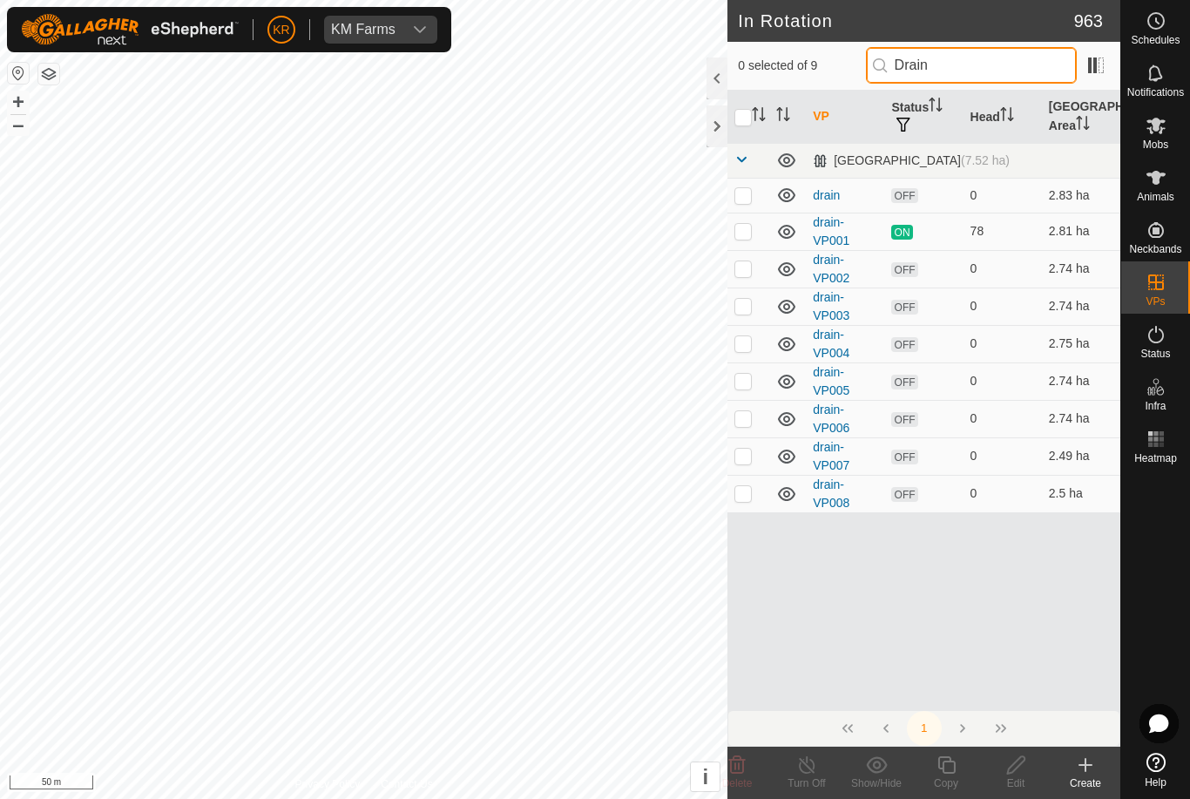
type input "Drain"
click at [744, 493] on p-checkbox at bounding box center [742, 493] width 17 height 14
checkbox input "true"
click at [941, 769] on icon at bounding box center [945, 764] width 17 height 17
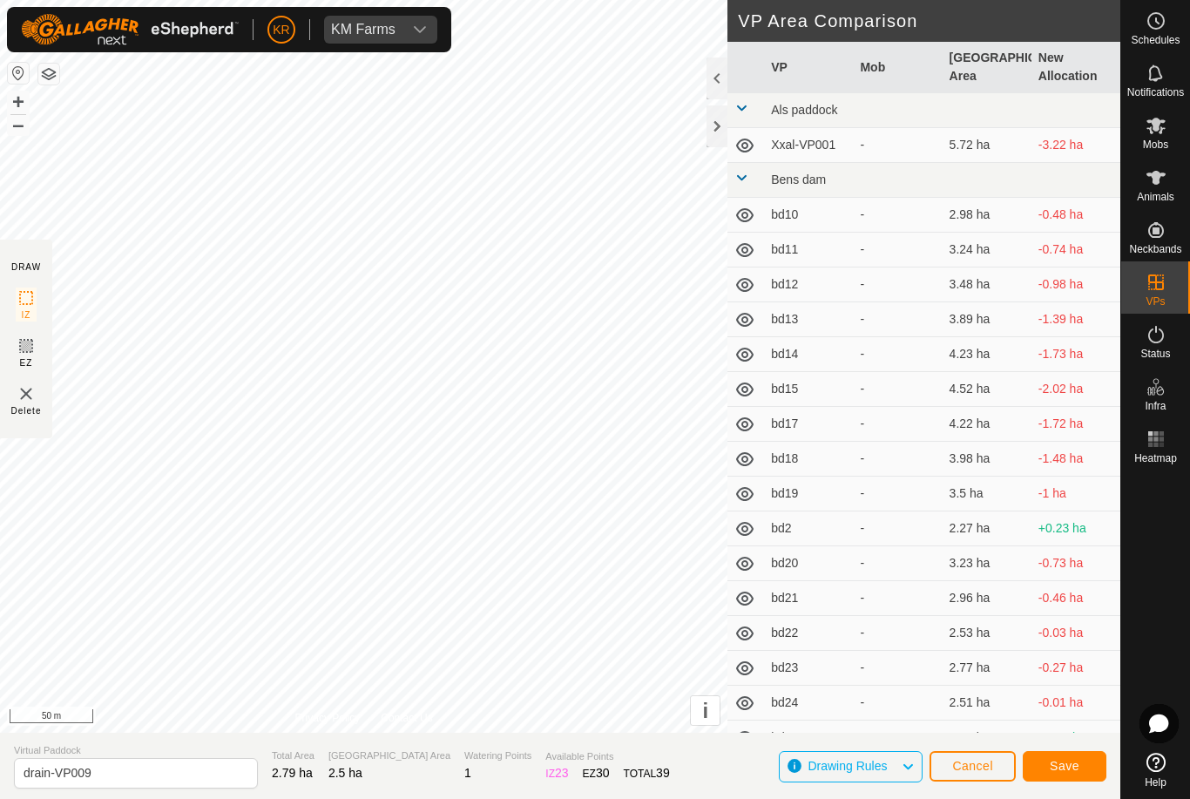
click at [1075, 770] on span "Save" at bounding box center [1064, 765] width 30 height 14
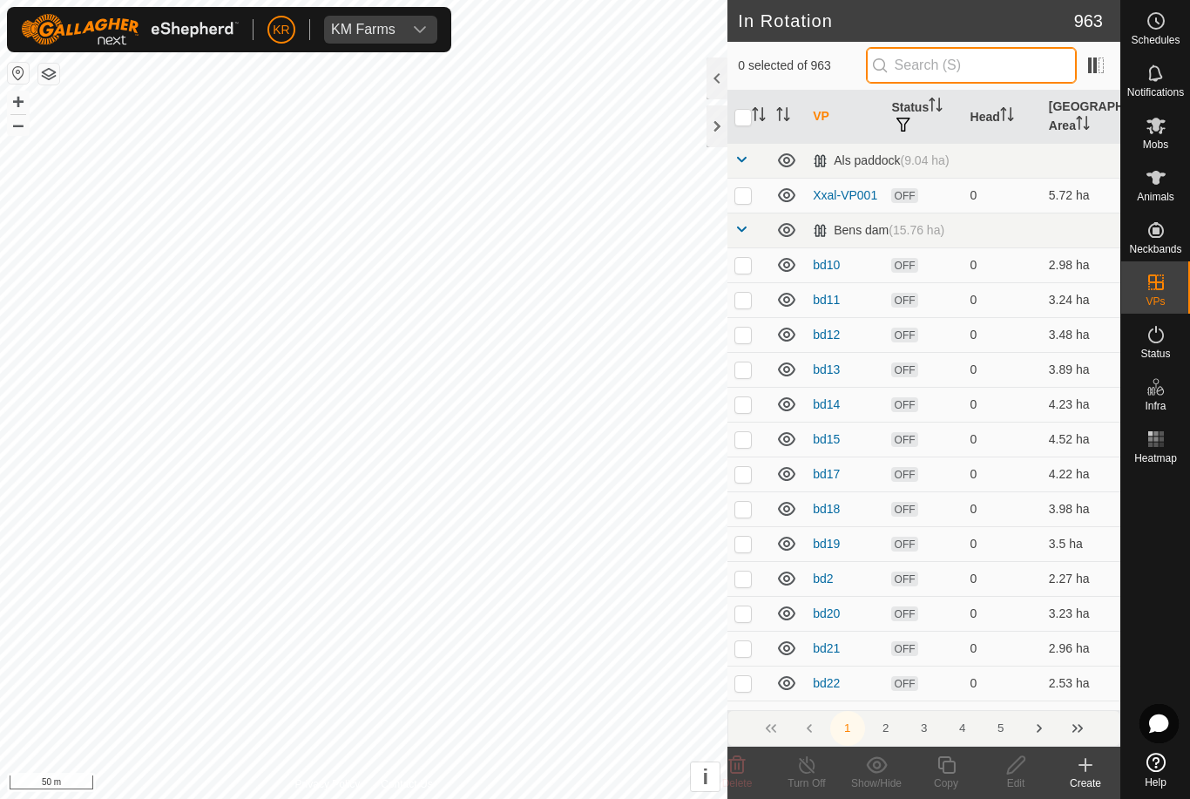
click at [1040, 65] on input "text" at bounding box center [971, 65] width 211 height 37
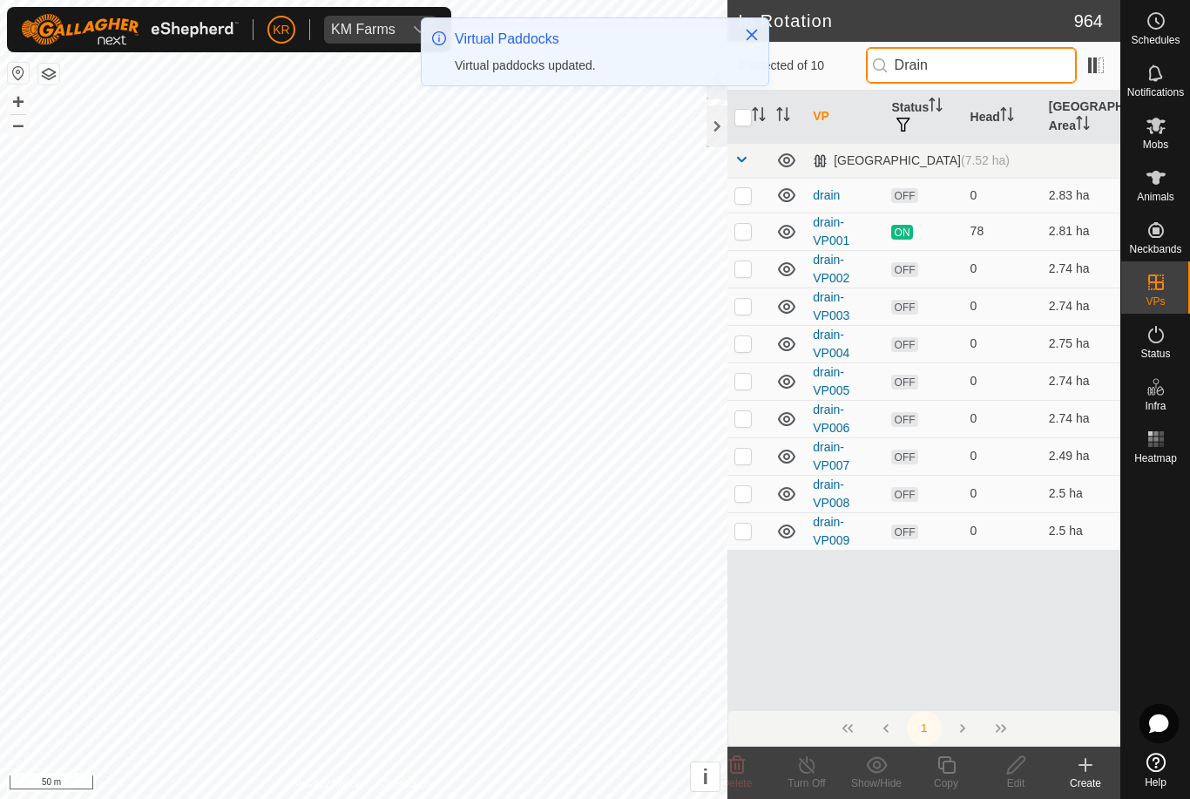
type input "Drain"
click at [747, 534] on p-checkbox at bounding box center [742, 530] width 17 height 14
checkbox input "true"
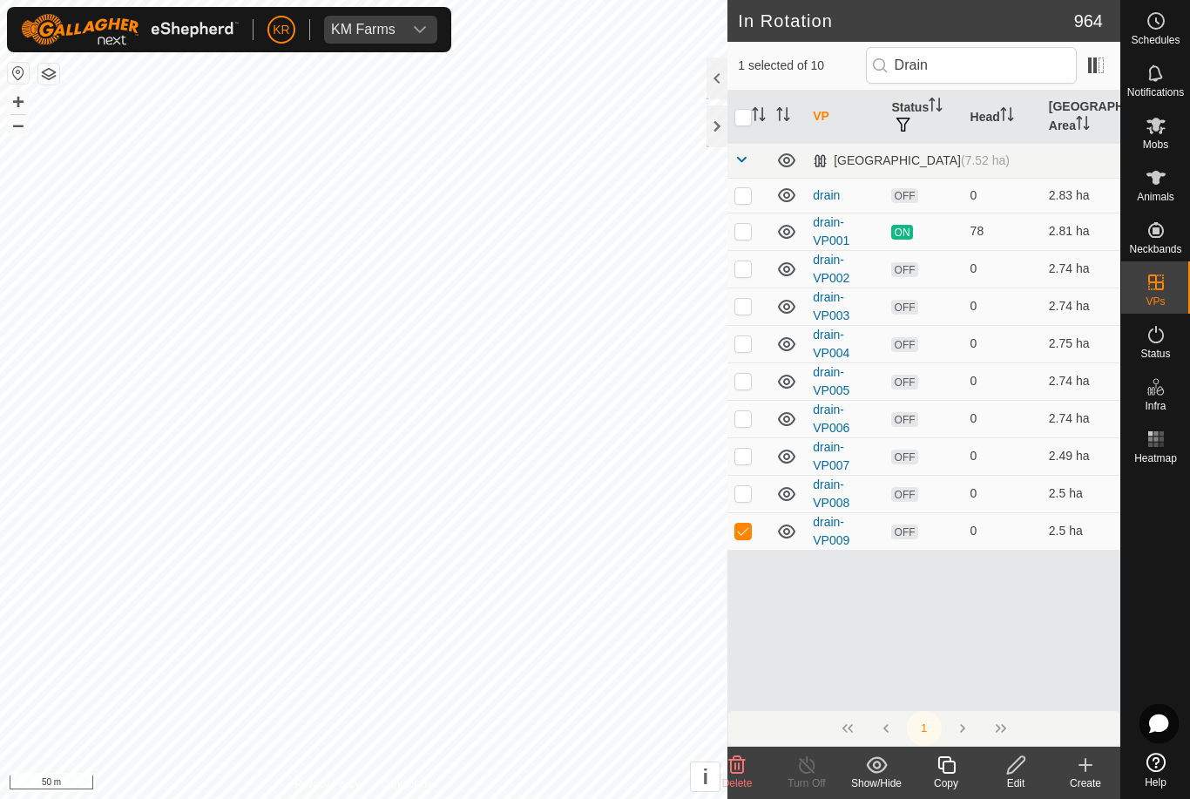
click at [947, 775] on div "Copy" at bounding box center [946, 783] width 70 height 16
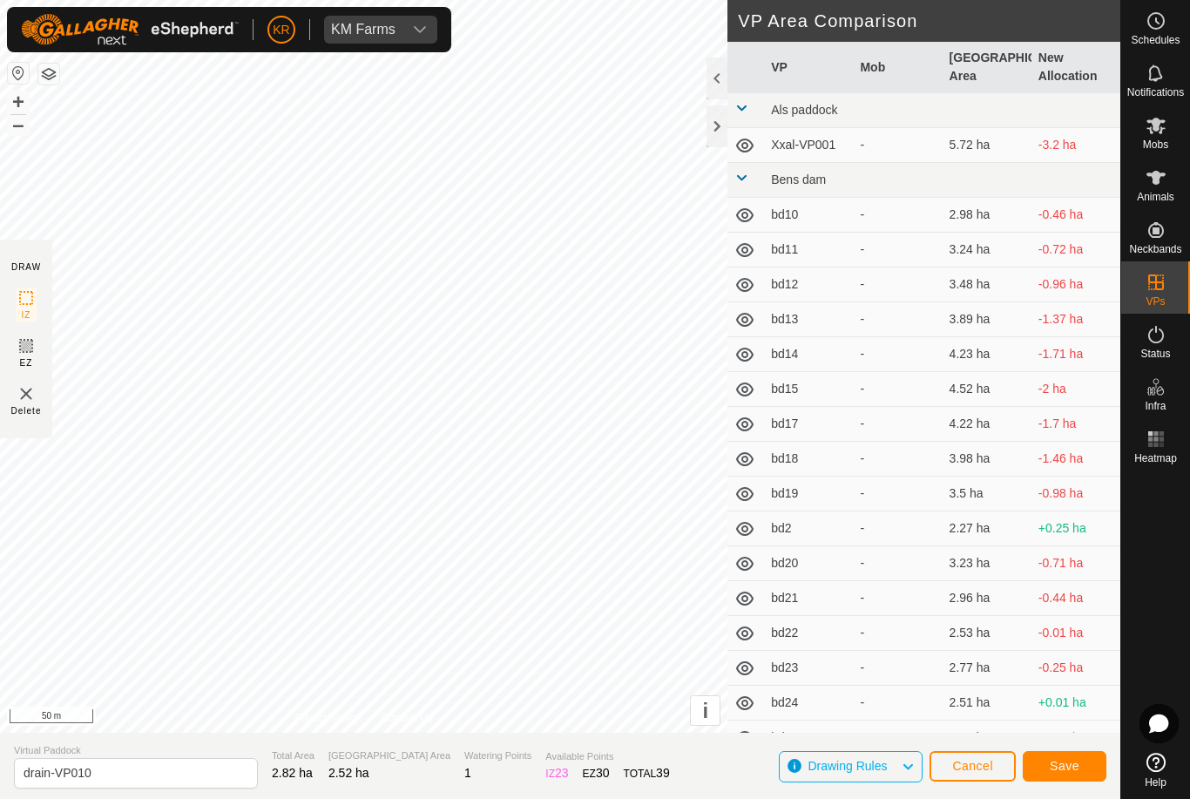
click at [1065, 761] on span "Save" at bounding box center [1064, 765] width 30 height 14
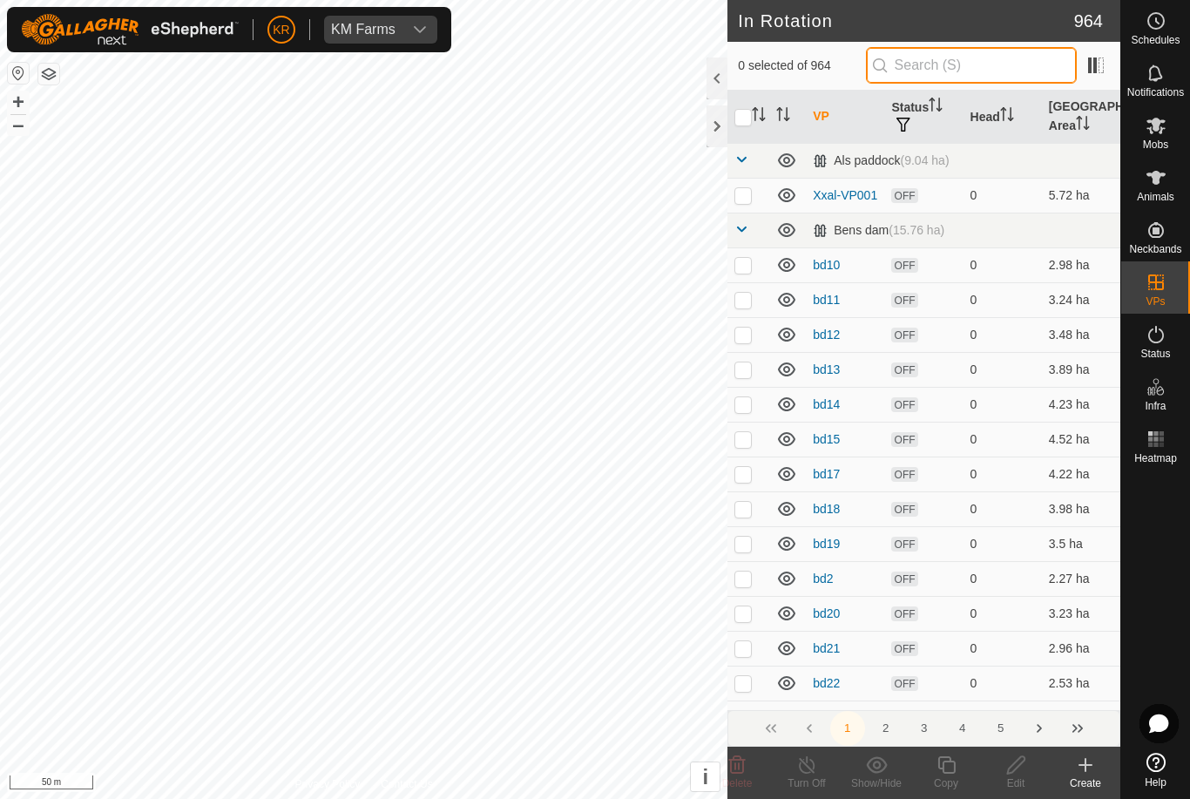
click at [981, 70] on input "text" at bounding box center [971, 65] width 211 height 37
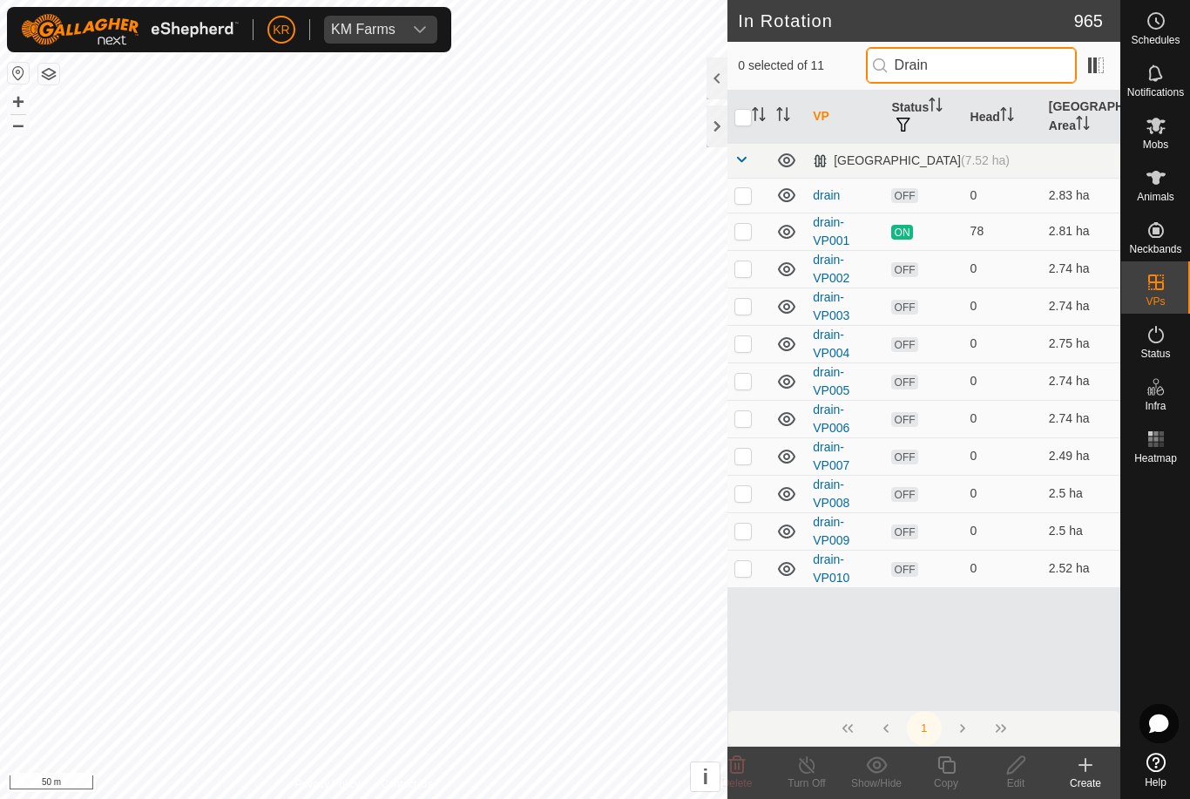
type input "Drain"
click at [746, 564] on p-checkbox at bounding box center [742, 568] width 17 height 14
checkbox input "true"
click at [955, 767] on icon at bounding box center [946, 764] width 22 height 21
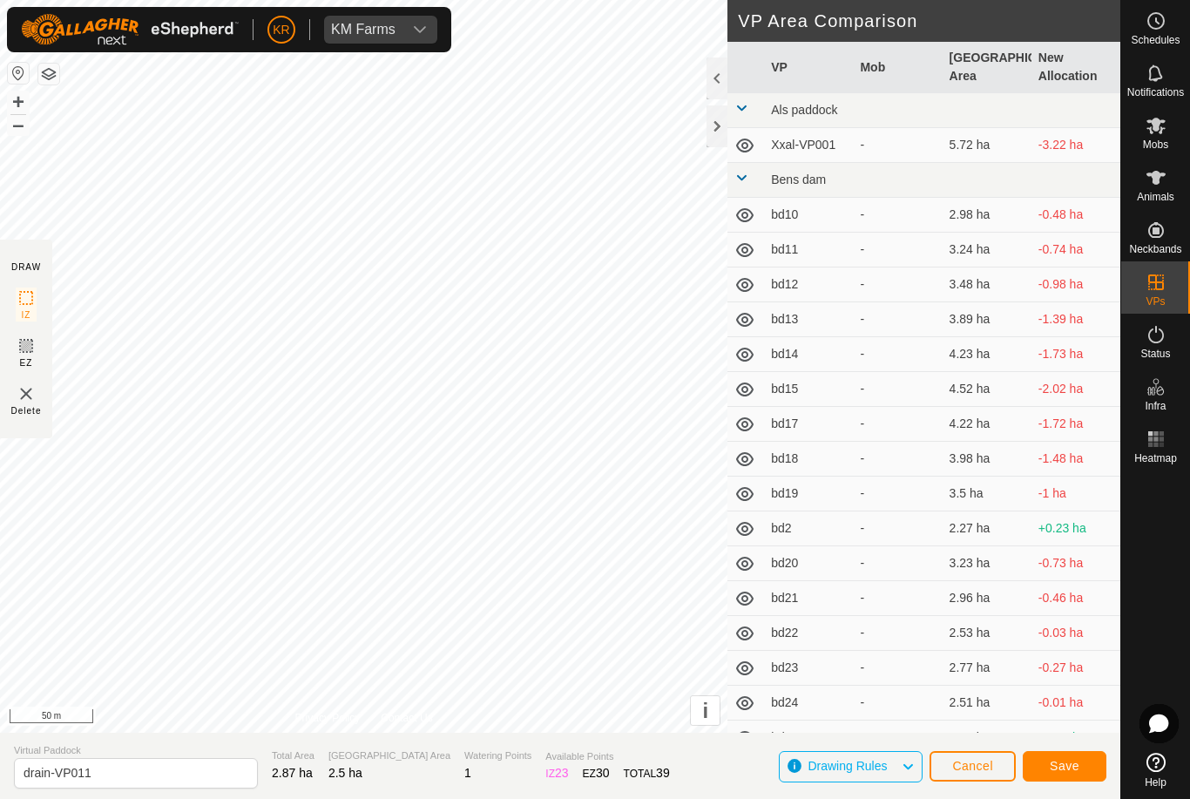
click at [1081, 766] on button "Save" at bounding box center [1064, 766] width 84 height 30
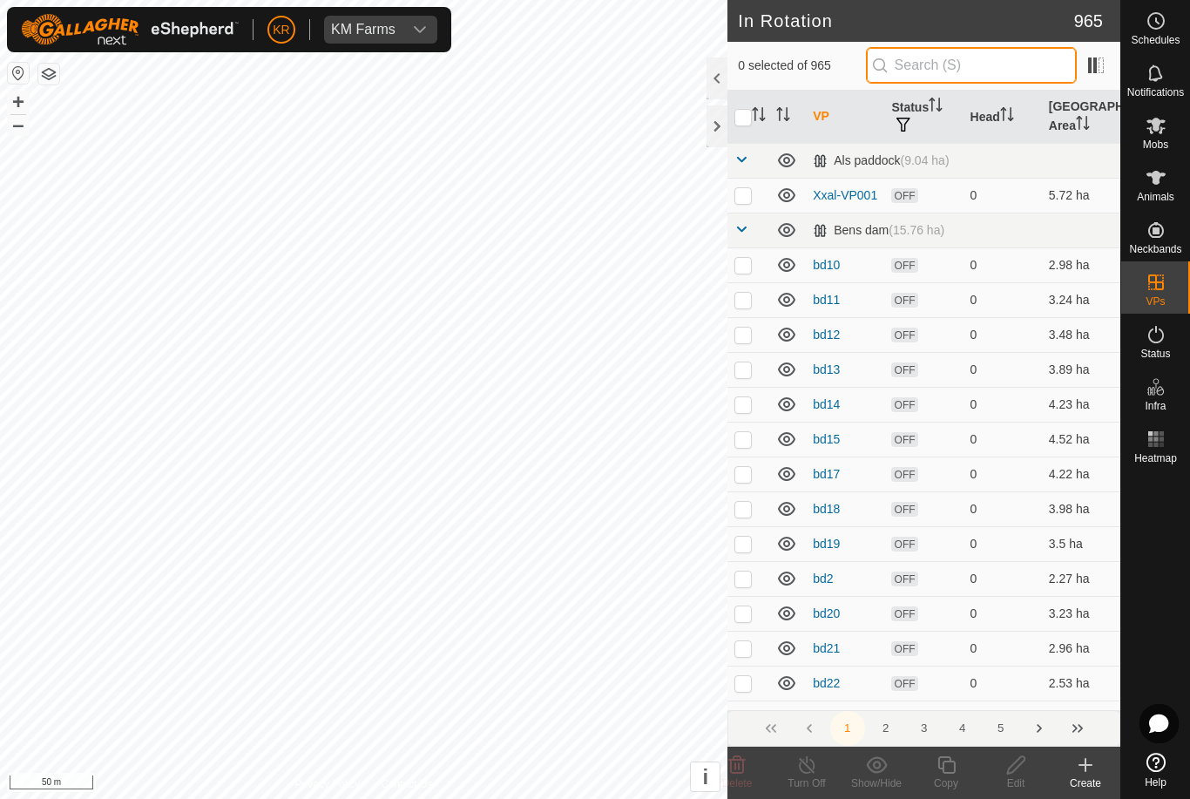
click at [987, 74] on input "text" at bounding box center [971, 65] width 211 height 37
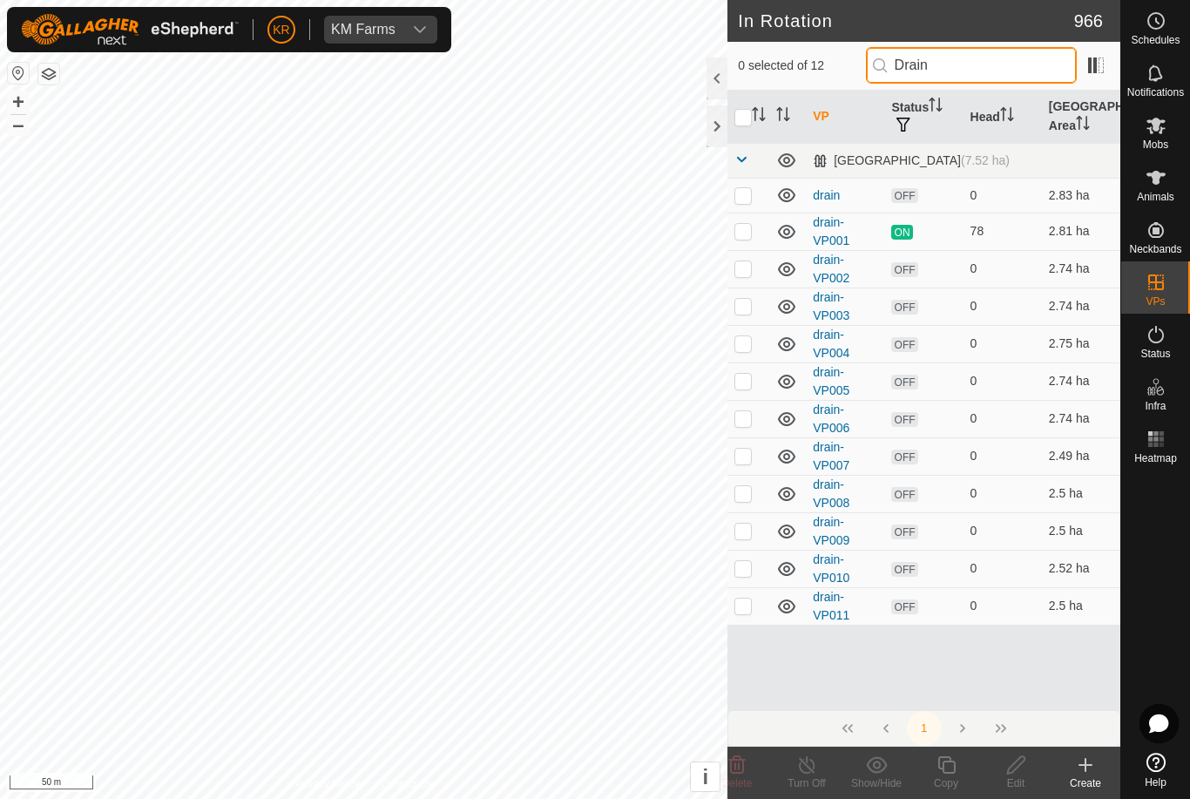
type input "Drain"
click at [745, 610] on p-checkbox at bounding box center [742, 605] width 17 height 14
click at [740, 612] on p-checkbox at bounding box center [742, 605] width 17 height 14
checkbox input "true"
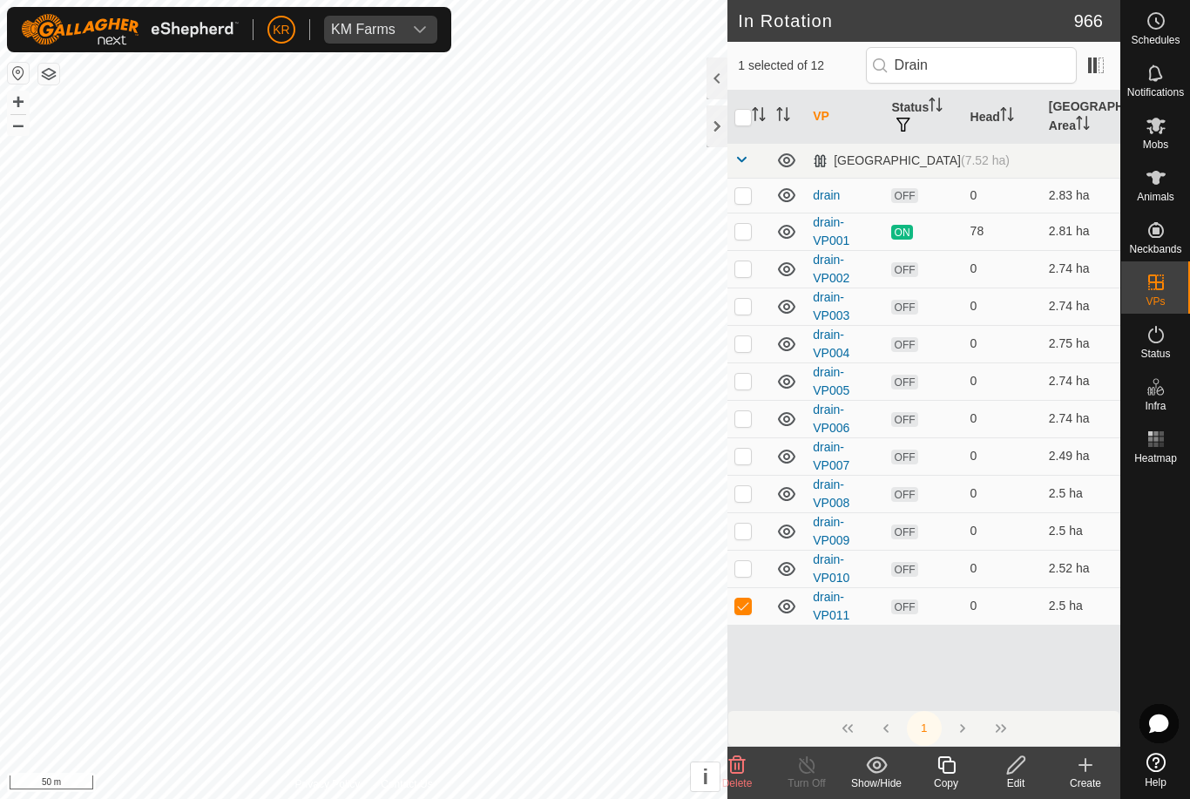
click at [947, 771] on icon at bounding box center [946, 764] width 22 height 21
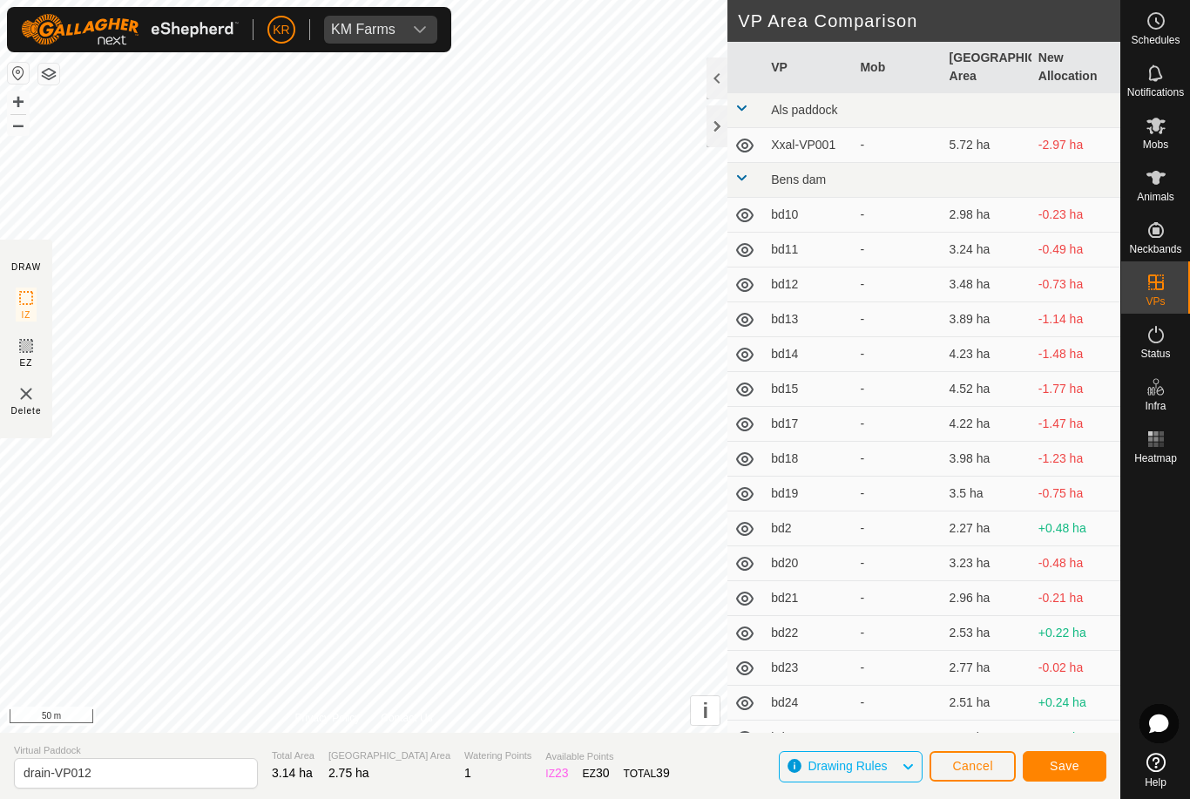
click at [1063, 768] on span "Save" at bounding box center [1064, 765] width 30 height 14
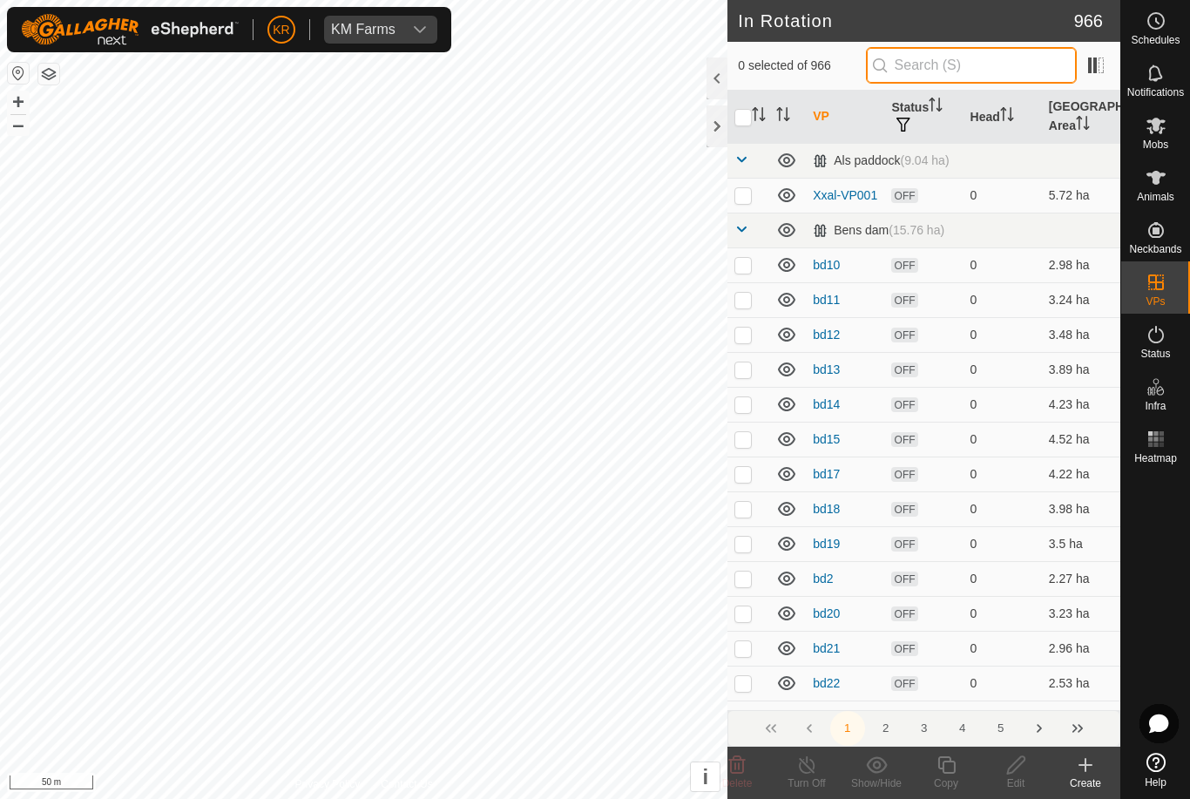
click at [978, 60] on input "text" at bounding box center [971, 65] width 211 height 37
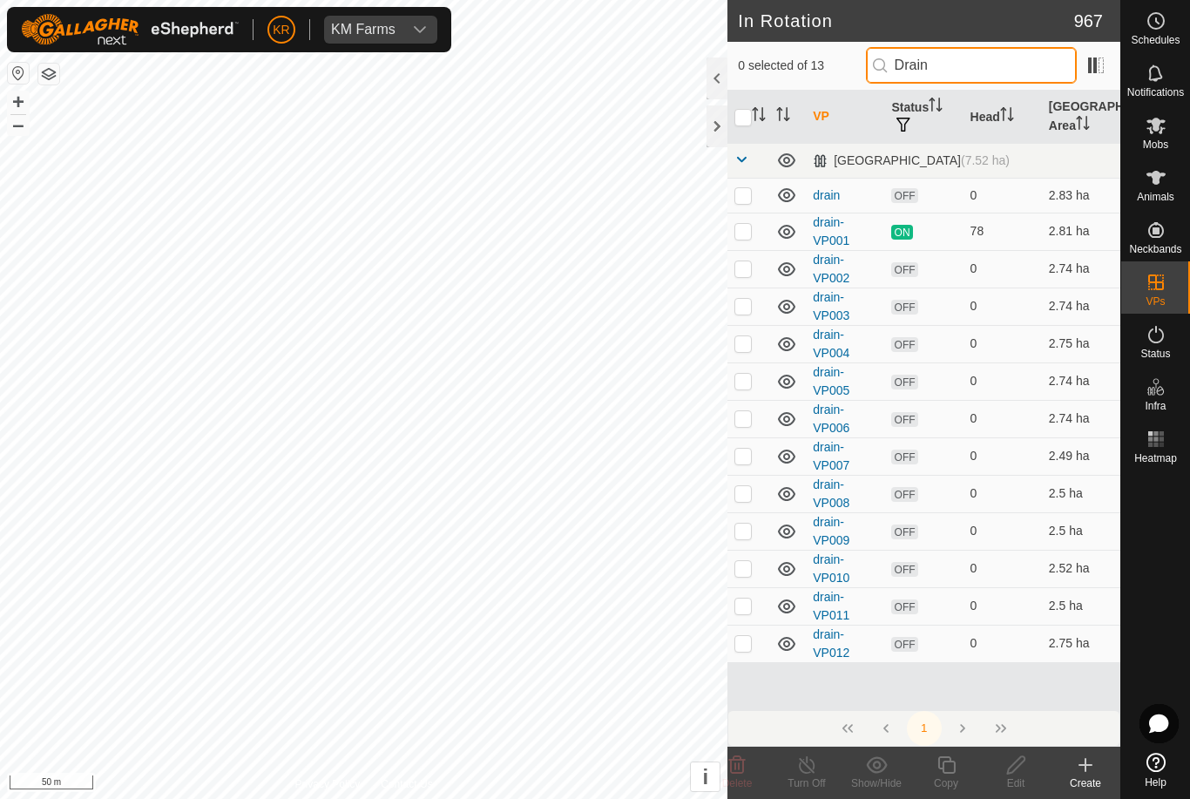
type input "Drain"
click at [746, 644] on p-checkbox at bounding box center [742, 643] width 17 height 14
checkbox input "true"
click at [942, 767] on icon at bounding box center [945, 764] width 17 height 17
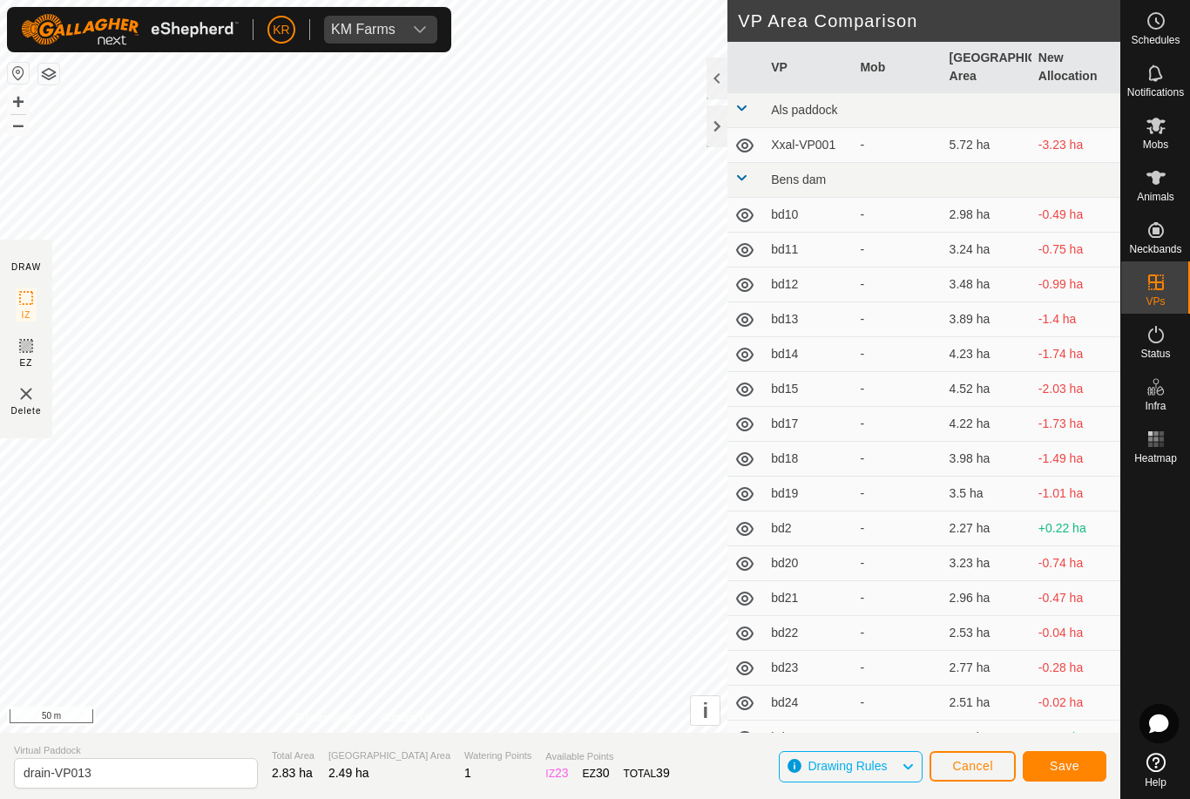
click at [1073, 764] on span "Save" at bounding box center [1064, 765] width 30 height 14
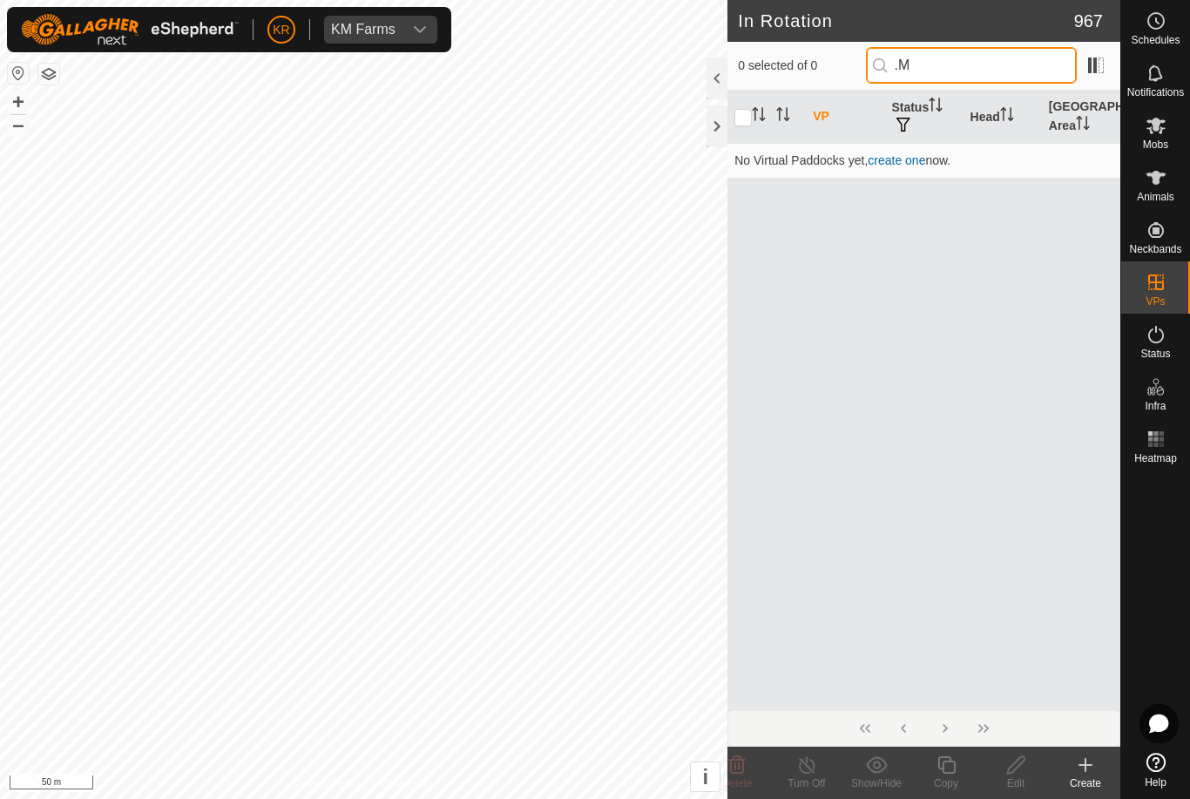
type input "."
type input "S"
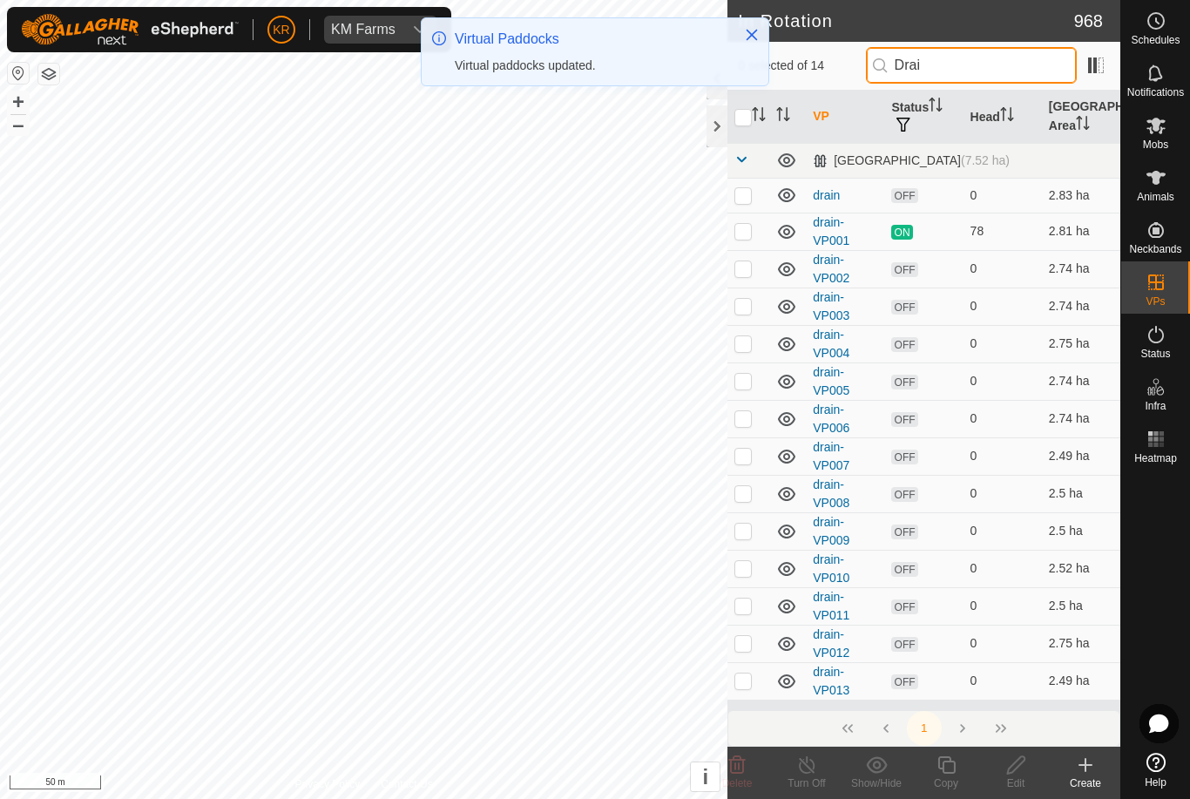
type input "Drai"
click at [748, 684] on p-checkbox at bounding box center [742, 680] width 17 height 14
checkbox input "true"
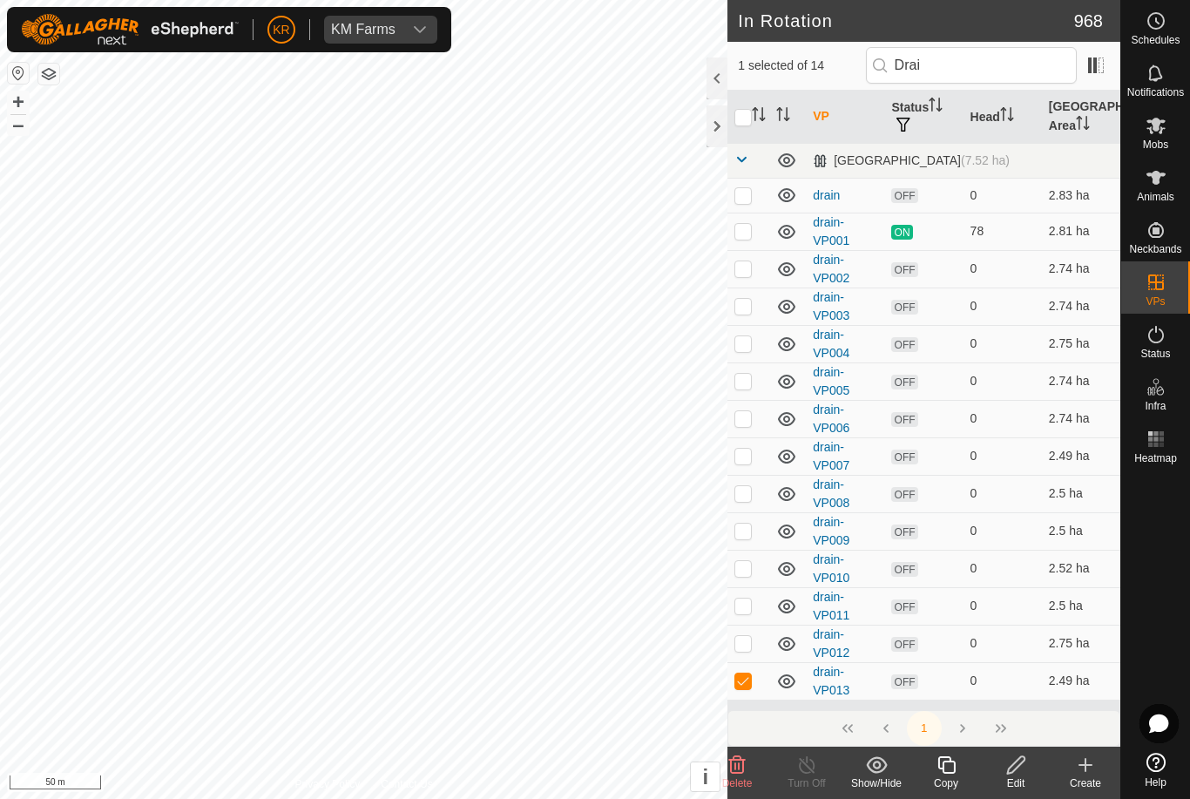
click at [945, 771] on icon at bounding box center [946, 764] width 22 height 21
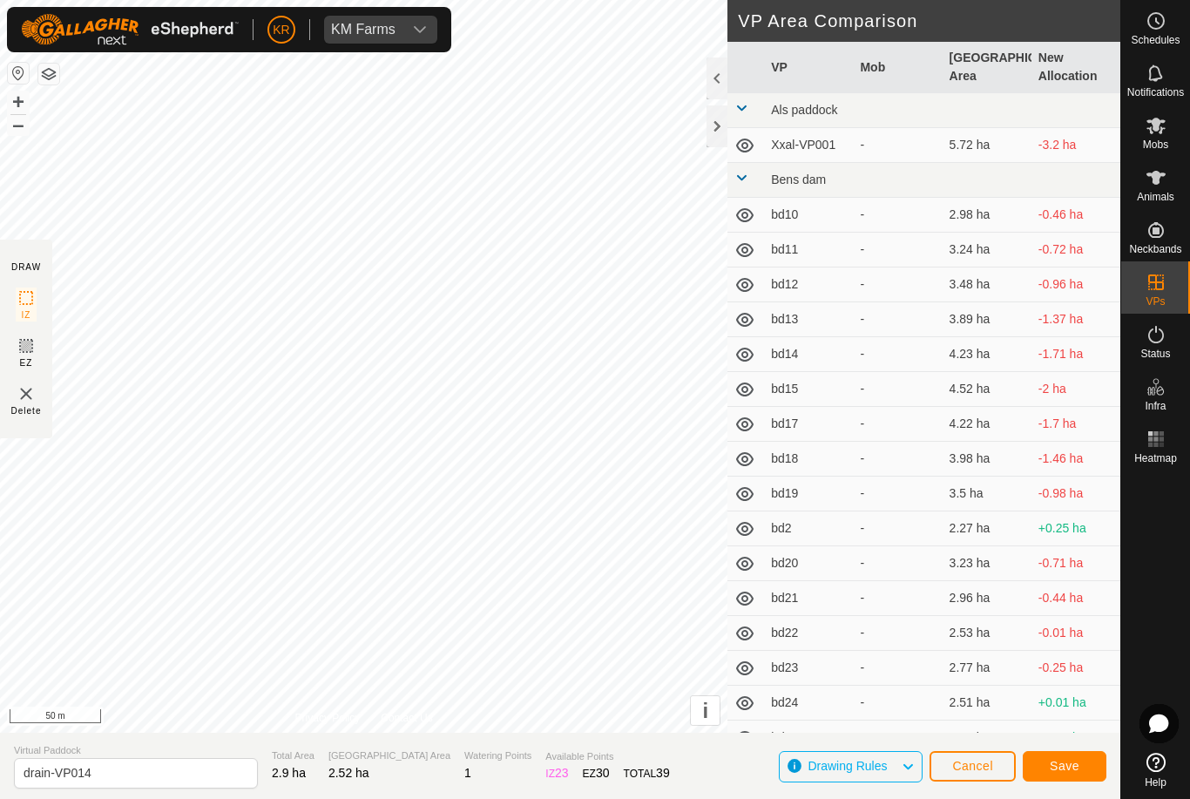
click at [1074, 771] on span "Save" at bounding box center [1064, 765] width 30 height 14
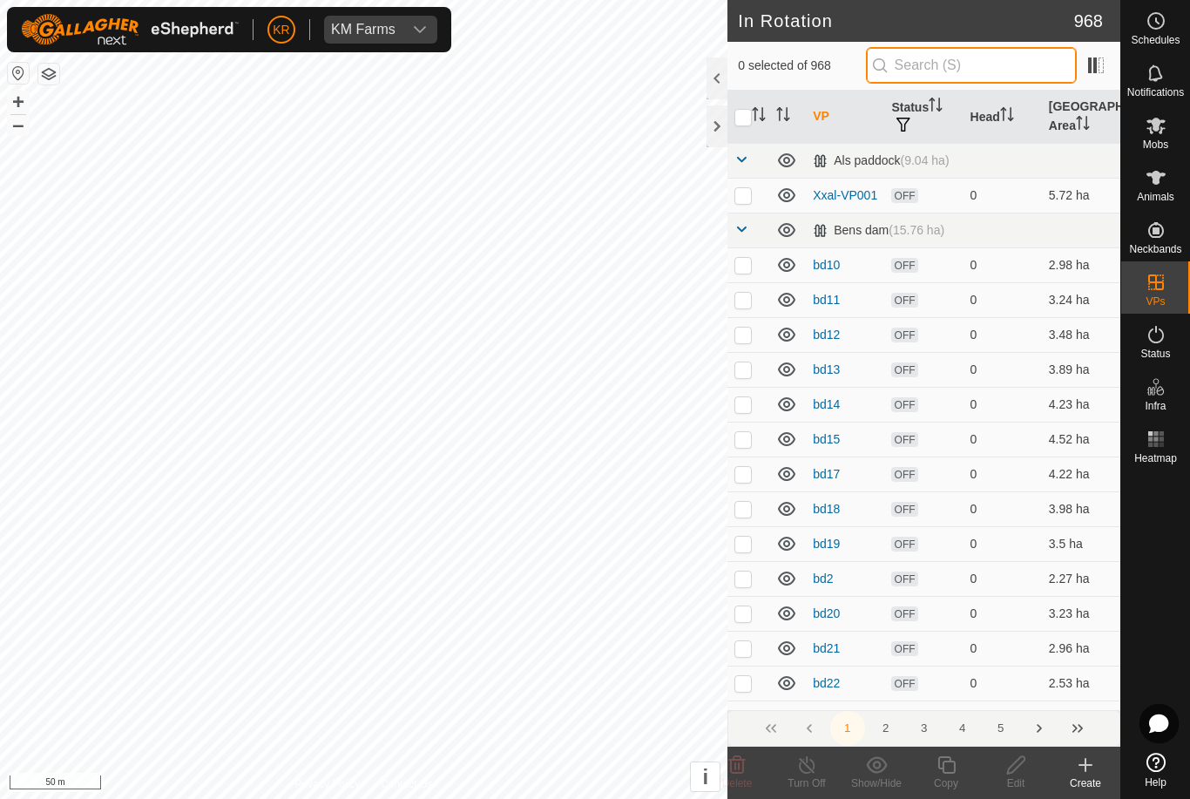
click at [974, 69] on input "text" at bounding box center [971, 65] width 211 height 37
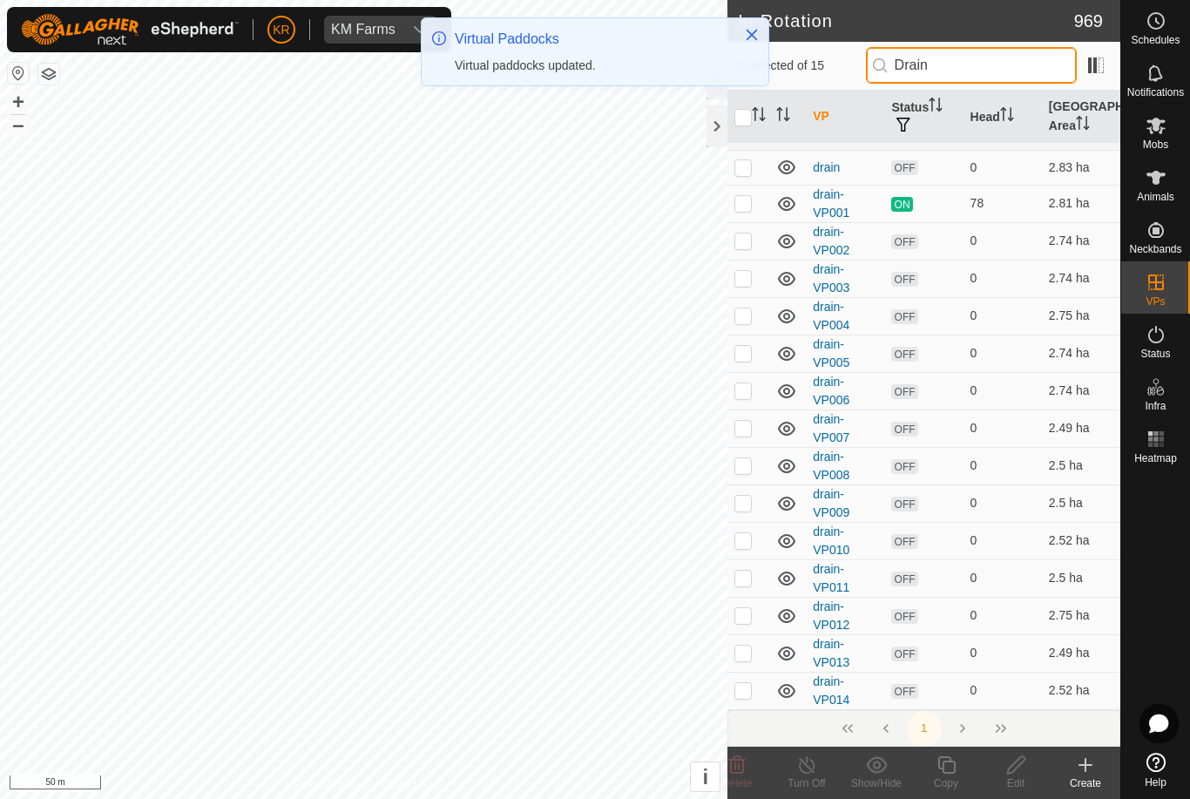
scroll to position [27, 0]
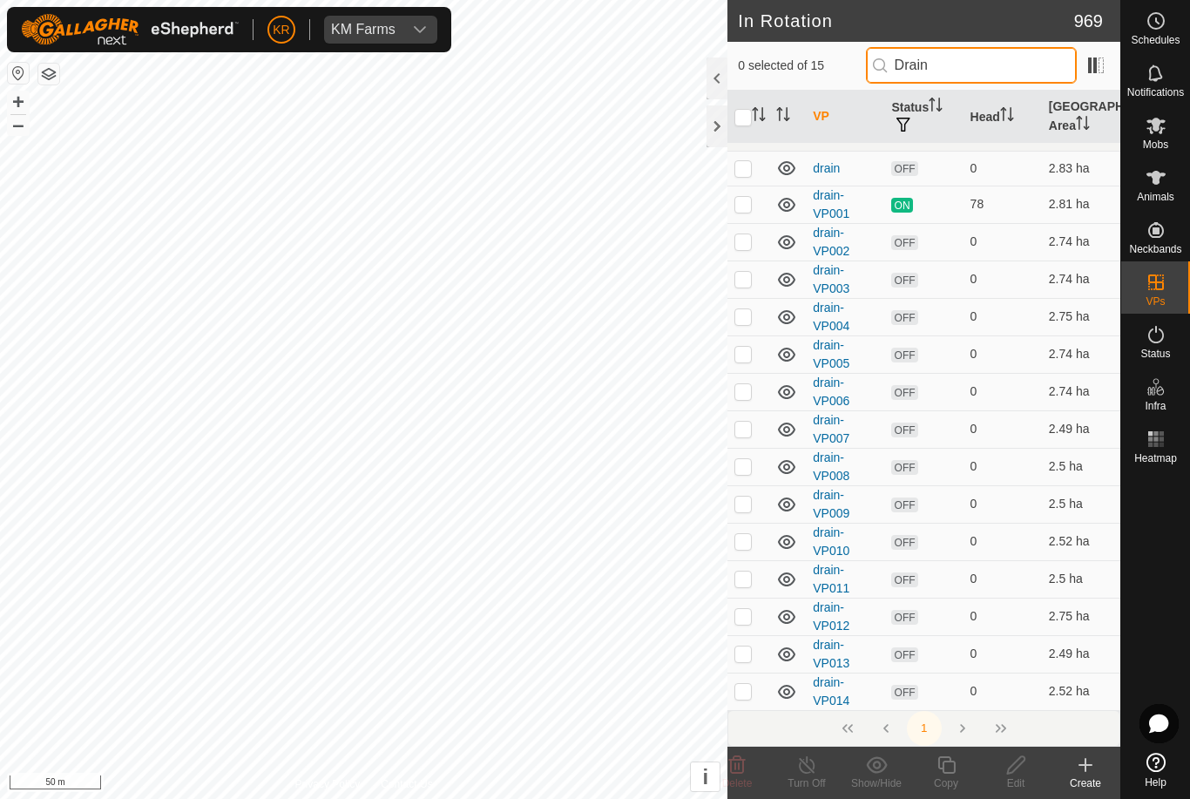
type input "Drain"
click at [741, 672] on td at bounding box center [748, 653] width 42 height 37
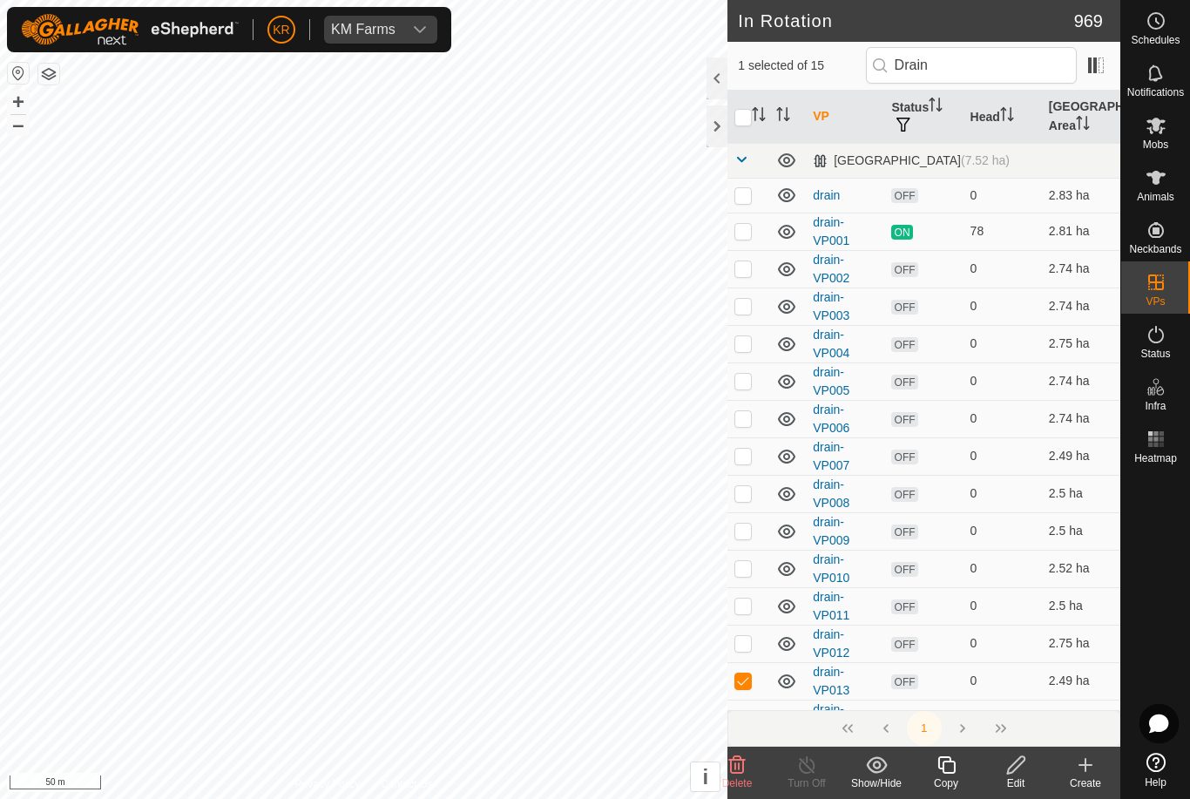
click at [750, 686] on p-checkbox at bounding box center [742, 680] width 17 height 14
click at [790, 684] on icon at bounding box center [786, 681] width 21 height 21
click at [789, 646] on icon at bounding box center [786, 643] width 21 height 21
click at [788, 603] on icon at bounding box center [786, 606] width 17 height 14
click at [784, 566] on icon at bounding box center [786, 569] width 17 height 14
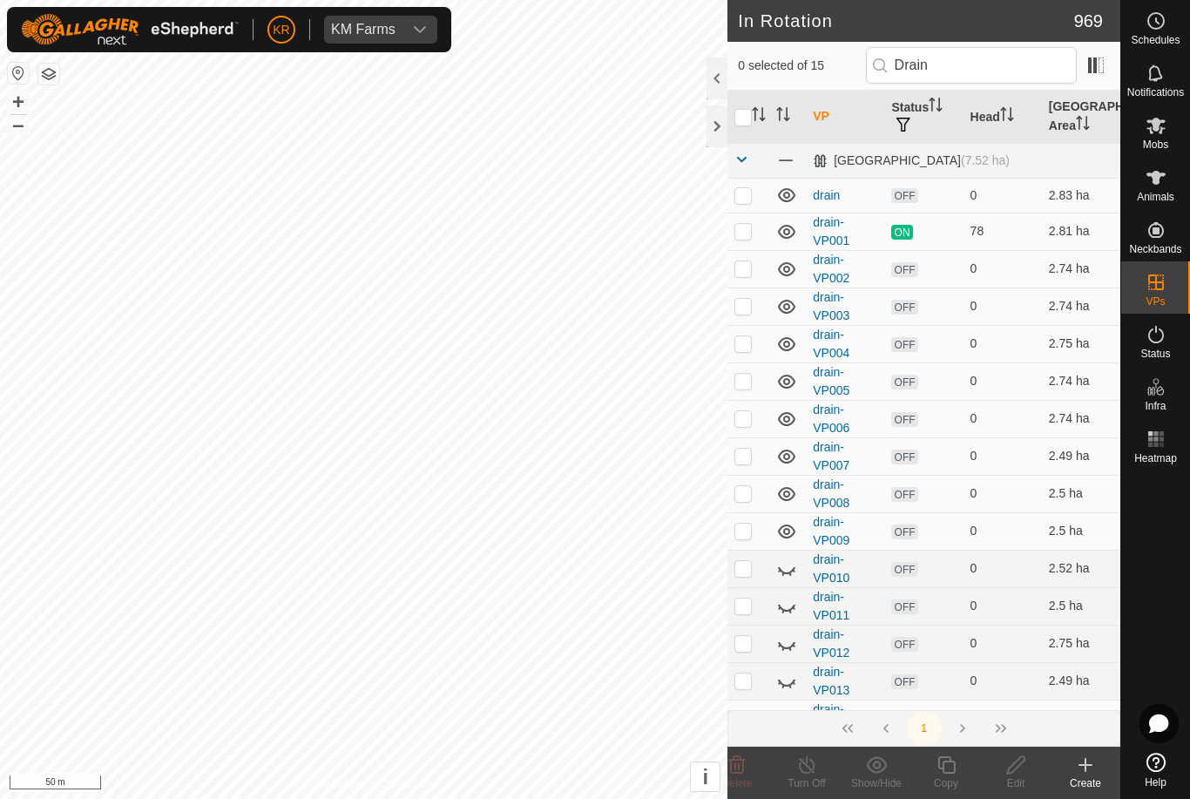
click at [784, 539] on icon at bounding box center [786, 531] width 21 height 21
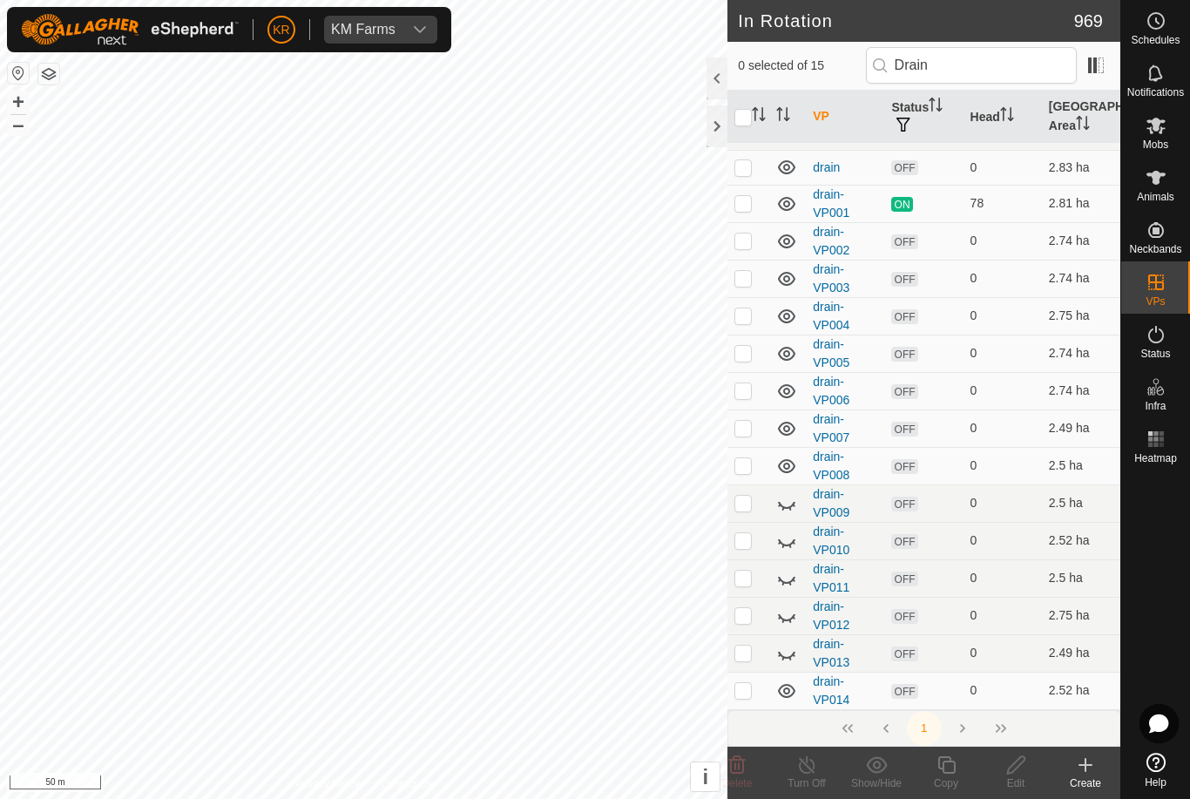
scroll to position [27, 0]
click at [744, 672] on td at bounding box center [748, 653] width 42 height 37
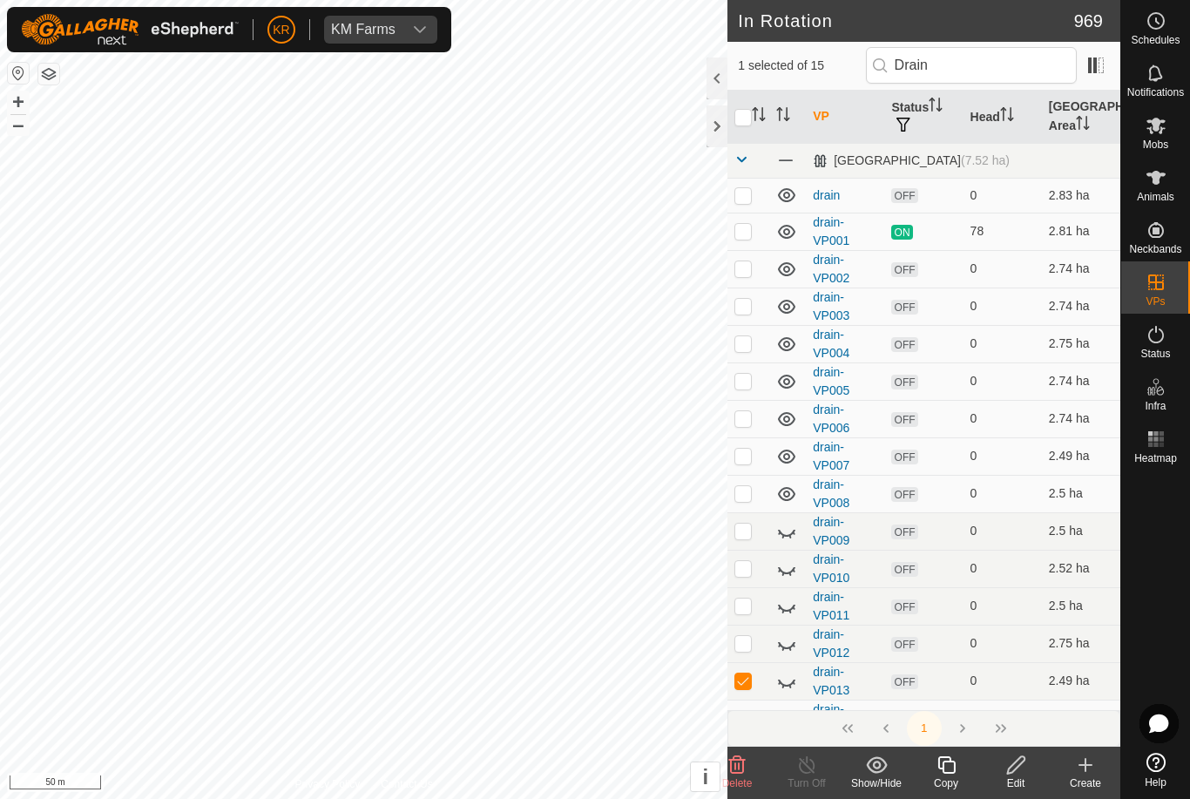
click at [744, 683] on p-checkbox at bounding box center [742, 680] width 17 height 14
checkbox input "false"
click at [998, 69] on input "Drain" at bounding box center [971, 65] width 211 height 37
click at [787, 678] on icon at bounding box center [786, 681] width 21 height 21
click at [787, 677] on icon at bounding box center [786, 681] width 17 height 14
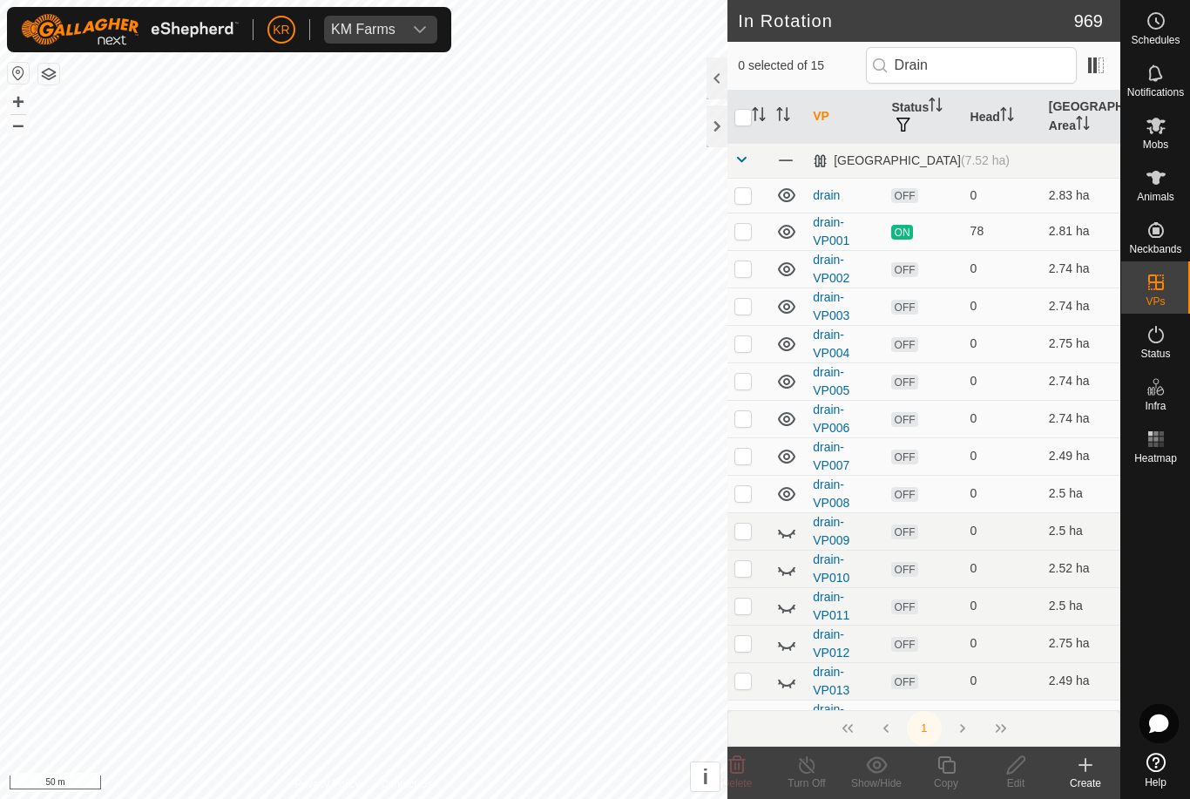
click at [785, 624] on td at bounding box center [787, 642] width 37 height 37
click at [786, 652] on icon at bounding box center [786, 643] width 21 height 21
click at [786, 651] on icon at bounding box center [786, 643] width 21 height 21
click at [792, 609] on icon at bounding box center [786, 606] width 21 height 21
click at [791, 568] on icon at bounding box center [786, 568] width 21 height 21
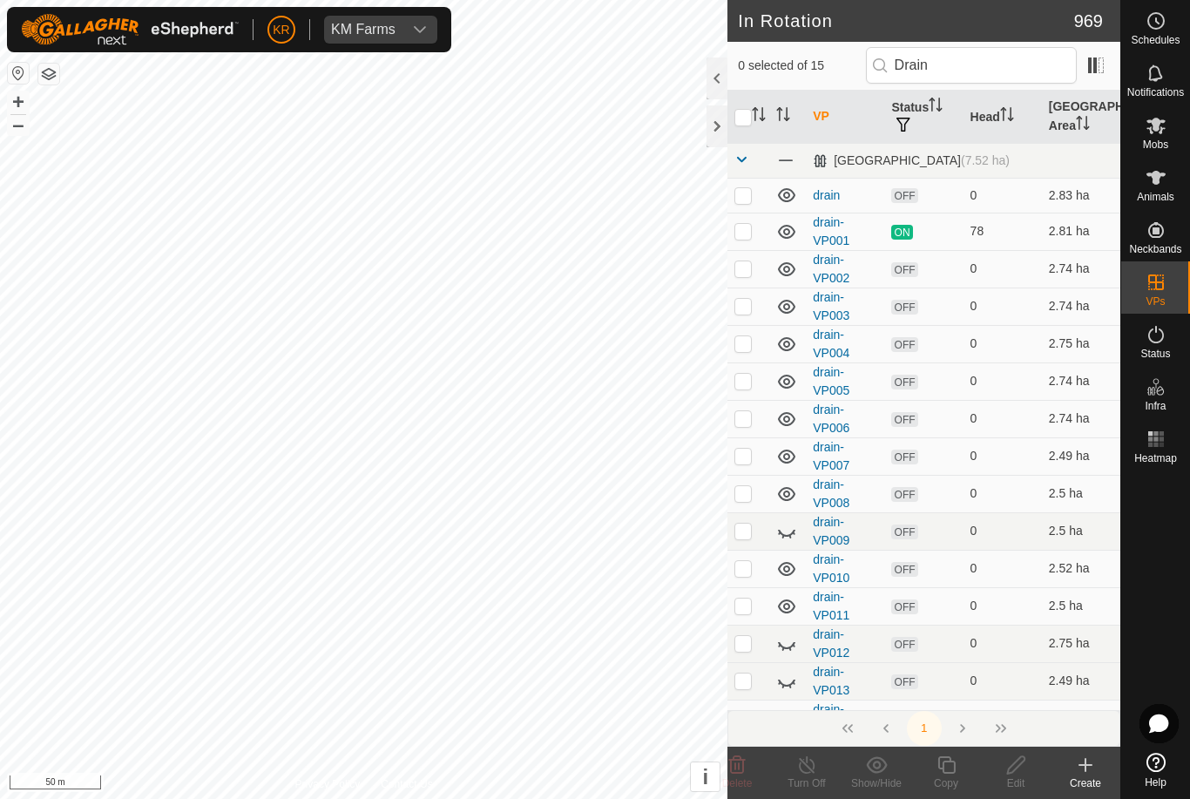
click at [785, 536] on icon at bounding box center [786, 531] width 21 height 21
click at [789, 680] on icon at bounding box center [786, 681] width 21 height 21
click at [787, 643] on icon at bounding box center [786, 643] width 21 height 21
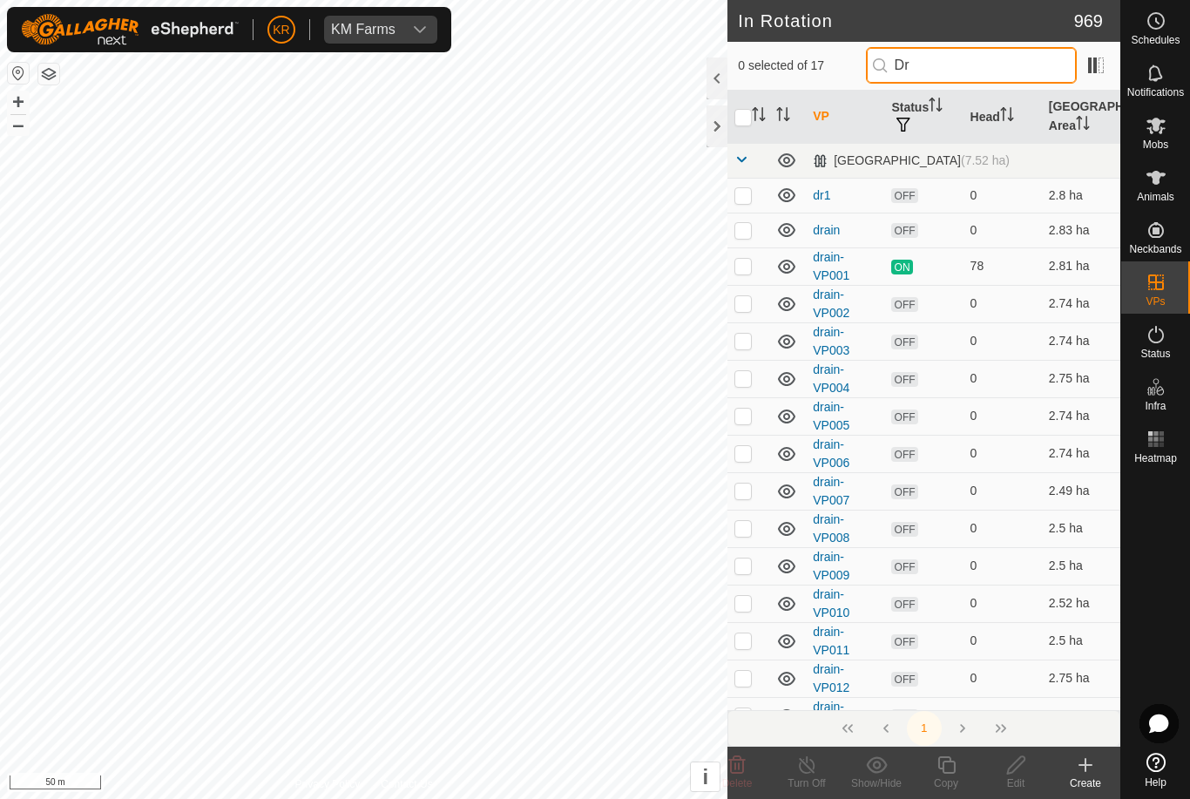
type input "D"
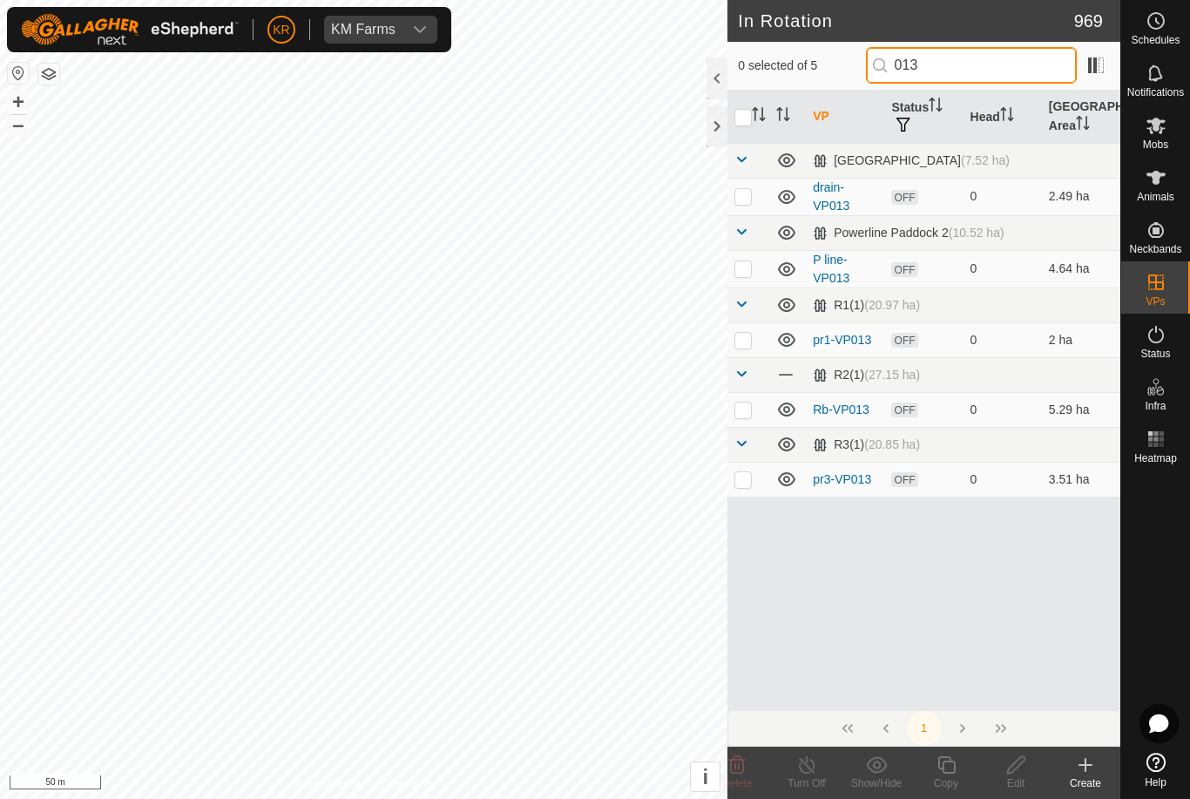
type input "013"
click at [746, 205] on td at bounding box center [748, 196] width 42 height 37
click at [745, 203] on p-checkbox at bounding box center [742, 196] width 17 height 14
checkbox input "false"
click at [973, 71] on input "013" at bounding box center [971, 65] width 211 height 37
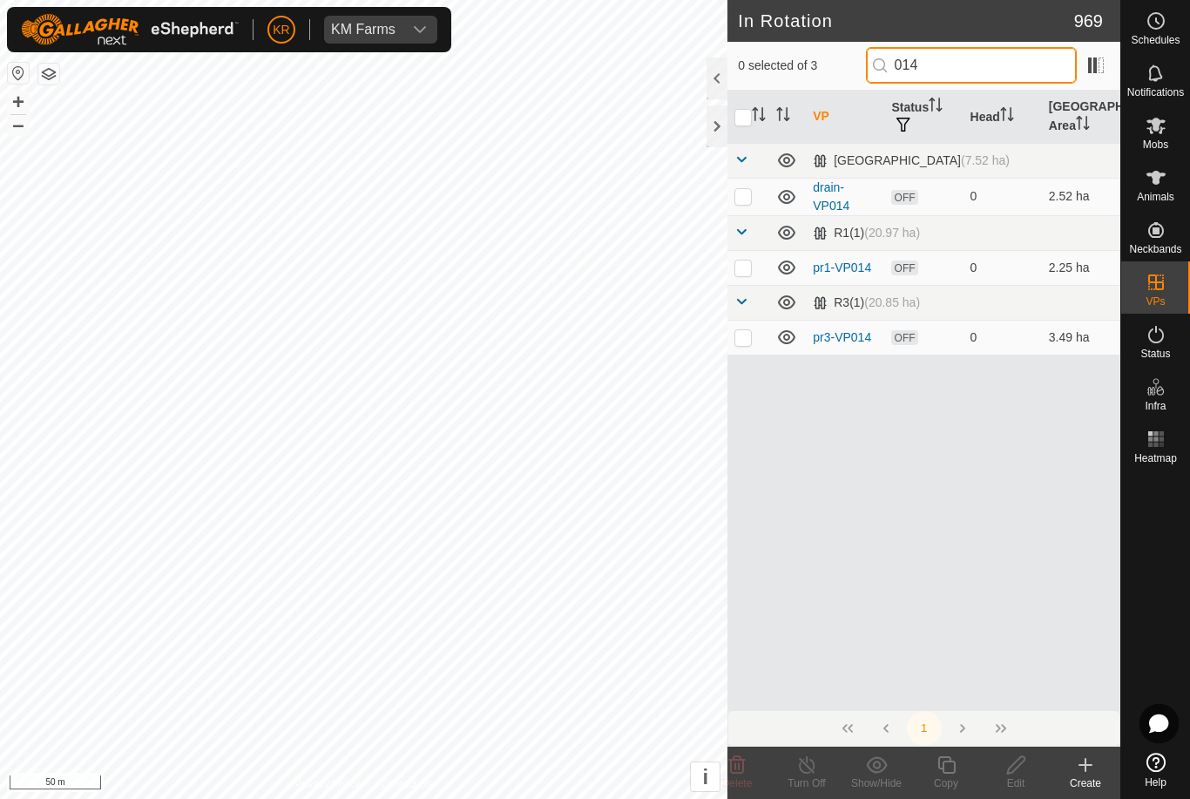
type input "014"
click at [749, 203] on p-checkbox at bounding box center [742, 196] width 17 height 14
checkbox input "true"
click at [954, 772] on icon at bounding box center [945, 764] width 17 height 17
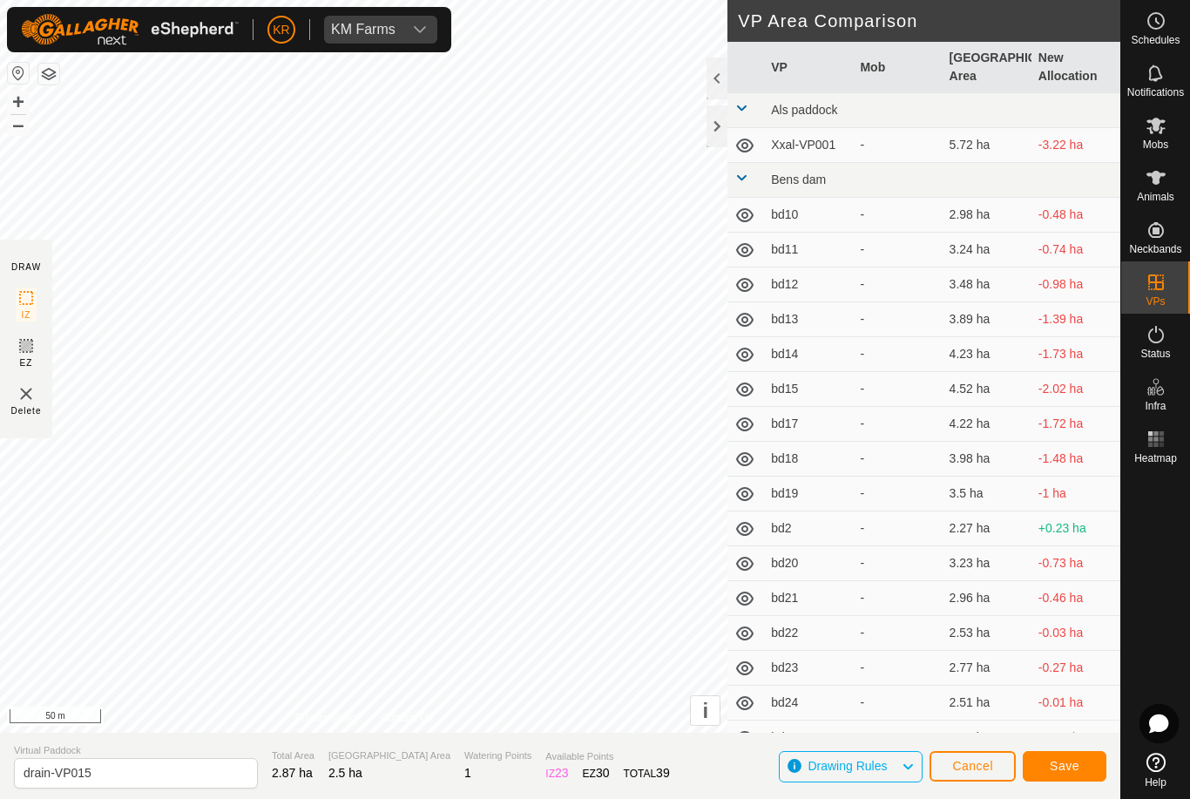
click at [1072, 772] on span "Save" at bounding box center [1064, 765] width 30 height 14
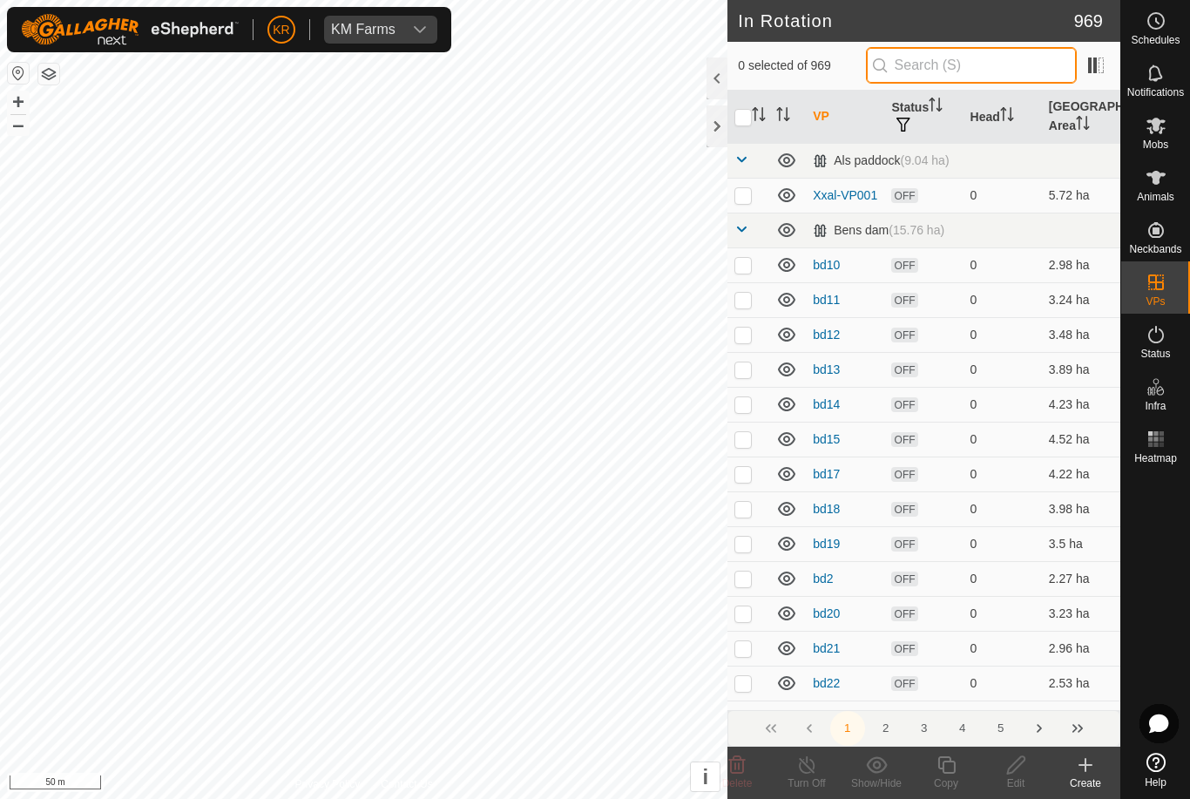
type input "."
type input "01"
type input "."
type input "M"
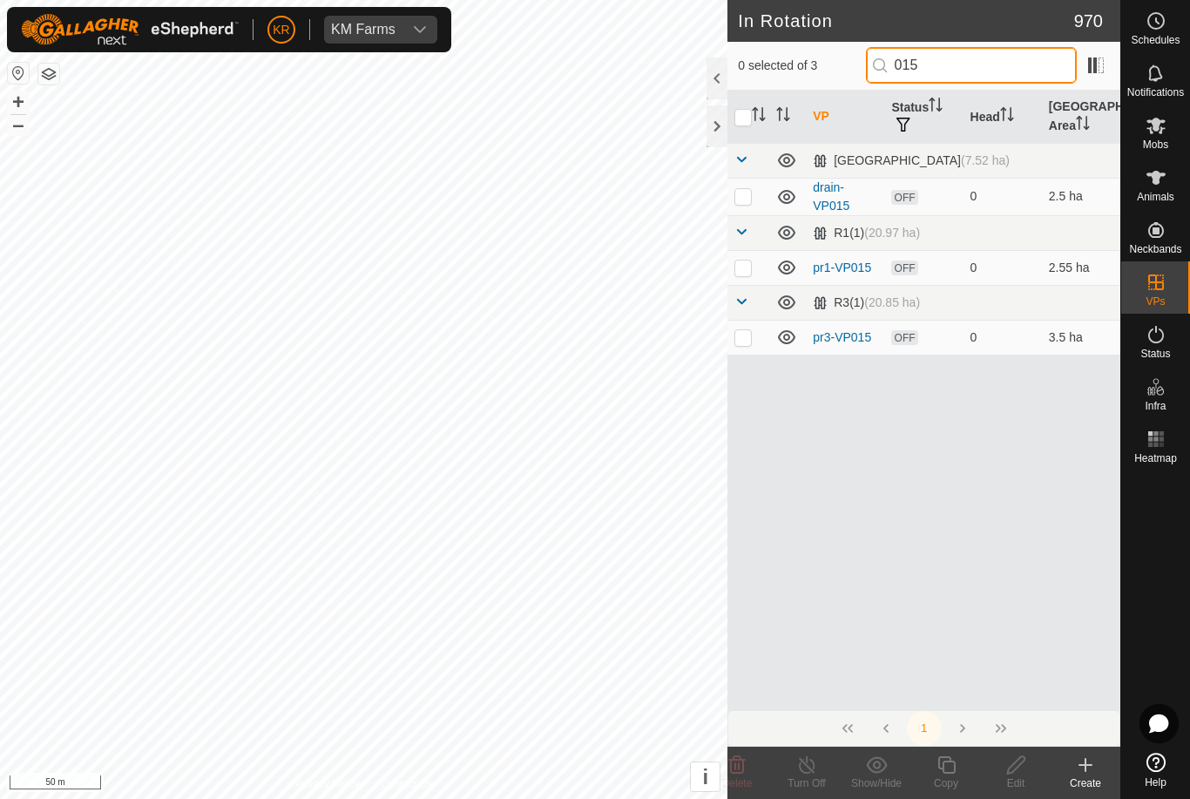
type input "015"
click at [738, 199] on p-checkbox at bounding box center [742, 196] width 17 height 14
checkbox input "true"
click at [947, 772] on icon at bounding box center [945, 764] width 17 height 17
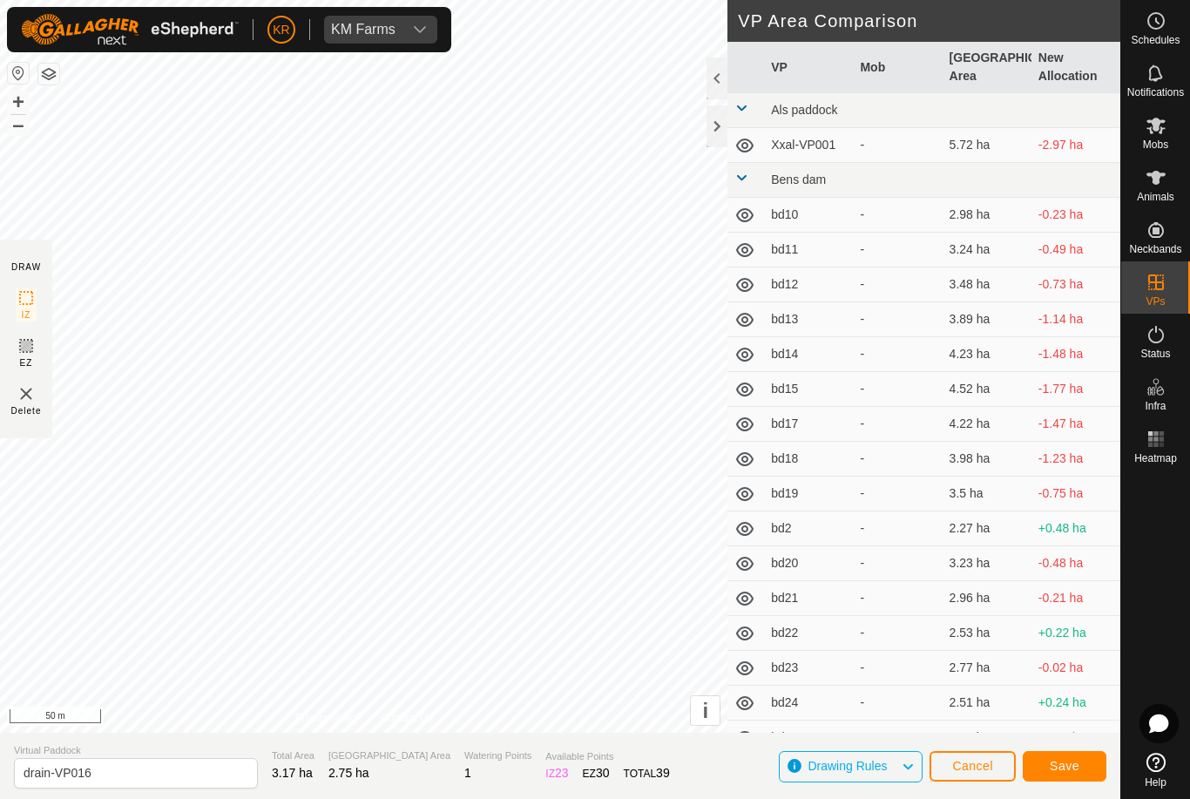
click at [1064, 767] on span "Save" at bounding box center [1064, 765] width 30 height 14
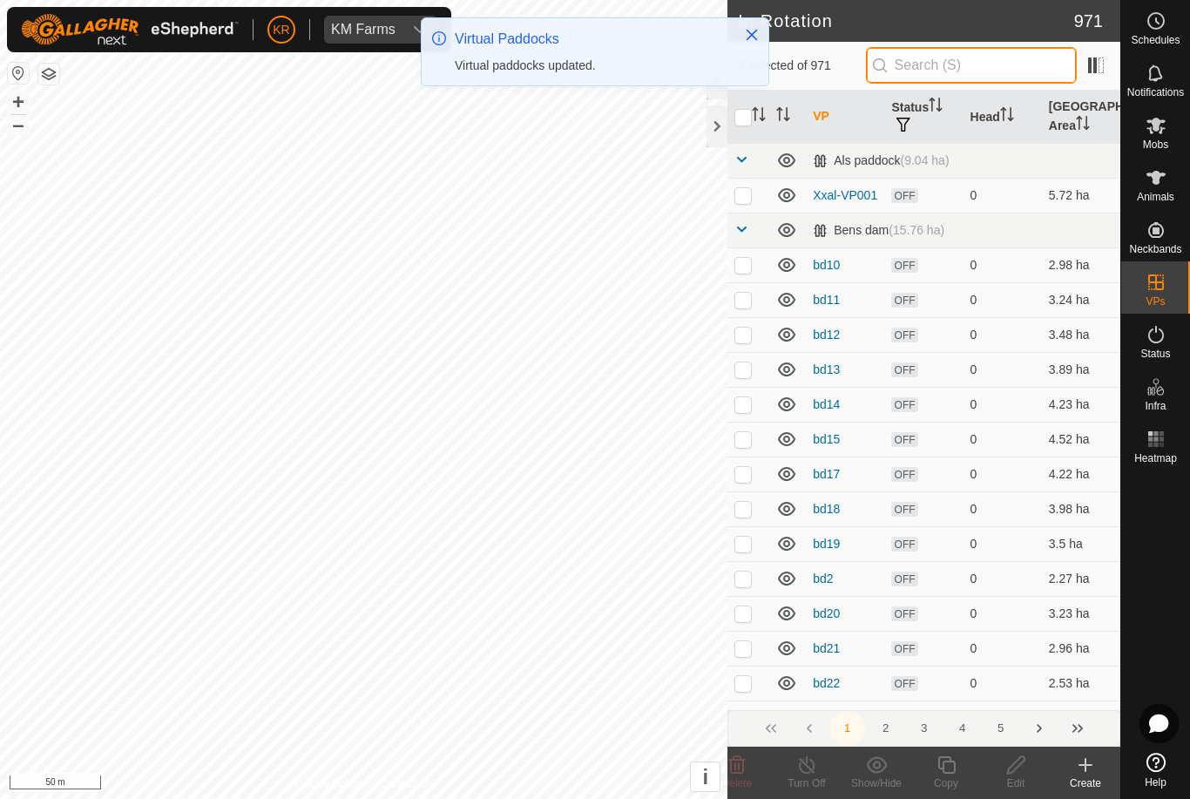
click at [988, 65] on input "text" at bounding box center [971, 65] width 211 height 37
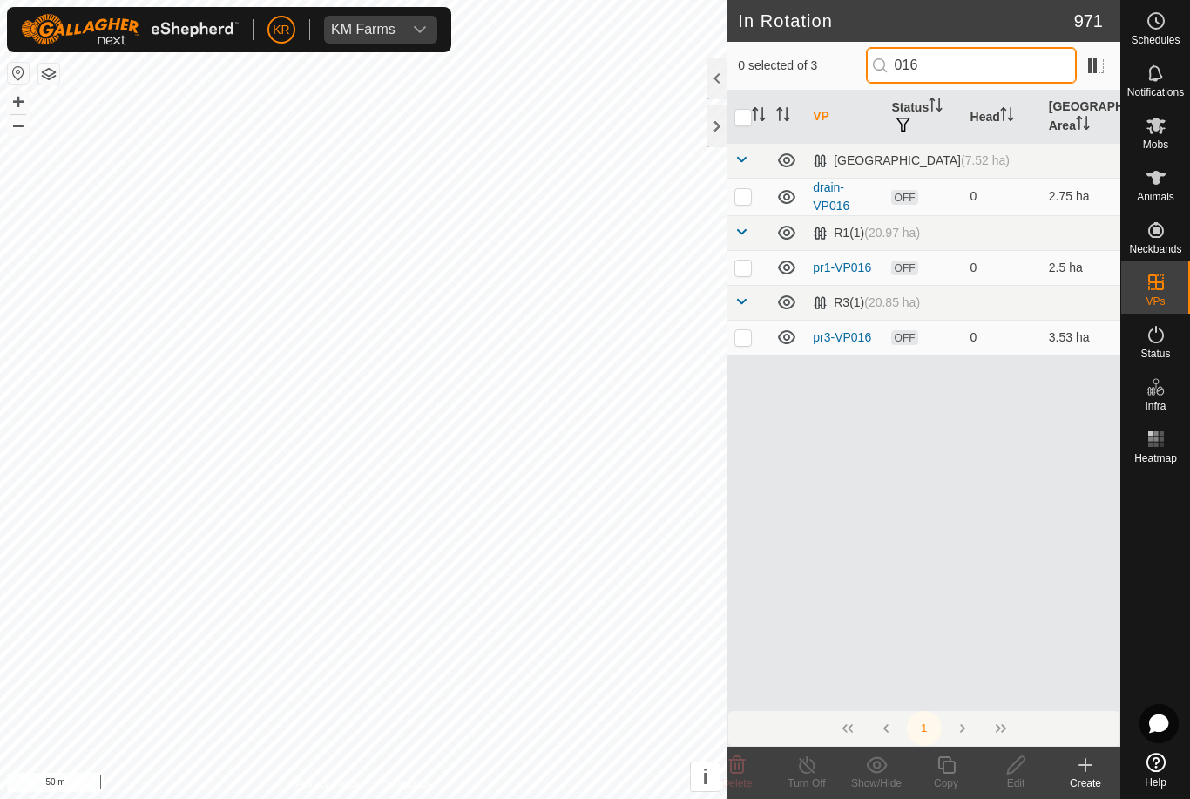
type input "016"
click at [745, 193] on p-checkbox at bounding box center [742, 196] width 17 height 14
checkbox input "true"
click at [949, 772] on icon at bounding box center [945, 764] width 17 height 17
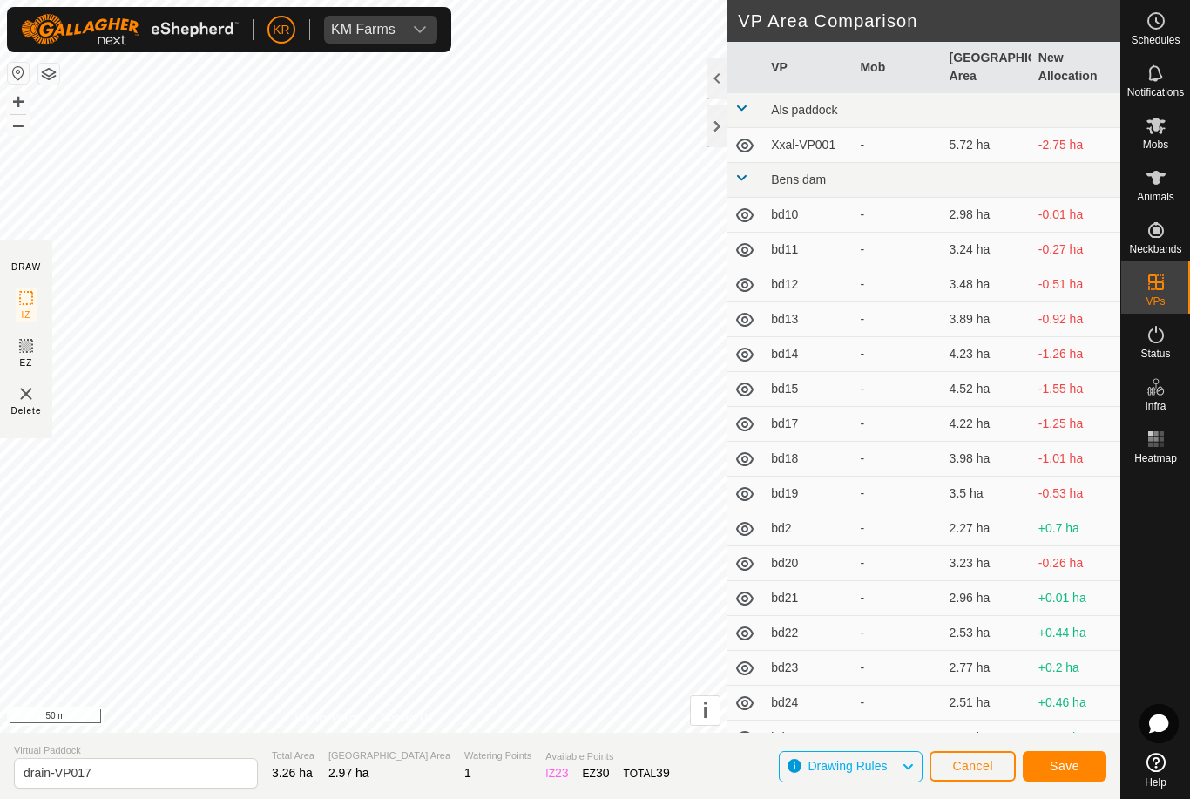
click at [1061, 763] on span "Save" at bounding box center [1064, 765] width 30 height 14
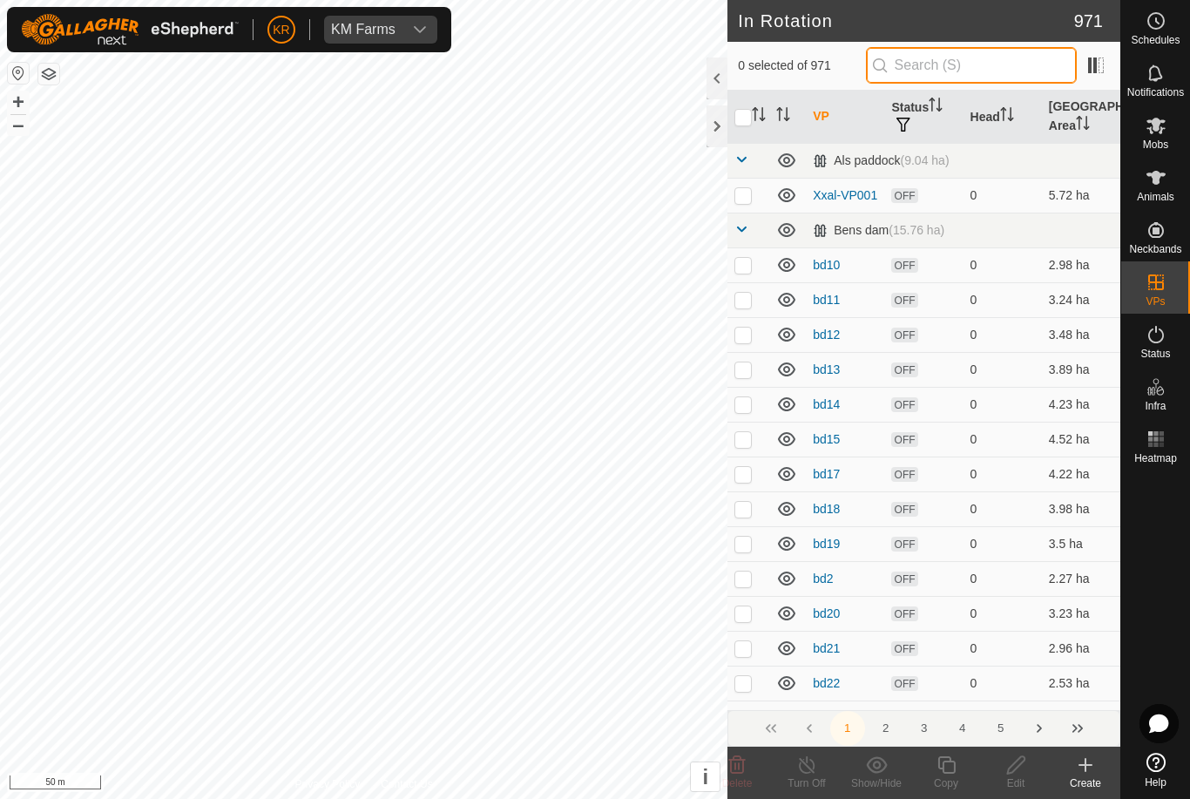
click at [971, 73] on input "text" at bounding box center [971, 65] width 211 height 37
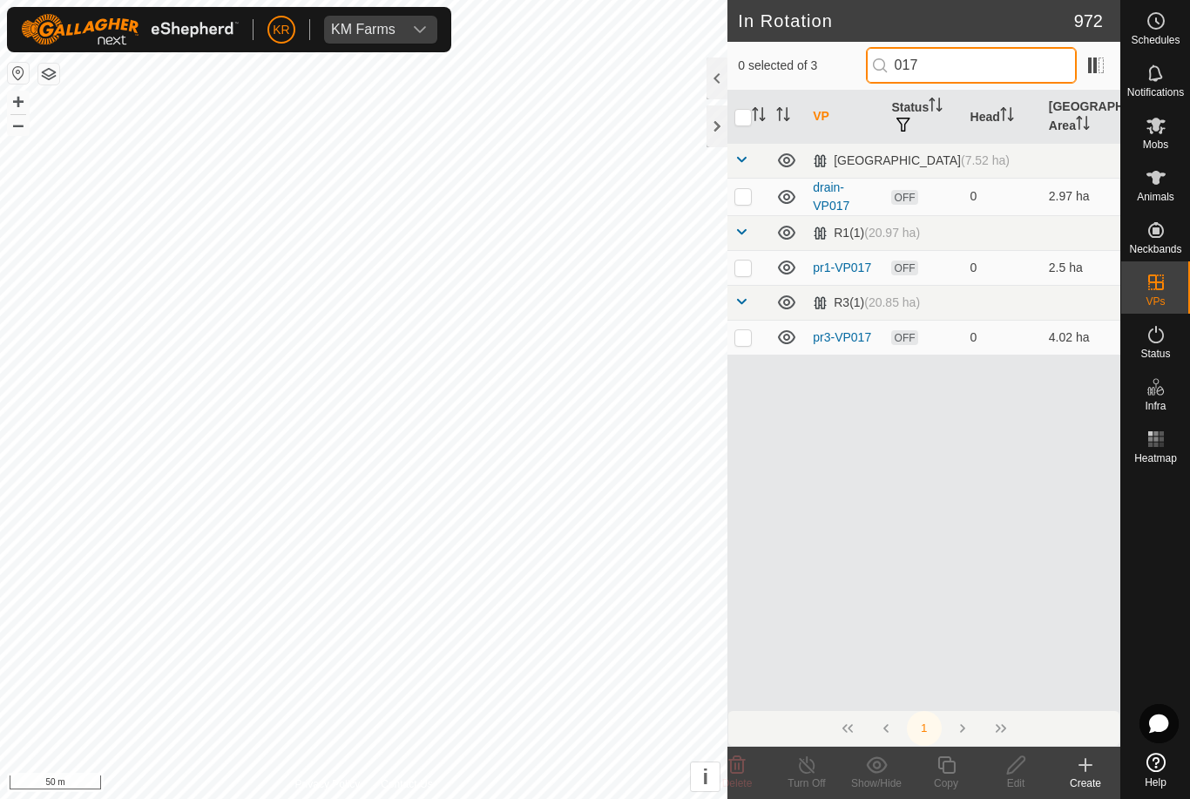
type input "017"
click at [745, 201] on p-checkbox at bounding box center [742, 196] width 17 height 14
checkbox input "true"
click at [951, 765] on icon at bounding box center [946, 764] width 22 height 21
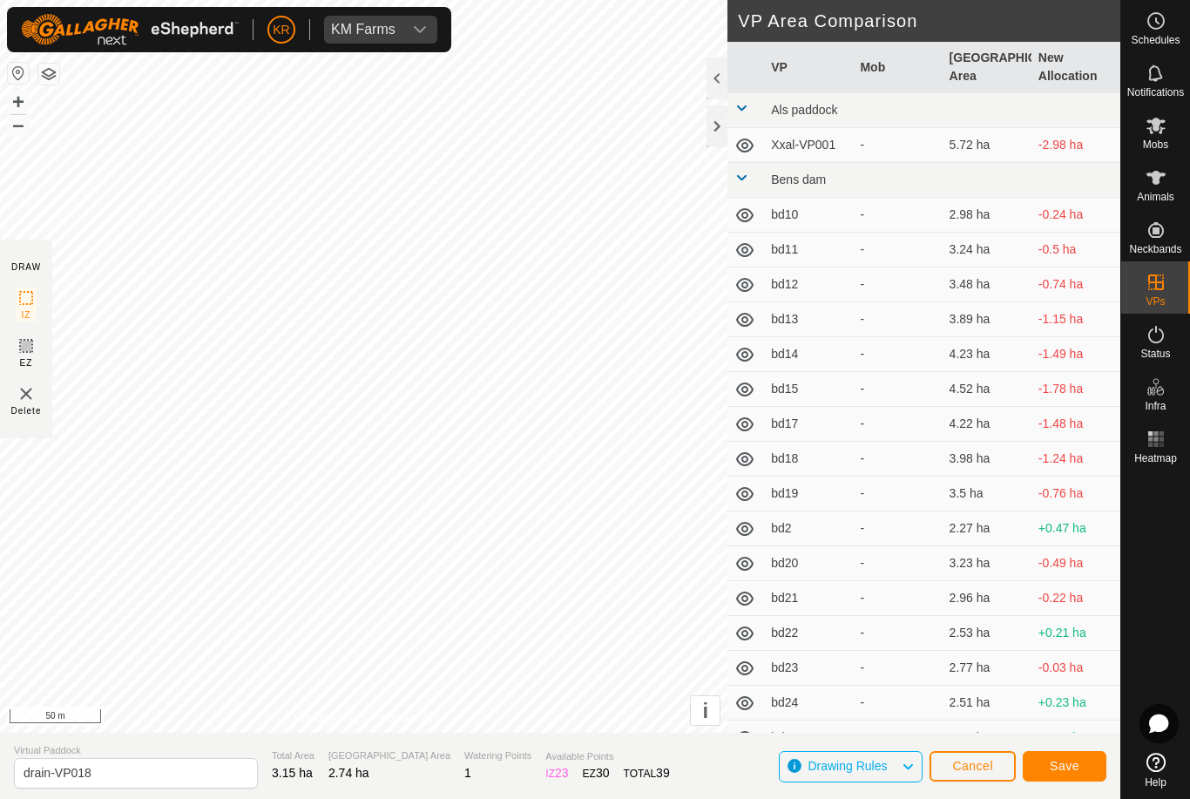
click at [1058, 765] on span "Save" at bounding box center [1064, 765] width 30 height 14
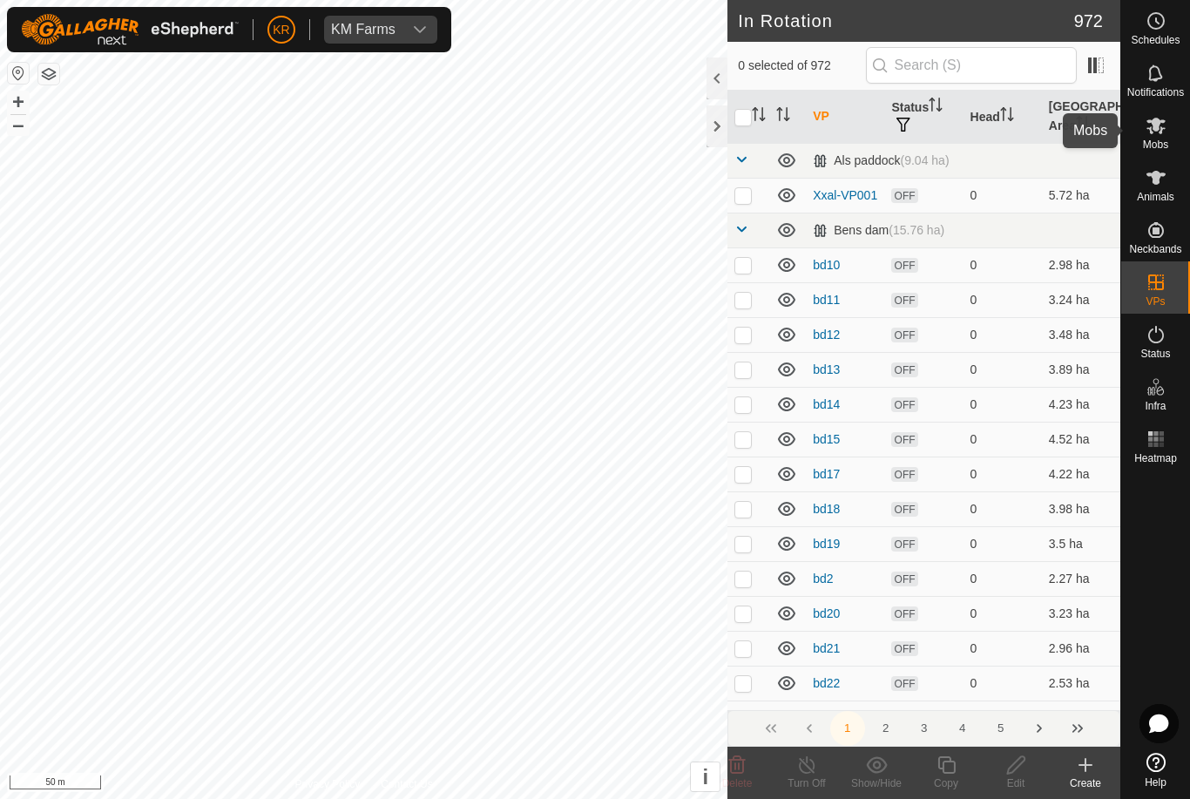
click at [1156, 131] on icon at bounding box center [1155, 125] width 21 height 21
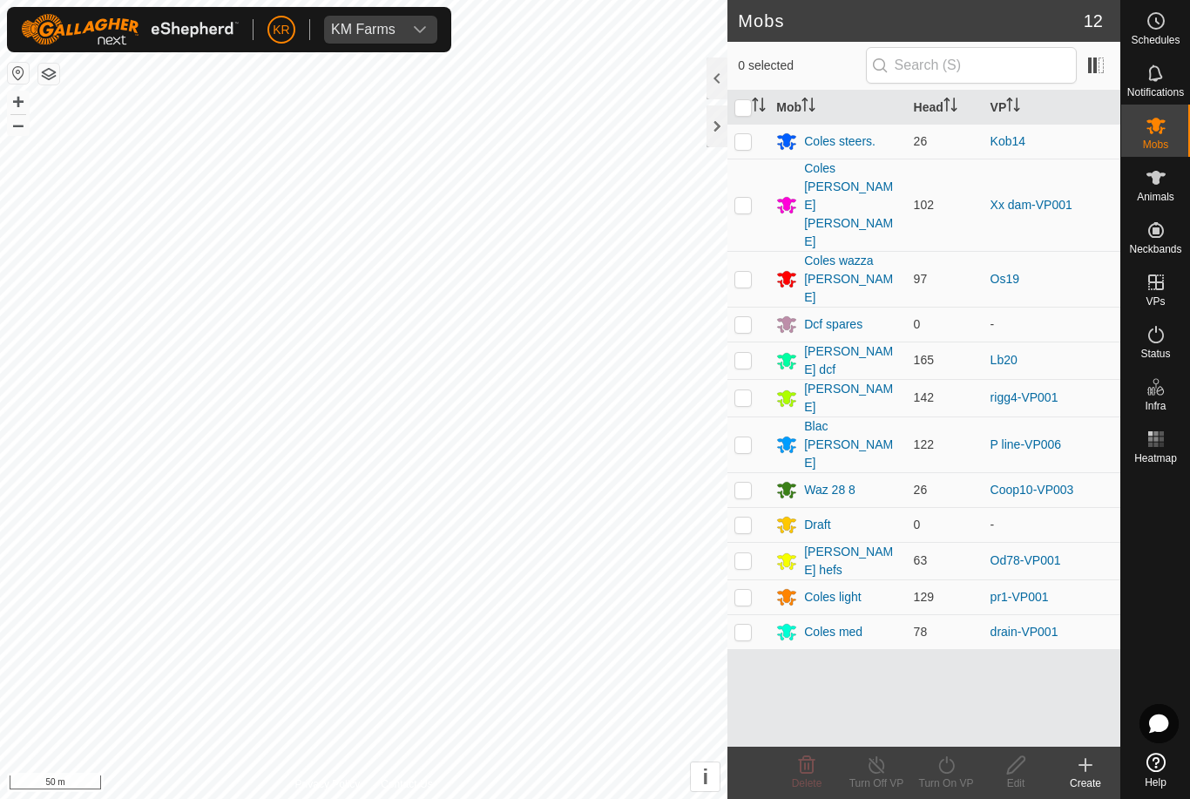
click at [744, 624] on p-checkbox at bounding box center [742, 631] width 17 height 14
checkbox input "true"
click at [961, 771] on turn-on-svg-icon at bounding box center [946, 764] width 70 height 21
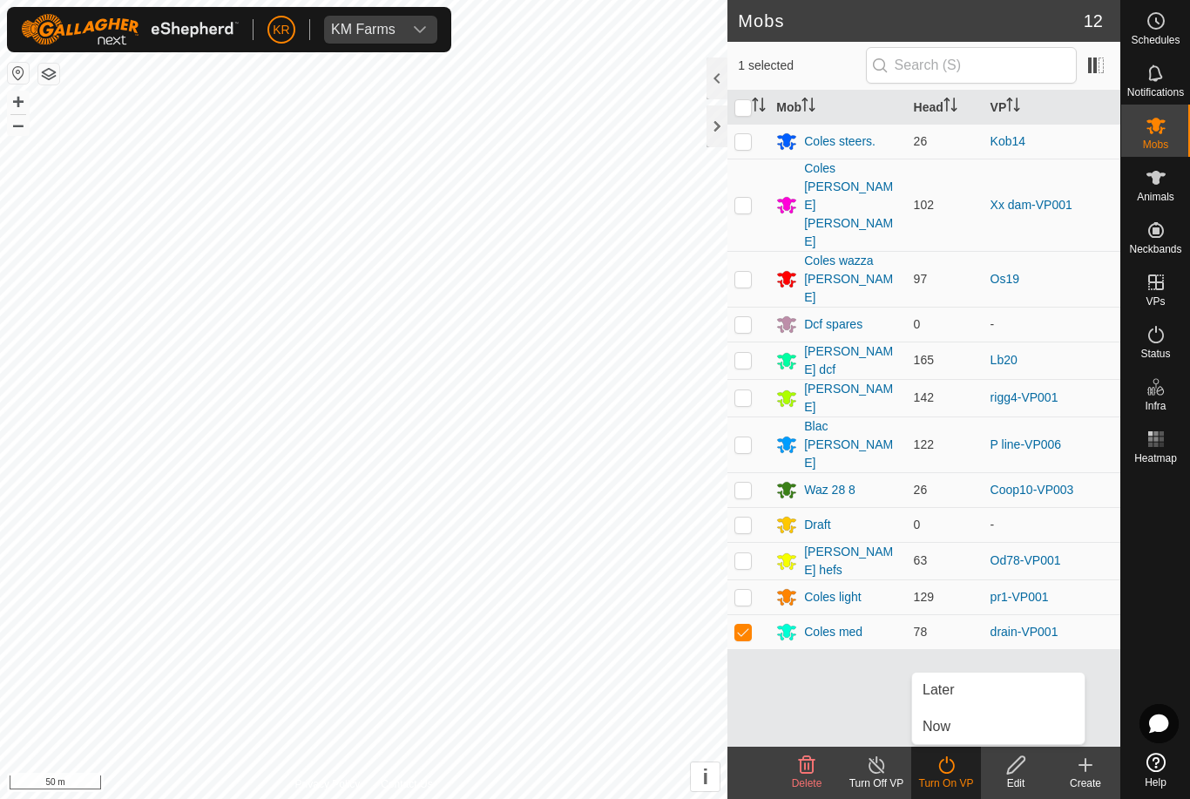
click at [953, 695] on span "Later" at bounding box center [937, 689] width 31 height 21
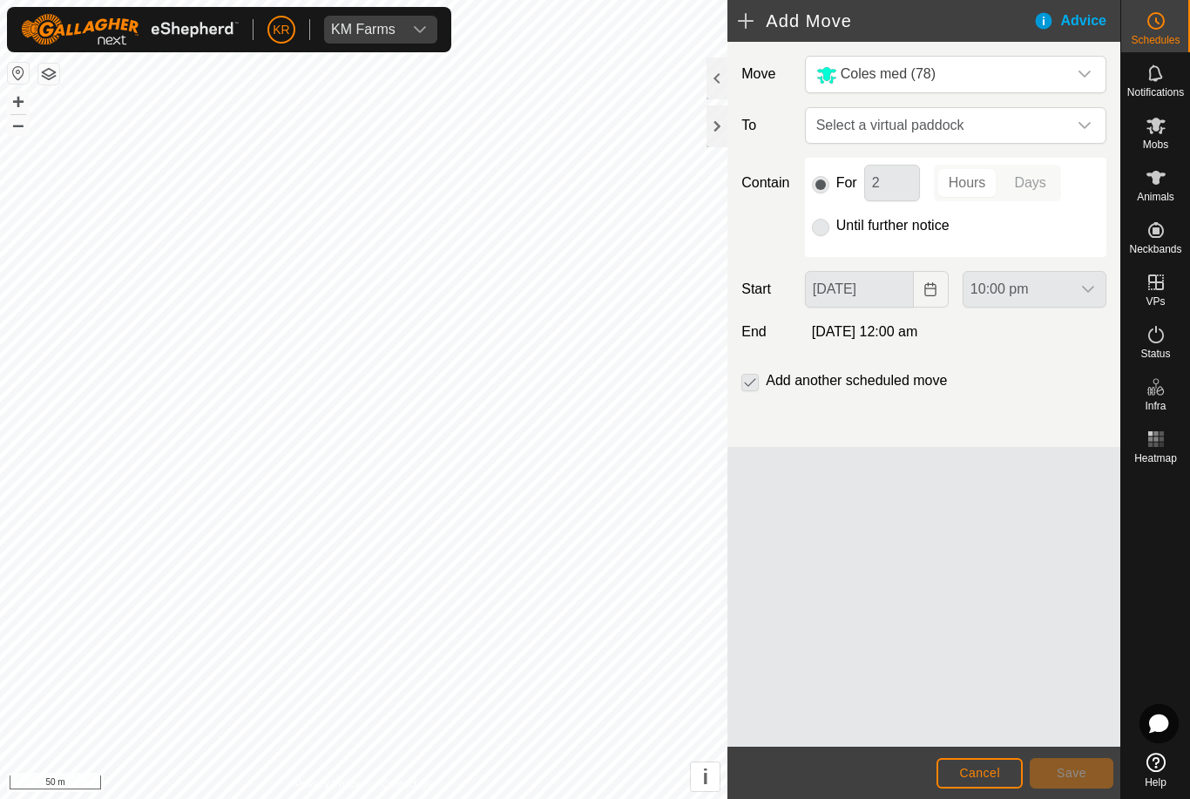
click at [1080, 126] on icon "dropdown trigger" at bounding box center [1084, 125] width 14 height 14
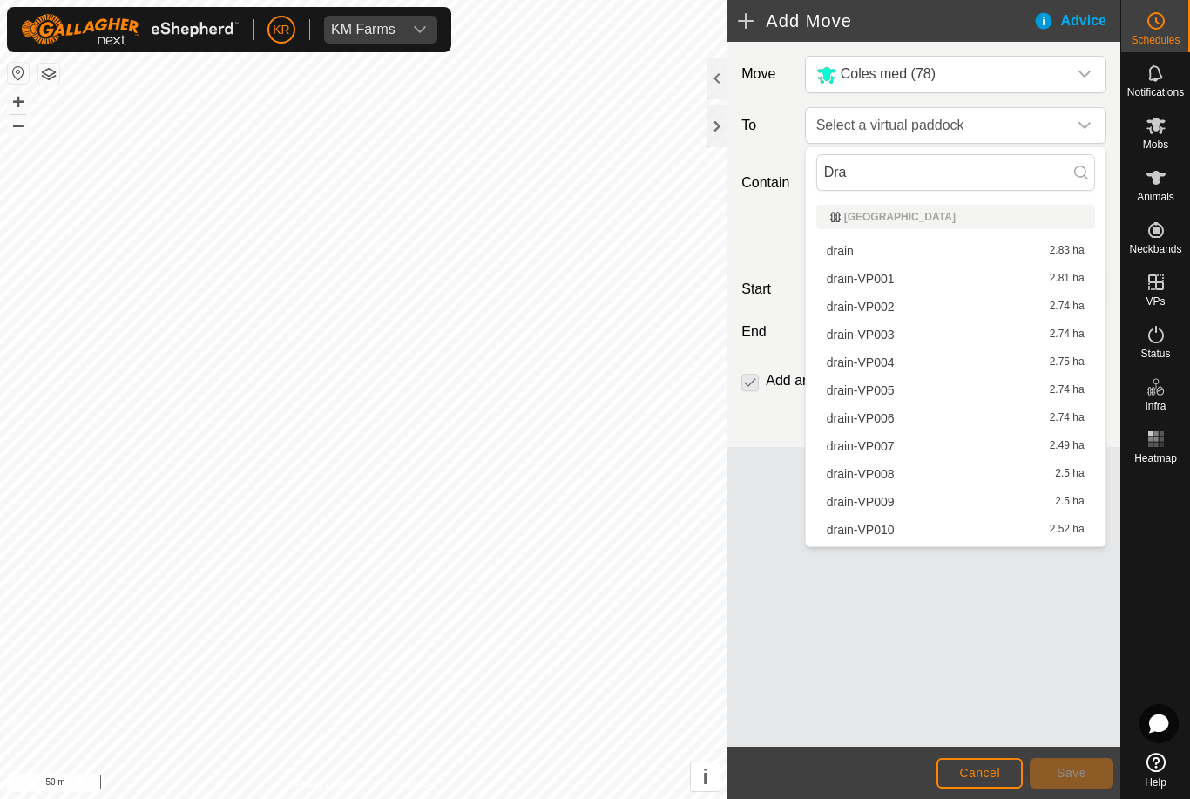
type input "Dra"
click at [881, 308] on span "drain-VP002" at bounding box center [860, 306] width 68 height 12
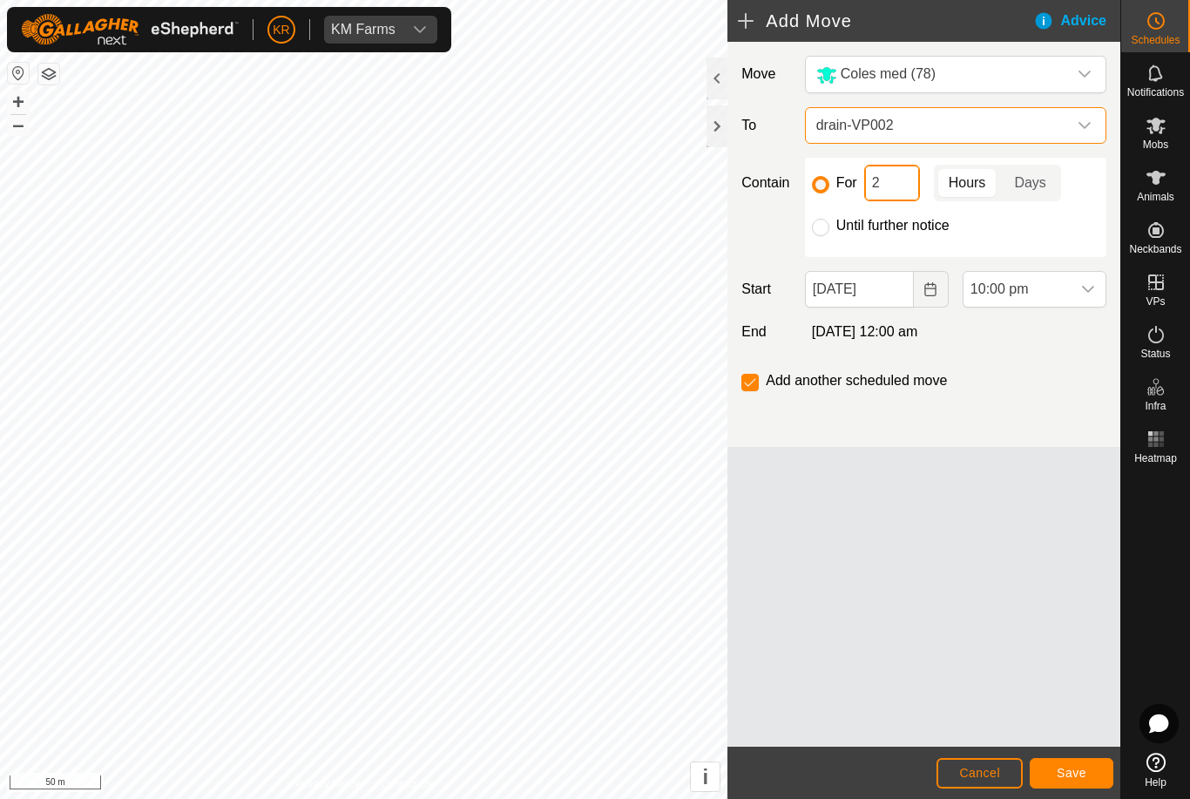
click at [893, 185] on input "2" at bounding box center [892, 183] width 56 height 37
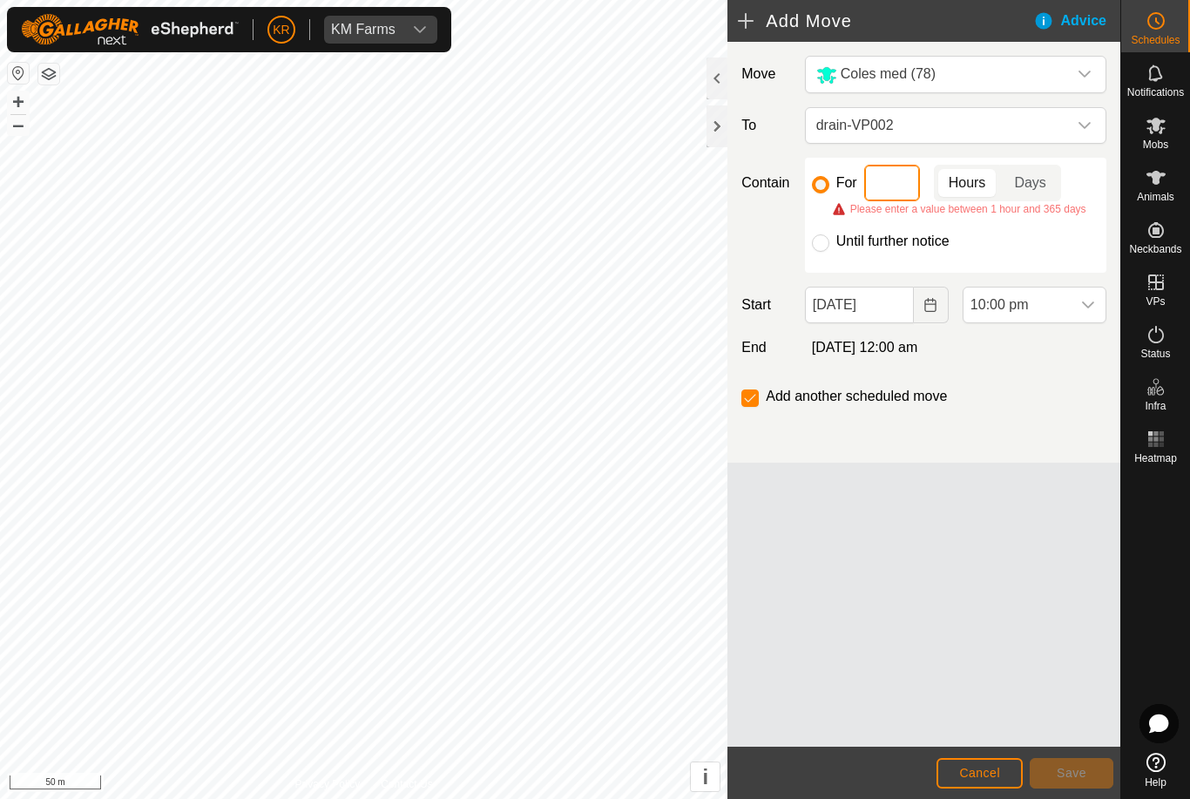
type input "3"
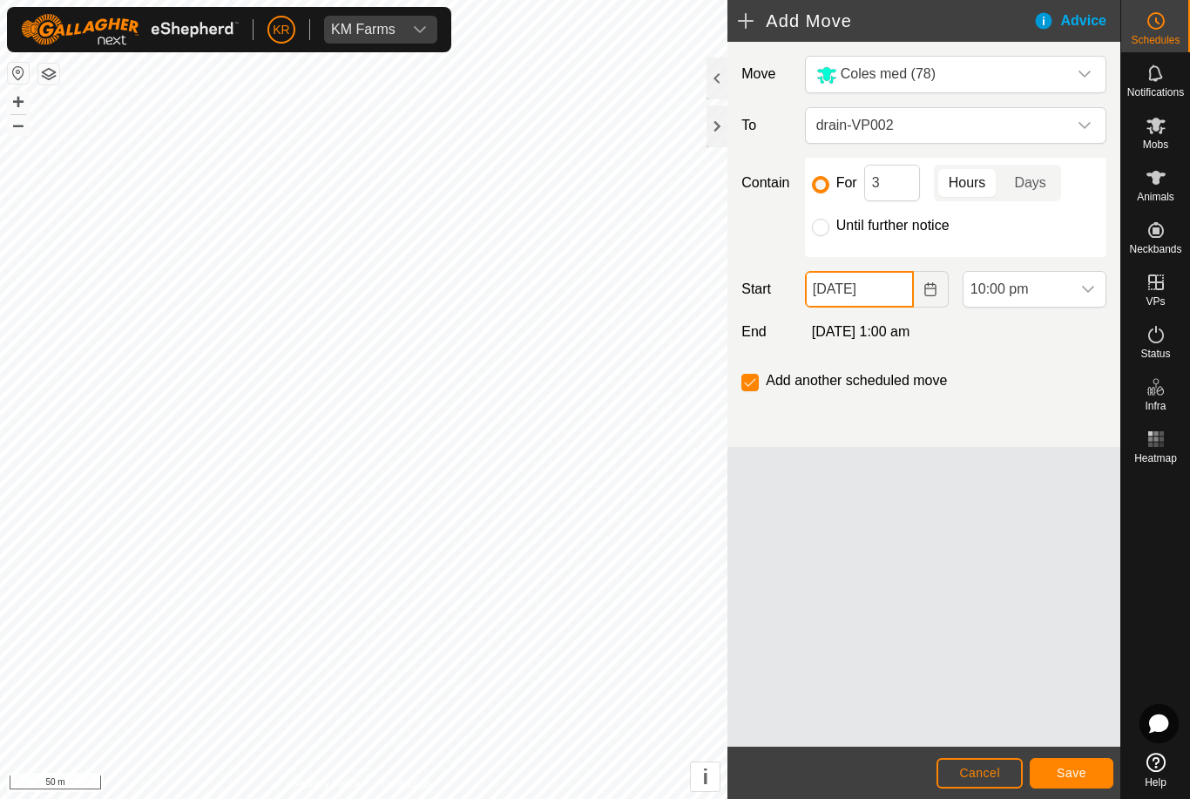
click at [897, 302] on input "[DATE]" at bounding box center [859, 289] width 109 height 37
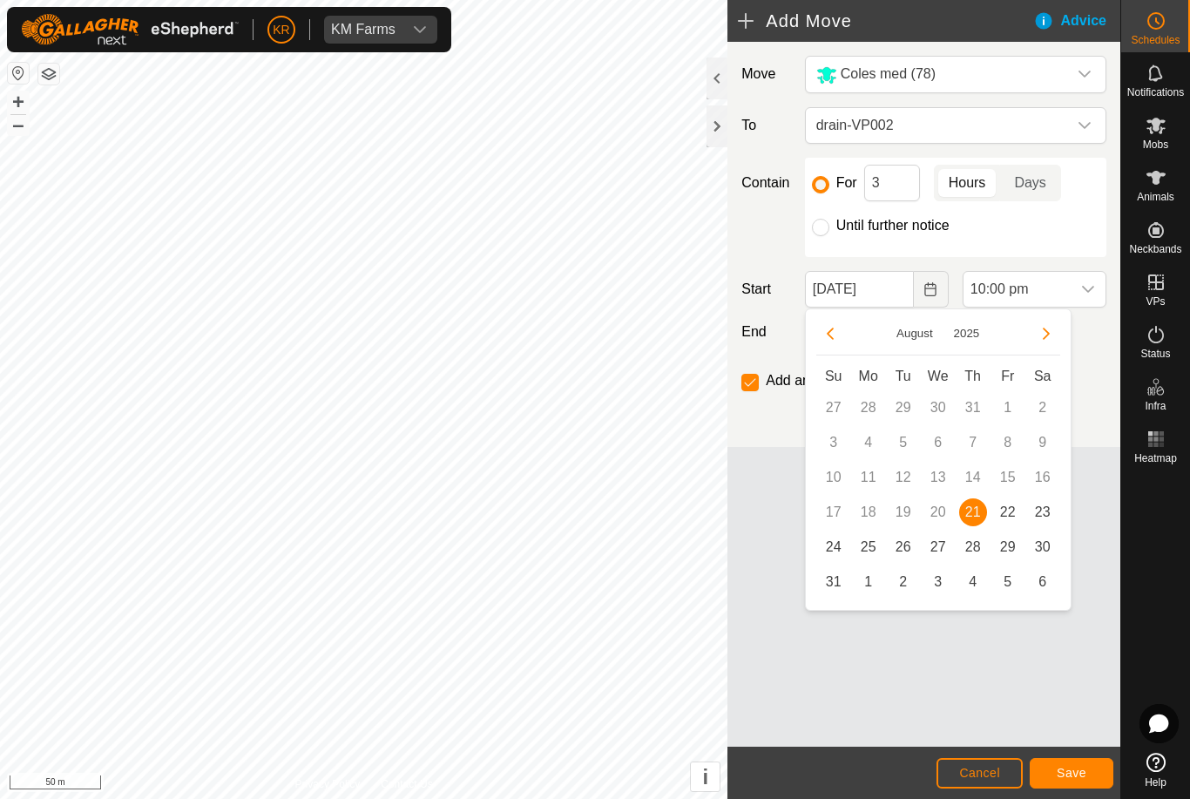
click at [1010, 511] on span "22" at bounding box center [1008, 512] width 28 height 28
type input "[DATE]"
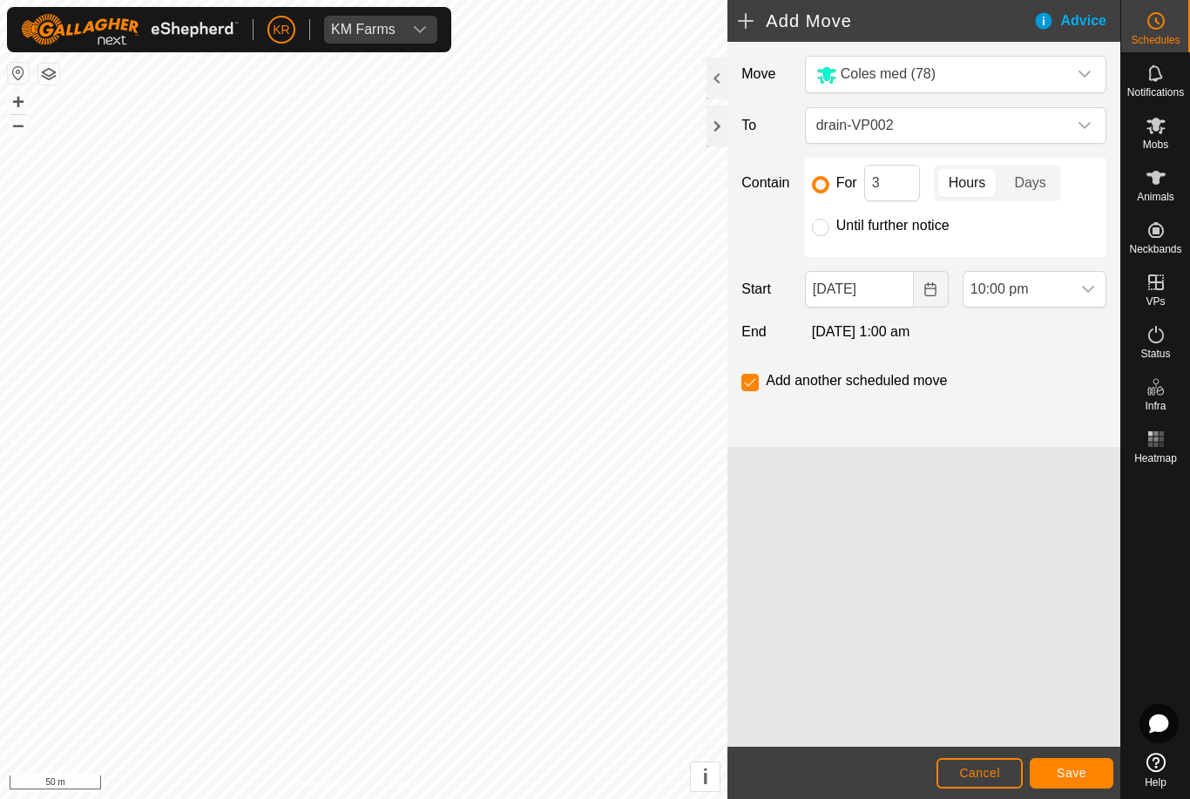
click at [1062, 288] on span "10:00 pm" at bounding box center [1016, 289] width 107 height 35
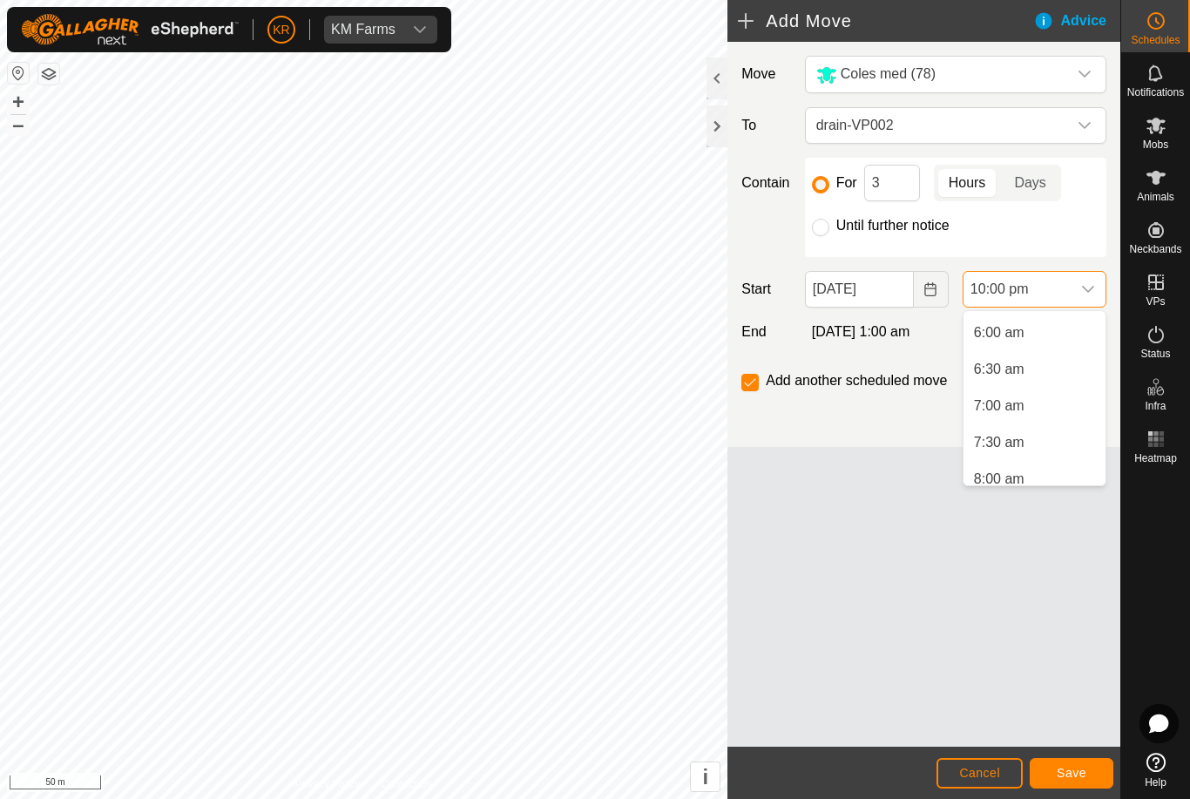
click at [1023, 411] on span "7:00 am" at bounding box center [999, 405] width 51 height 21
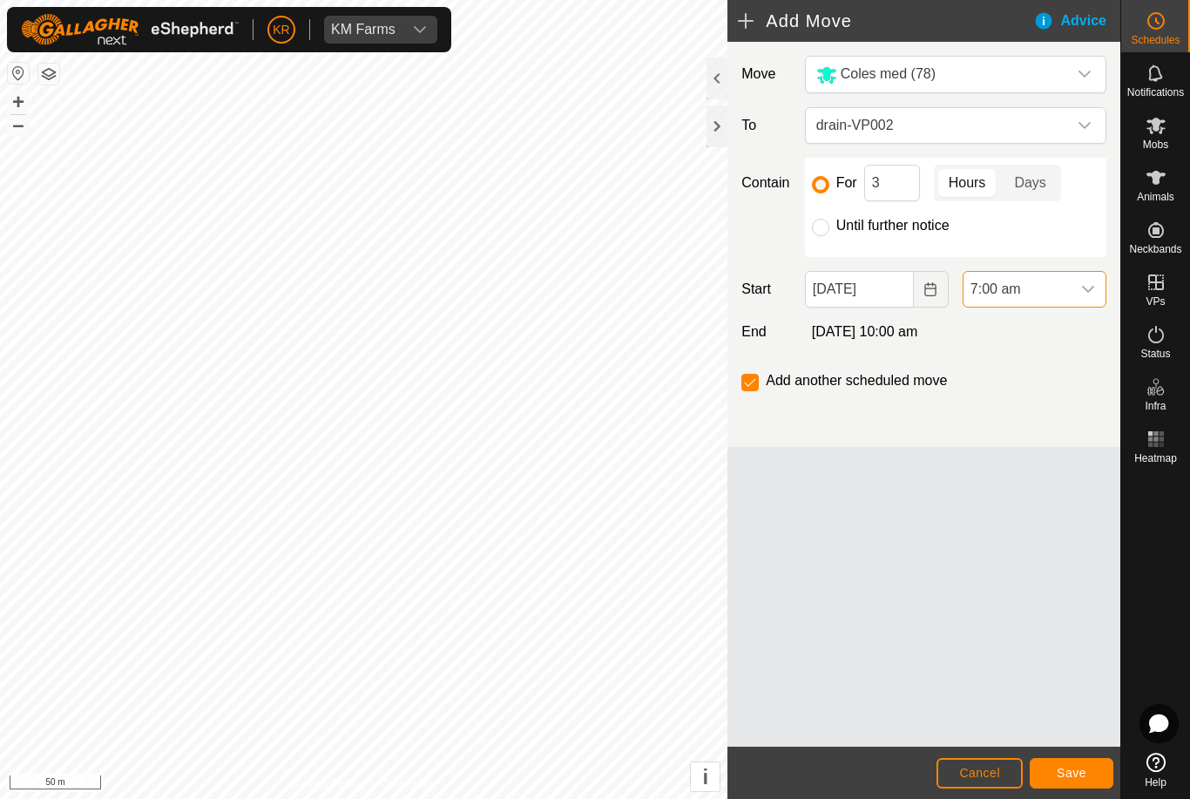
scroll to position [1470, 0]
click at [1087, 766] on button "Save" at bounding box center [1071, 773] width 84 height 30
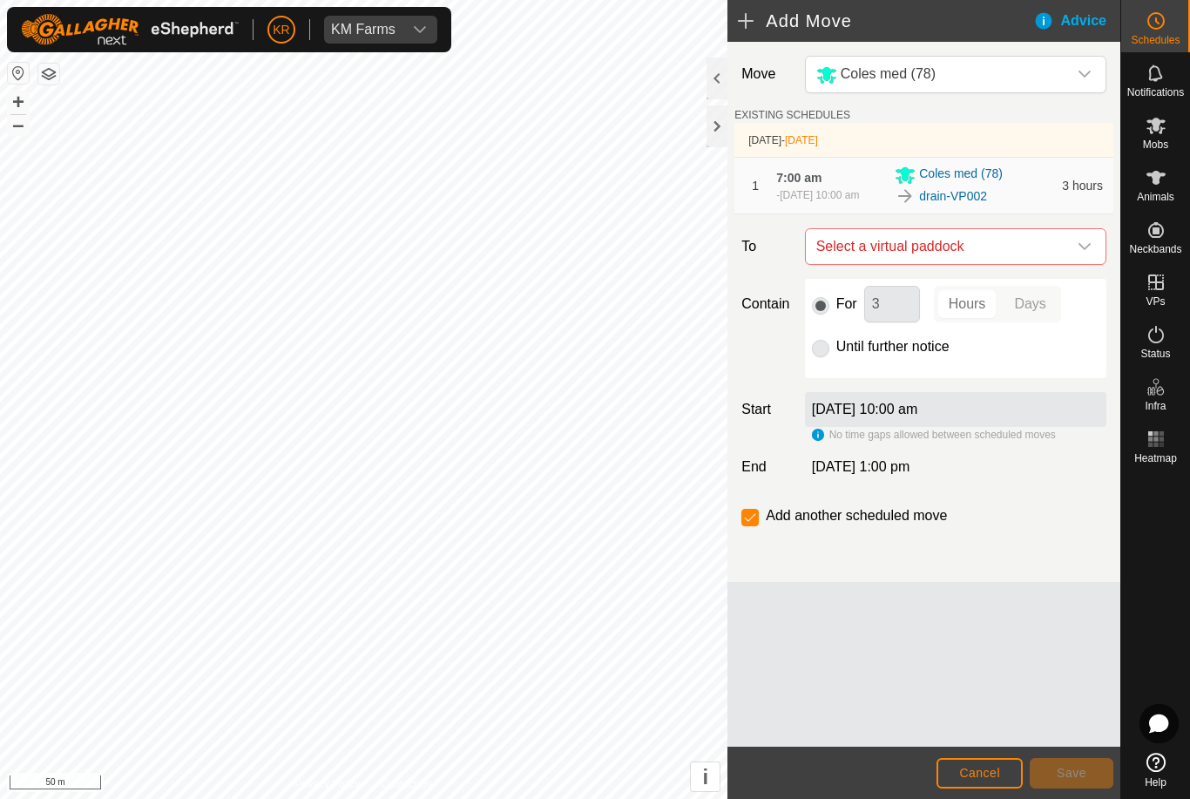
click at [1080, 253] on icon "dropdown trigger" at bounding box center [1084, 246] width 14 height 14
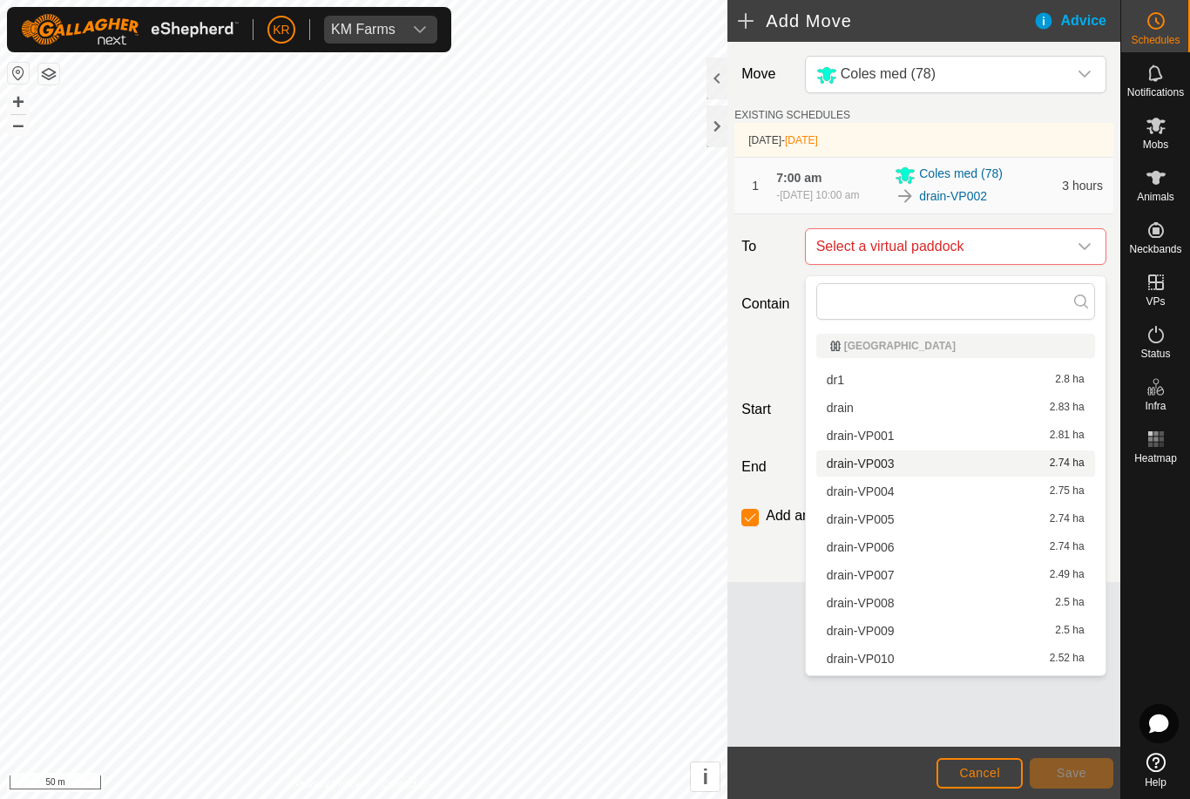
click at [886, 468] on span "drain-VP003" at bounding box center [860, 463] width 68 height 12
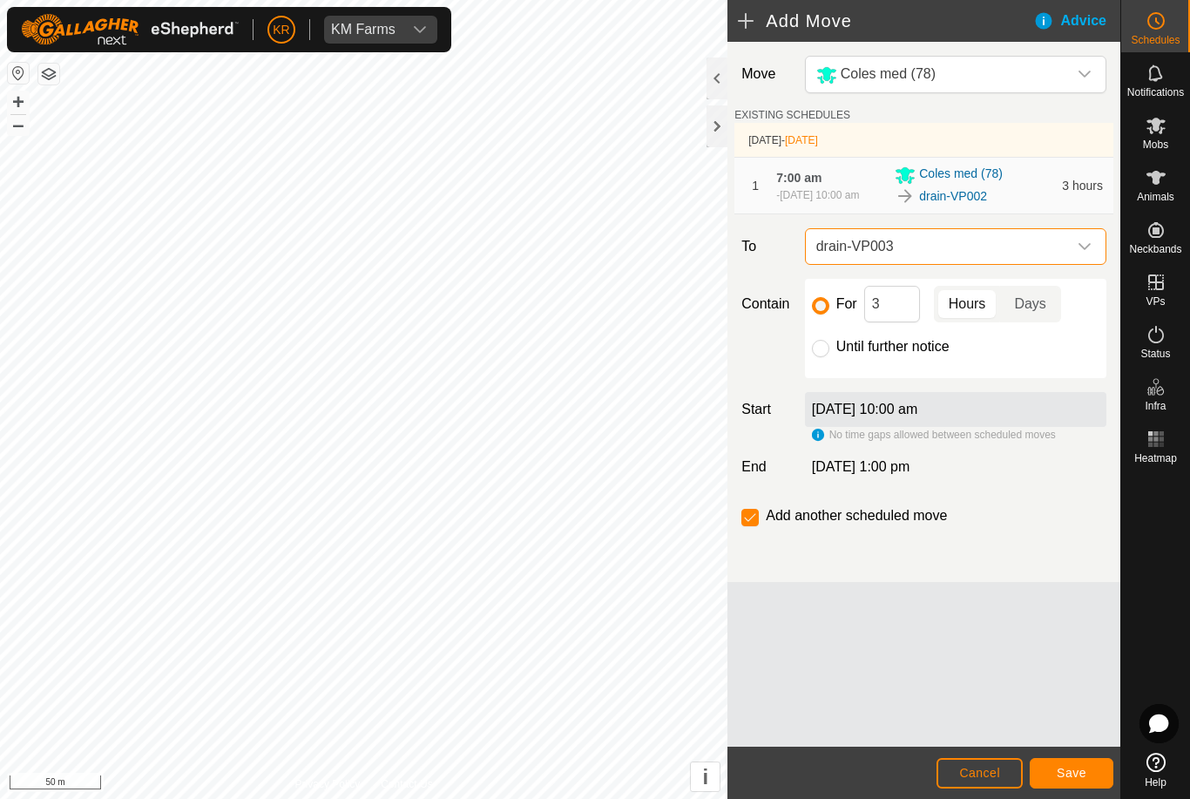
click at [1068, 773] on span "Save" at bounding box center [1071, 772] width 30 height 14
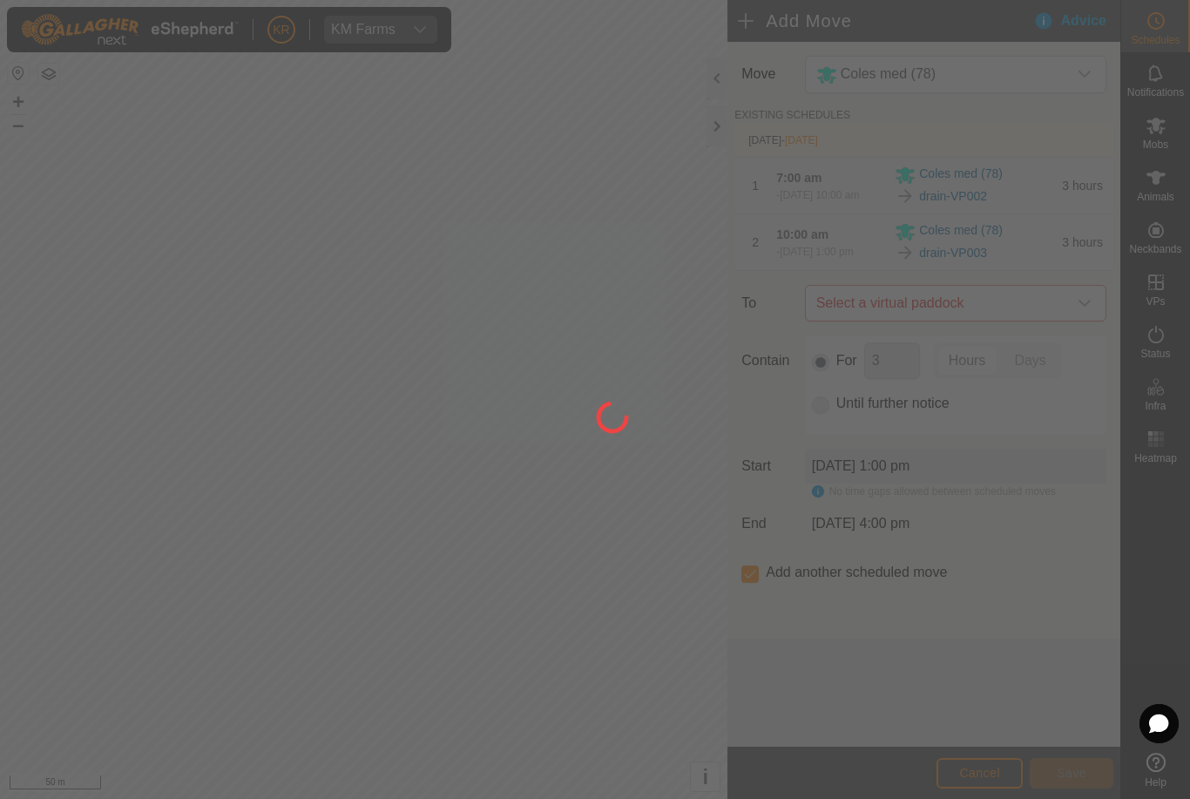
click at [1081, 313] on div at bounding box center [595, 399] width 1190 height 799
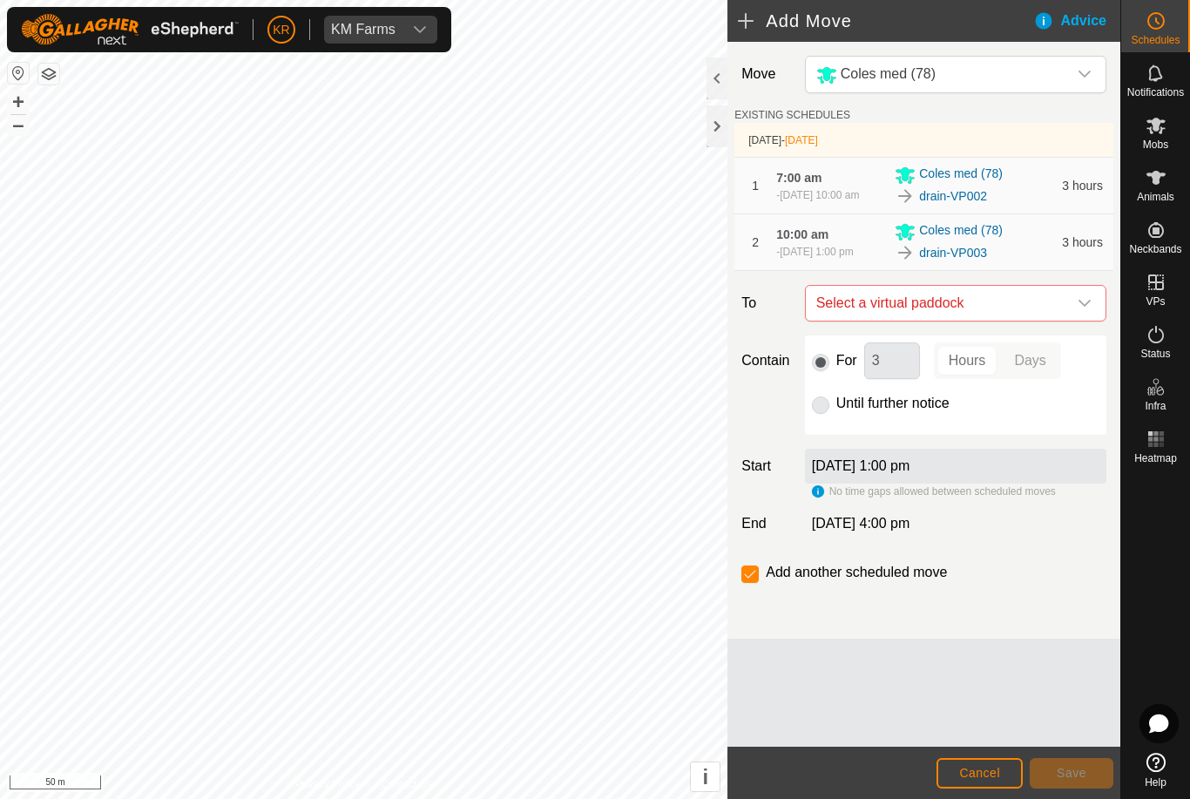
click at [1084, 307] on icon "dropdown trigger" at bounding box center [1084, 303] width 12 height 7
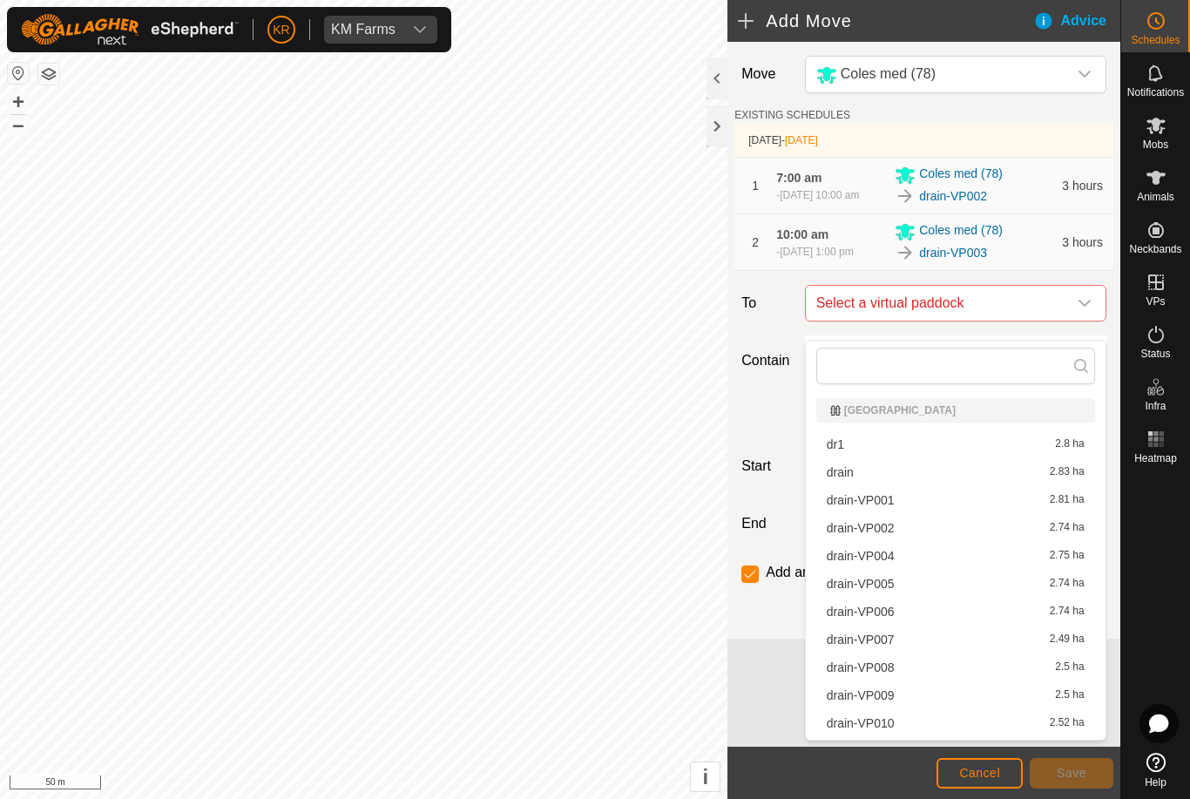
click at [879, 561] on span "drain-VP004" at bounding box center [860, 555] width 68 height 12
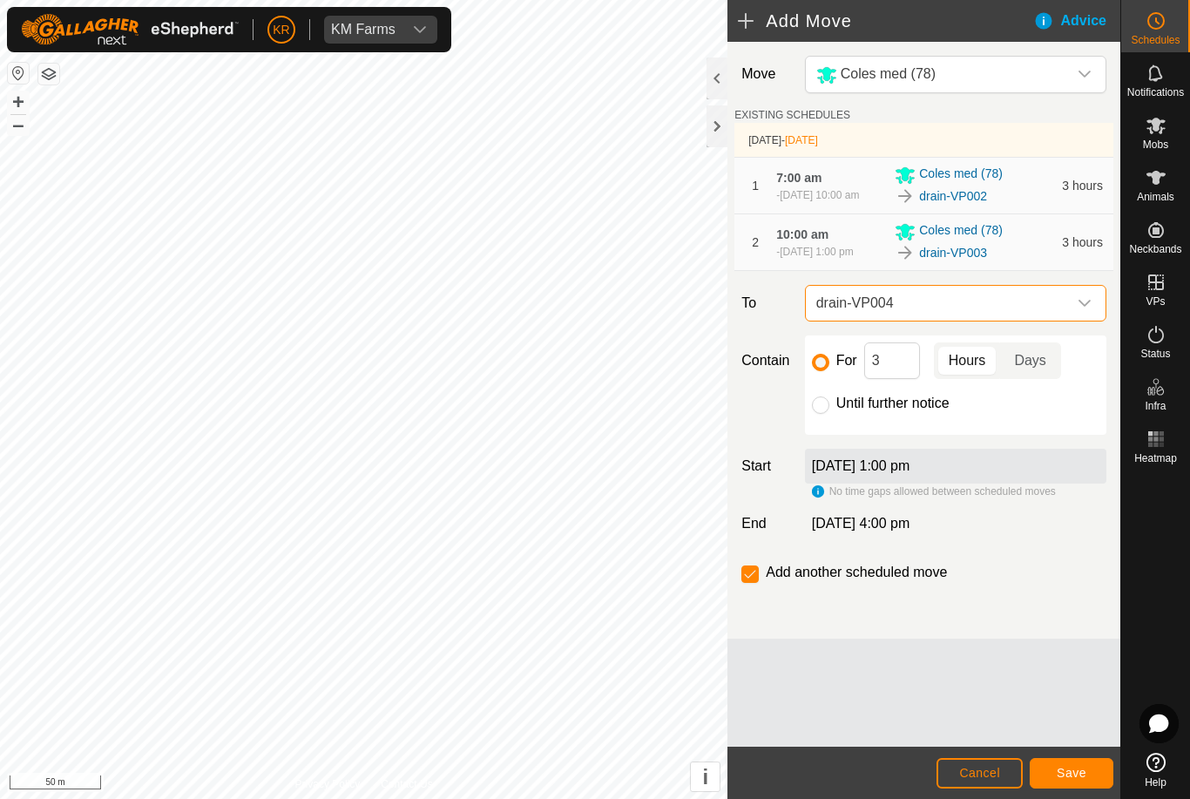
click at [1067, 763] on button "Save" at bounding box center [1071, 773] width 84 height 30
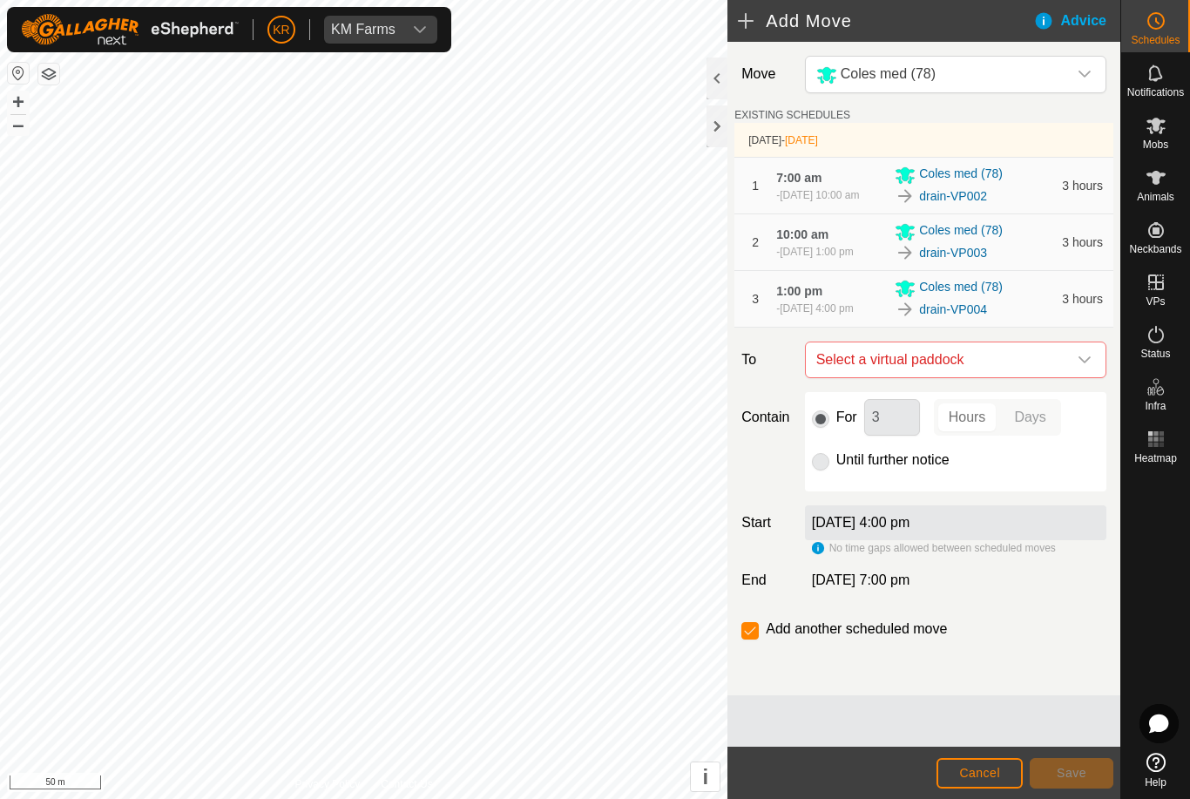
click at [1081, 367] on icon "dropdown trigger" at bounding box center [1084, 360] width 14 height 14
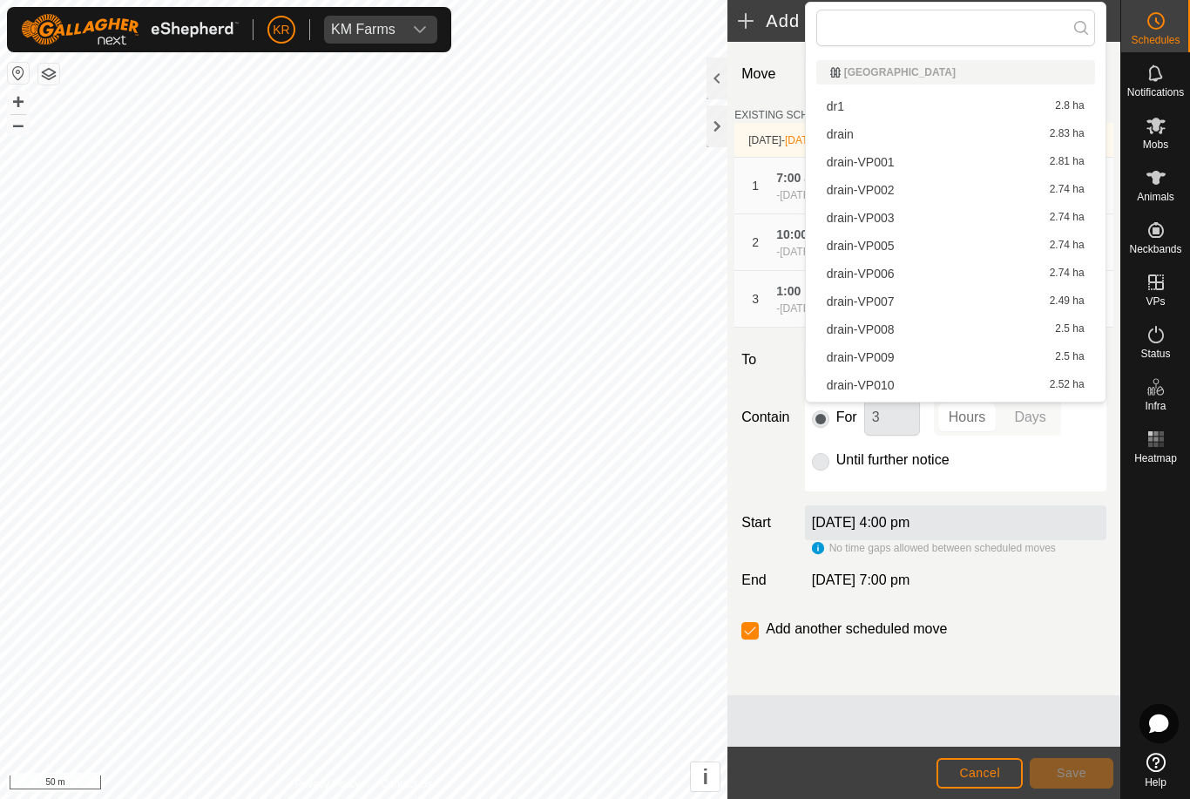
click at [880, 244] on span "drain-VP005" at bounding box center [860, 245] width 68 height 12
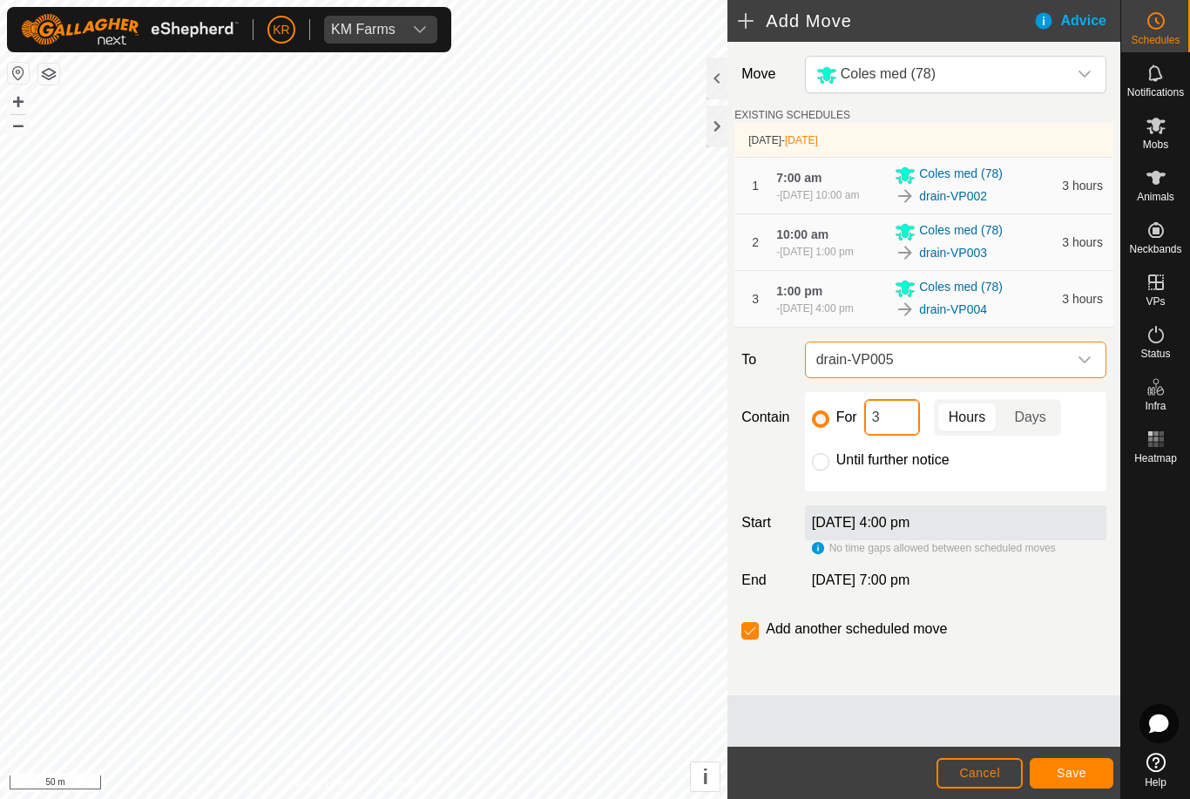
click at [894, 435] on input "3" at bounding box center [892, 417] width 56 height 37
click at [1079, 770] on span "Save" at bounding box center [1071, 772] width 30 height 14
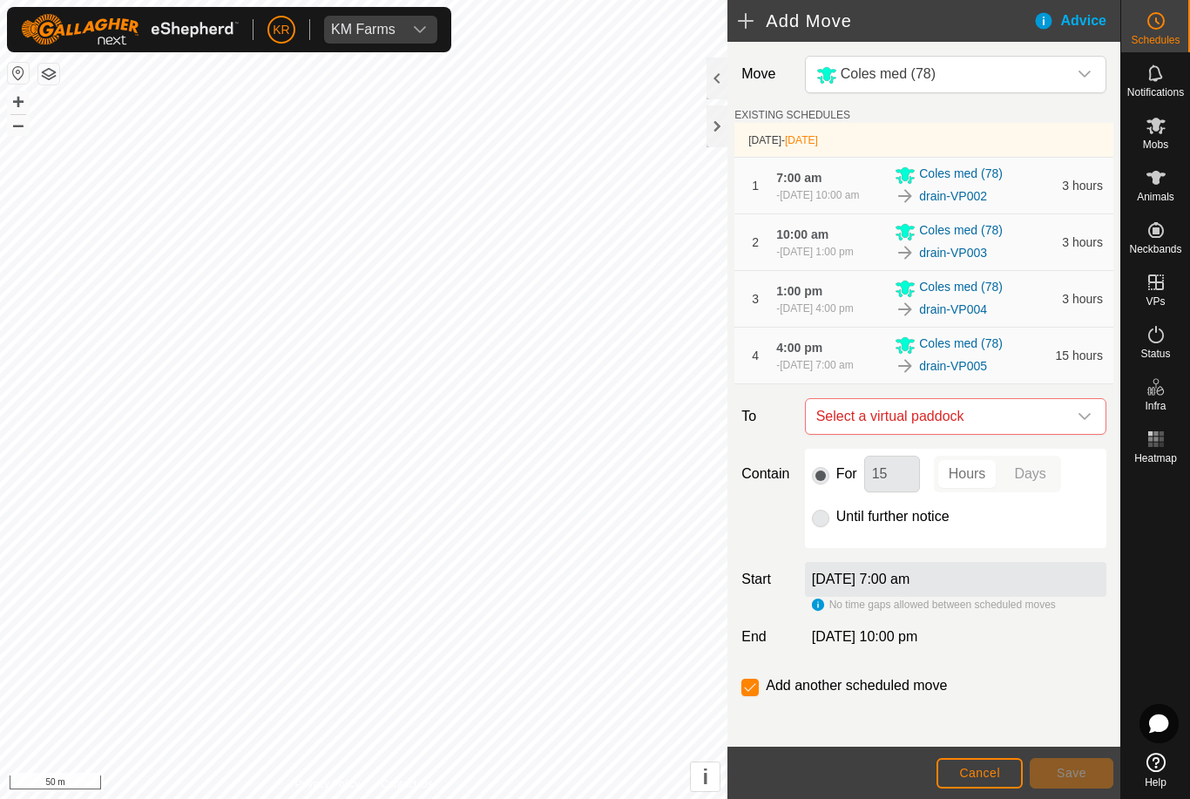
click at [1084, 423] on icon "dropdown trigger" at bounding box center [1084, 416] width 14 height 14
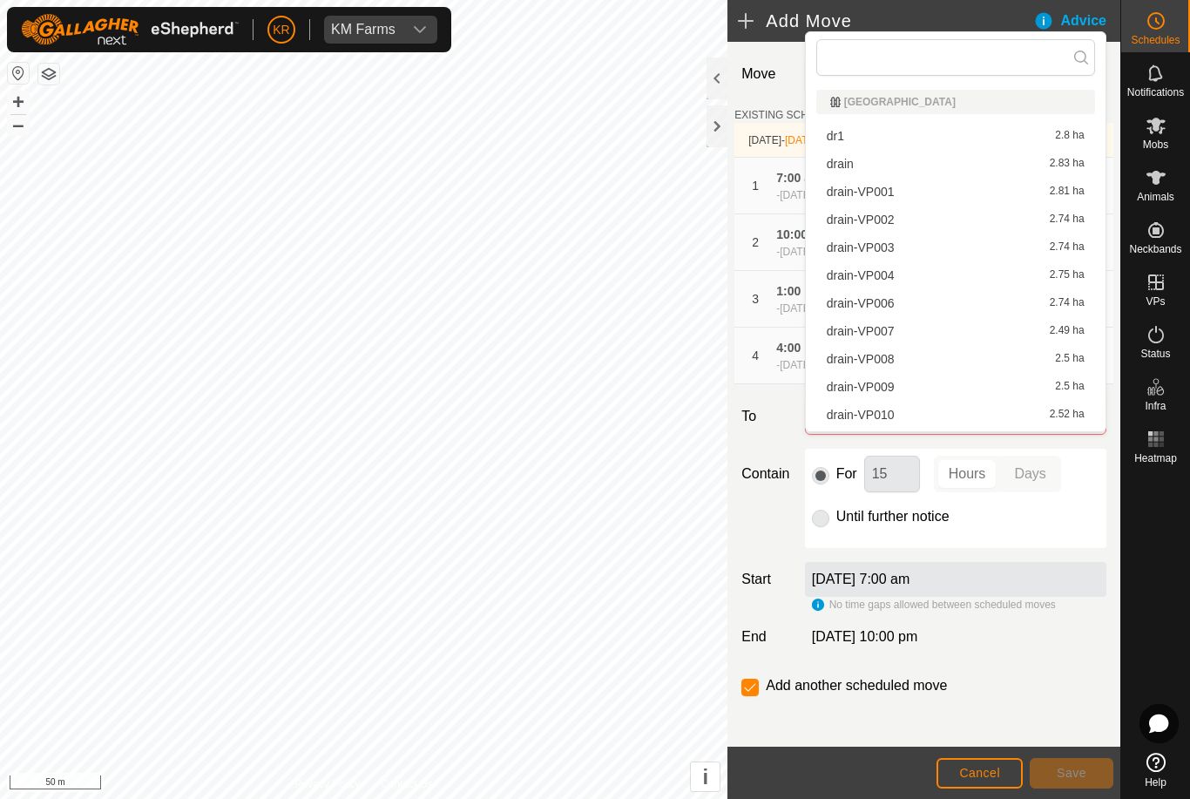
click at [1068, 527] on div "Until further notice" at bounding box center [955, 516] width 287 height 21
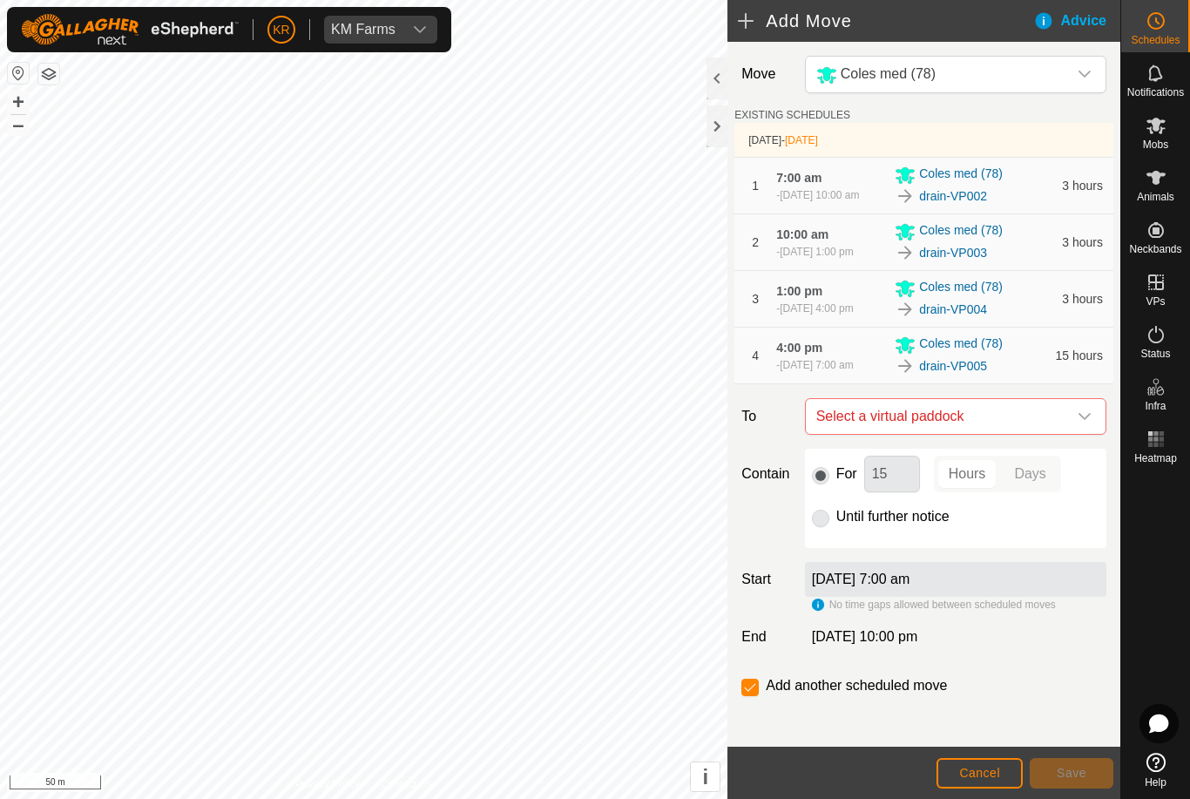
click at [1080, 423] on icon "dropdown trigger" at bounding box center [1084, 416] width 14 height 14
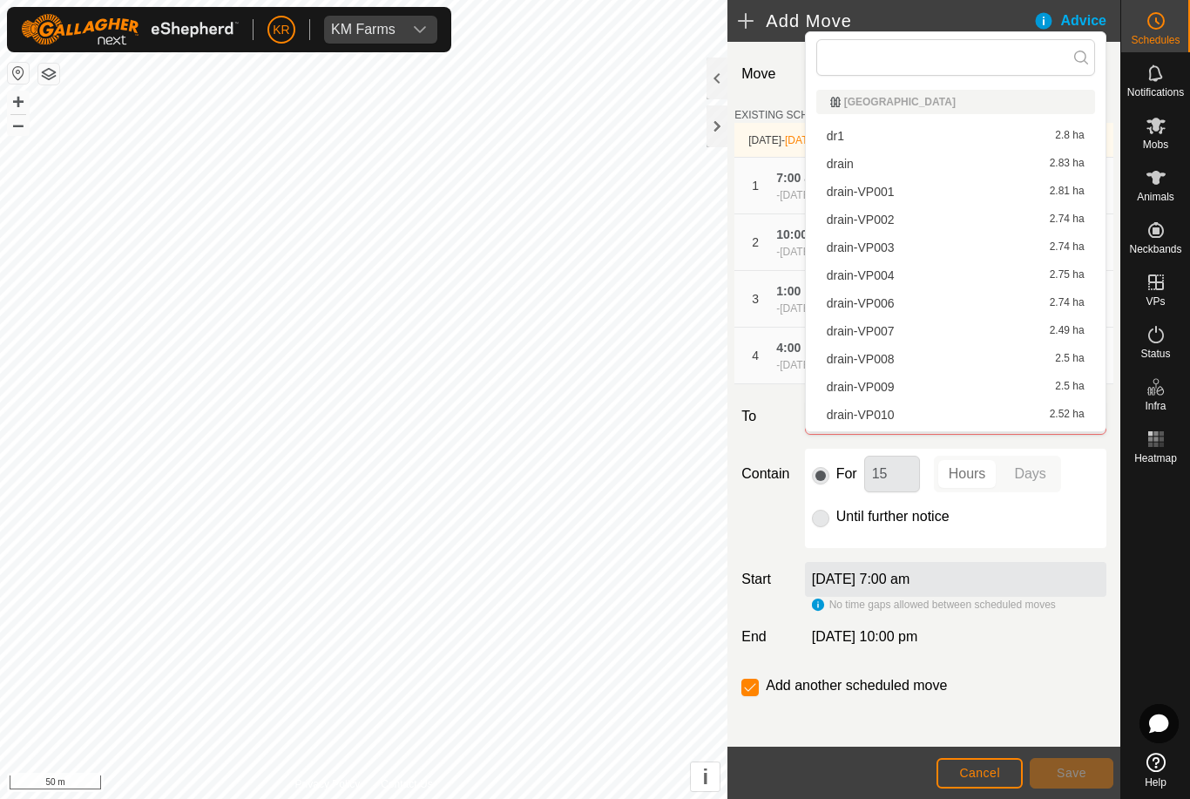
click at [888, 307] on span "drain-VP006" at bounding box center [860, 303] width 68 height 12
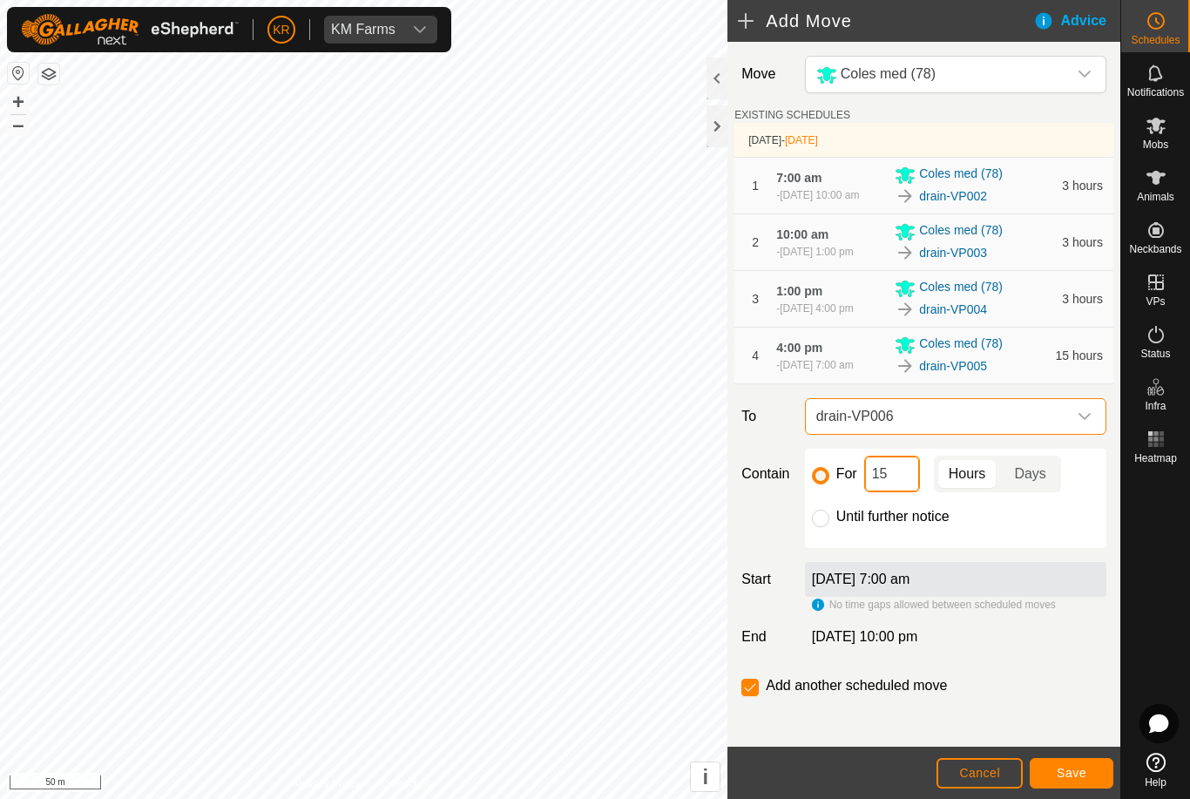
click at [906, 492] on input "15" at bounding box center [892, 473] width 56 height 37
type input "1"
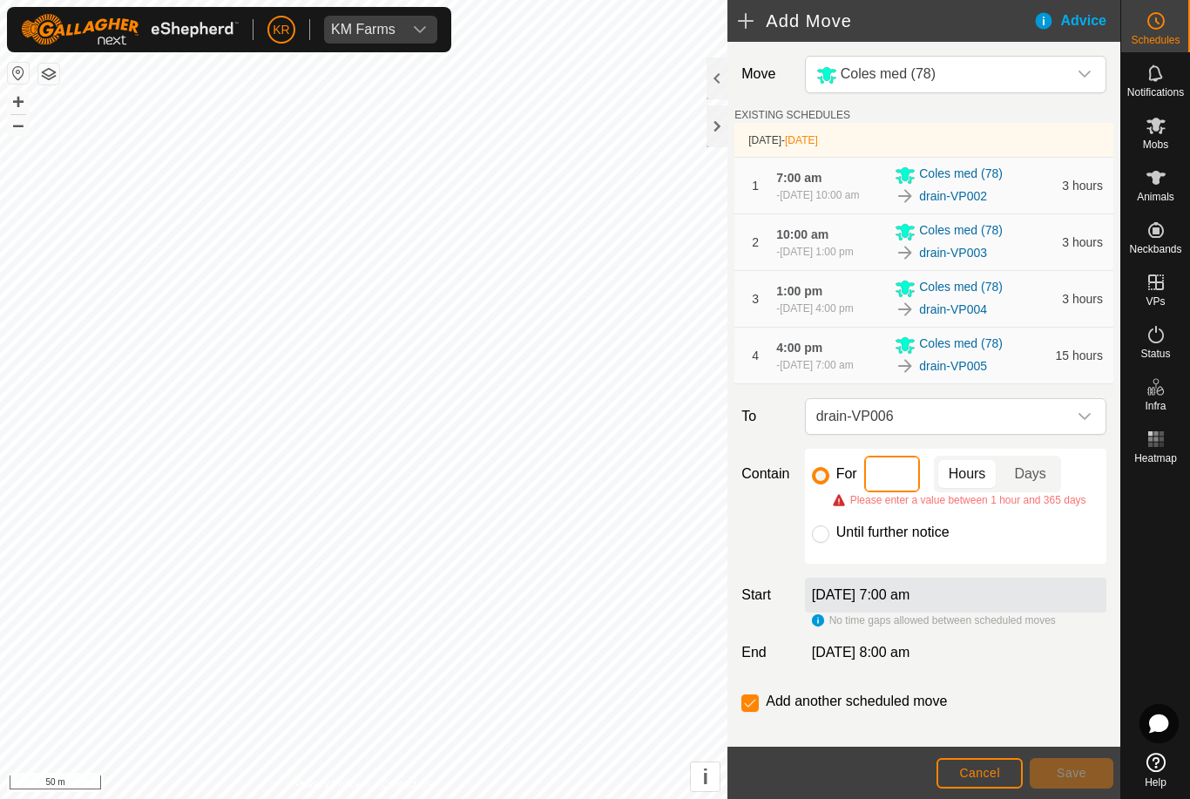
type input "3"
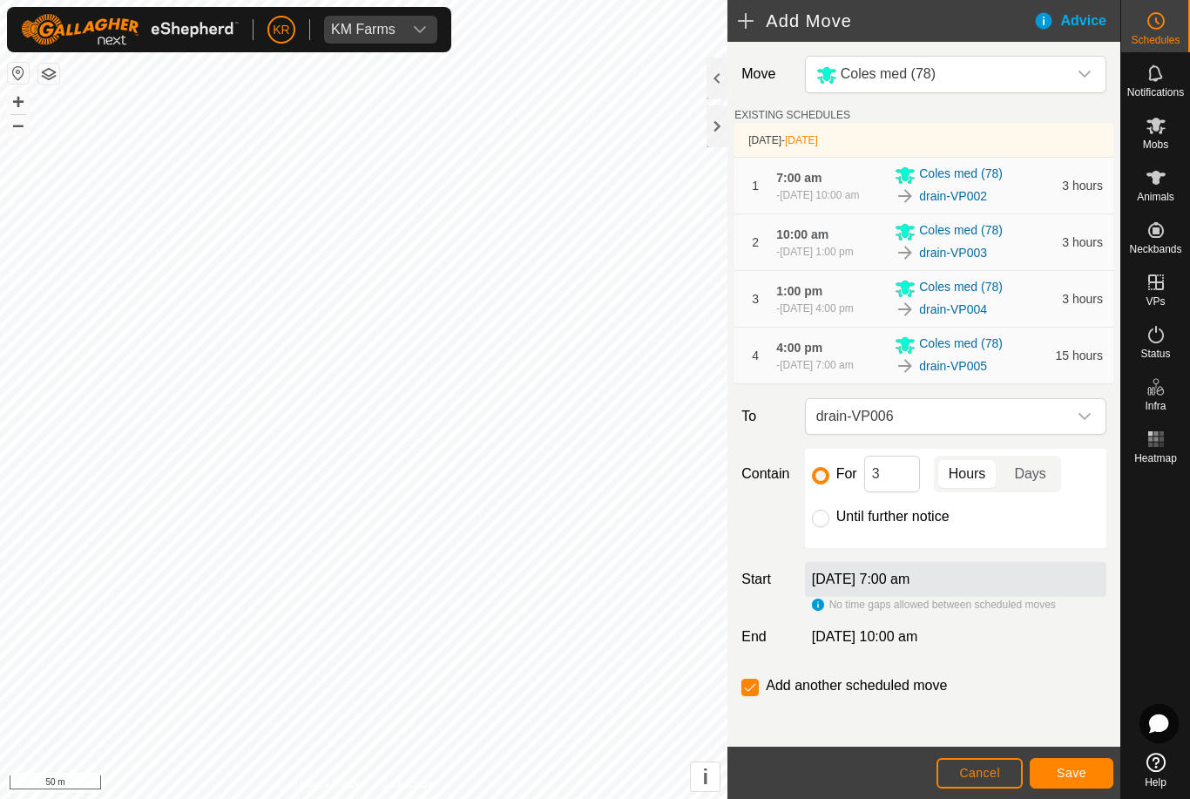
click at [1075, 776] on span "Save" at bounding box center [1071, 772] width 30 height 14
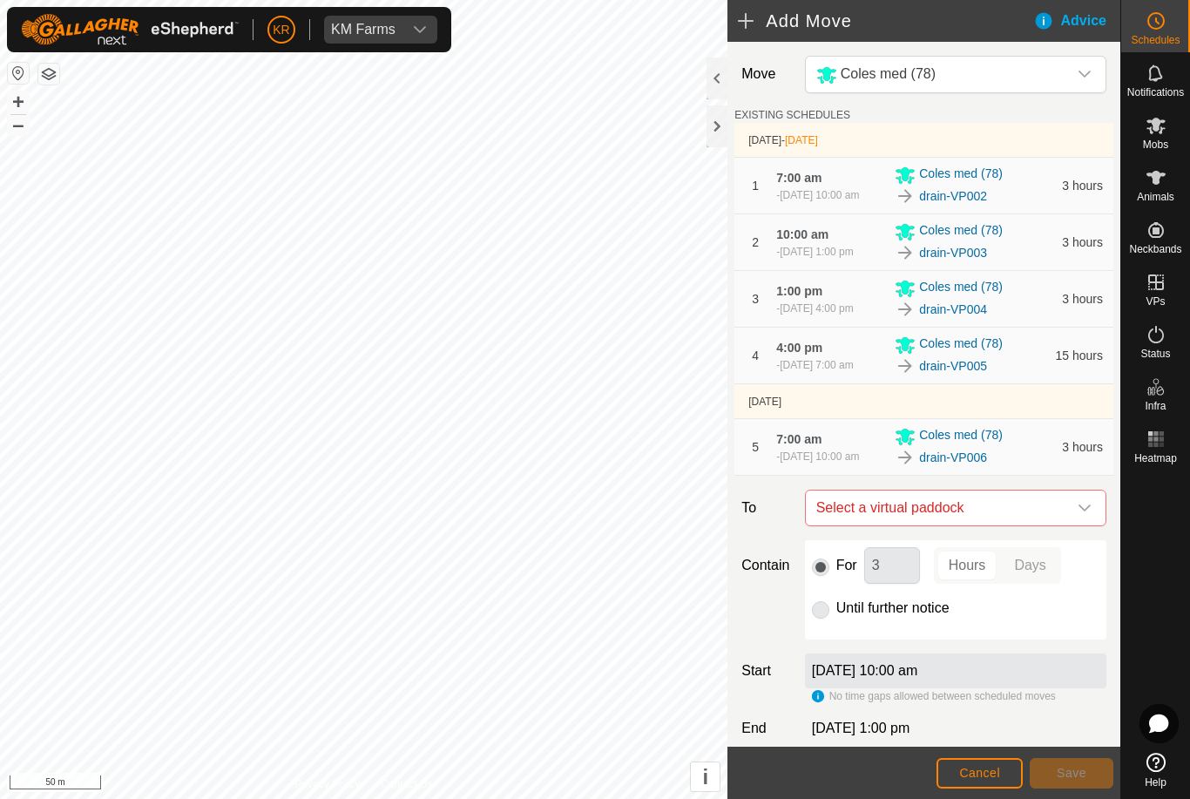
click at [1083, 515] on icon "dropdown trigger" at bounding box center [1084, 508] width 14 height 14
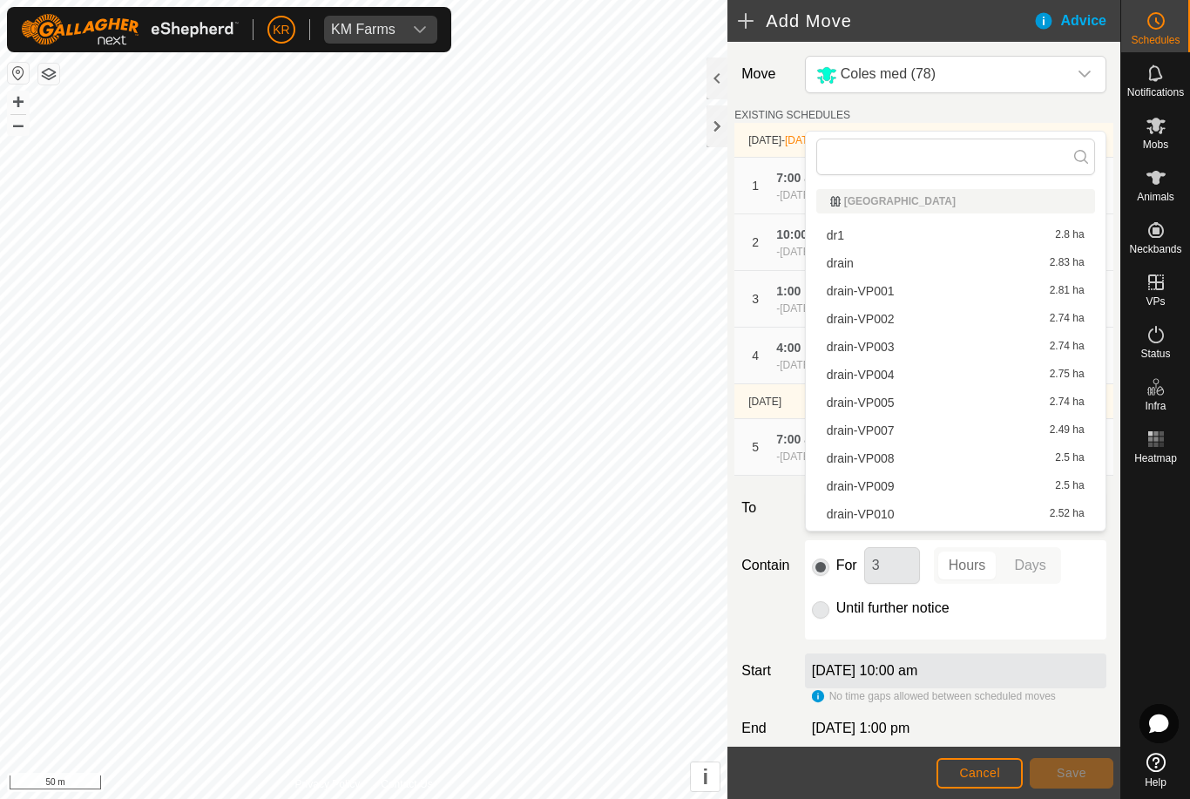
click at [893, 433] on span "drain-VP007" at bounding box center [860, 430] width 68 height 12
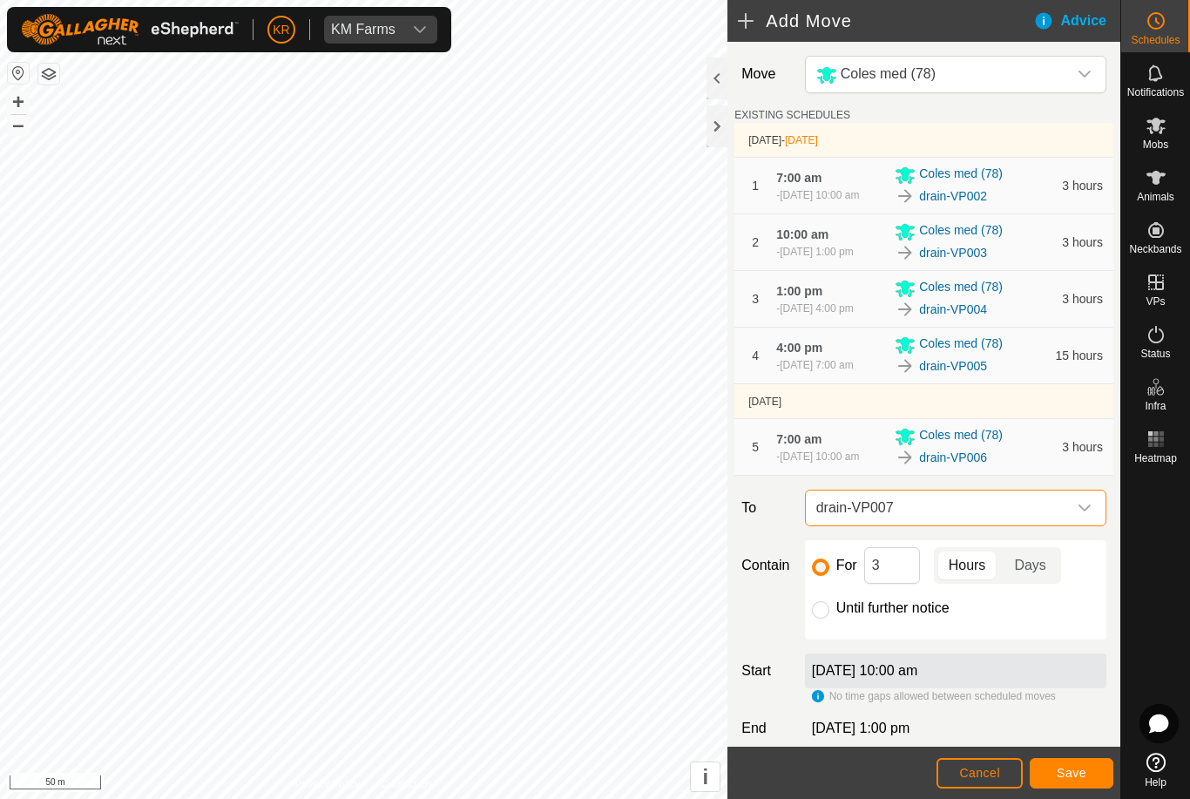
click at [1088, 762] on button "Save" at bounding box center [1071, 773] width 84 height 30
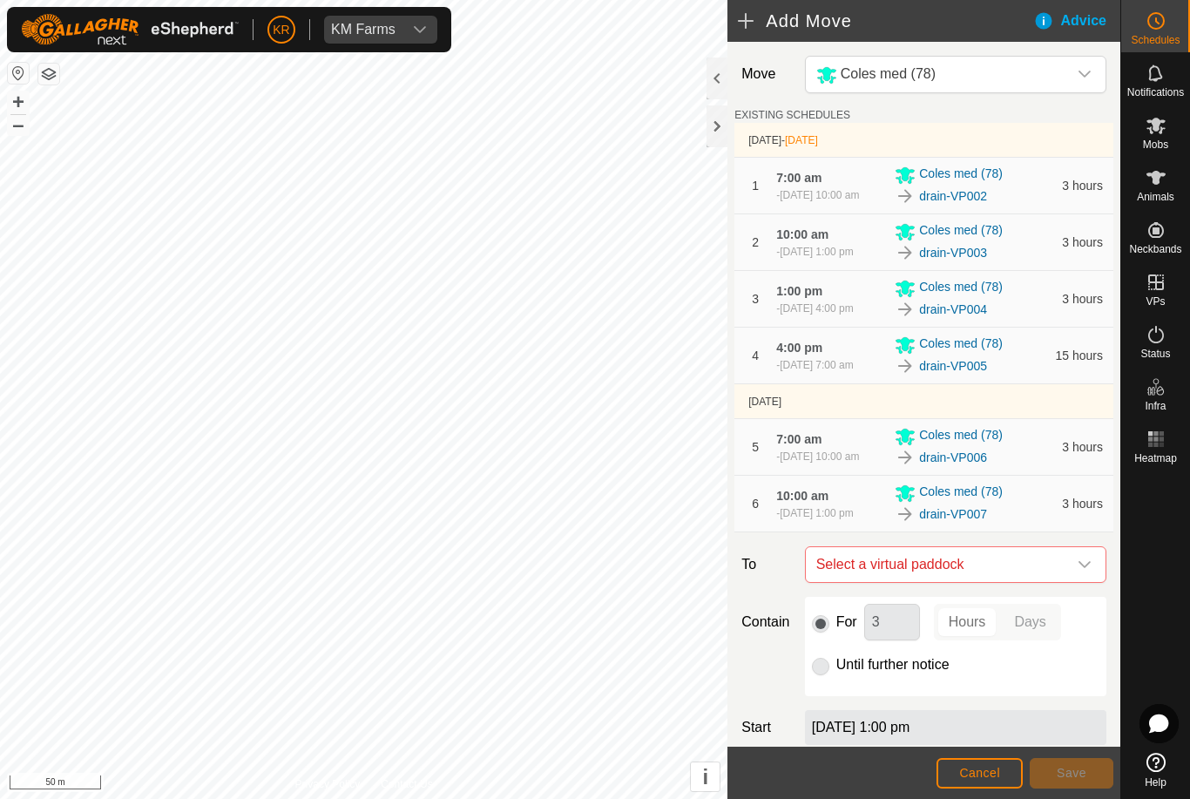
click at [1064, 582] on span "Select a virtual paddock" at bounding box center [938, 564] width 258 height 35
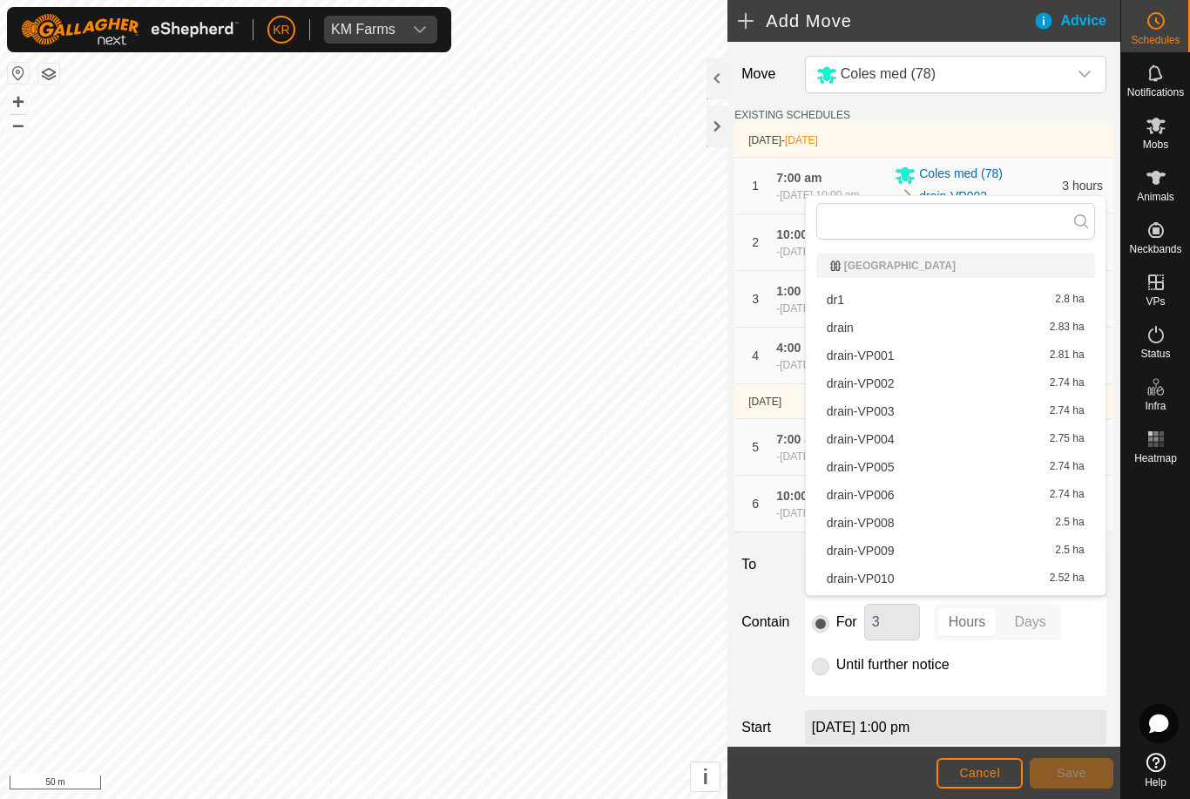
click at [885, 527] on span "drain-VP008" at bounding box center [860, 522] width 68 height 12
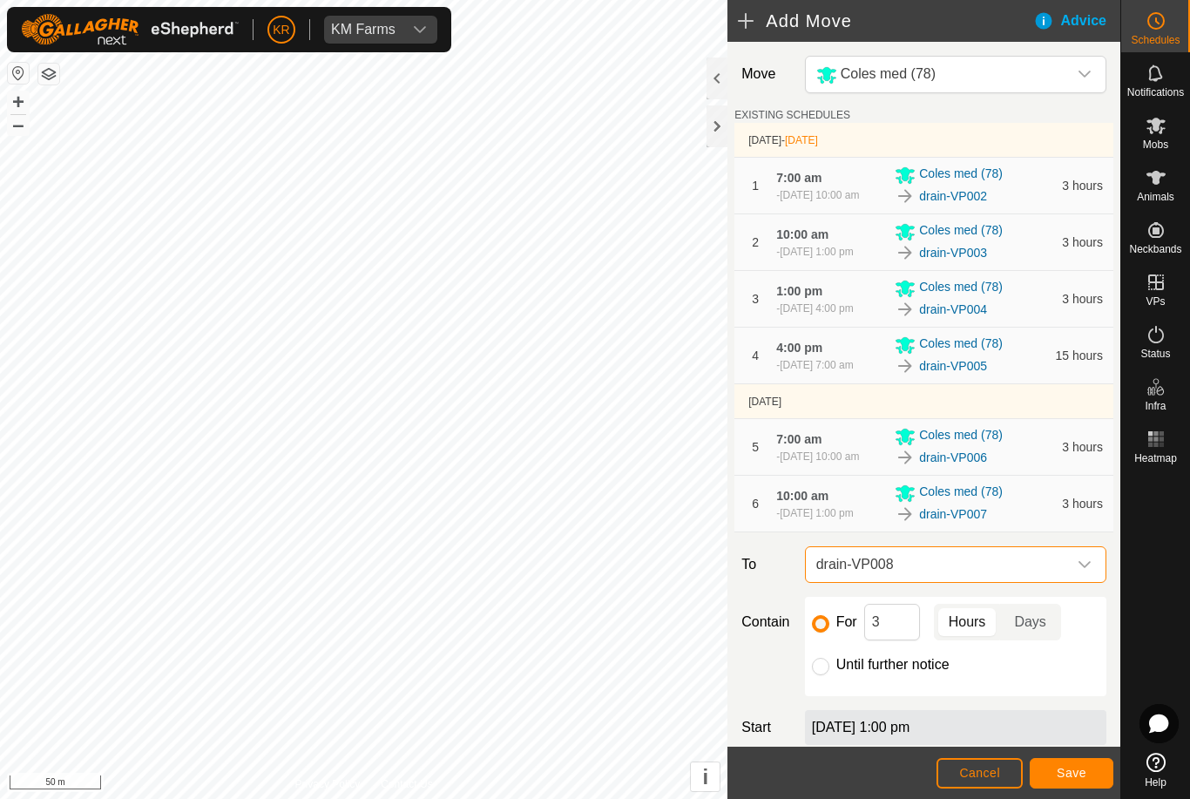
click at [1094, 776] on button "Save" at bounding box center [1071, 773] width 84 height 30
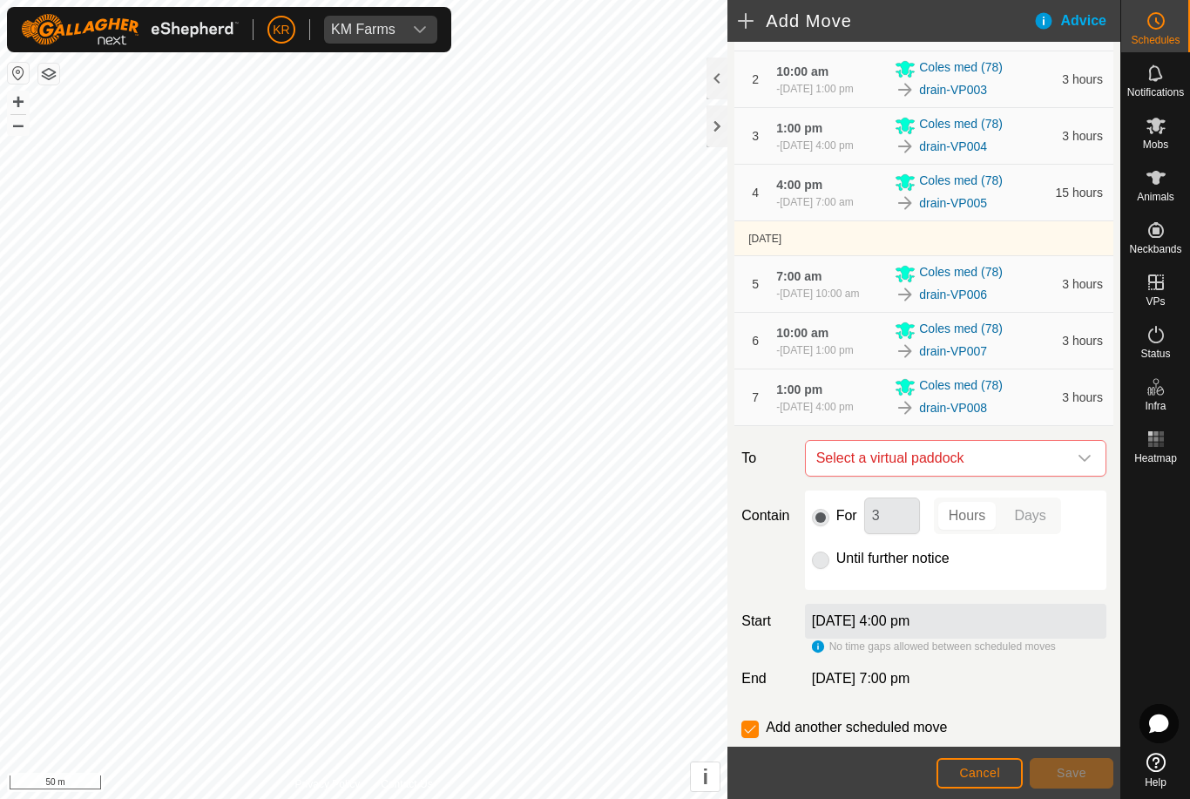
scroll to position [179, 0]
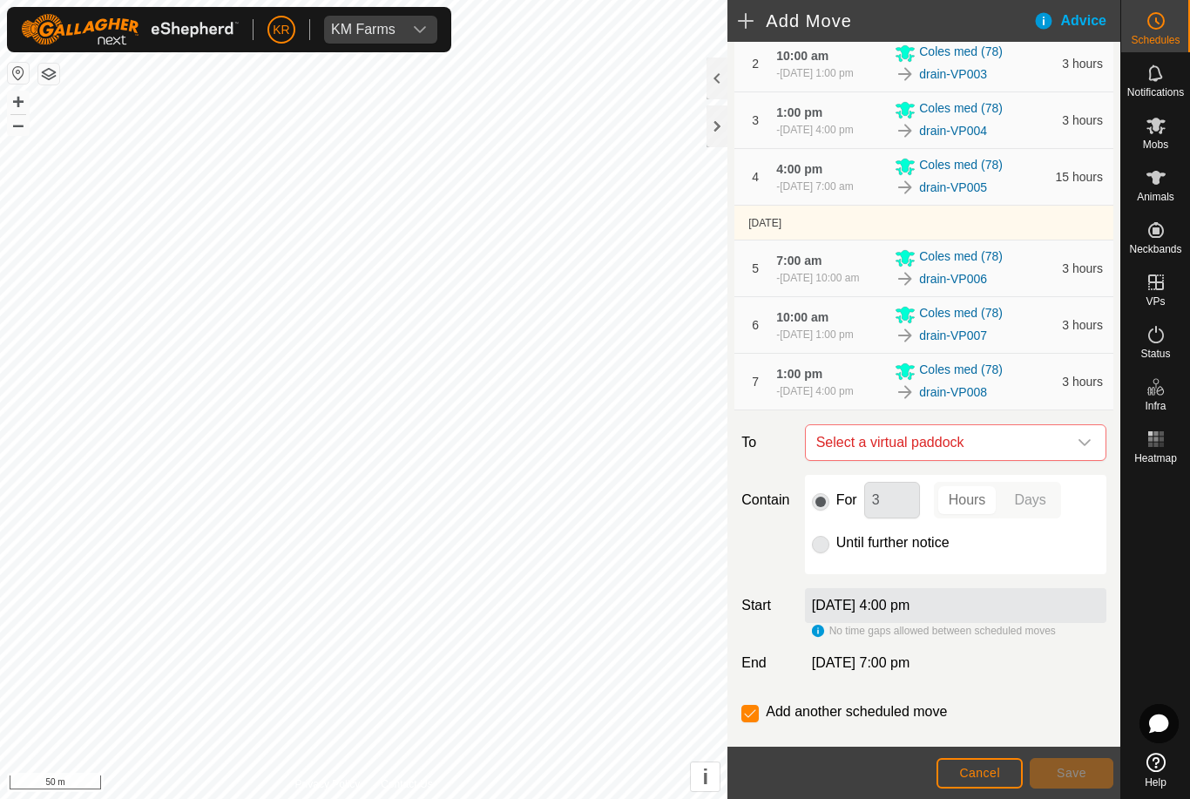
click at [1078, 449] on icon "dropdown trigger" at bounding box center [1084, 442] width 14 height 14
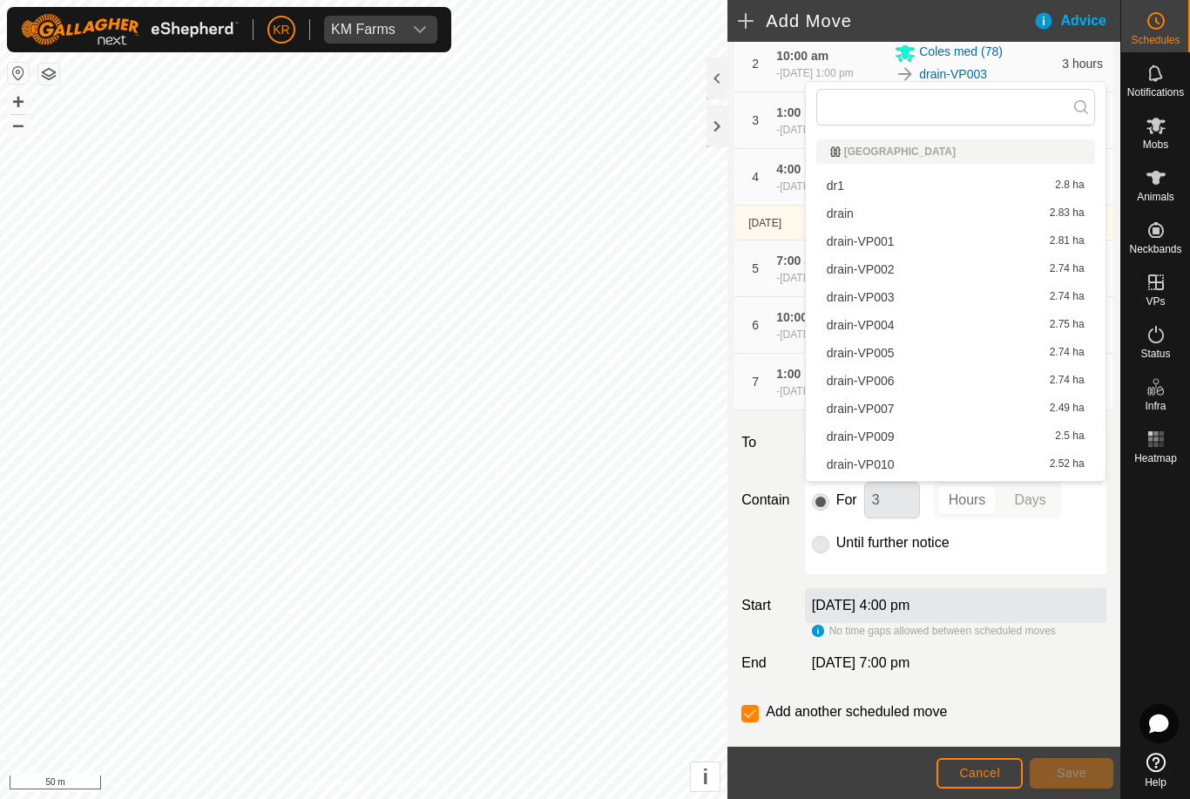
click at [880, 442] on span "drain-VP009" at bounding box center [860, 436] width 68 height 12
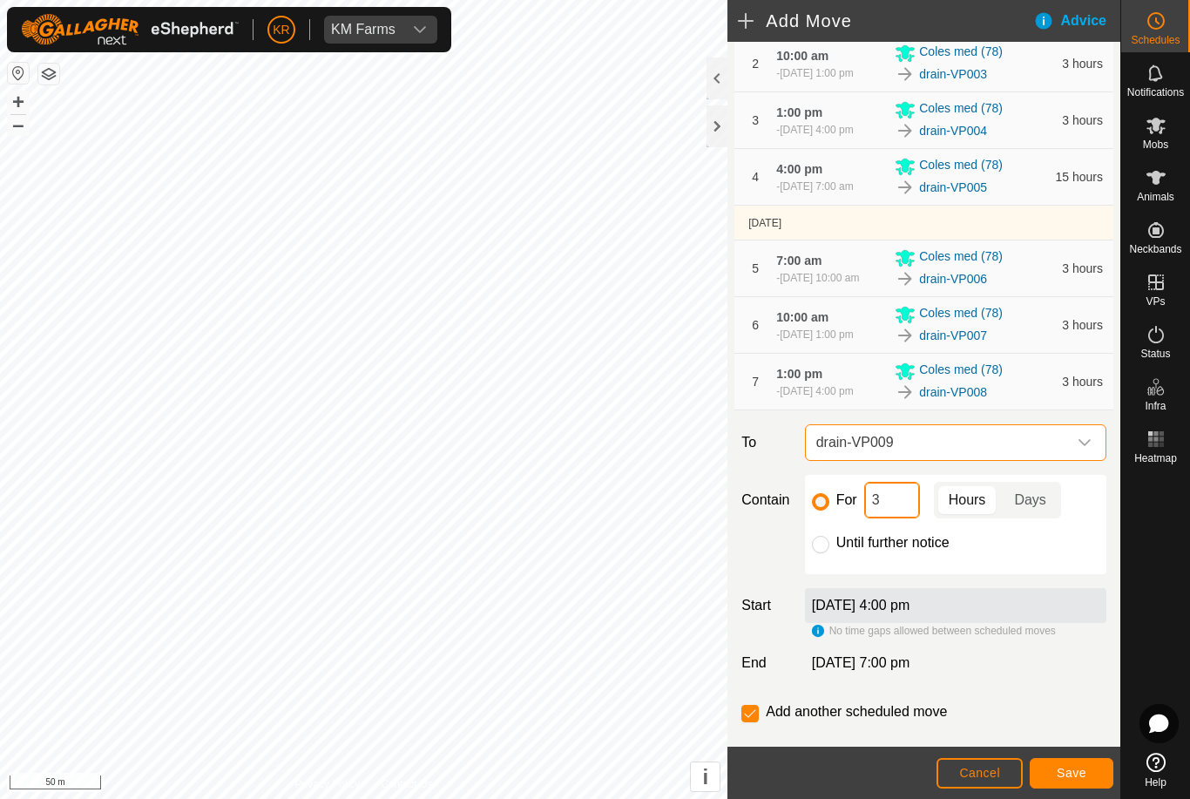
click at [896, 518] on input "3" at bounding box center [892, 500] width 56 height 37
click at [1062, 768] on span "Save" at bounding box center [1071, 772] width 30 height 14
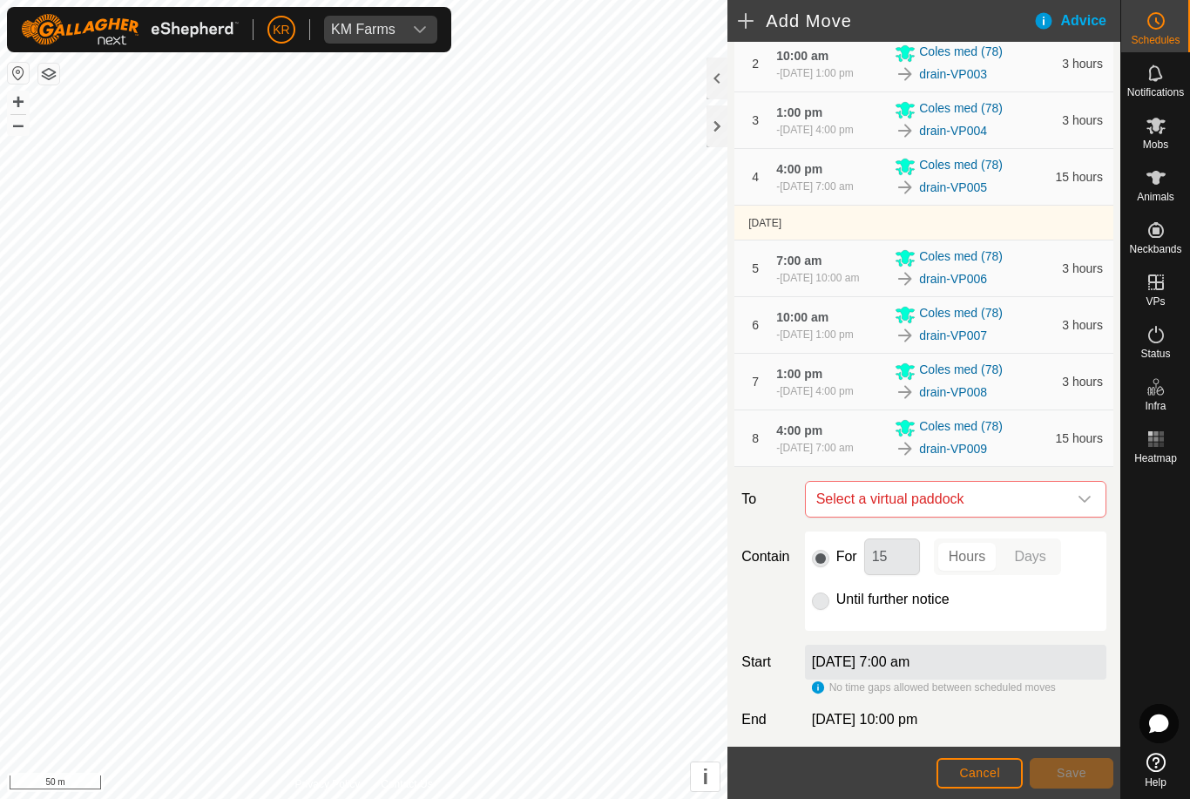
click at [1064, 516] on span "Select a virtual paddock" at bounding box center [938, 499] width 258 height 35
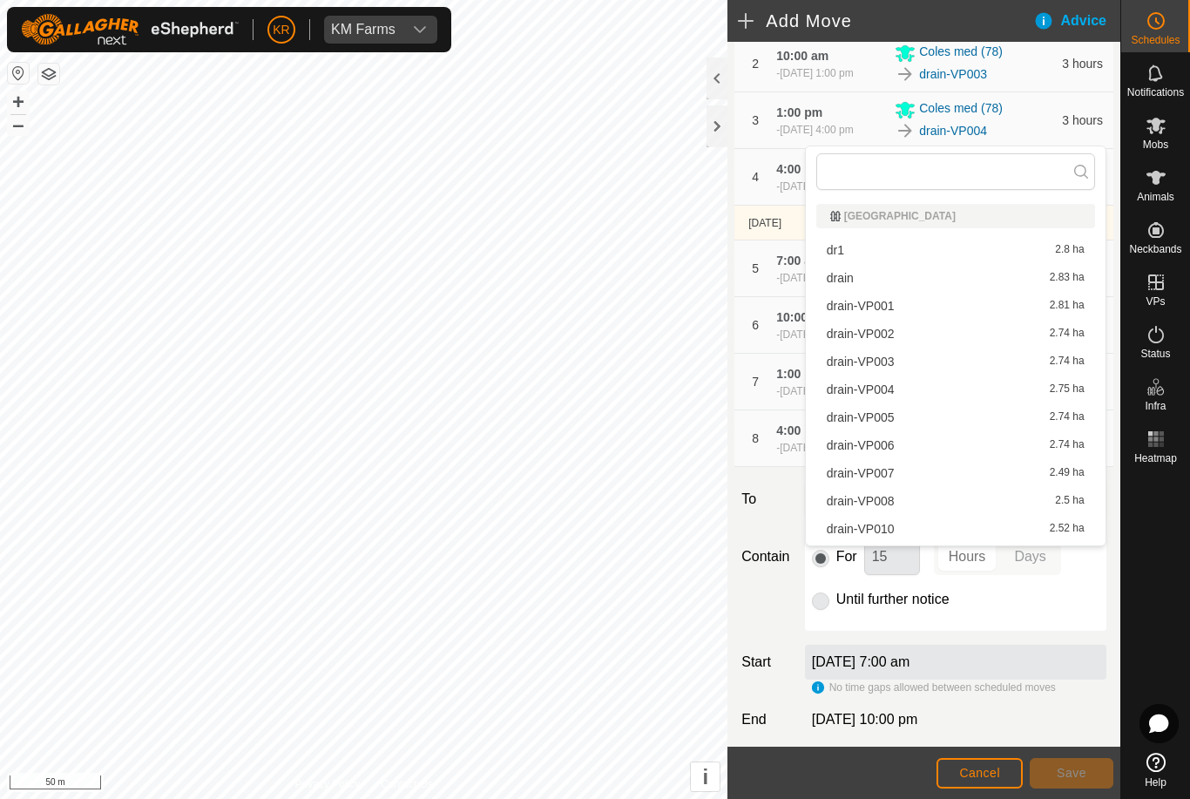
click at [896, 532] on div "drain-VP010 2.52 ha" at bounding box center [955, 528] width 258 height 12
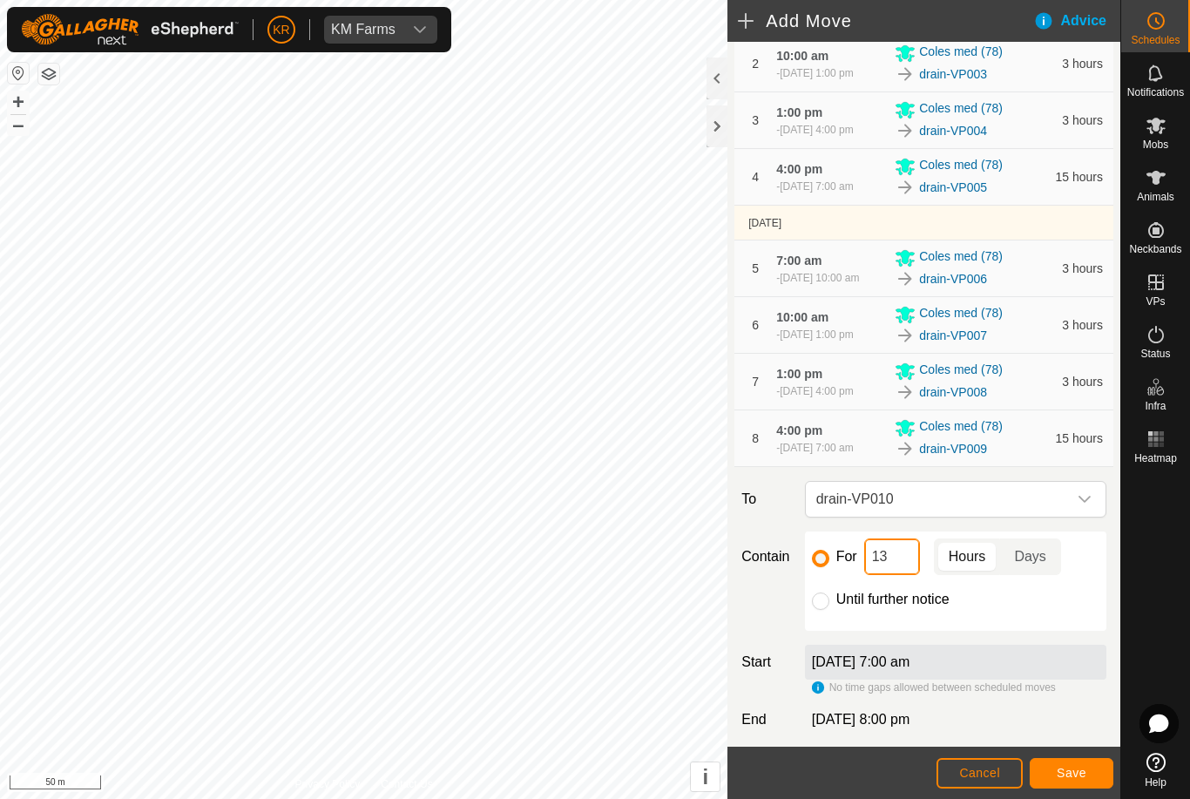
type input "1"
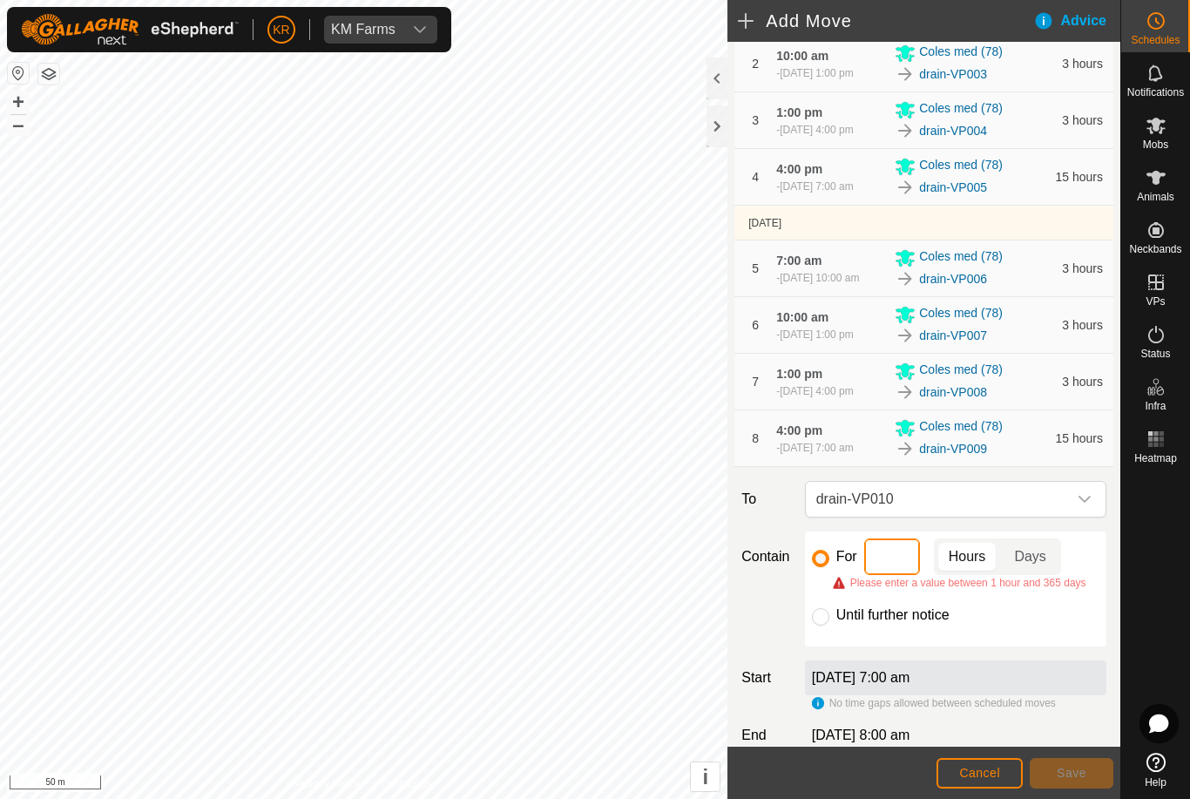
type input "3"
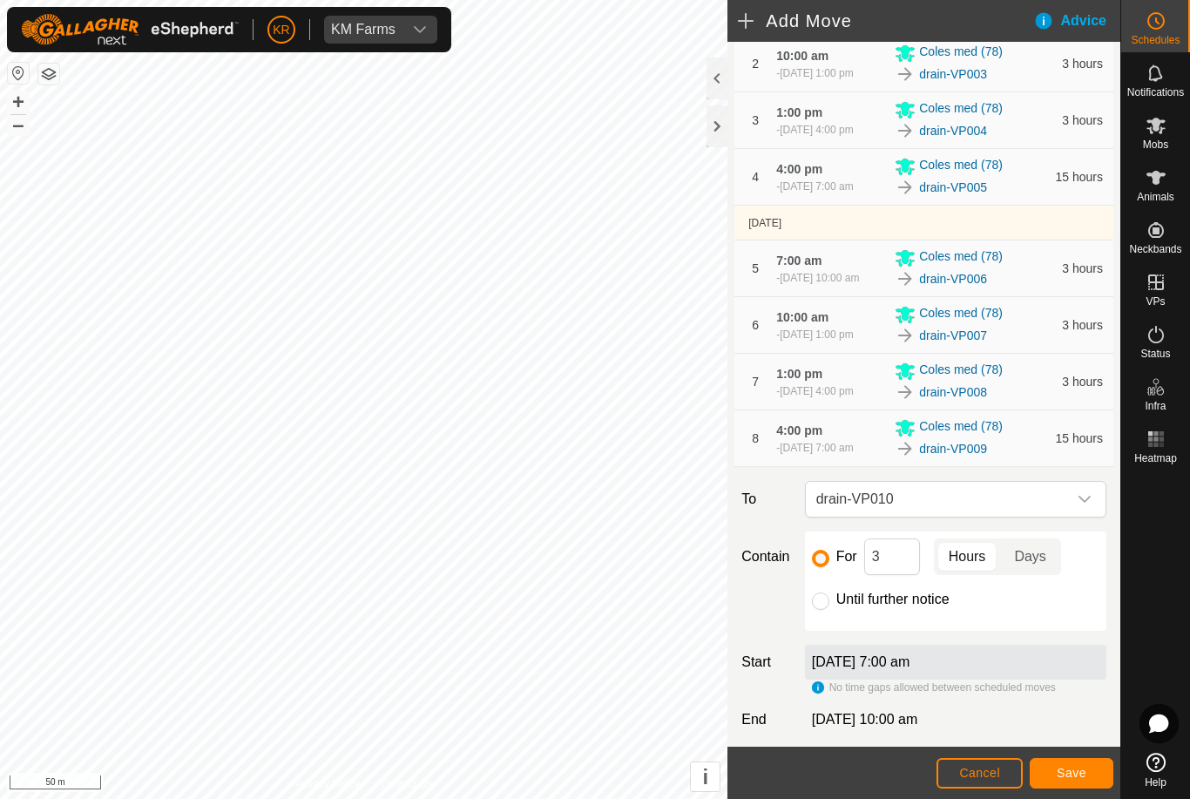
click at [1073, 771] on span "Save" at bounding box center [1071, 772] width 30 height 14
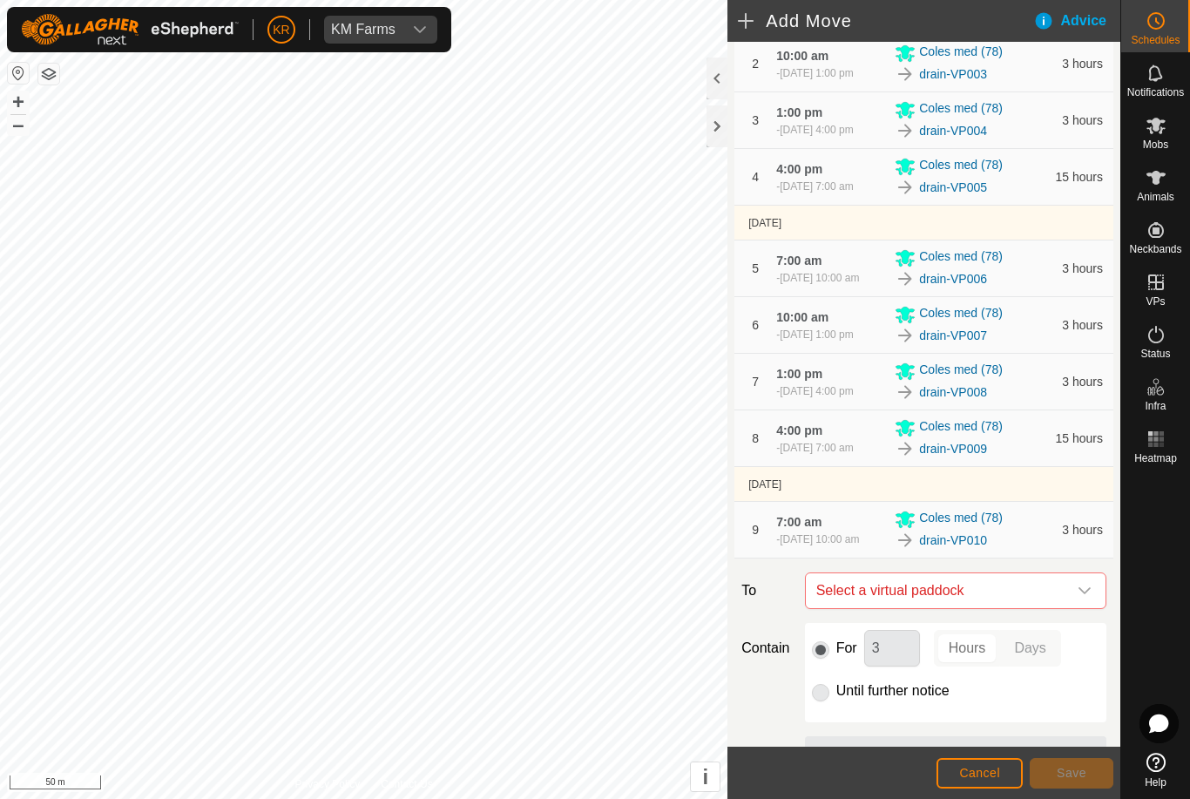
click at [1057, 608] on span "Select a virtual paddock" at bounding box center [938, 590] width 258 height 35
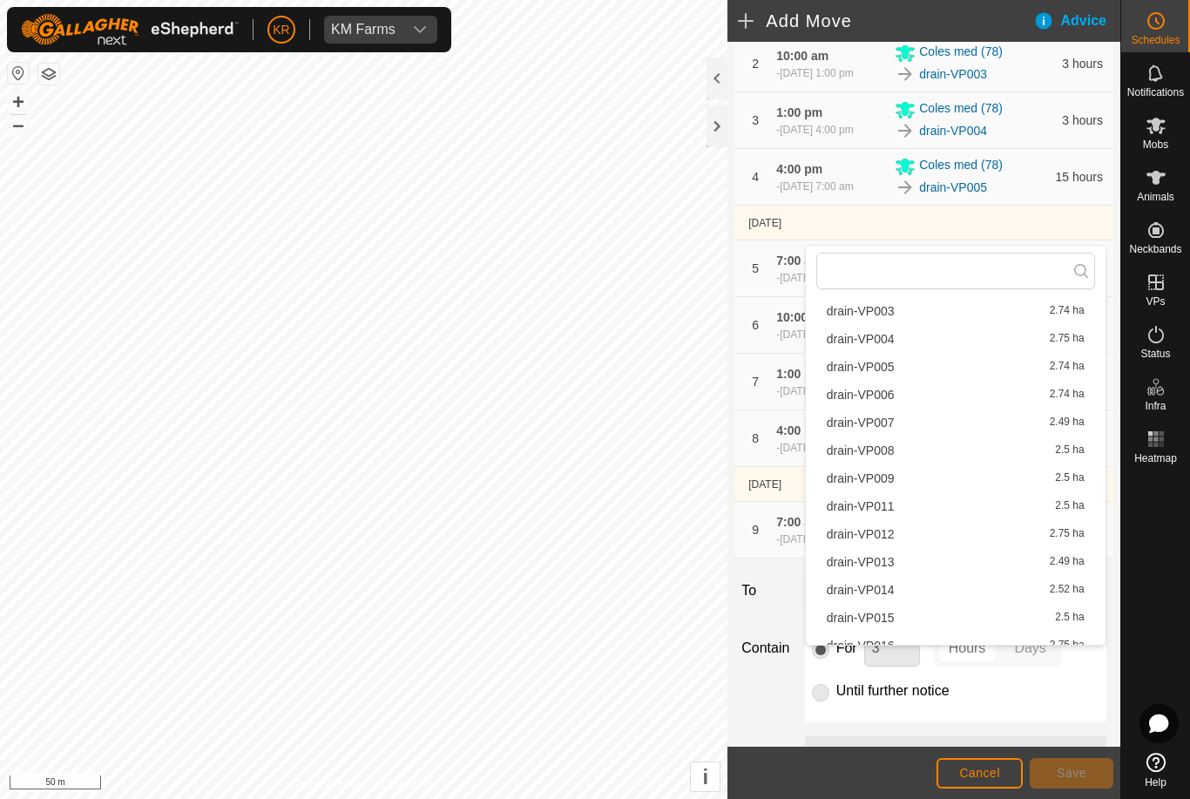
scroll to position [148, 0]
click at [877, 508] on span "drain-VP011" at bounding box center [860, 508] width 68 height 12
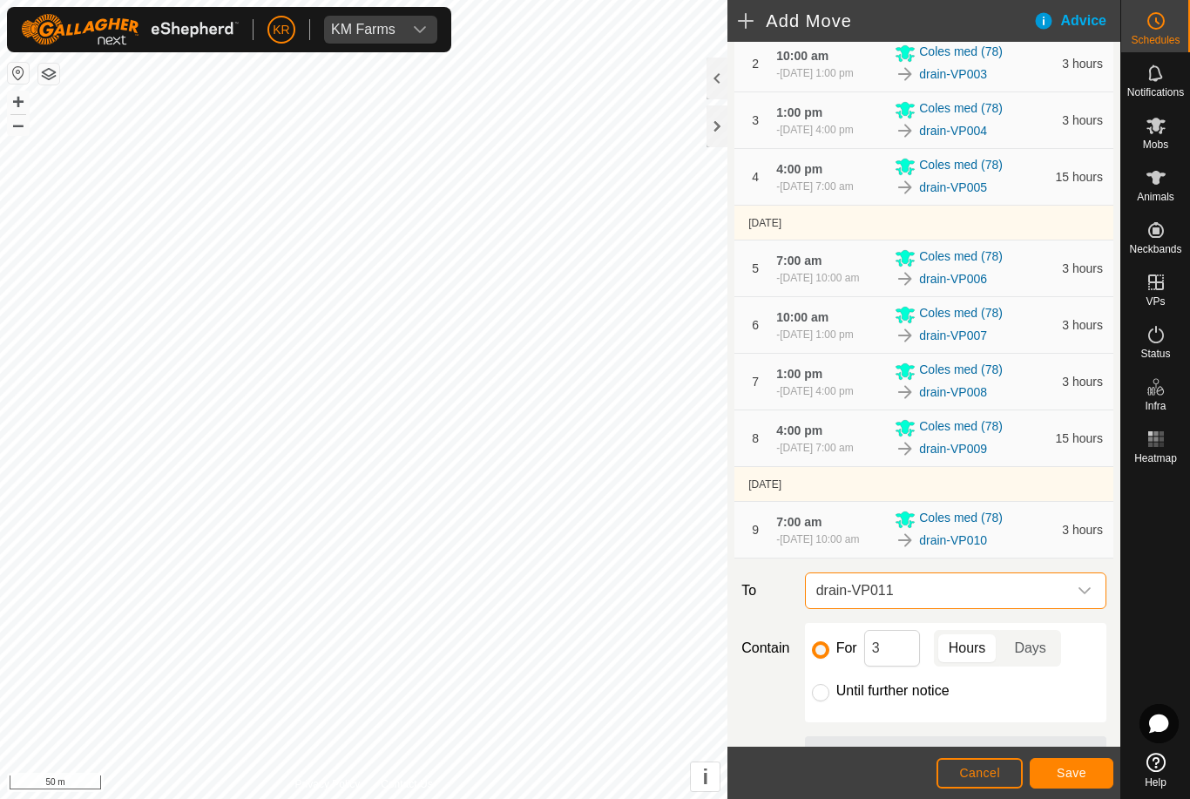
click at [1094, 769] on button "Save" at bounding box center [1071, 773] width 84 height 30
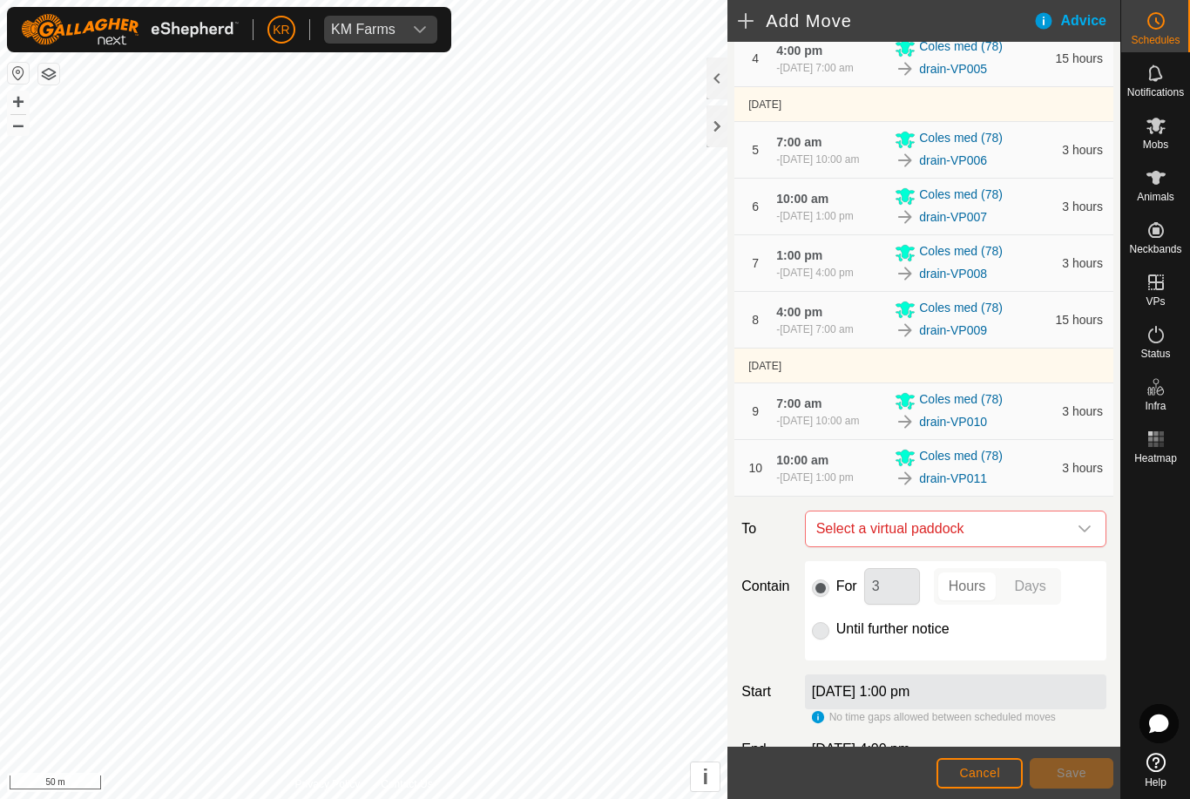
scroll to position [309, 0]
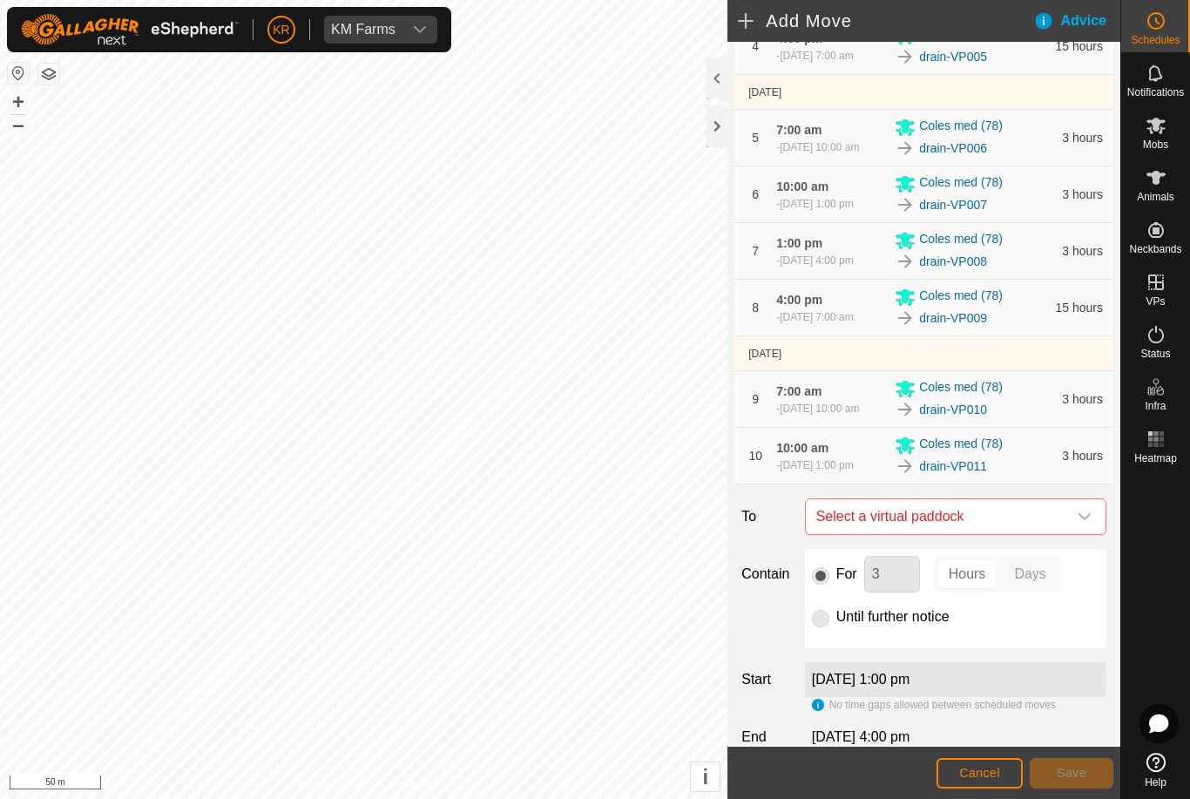
click at [1077, 523] on icon "dropdown trigger" at bounding box center [1084, 516] width 14 height 14
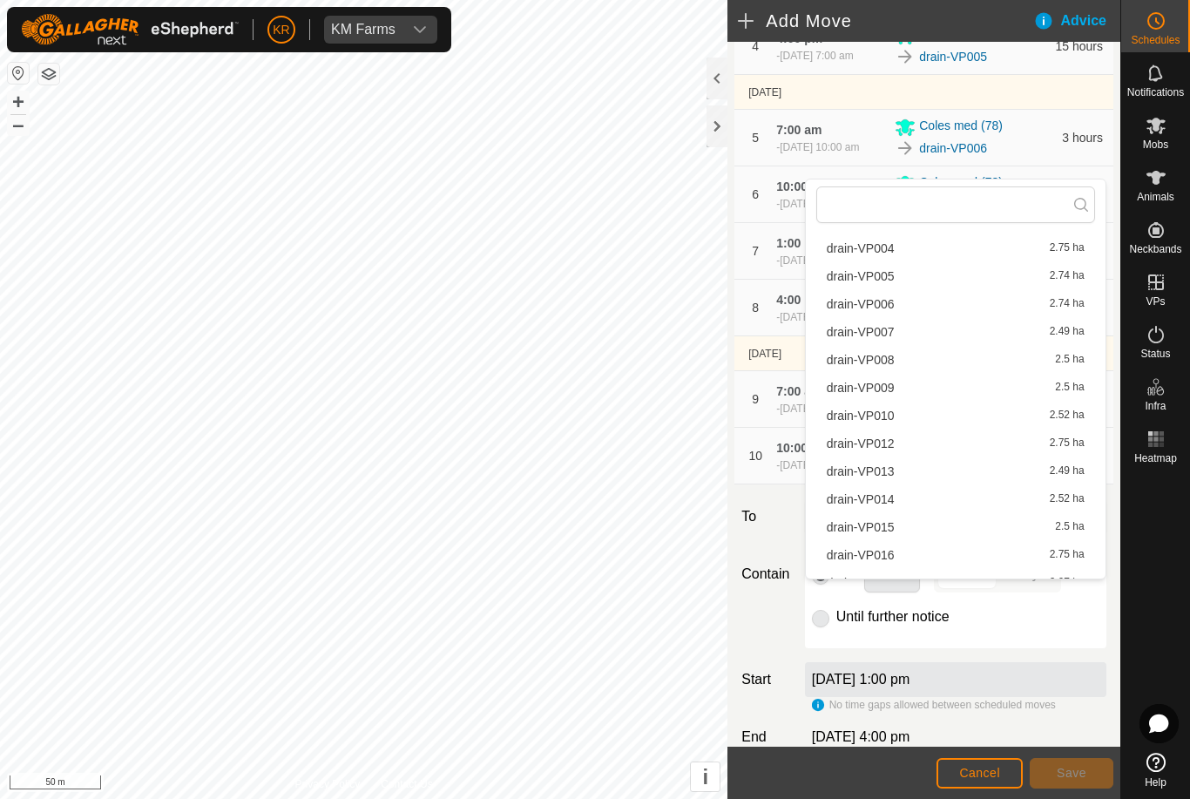
scroll to position [195, 0]
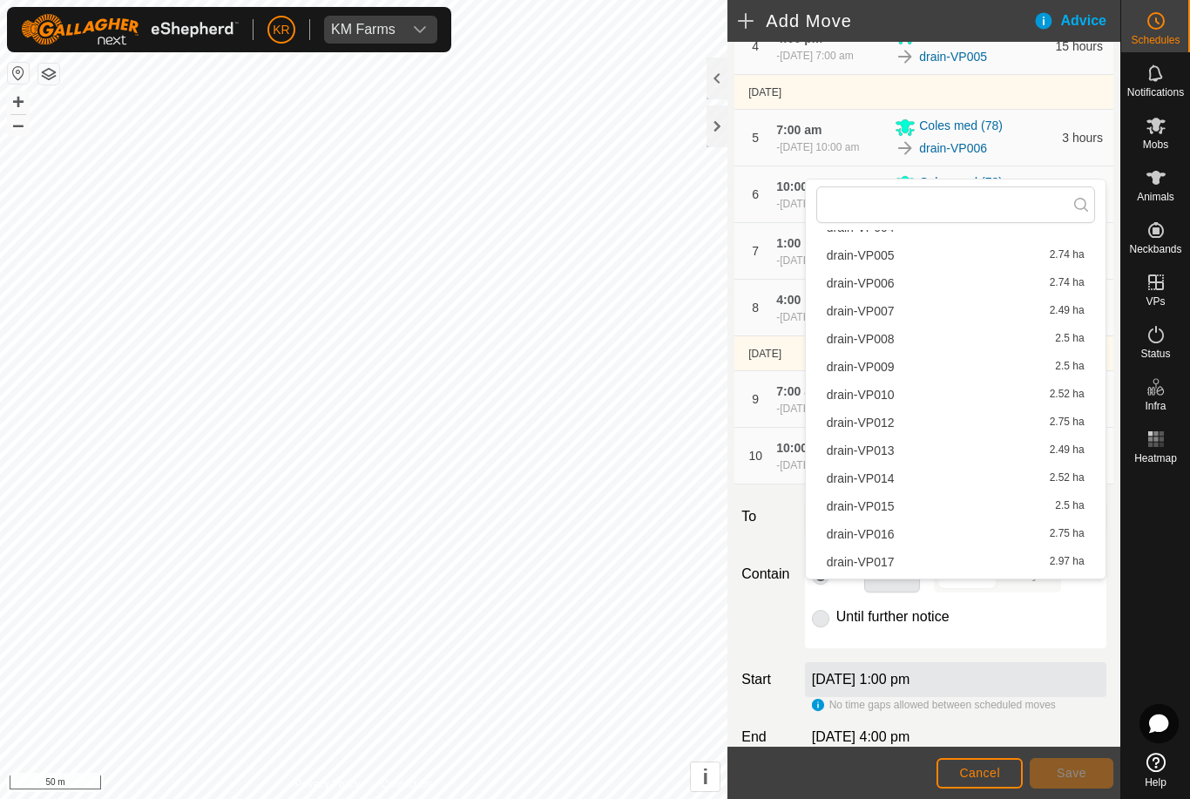
click at [883, 428] on span "drain-VP012" at bounding box center [860, 422] width 68 height 12
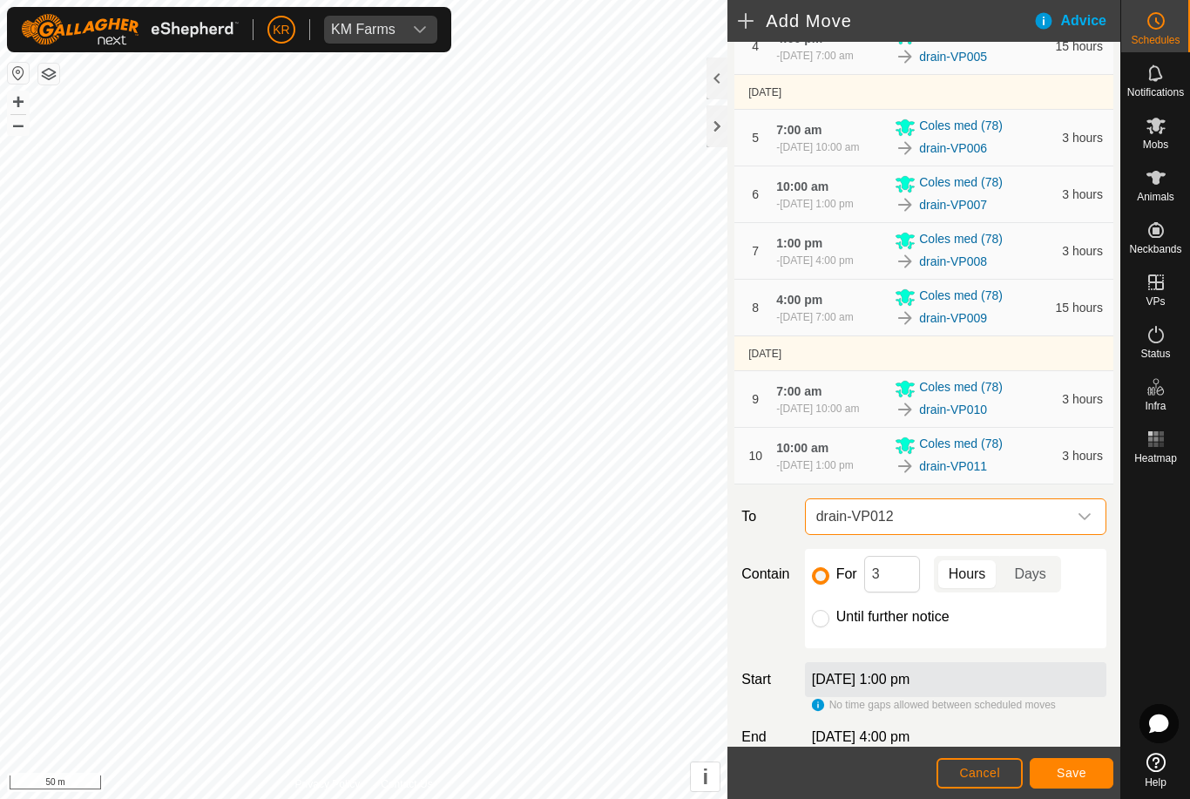
click at [1072, 770] on span "Save" at bounding box center [1071, 772] width 30 height 14
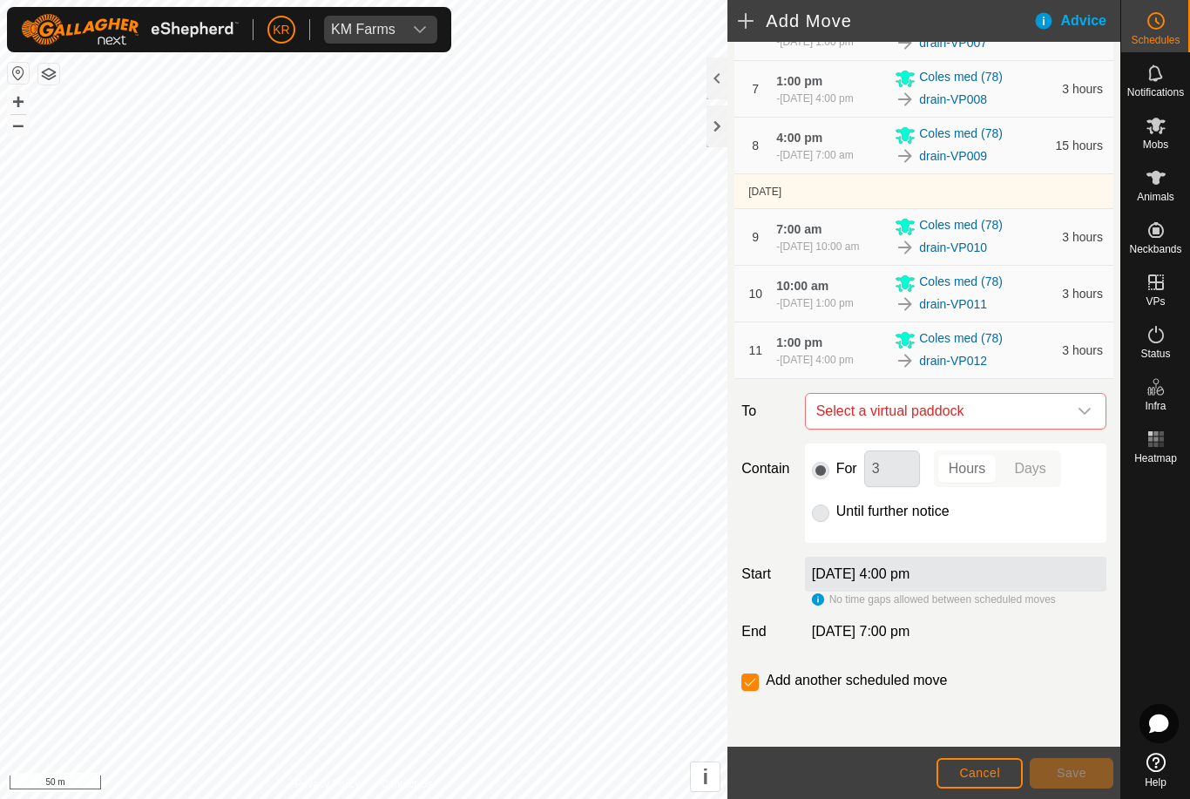
scroll to position [558, 0]
click at [1082, 410] on icon "dropdown trigger" at bounding box center [1084, 411] width 14 height 14
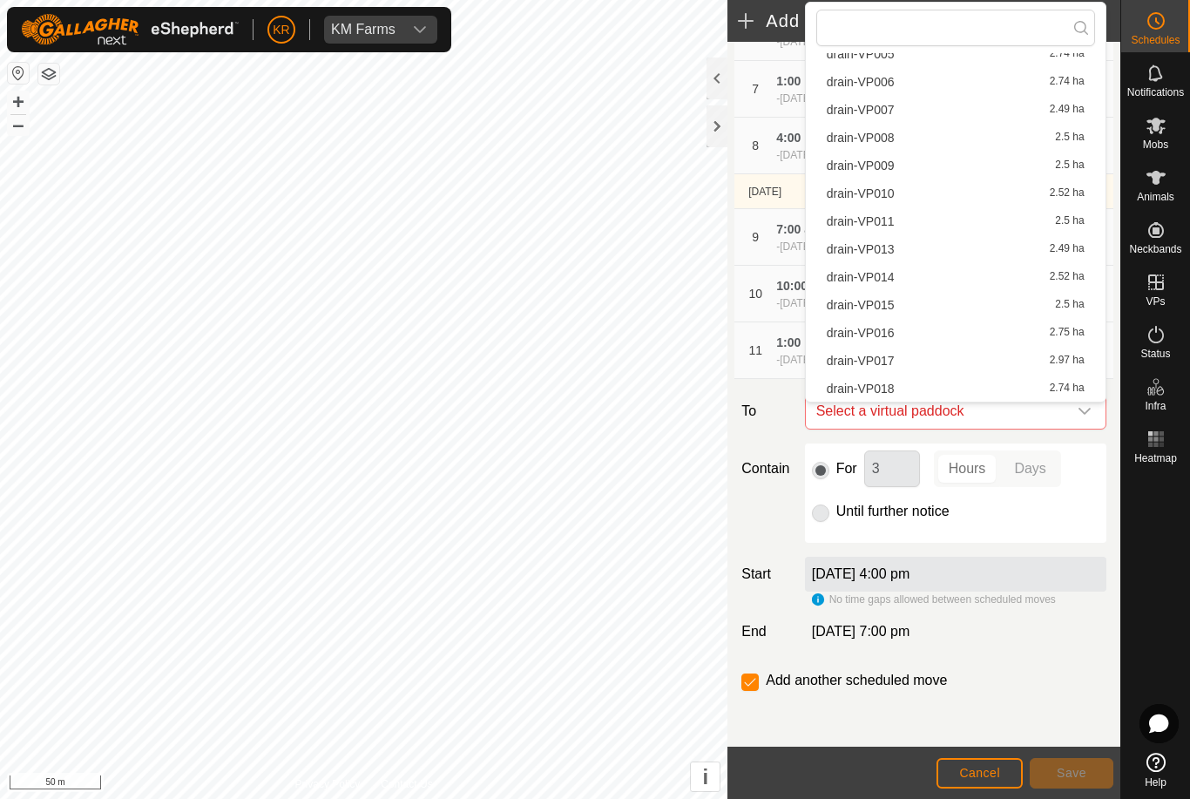
scroll to position [219, 0]
click at [877, 249] on span "drain-VP013" at bounding box center [860, 249] width 68 height 12
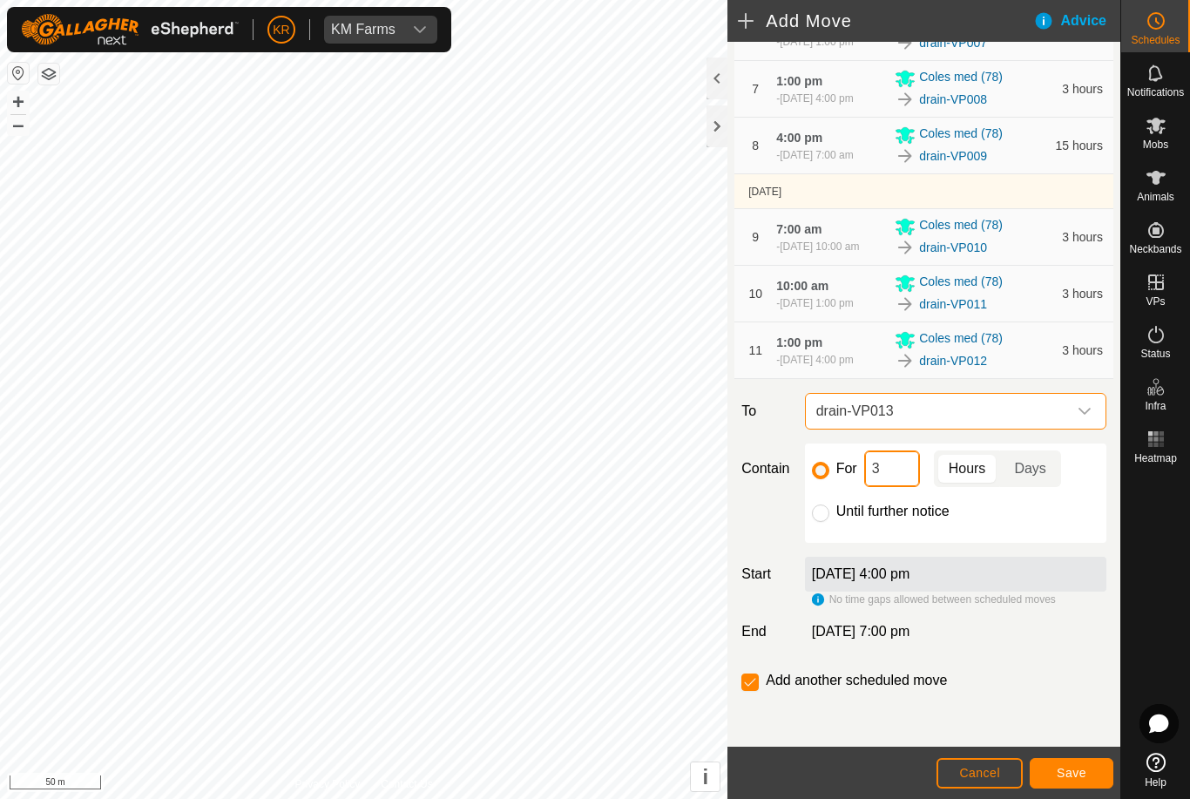
click at [892, 471] on input "3" at bounding box center [892, 468] width 56 height 37
click at [1086, 776] on button "Save" at bounding box center [1071, 773] width 84 height 30
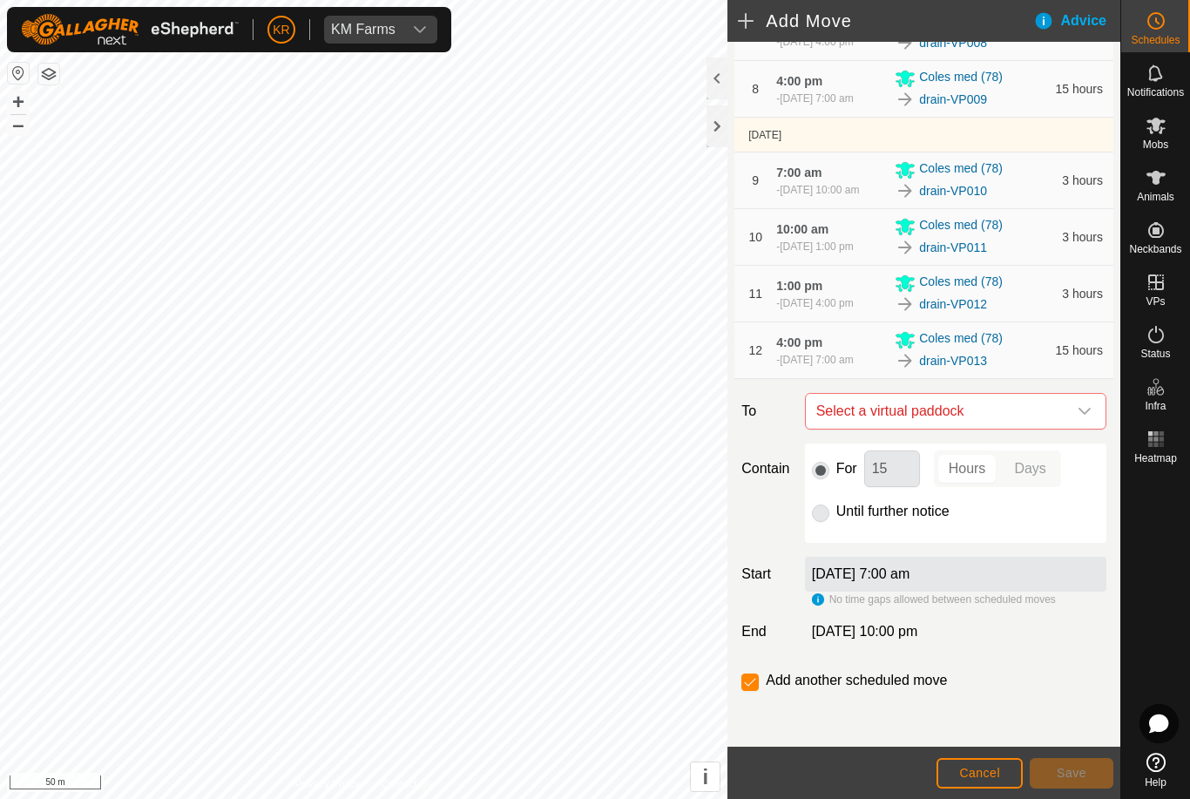
click at [1077, 418] on icon "dropdown trigger" at bounding box center [1084, 411] width 14 height 14
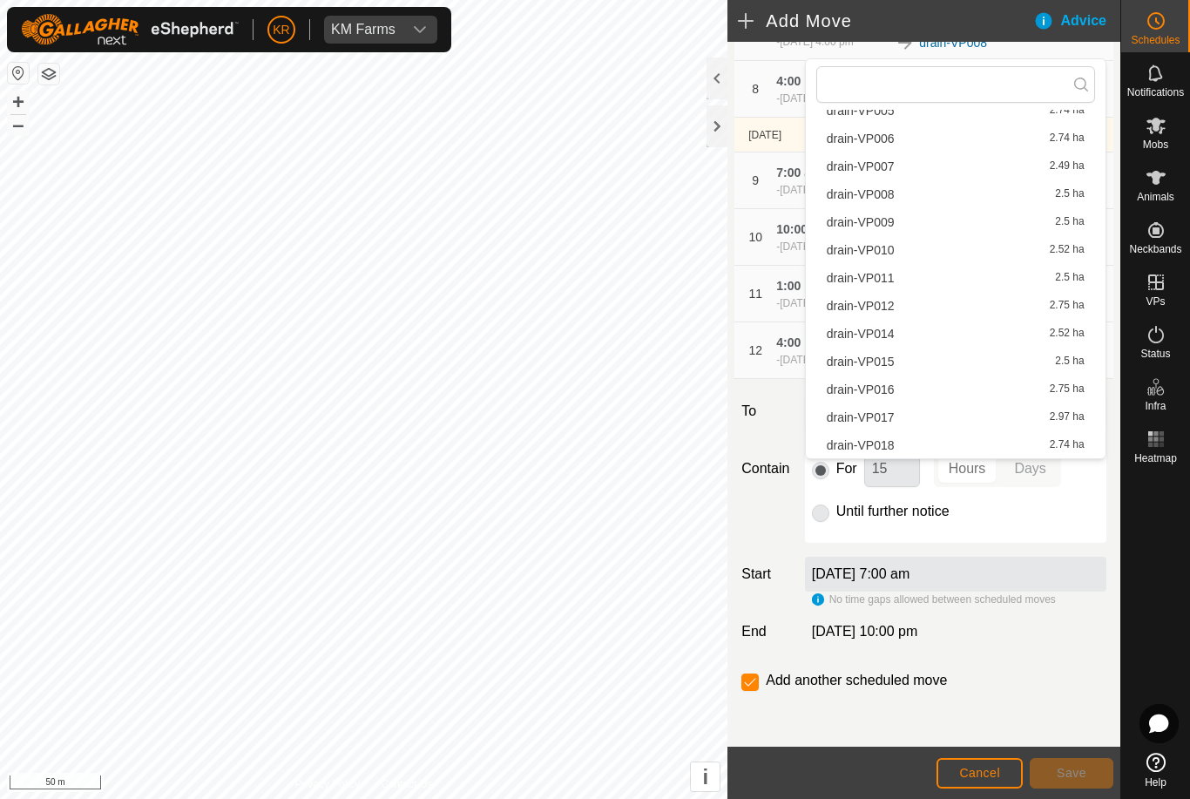
click at [880, 334] on span "drain-VP014" at bounding box center [860, 333] width 68 height 12
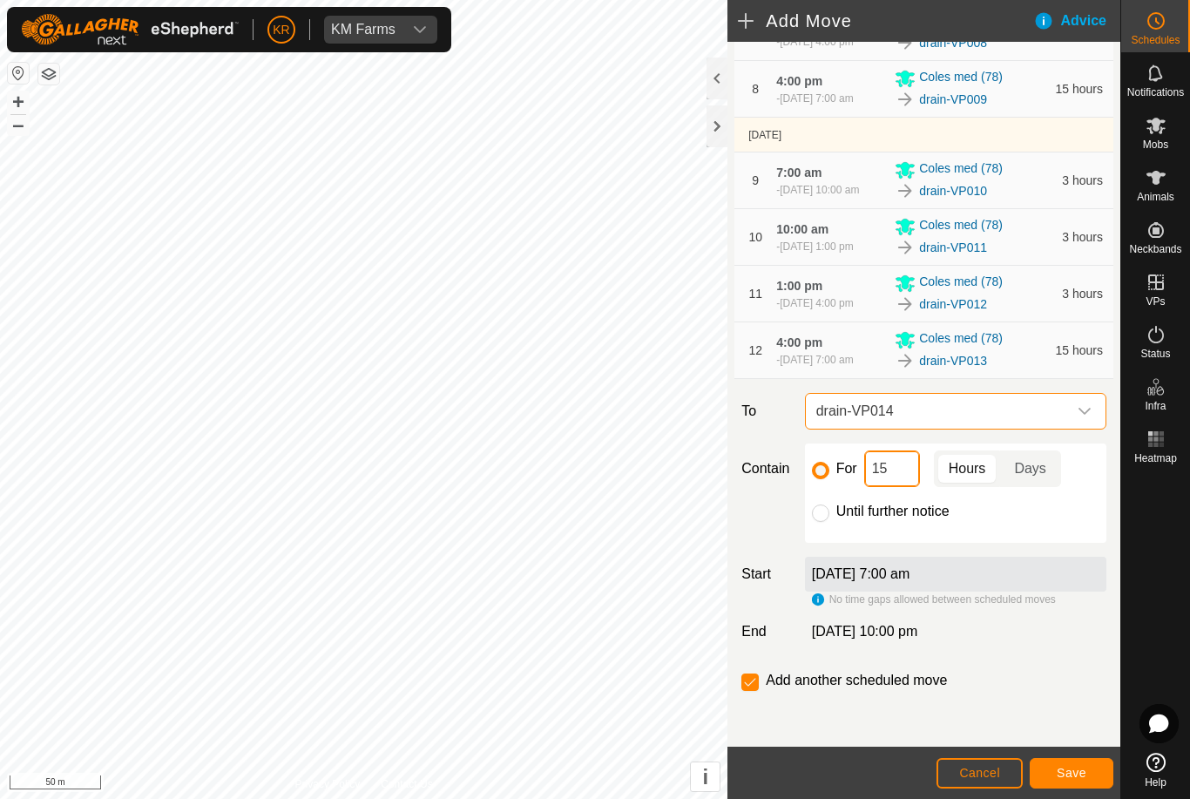
click at [906, 487] on input "15" at bounding box center [892, 468] width 56 height 37
type input "1"
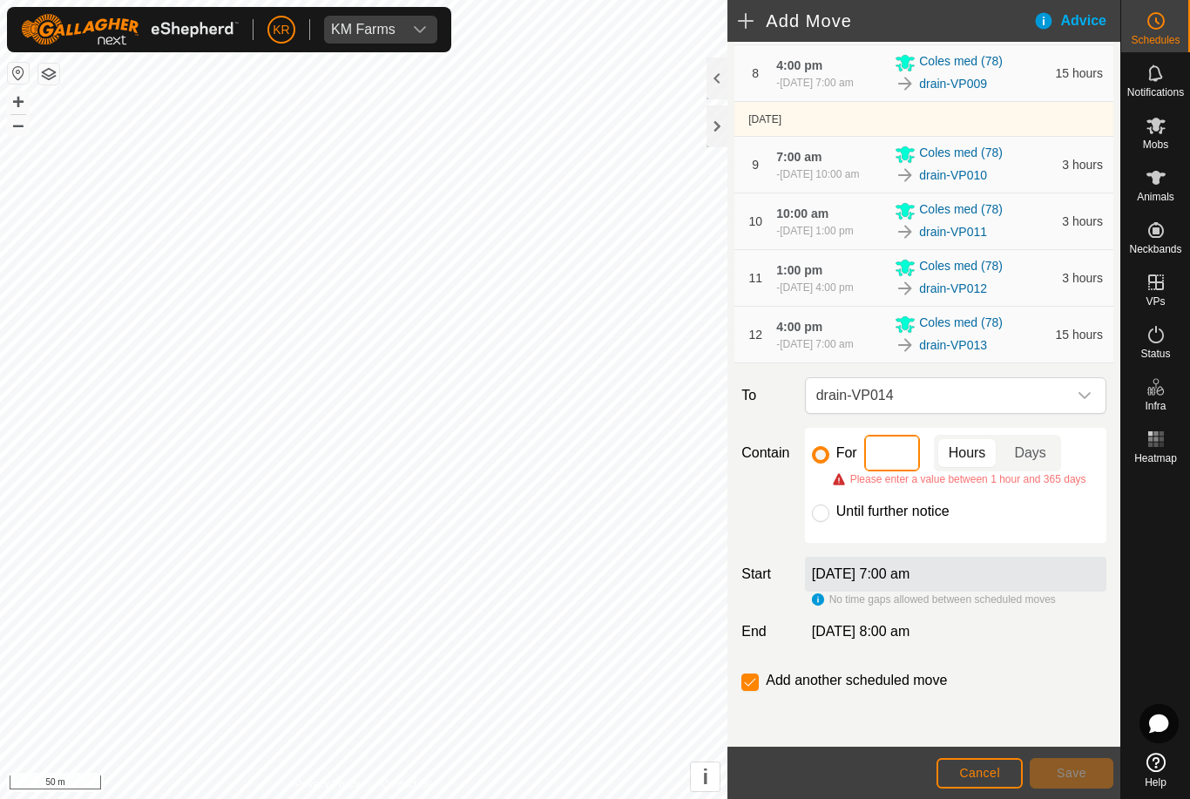
type input "3"
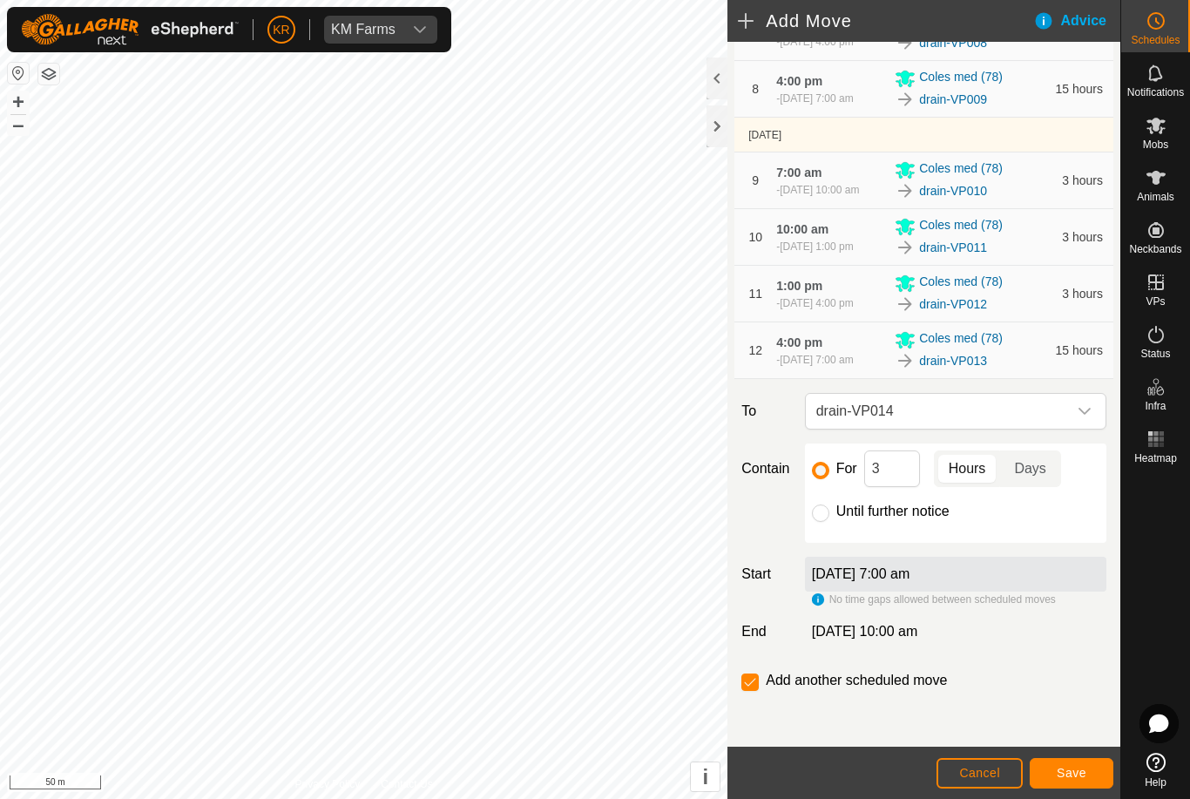
click at [1076, 772] on span "Save" at bounding box center [1071, 772] width 30 height 14
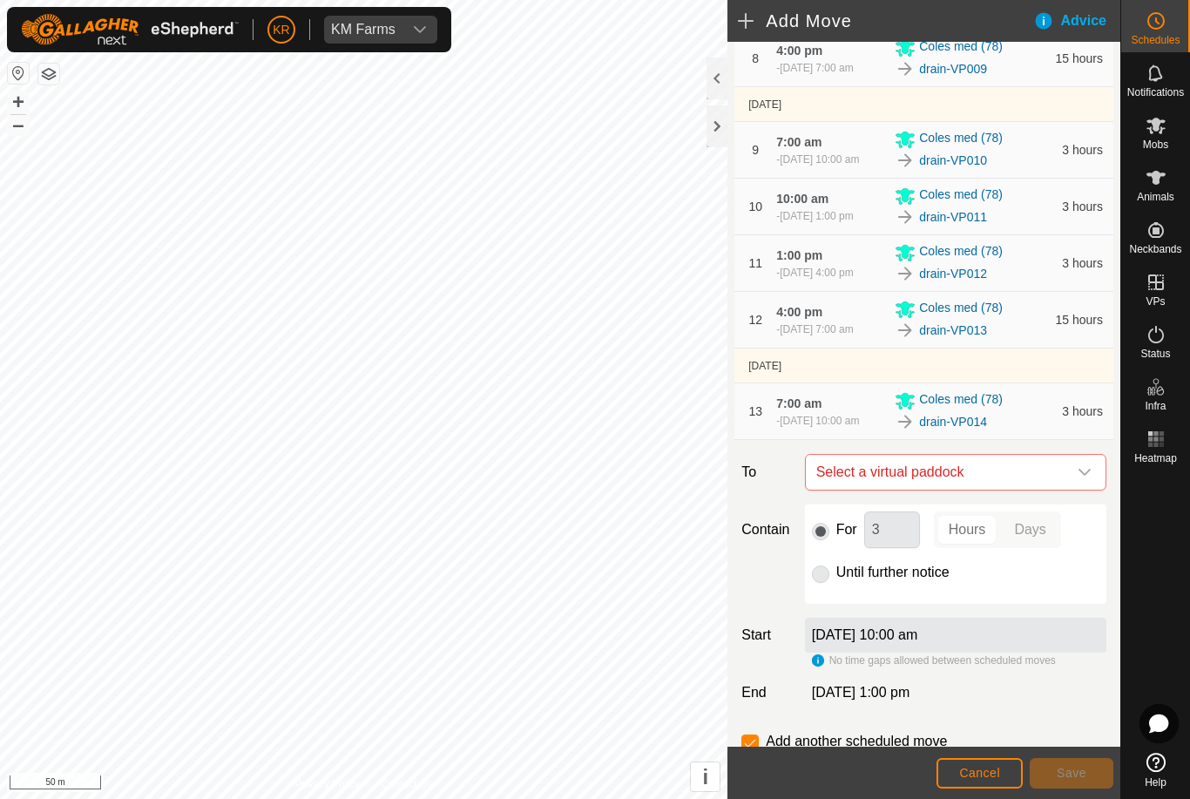
click at [1062, 489] on span "Select a virtual paddock" at bounding box center [938, 472] width 258 height 35
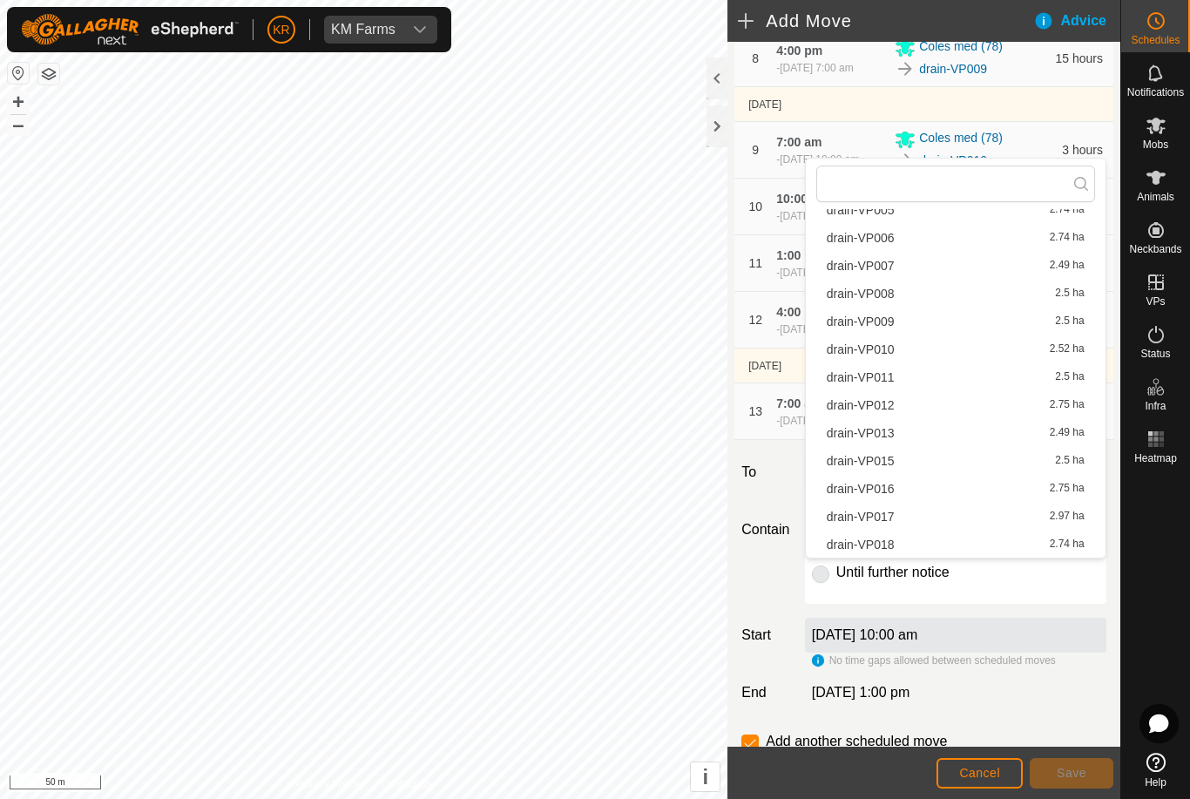
click at [882, 458] on span "drain-VP015" at bounding box center [860, 461] width 68 height 12
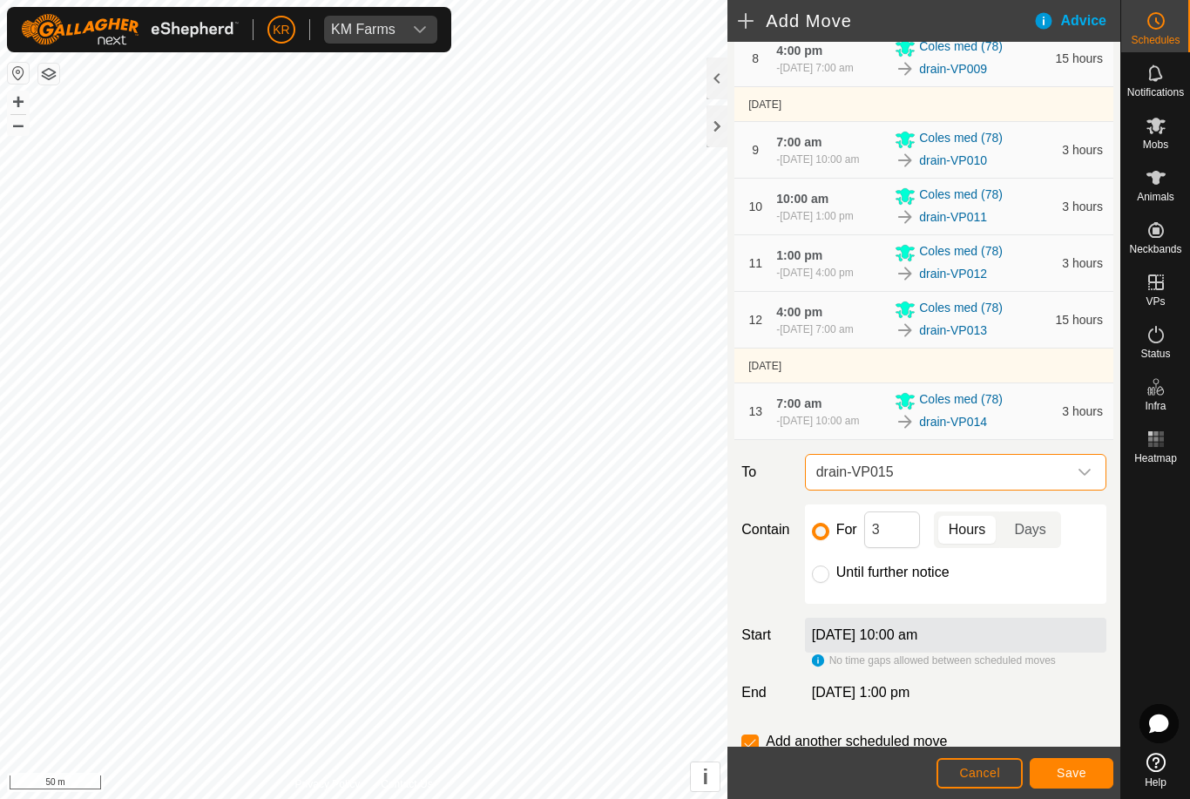
click at [1078, 772] on span "Save" at bounding box center [1071, 772] width 30 height 14
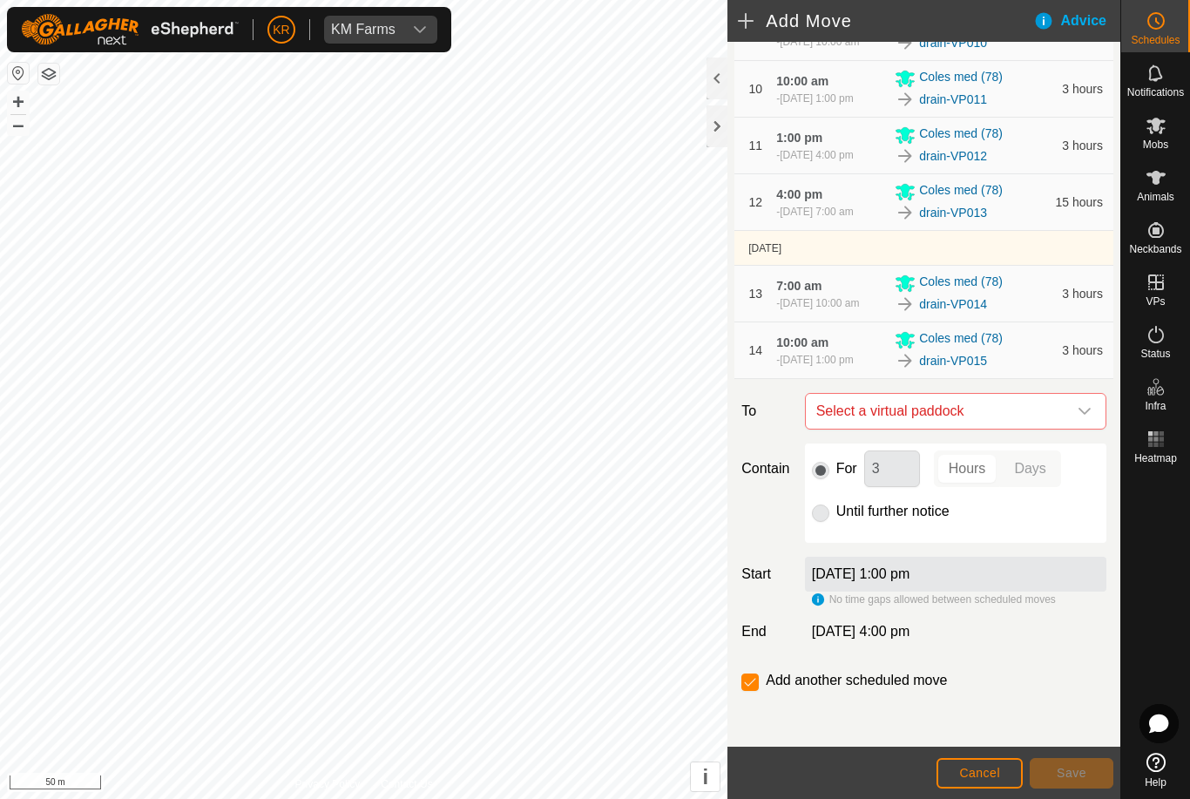
scroll to position [716, 0]
click at [1089, 418] on icon "dropdown trigger" at bounding box center [1084, 411] width 14 height 14
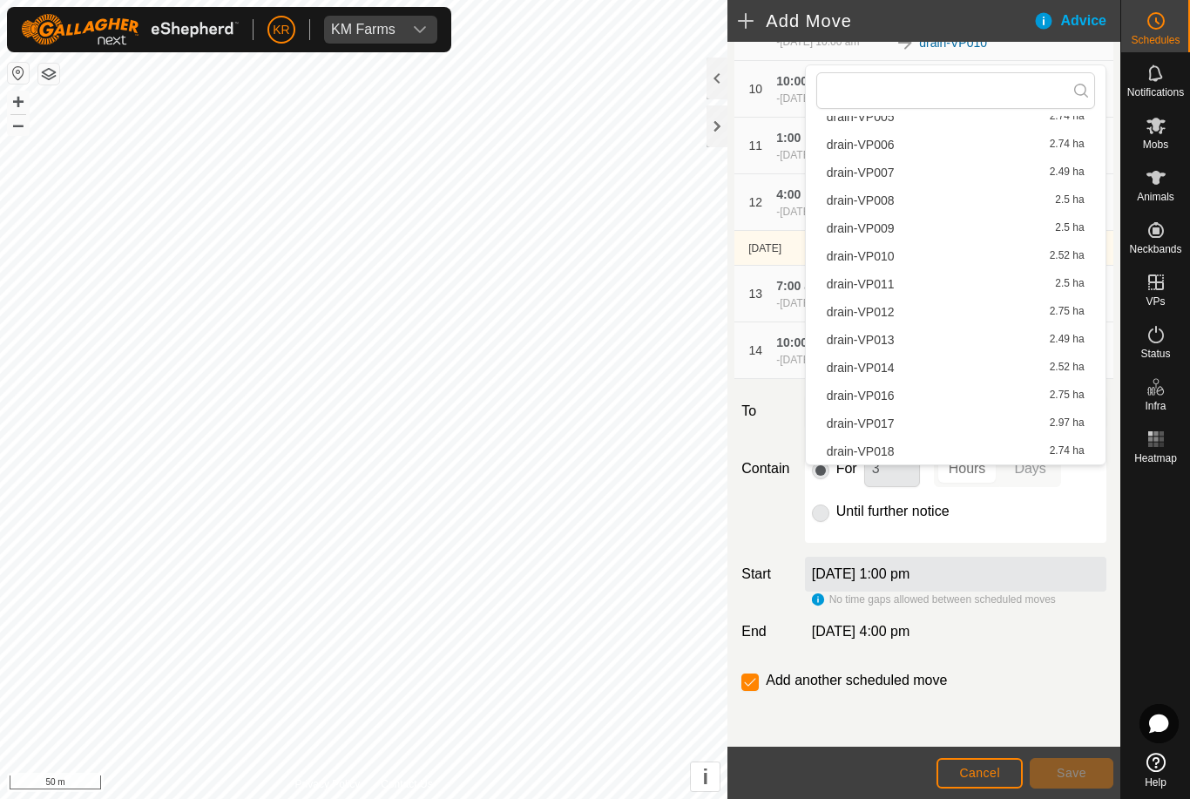
scroll to position [219, 0]
click at [886, 397] on span "drain-VP016" at bounding box center [860, 395] width 68 height 12
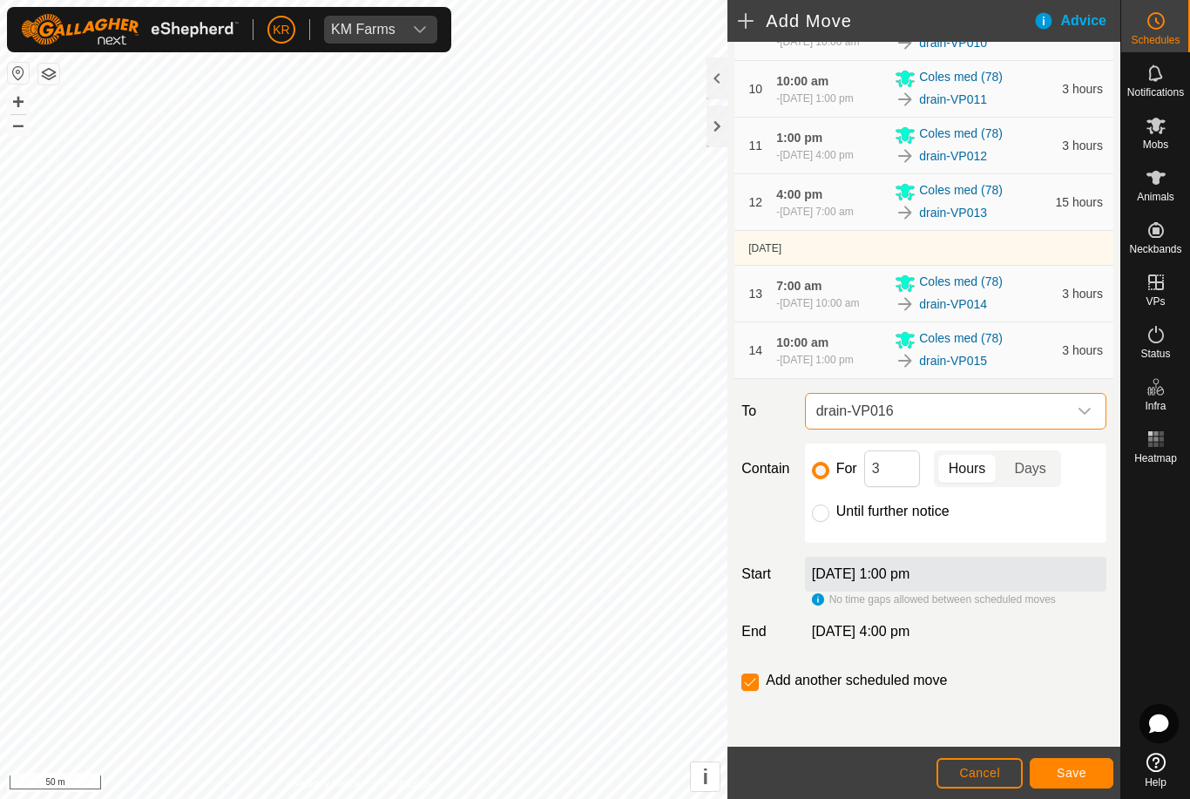
click at [1074, 769] on span "Save" at bounding box center [1071, 772] width 30 height 14
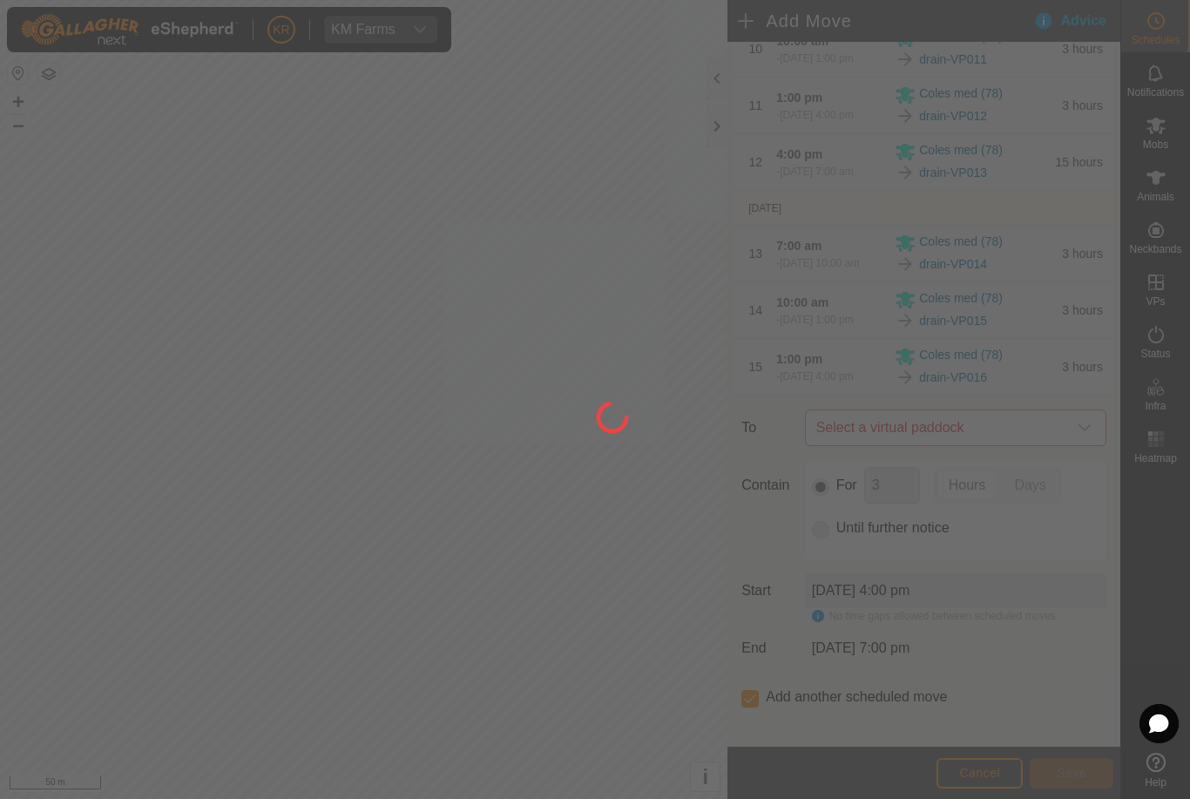
click at [1081, 547] on div at bounding box center [595, 399] width 1190 height 799
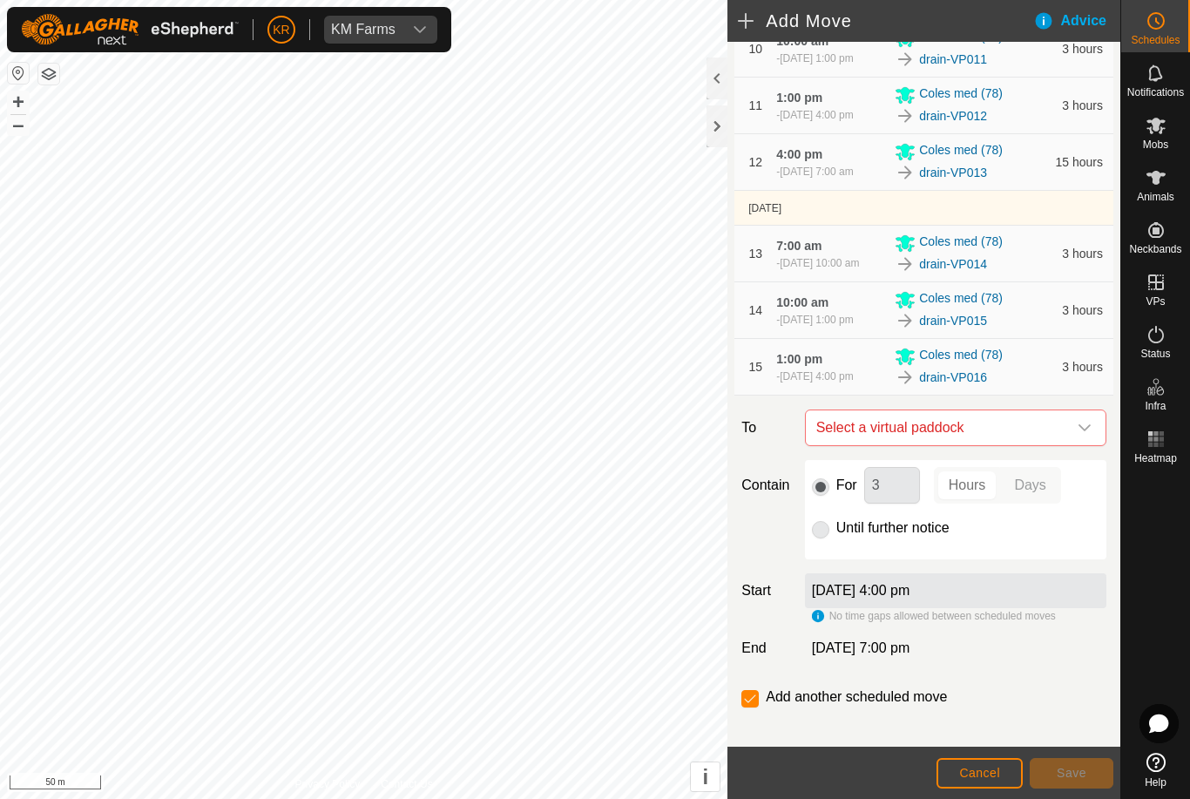
click at [1065, 445] on span "Select a virtual paddock" at bounding box center [938, 427] width 258 height 35
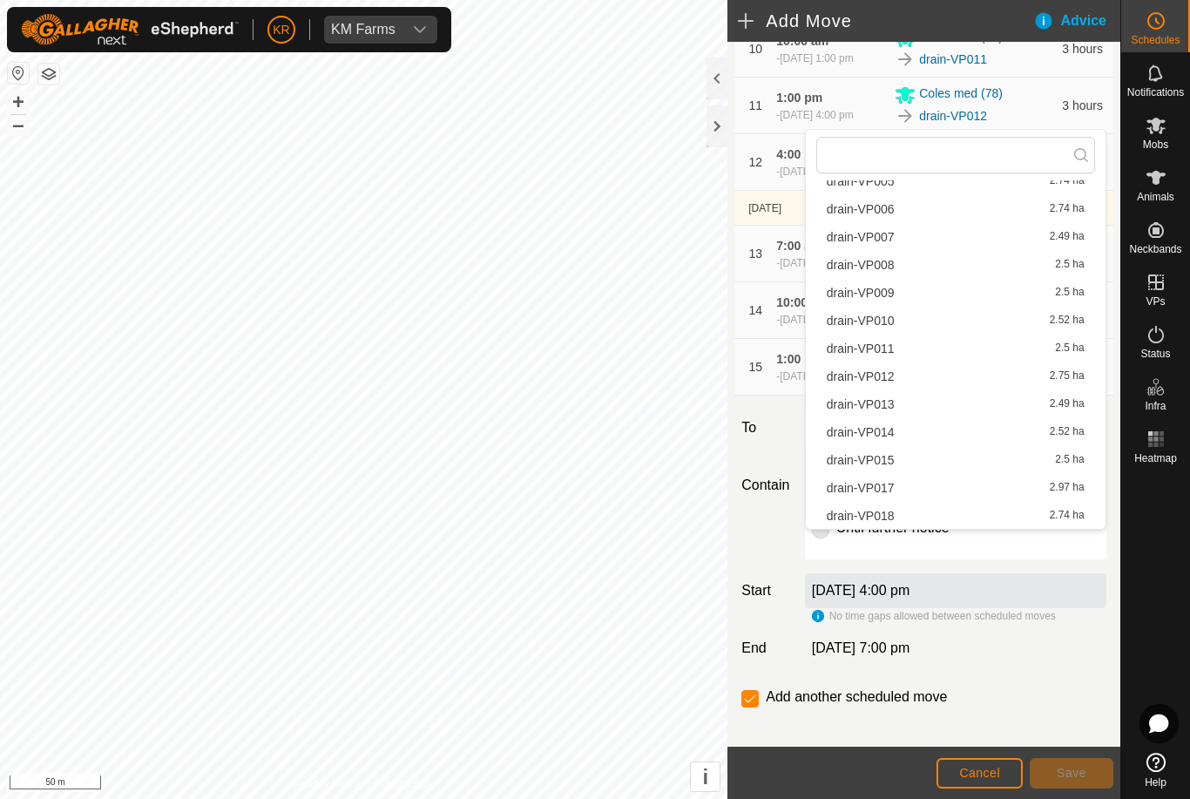
click at [889, 494] on span "drain-VP017" at bounding box center [860, 488] width 68 height 12
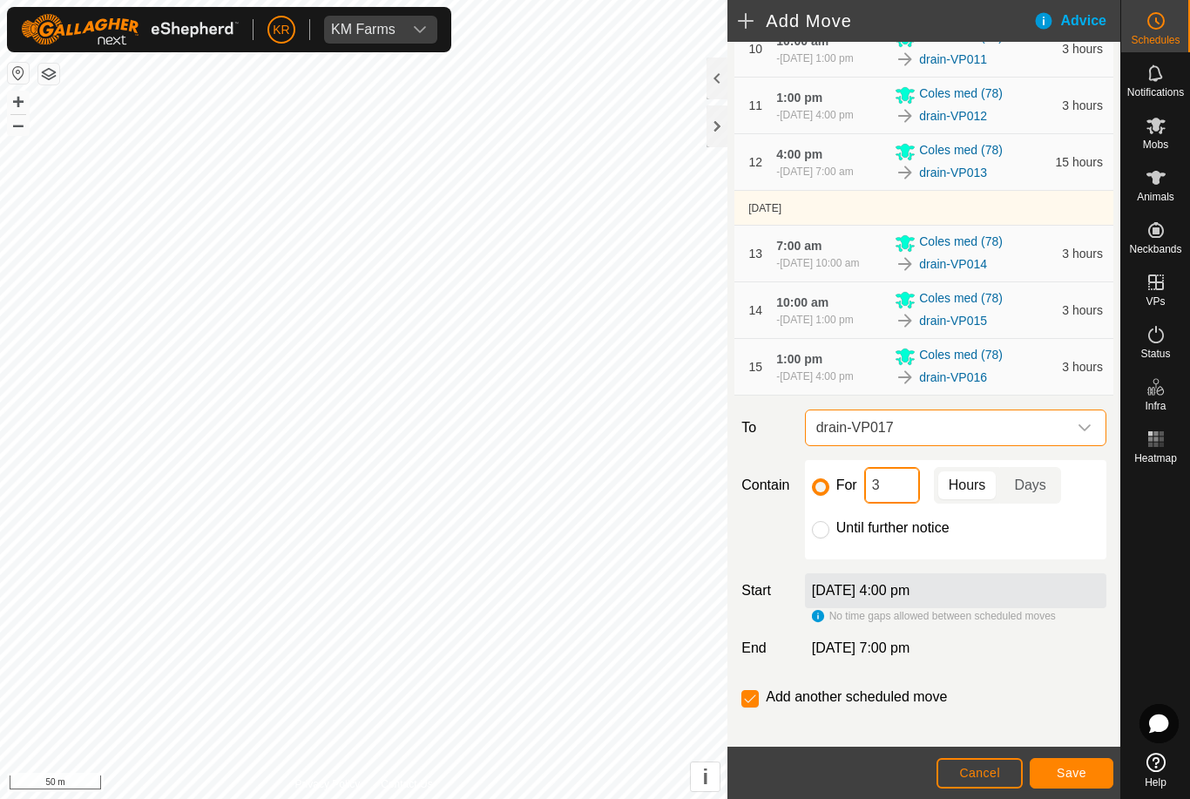
click at [893, 503] on input "3" at bounding box center [892, 485] width 56 height 37
type input "15"
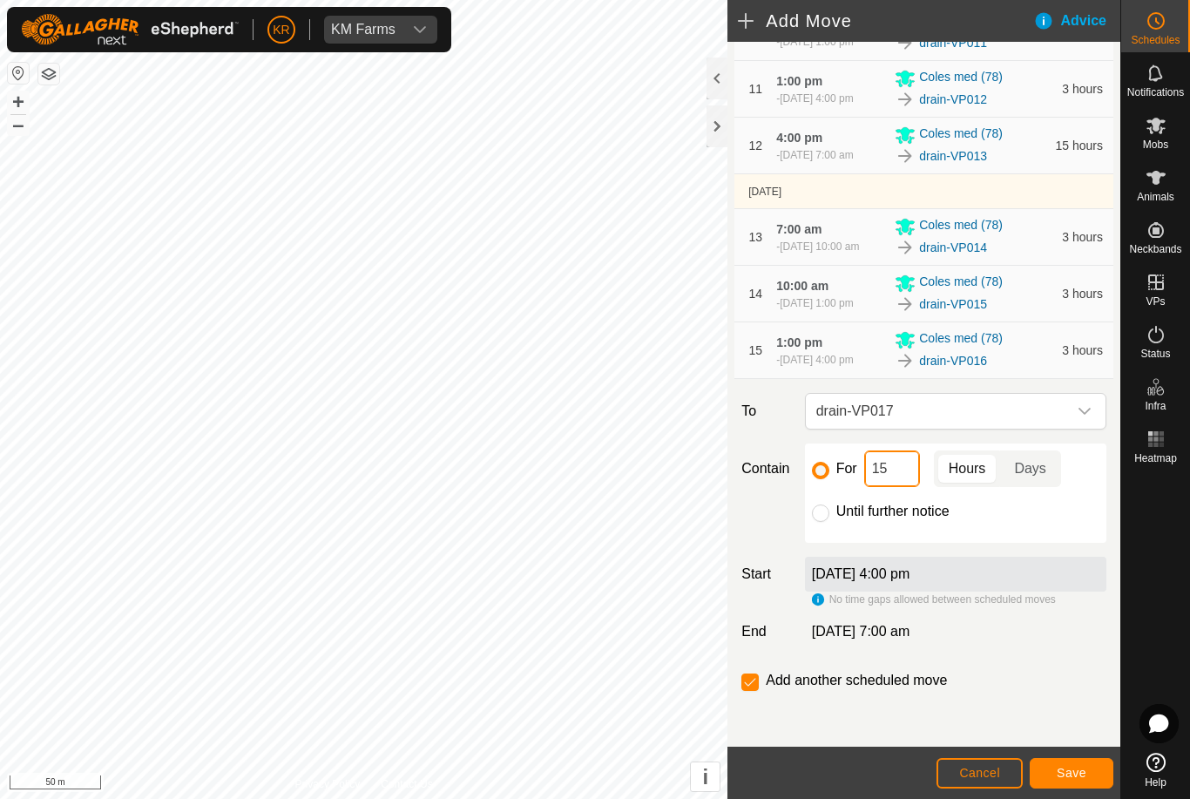
scroll to position [801, 0]
click at [1080, 769] on span "Save" at bounding box center [1071, 772] width 30 height 14
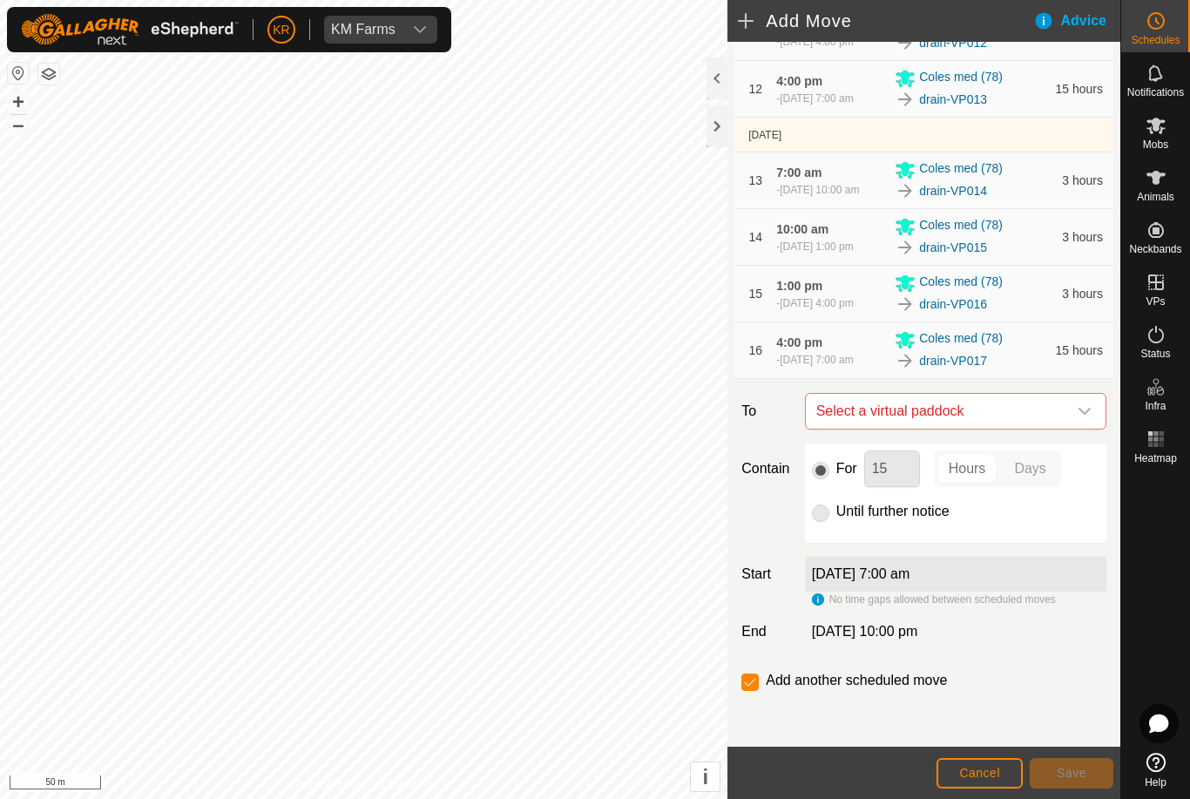
click at [1085, 418] on icon "dropdown trigger" at bounding box center [1084, 411] width 14 height 14
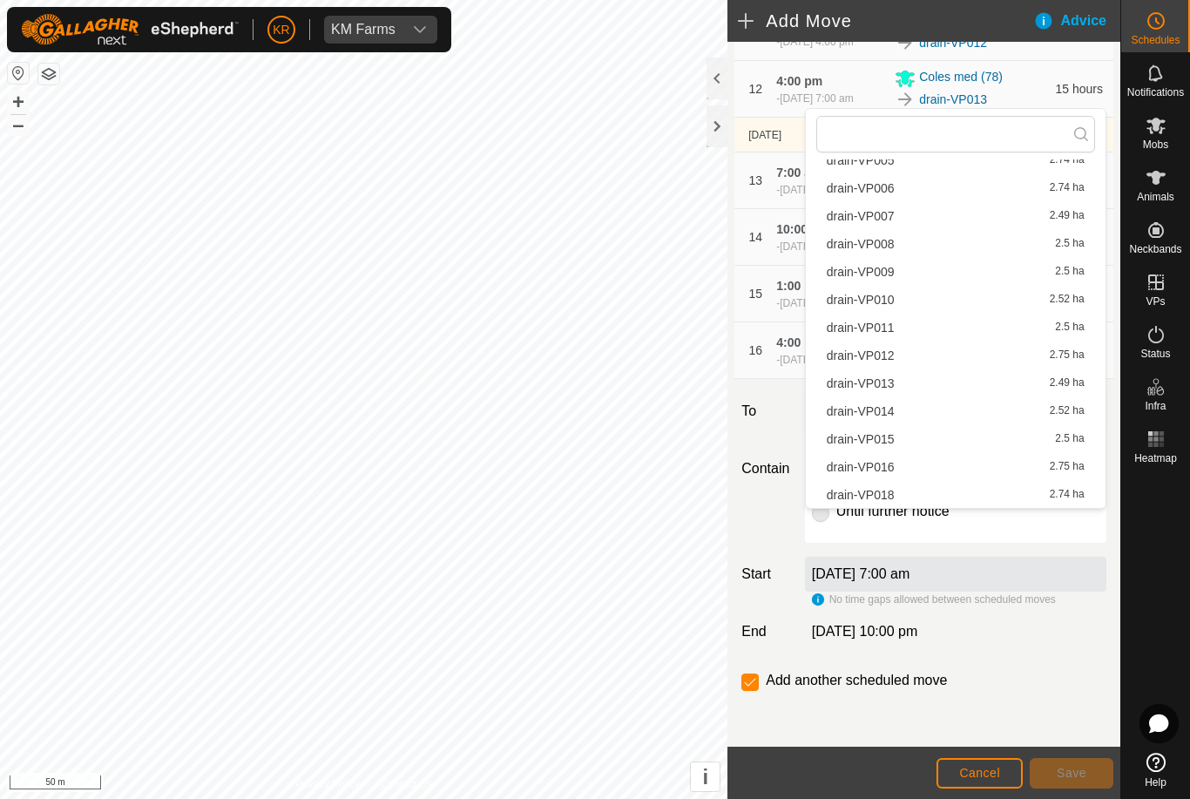
scroll to position [219, 0]
click at [888, 491] on span "drain-VP018" at bounding box center [860, 495] width 68 height 12
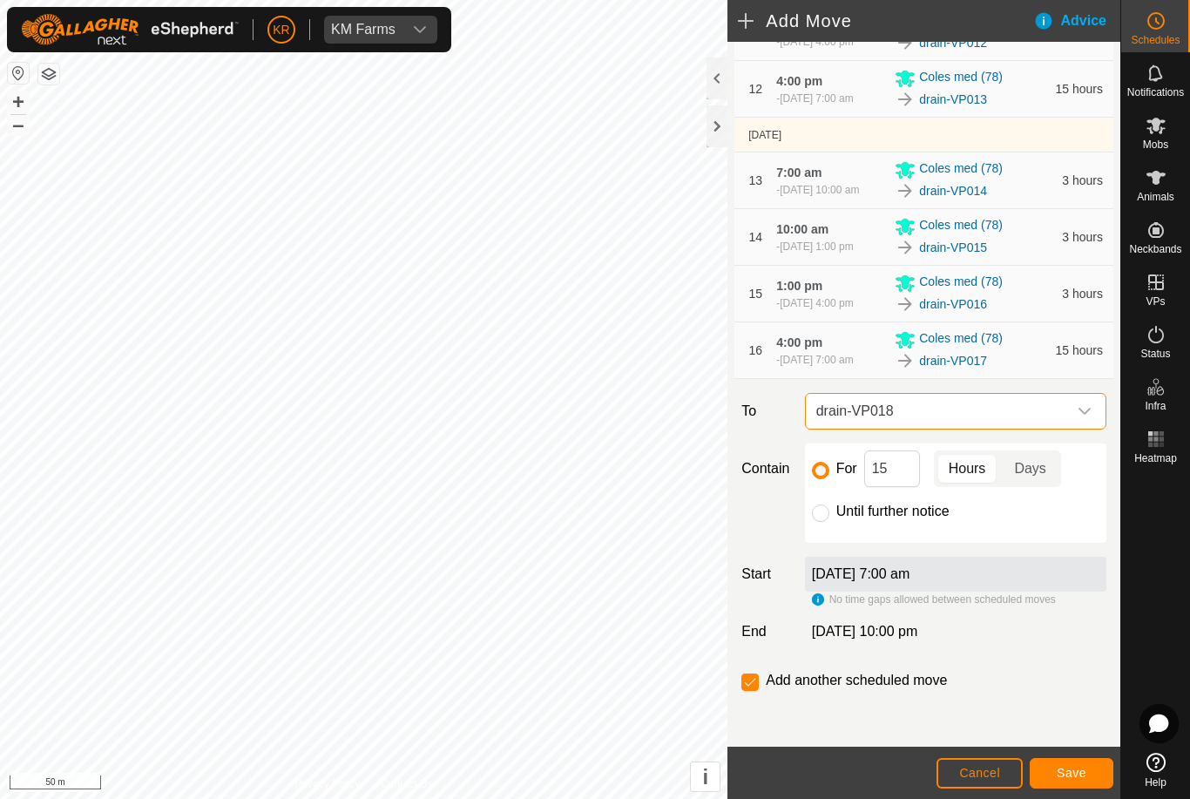
click at [825, 522] on input "Until further notice" at bounding box center [820, 512] width 17 height 17
radio input "true"
checkbox input "false"
click at [1074, 772] on span "Save" at bounding box center [1071, 772] width 30 height 14
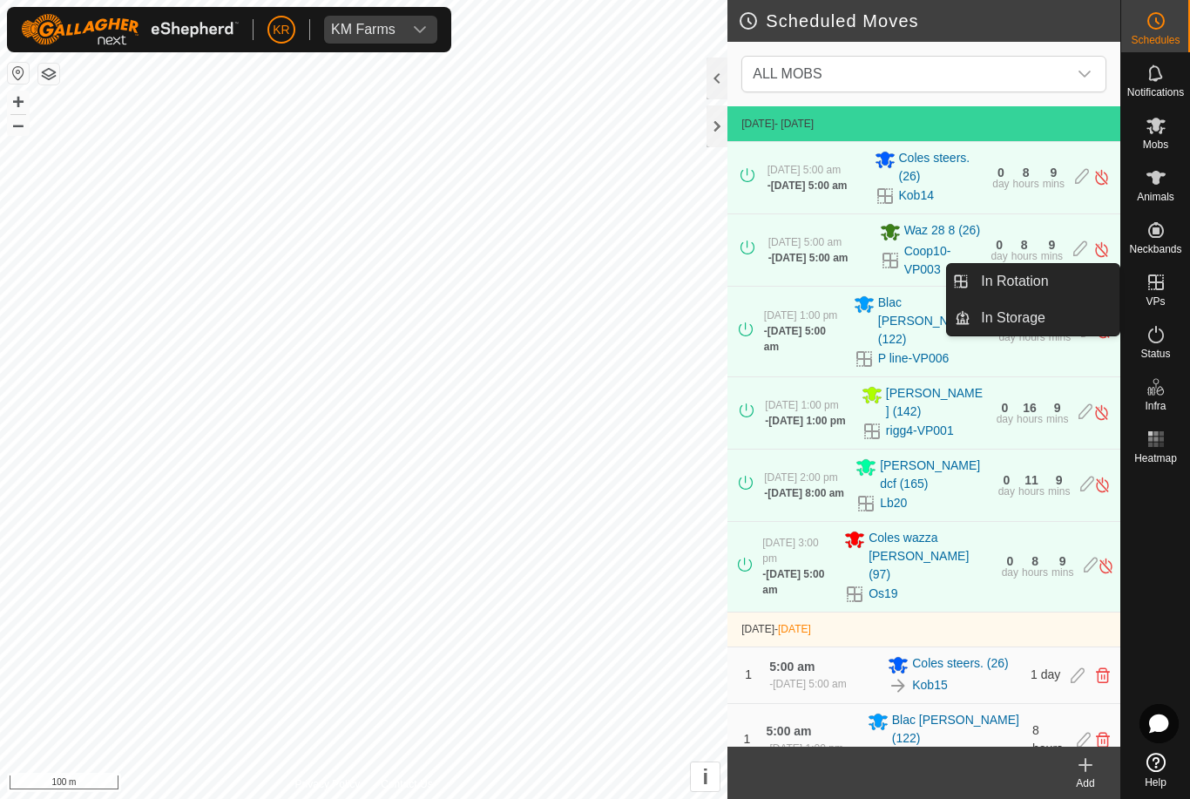
click at [1023, 286] on span "In Rotation" at bounding box center [1014, 281] width 67 height 21
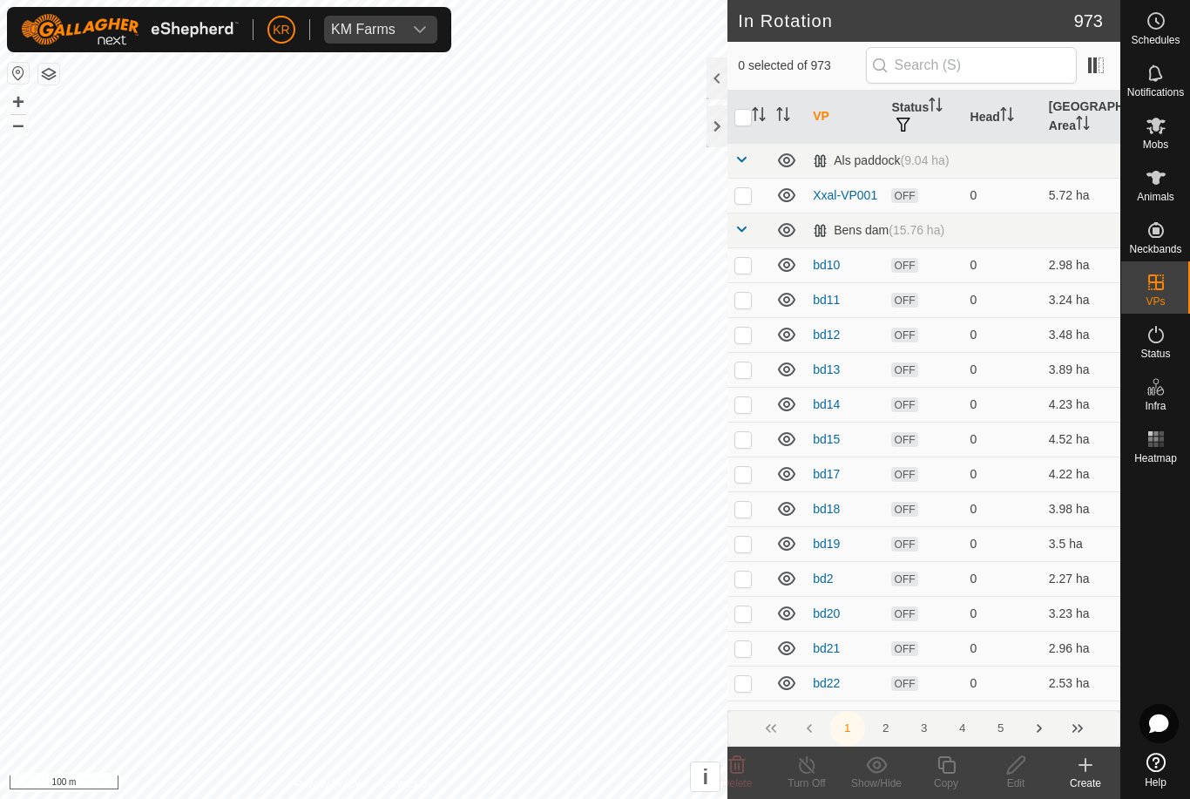
click at [1090, 767] on icon at bounding box center [1085, 764] width 21 height 21
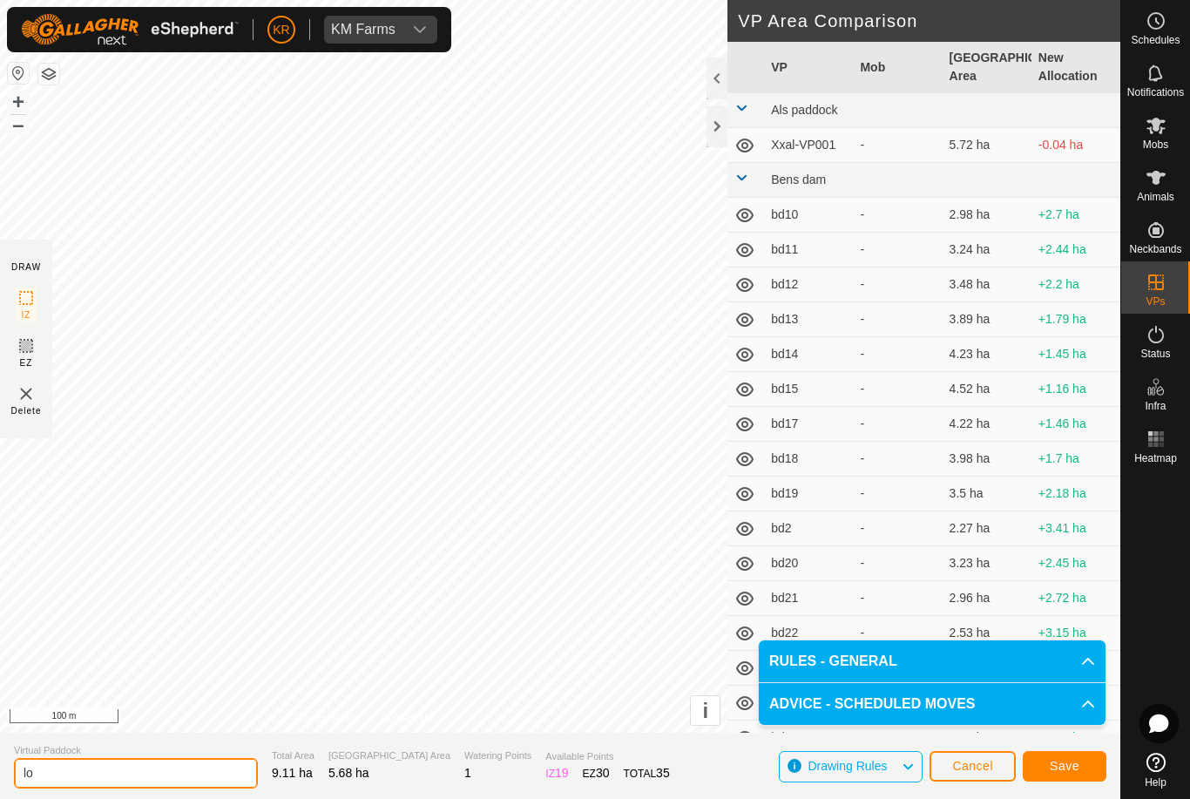
type input "l"
type input "Wankers lunch"
click at [1066, 777] on button "Save" at bounding box center [1064, 766] width 84 height 30
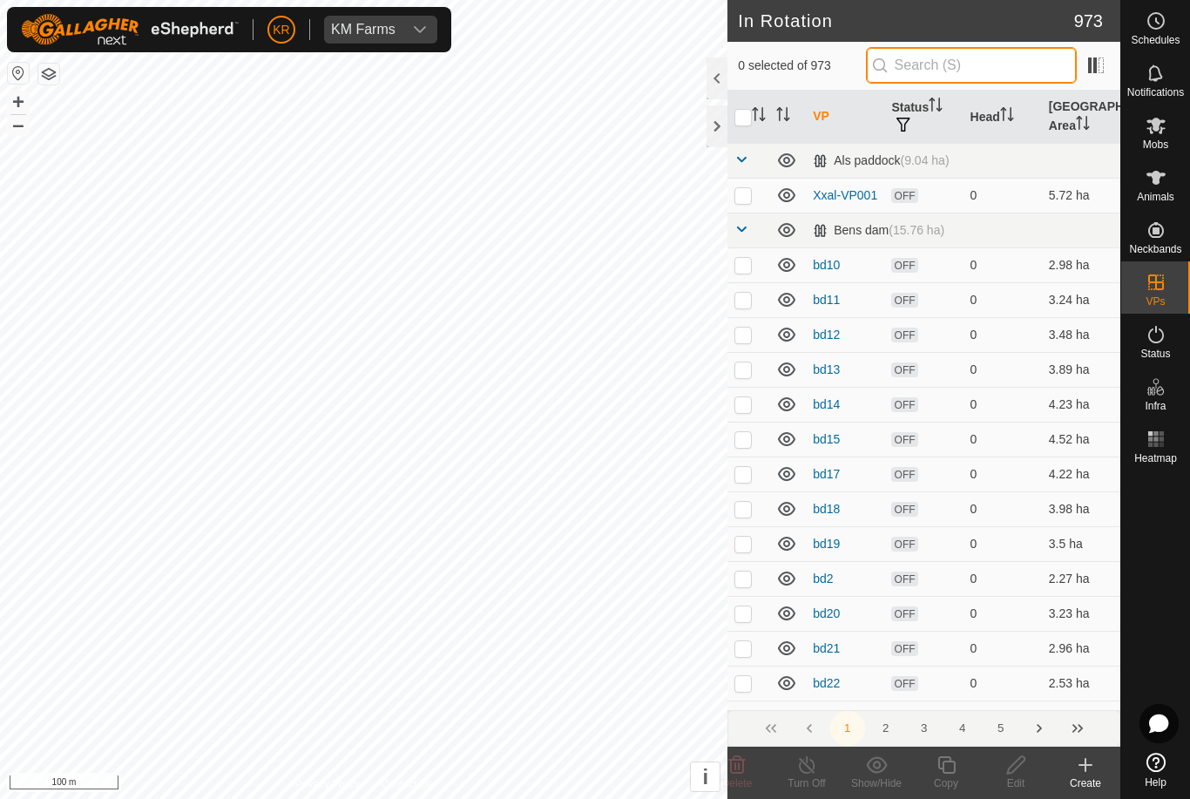
click at [972, 71] on input "text" at bounding box center [971, 65] width 211 height 37
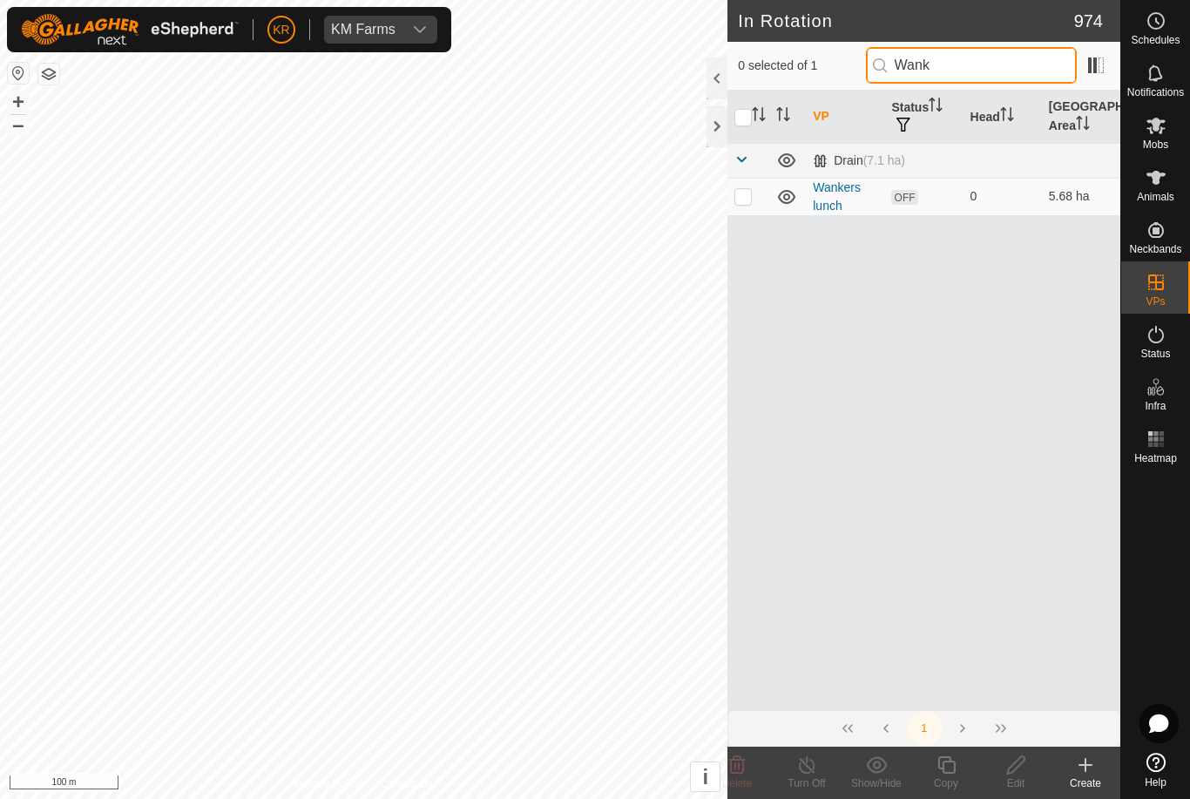
type input "Wank"
click at [745, 199] on p-checkbox at bounding box center [742, 196] width 17 height 14
checkbox input "true"
click at [940, 772] on icon at bounding box center [946, 764] width 22 height 21
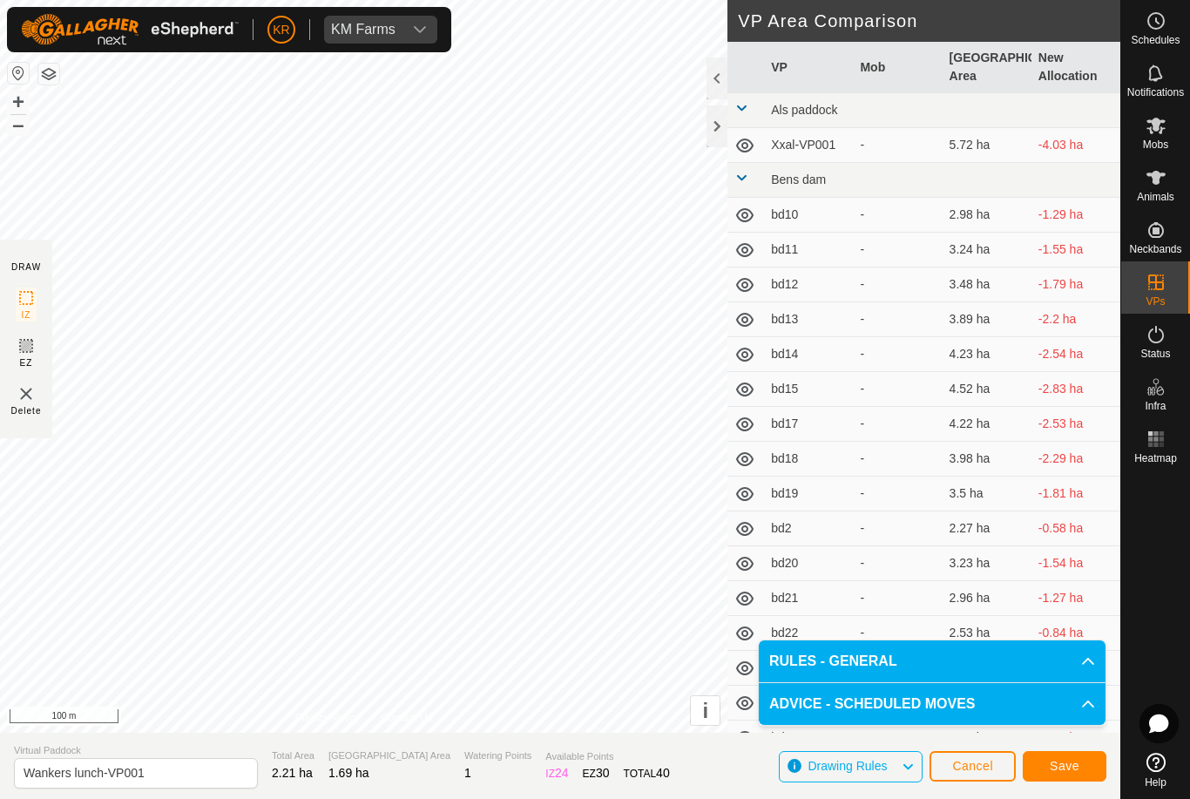
click at [1055, 766] on span "Save" at bounding box center [1064, 765] width 30 height 14
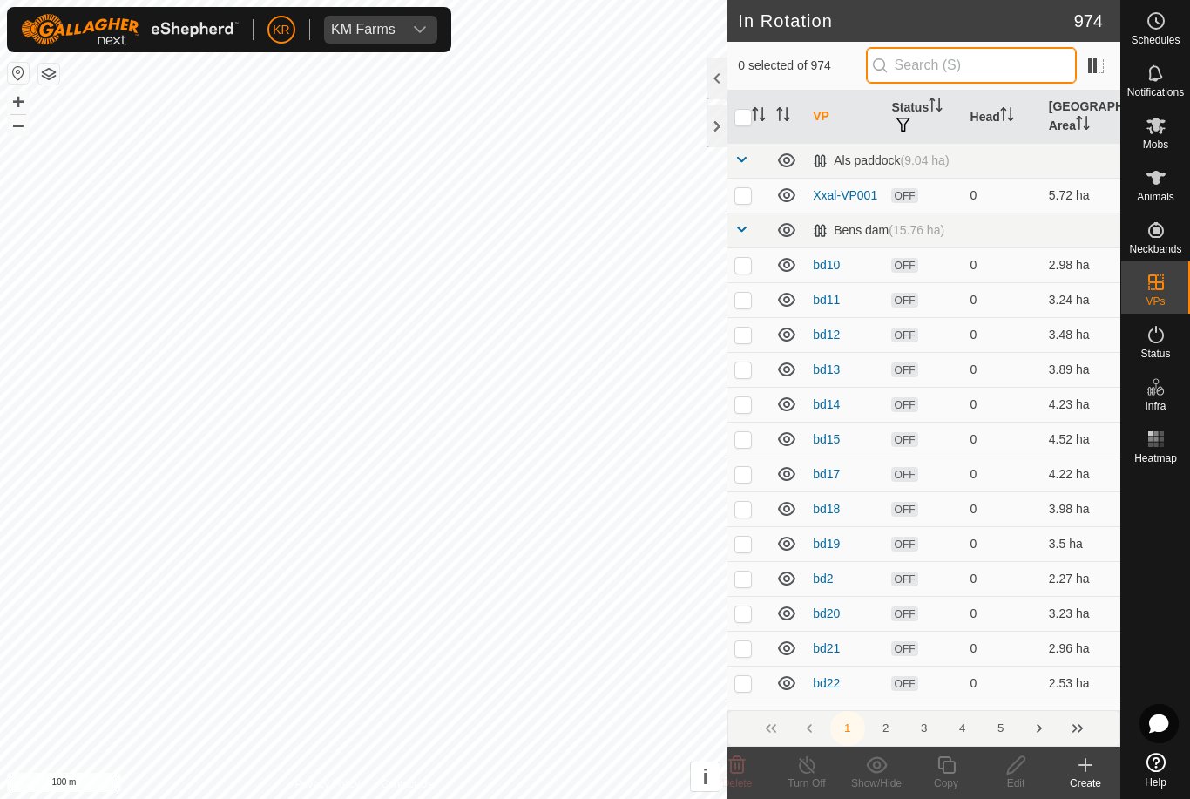
click at [988, 69] on input "text" at bounding box center [971, 65] width 211 height 37
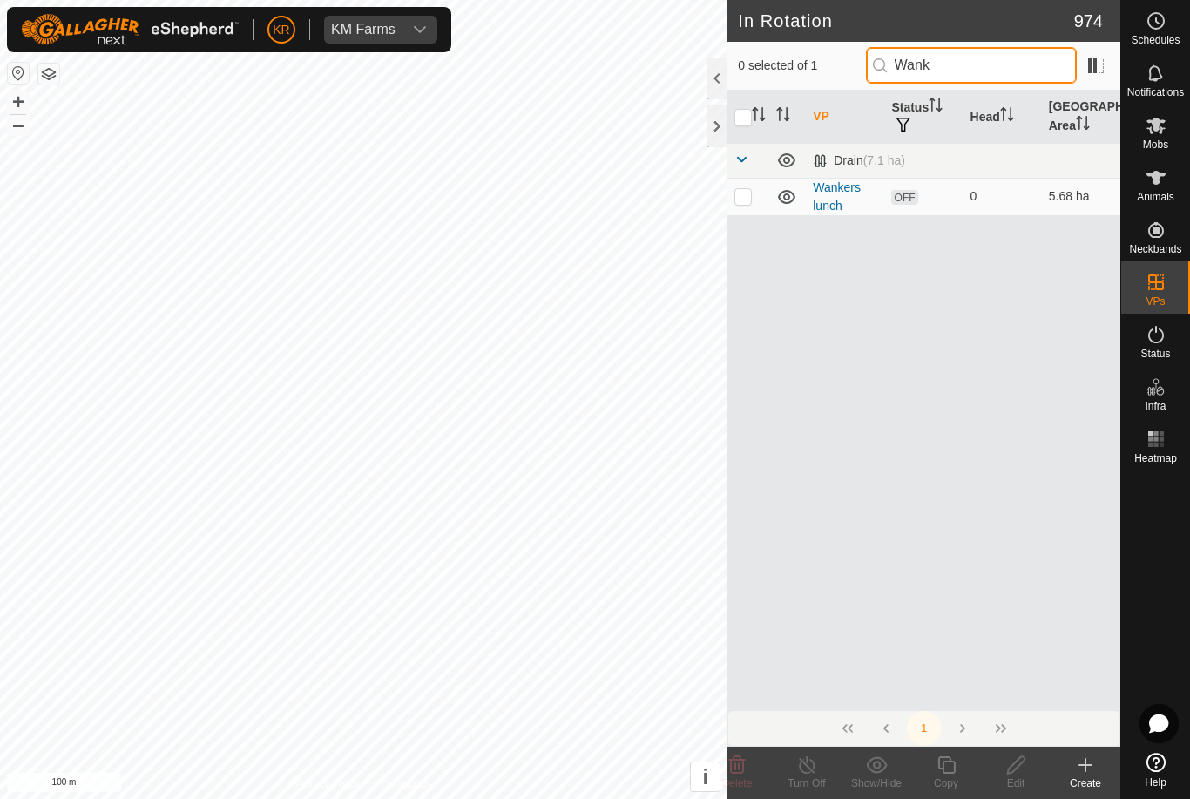
type input "Wank"
click at [745, 202] on p-checkbox at bounding box center [742, 196] width 17 height 14
click at [745, 199] on p-checkbox at bounding box center [742, 196] width 17 height 14
checkbox input "false"
click at [1008, 70] on input "Wank" at bounding box center [971, 65] width 211 height 37
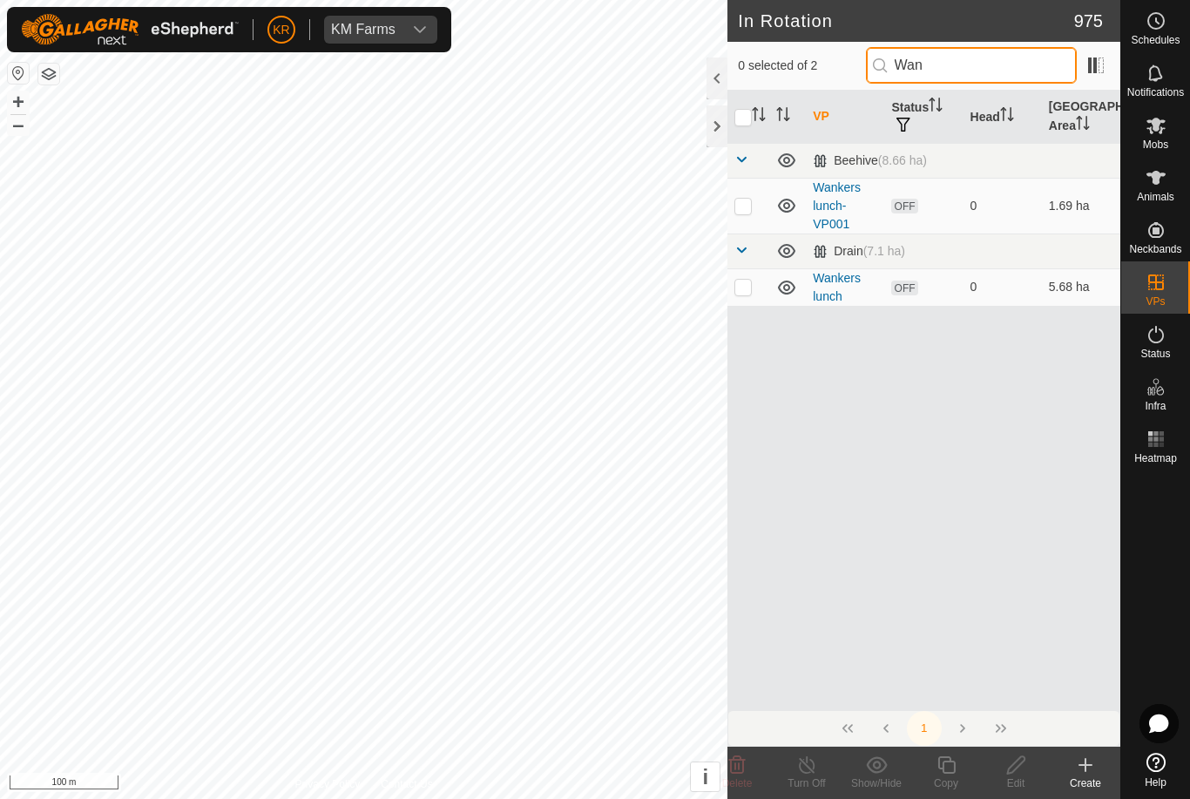
type input "Wan"
click at [745, 209] on p-checkbox at bounding box center [742, 206] width 17 height 14
checkbox input "true"
click at [947, 767] on icon at bounding box center [946, 764] width 22 height 21
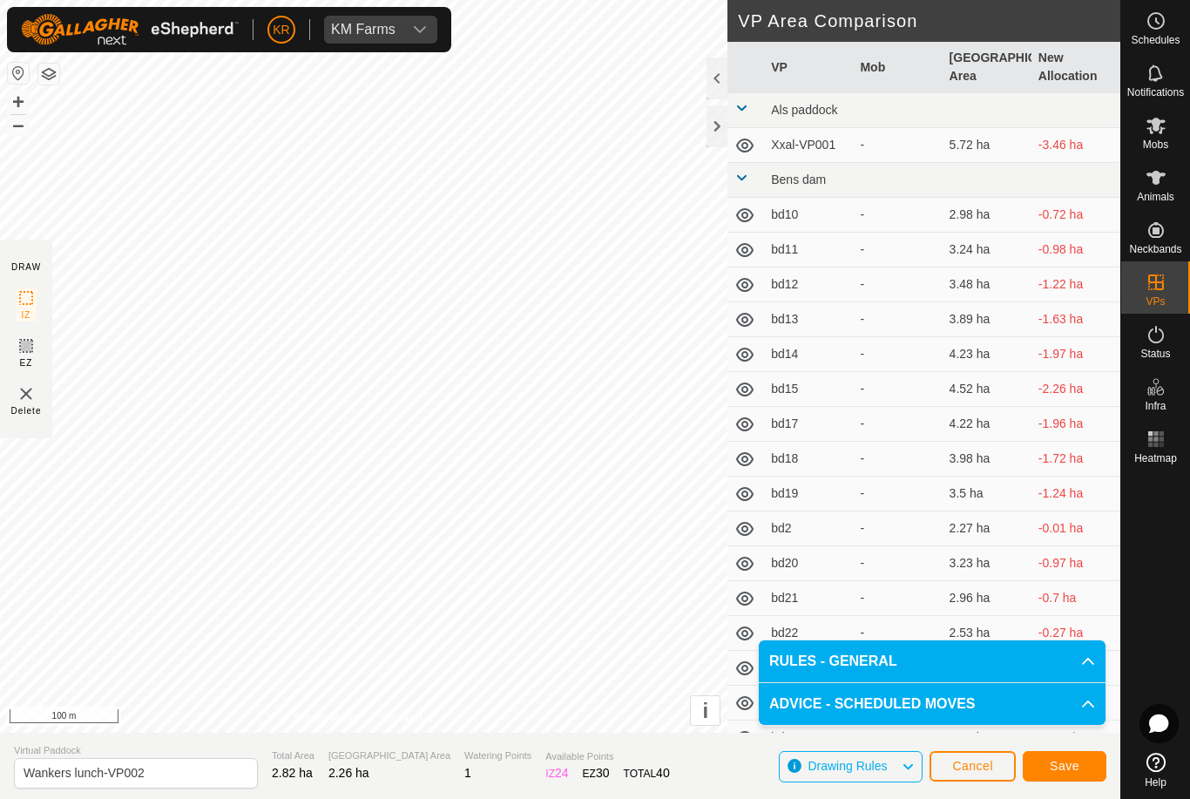
click at [1066, 764] on span "Save" at bounding box center [1064, 765] width 30 height 14
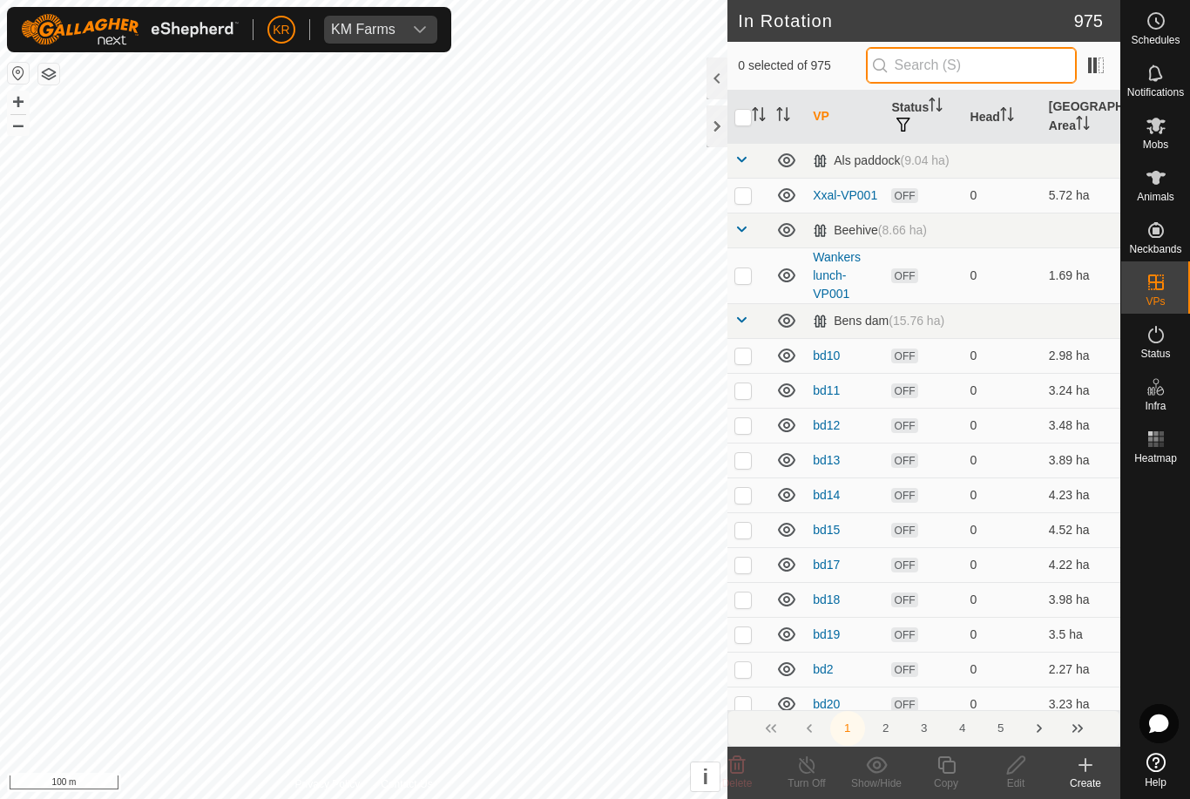
click at [1001, 64] on input "text" at bounding box center [971, 65] width 211 height 37
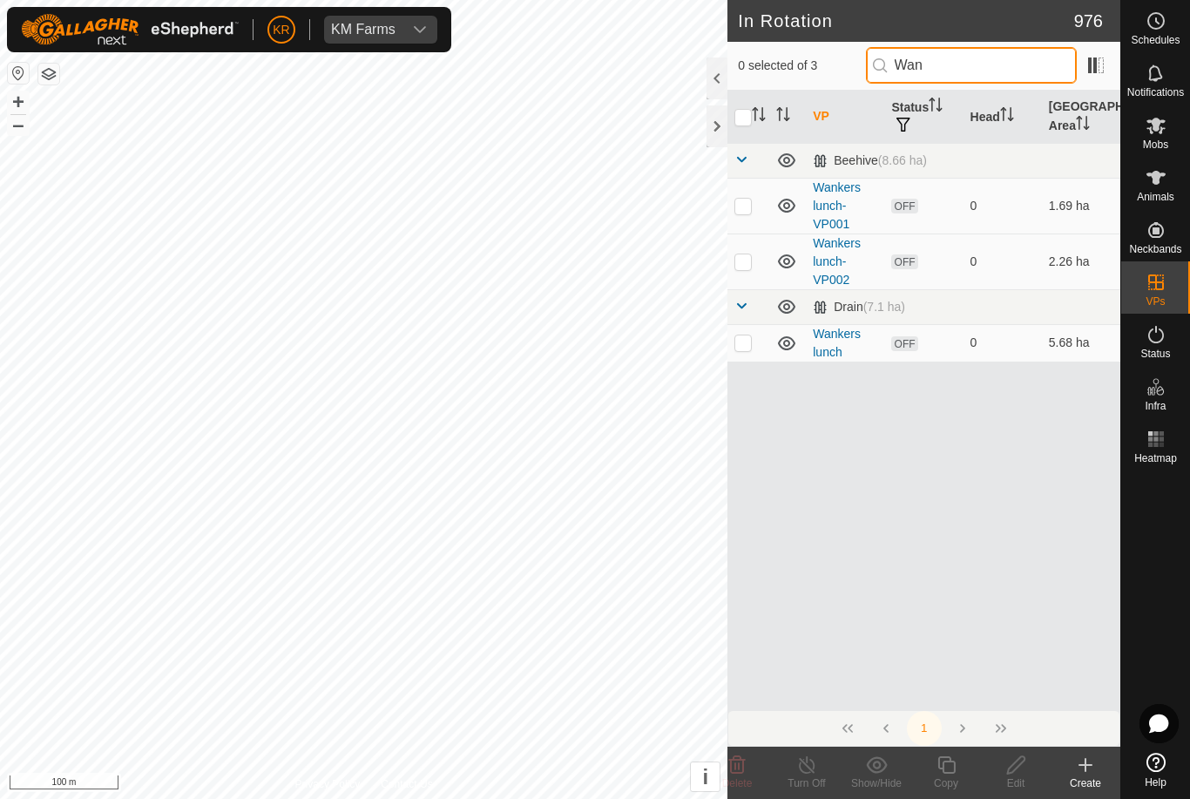
type input "Wan"
click at [741, 259] on p-checkbox at bounding box center [742, 261] width 17 height 14
checkbox input "true"
click at [946, 772] on icon at bounding box center [945, 764] width 17 height 17
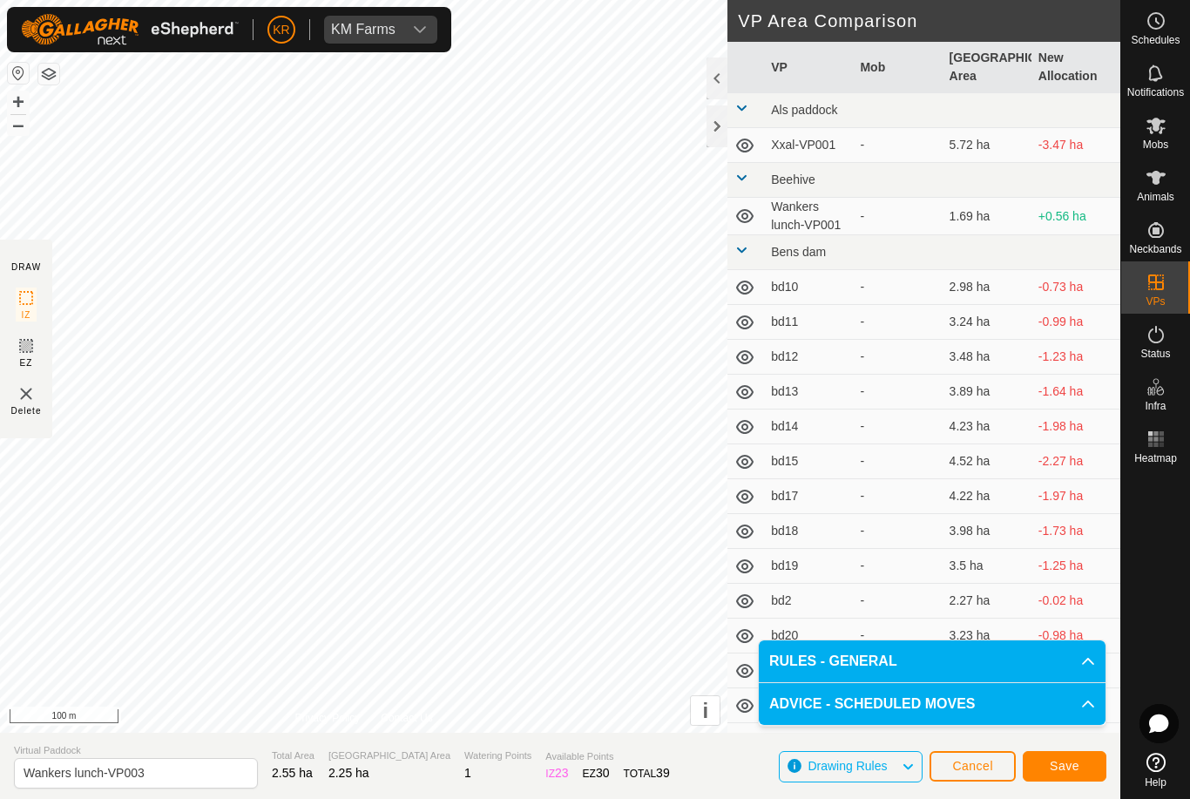
click at [1078, 767] on span "Save" at bounding box center [1064, 765] width 30 height 14
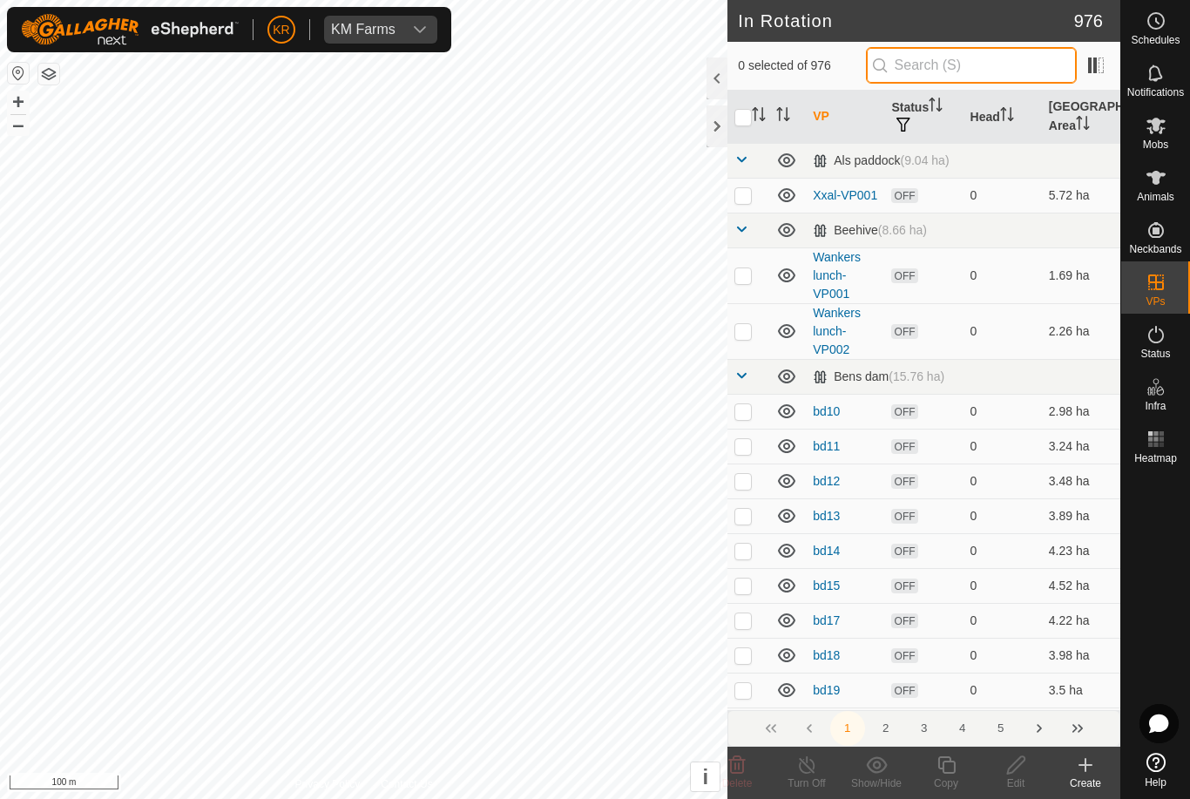
click at [984, 71] on input "text" at bounding box center [971, 65] width 211 height 37
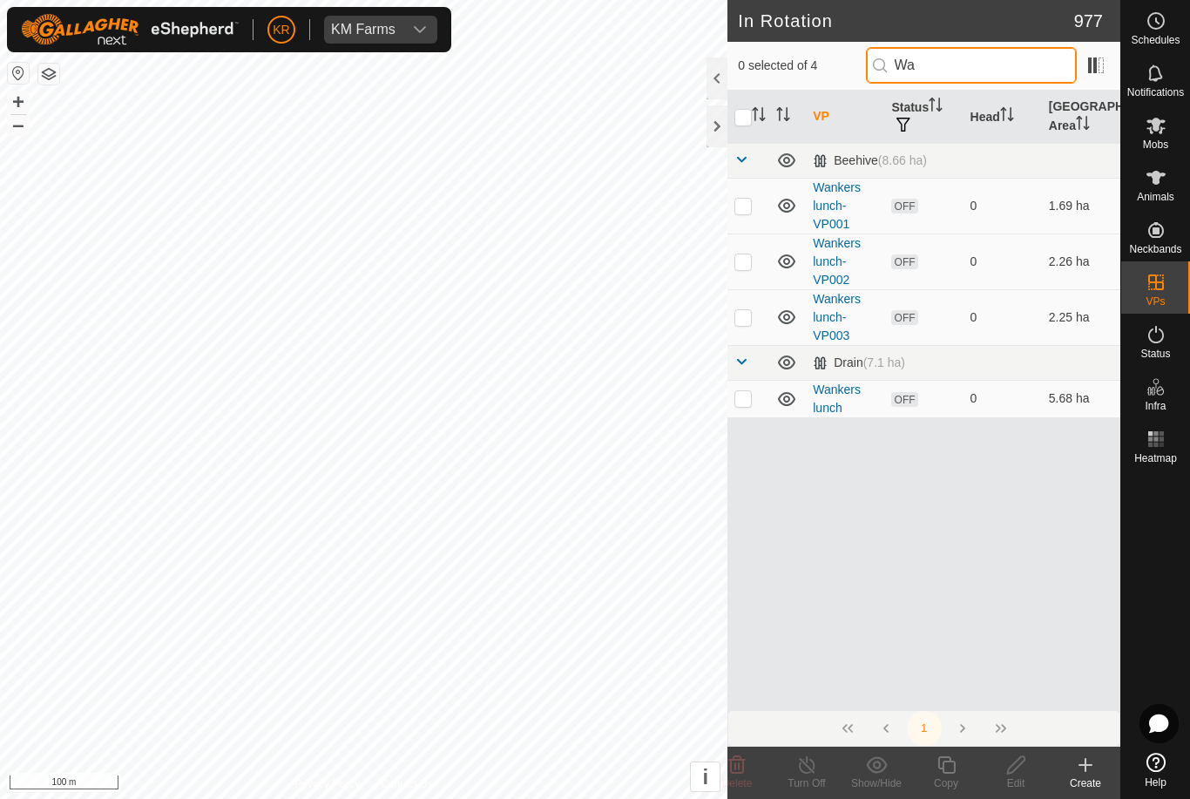
type input "Wa"
click at [745, 321] on p-checkbox at bounding box center [742, 317] width 17 height 14
checkbox input "true"
click at [947, 767] on icon at bounding box center [946, 764] width 22 height 21
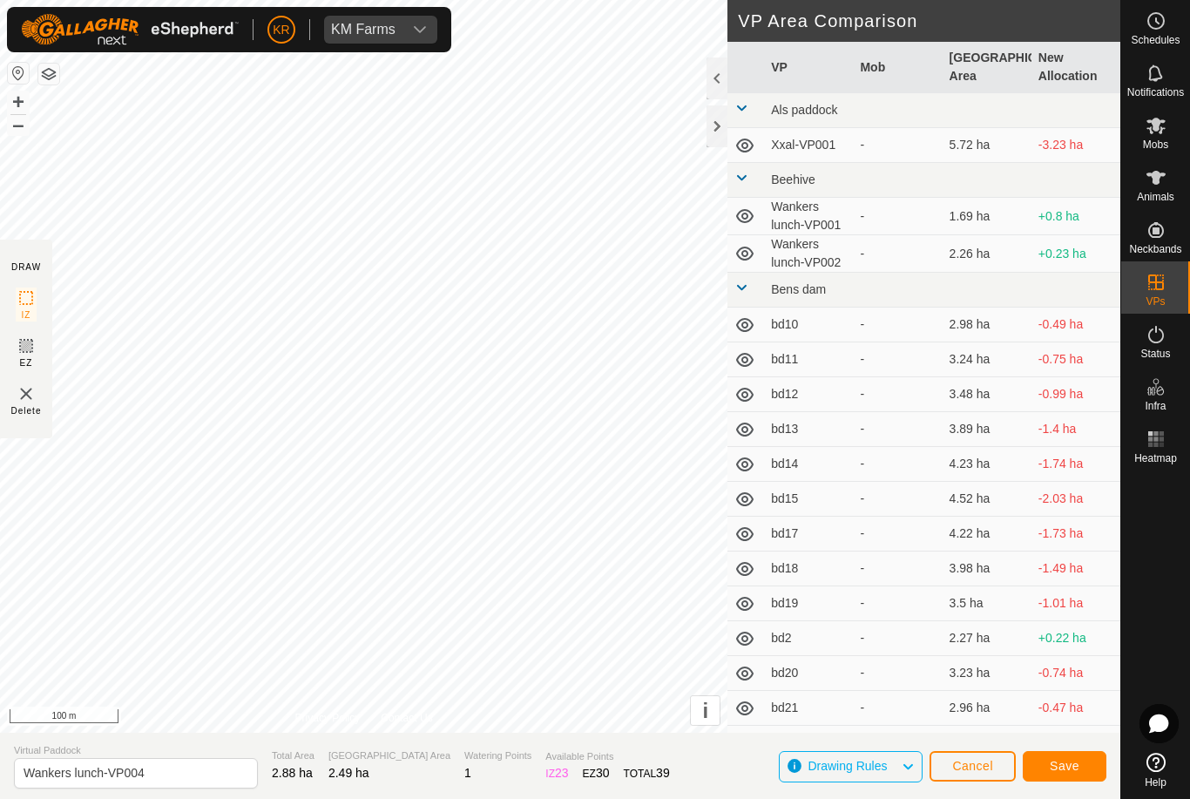
click at [1075, 762] on span "Save" at bounding box center [1064, 765] width 30 height 14
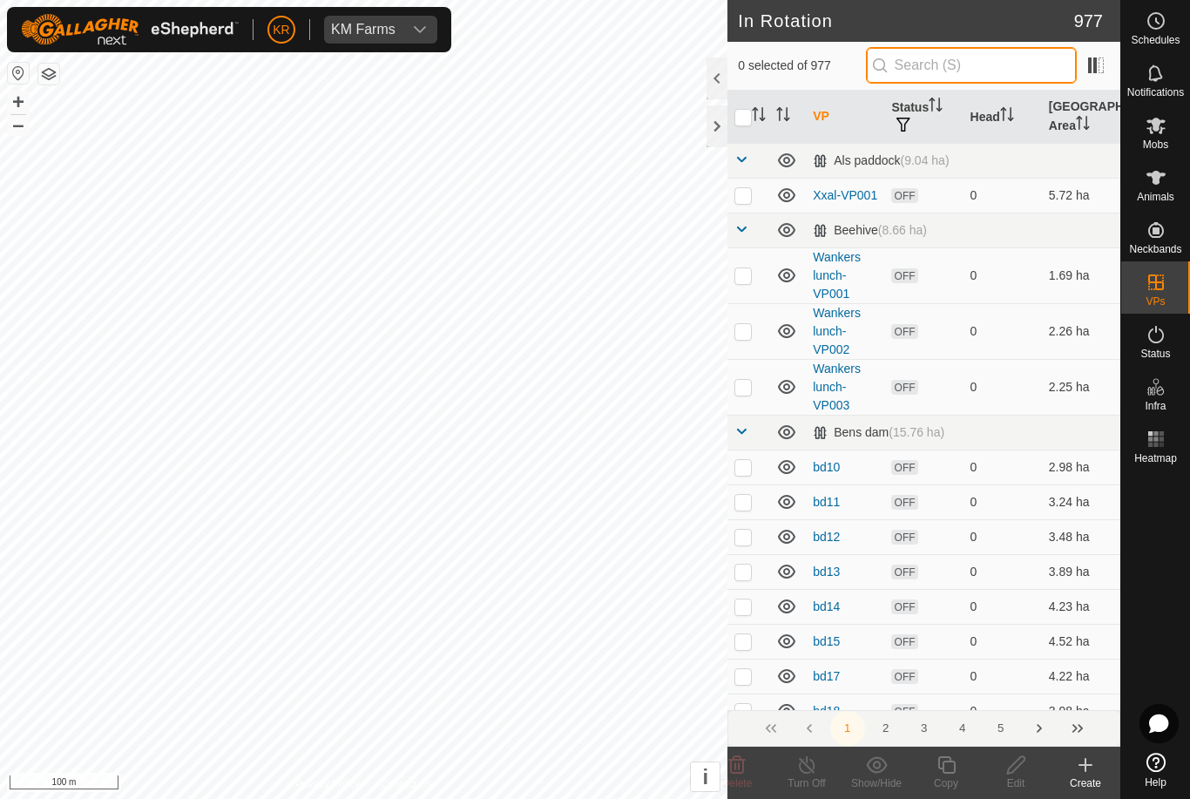
click at [996, 71] on input "text" at bounding box center [971, 65] width 211 height 37
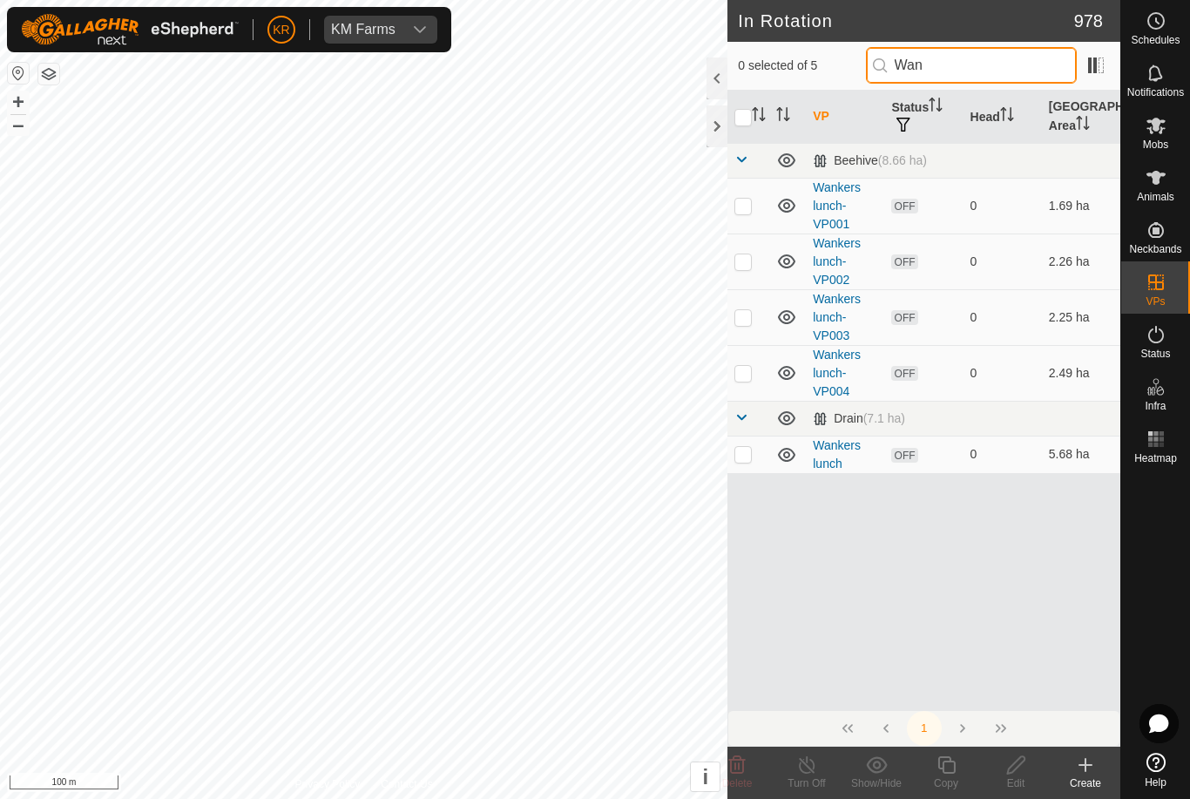
type input "Wan"
click at [743, 370] on p-checkbox at bounding box center [742, 373] width 17 height 14
checkbox input "true"
click at [949, 774] on icon at bounding box center [946, 764] width 22 height 21
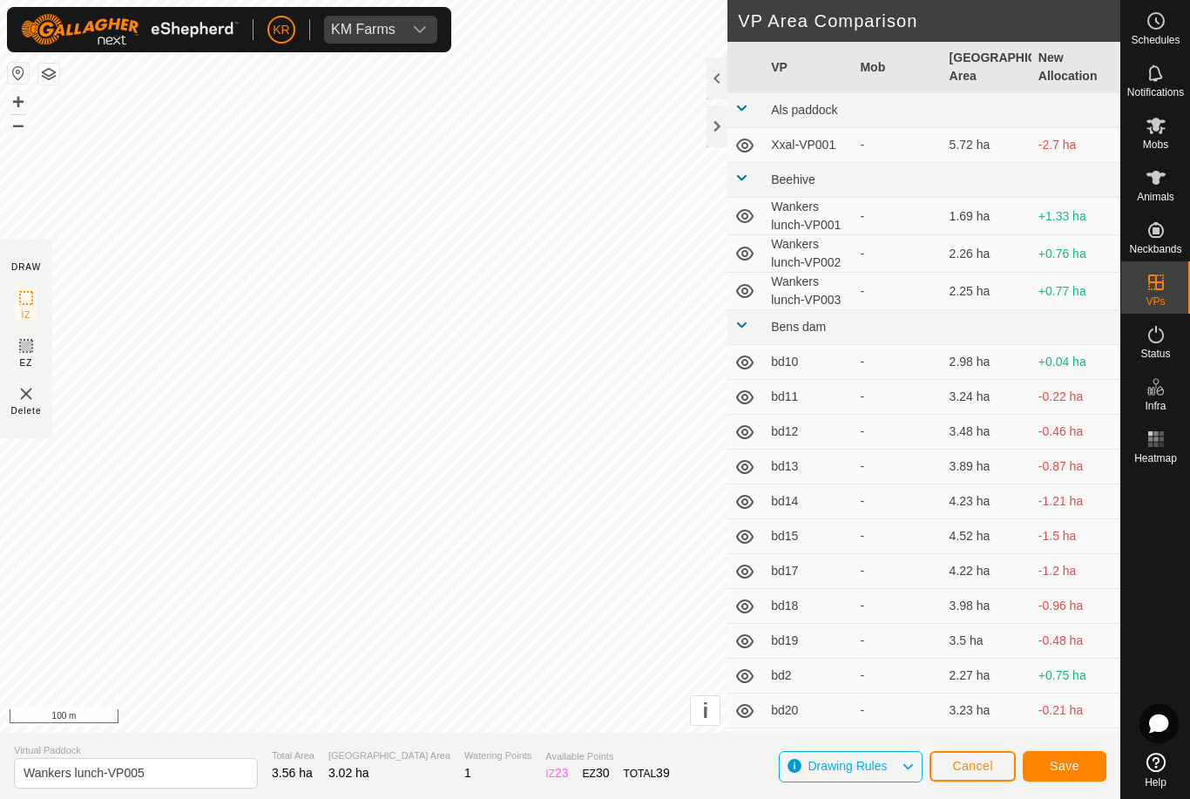
click at [1078, 765] on span "Save" at bounding box center [1064, 765] width 30 height 14
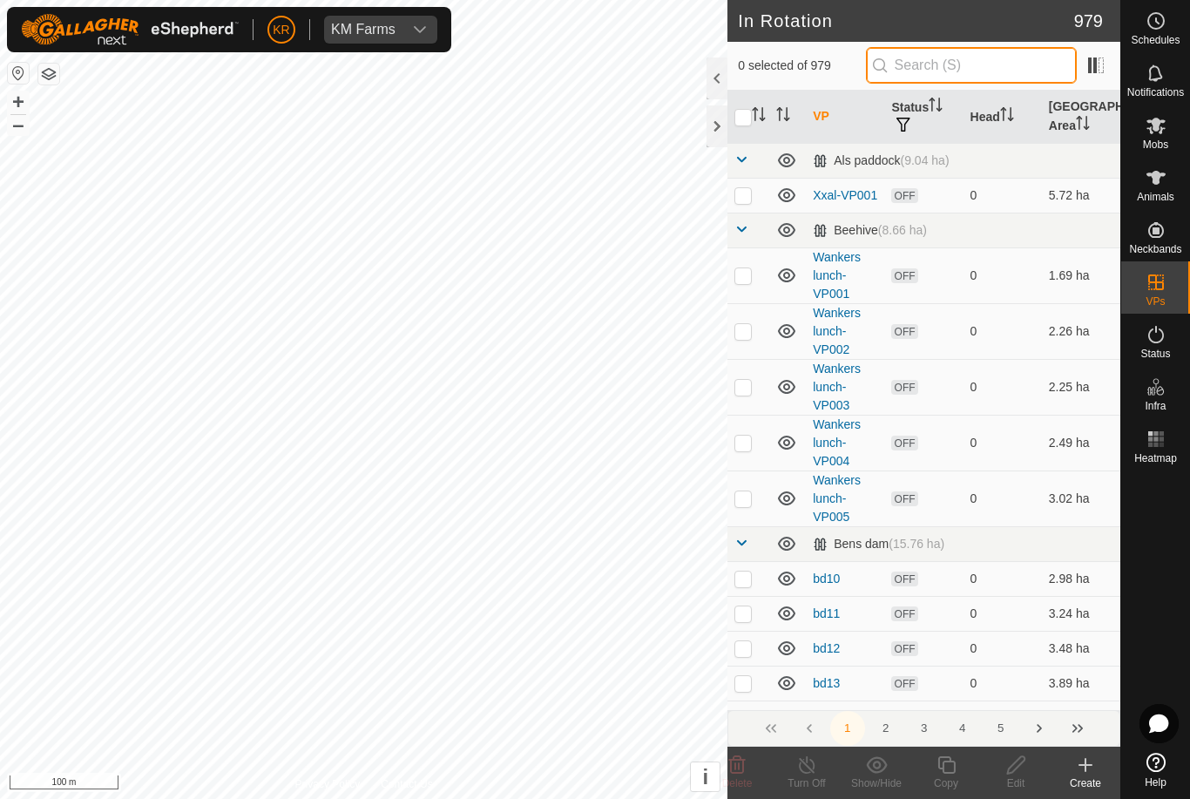
type input "."
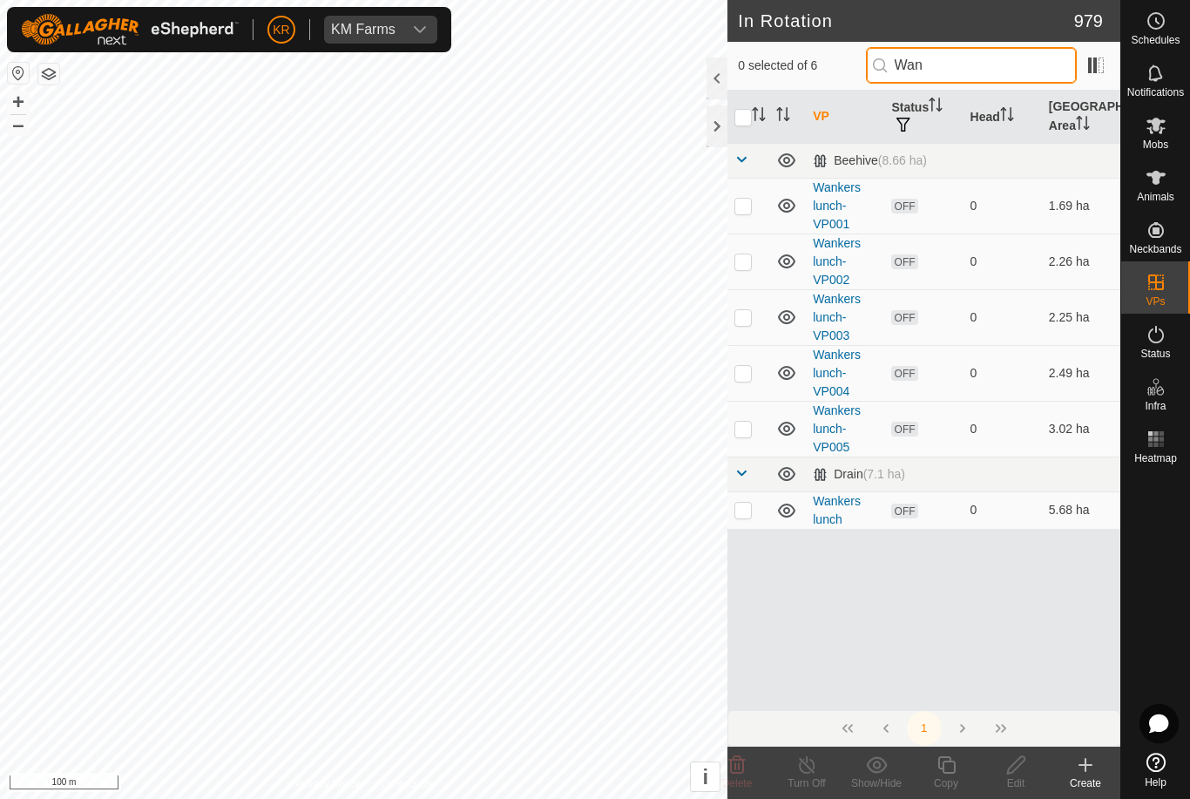
type input "Wan"
click at [749, 431] on p-checkbox at bounding box center [742, 428] width 17 height 14
checkbox input "true"
click at [953, 771] on icon at bounding box center [946, 764] width 22 height 21
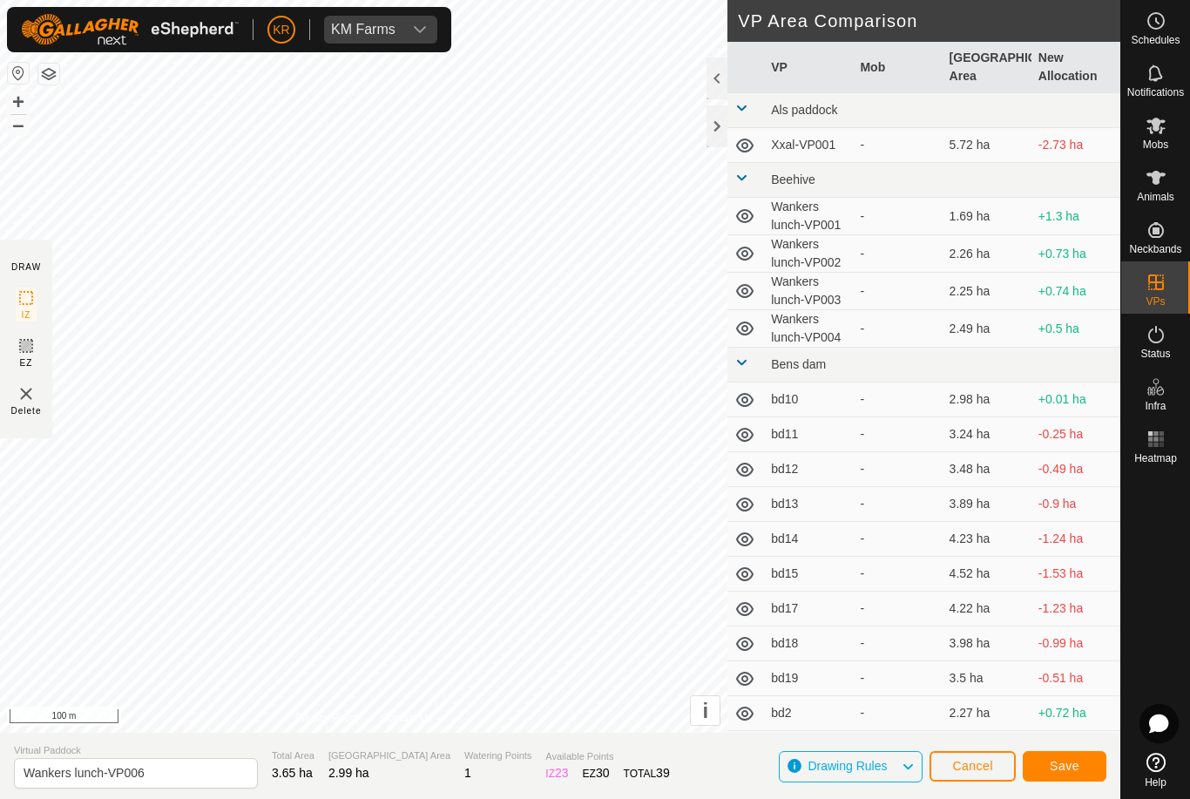
click at [1074, 752] on button "Save" at bounding box center [1064, 766] width 84 height 30
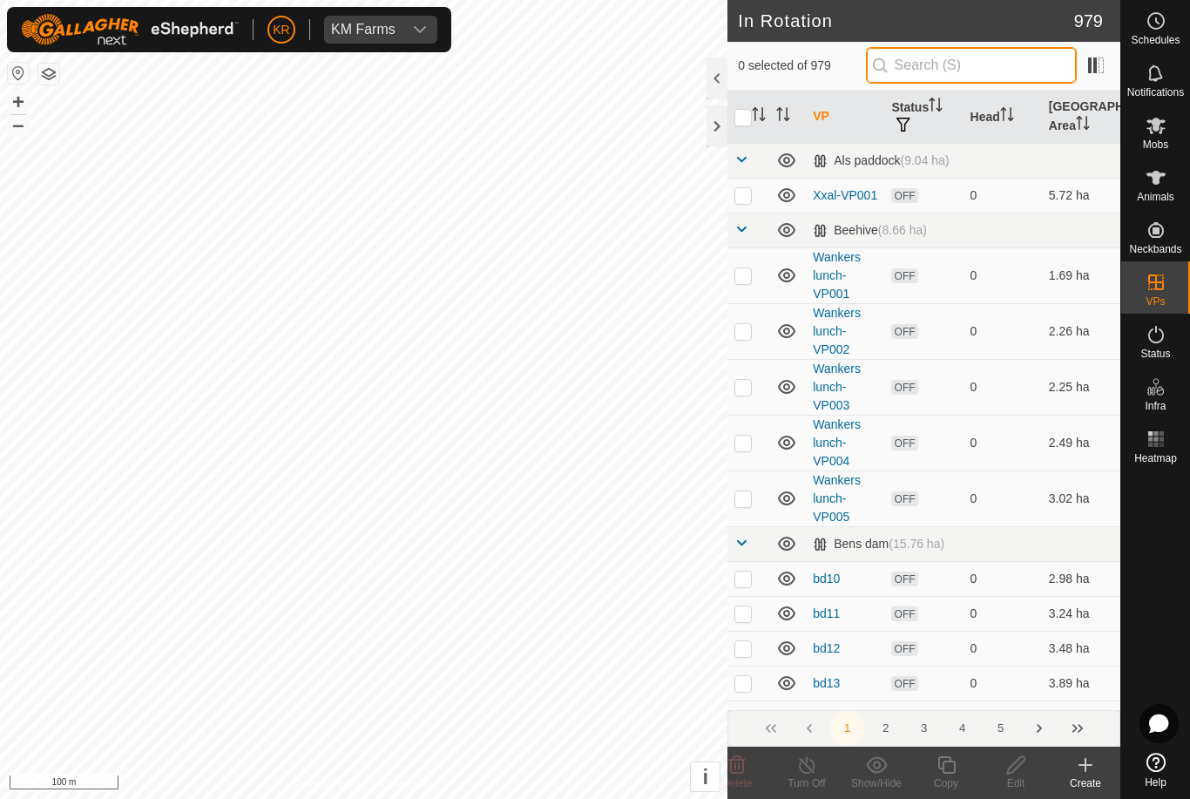
click at [975, 66] on input "text" at bounding box center [971, 65] width 211 height 37
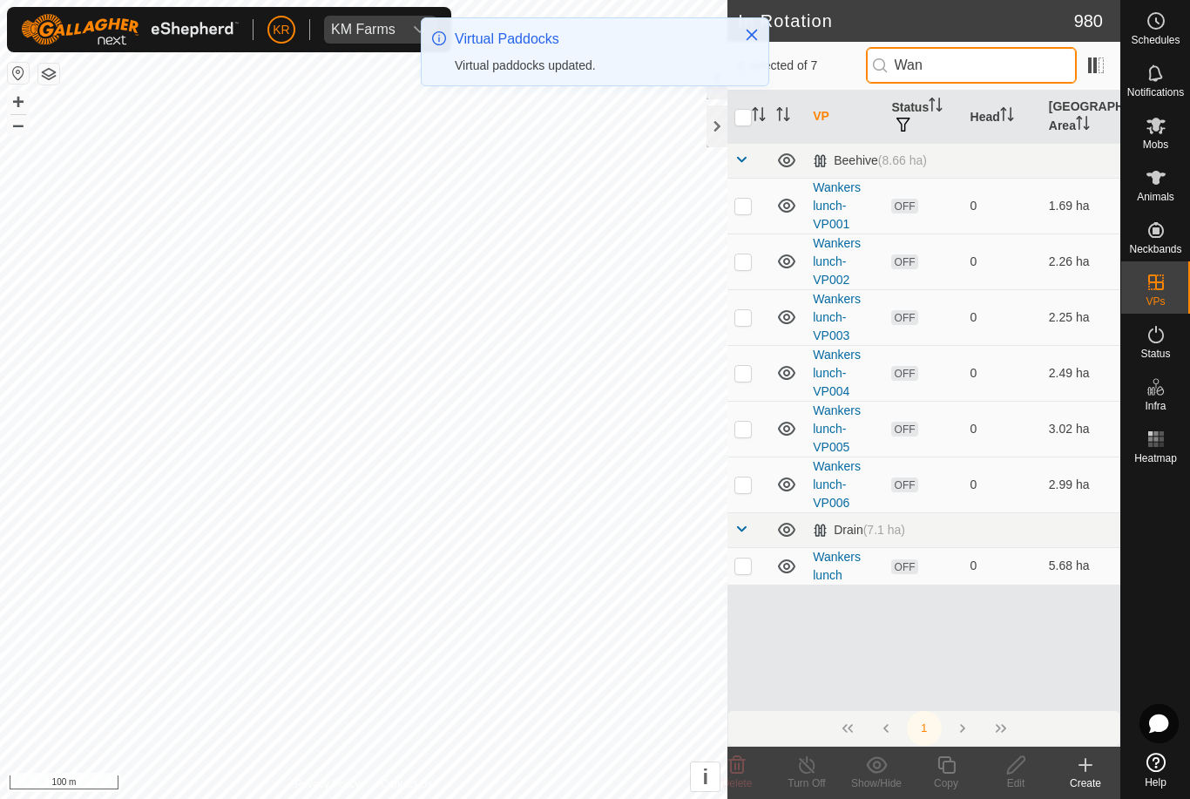
type input "Wan"
click at [748, 494] on td at bounding box center [748, 484] width 42 height 56
checkbox input "true"
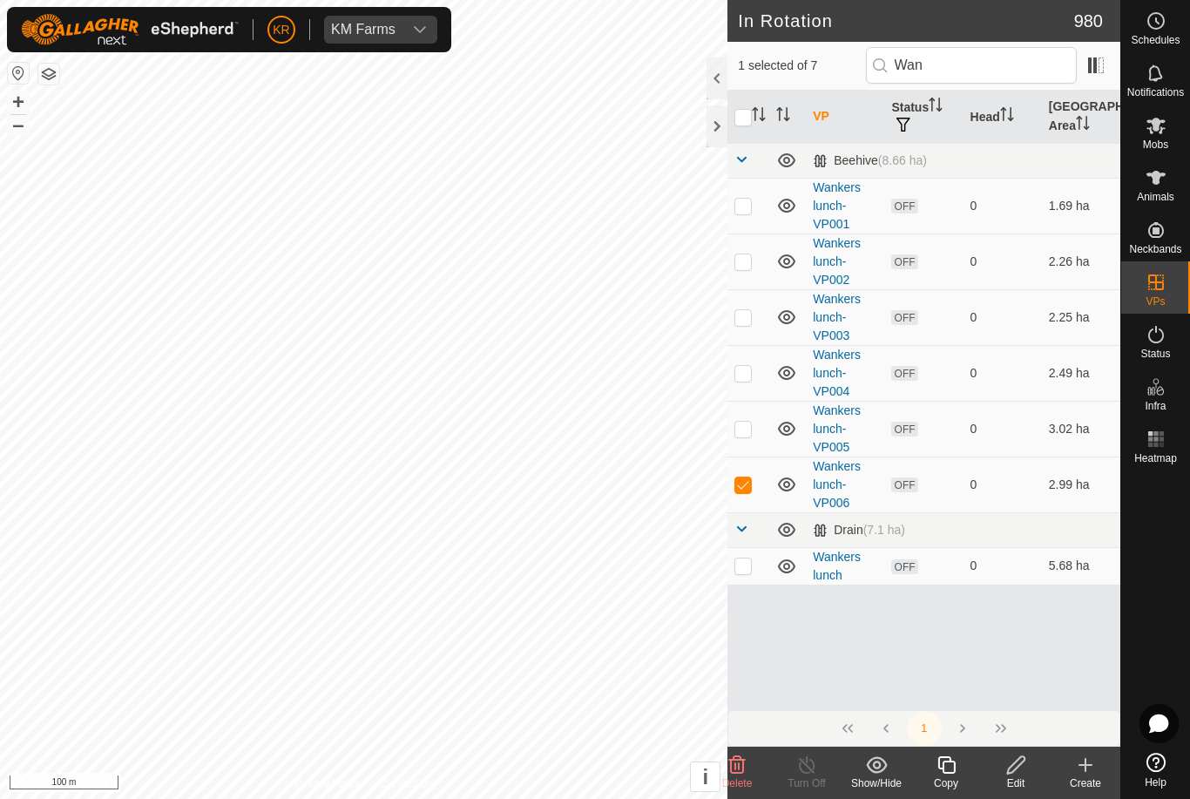
click at [956, 770] on icon at bounding box center [946, 764] width 22 height 21
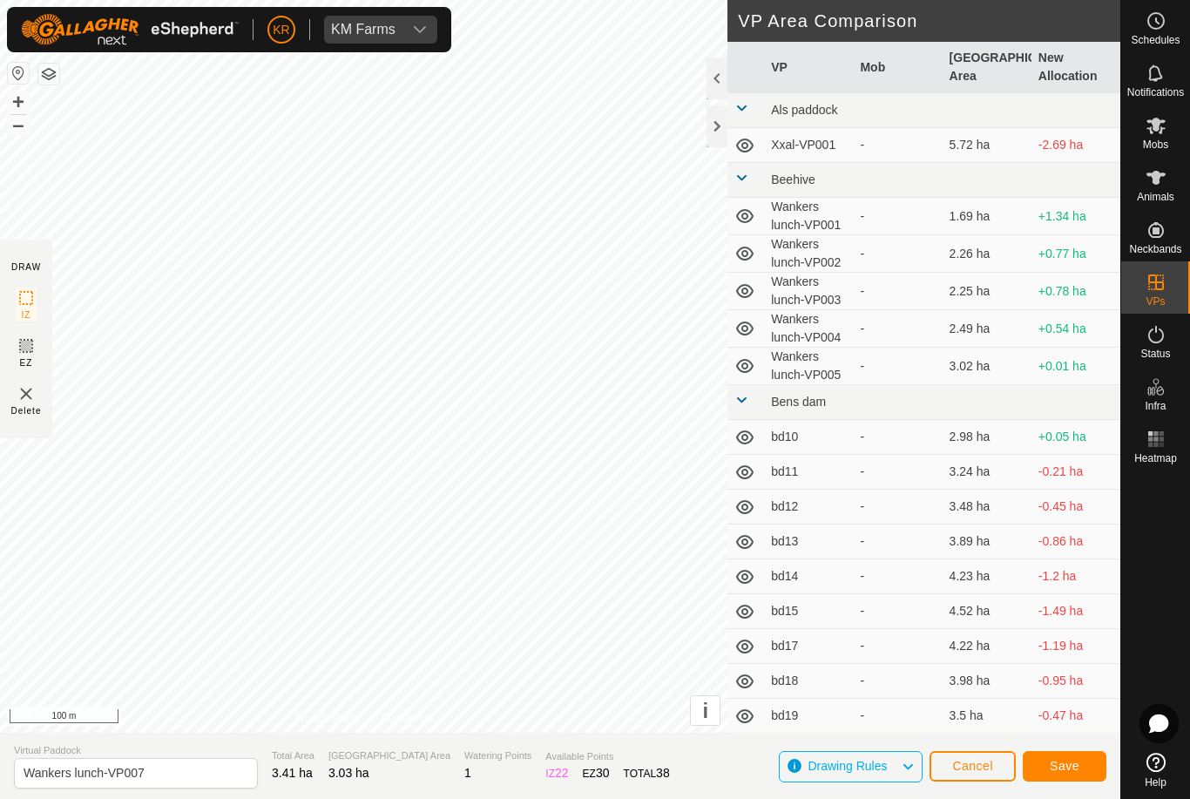
click at [1079, 776] on button "Save" at bounding box center [1064, 766] width 84 height 30
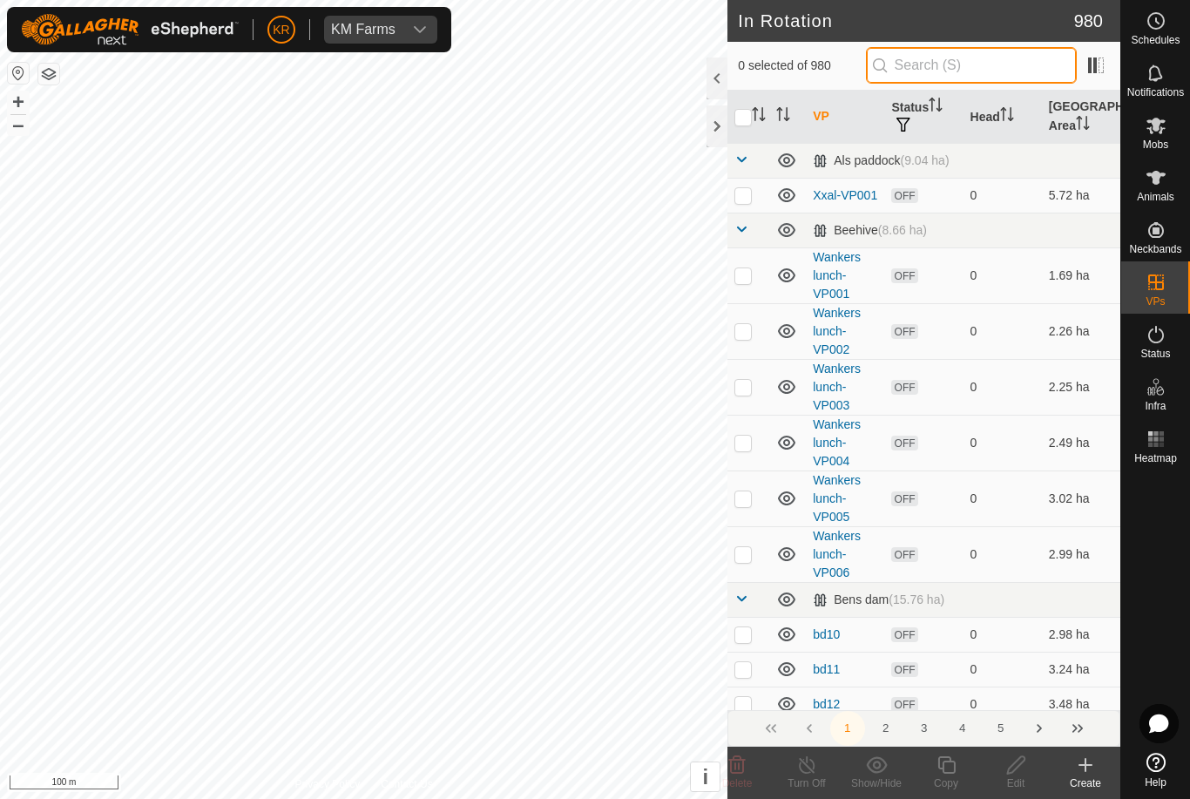
click at [983, 68] on input "text" at bounding box center [971, 65] width 211 height 37
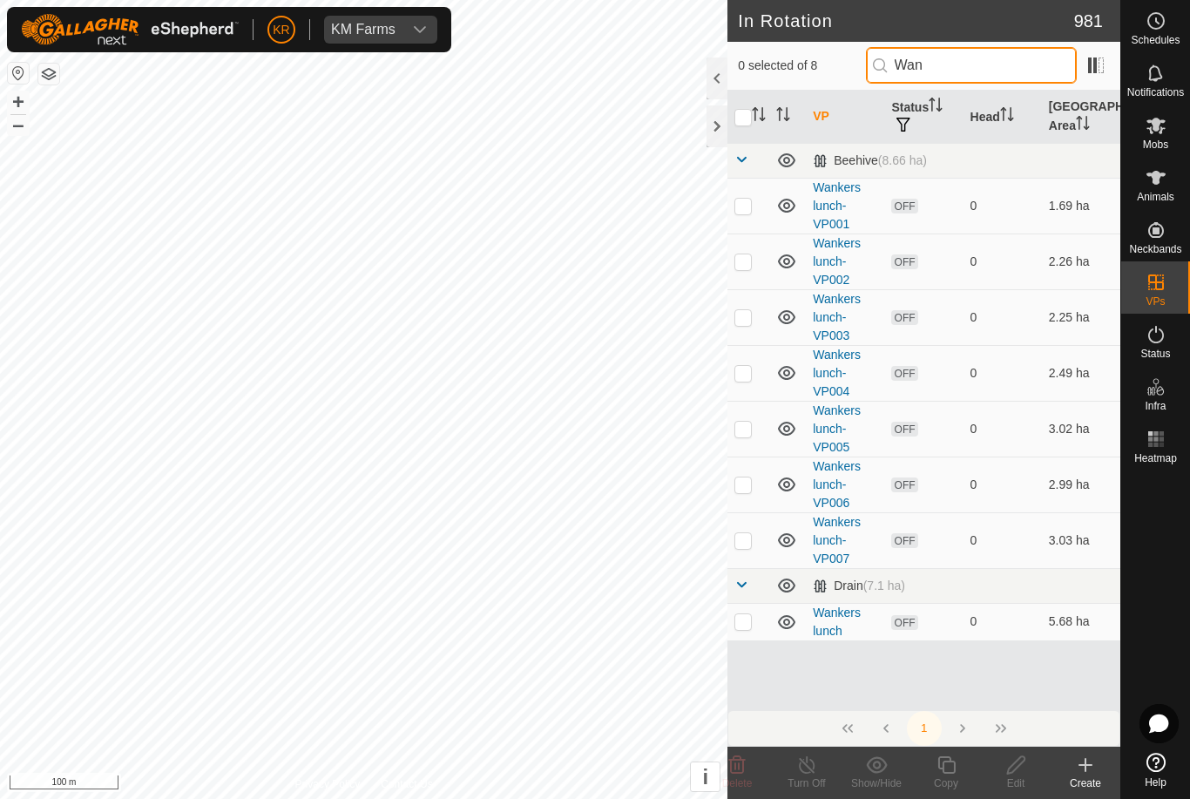
type input "Wan"
click at [745, 547] on td at bounding box center [748, 540] width 42 height 56
checkbox input "true"
click at [948, 769] on icon at bounding box center [946, 764] width 22 height 21
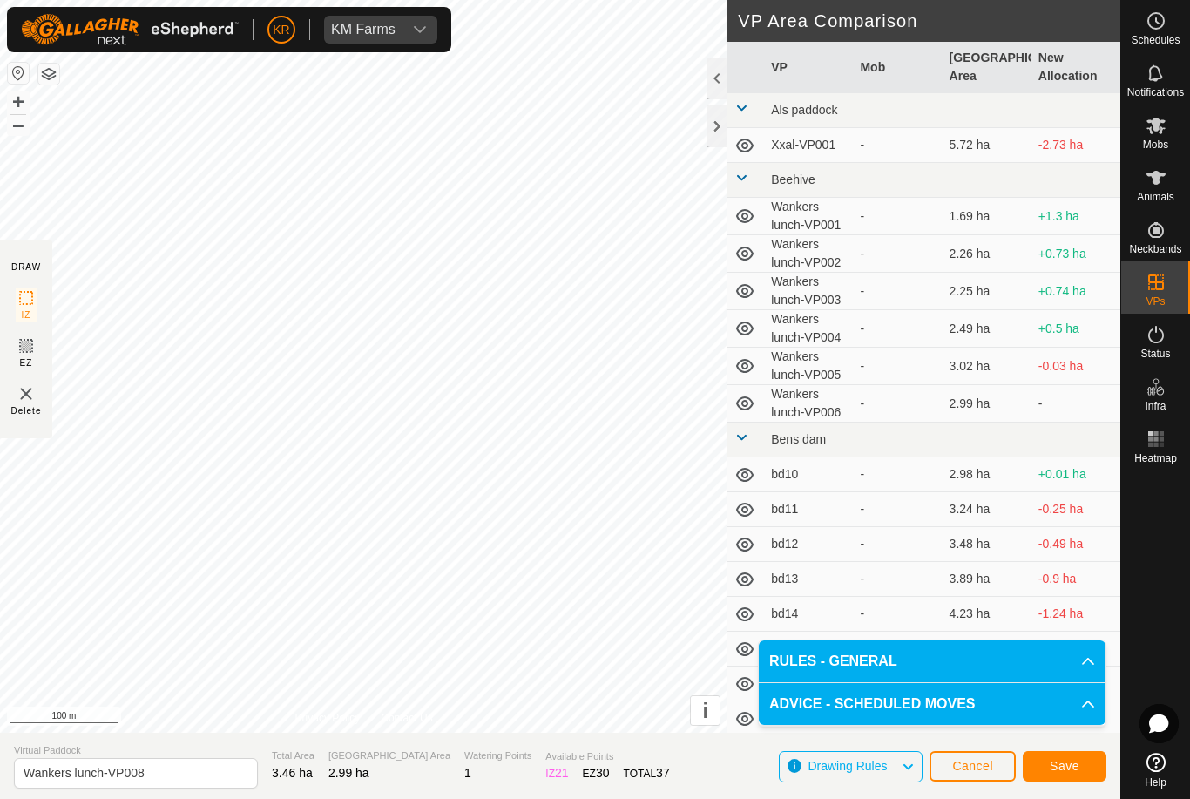
click at [1078, 765] on span "Save" at bounding box center [1064, 765] width 30 height 14
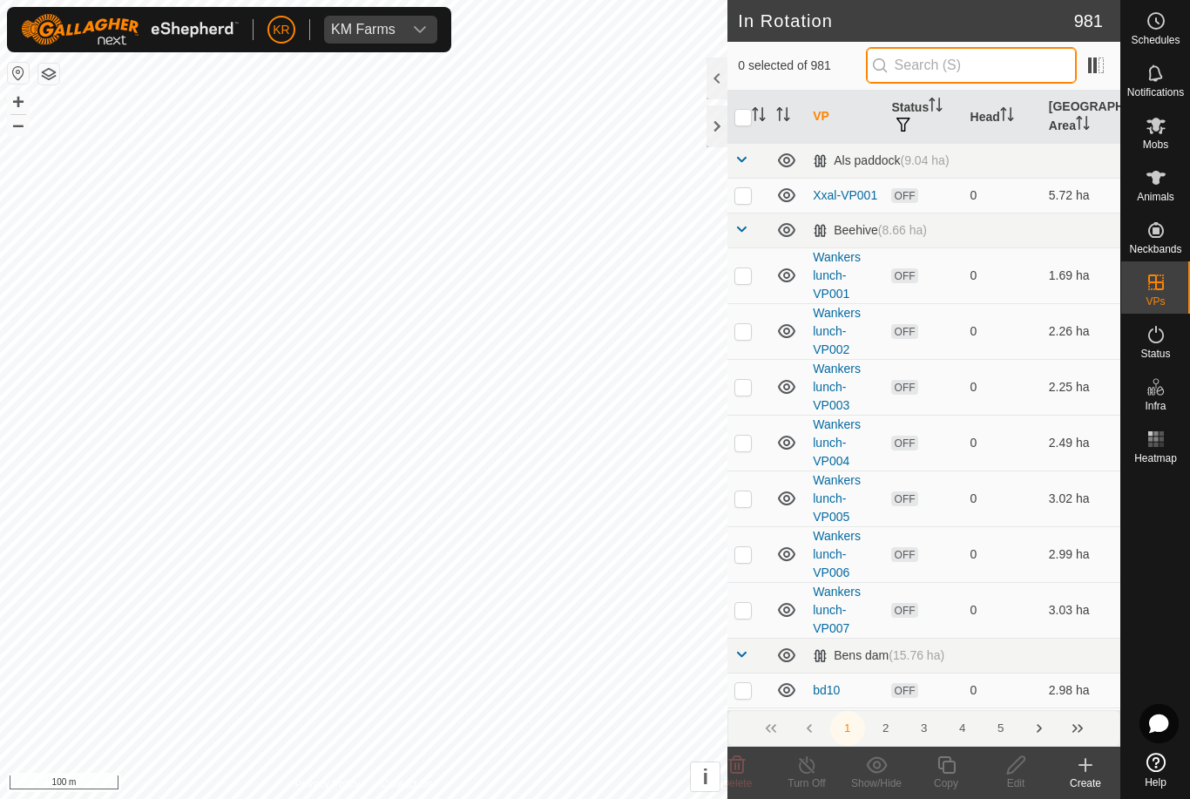
click at [985, 68] on input "text" at bounding box center [971, 65] width 211 height 37
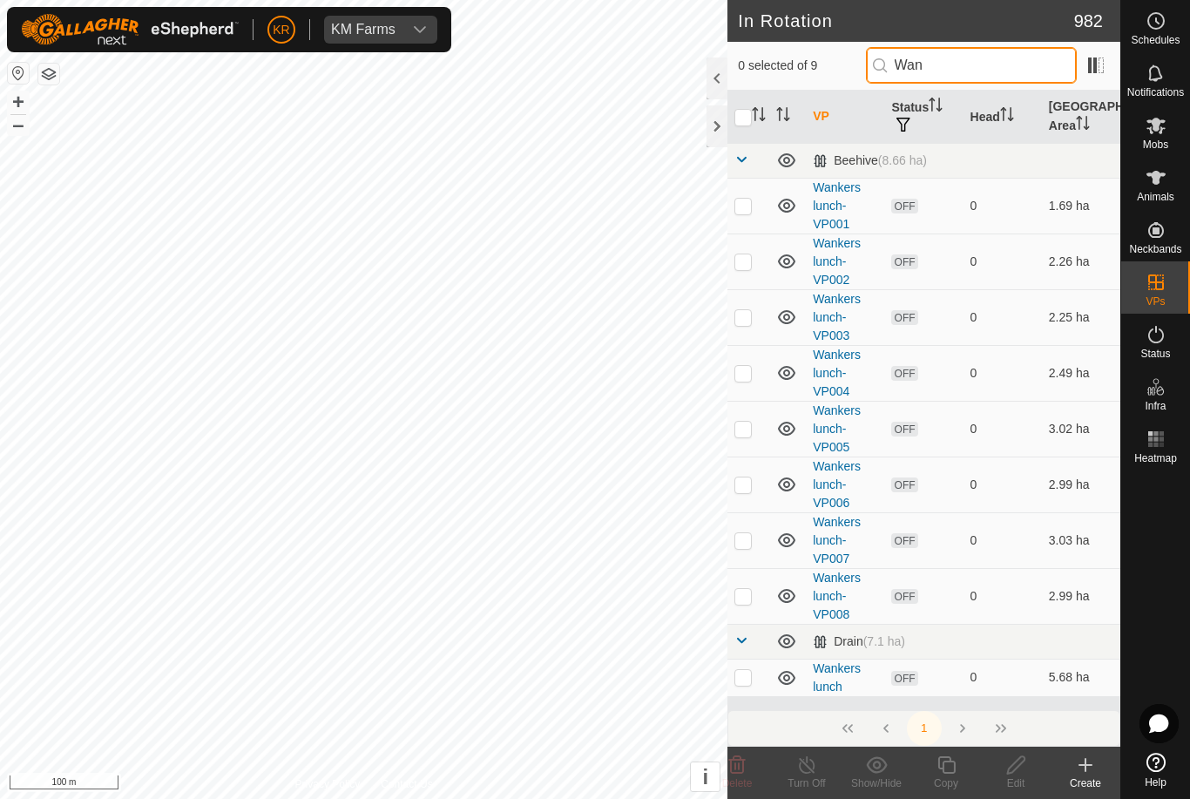
type input "Wan"
click at [745, 595] on p-checkbox at bounding box center [742, 596] width 17 height 14
checkbox input "true"
click at [943, 767] on icon at bounding box center [945, 764] width 17 height 17
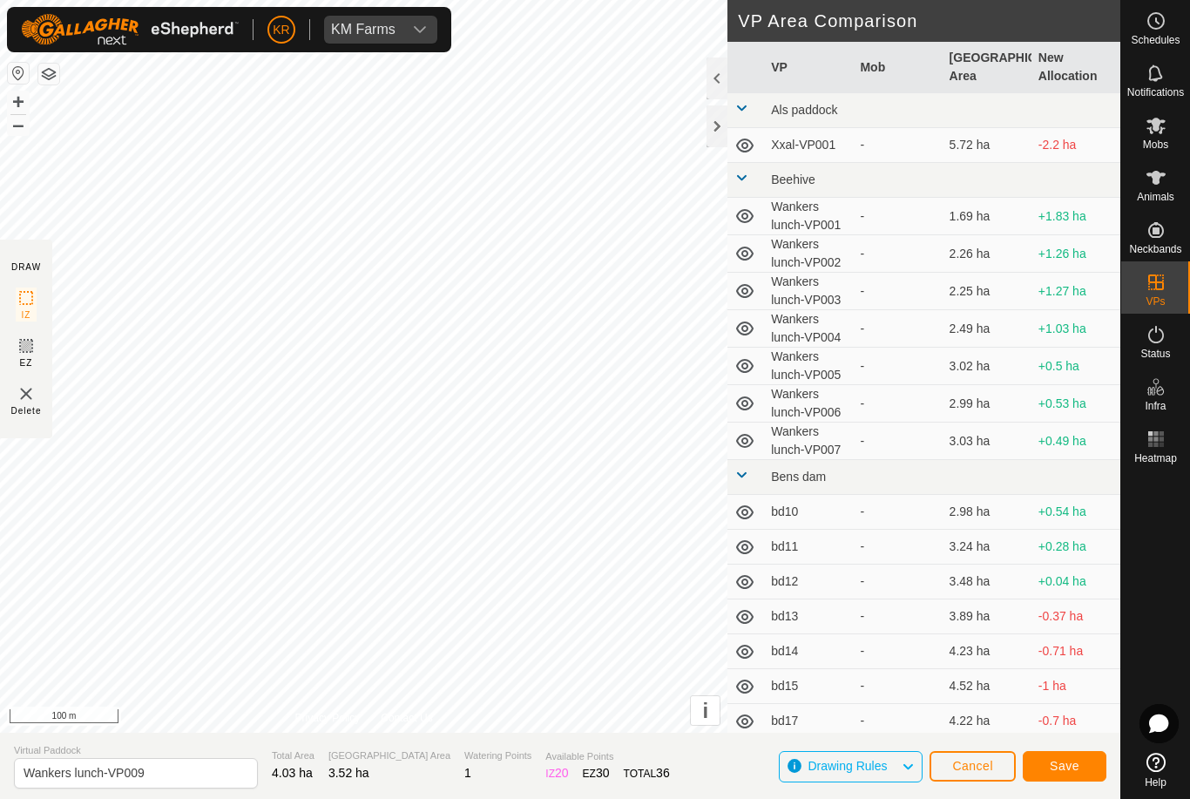
click at [1076, 761] on span "Save" at bounding box center [1064, 765] width 30 height 14
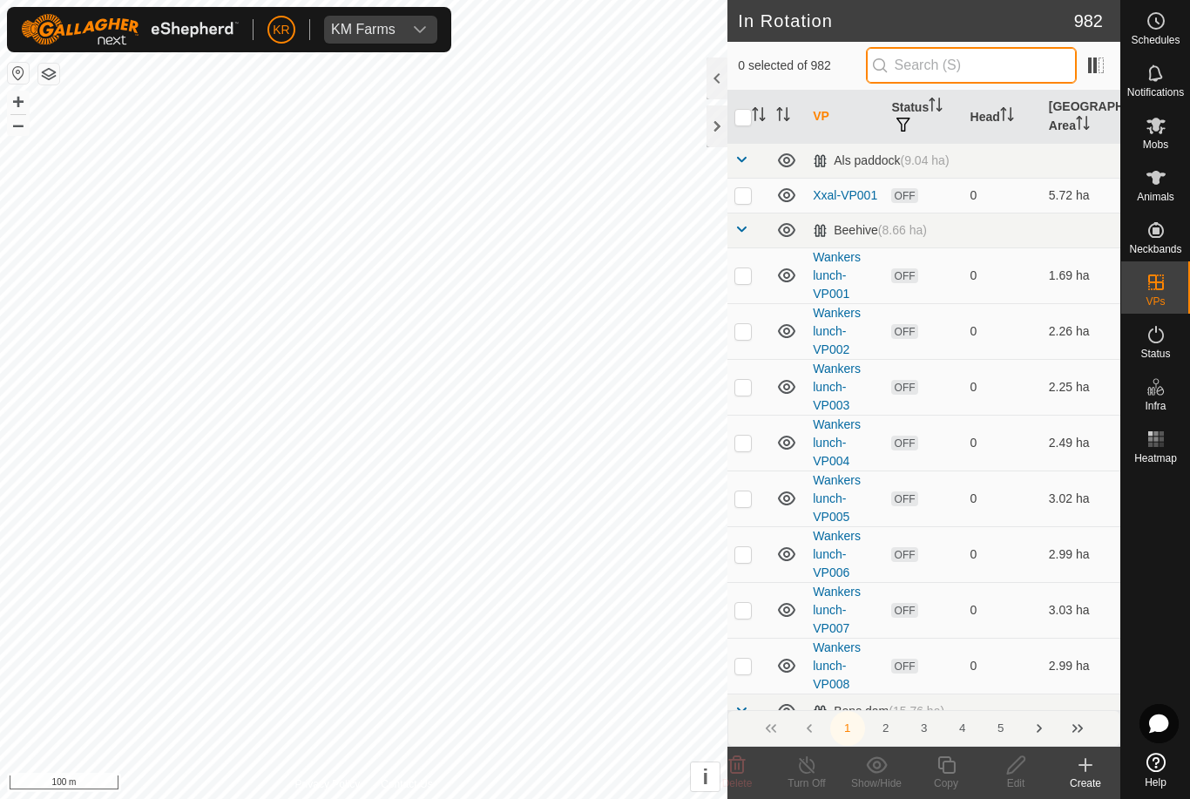
click at [997, 69] on input "text" at bounding box center [971, 65] width 211 height 37
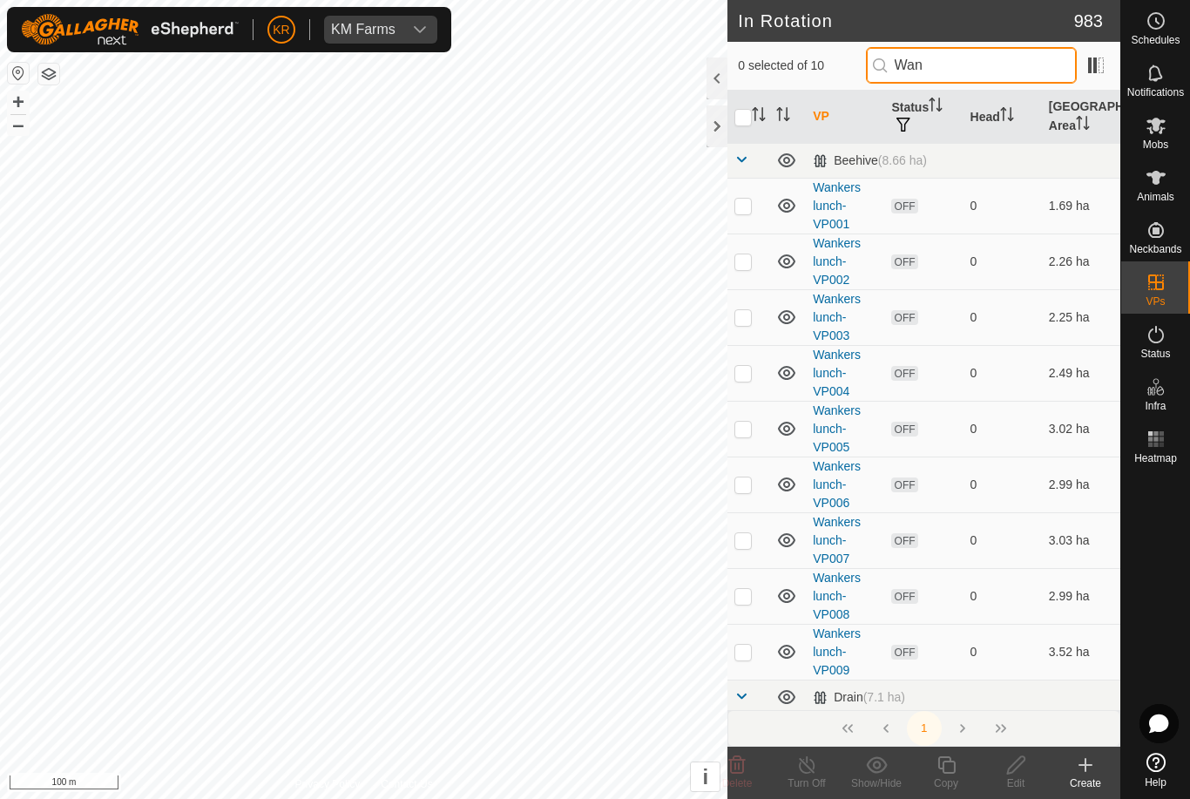
type input "Wan"
click at [743, 655] on p-checkbox at bounding box center [742, 651] width 17 height 14
checkbox input "true"
click at [946, 775] on div "Copy" at bounding box center [946, 783] width 70 height 16
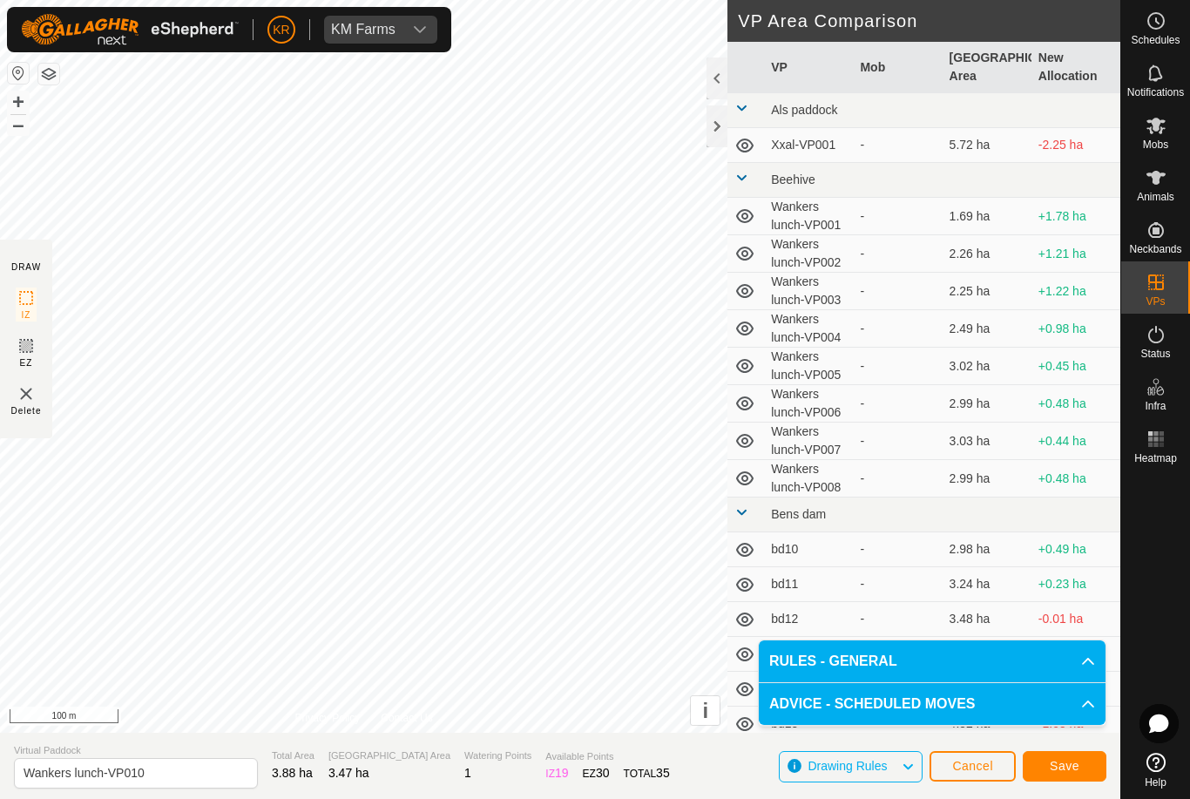
click at [1076, 765] on span "Save" at bounding box center [1064, 765] width 30 height 14
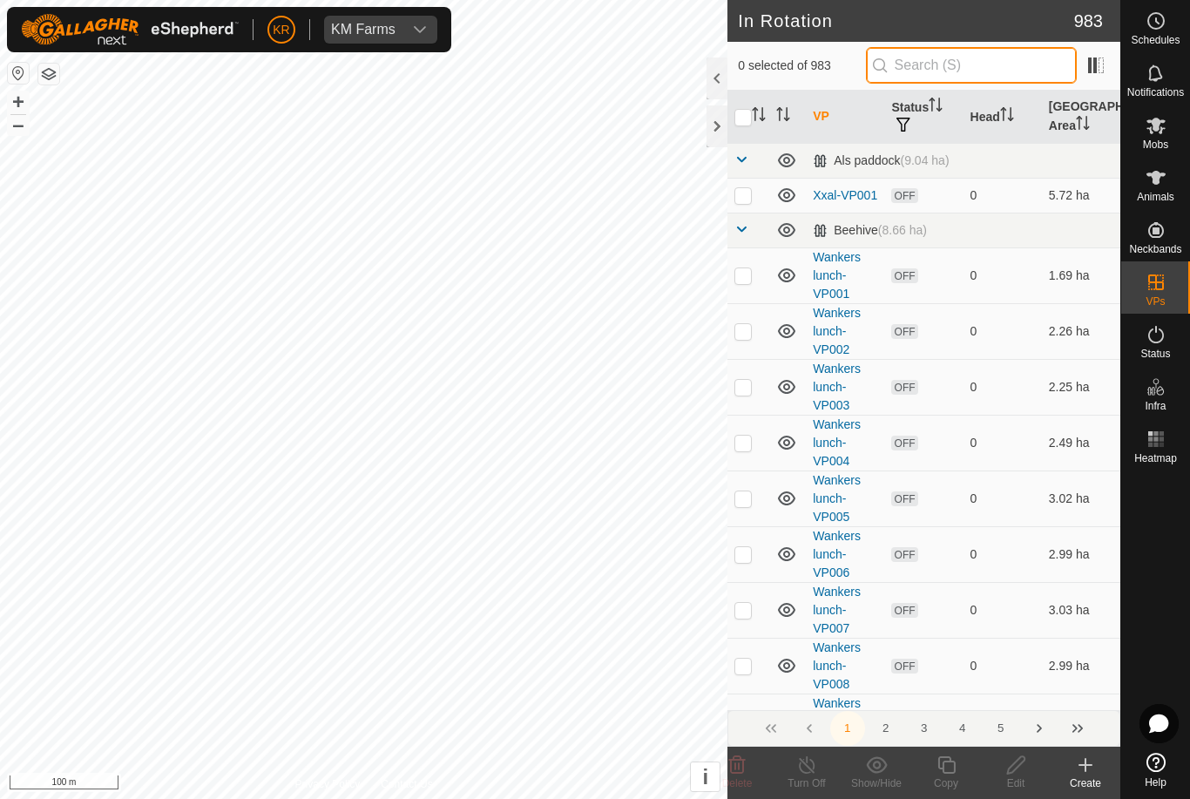
click at [974, 71] on input "text" at bounding box center [971, 65] width 211 height 37
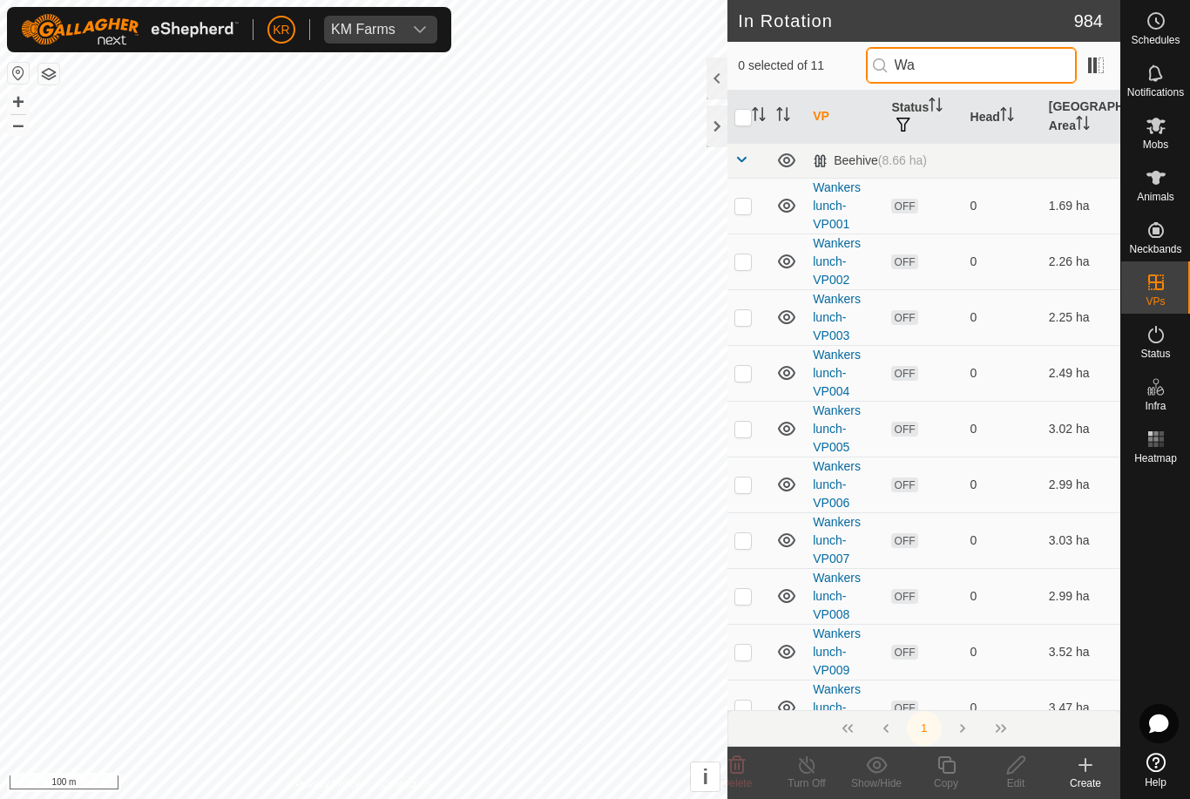
type input "W"
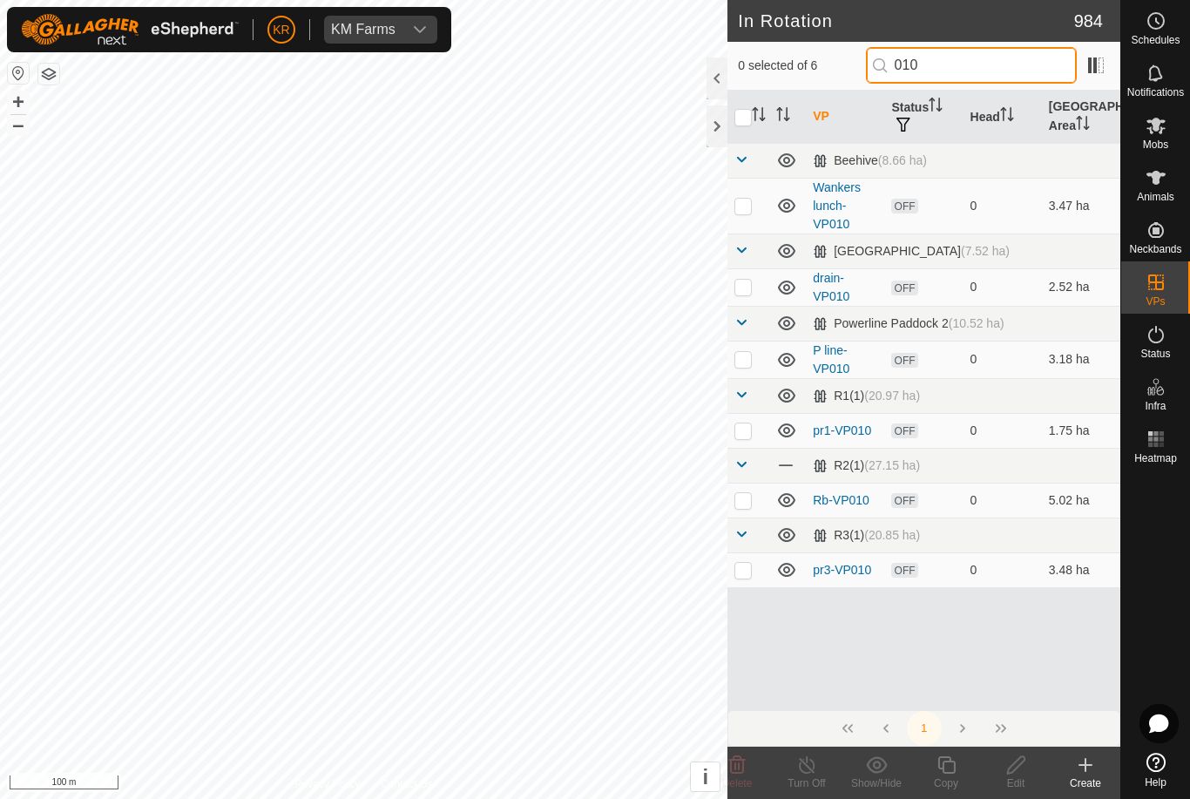
type input "010"
click at [744, 206] on p-checkbox at bounding box center [742, 206] width 17 height 14
checkbox input "true"
click at [936, 764] on icon at bounding box center [946, 764] width 22 height 21
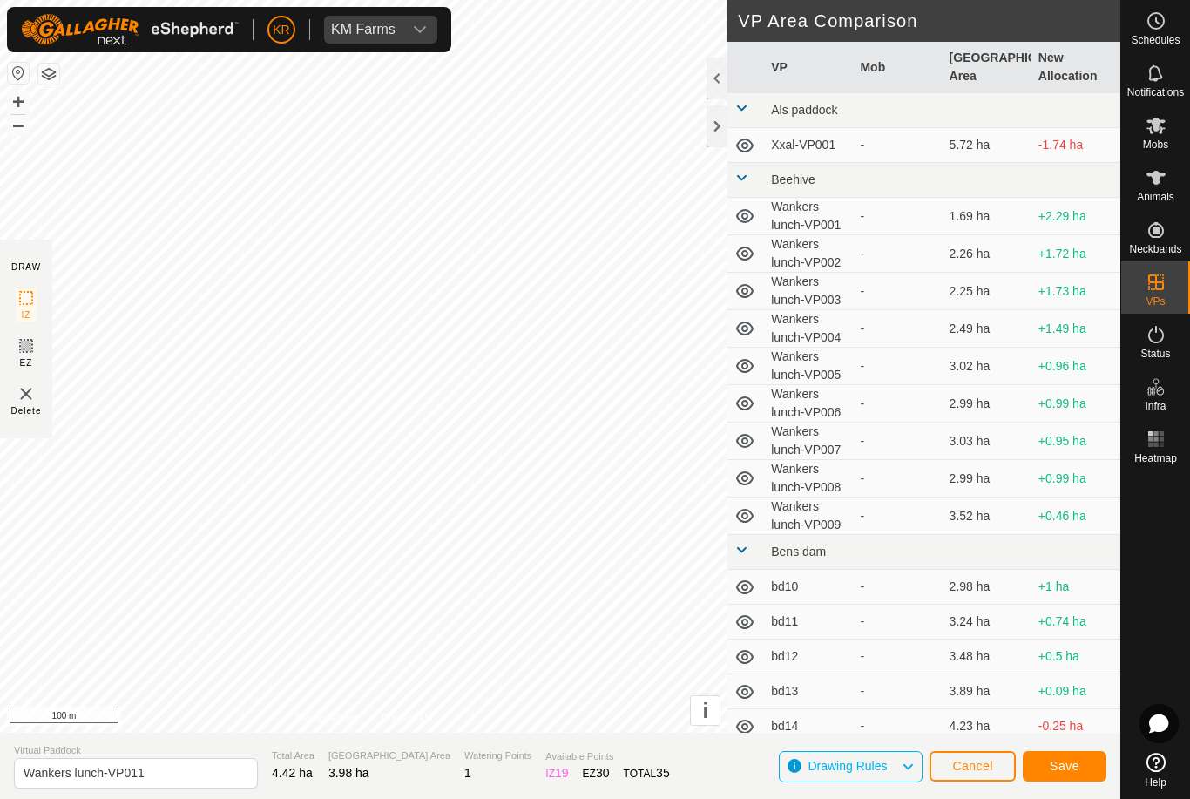
click at [1077, 765] on span "Save" at bounding box center [1064, 765] width 30 height 14
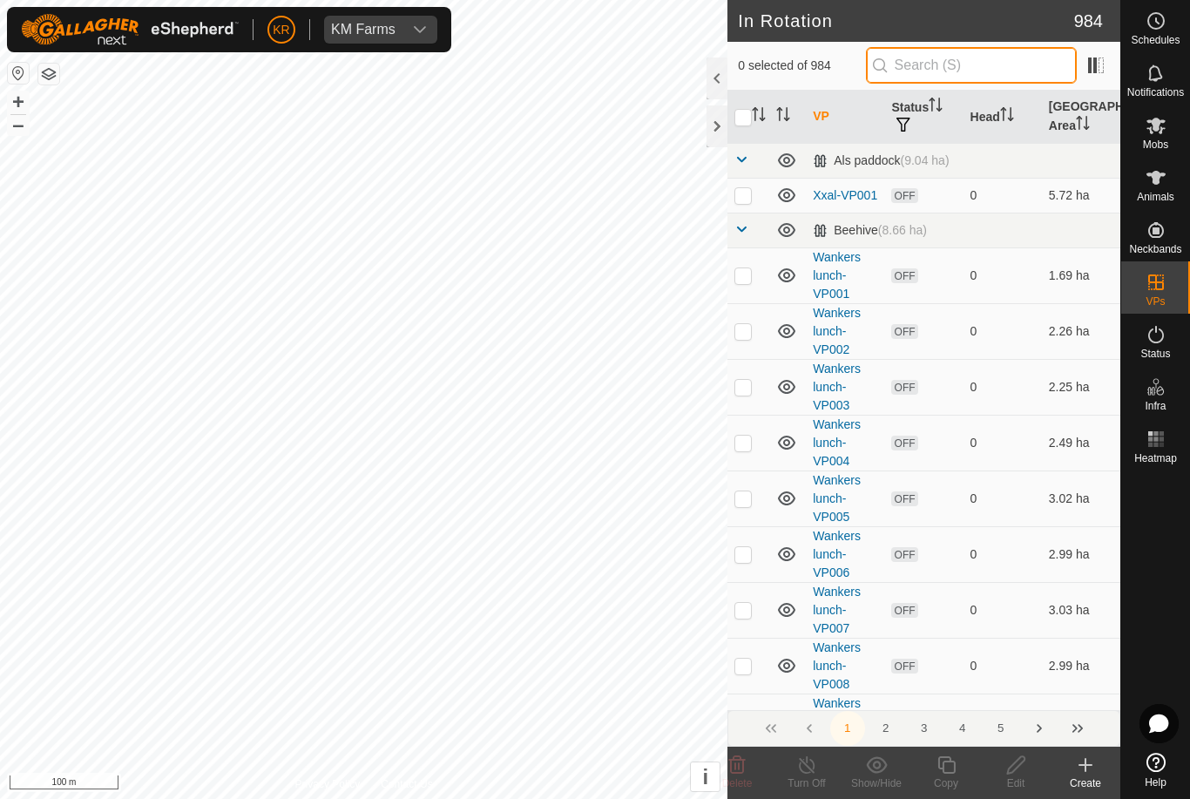
type input "."
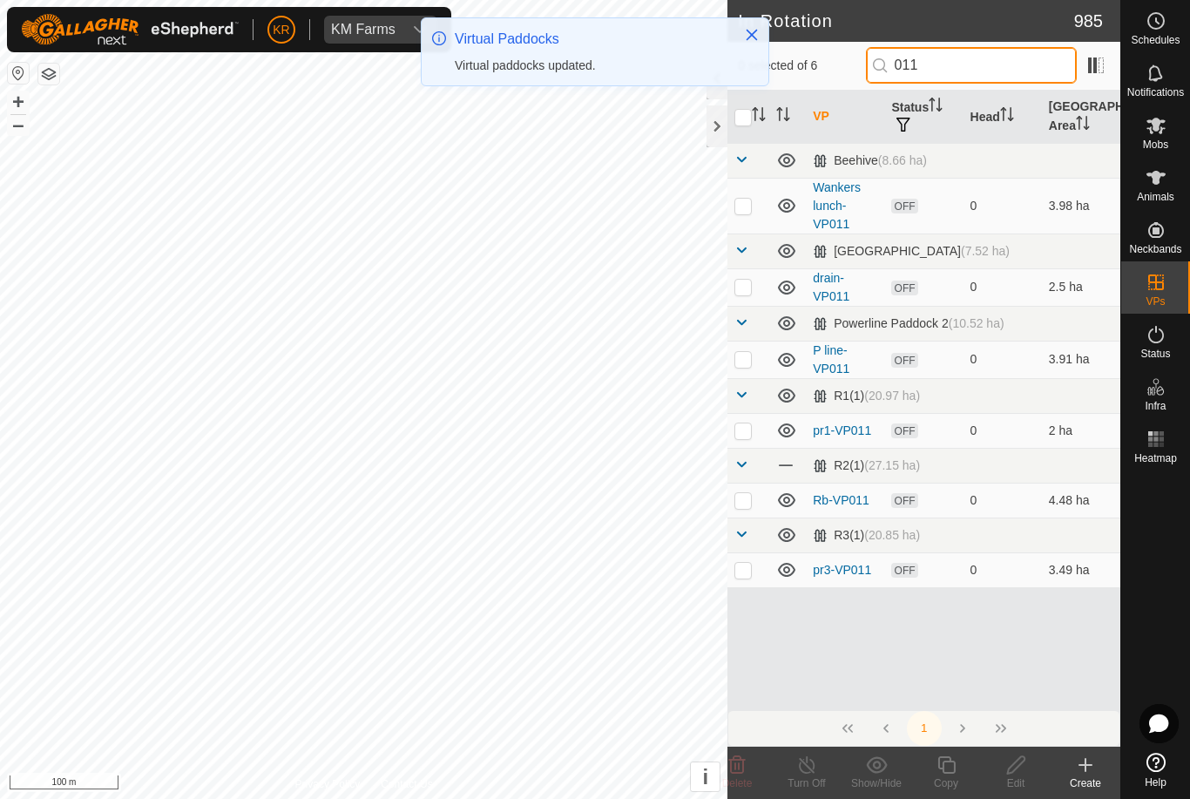
type input "011"
click at [749, 205] on p-checkbox at bounding box center [742, 206] width 17 height 14
checkbox input "true"
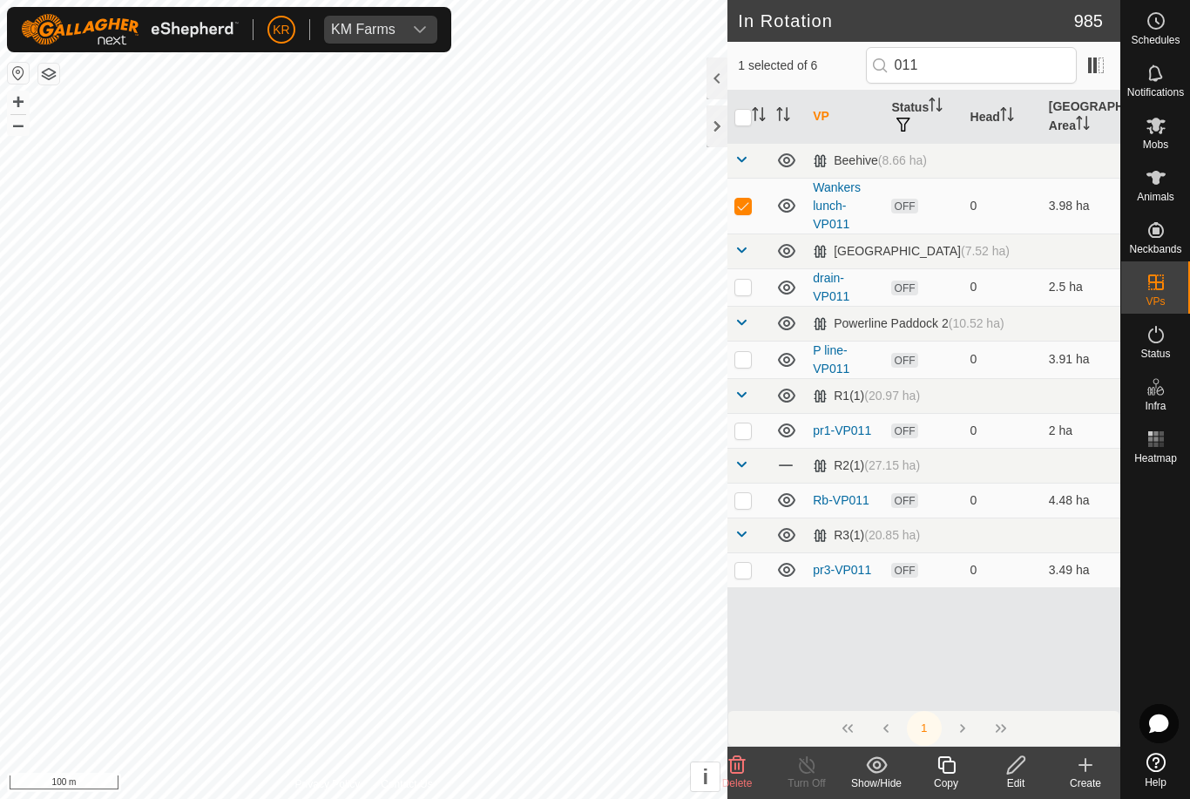
click at [936, 758] on icon at bounding box center [946, 764] width 22 height 21
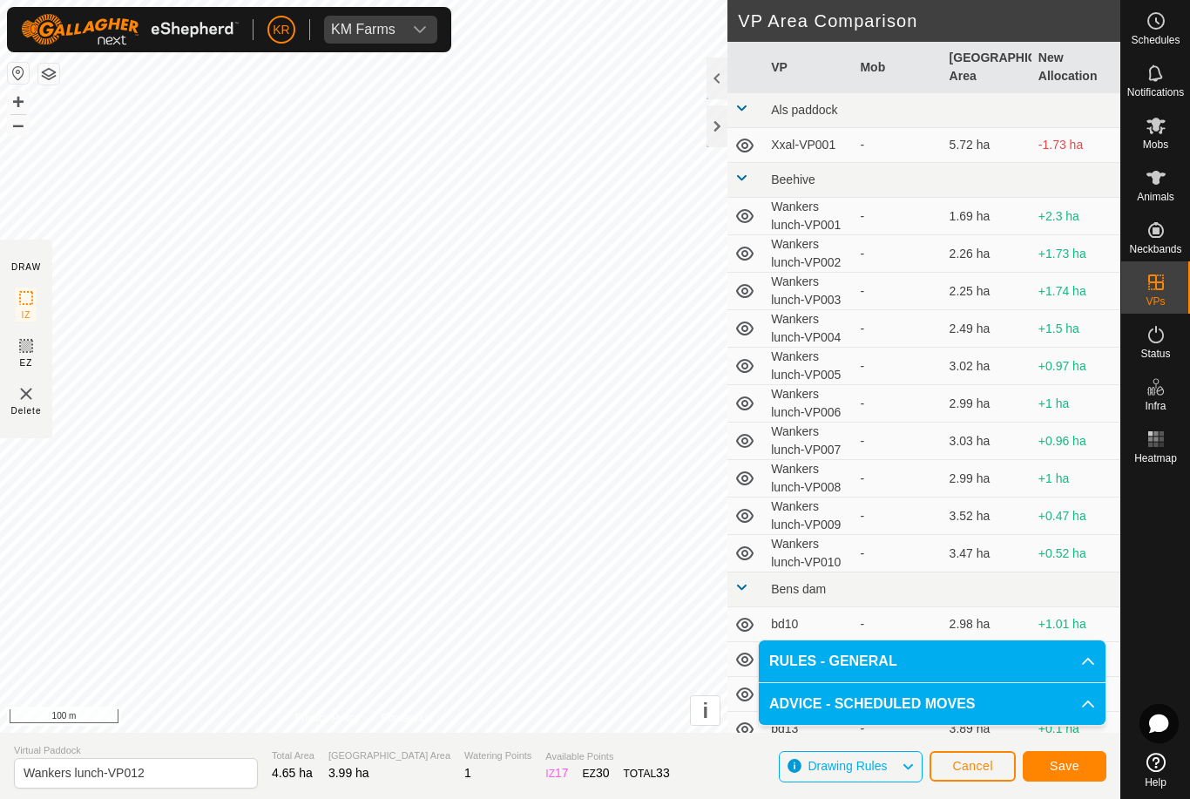
click at [1086, 767] on button "Save" at bounding box center [1064, 766] width 84 height 30
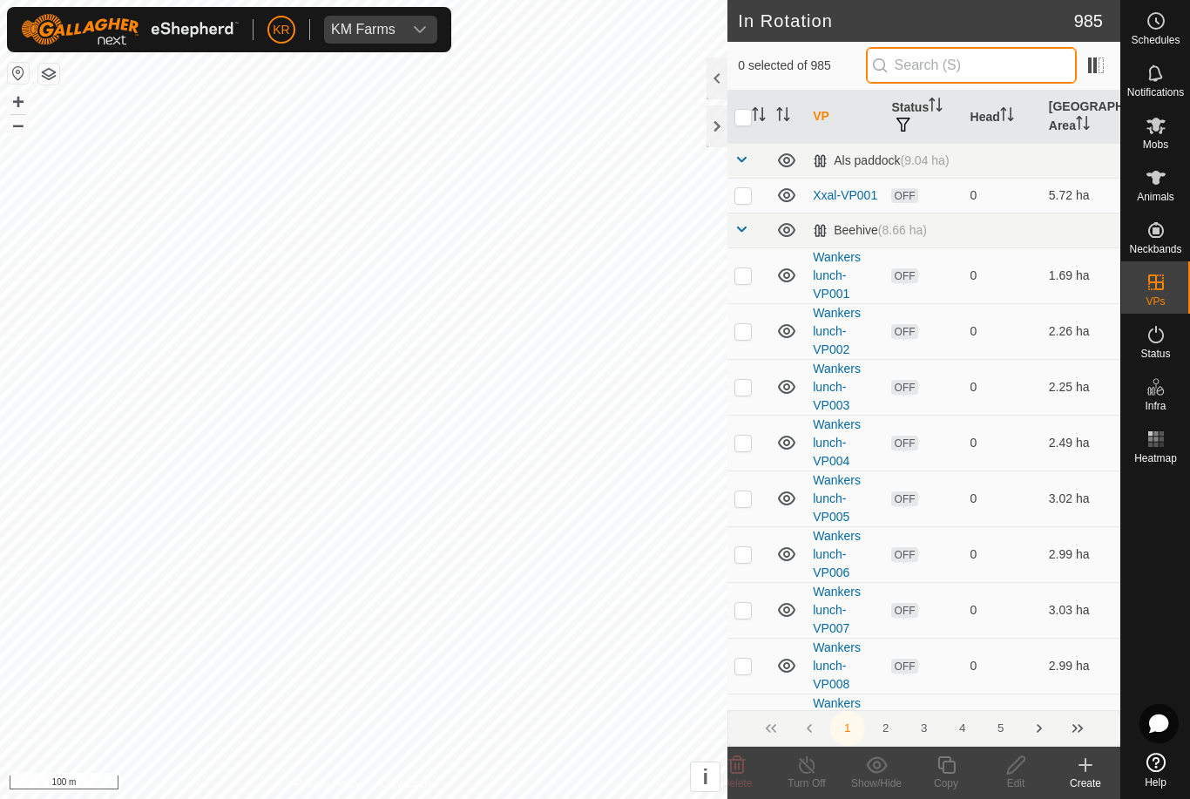
click at [1022, 74] on input "text" at bounding box center [971, 65] width 211 height 37
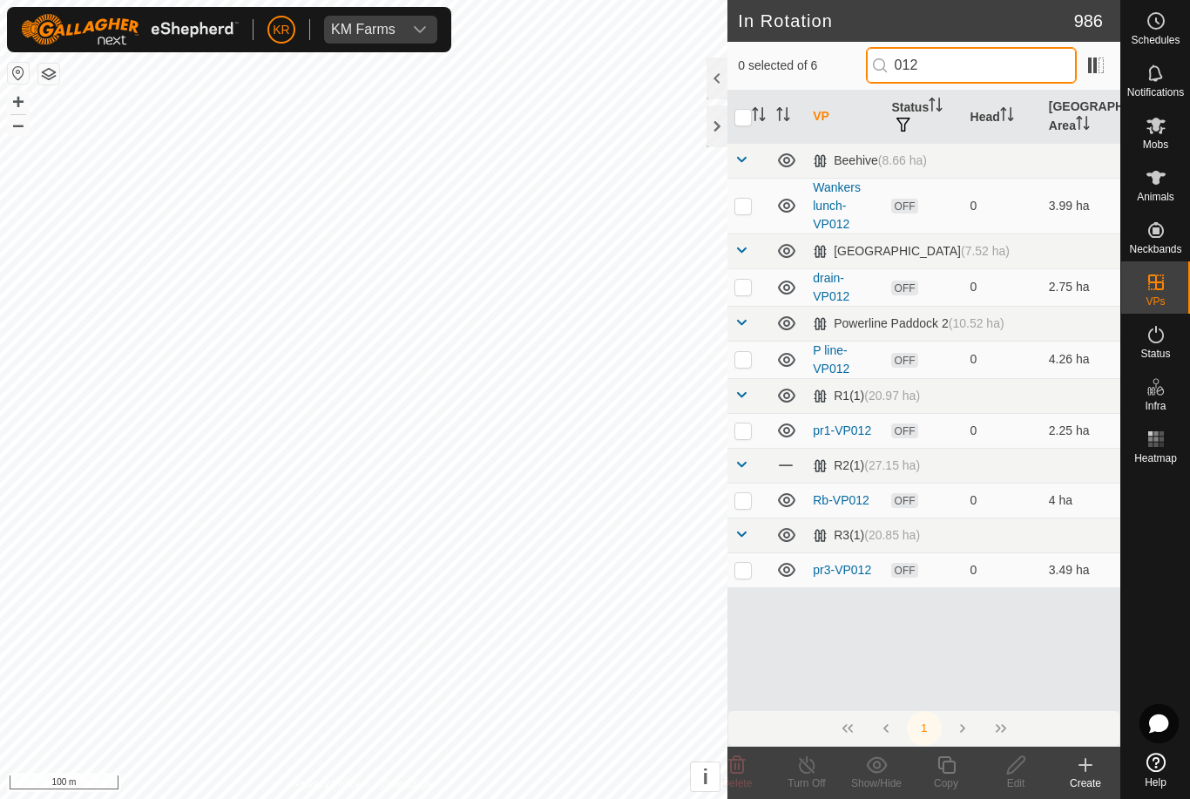
type input "012"
click at [745, 212] on td at bounding box center [748, 206] width 42 height 56
checkbox input "true"
click at [941, 762] on icon at bounding box center [946, 764] width 22 height 21
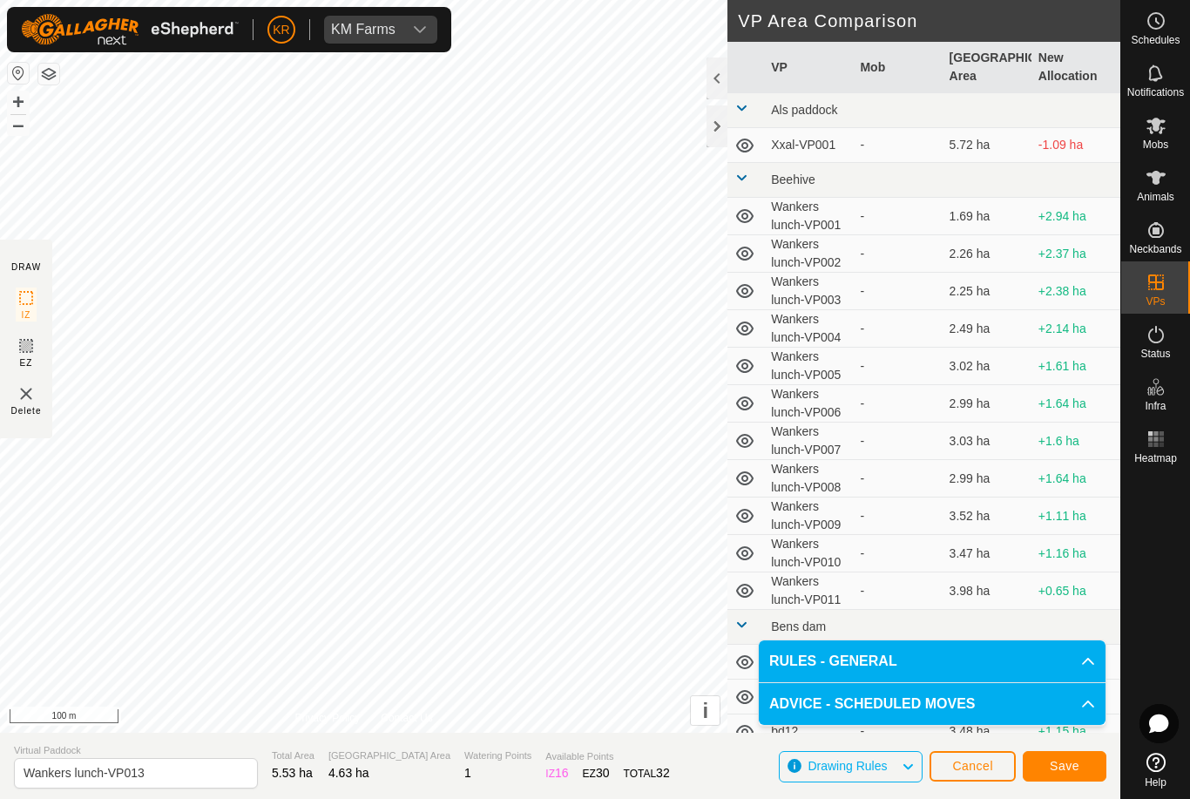
click at [1089, 764] on button "Save" at bounding box center [1064, 766] width 84 height 30
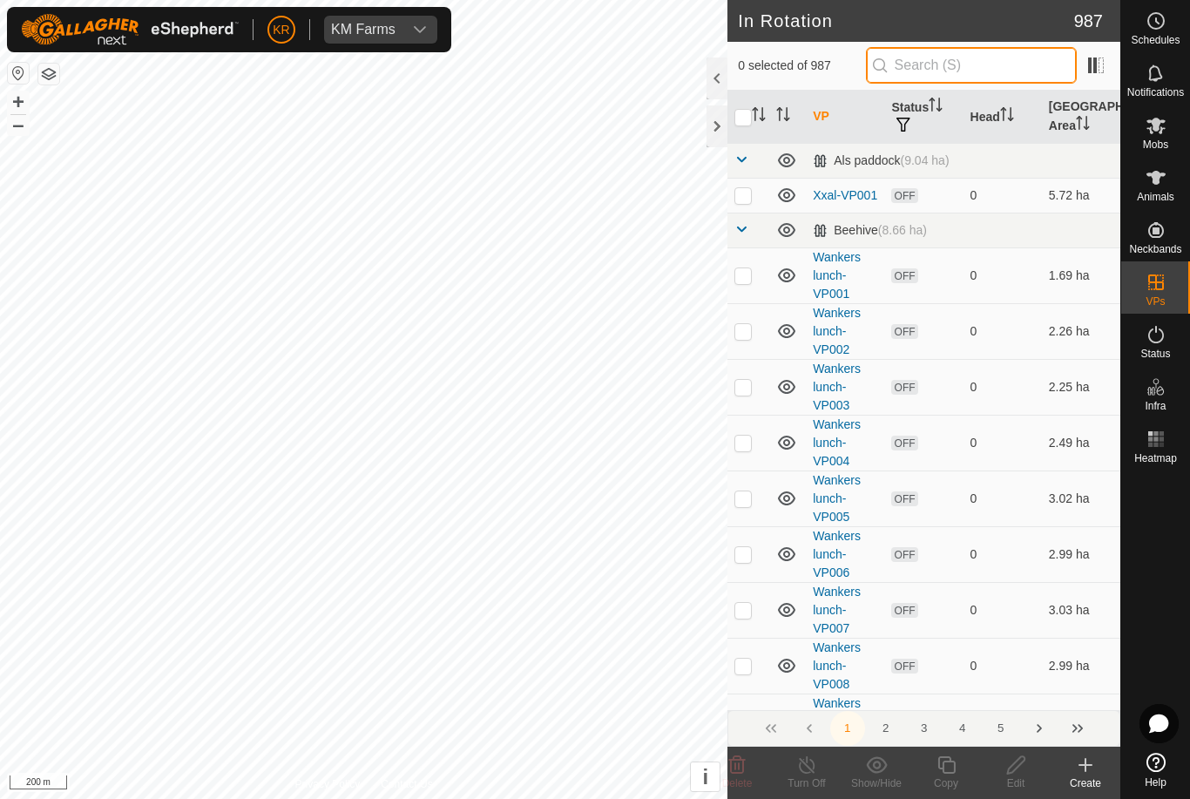
type input "."
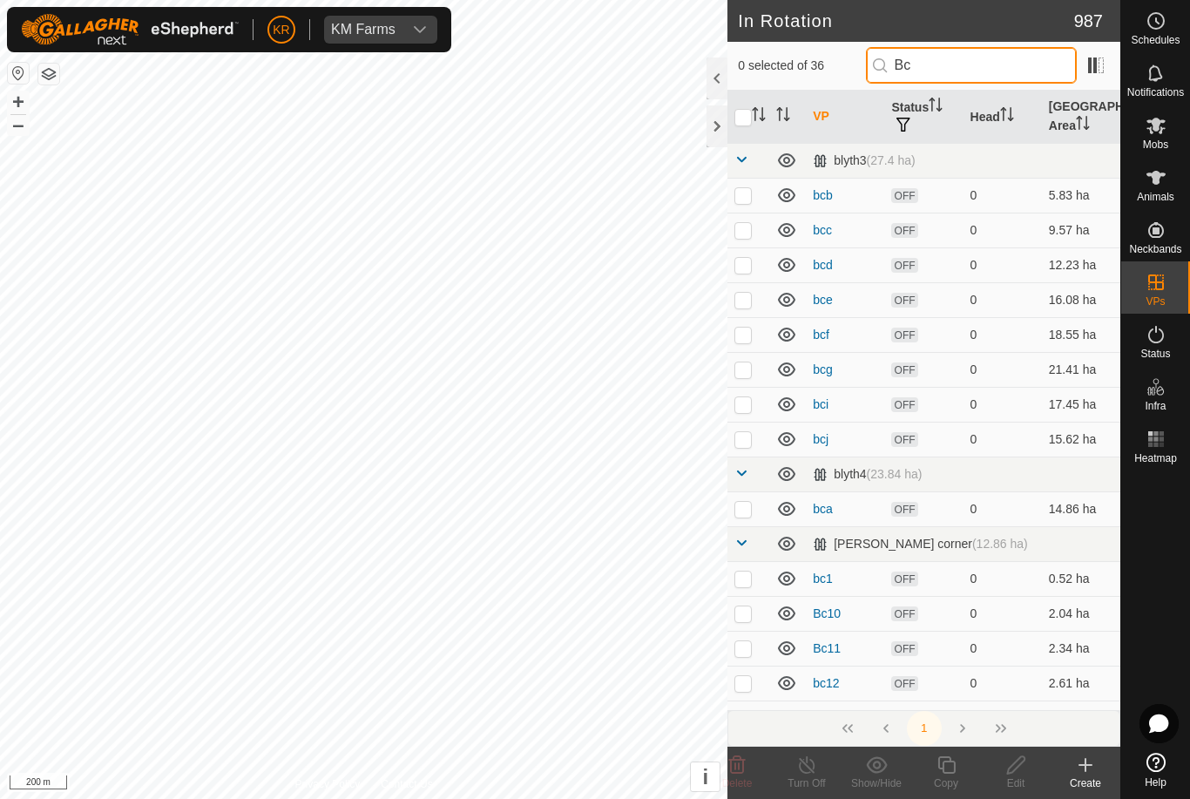
type input "Bc"
click at [729, 194] on td at bounding box center [748, 195] width 42 height 35
checkbox input "true"
click at [738, 242] on td at bounding box center [748, 229] width 42 height 35
checkbox input "true"
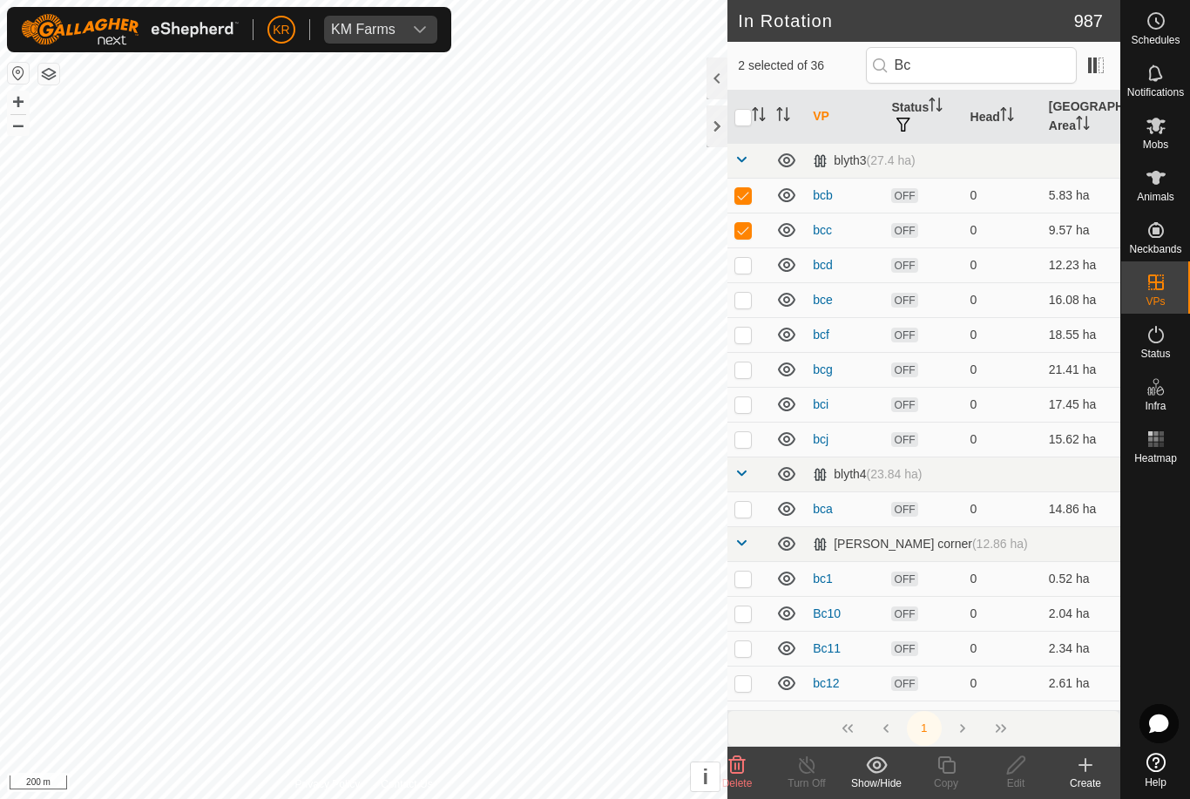
click at [748, 263] on p-checkbox at bounding box center [742, 265] width 17 height 14
checkbox input "true"
click at [743, 305] on p-checkbox at bounding box center [742, 300] width 17 height 14
checkbox input "true"
click at [746, 372] on p-checkbox at bounding box center [742, 369] width 17 height 14
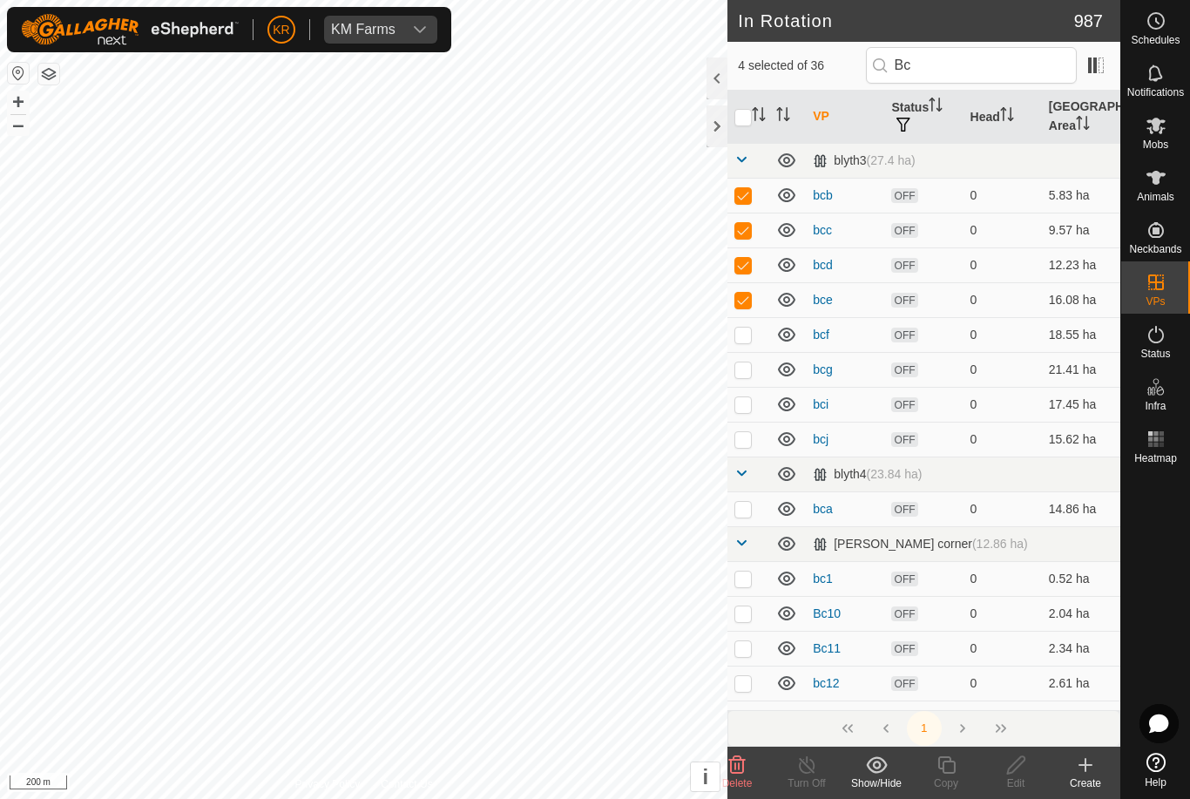
checkbox input "true"
click at [747, 336] on p-checkbox at bounding box center [742, 334] width 17 height 14
checkbox input "true"
click at [745, 413] on td at bounding box center [748, 404] width 42 height 35
checkbox input "true"
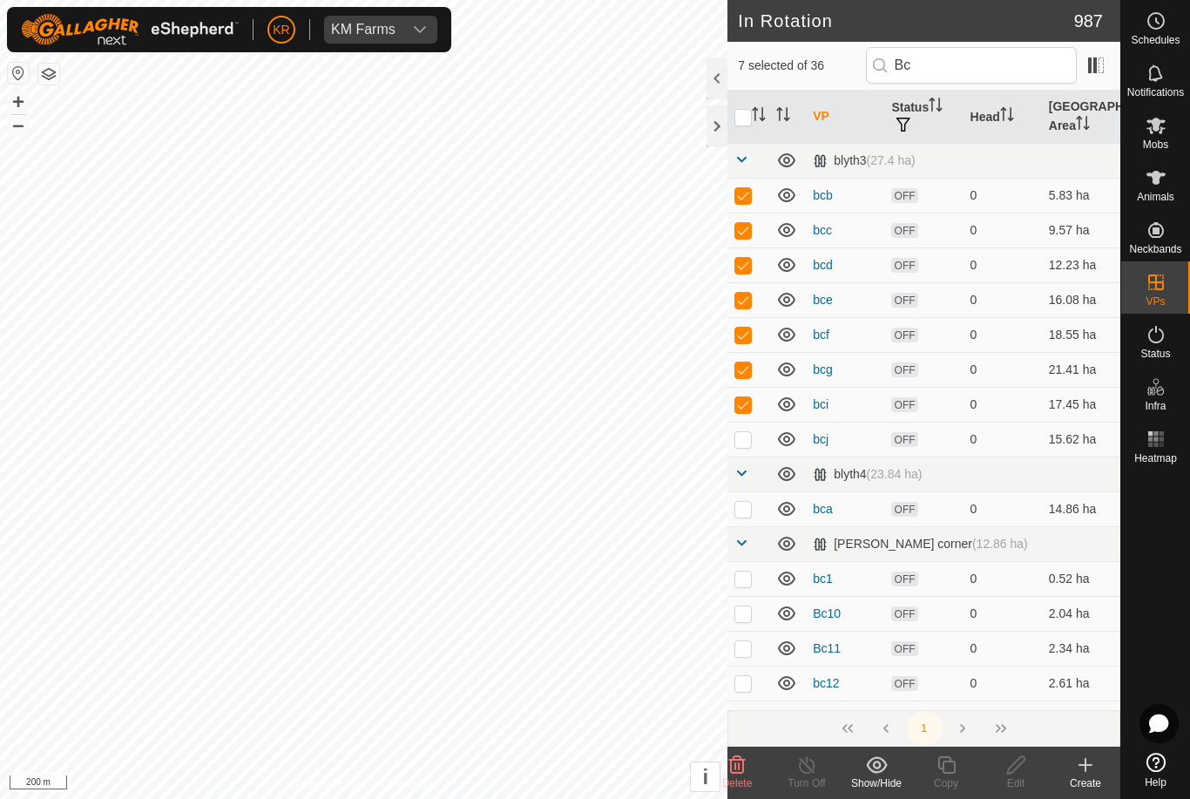
click at [745, 511] on p-checkbox at bounding box center [742, 509] width 17 height 14
checkbox input "true"
click at [747, 440] on p-checkbox at bounding box center [742, 439] width 17 height 14
checkbox input "true"
click at [732, 772] on icon at bounding box center [737, 764] width 17 height 17
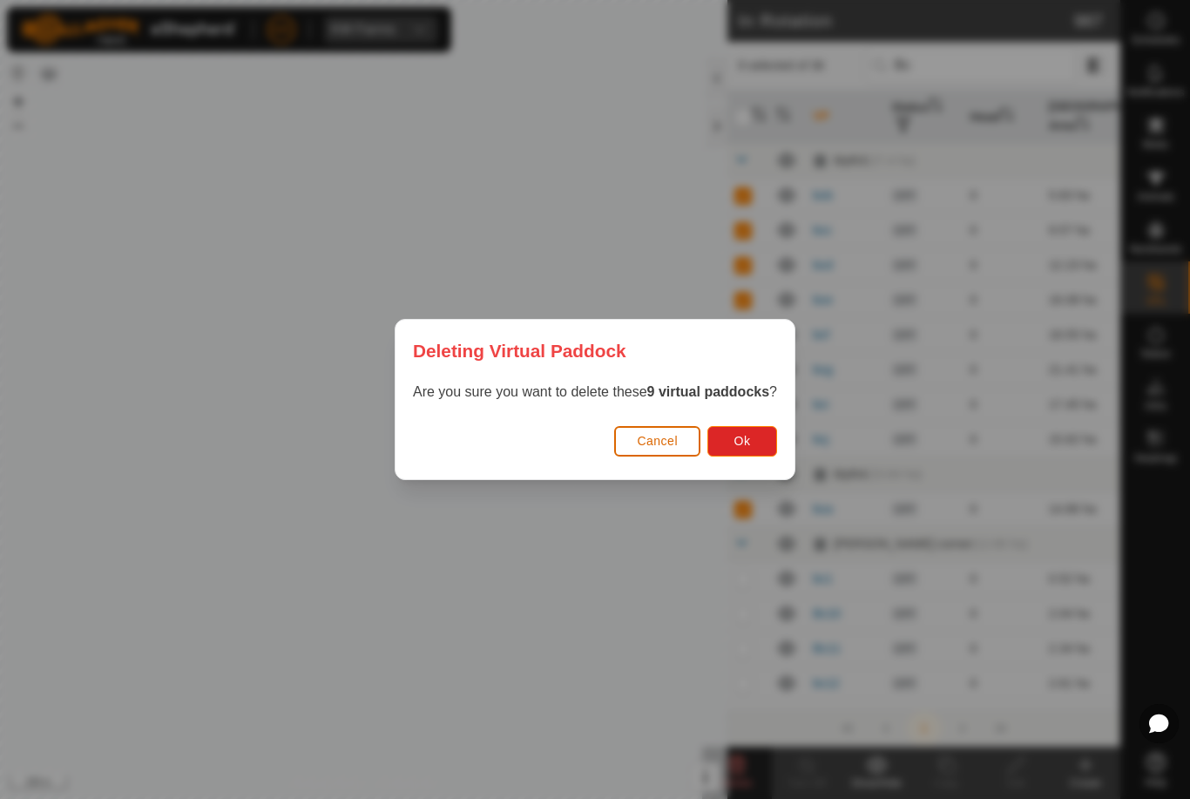
click at [743, 444] on span "Ok" at bounding box center [742, 441] width 17 height 14
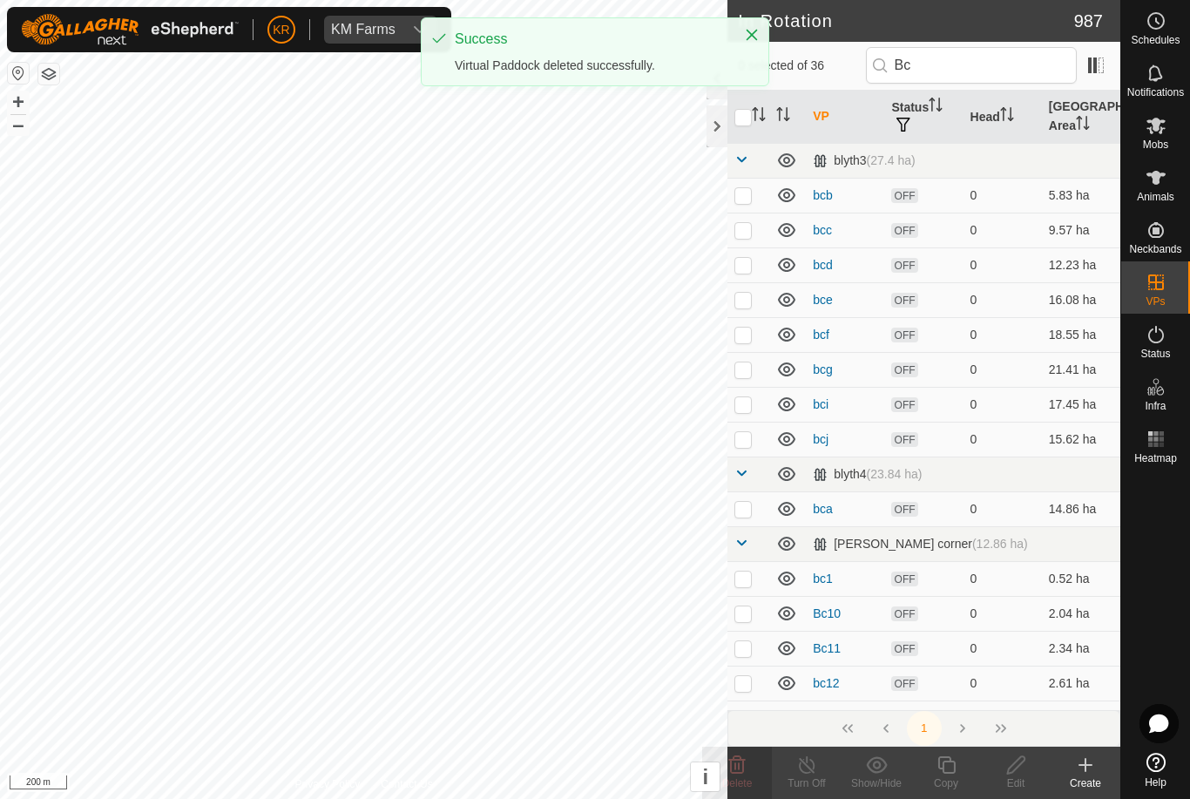
checkbox input "false"
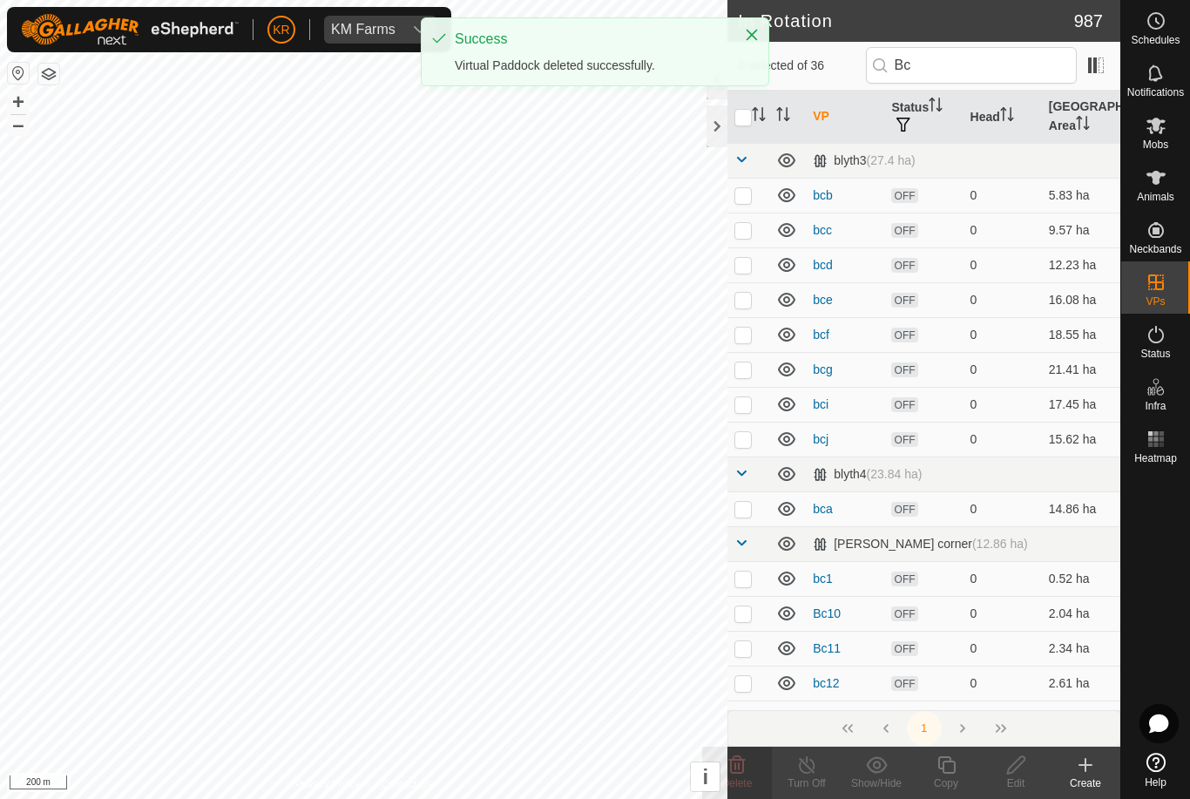
checkbox input "false"
click at [967, 71] on input "Bc" at bounding box center [971, 65] width 211 height 37
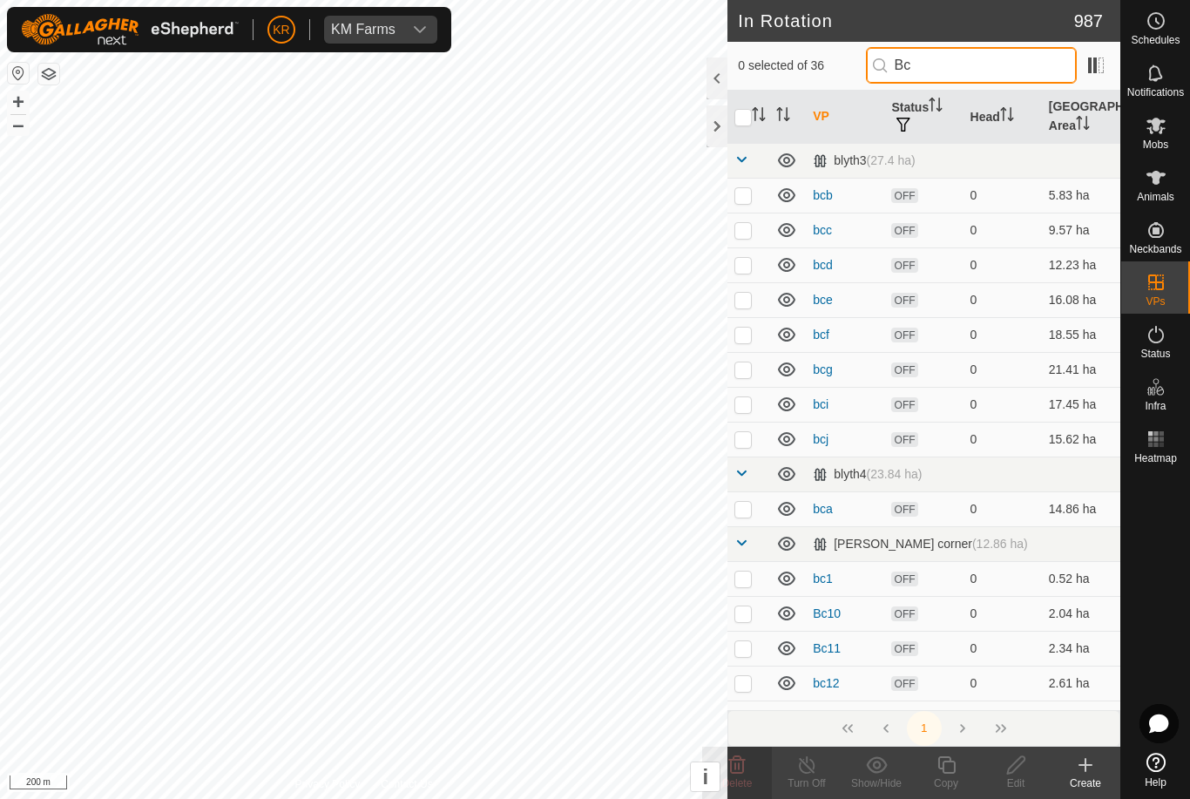
type input "B"
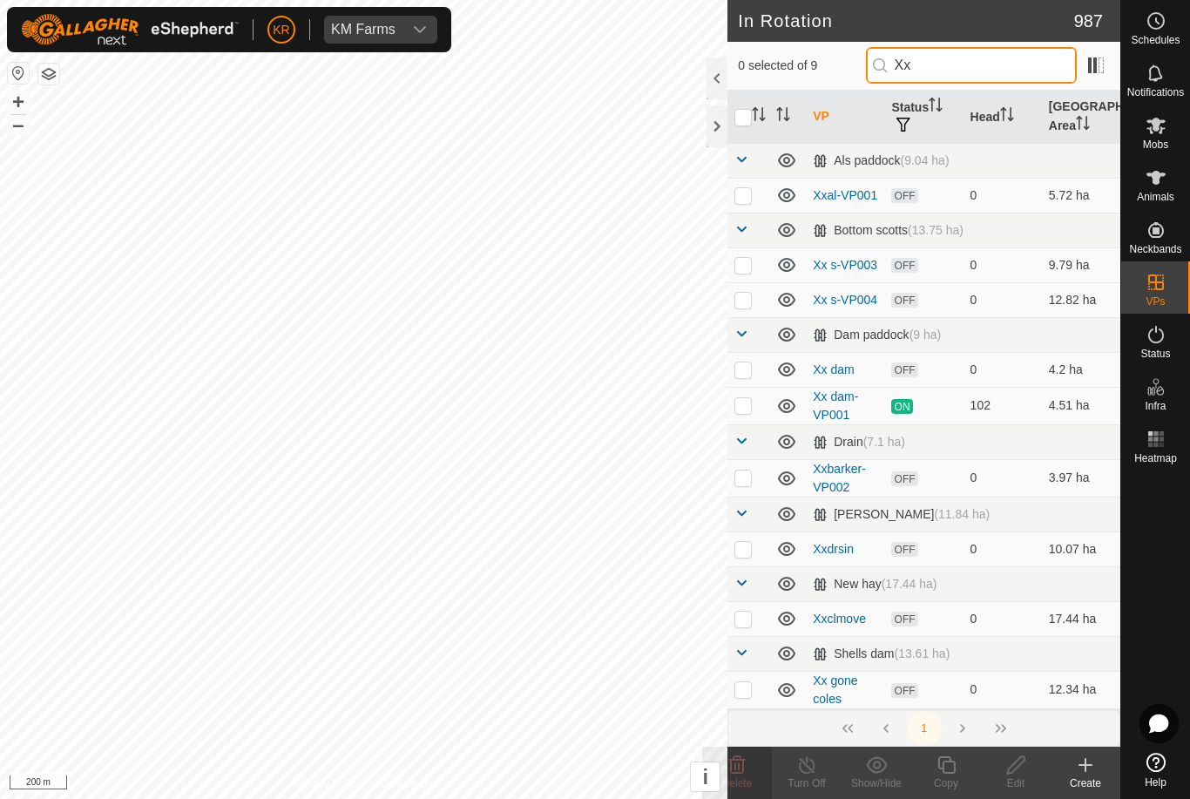
type input "Xx"
click at [745, 200] on p-checkbox at bounding box center [742, 195] width 17 height 14
checkbox input "true"
click at [747, 273] on td at bounding box center [748, 264] width 42 height 35
checkbox input "true"
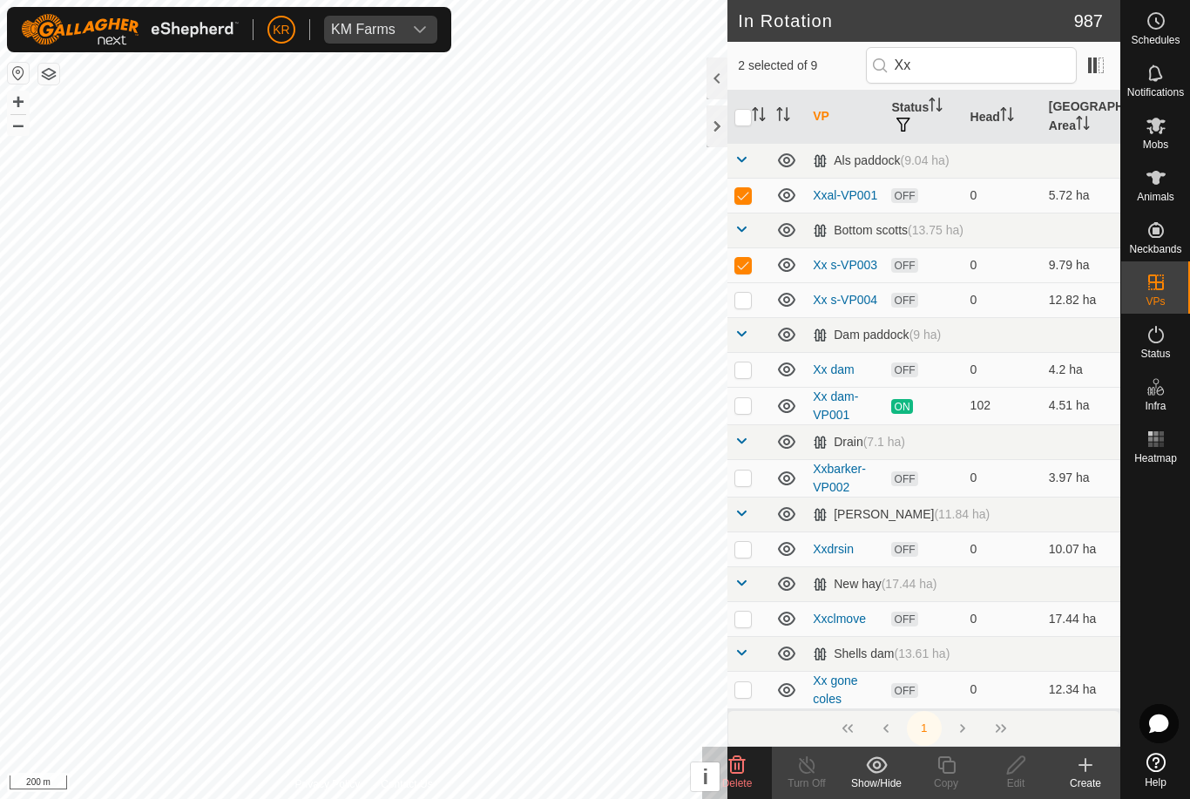
click at [745, 301] on p-checkbox at bounding box center [742, 300] width 17 height 14
checkbox input "true"
click at [745, 369] on p-checkbox at bounding box center [742, 369] width 17 height 14
checkbox input "true"
click at [745, 482] on p-checkbox at bounding box center [742, 477] width 17 height 14
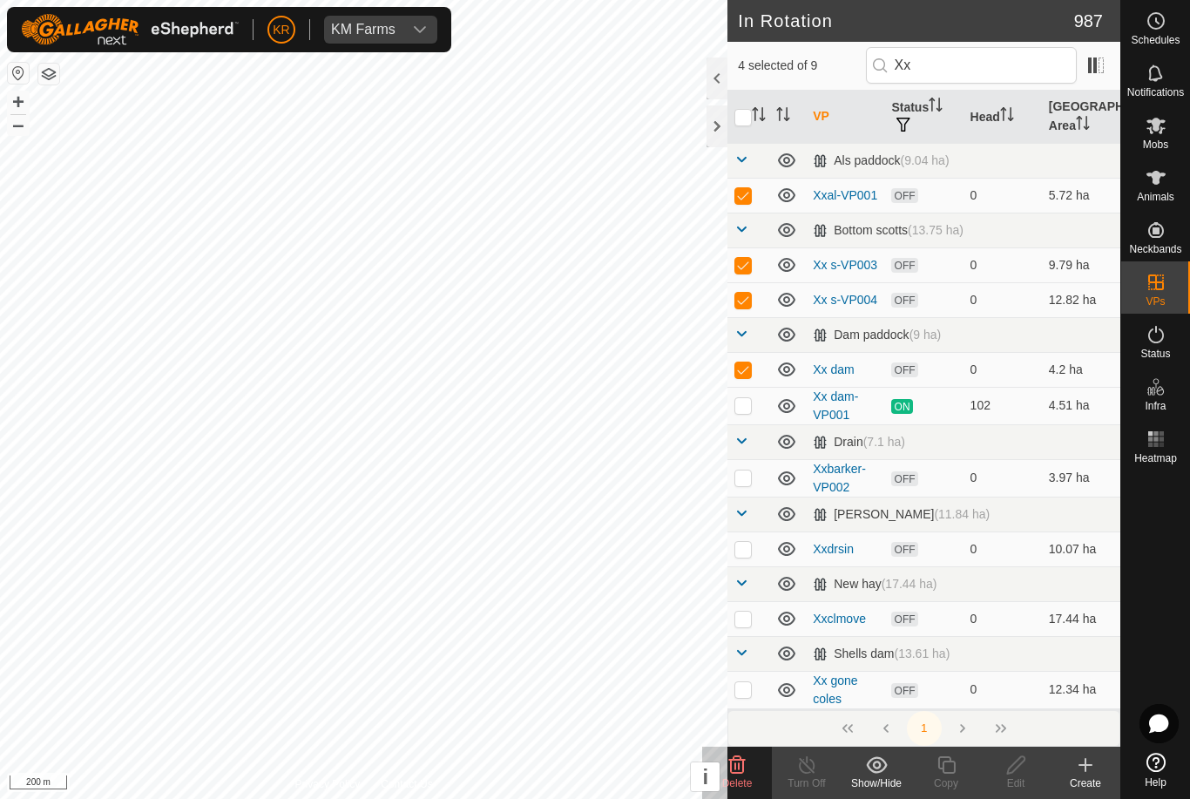
checkbox input "true"
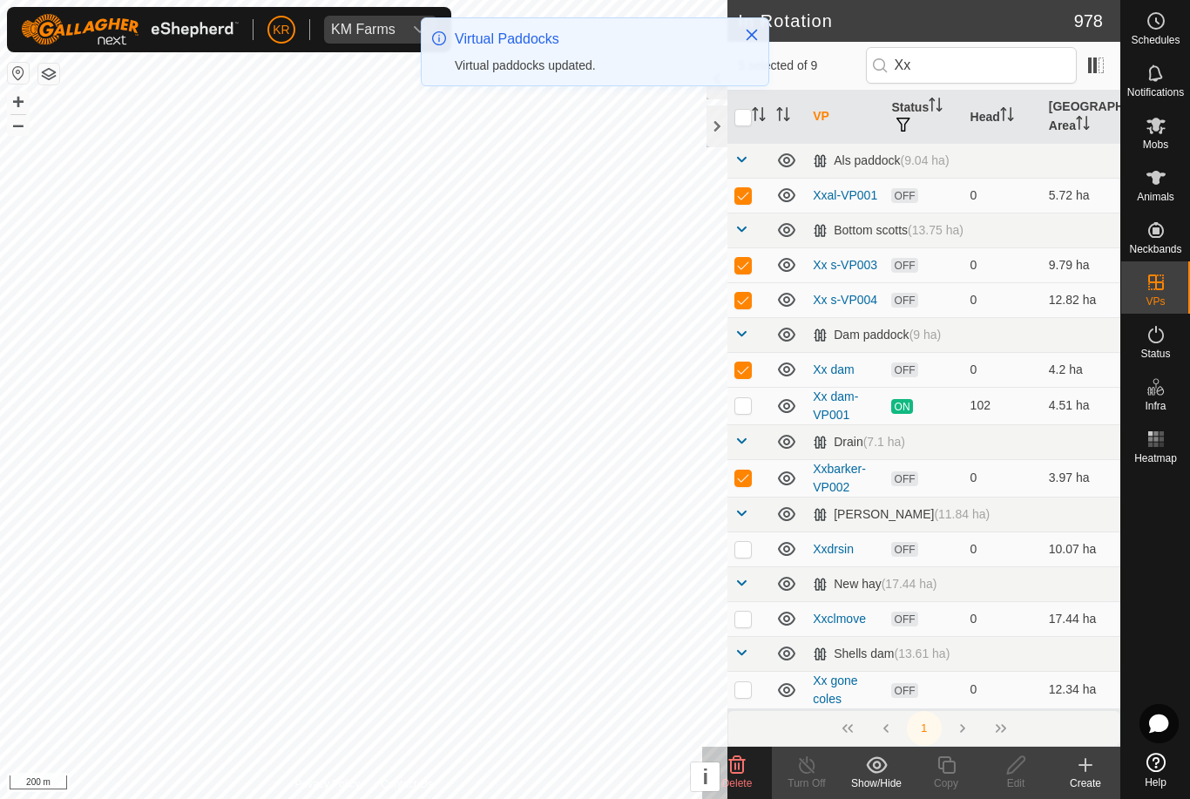
click at [744, 550] on p-checkbox at bounding box center [742, 549] width 17 height 14
checkbox input "true"
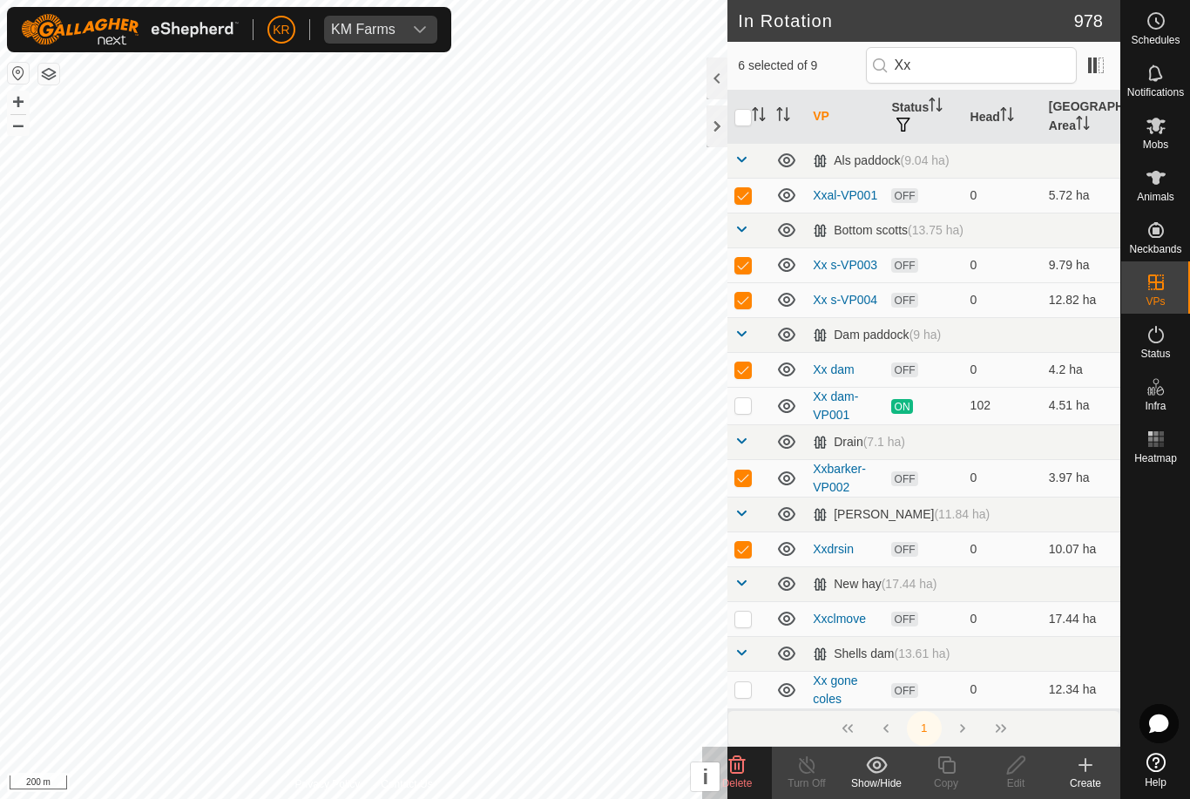
click at [745, 619] on p-checkbox at bounding box center [742, 618] width 17 height 14
checkbox input "true"
click at [741, 691] on p-checkbox at bounding box center [742, 689] width 17 height 14
checkbox input "true"
click at [741, 777] on span "Delete" at bounding box center [737, 783] width 30 height 12
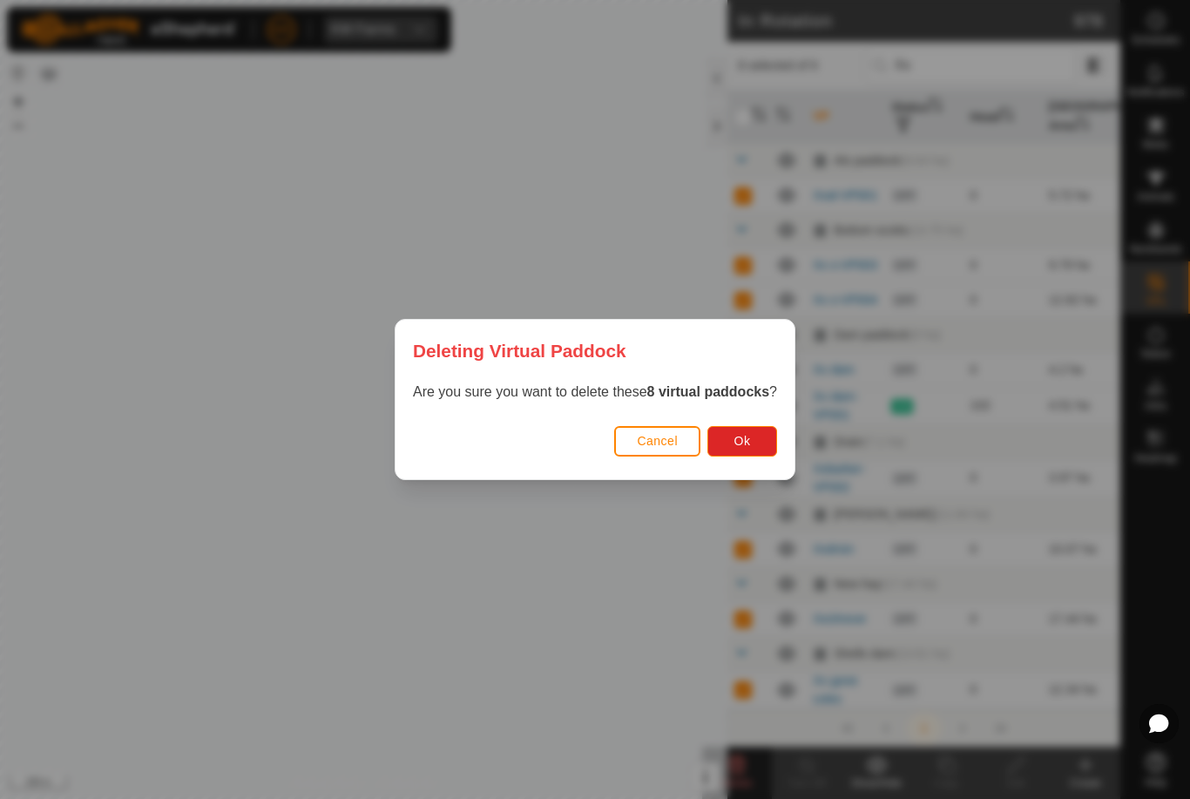
click at [726, 439] on button "Ok" at bounding box center [742, 441] width 70 height 30
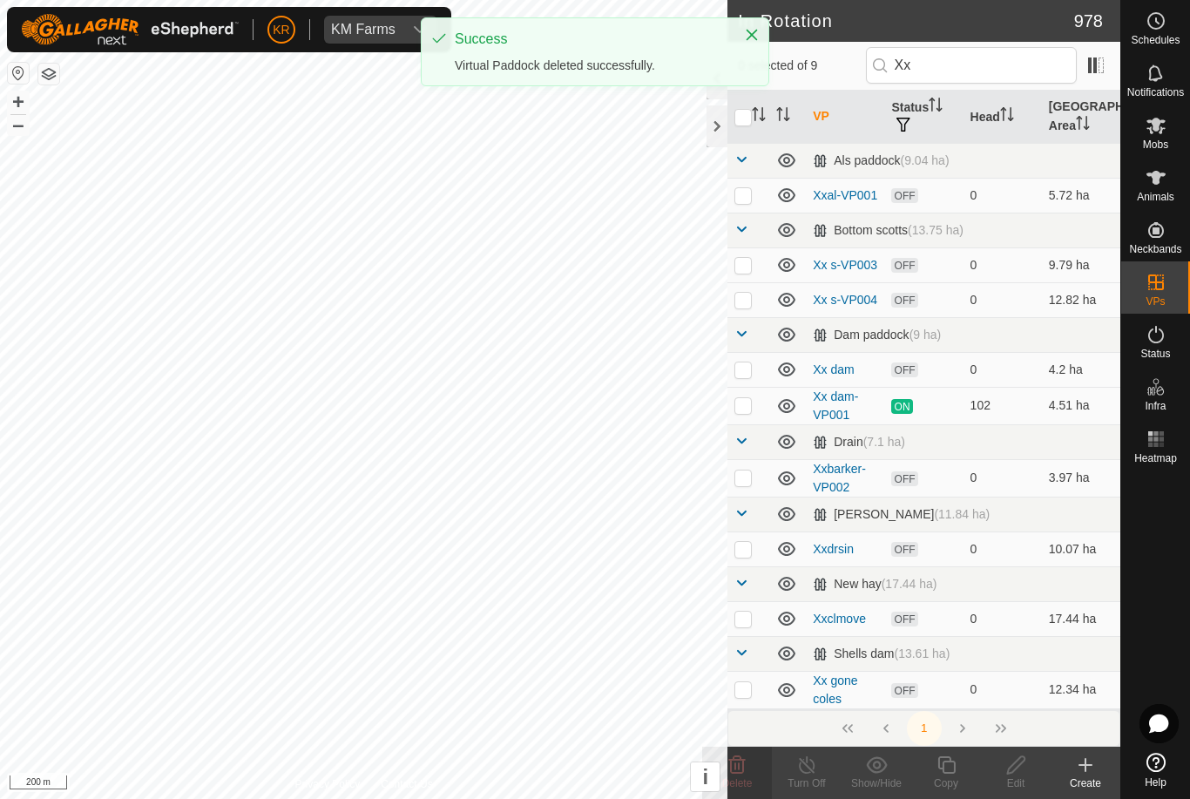
checkbox input "false"
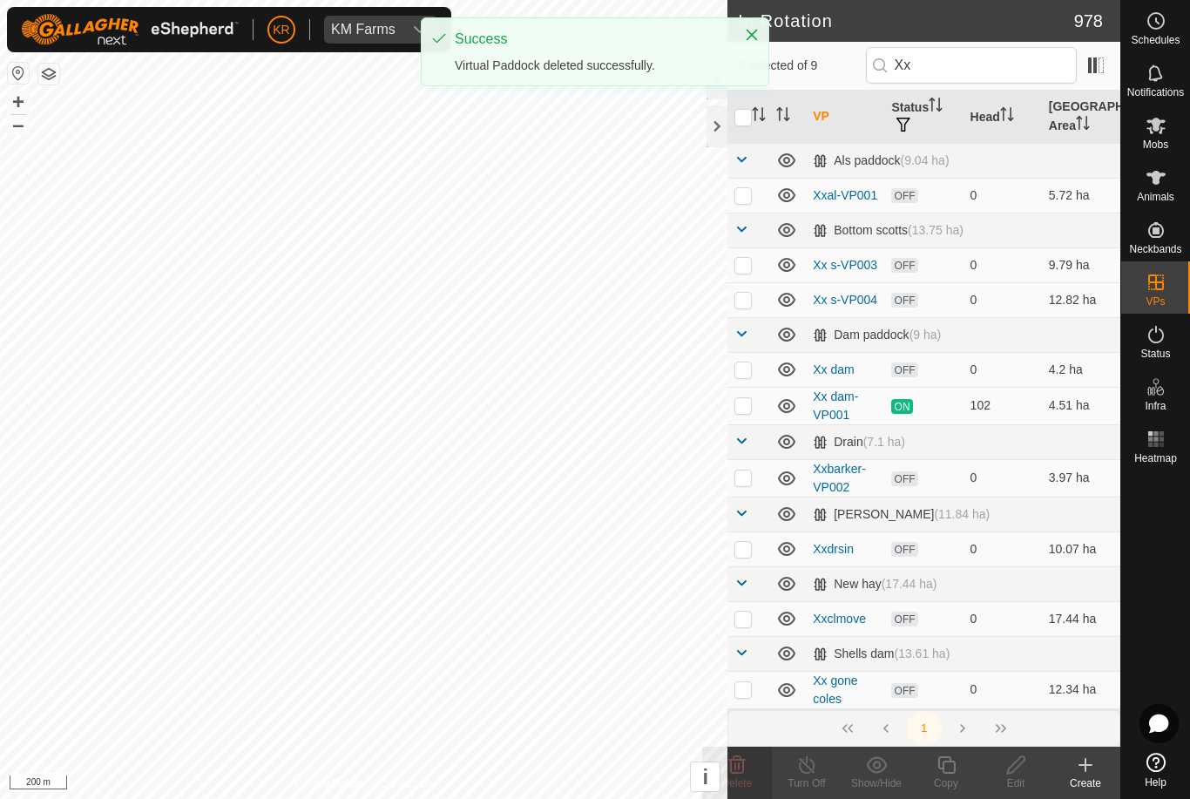
checkbox input "false"
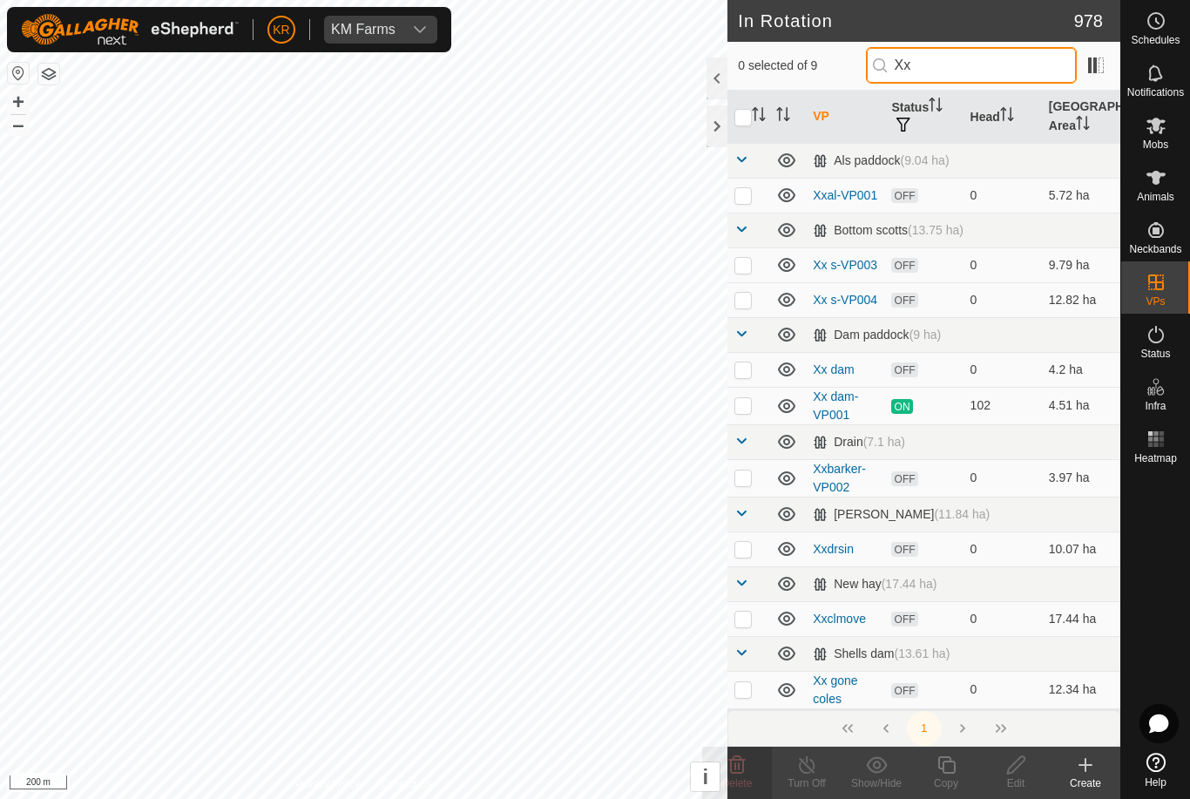
click at [985, 72] on input "Xx" at bounding box center [971, 65] width 211 height 37
type input "X"
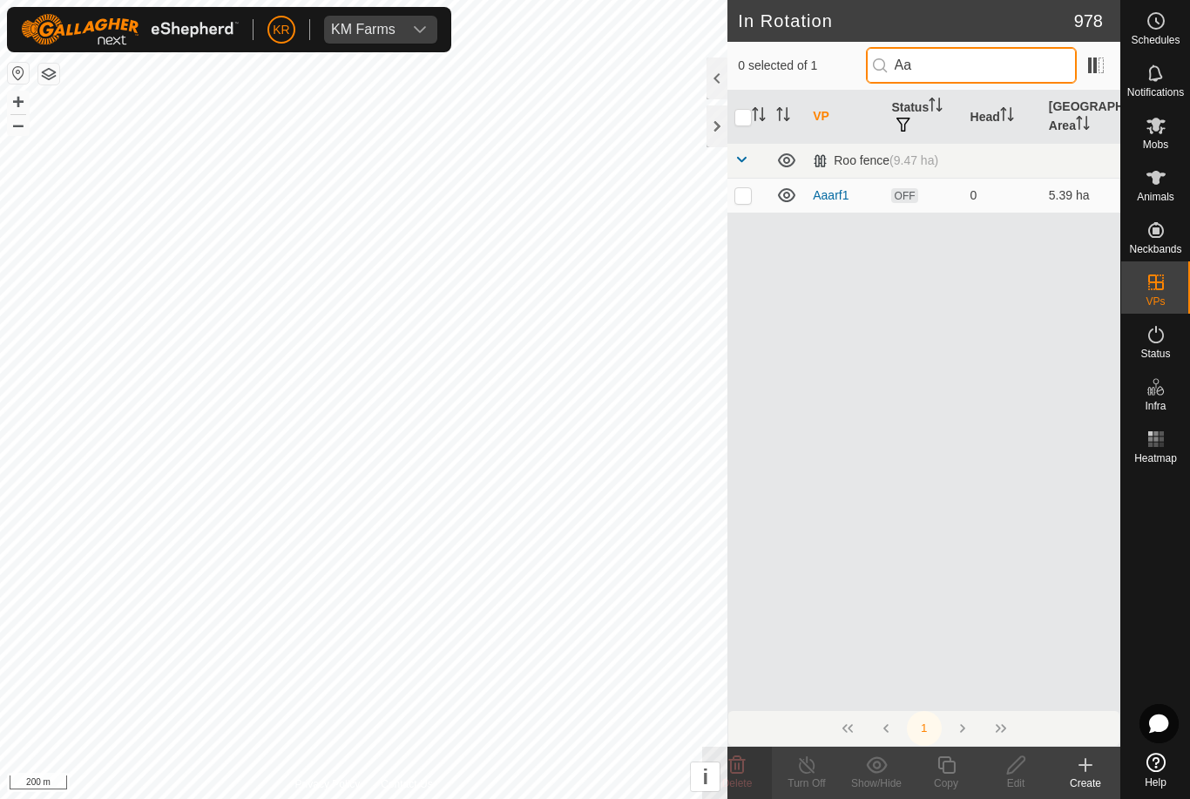
type input "Aa"
click at [745, 204] on td at bounding box center [748, 195] width 42 height 35
checkbox input "true"
click at [742, 779] on span "Delete" at bounding box center [737, 783] width 30 height 12
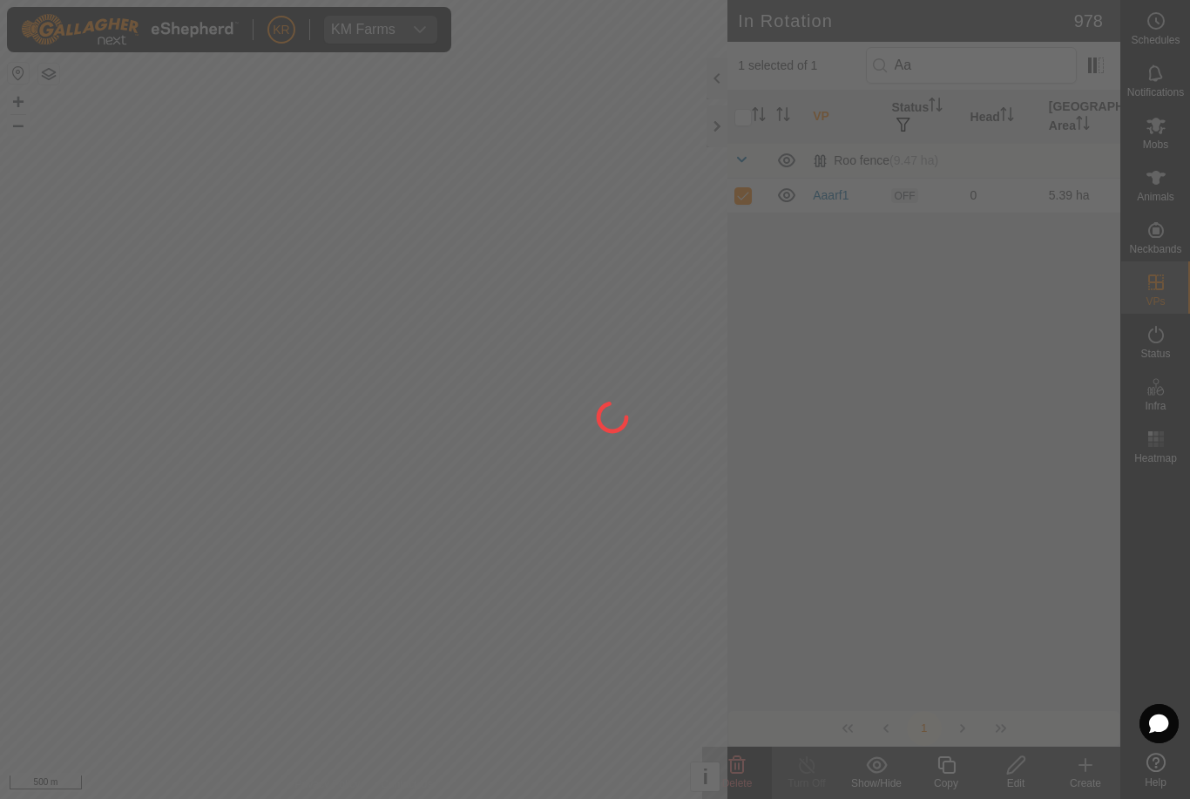
click at [738, 765] on div at bounding box center [595, 399] width 1190 height 799
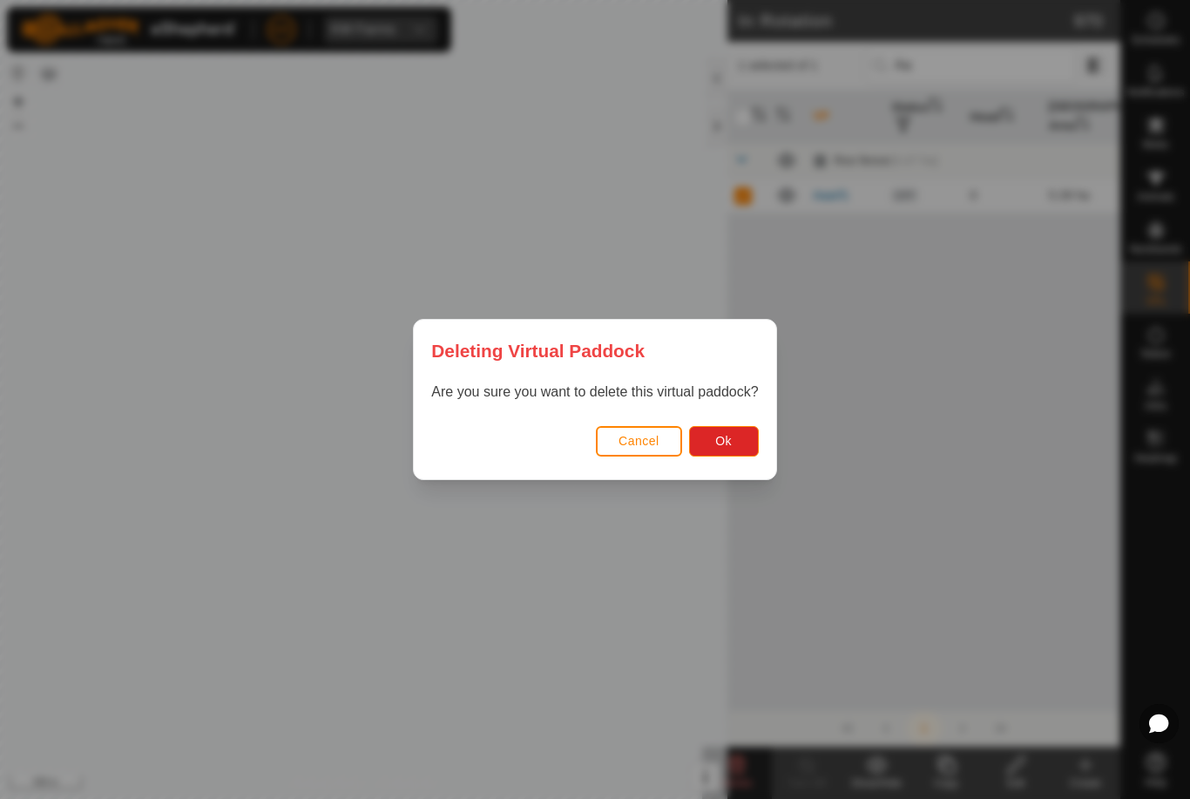
click at [694, 448] on button "Ok" at bounding box center [724, 441] width 70 height 30
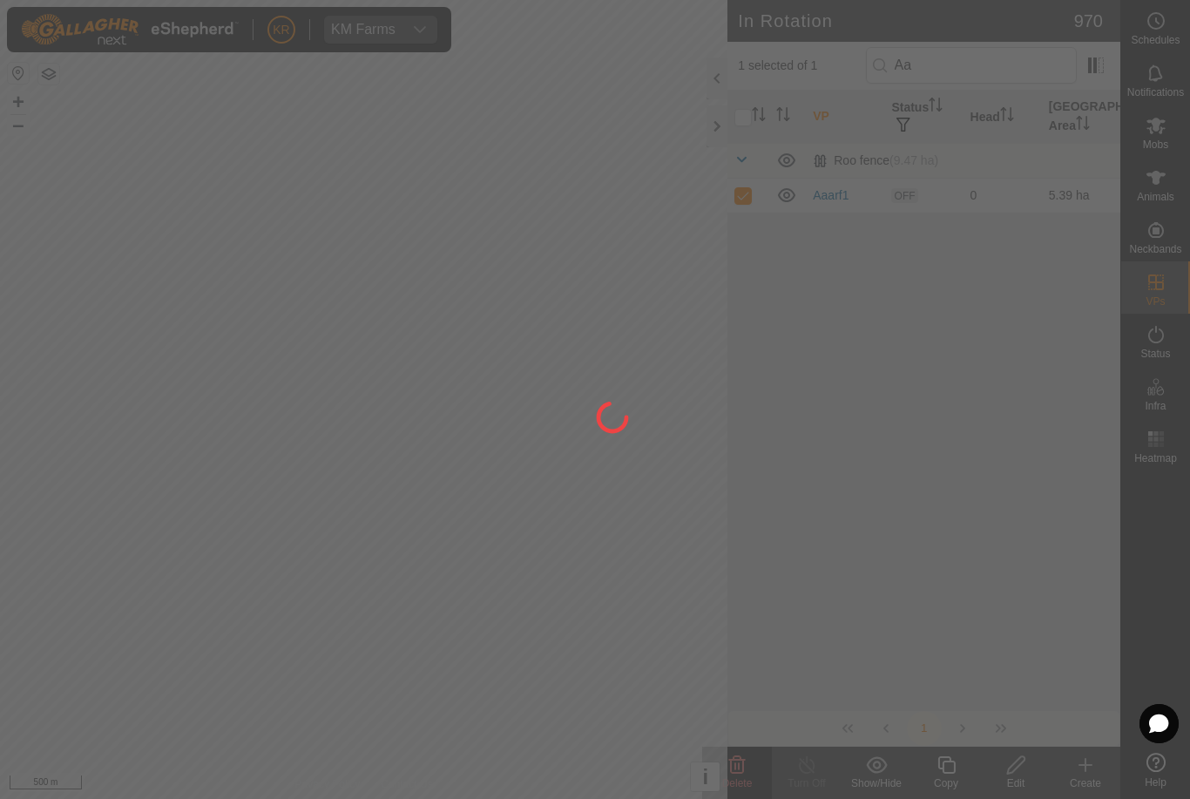
checkbox input "false"
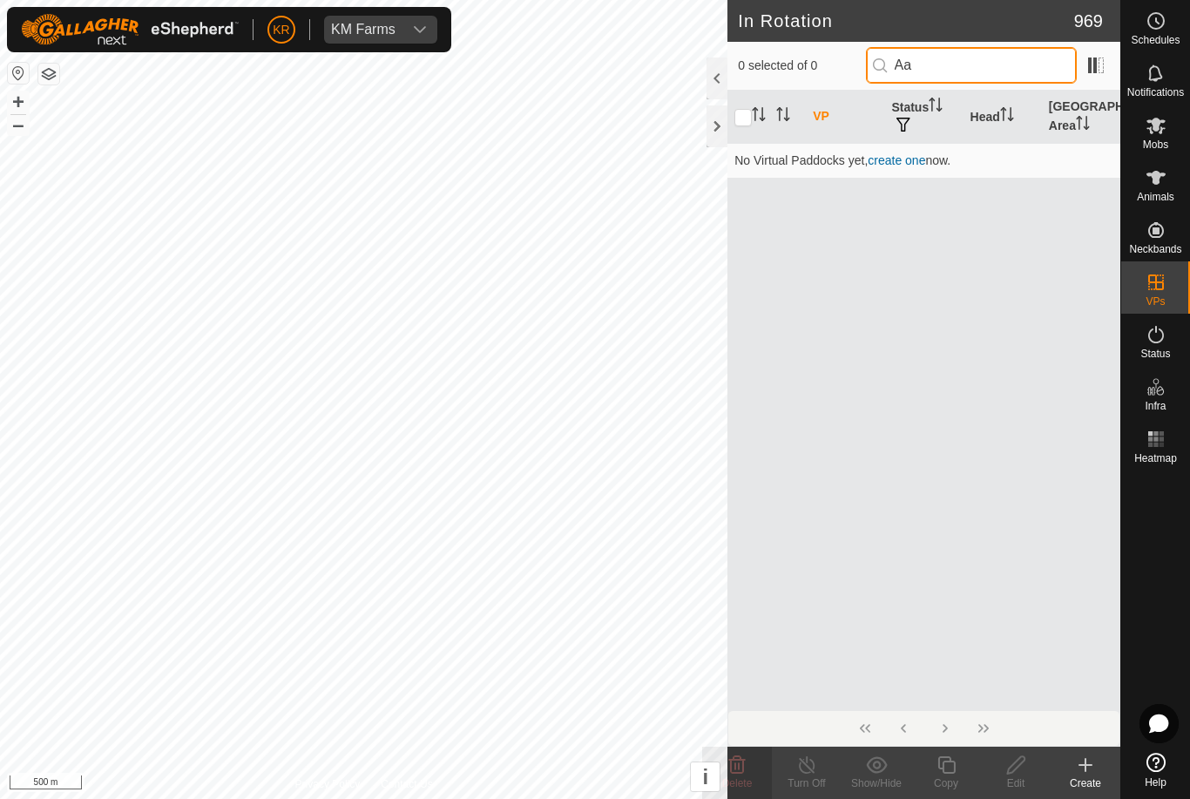
click at [995, 72] on input "Aa" at bounding box center [971, 65] width 211 height 37
type input "A"
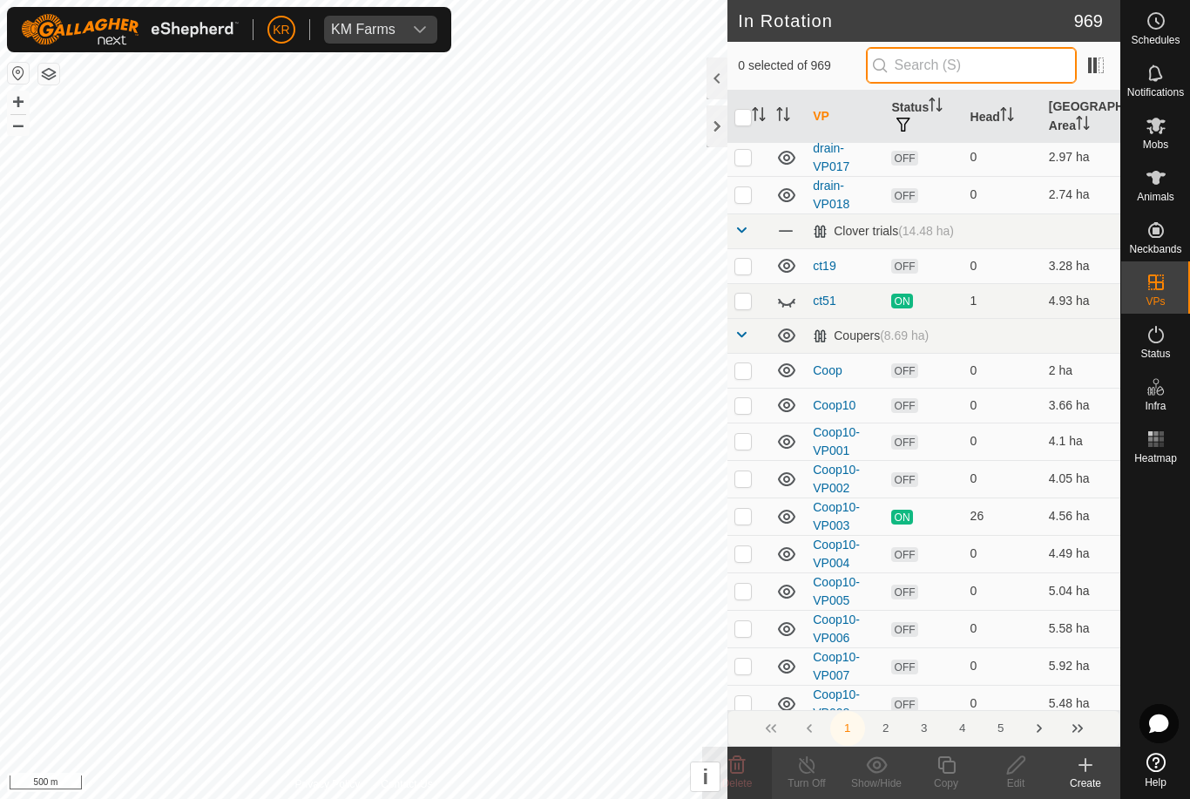
scroll to position [3548, 0]
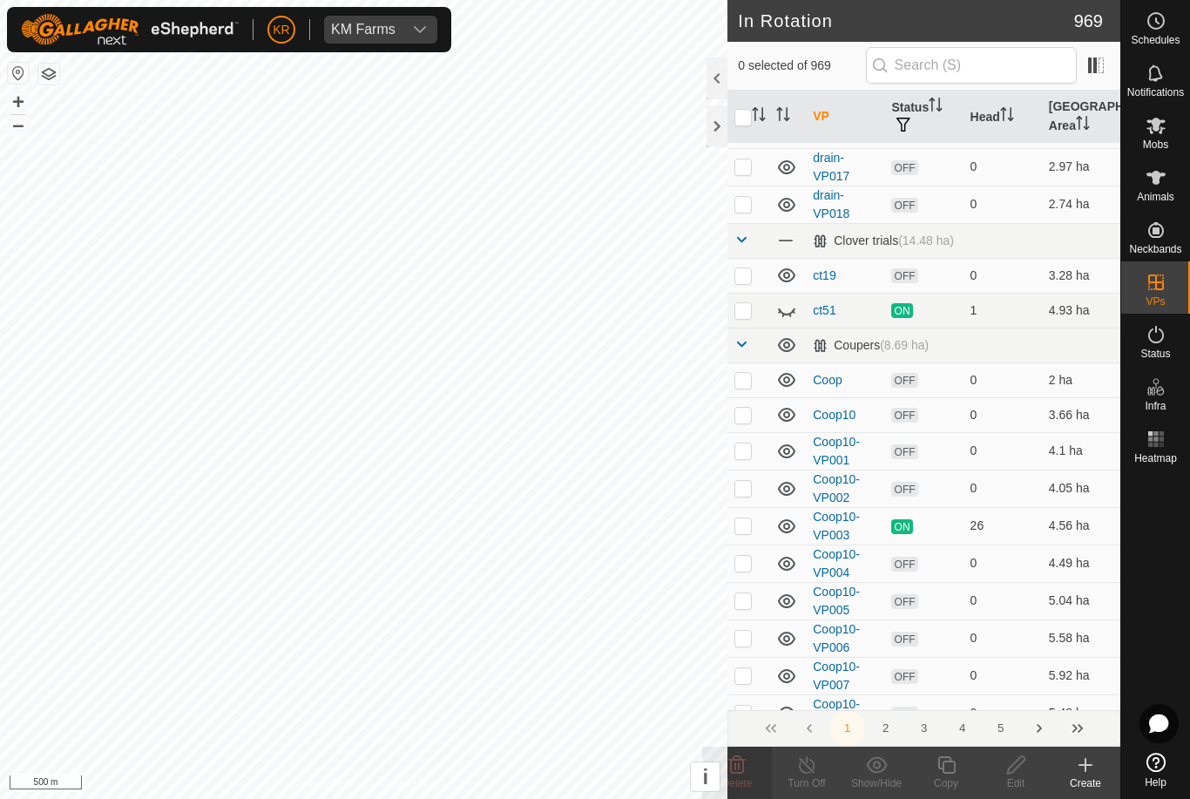
click at [787, 312] on icon at bounding box center [786, 310] width 21 height 21
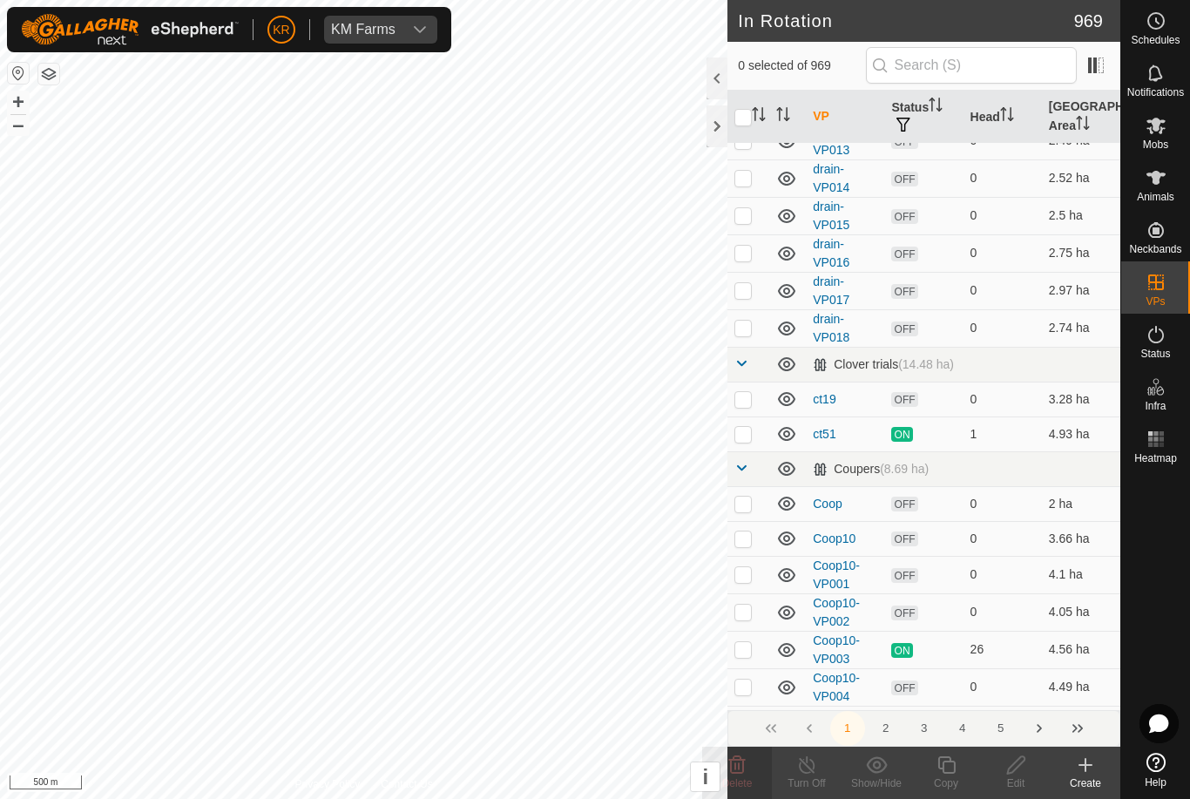
scroll to position [3425, 0]
click at [746, 435] on p-checkbox at bounding box center [742, 433] width 17 height 14
click at [745, 446] on td at bounding box center [748, 432] width 42 height 35
checkbox input "false"
click at [745, 399] on p-checkbox at bounding box center [742, 398] width 17 height 14
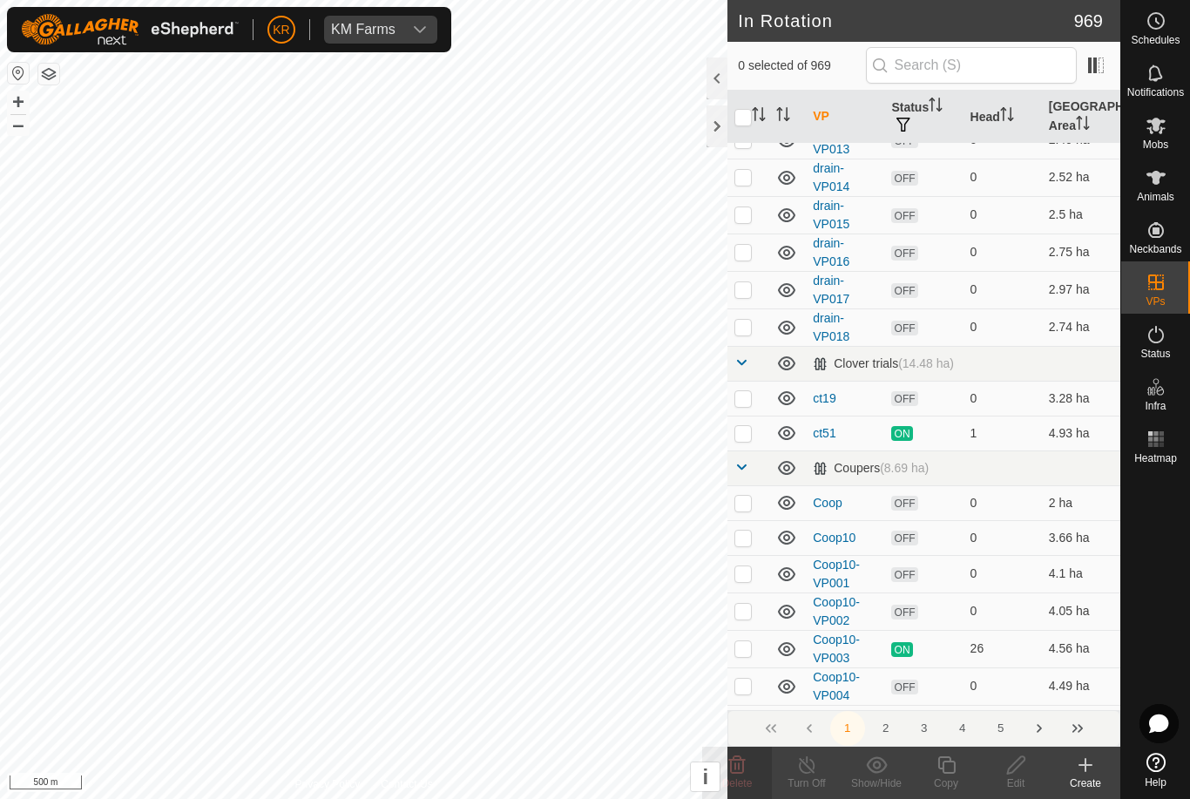
checkbox input "true"
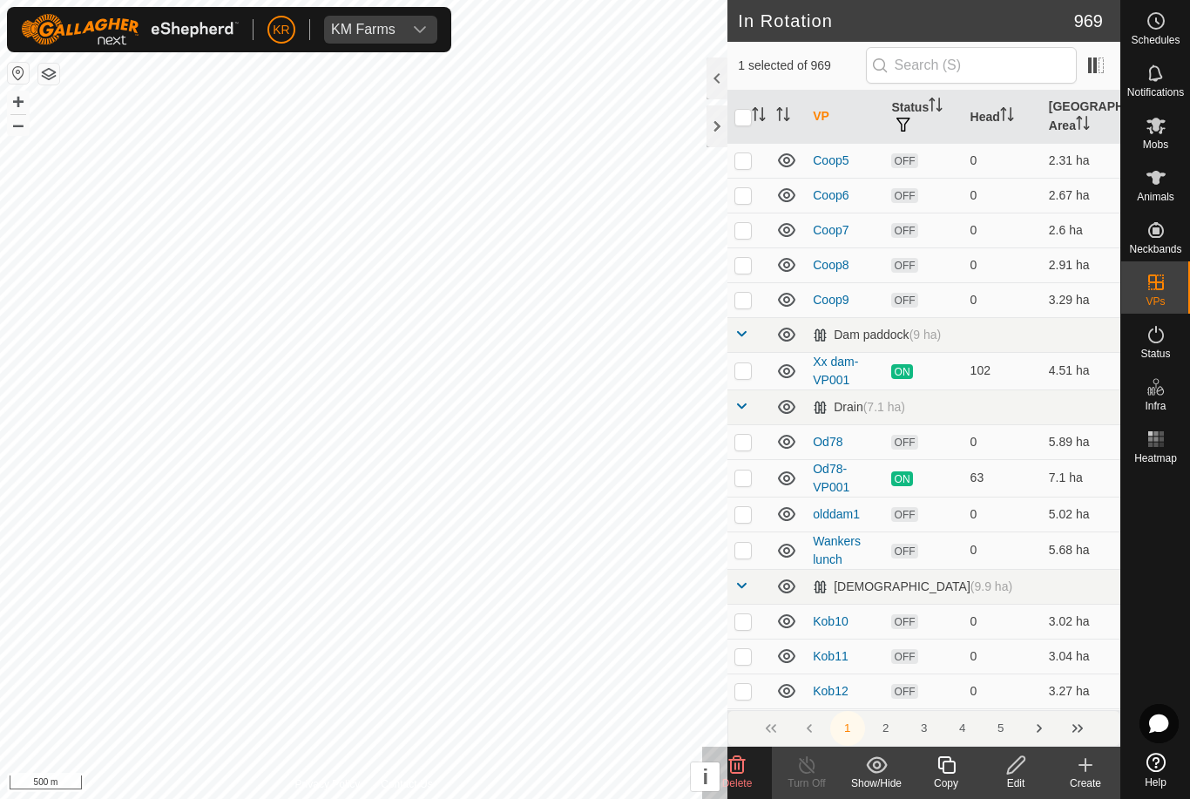
scroll to position [4250, 0]
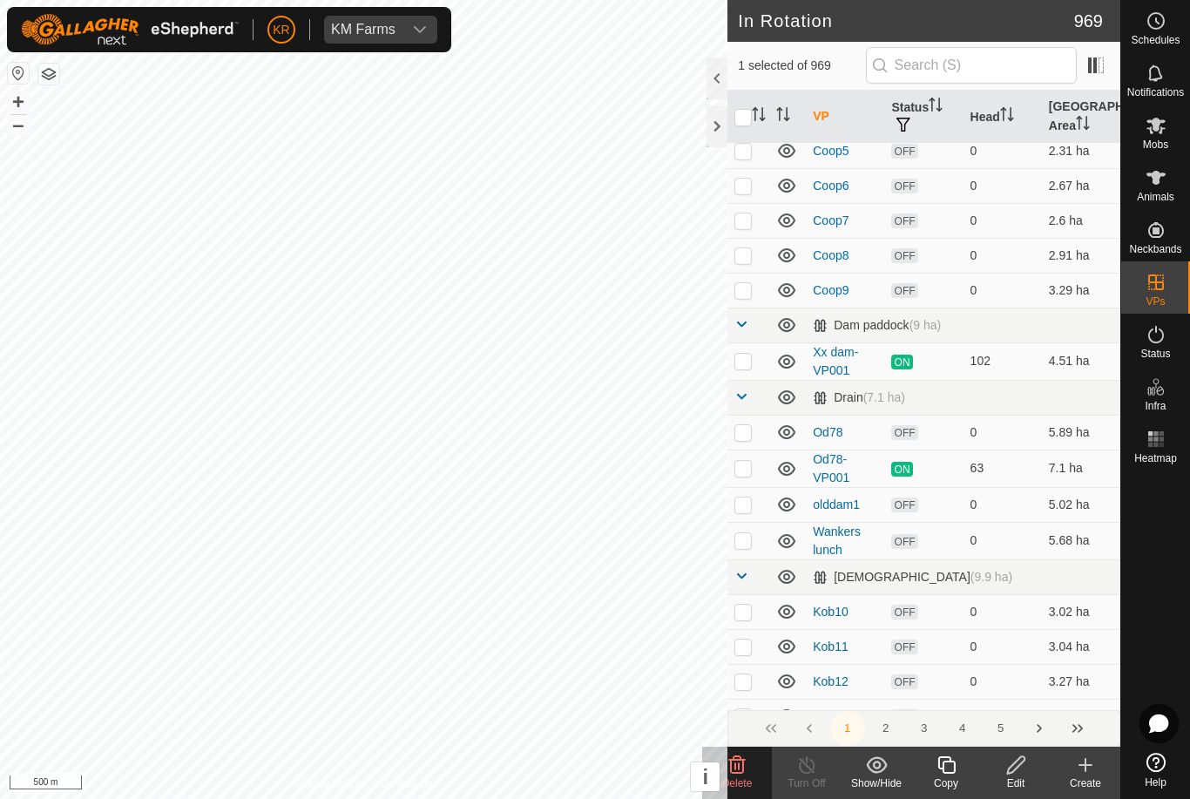
click at [744, 434] on p-checkbox at bounding box center [742, 432] width 17 height 14
checkbox input "true"
click at [748, 505] on p-checkbox at bounding box center [742, 504] width 17 height 14
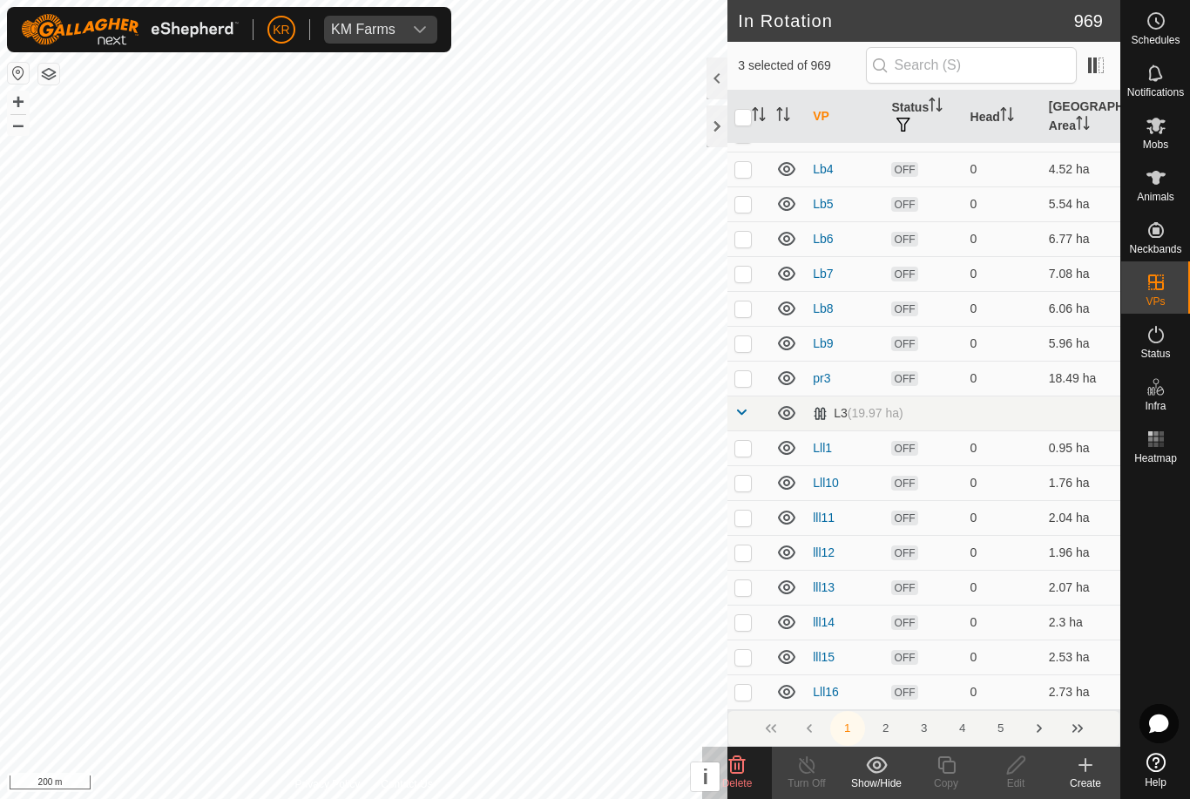
scroll to position [7165, 0]
click at [738, 767] on icon at bounding box center [737, 764] width 17 height 17
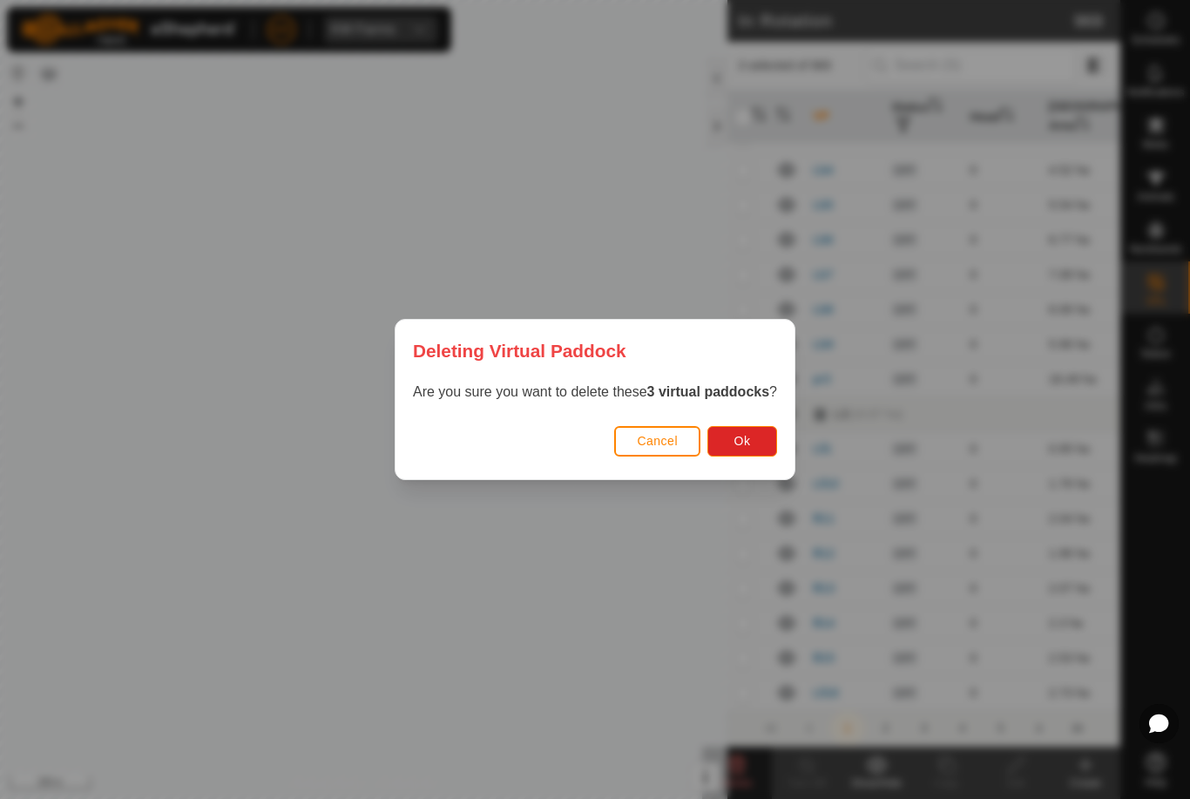
click at [759, 444] on button "Ok" at bounding box center [742, 441] width 70 height 30
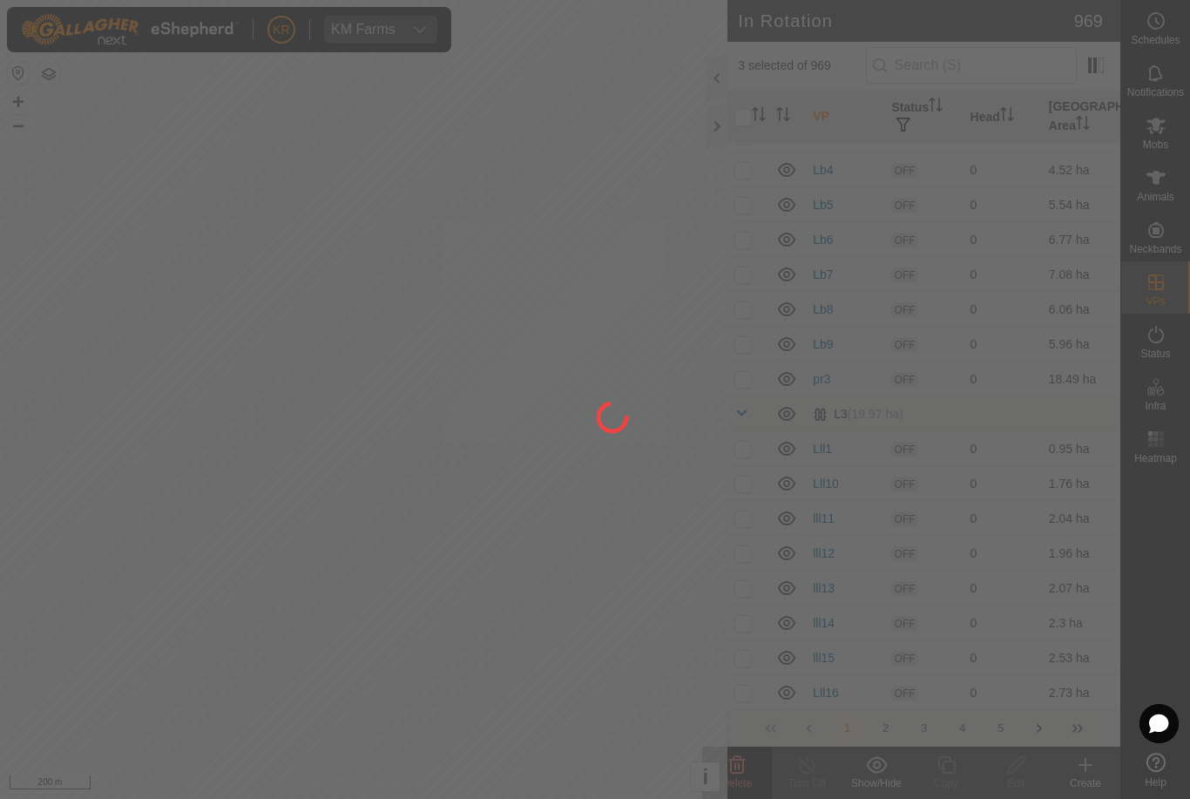
checkbox input "false"
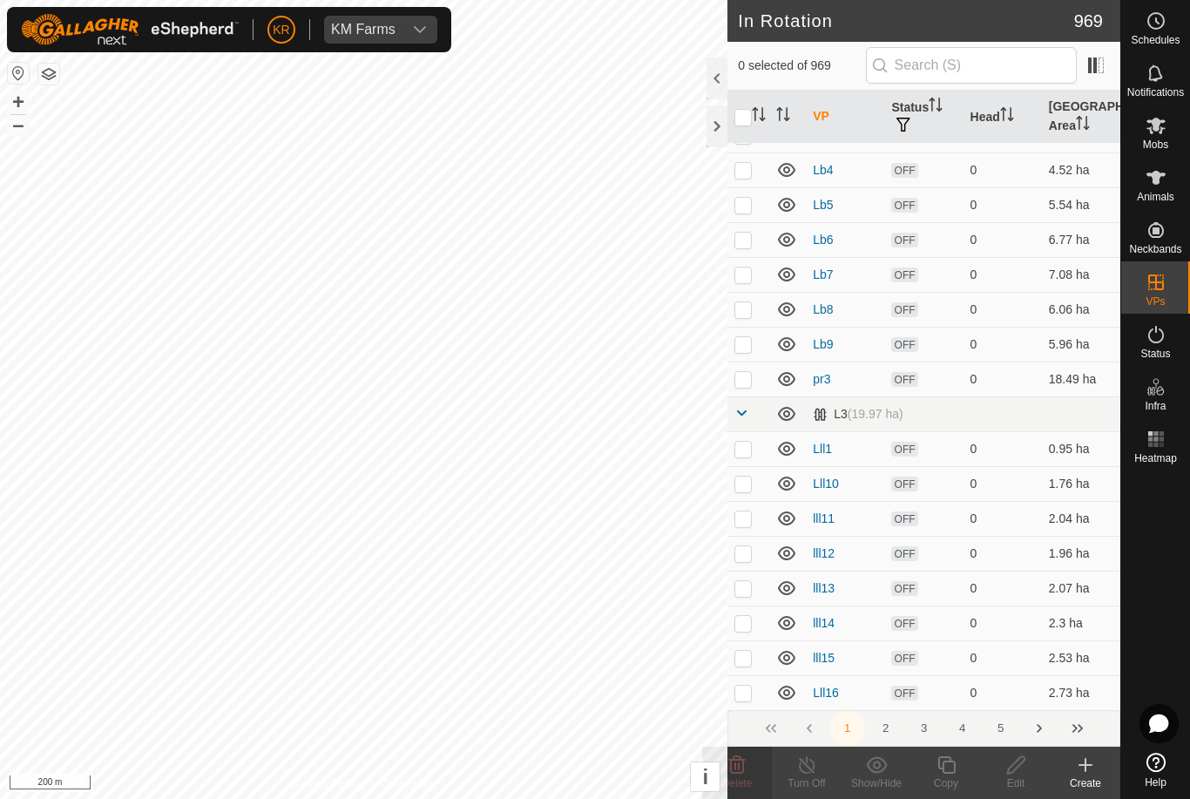
click at [888, 731] on button "2" at bounding box center [885, 728] width 35 height 35
click at [927, 734] on button "3" at bounding box center [924, 728] width 35 height 35
click at [745, 382] on p-checkbox at bounding box center [742, 379] width 17 height 14
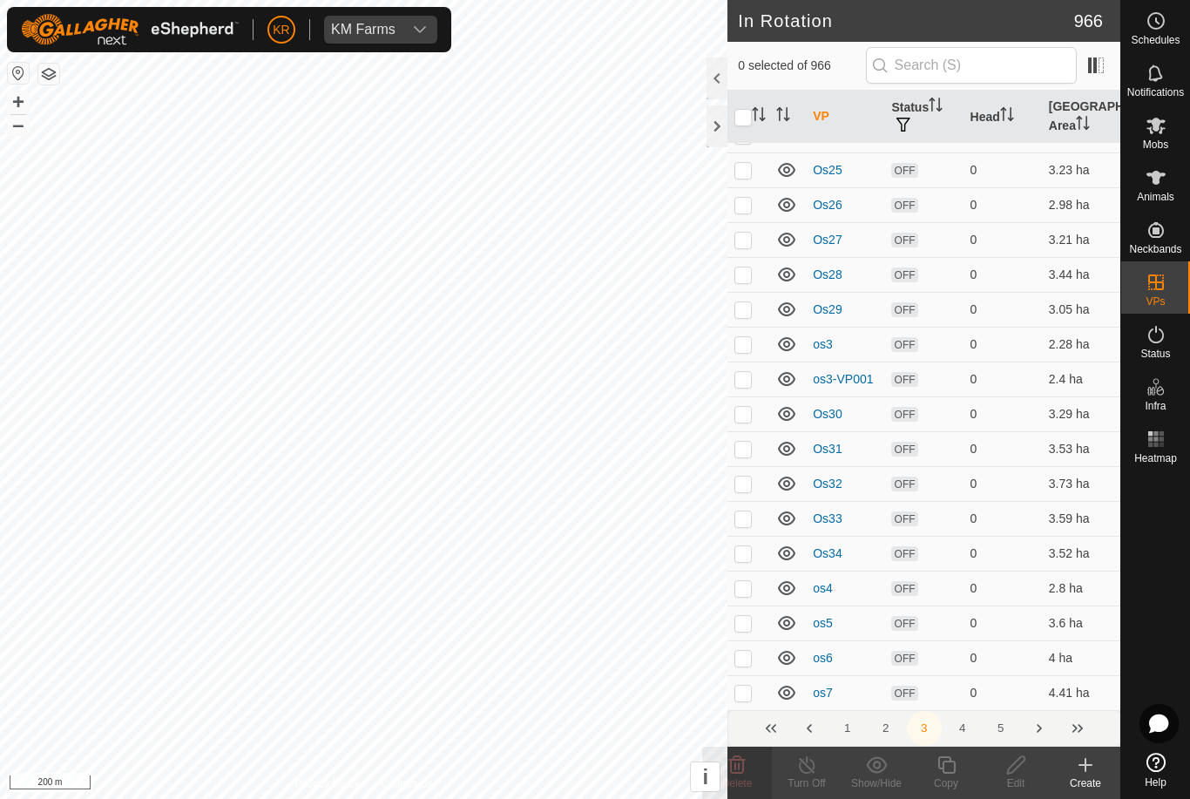
checkbox input "true"
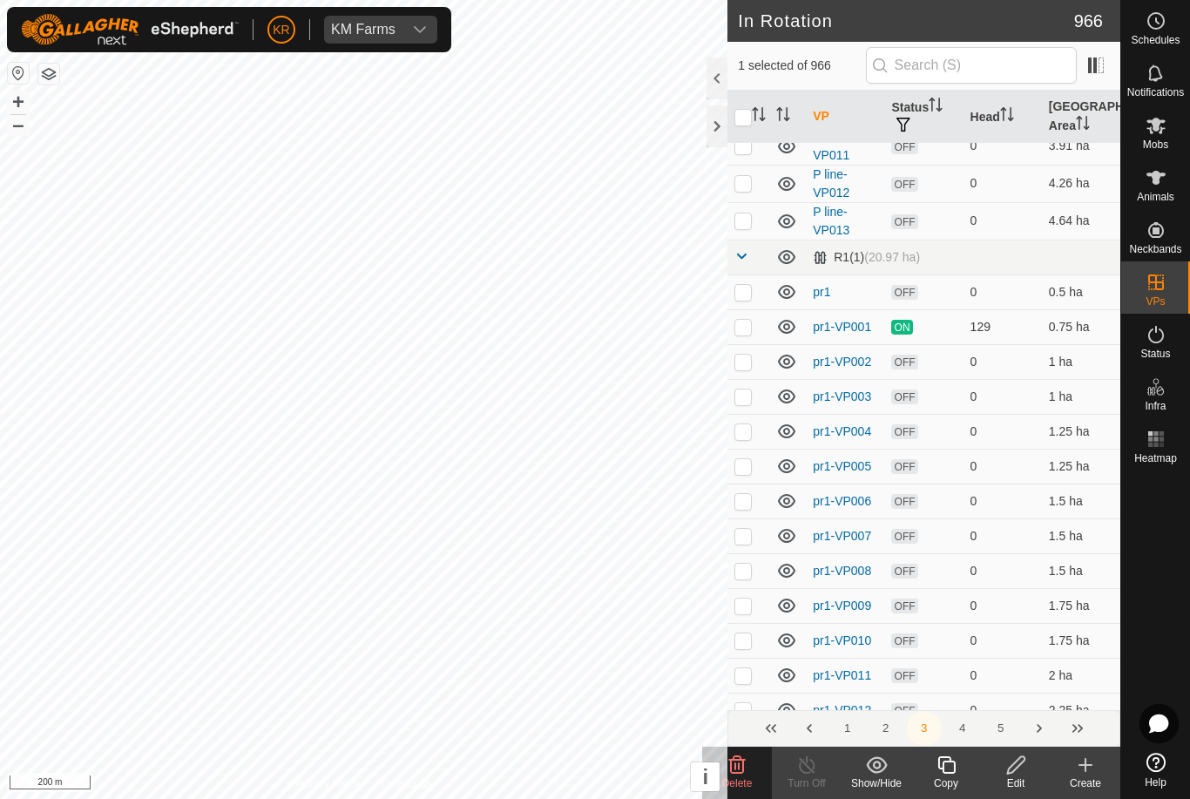
scroll to position [4738, 0]
click at [745, 295] on p-checkbox at bounding box center [742, 292] width 17 height 14
click at [745, 290] on p-checkbox at bounding box center [742, 292] width 17 height 14
checkbox input "false"
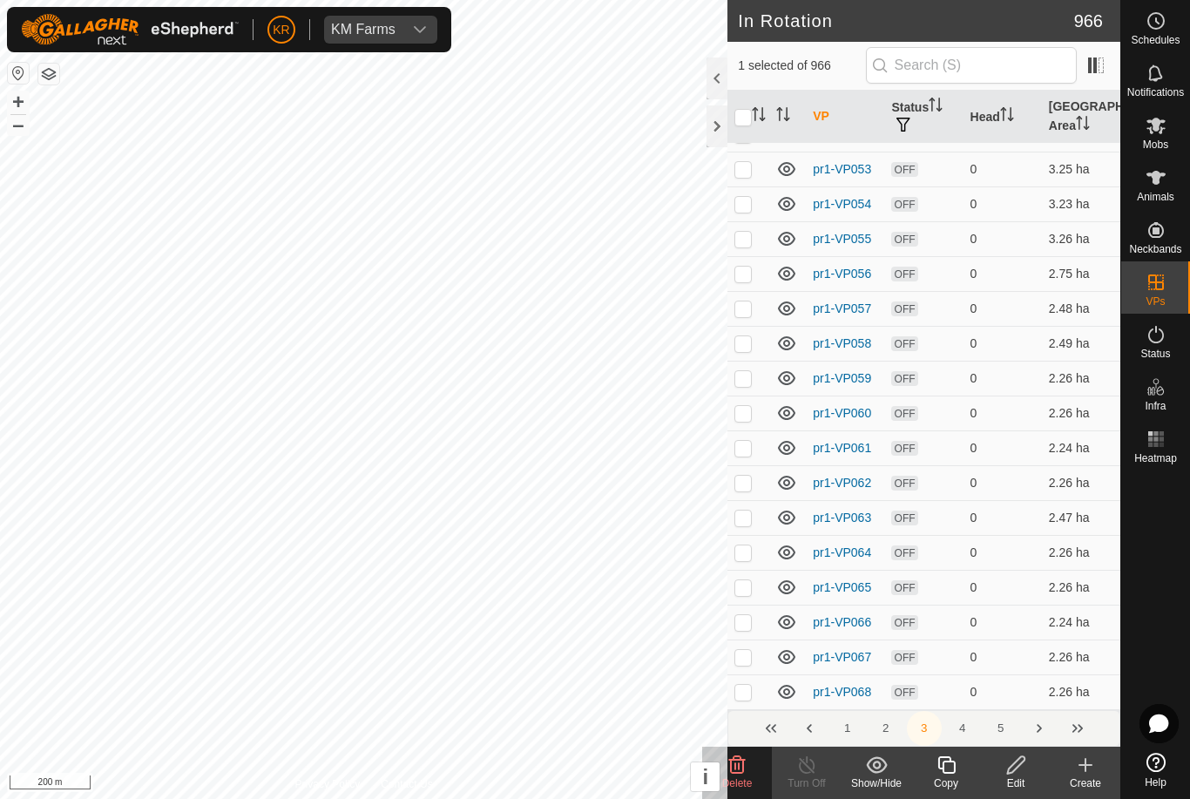
scroll to position [6706, 0]
click at [967, 722] on button "4" at bounding box center [962, 728] width 35 height 35
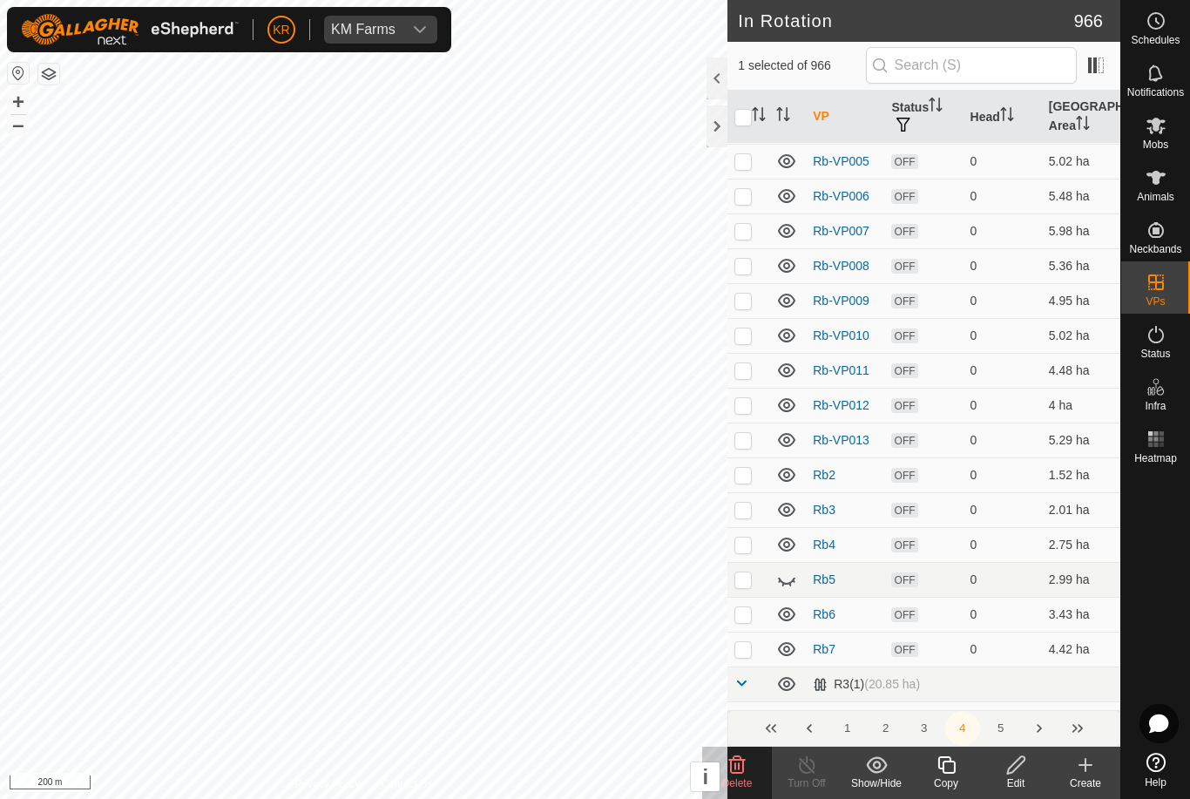
click at [745, 481] on p-checkbox at bounding box center [742, 475] width 17 height 14
checkbox input "true"
click at [749, 514] on p-checkbox at bounding box center [742, 509] width 17 height 14
checkbox input "true"
click at [756, 551] on td at bounding box center [748, 544] width 42 height 35
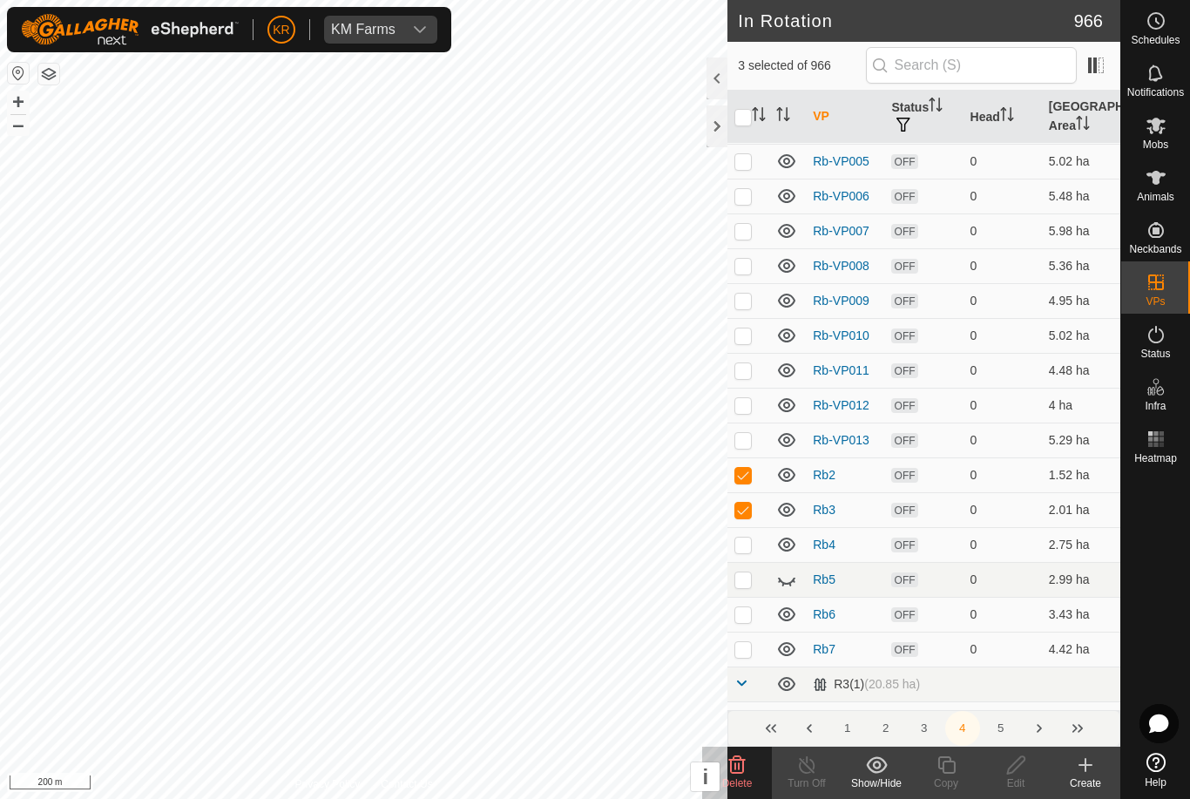
checkbox input "true"
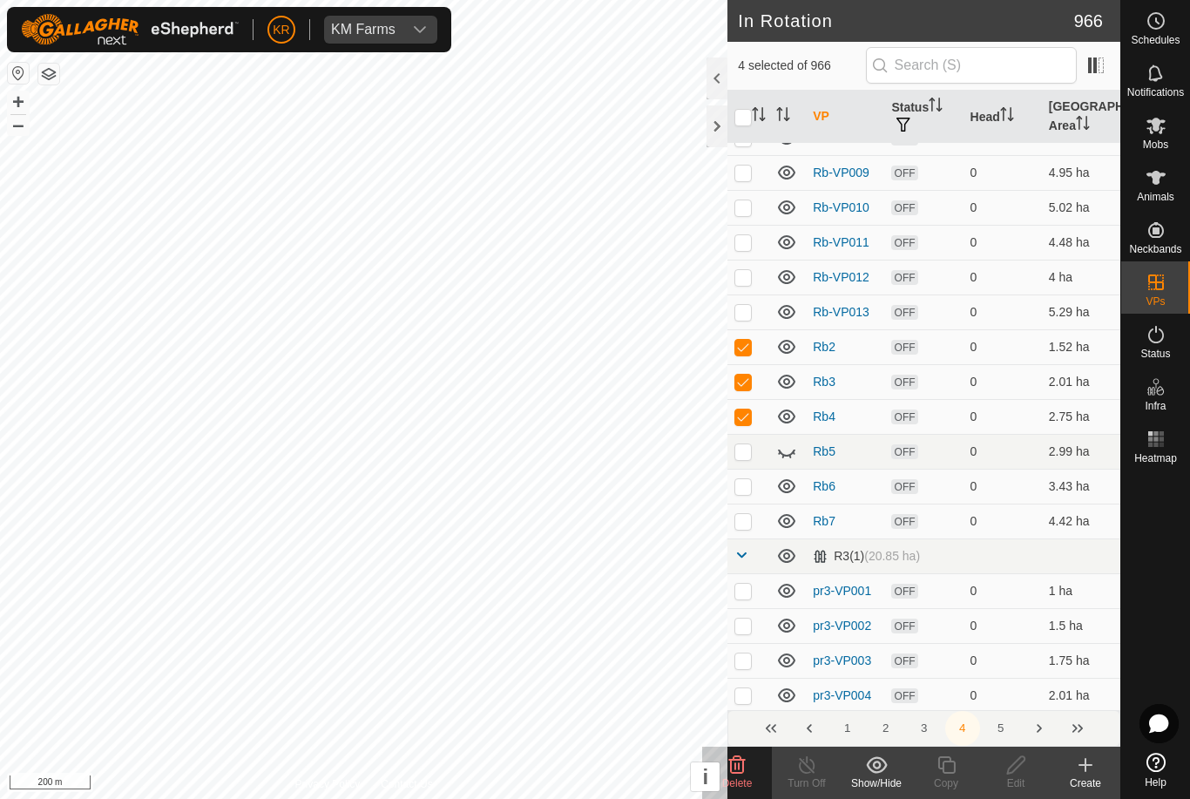
scroll to position [479, 0]
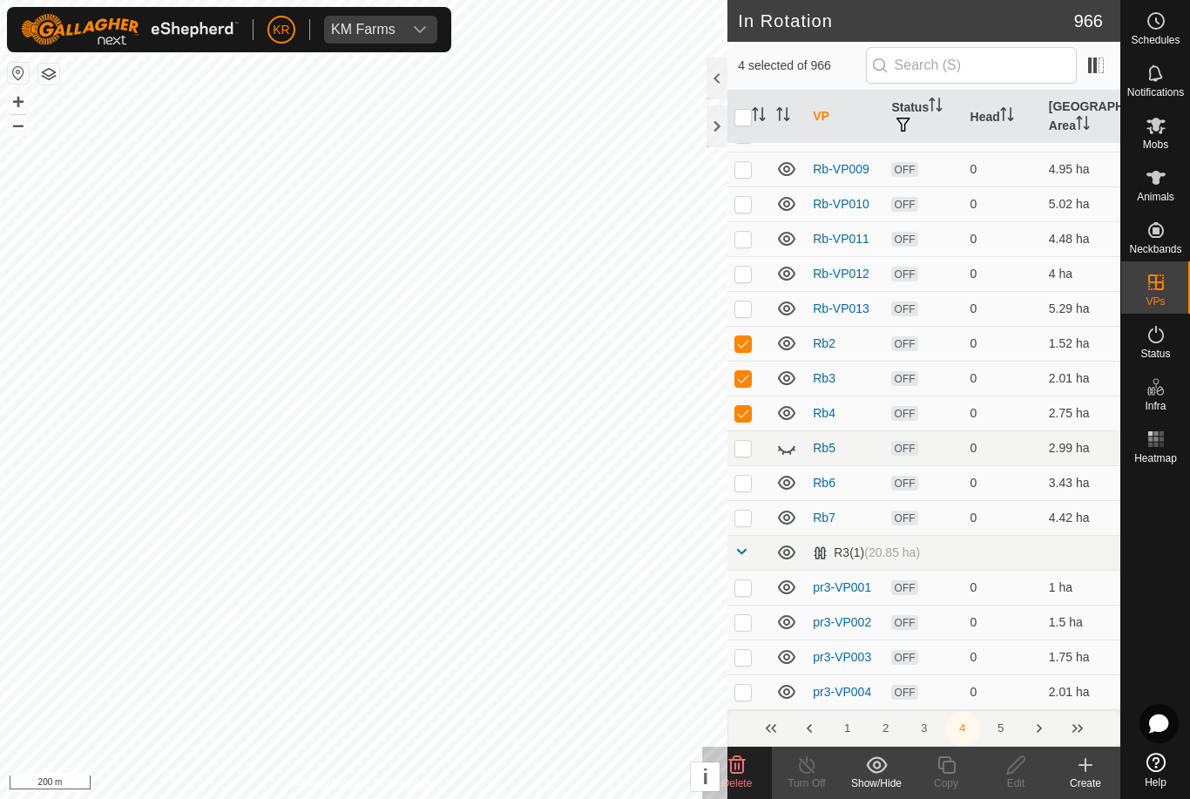
click at [791, 451] on icon at bounding box center [786, 447] width 21 height 21
click at [744, 455] on td at bounding box center [748, 447] width 42 height 35
checkbox input "true"
click at [748, 488] on p-checkbox at bounding box center [742, 482] width 17 height 14
checkbox input "true"
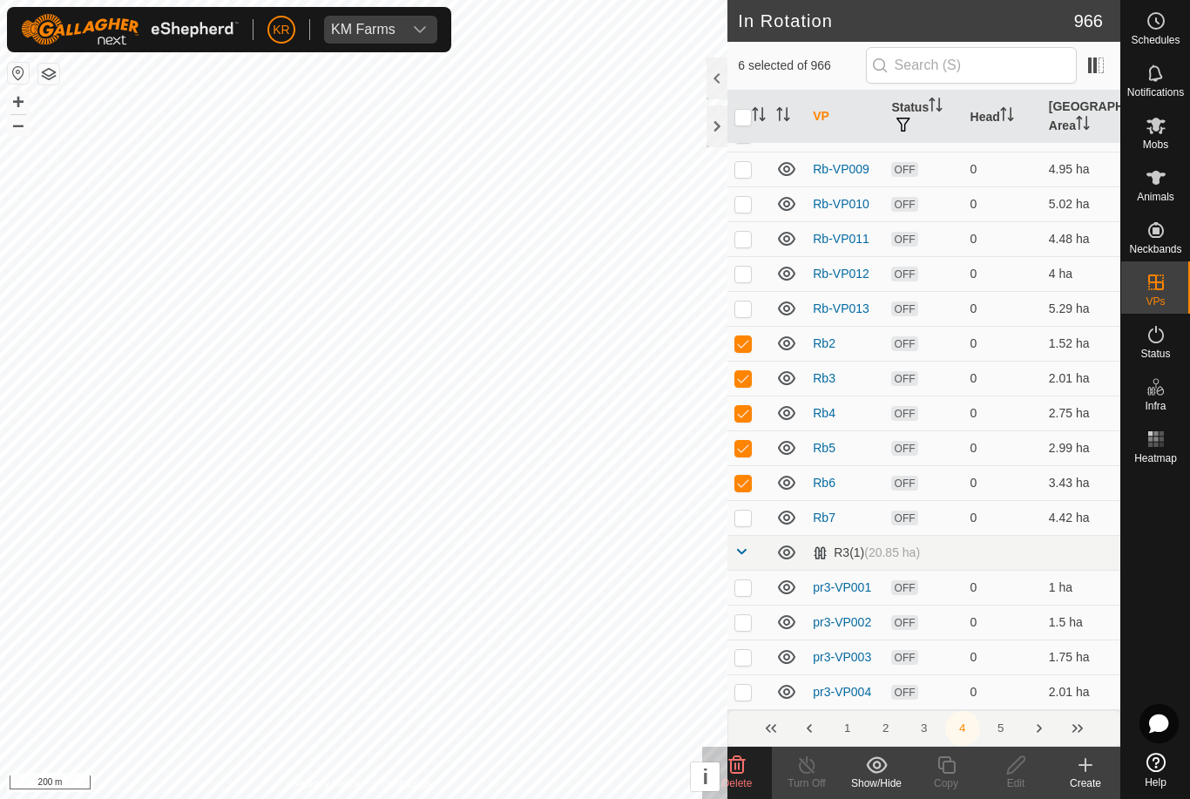
click at [747, 521] on p-checkbox at bounding box center [742, 517] width 17 height 14
click at [749, 525] on td at bounding box center [748, 517] width 42 height 35
checkbox input "false"
click at [739, 482] on p-checkbox at bounding box center [742, 482] width 17 height 14
checkbox input "false"
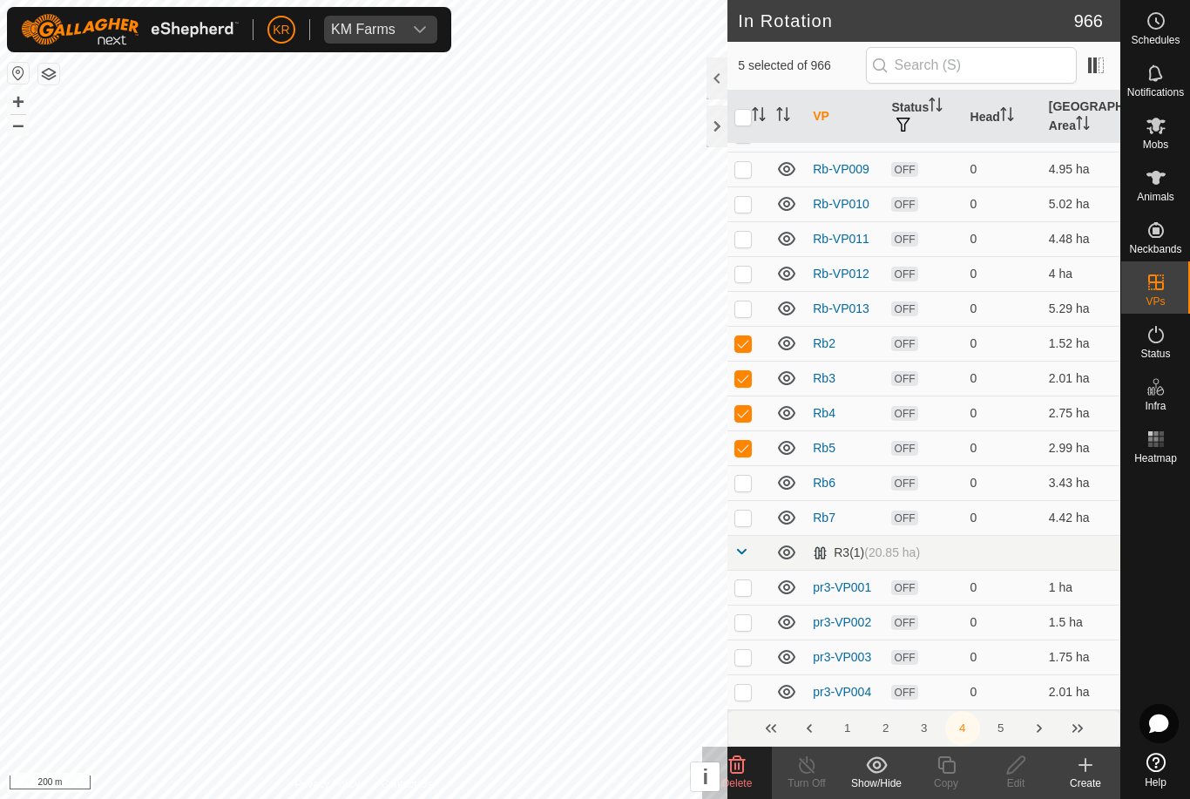
click at [742, 416] on p-checkbox at bounding box center [742, 413] width 17 height 14
checkbox input "false"
click at [739, 377] on p-checkbox at bounding box center [742, 378] width 17 height 14
checkbox input "false"
click at [741, 350] on td at bounding box center [748, 343] width 42 height 35
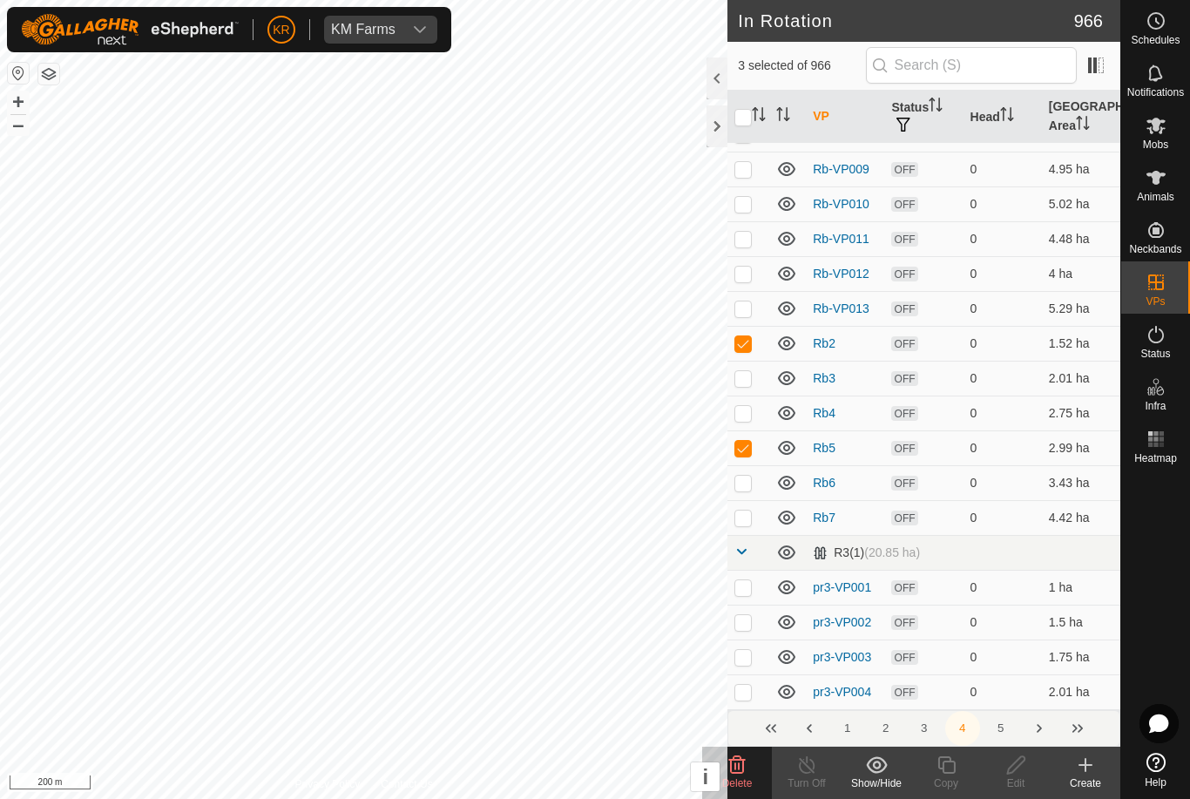
checkbox input "false"
click at [747, 451] on p-checkbox at bounding box center [742, 448] width 17 height 14
checkbox input "false"
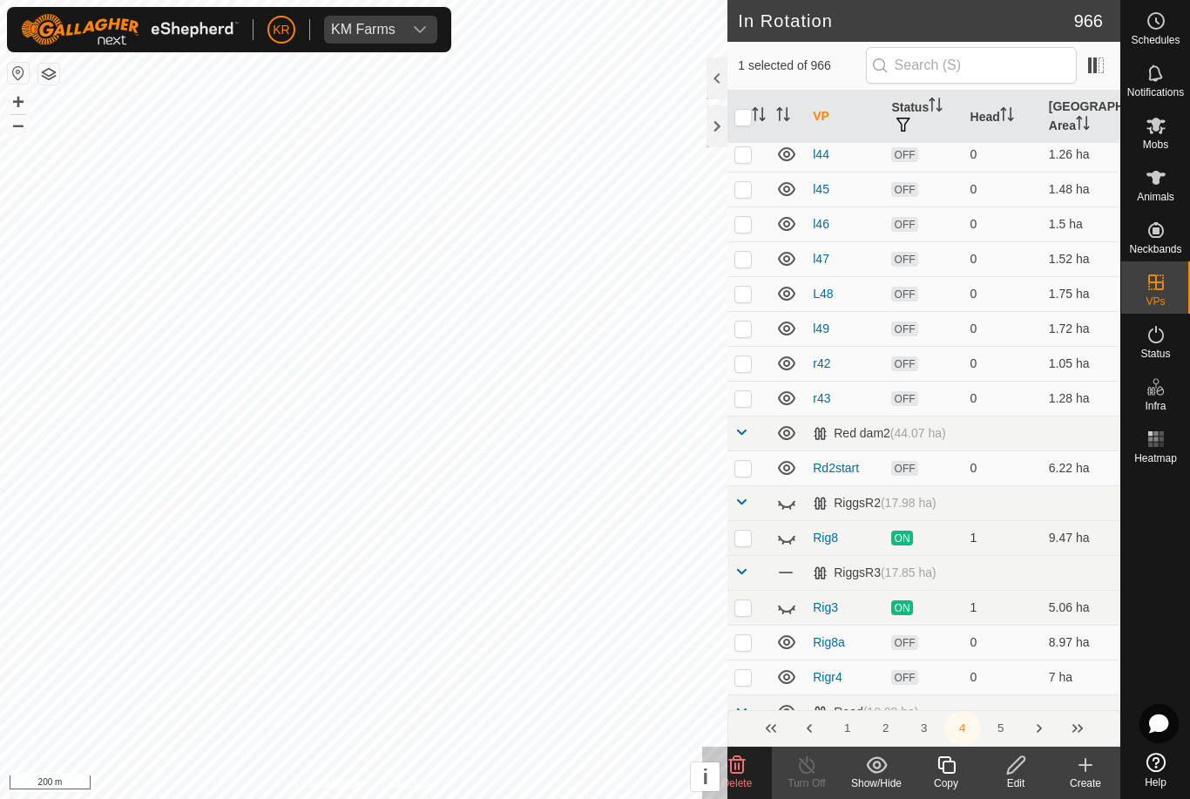
scroll to position [4292, 0]
click at [746, 472] on p-checkbox at bounding box center [742, 466] width 17 height 14
click at [785, 539] on icon at bounding box center [786, 537] width 17 height 7
click at [797, 601] on icon at bounding box center [786, 605] width 21 height 21
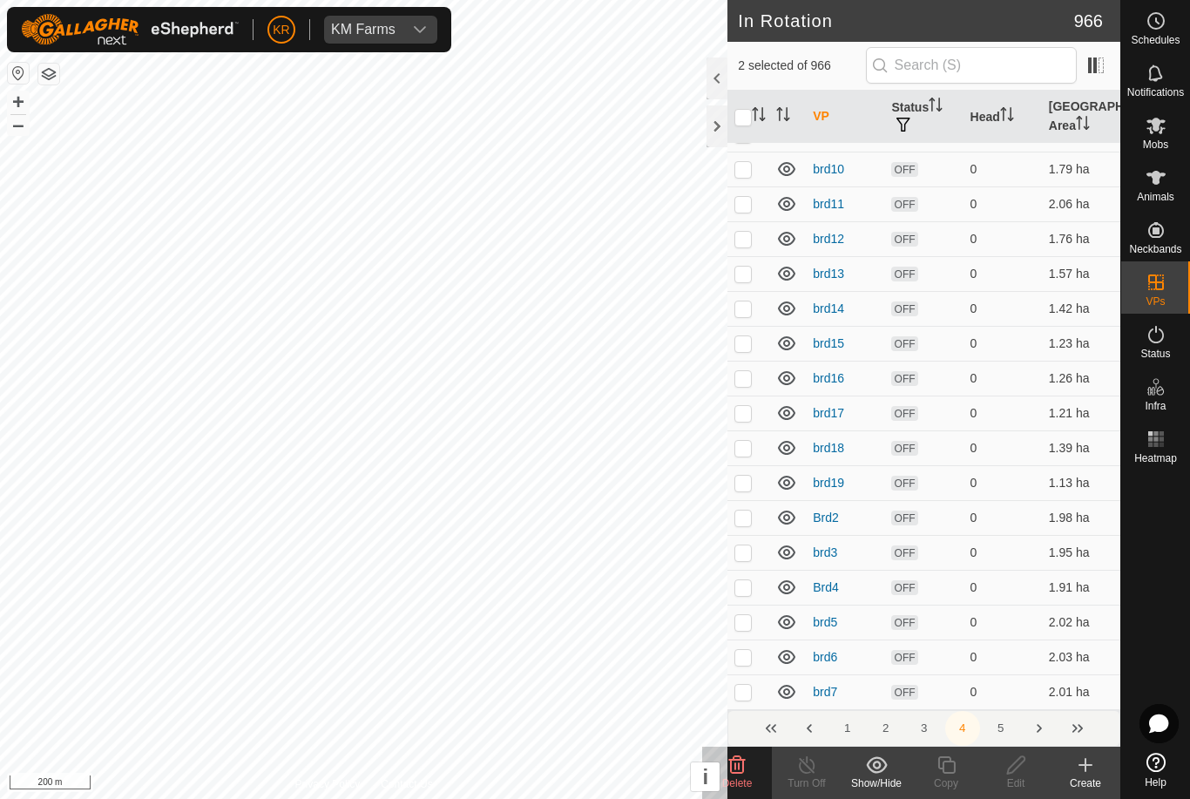
scroll to position [6713, 0]
click at [741, 771] on icon at bounding box center [736, 764] width 21 height 21
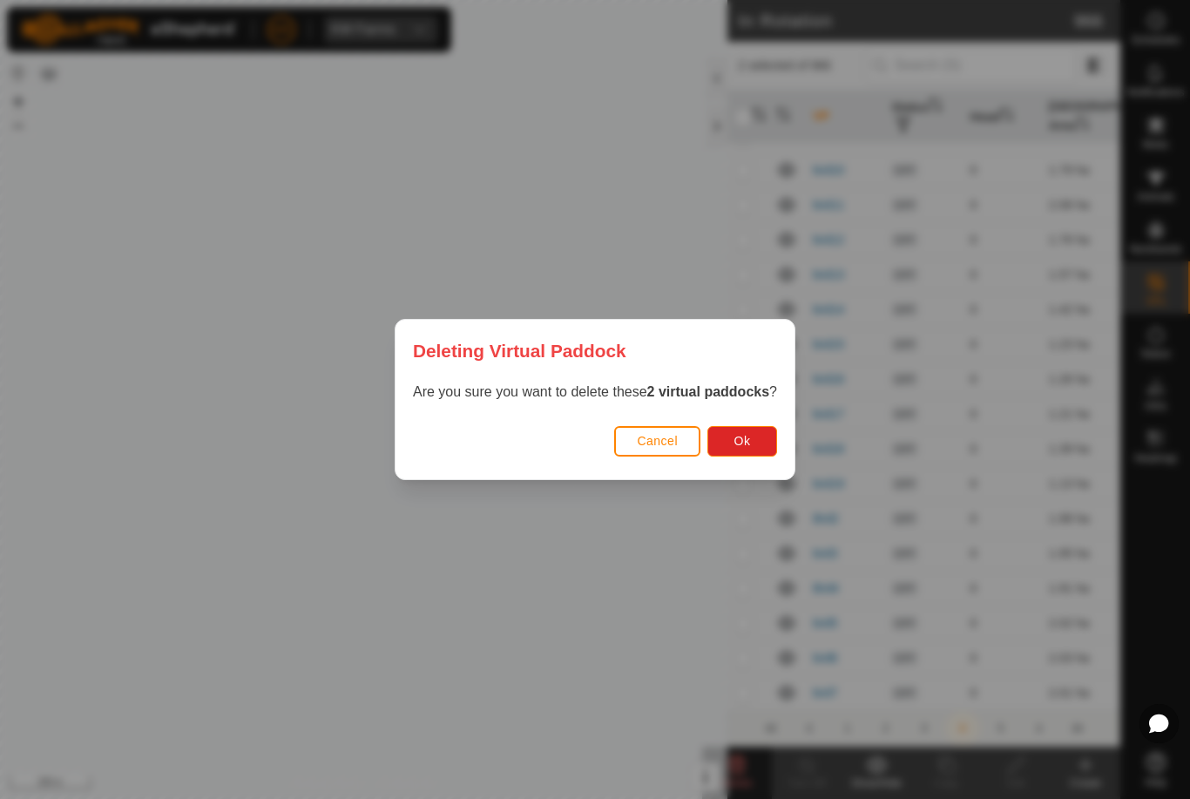
click at [743, 444] on span "Ok" at bounding box center [742, 441] width 17 height 14
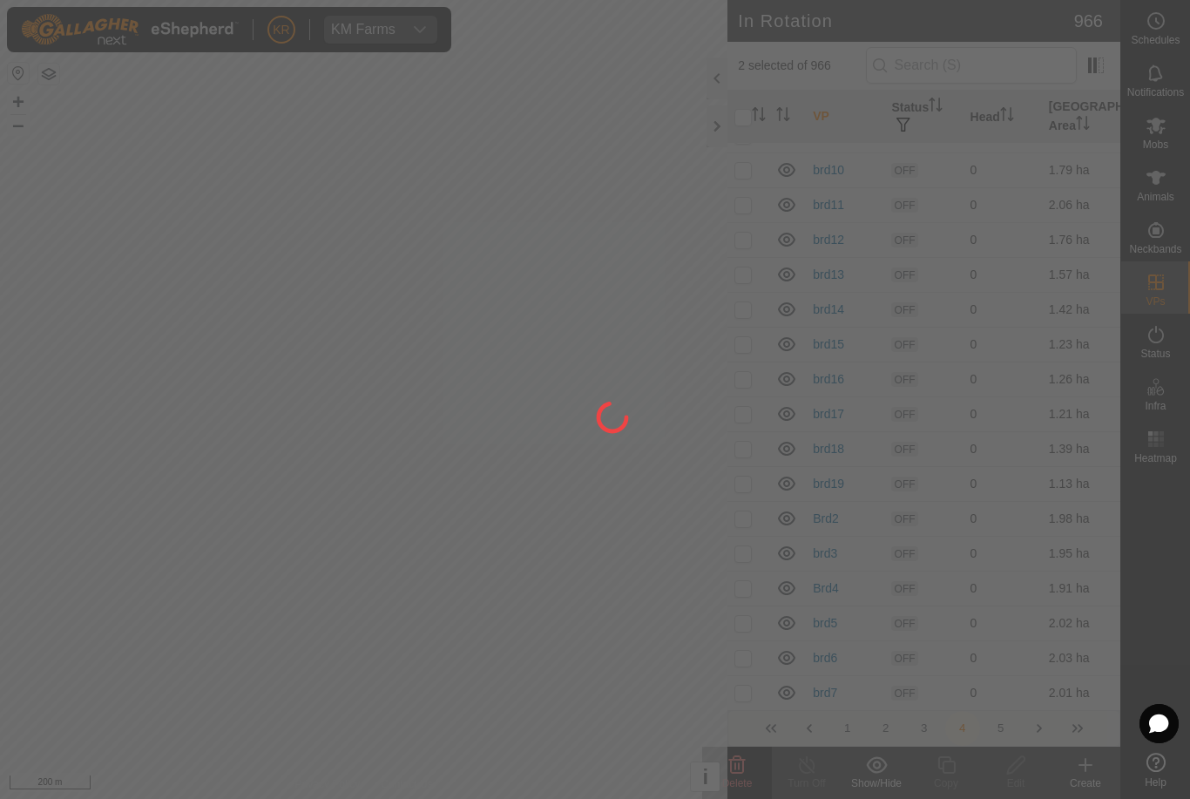
checkbox input "false"
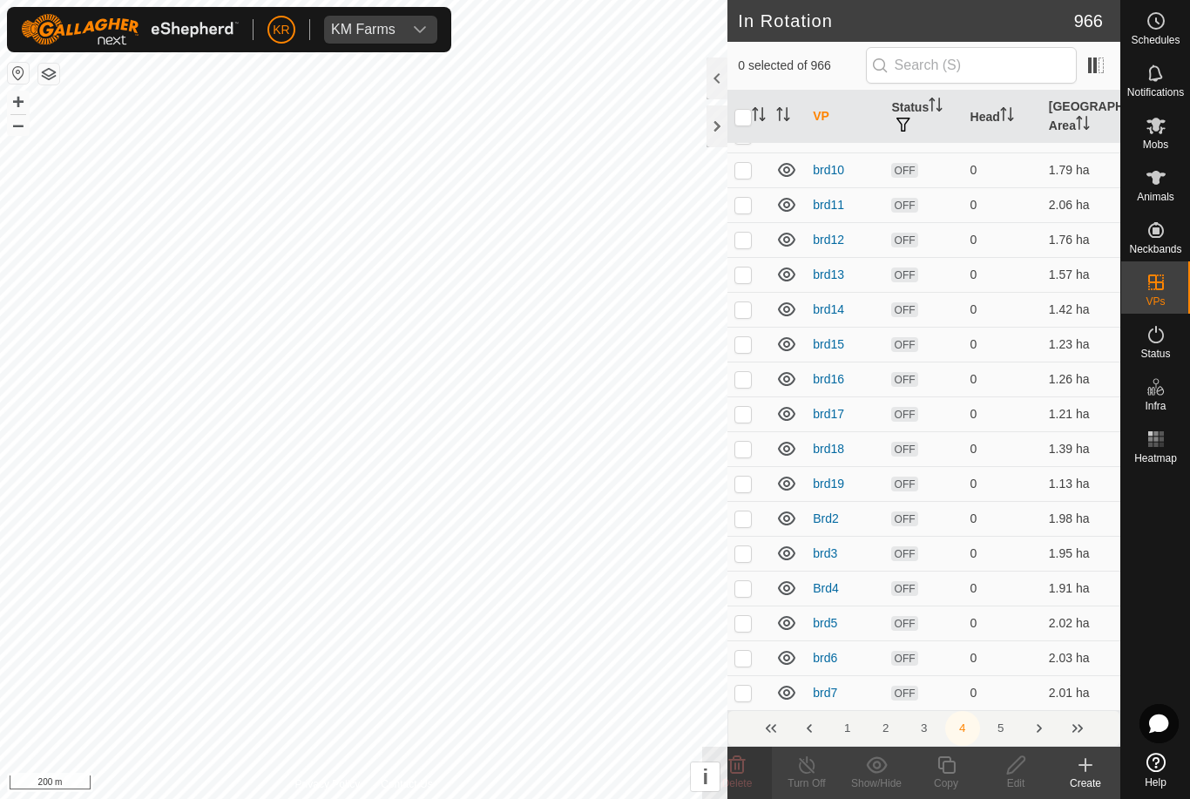
click at [998, 728] on button "5" at bounding box center [1000, 728] width 35 height 35
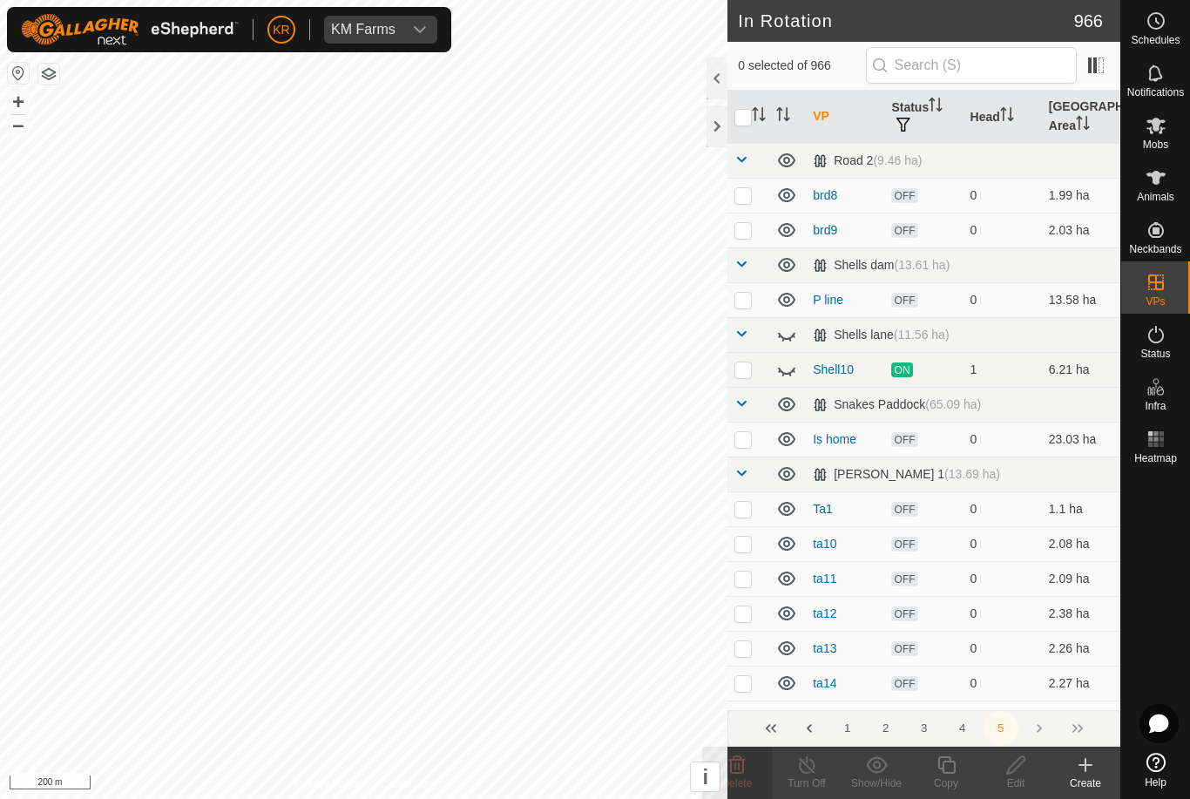
click at [739, 440] on p-checkbox at bounding box center [742, 439] width 17 height 14
checkbox input "true"
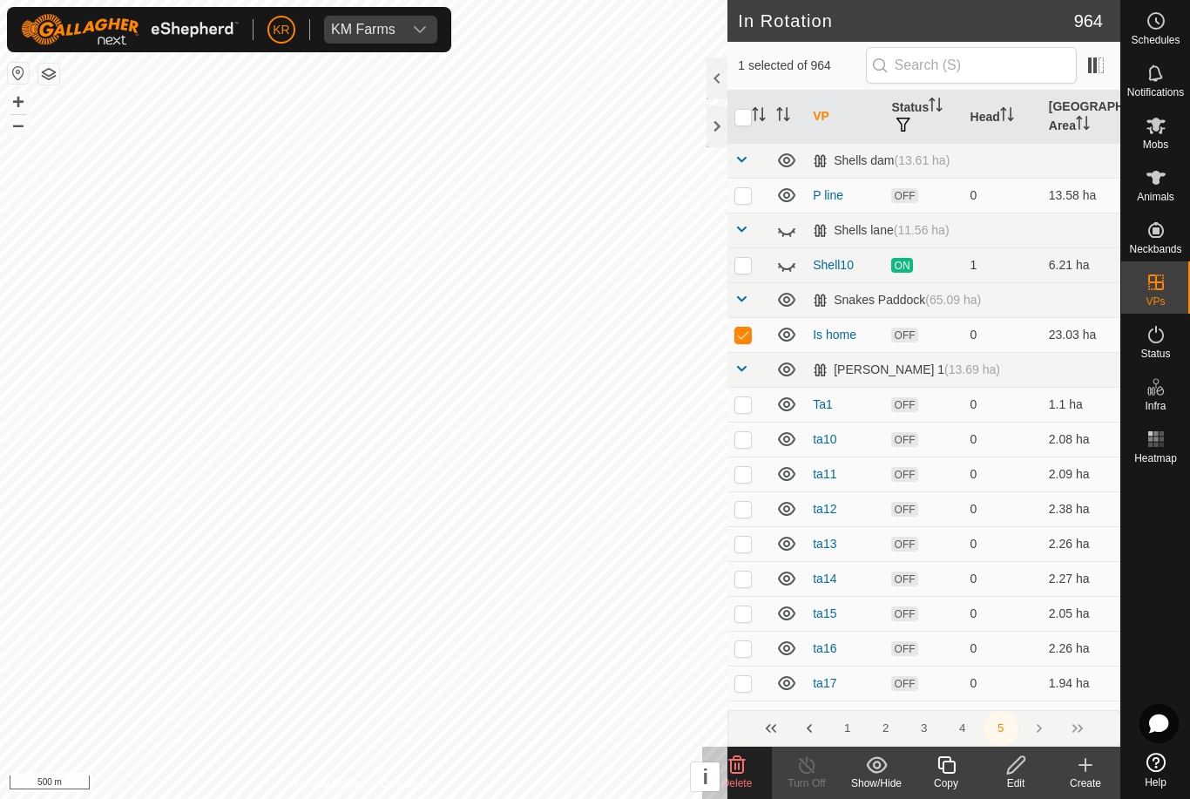
click at [796, 261] on icon at bounding box center [786, 264] width 21 height 21
click at [755, 199] on td at bounding box center [748, 195] width 42 height 35
checkbox input "true"
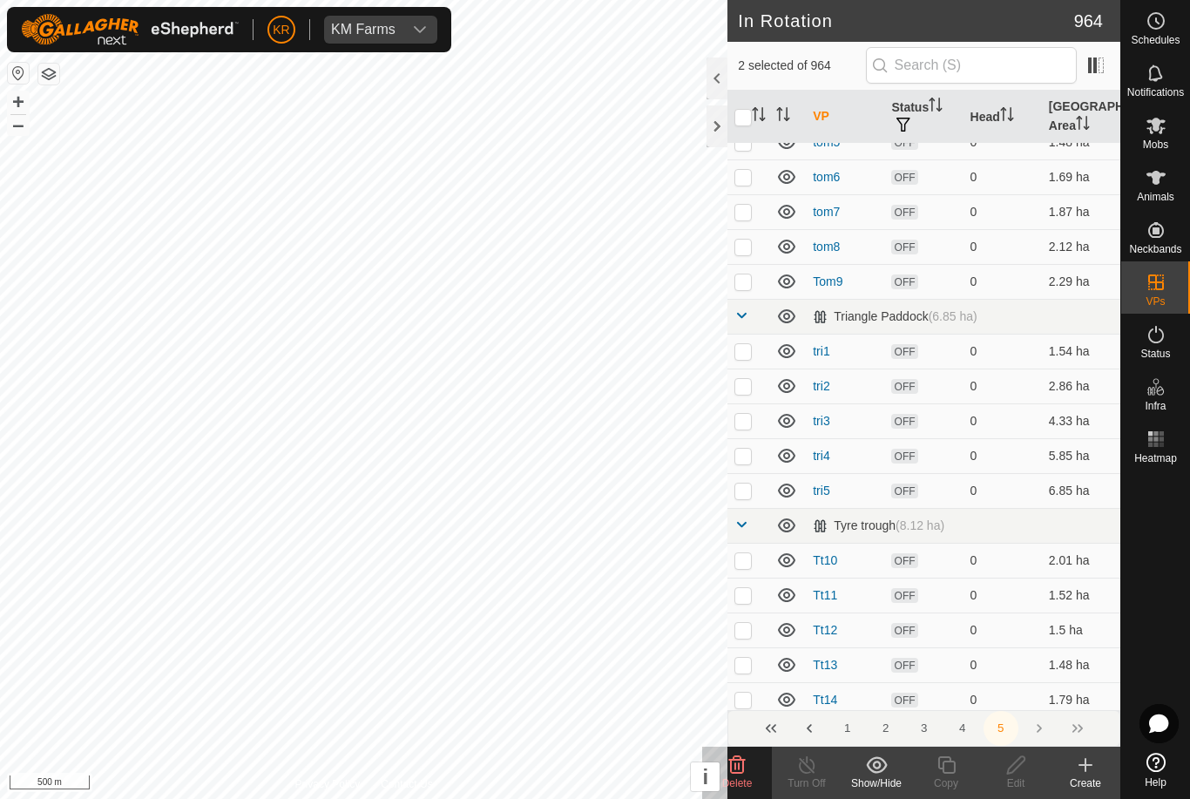
scroll to position [4687, 0]
click at [745, 357] on td at bounding box center [748, 350] width 42 height 35
checkbox input "true"
click at [745, 393] on td at bounding box center [748, 384] width 42 height 35
click at [745, 387] on p-checkbox at bounding box center [742, 385] width 17 height 14
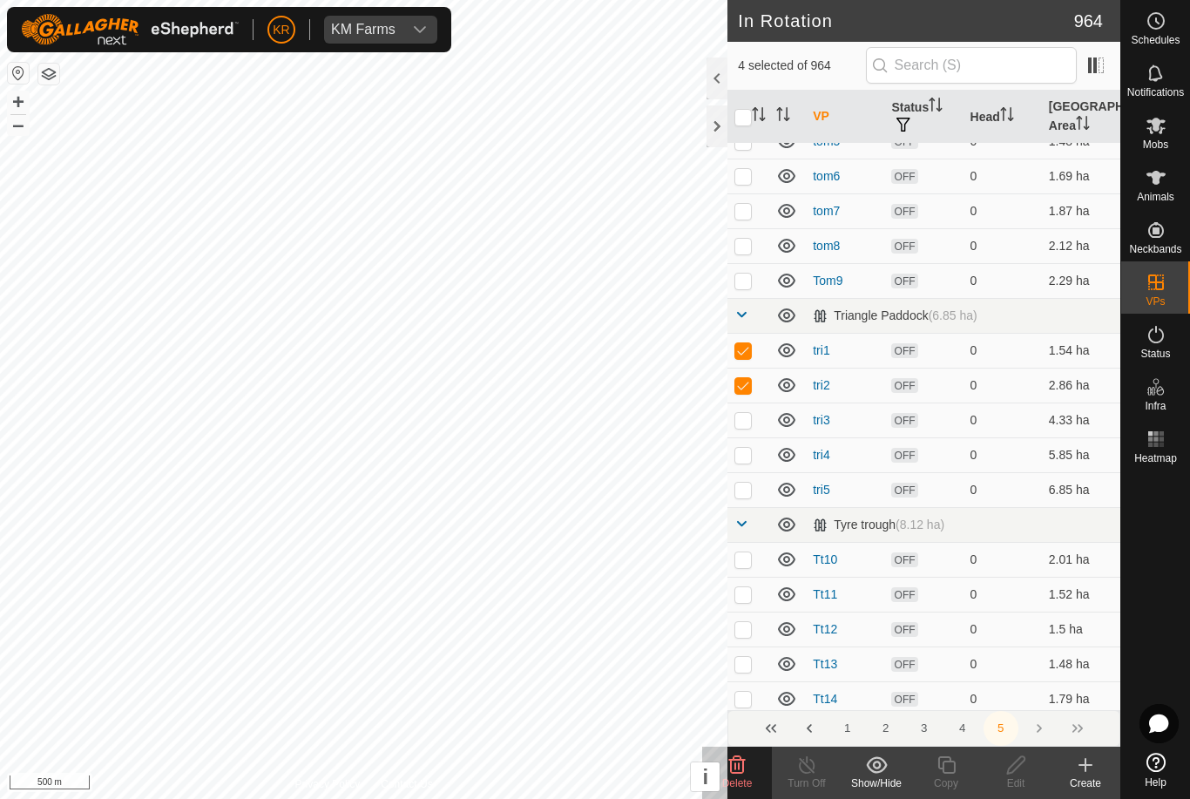
checkbox input "false"
click at [745, 353] on p-checkbox at bounding box center [742, 350] width 17 height 14
checkbox input "false"
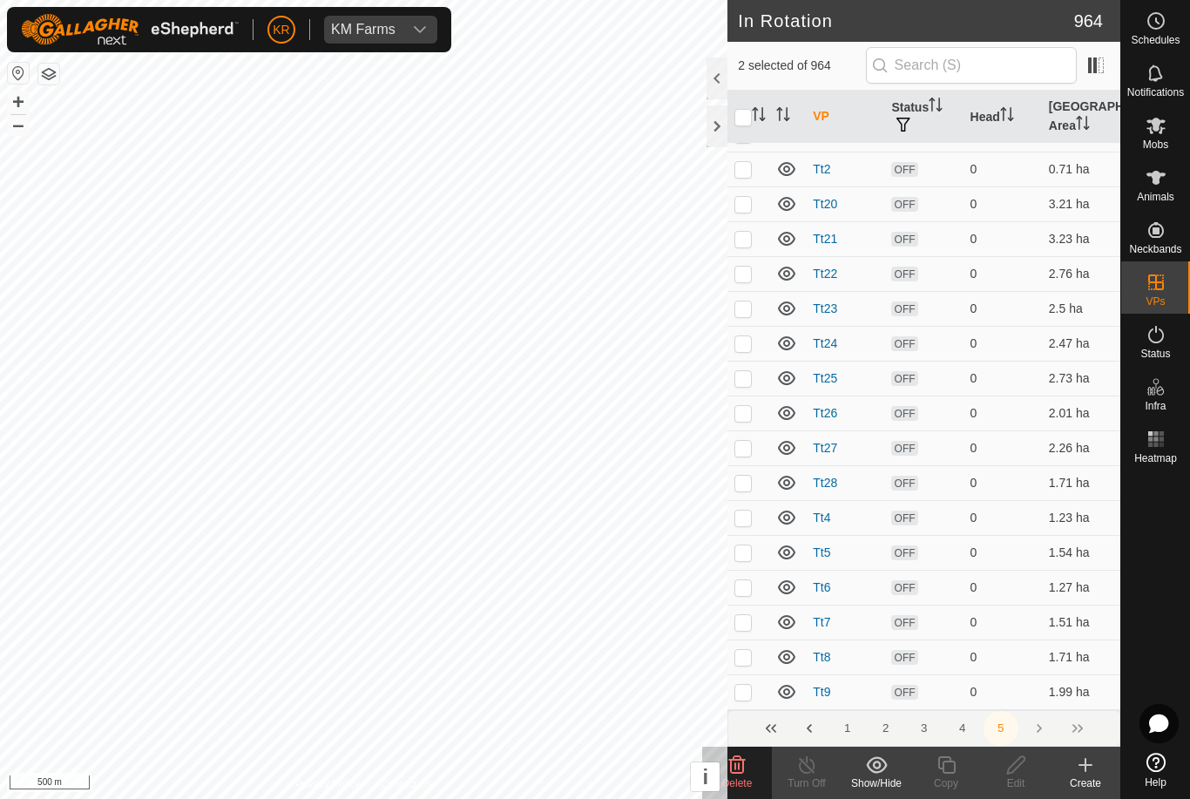
scroll to position [5424, 0]
click at [744, 765] on icon at bounding box center [737, 764] width 17 height 17
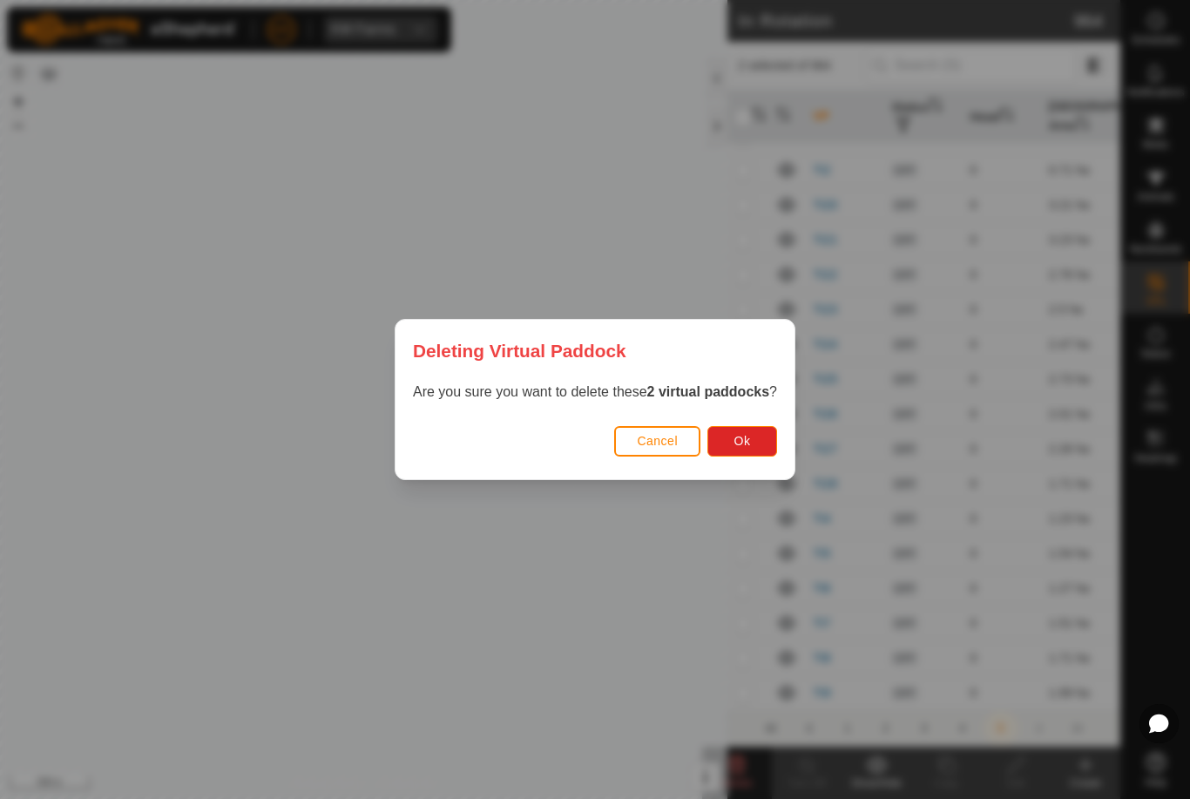
click at [755, 438] on button "Ok" at bounding box center [742, 441] width 70 height 30
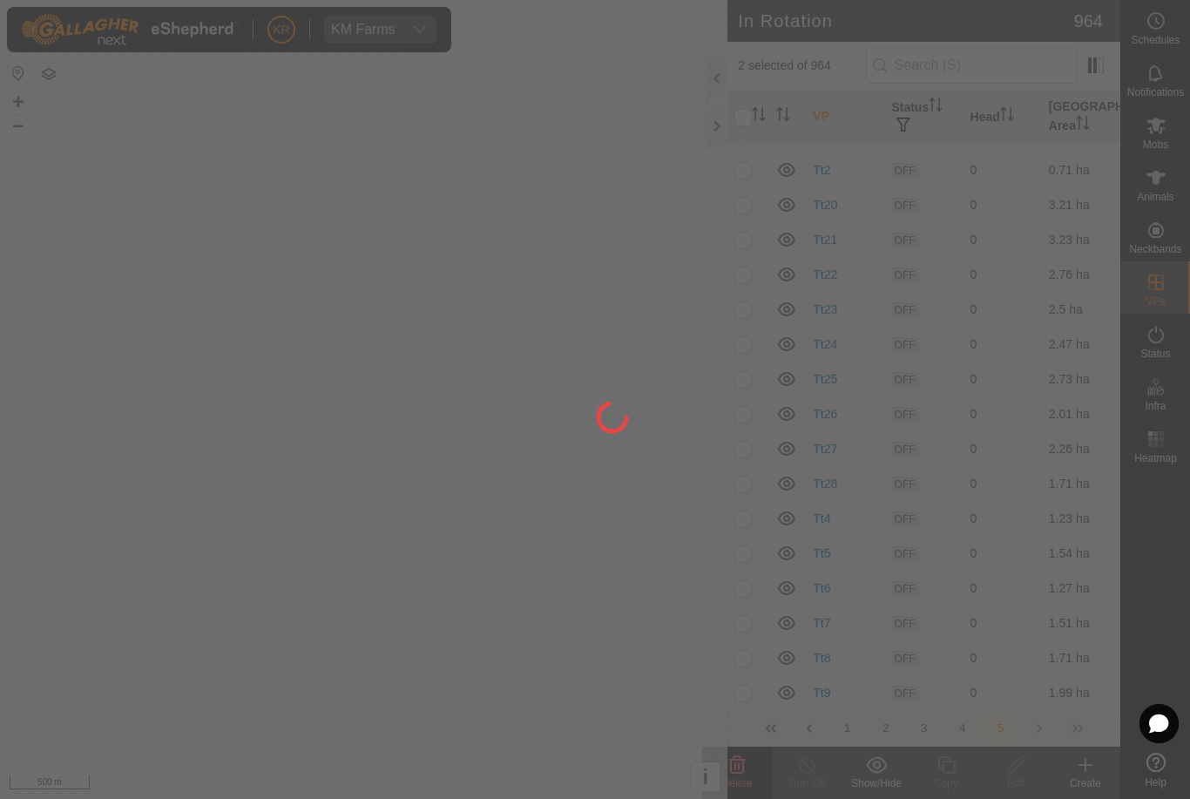
checkbox input "false"
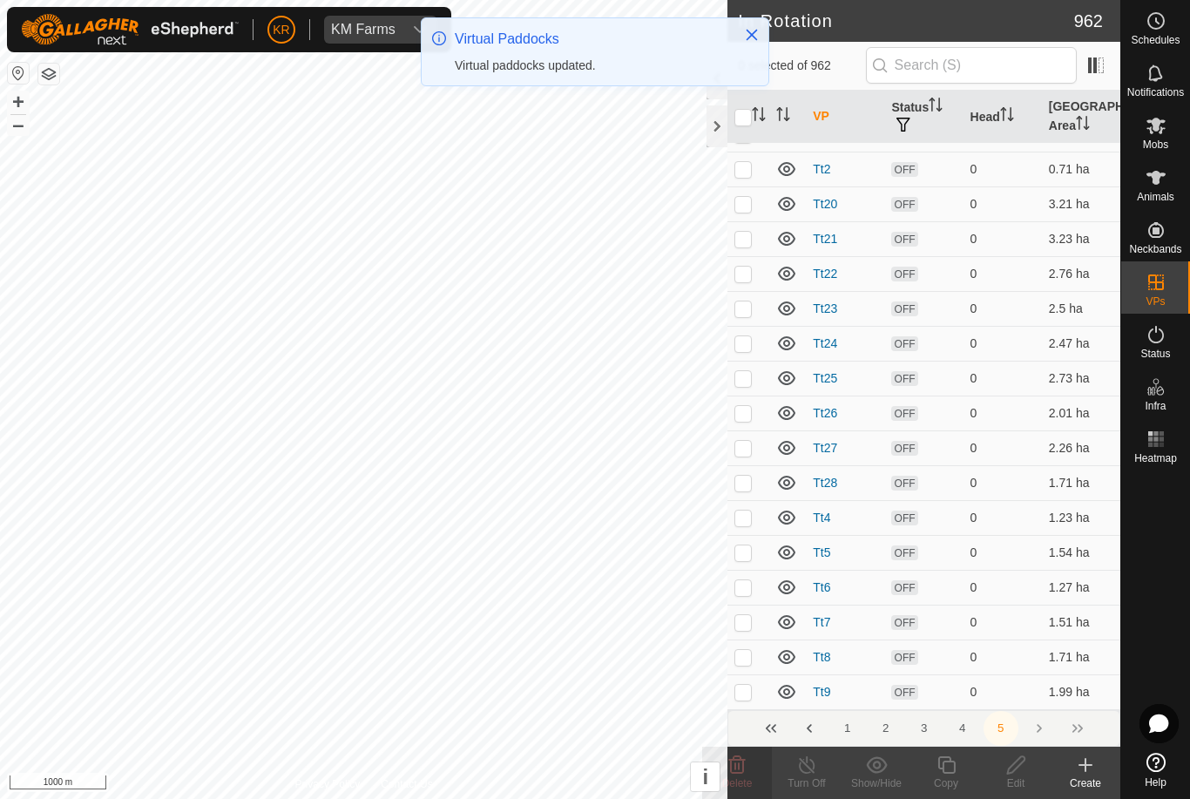
scroll to position [5285, 0]
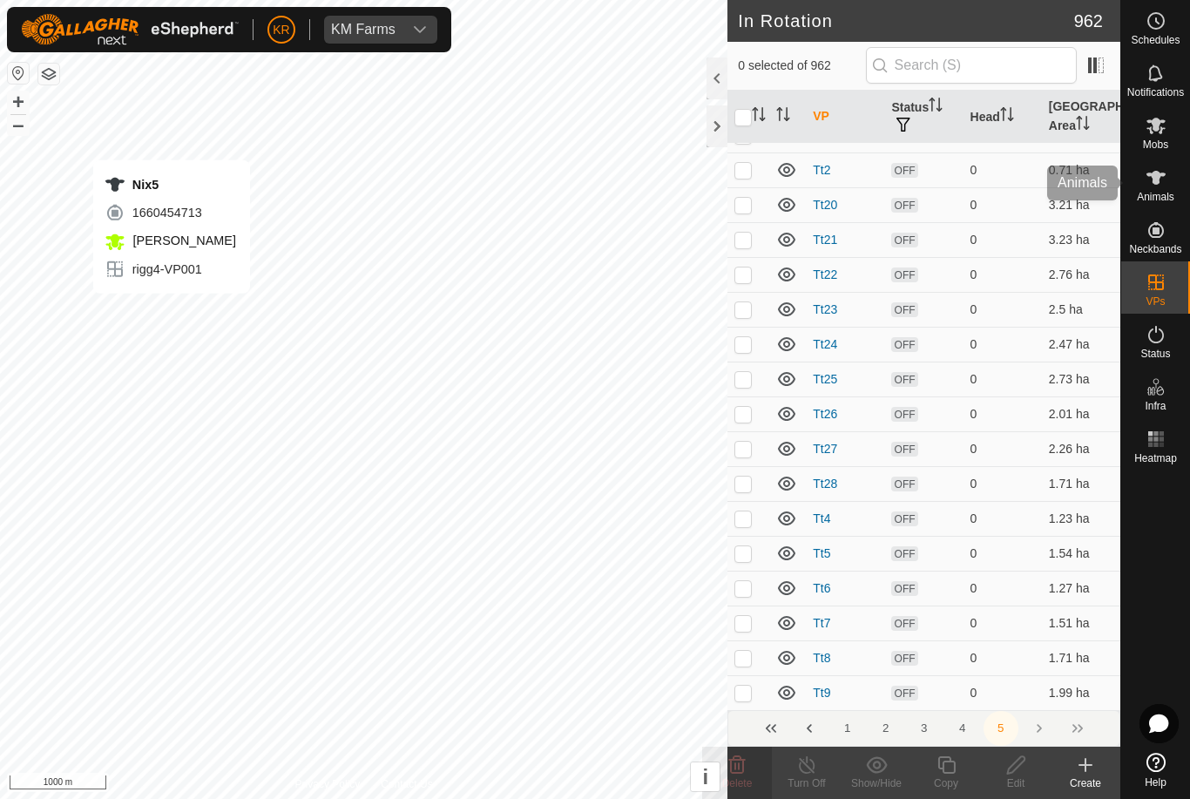
click at [1160, 187] on icon at bounding box center [1155, 177] width 21 height 21
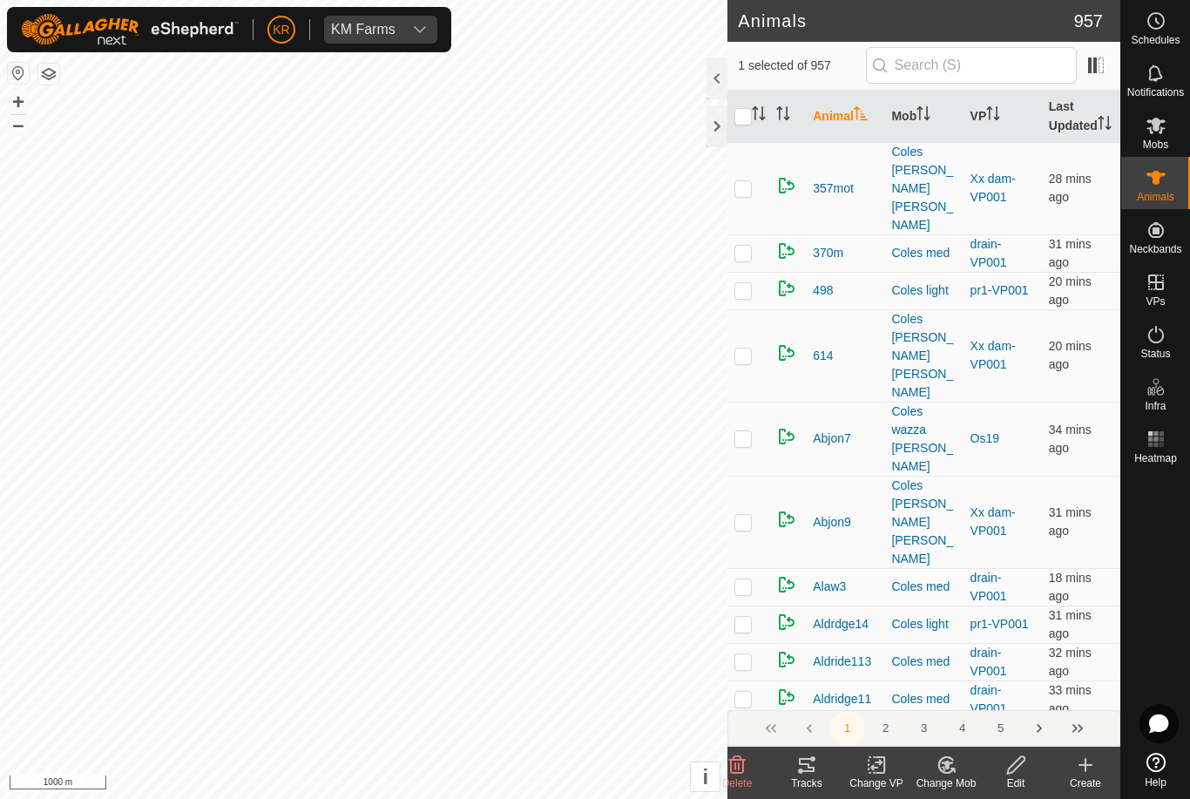
click at [740, 766] on icon at bounding box center [736, 764] width 21 height 21
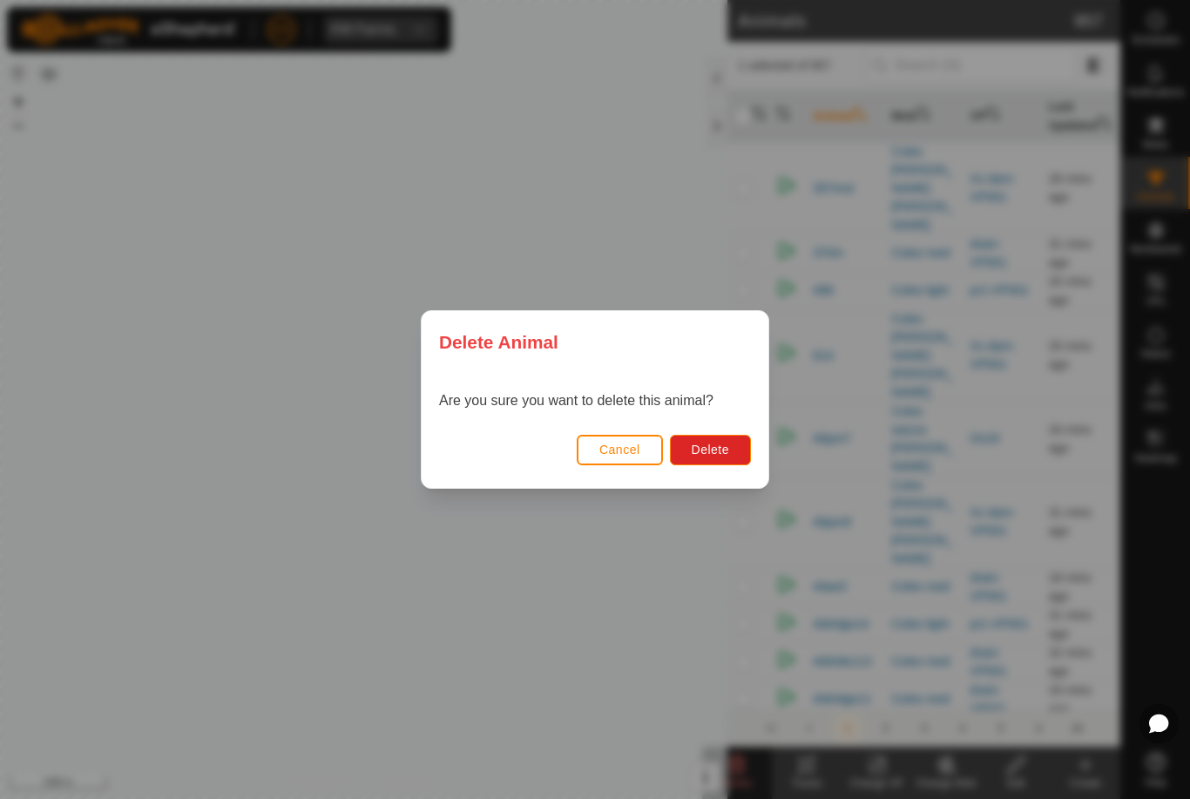
click at [711, 449] on span "Delete" at bounding box center [709, 449] width 37 height 14
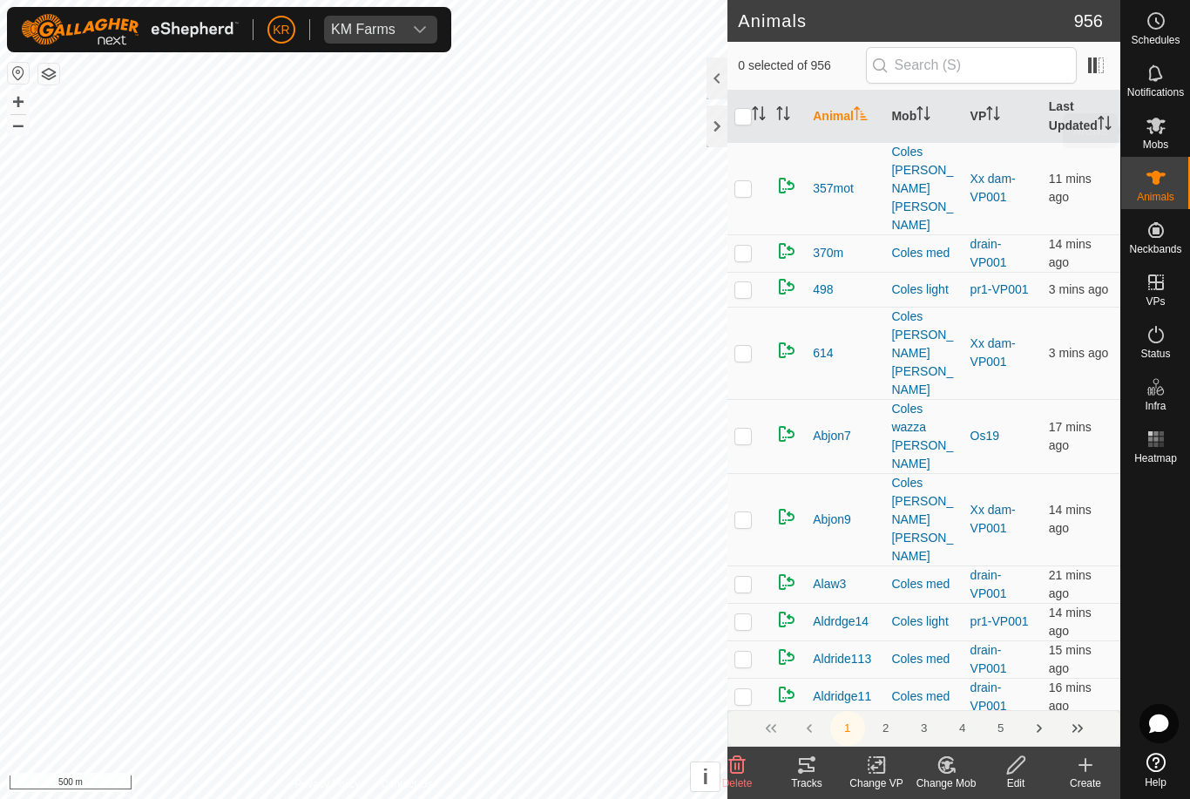
click at [1155, 130] on icon at bounding box center [1155, 126] width 19 height 17
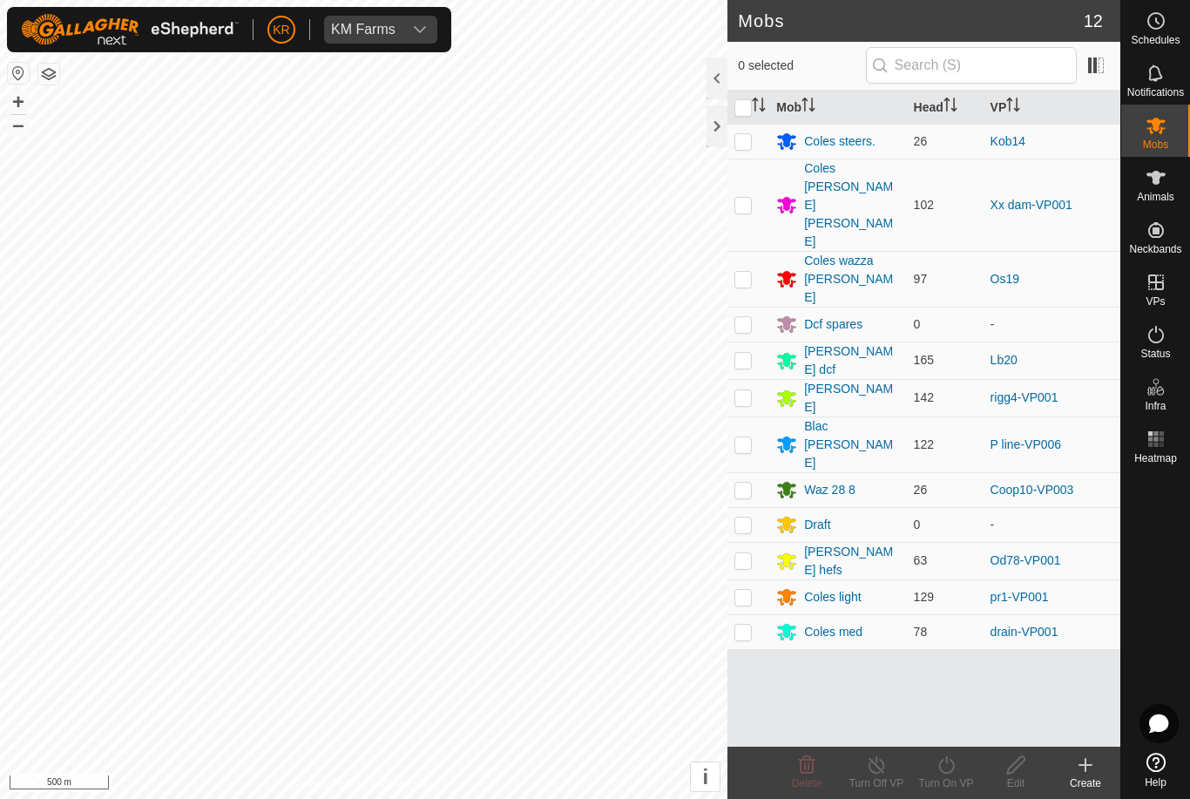
click at [1176, 772] on link "Help" at bounding box center [1155, 769] width 69 height 49
